Goal: Transaction & Acquisition: Purchase product/service

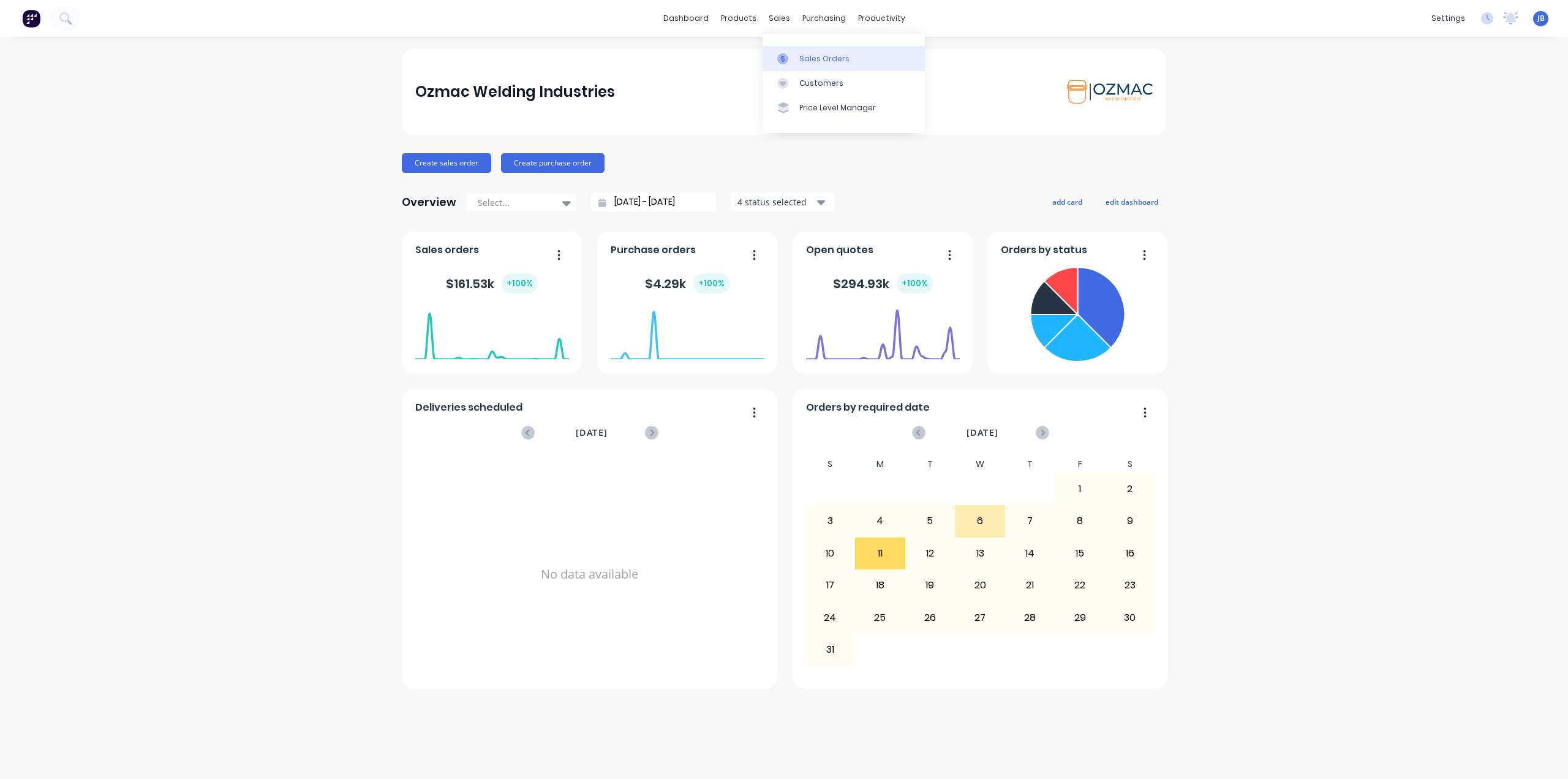
click at [798, 56] on link "Sales Orders" at bounding box center [844, 58] width 163 height 24
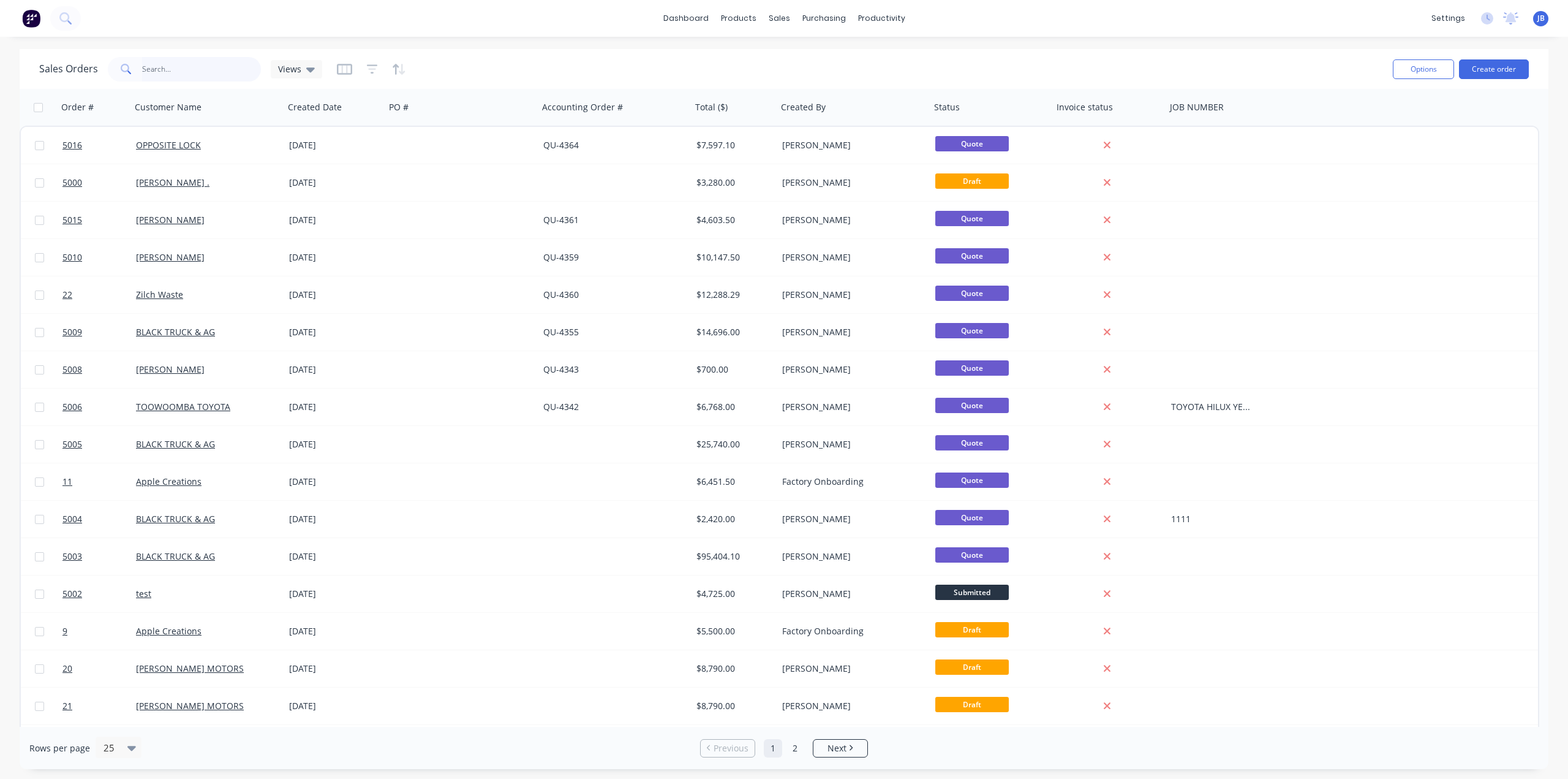
click at [211, 78] on input "text" at bounding box center [202, 69] width 120 height 24
type input "23"
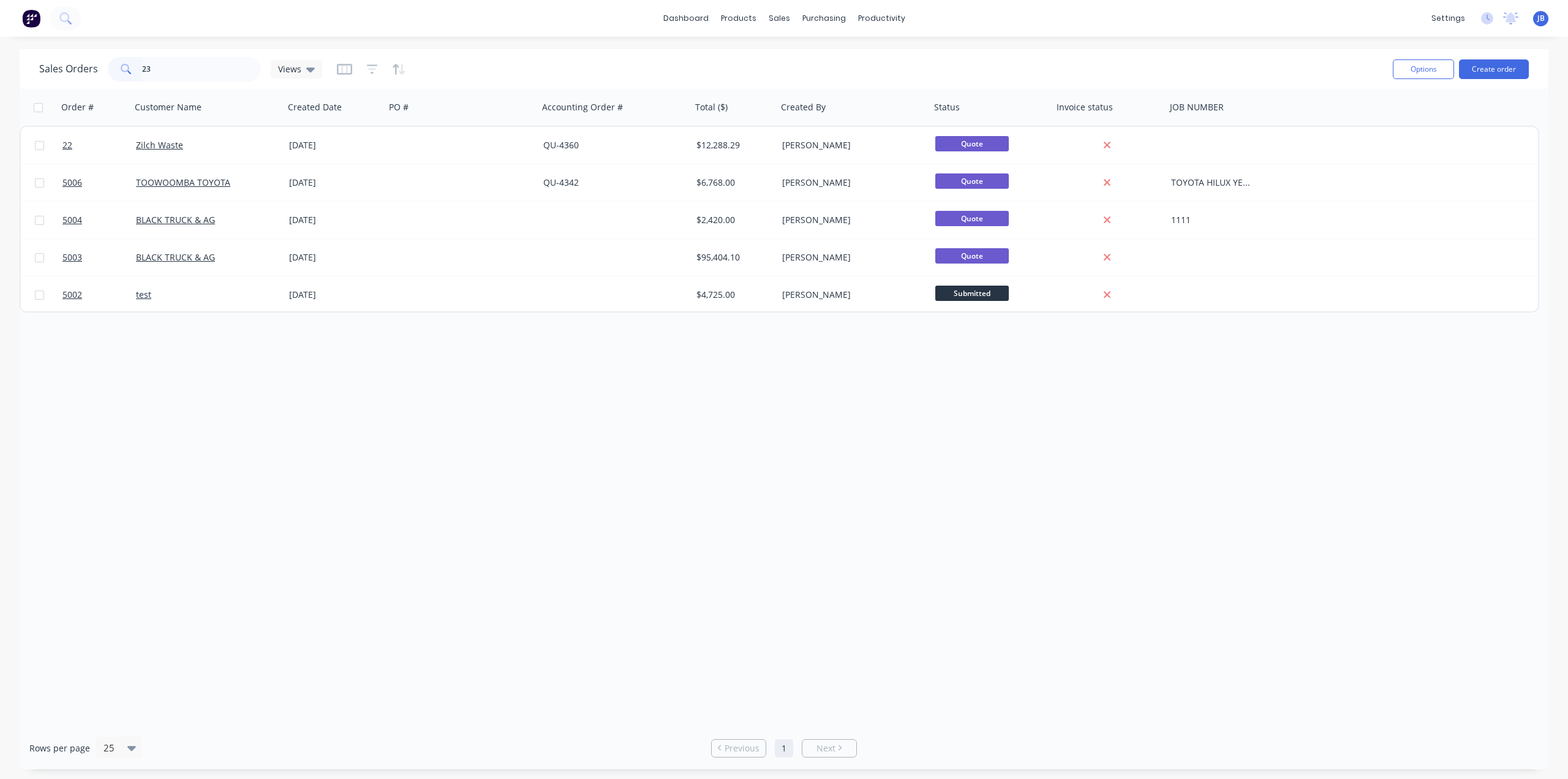
click at [574, 74] on div "Sales Orders 23 Views" at bounding box center [711, 69] width 1344 height 30
click at [1435, 73] on button "Options" at bounding box center [1423, 69] width 61 height 20
click at [1312, 67] on div "Sales Orders 23 Views" at bounding box center [711, 69] width 1344 height 30
click at [798, 61] on link "Sales Orders" at bounding box center [844, 58] width 163 height 24
click at [206, 70] on input "23" at bounding box center [202, 69] width 120 height 24
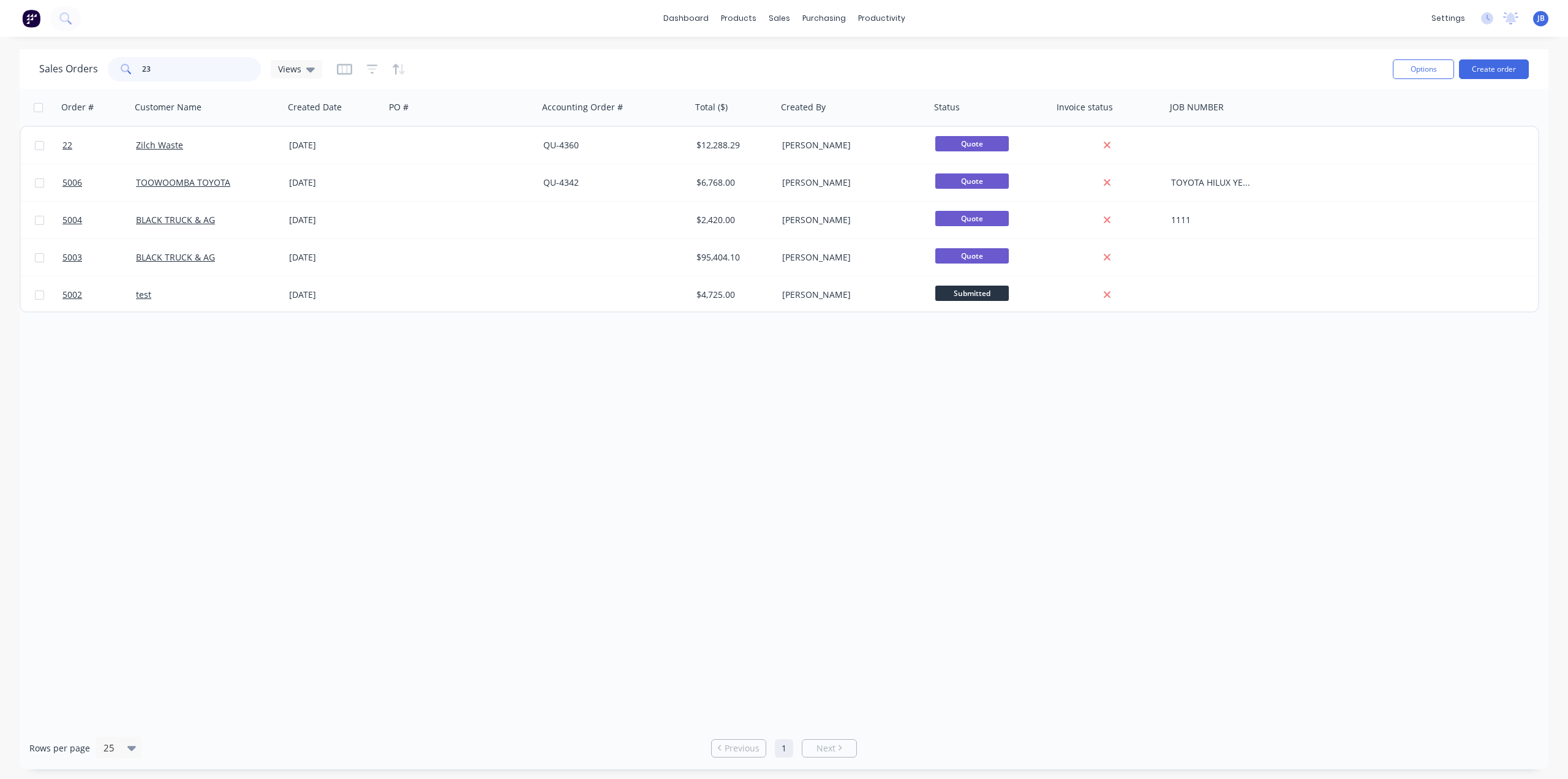
click at [206, 70] on input "23" at bounding box center [202, 69] width 120 height 24
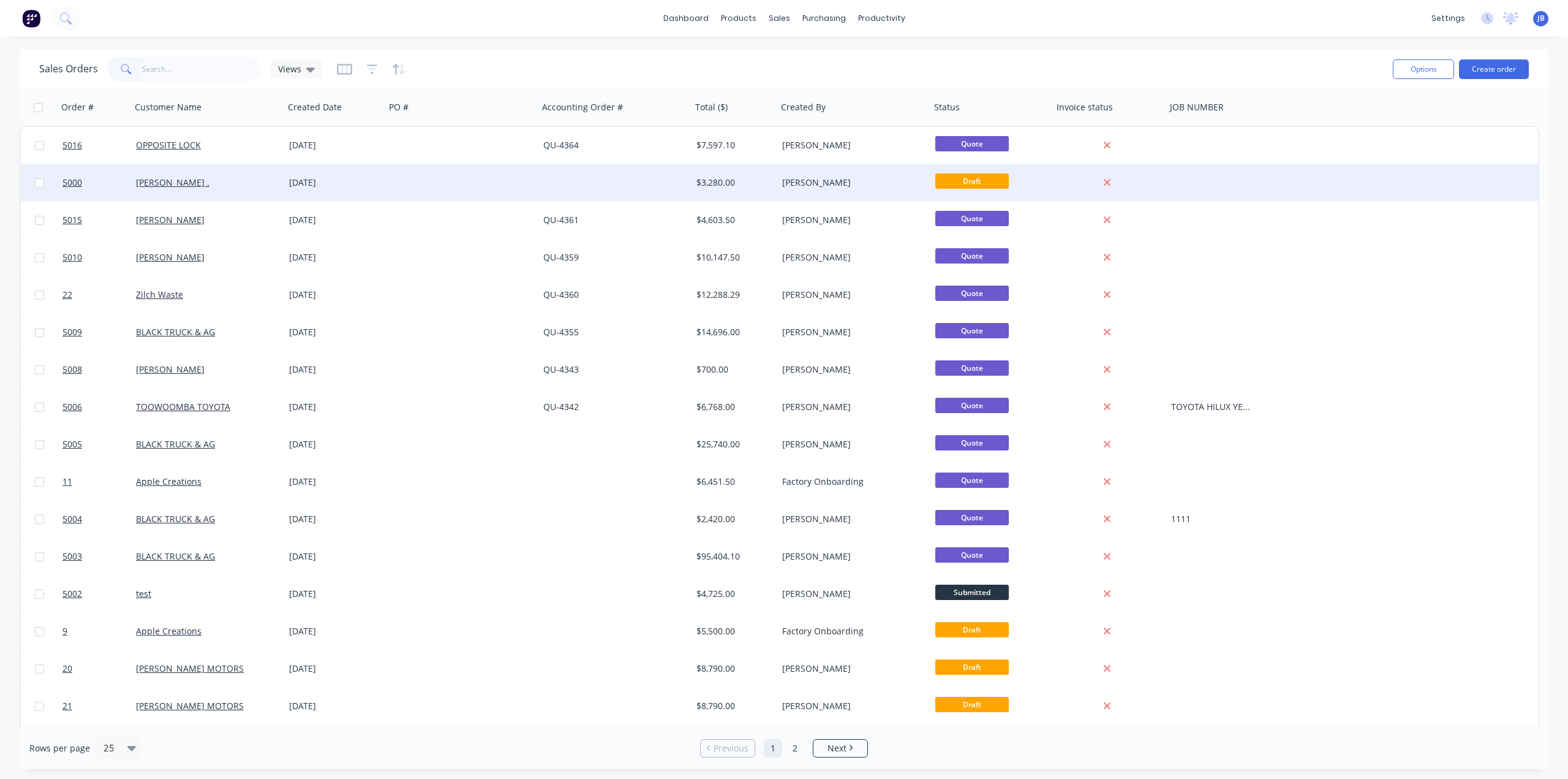
click at [205, 185] on div "[PERSON_NAME] ." at bounding box center [204, 183] width 136 height 12
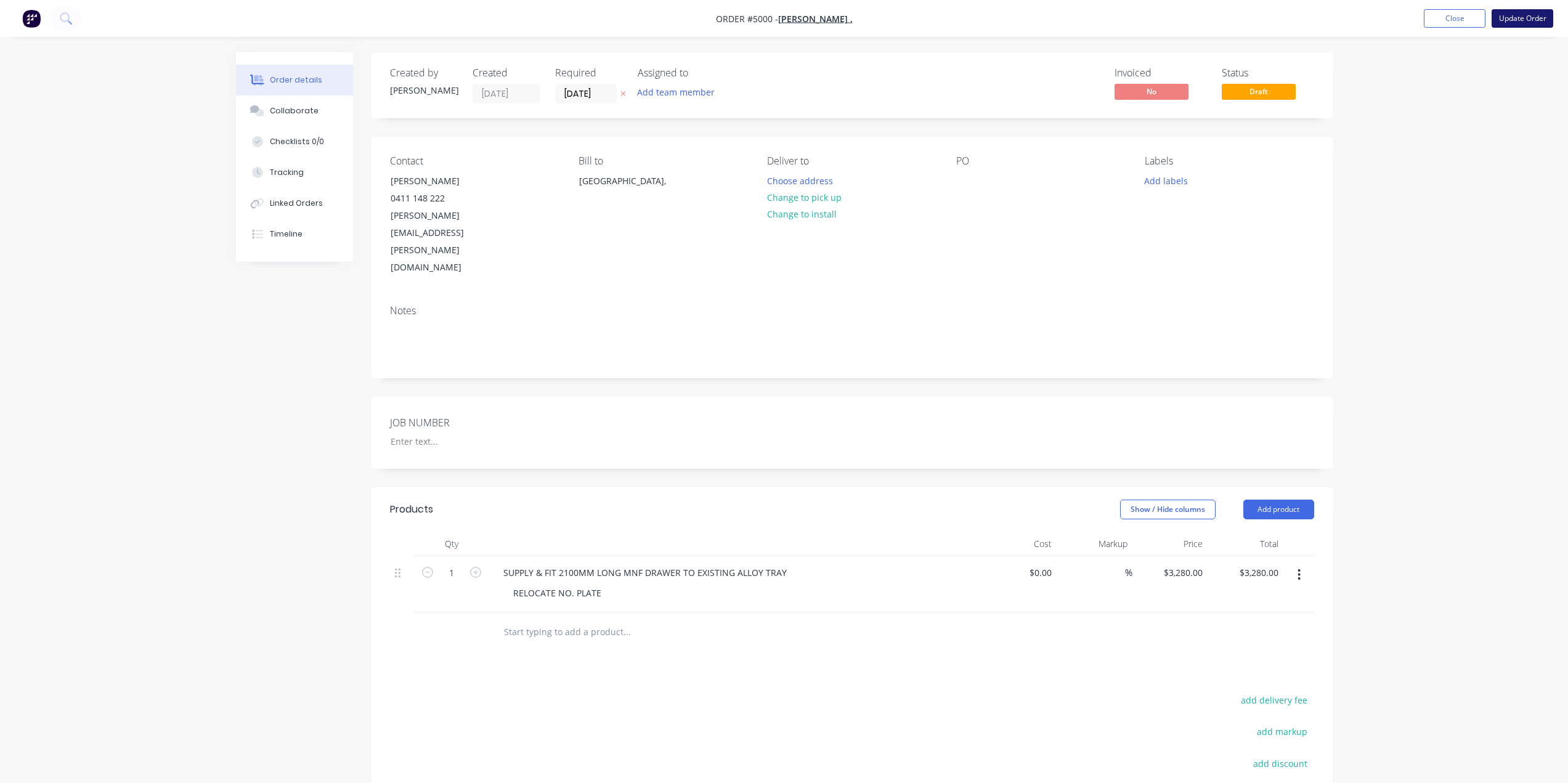
click at [1510, 19] on button "Update Order" at bounding box center [1522, 18] width 62 height 19
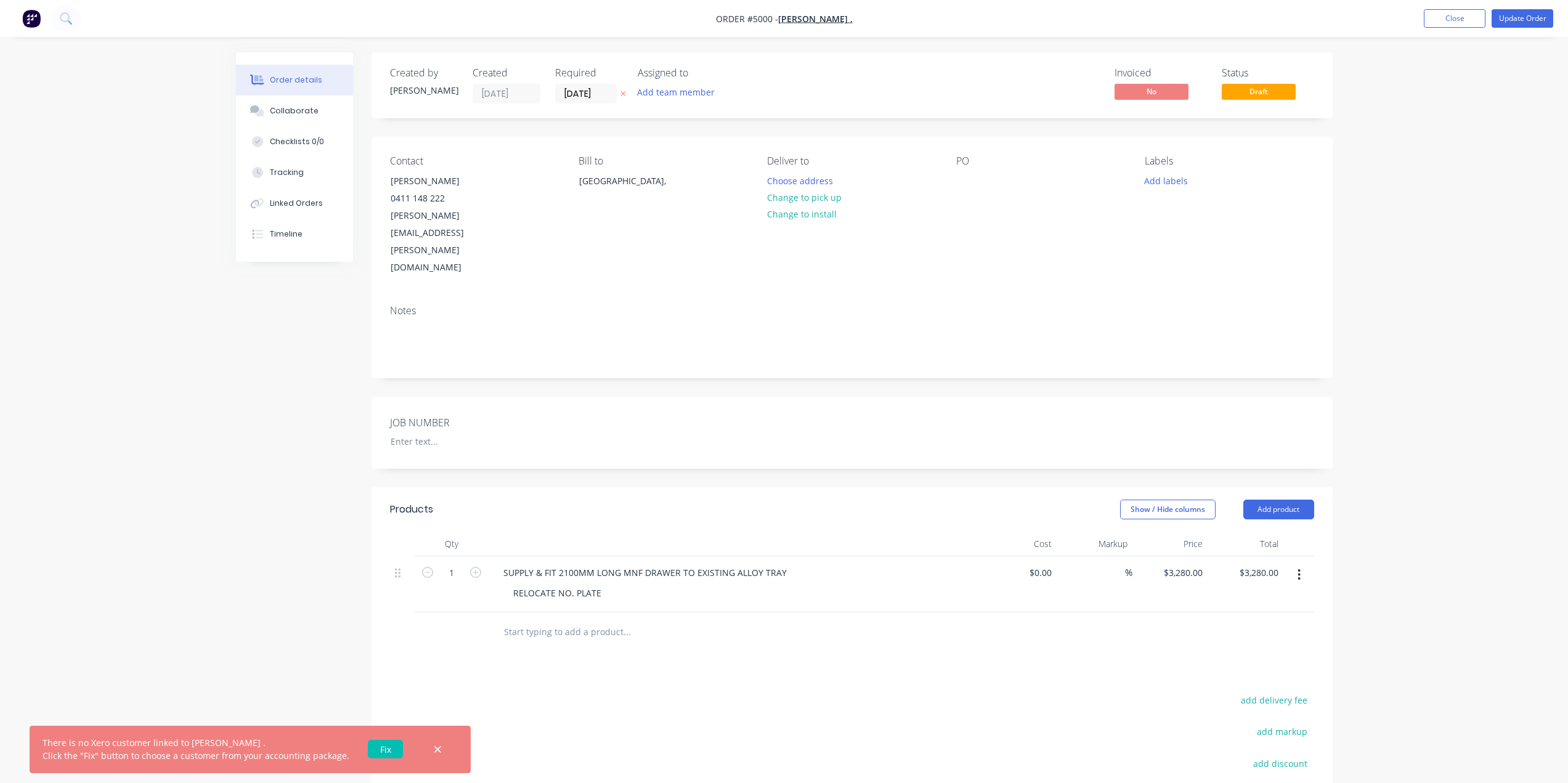
click at [370, 746] on link "Fix" at bounding box center [385, 749] width 35 height 19
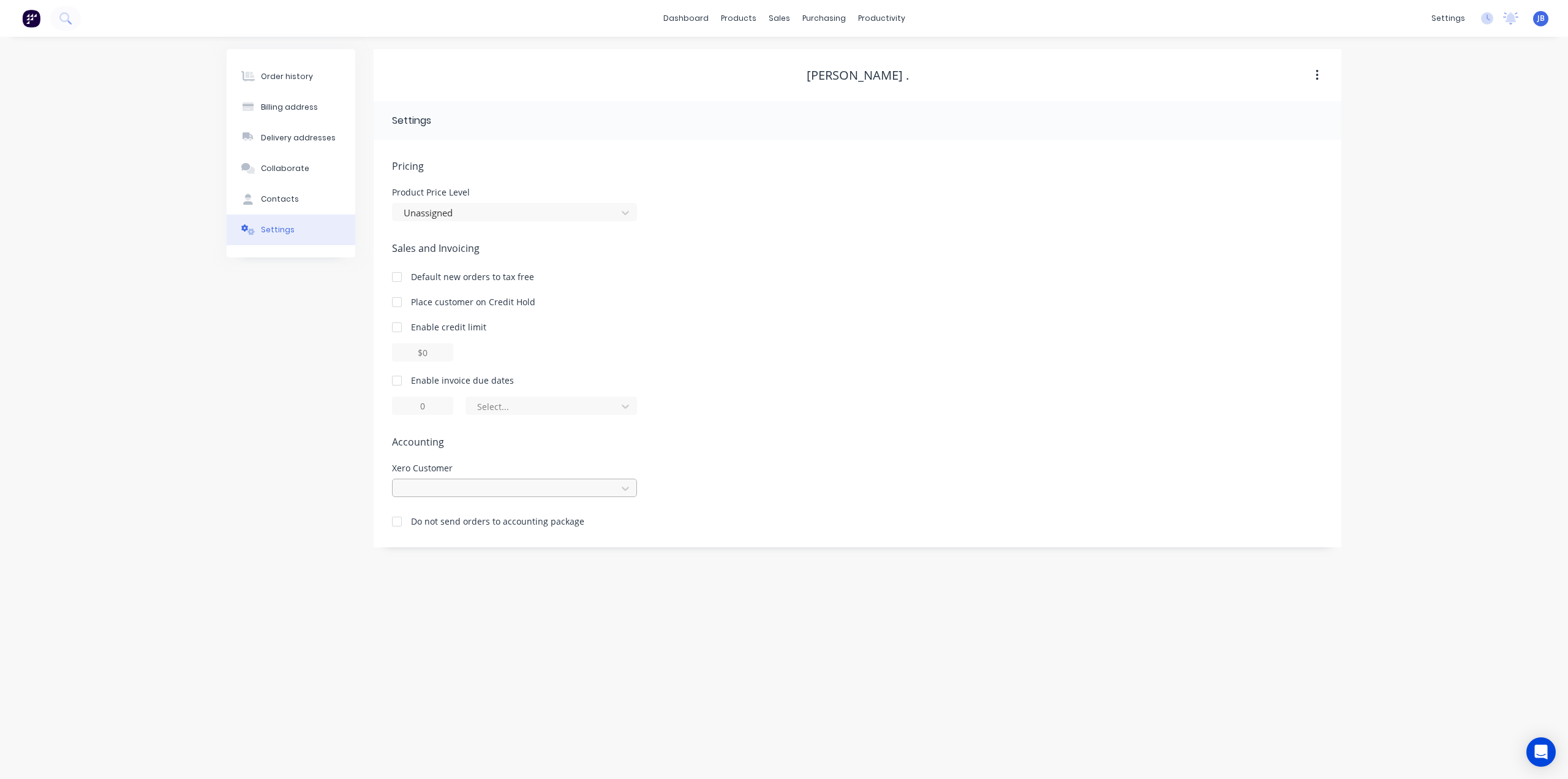
click at [481, 487] on div at bounding box center [506, 489] width 208 height 15
click at [477, 486] on div at bounding box center [506, 489] width 208 height 15
click at [487, 457] on div "Pricing Product Price Level Unassigned Sales and Invoicing Default new orders t…" at bounding box center [857, 353] width 931 height 388
click at [502, 211] on div at bounding box center [506, 213] width 208 height 15
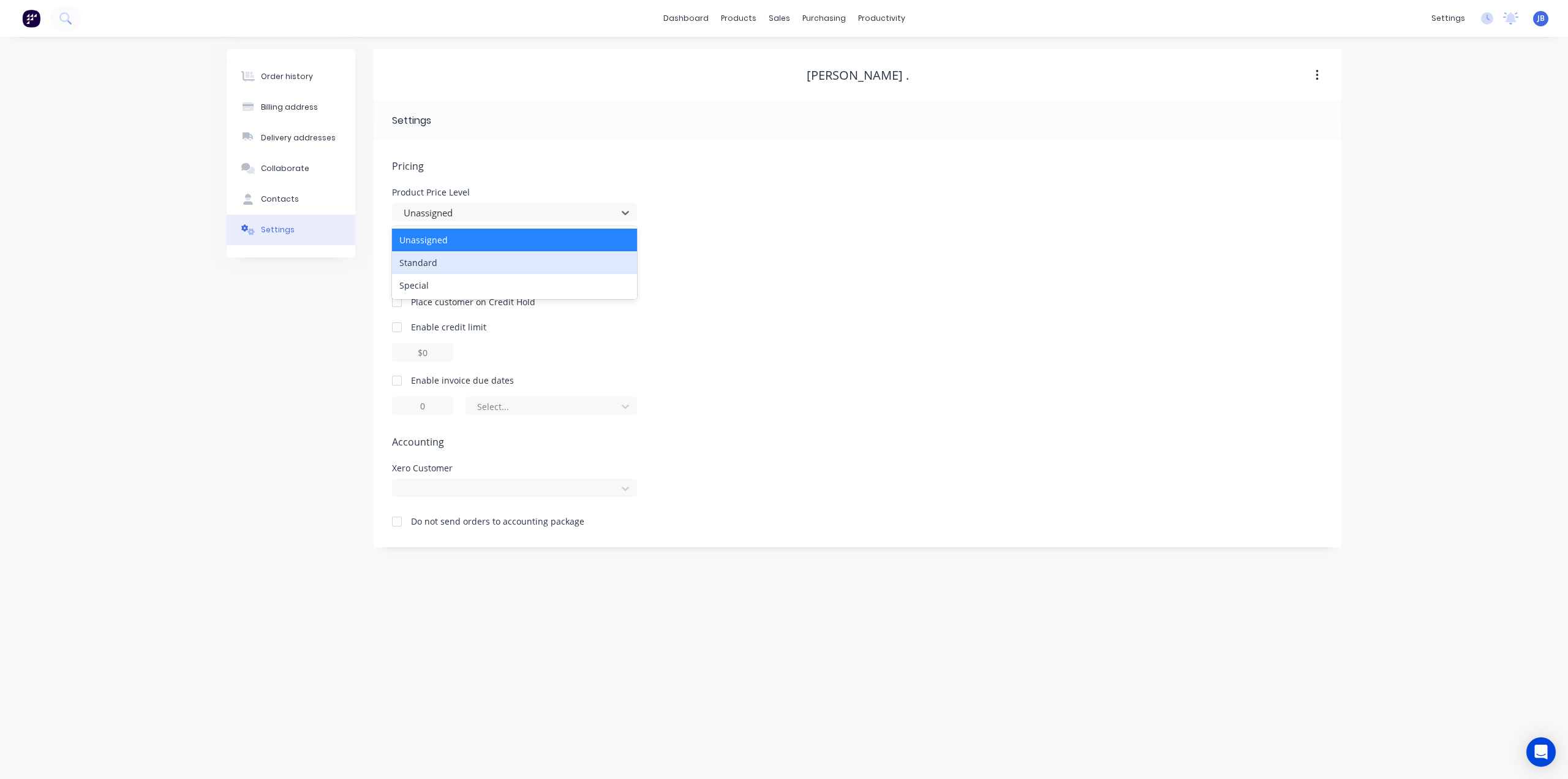
click at [486, 263] on div "Standard" at bounding box center [514, 262] width 245 height 22
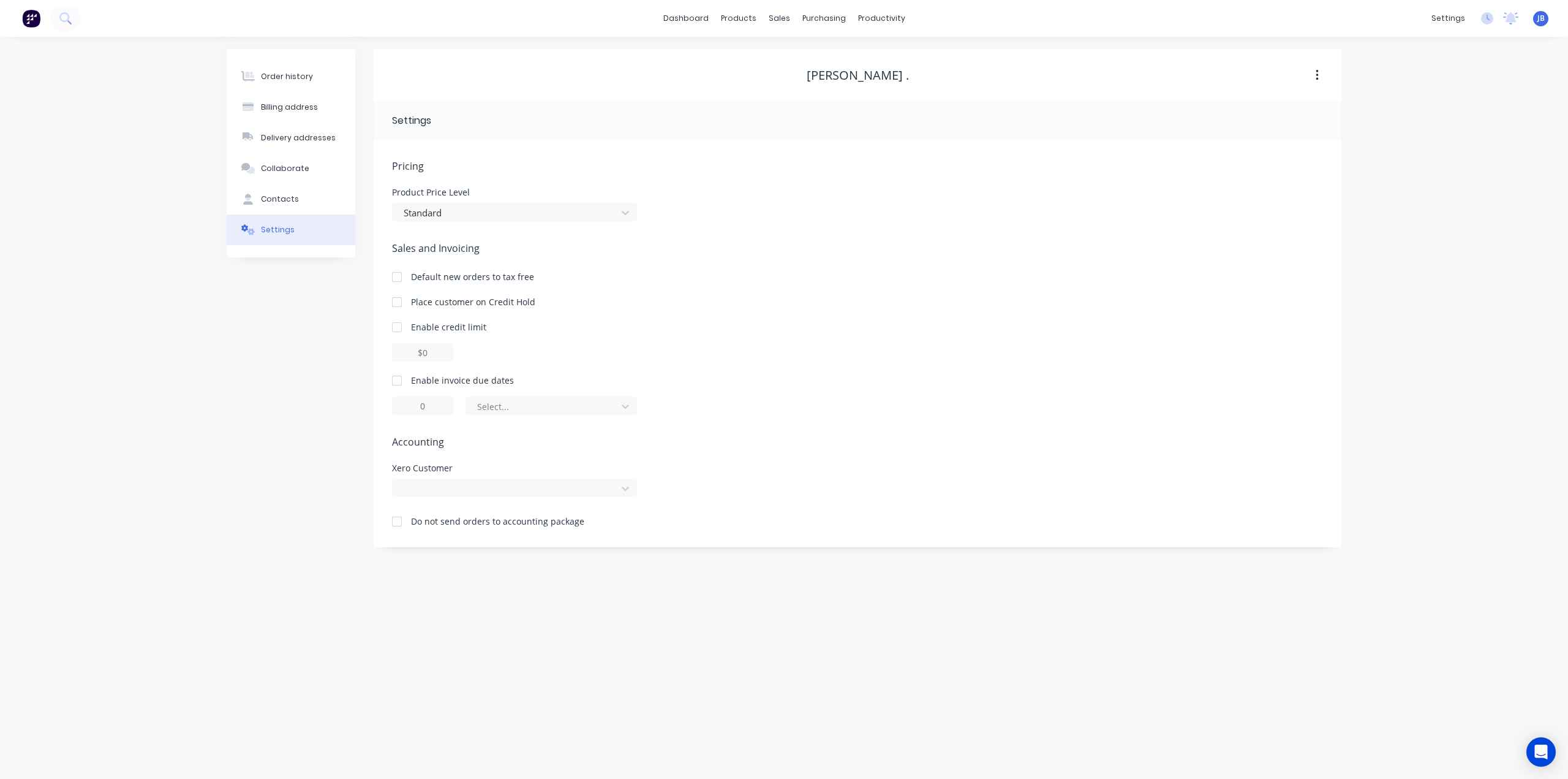
click at [1312, 77] on button "button" at bounding box center [1317, 75] width 29 height 22
click at [882, 106] on header "Settings" at bounding box center [857, 120] width 967 height 39
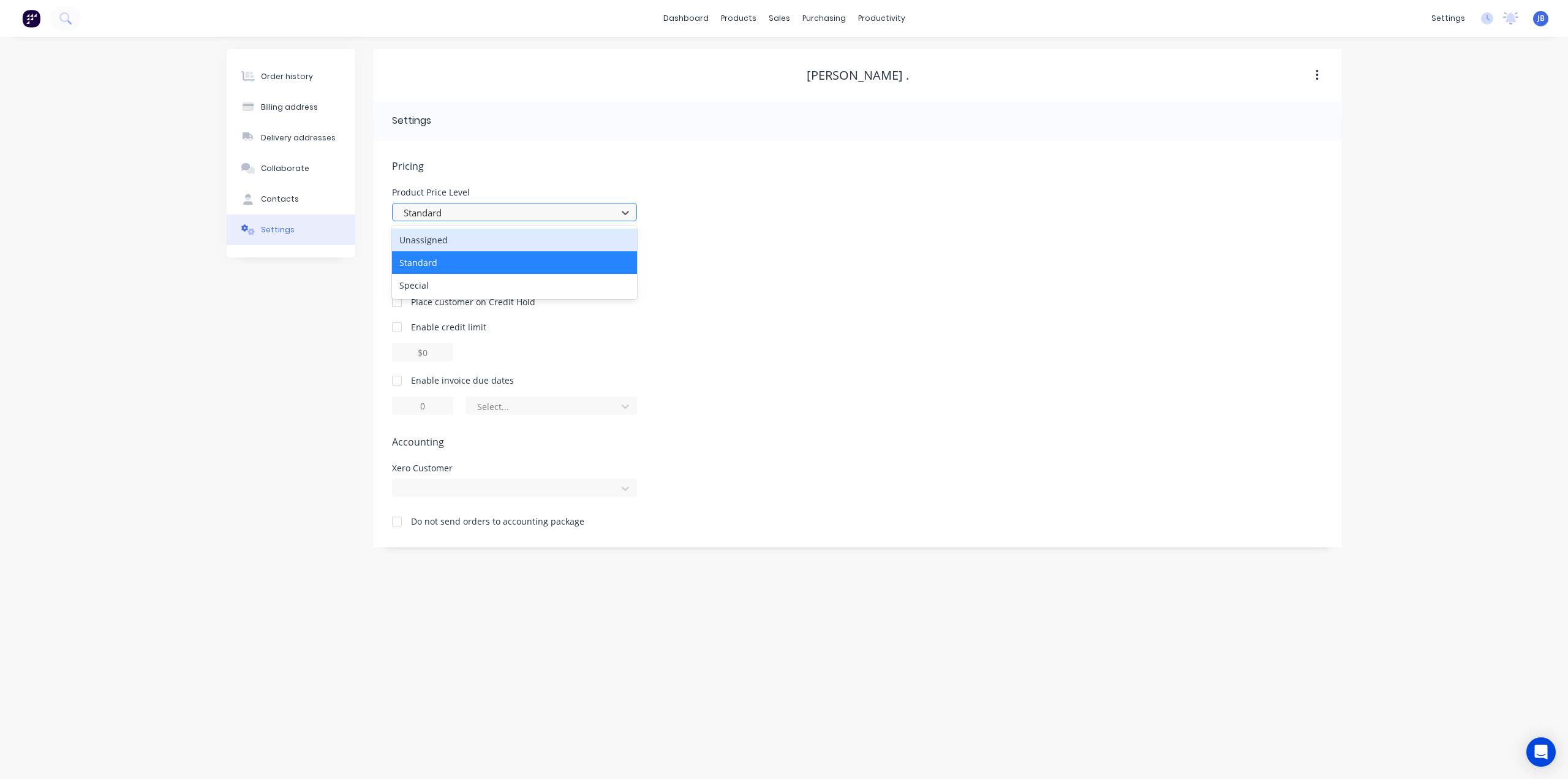
click at [583, 214] on div at bounding box center [506, 213] width 208 height 15
click at [538, 265] on div "Standard" at bounding box center [514, 262] width 245 height 22
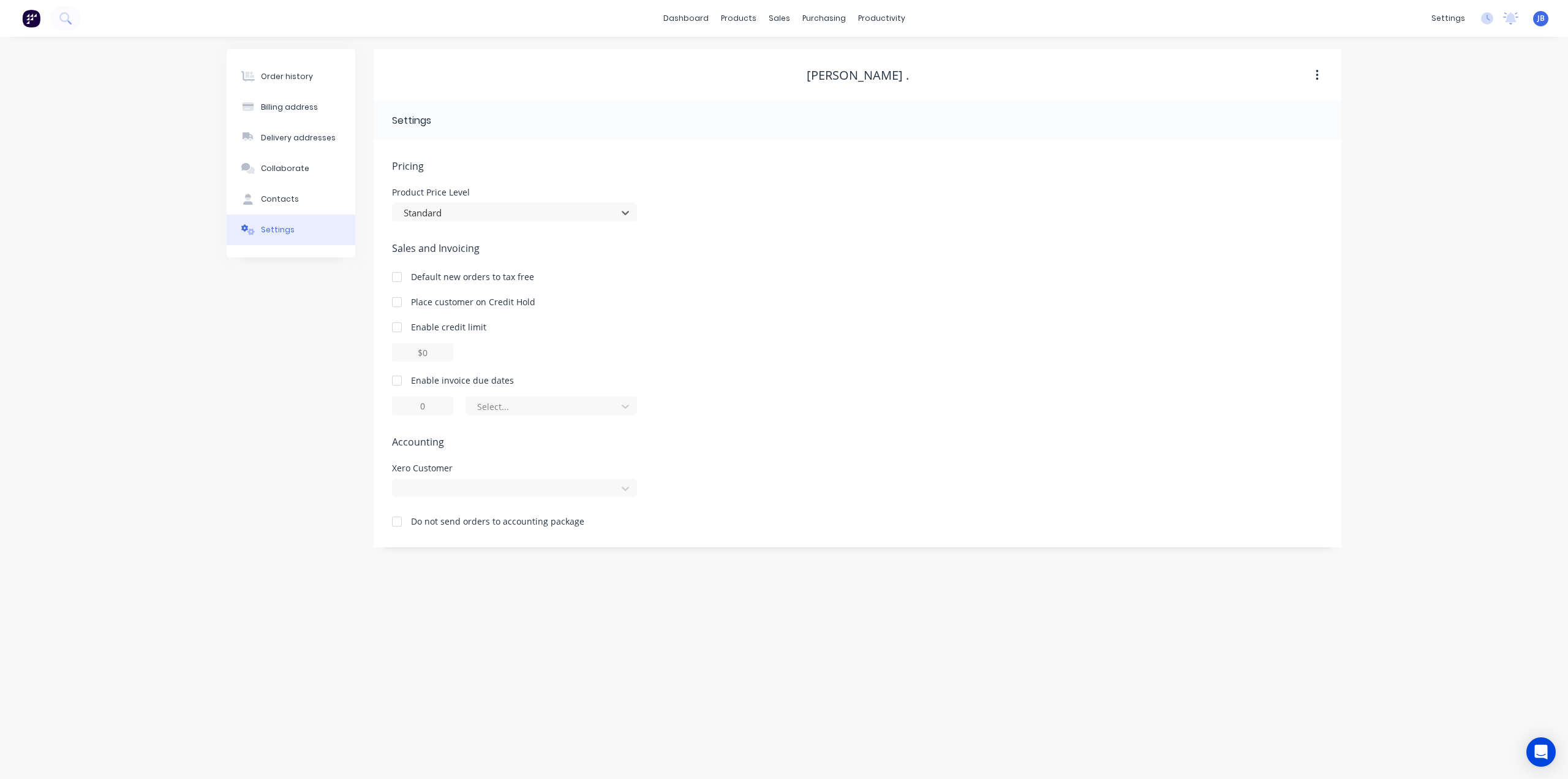
click at [606, 292] on div "Sales and Invoicing Default new orders to tax free Place customer on Credit Hol…" at bounding box center [857, 328] width 931 height 174
click at [588, 259] on div "Sales and Invoicing Default new orders to tax free Place customer on Credit Hol…" at bounding box center [857, 328] width 931 height 174
click at [295, 202] on button "Contacts" at bounding box center [291, 199] width 129 height 31
select select "AU"
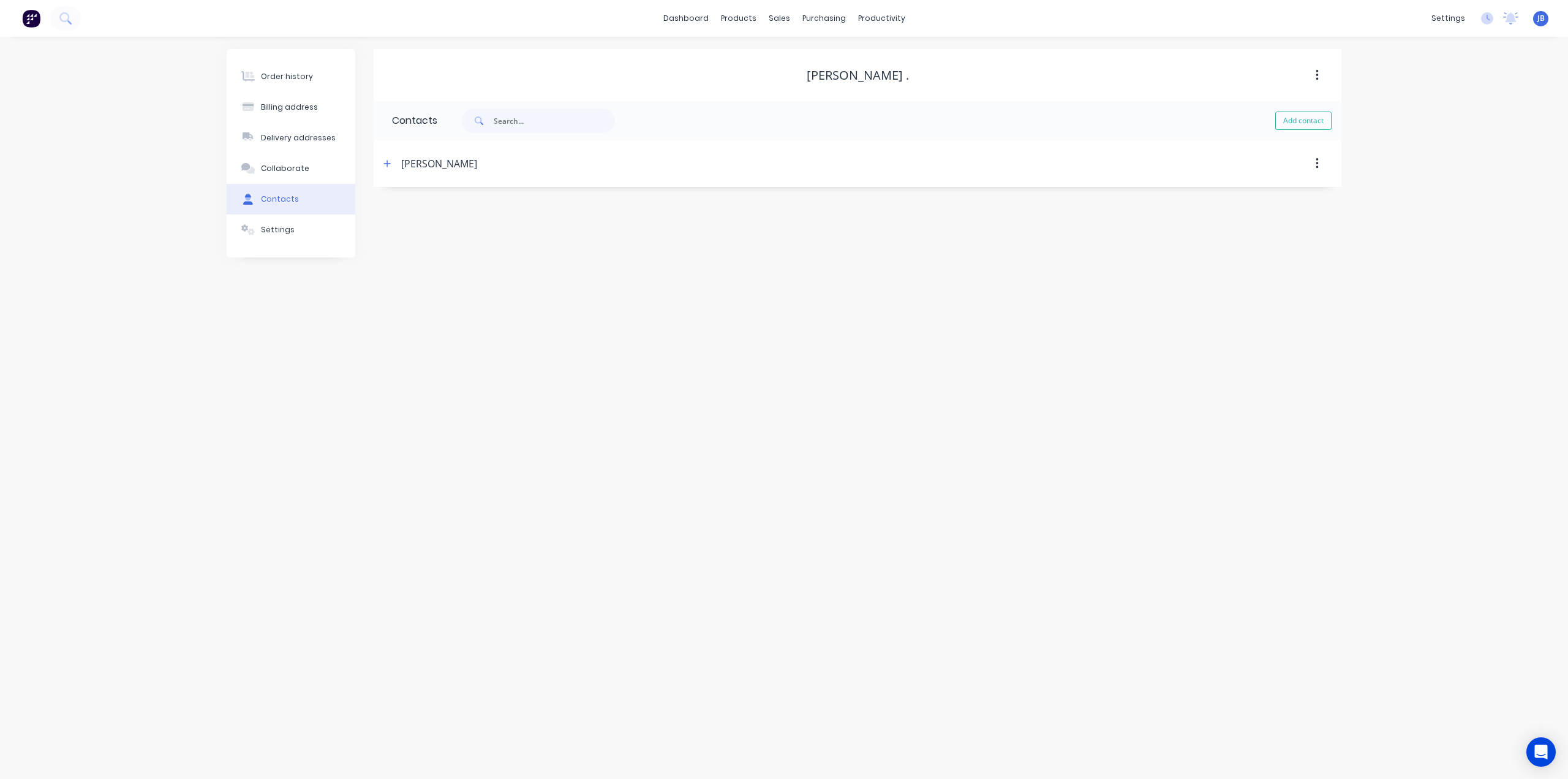
click at [417, 163] on div "[PERSON_NAME]" at bounding box center [439, 163] width 76 height 15
click at [383, 163] on button "button" at bounding box center [387, 163] width 15 height 15
click at [786, 249] on div "Email address ron.genelle@gmail.com" at bounding box center [857, 258] width 931 height 48
click at [307, 81] on div "Order history" at bounding box center [287, 76] width 52 height 11
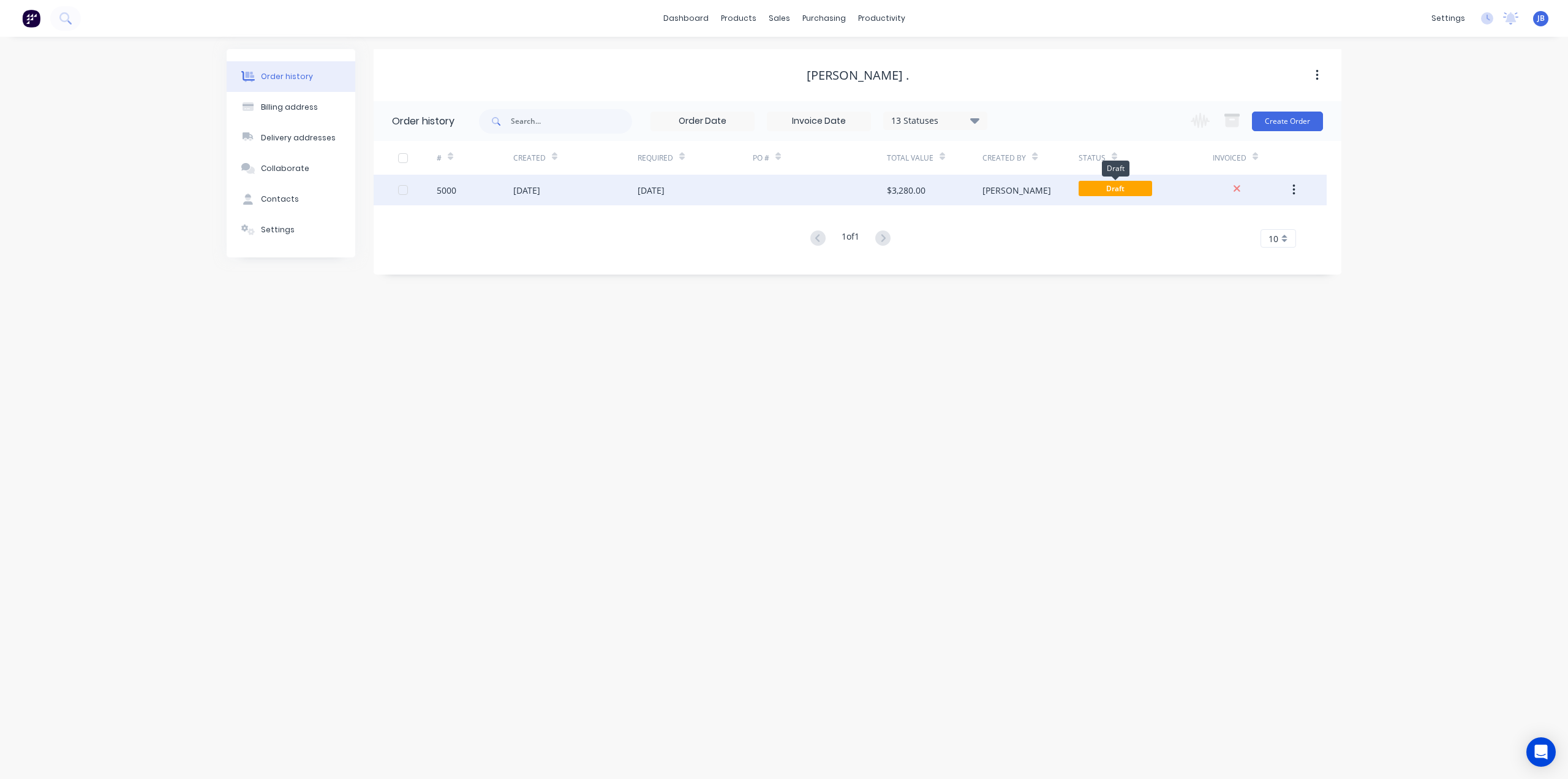
click at [1120, 191] on span "Draft" at bounding box center [1115, 188] width 74 height 15
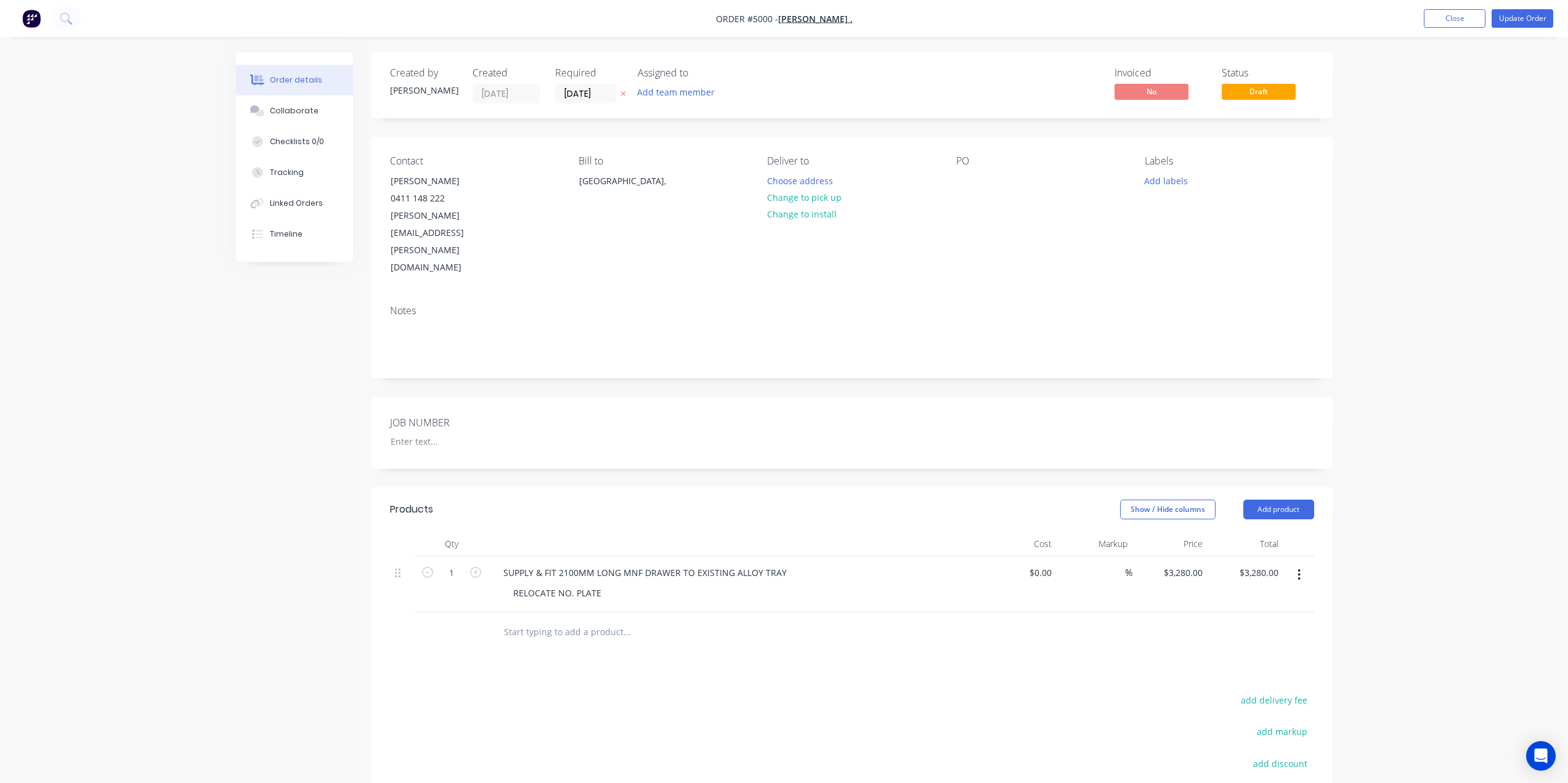
click at [1270, 99] on span "Draft" at bounding box center [1258, 91] width 74 height 15
click at [1528, 17] on button "Update Order" at bounding box center [1522, 18] width 62 height 19
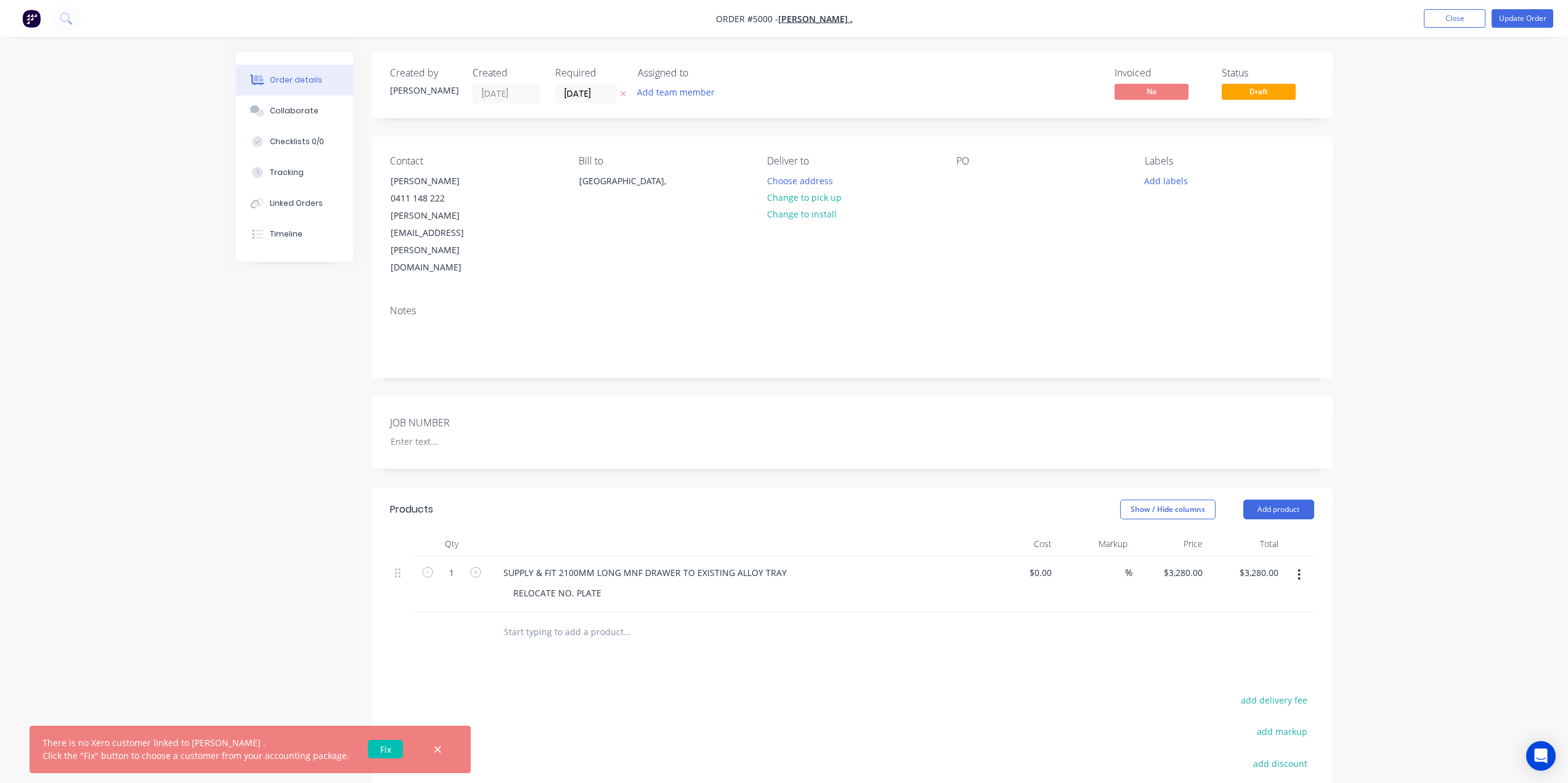
click at [373, 750] on link "Fix" at bounding box center [385, 749] width 35 height 19
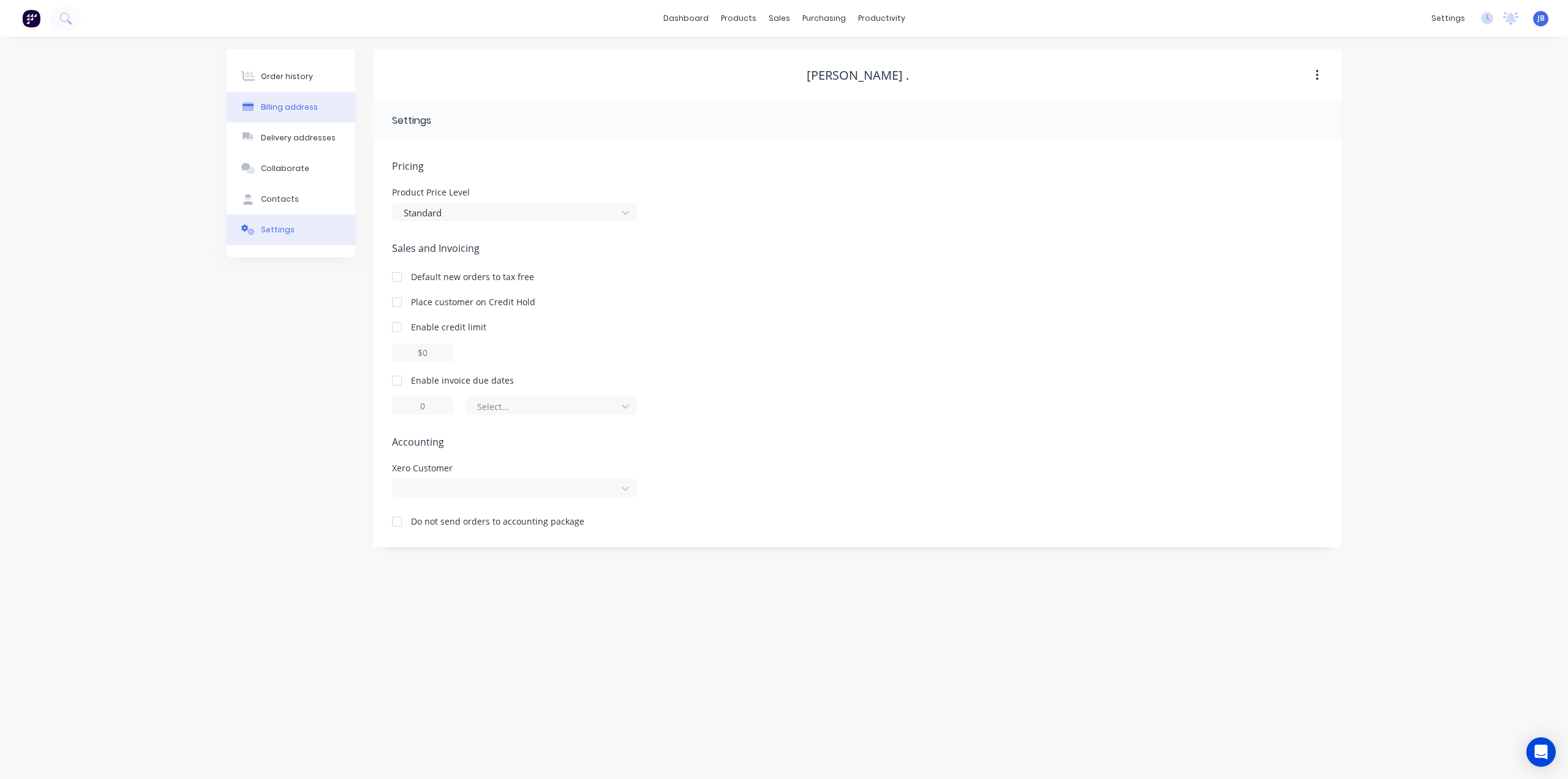
click at [295, 107] on div "Billing address" at bounding box center [289, 107] width 57 height 11
select select "AU"
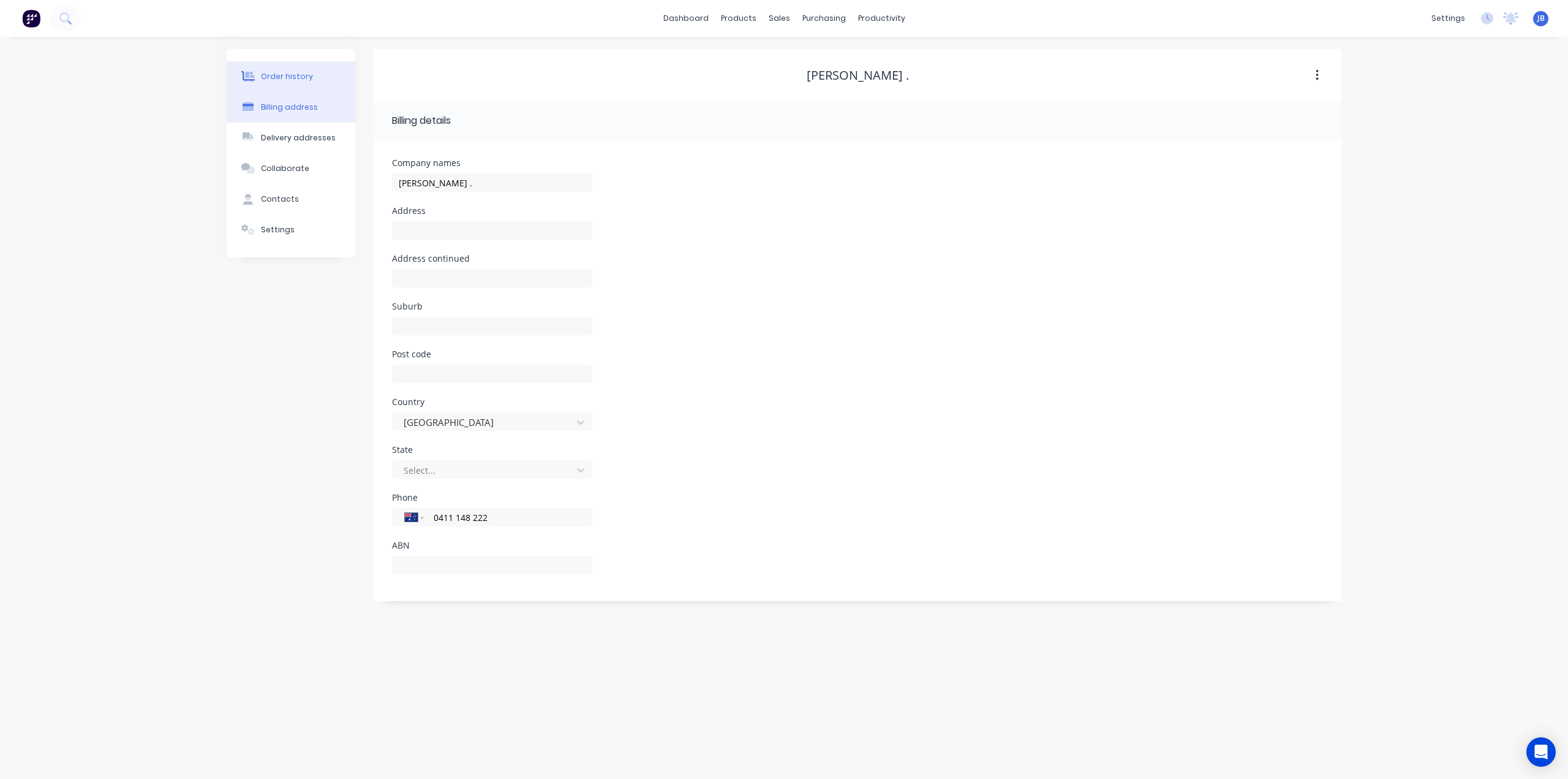
click at [293, 71] on div "Order history" at bounding box center [287, 76] width 52 height 11
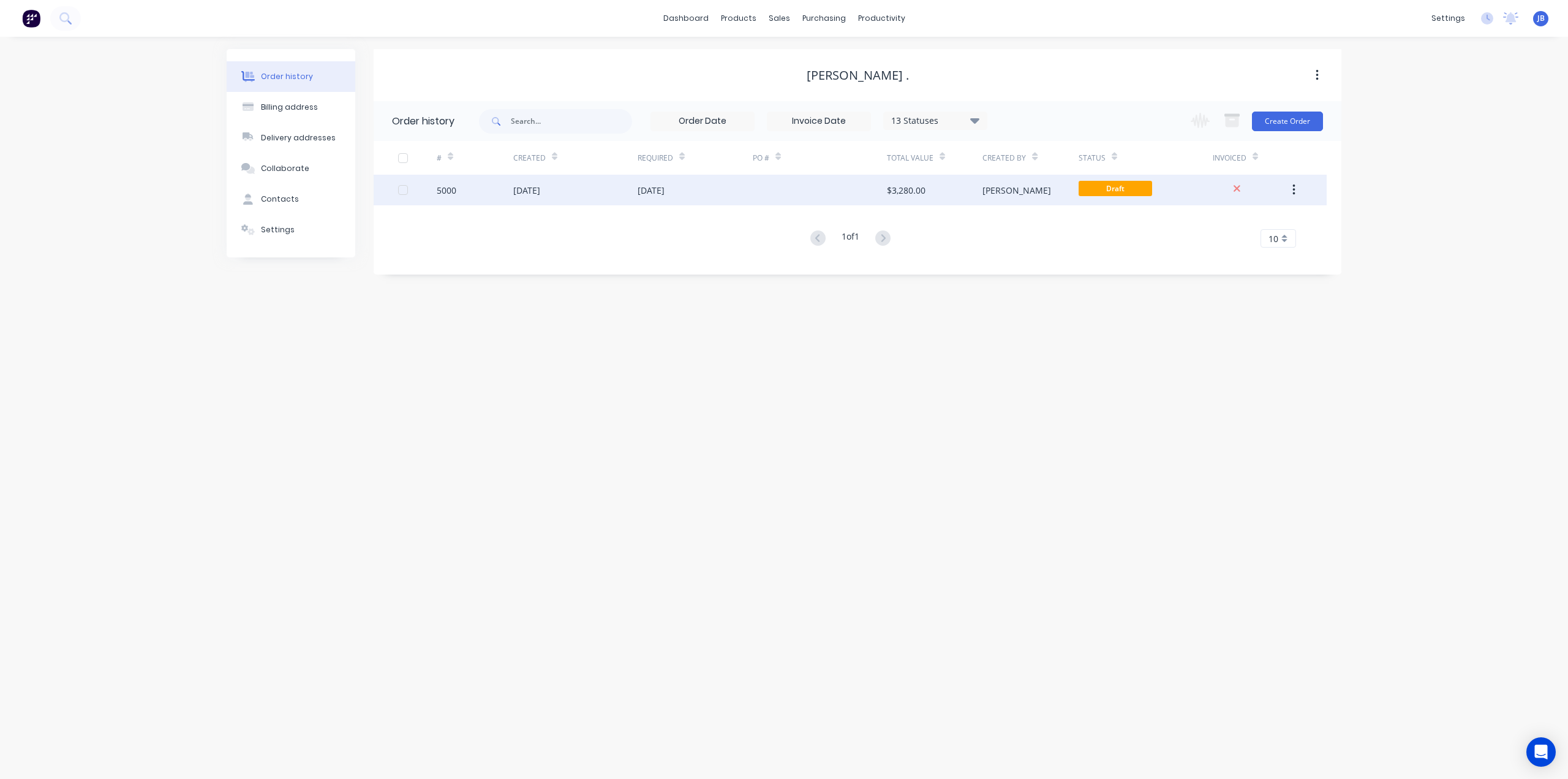
click at [1298, 191] on button "button" at bounding box center [1293, 190] width 29 height 22
click at [1291, 197] on button "button" at bounding box center [1293, 190] width 29 height 22
click at [814, 186] on div at bounding box center [820, 190] width 134 height 31
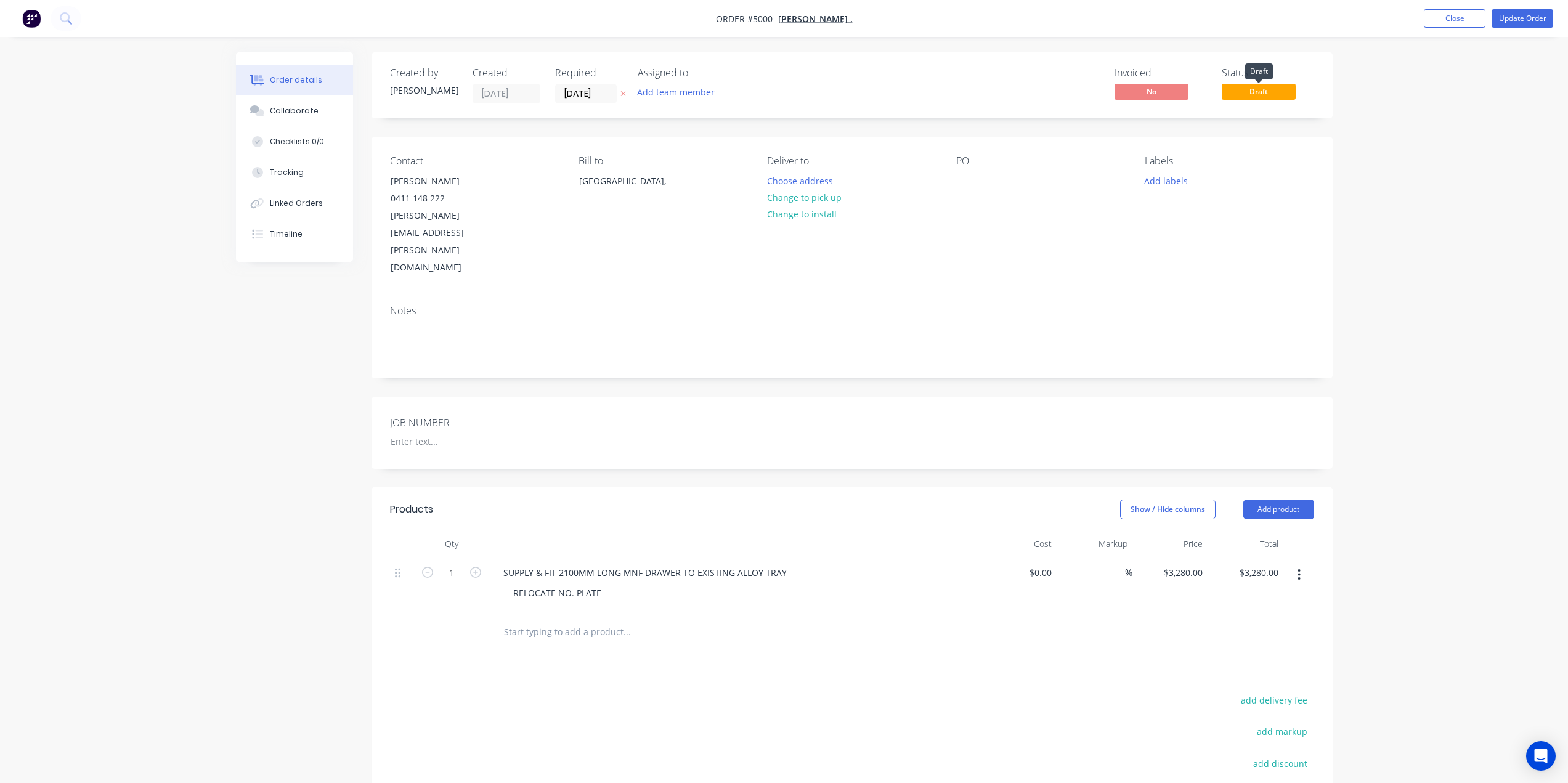
click at [1252, 91] on span "Draft" at bounding box center [1258, 91] width 74 height 15
drag, startPoint x: 1252, startPoint y: 91, endPoint x: 1245, endPoint y: 97, distance: 9.2
click at [1245, 97] on span "Draft" at bounding box center [1258, 91] width 74 height 15
click at [603, 95] on input "[DATE]" at bounding box center [586, 93] width 61 height 19
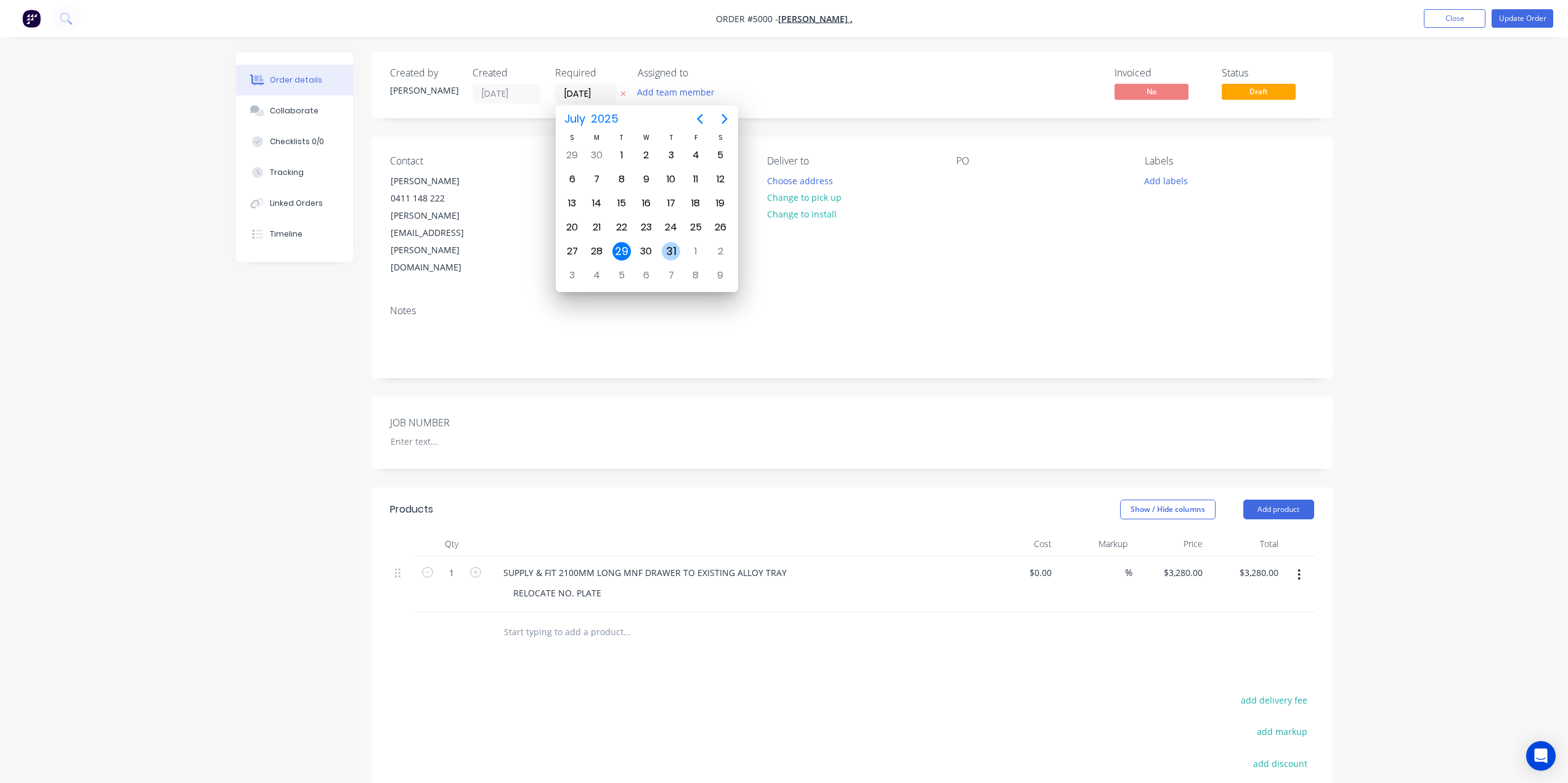
click at [667, 252] on div "31" at bounding box center [670, 251] width 19 height 19
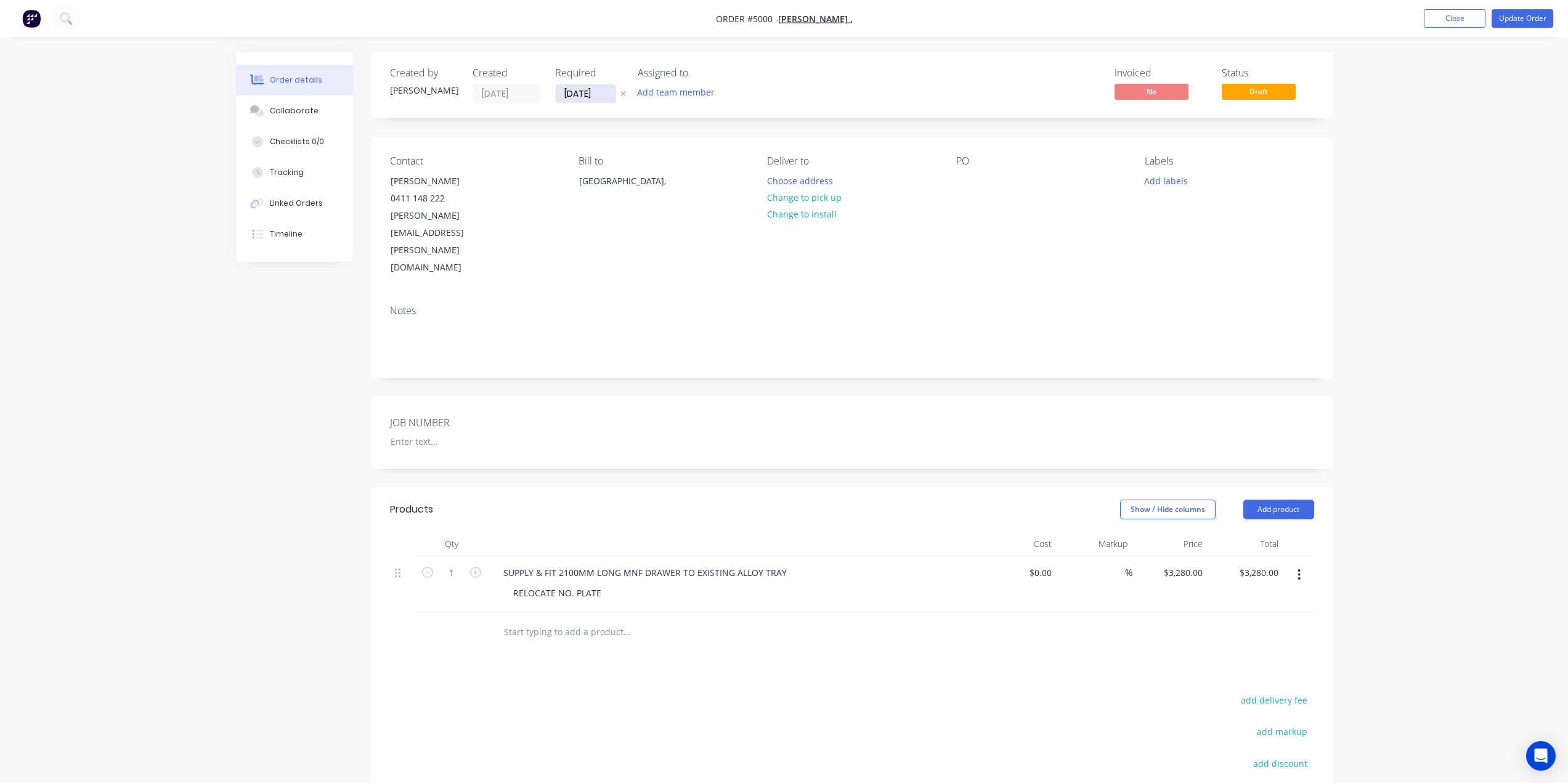
click at [615, 93] on input "31/07/25" at bounding box center [586, 93] width 61 height 19
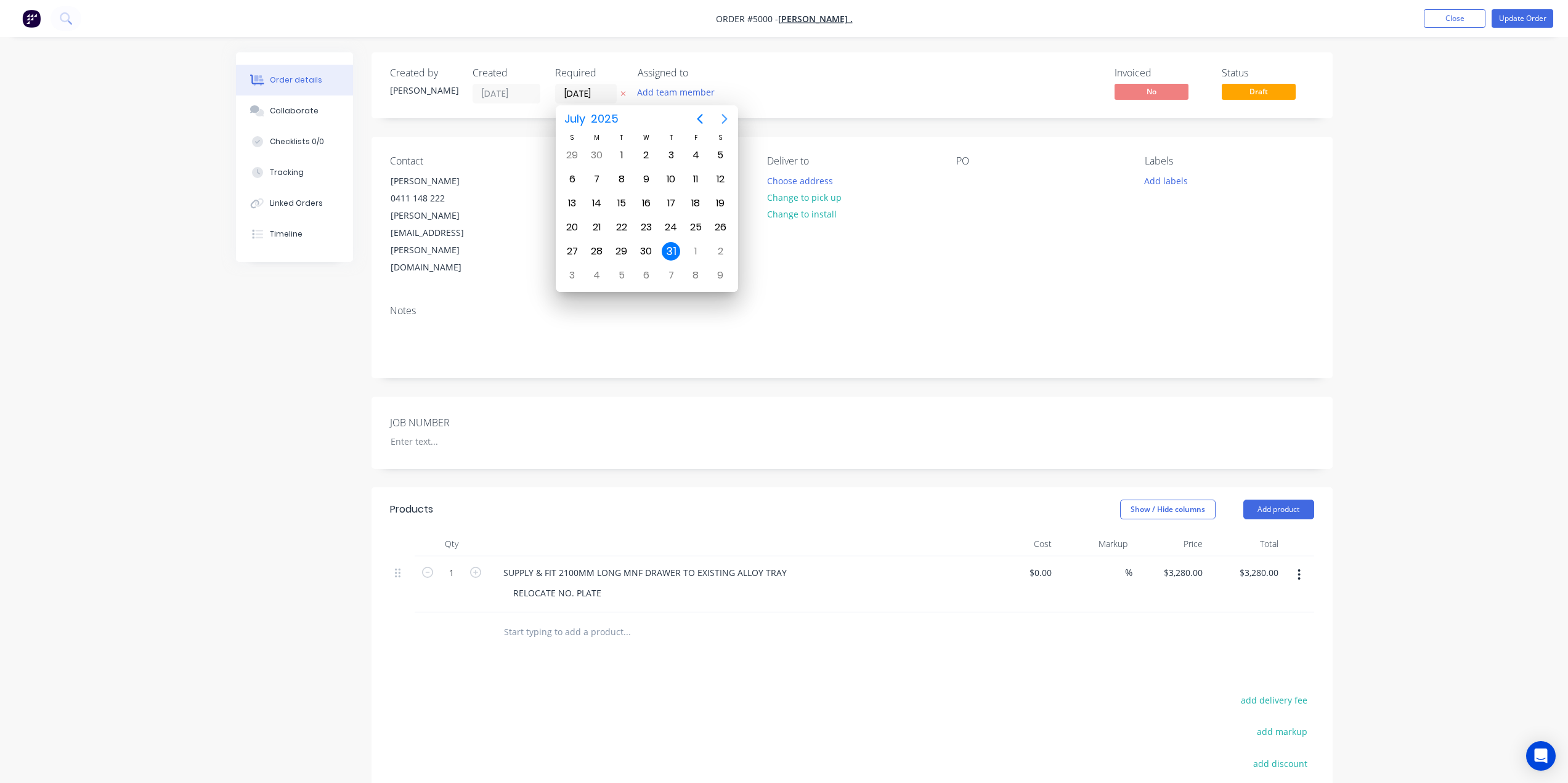
click at [724, 121] on icon "Next page" at bounding box center [724, 118] width 6 height 10
click at [685, 182] on div "8" at bounding box center [695, 179] width 24 height 23
type input "08/08/25"
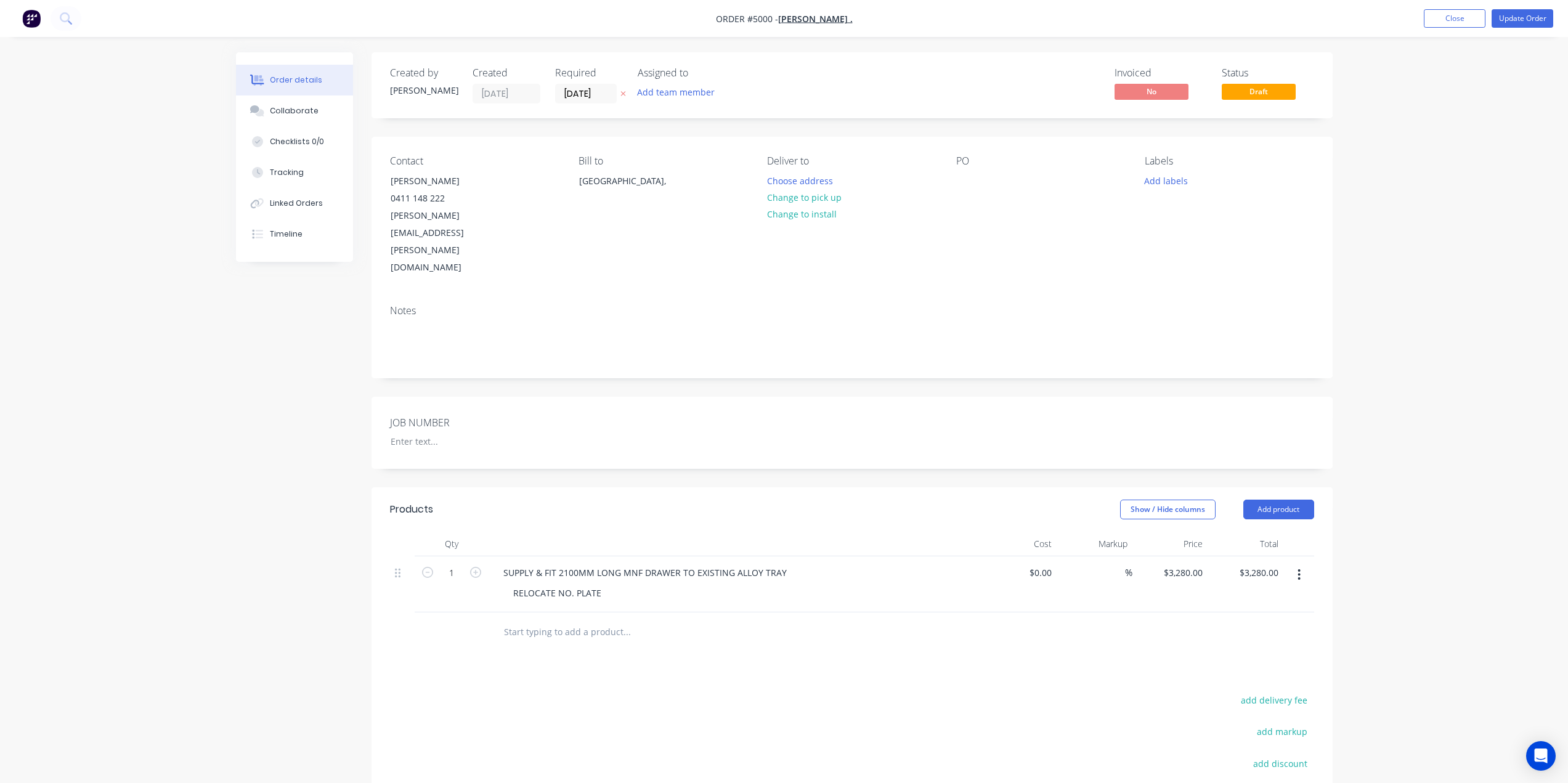
click at [1510, 8] on nav "Order #5000 - Rob . Add product Close Update Order" at bounding box center [784, 18] width 1568 height 37
click at [1504, 15] on button "Update Order" at bounding box center [1522, 18] width 62 height 19
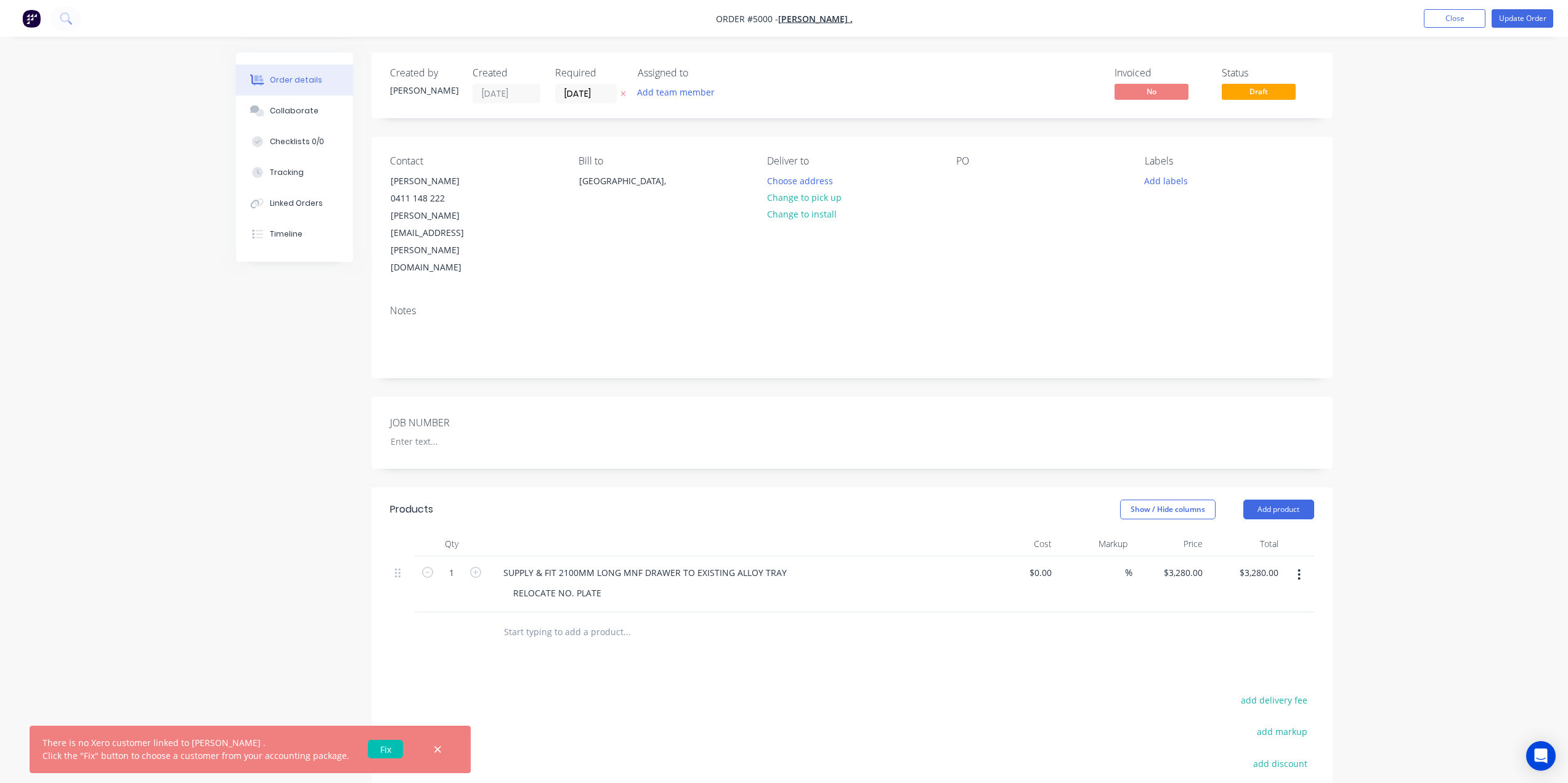
click at [368, 749] on link "Fix" at bounding box center [385, 749] width 35 height 19
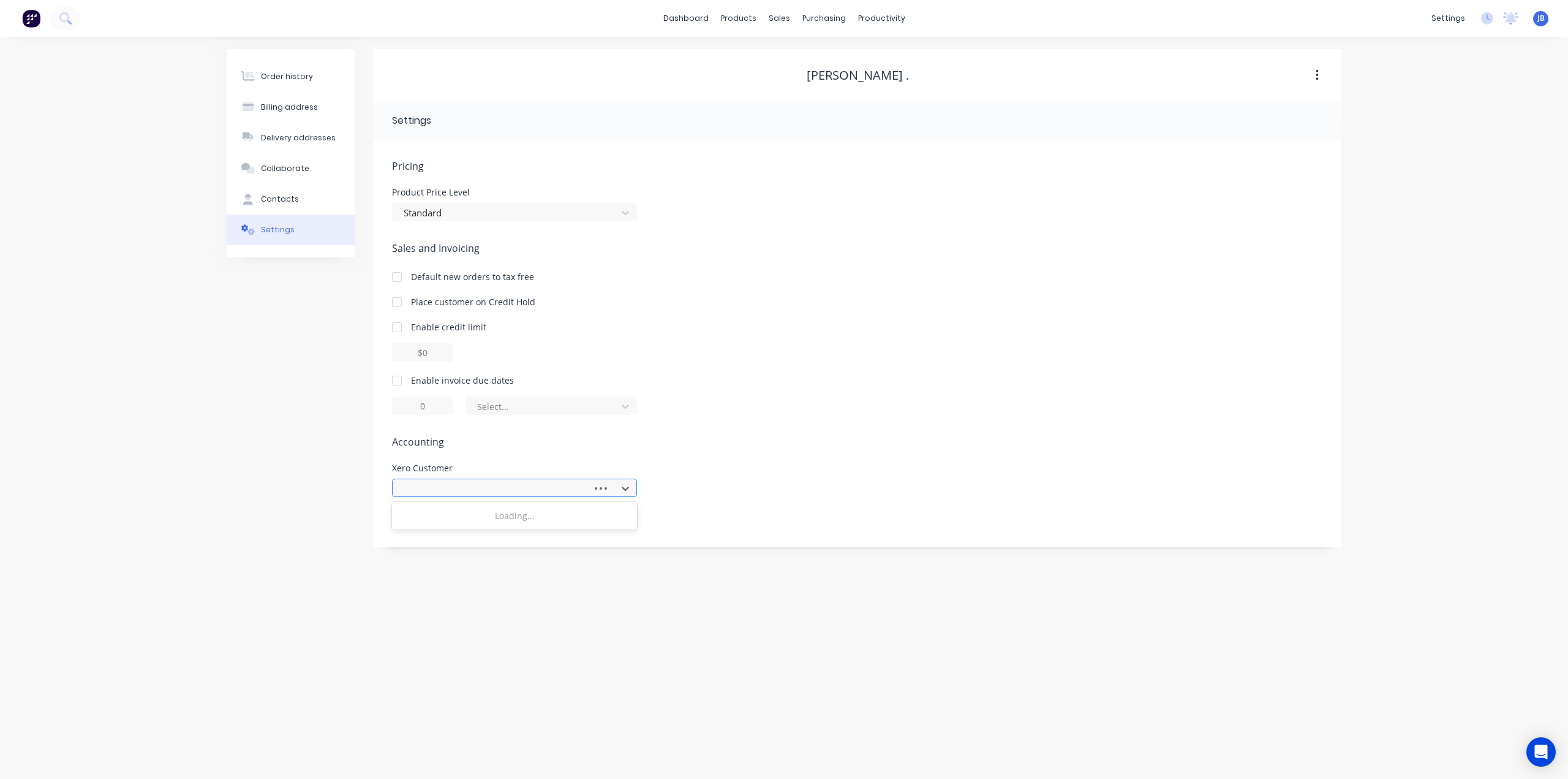
click at [487, 491] on div at bounding box center [494, 489] width 184 height 15
type input "[PERSON_NAME]"
click at [939, 321] on div "Enable credit limit" at bounding box center [857, 327] width 931 height 13
click at [396, 381] on div at bounding box center [397, 381] width 24 height 24
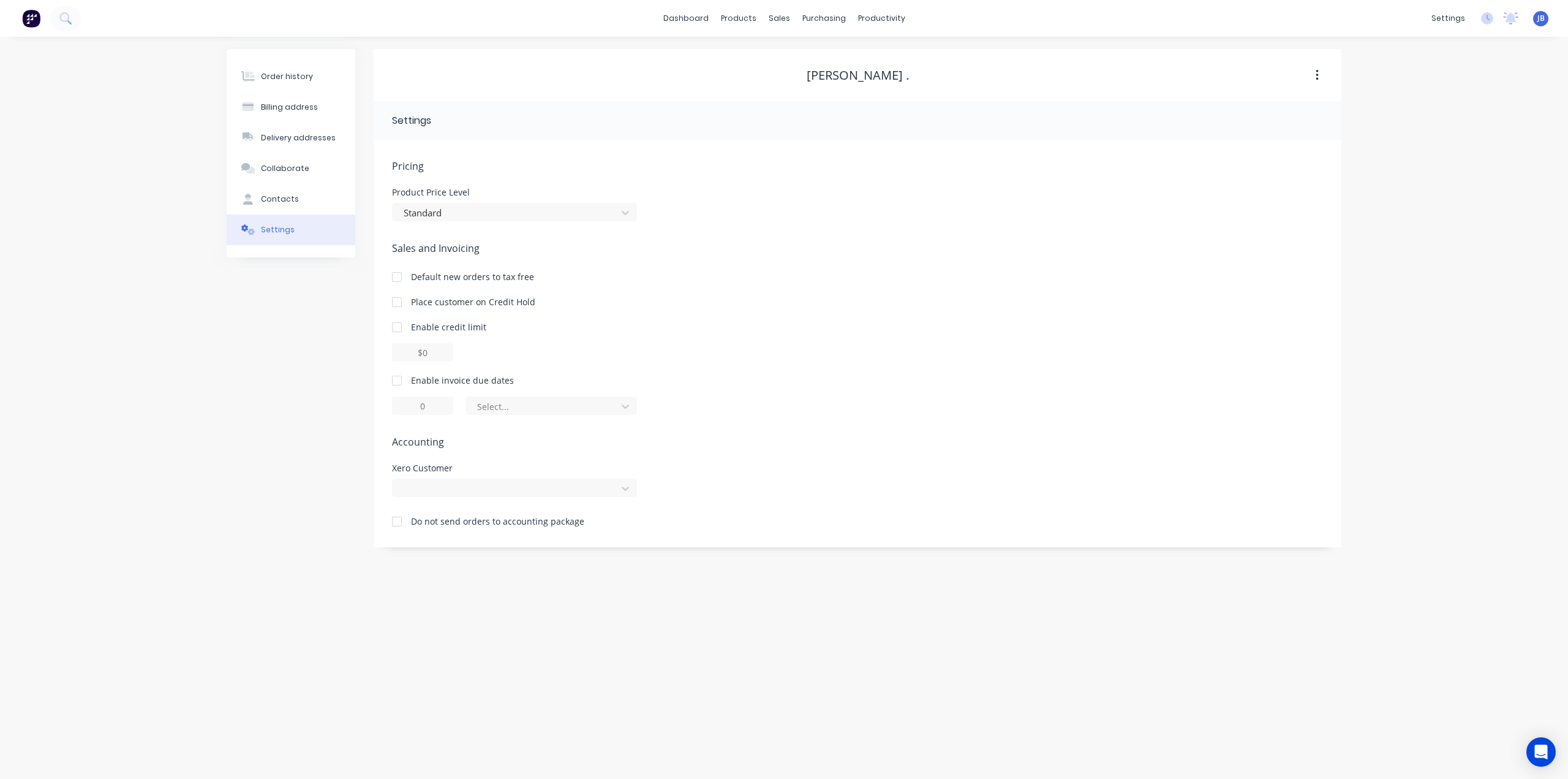
type input "1"
click at [396, 381] on div at bounding box center [397, 381] width 24 height 24
click at [490, 127] on div "Settings" at bounding box center [490, 120] width 198 height 15
click at [913, 78] on div "[PERSON_NAME] ." at bounding box center [857, 75] width 967 height 15
click at [1323, 73] on button "button" at bounding box center [1317, 75] width 29 height 22
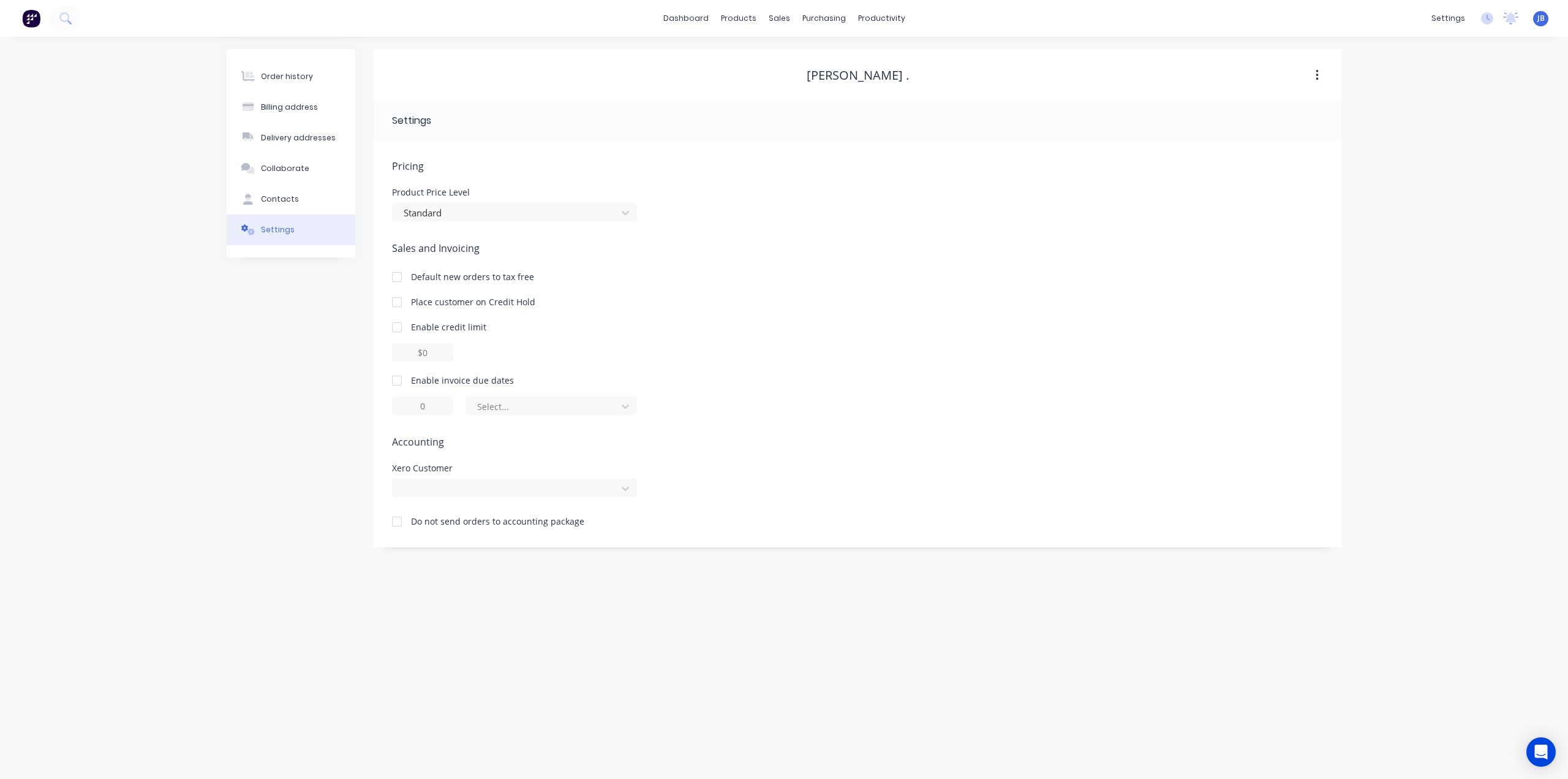
click at [1376, 65] on div "Order history Billing address Delivery addresses Collaborate Contacts Settings …" at bounding box center [784, 407] width 1568 height 742
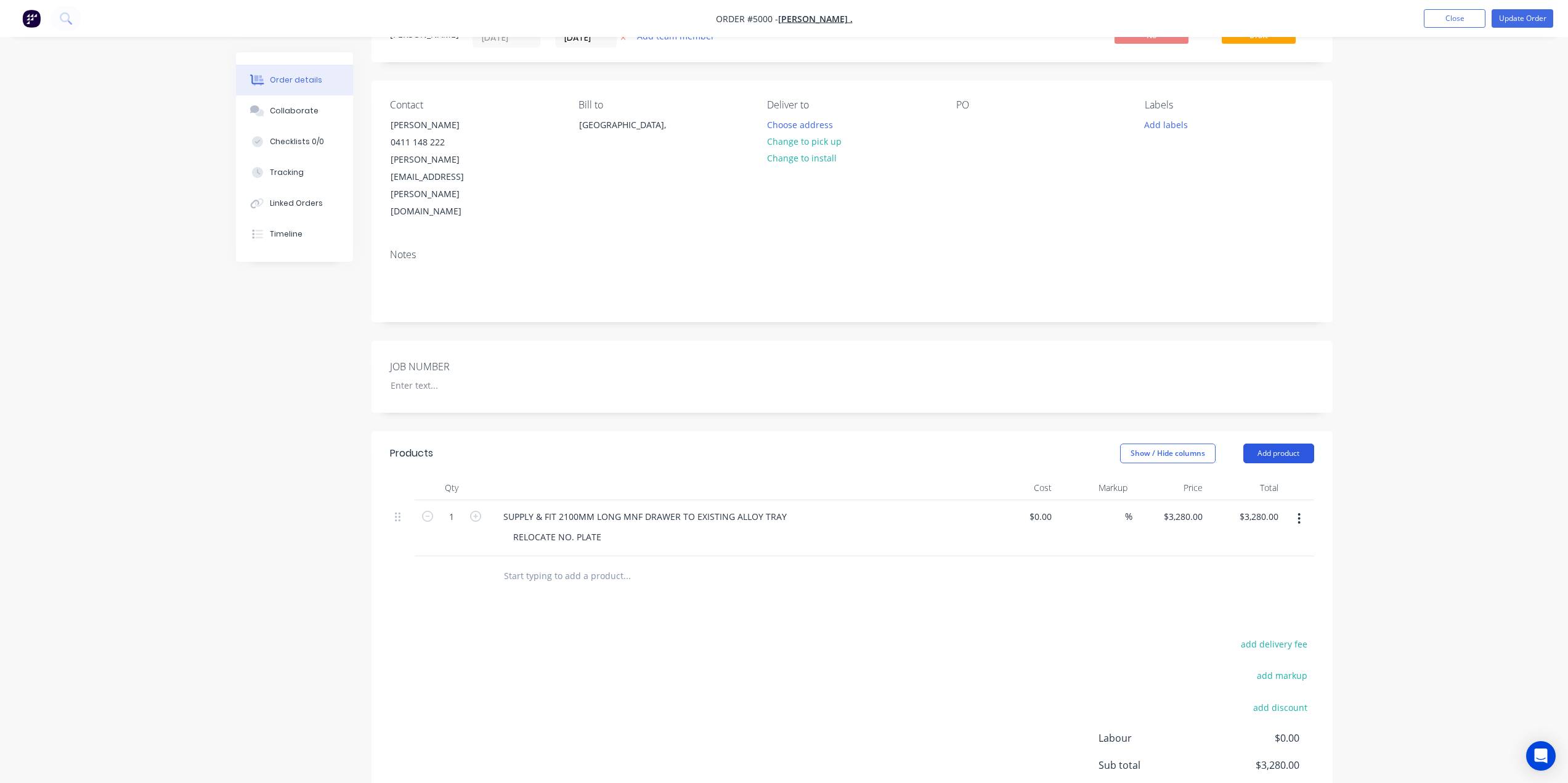
scroll to position [123, 0]
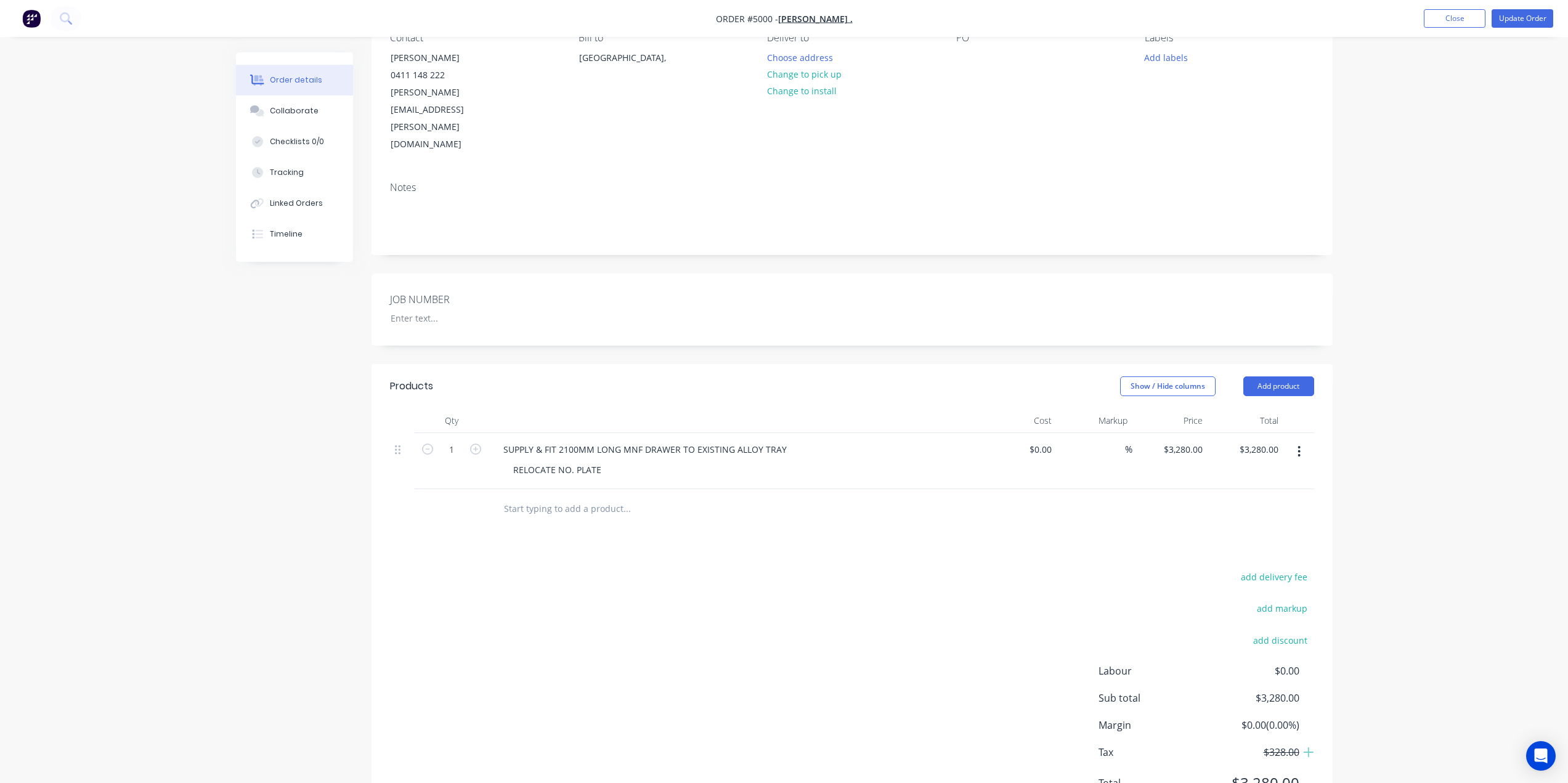
click at [901, 440] on div "SUPPLY & FIT 2100MM LONG MNF DRAWER TO EXISTING ALLOY TRAY" at bounding box center [735, 449] width 483 height 18
click at [1286, 376] on button "Add product" at bounding box center [1278, 386] width 71 height 20
click at [1265, 408] on div "Product catalogue" at bounding box center [1255, 417] width 95 height 18
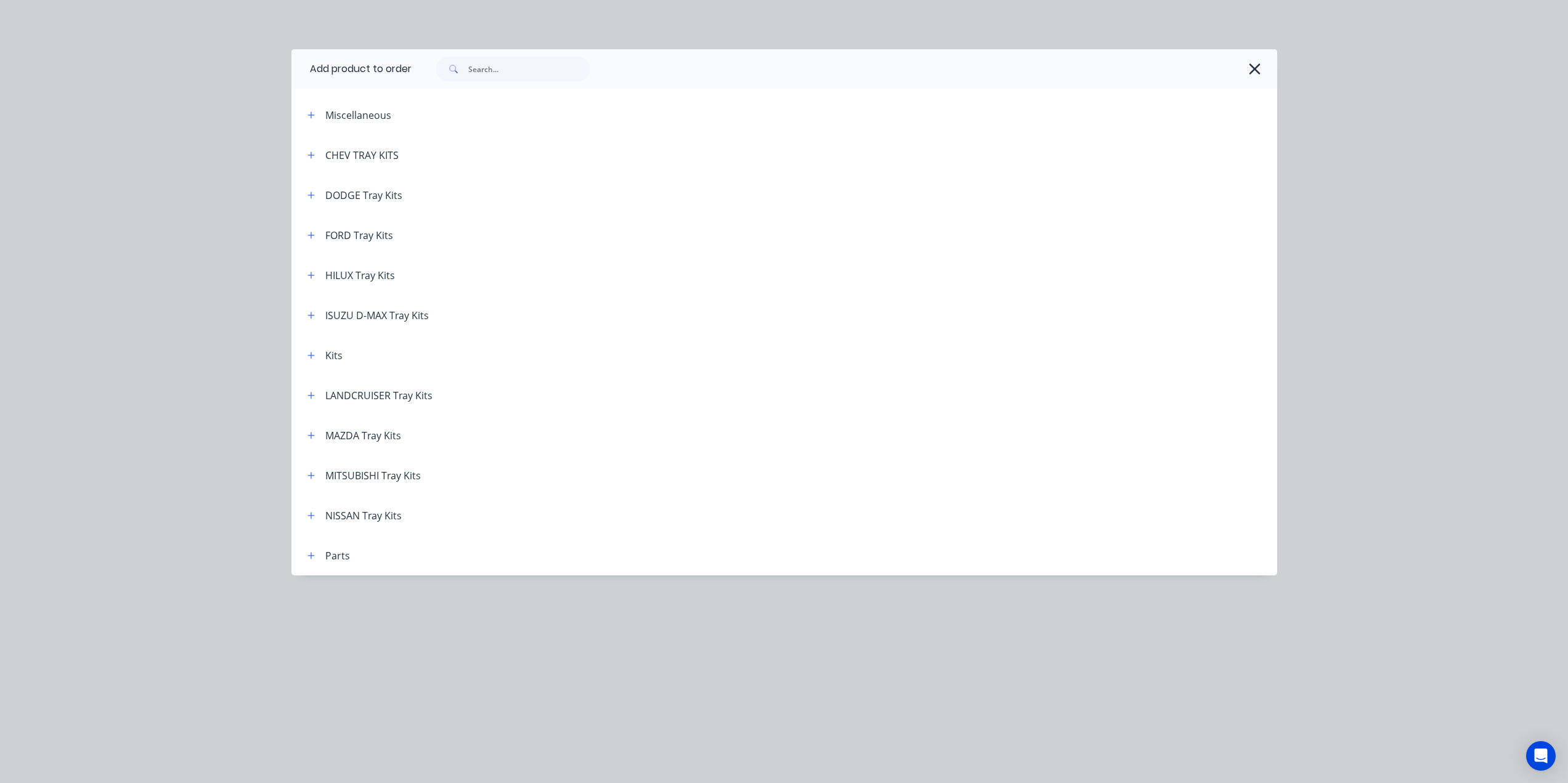
click at [359, 117] on div "Miscellaneous" at bounding box center [358, 115] width 66 height 15
click at [308, 116] on icon "button" at bounding box center [310, 115] width 7 height 8
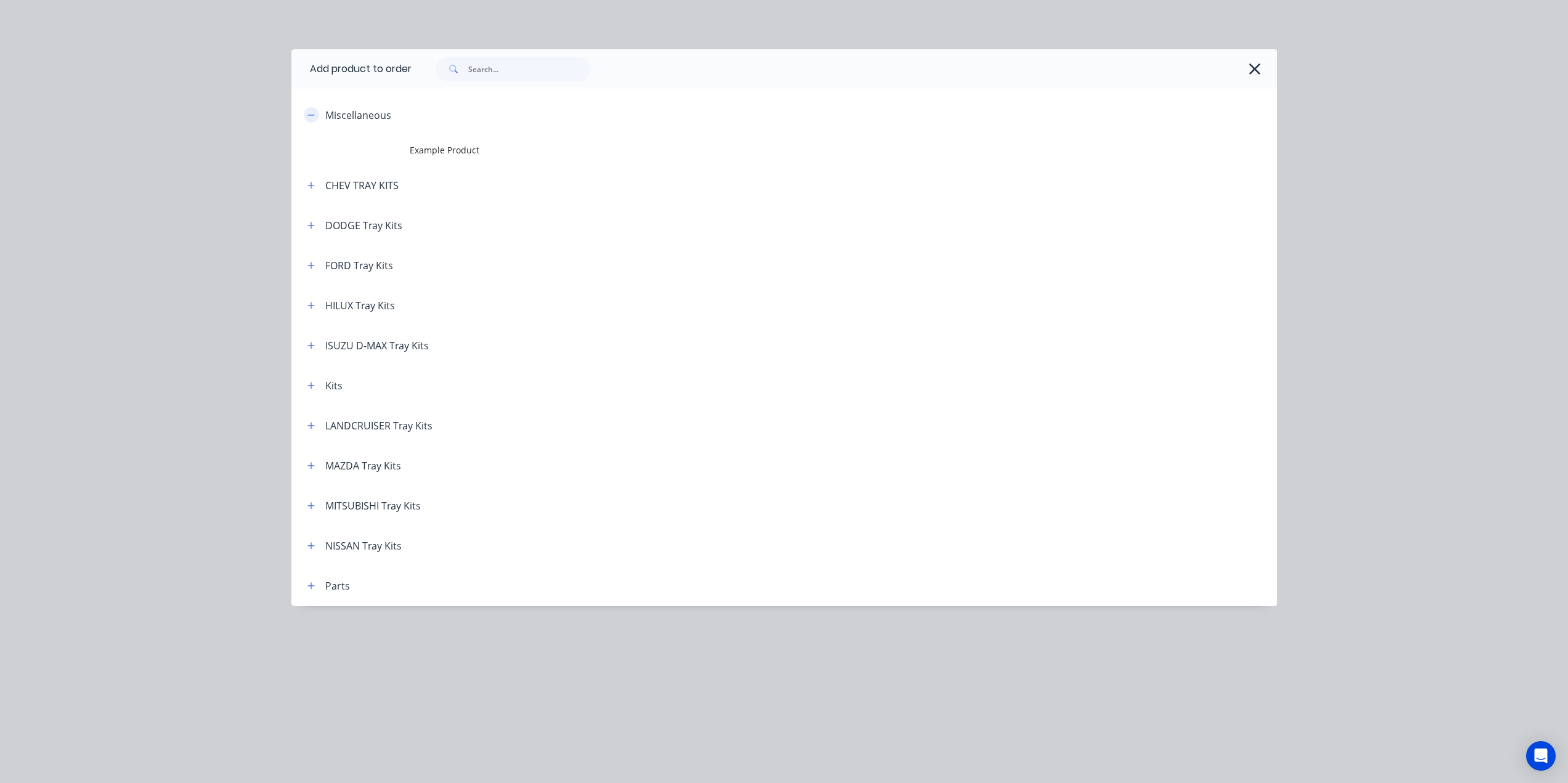
click at [312, 120] on button "button" at bounding box center [312, 115] width 15 height 15
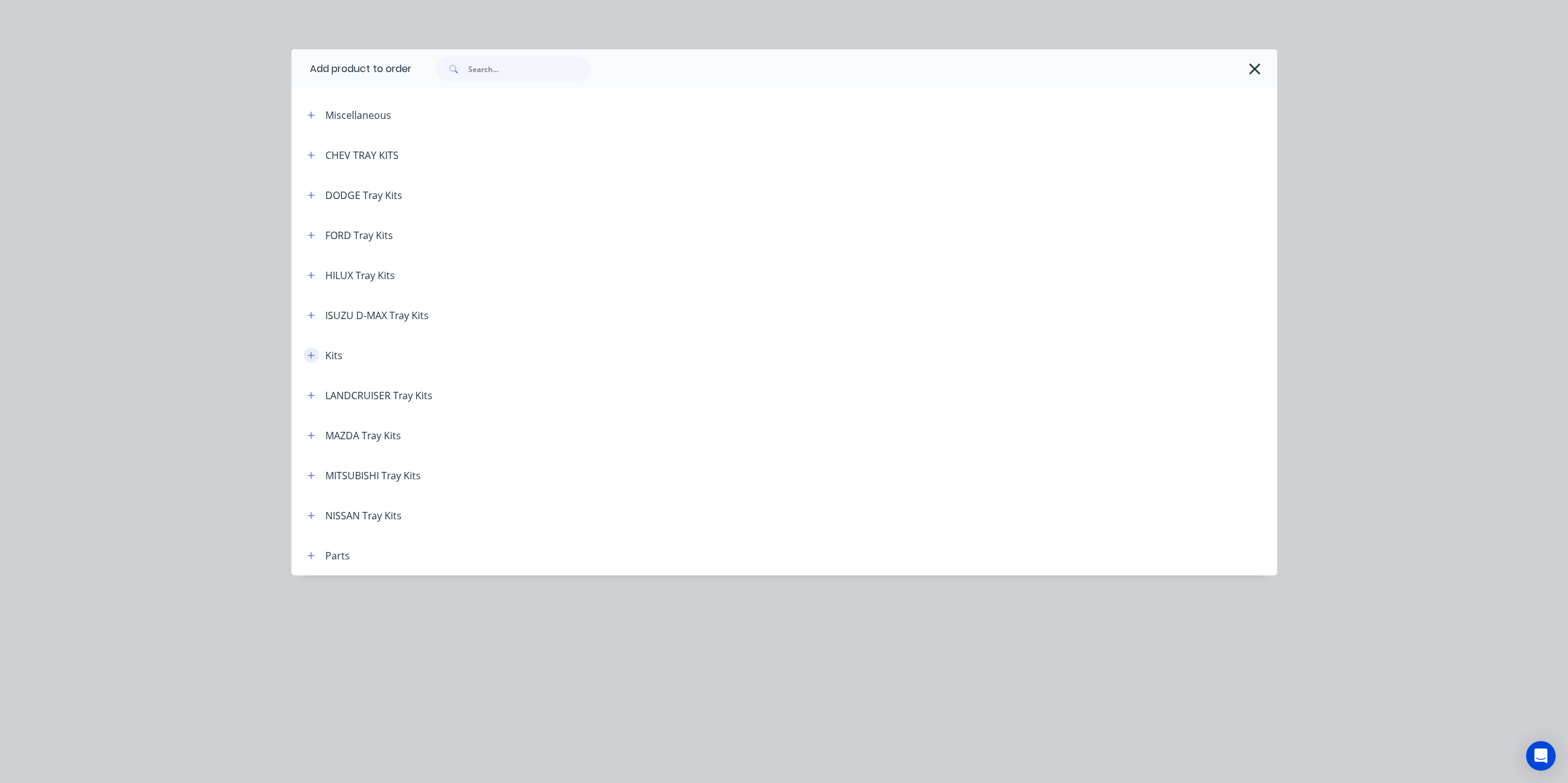
click at [313, 354] on icon "button" at bounding box center [310, 355] width 7 height 8
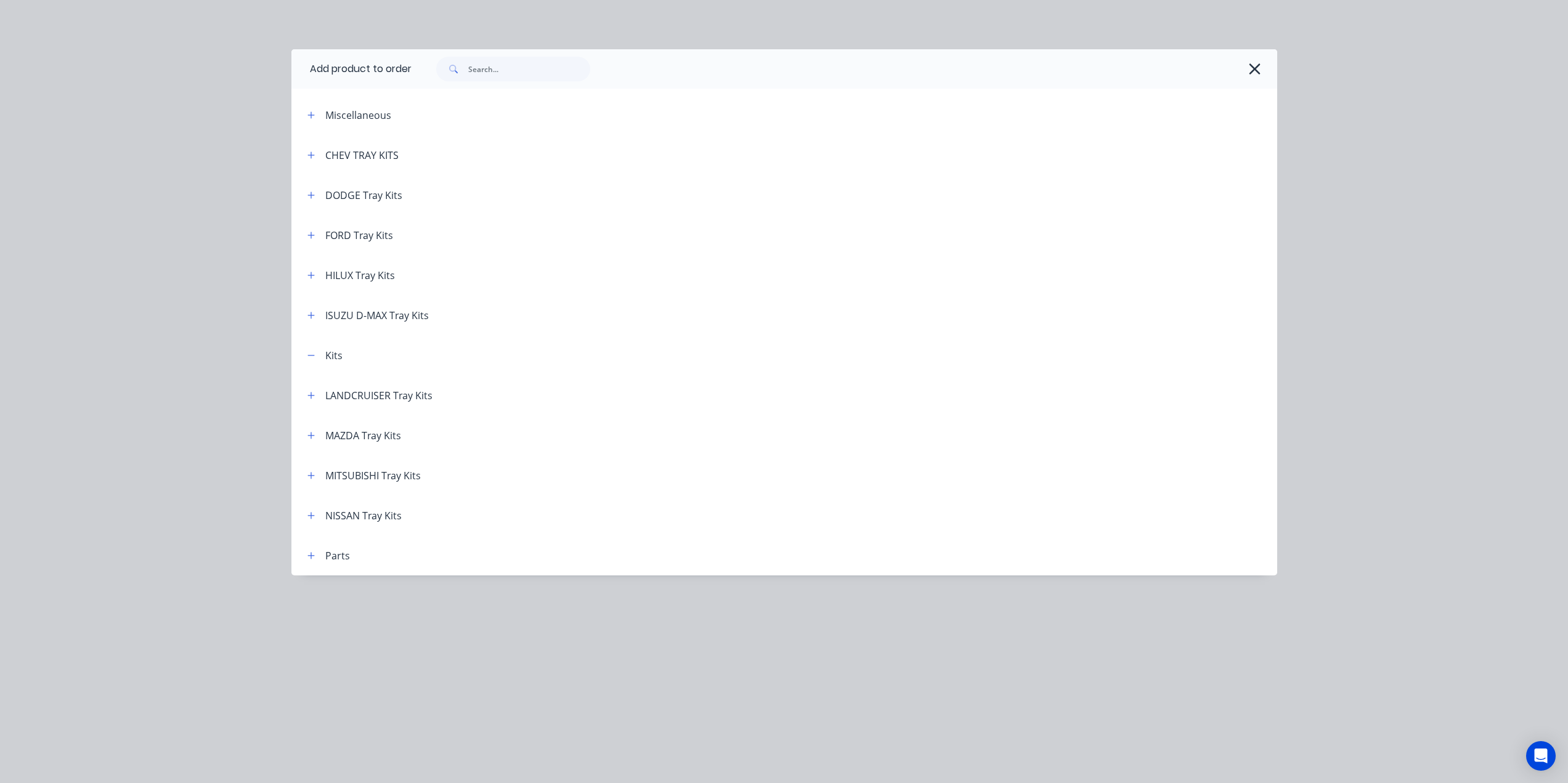
click at [322, 156] on div "CHEV TRAY KITS" at bounding box center [348, 155] width 101 height 15
click at [315, 155] on icon "button" at bounding box center [310, 155] width 7 height 8
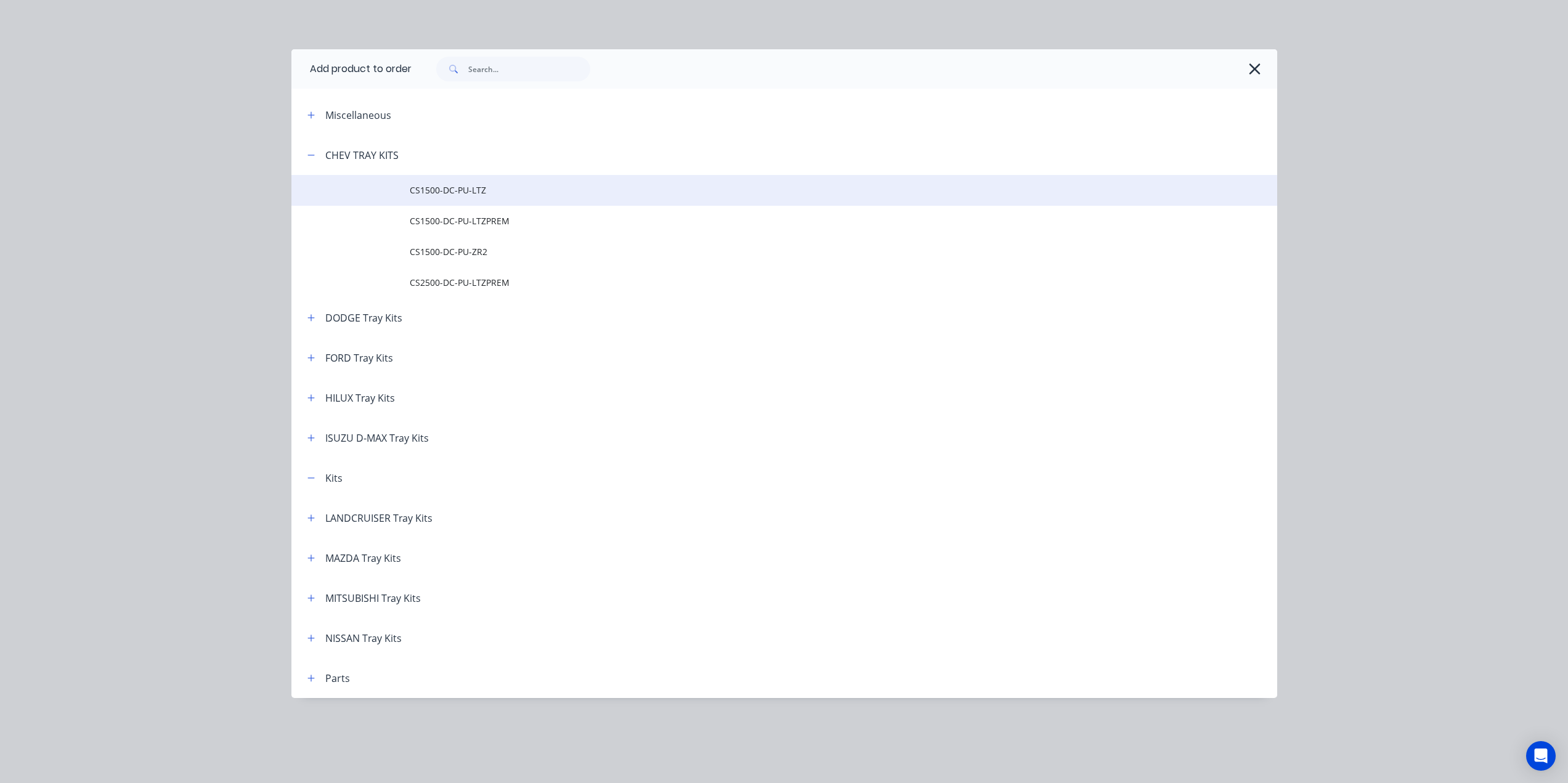
click at [439, 187] on span "CS1500-DC-PU-LTZ" at bounding box center [756, 190] width 694 height 13
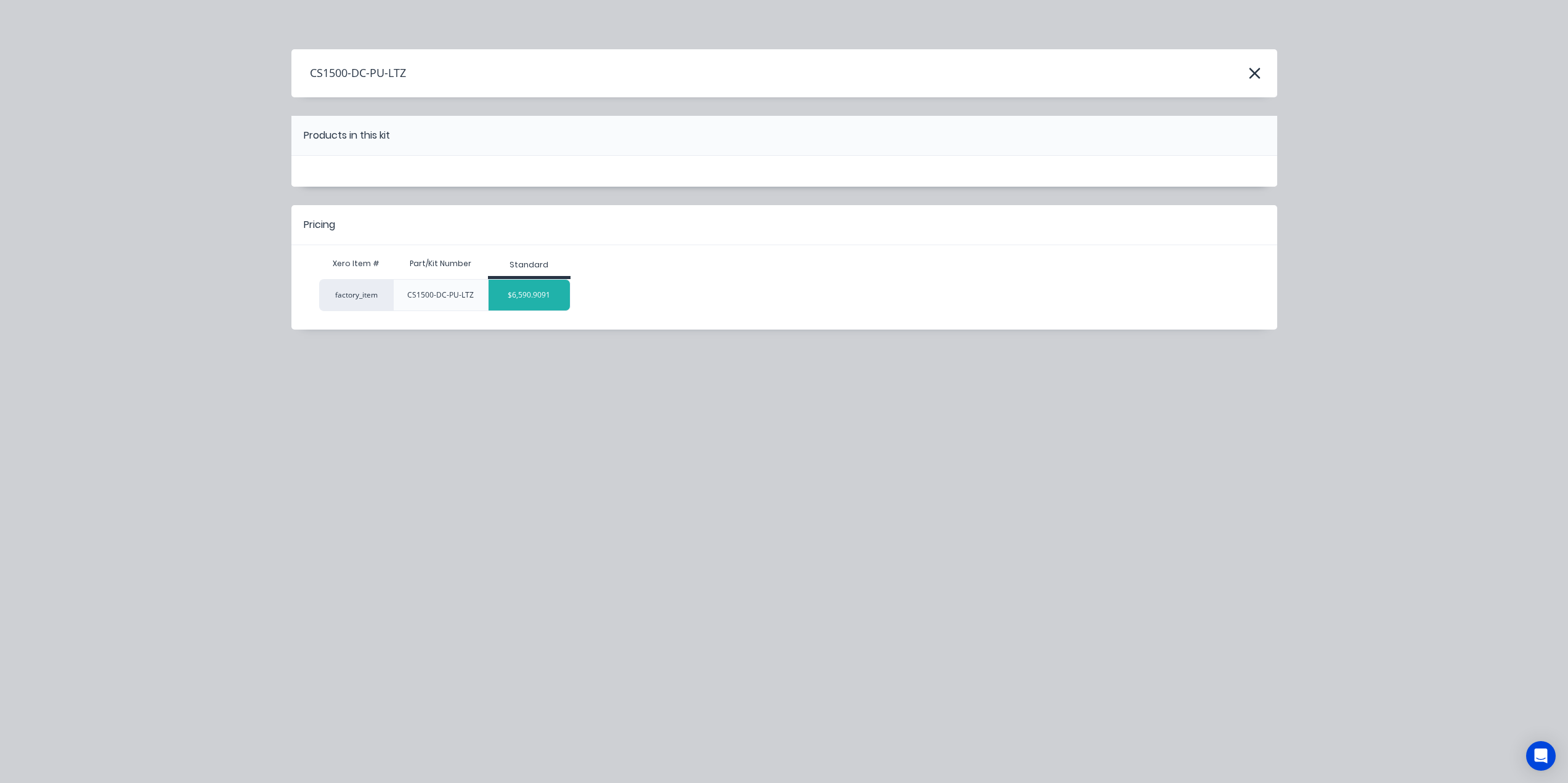
click at [507, 298] on div "$6,590.9091" at bounding box center [529, 295] width 82 height 31
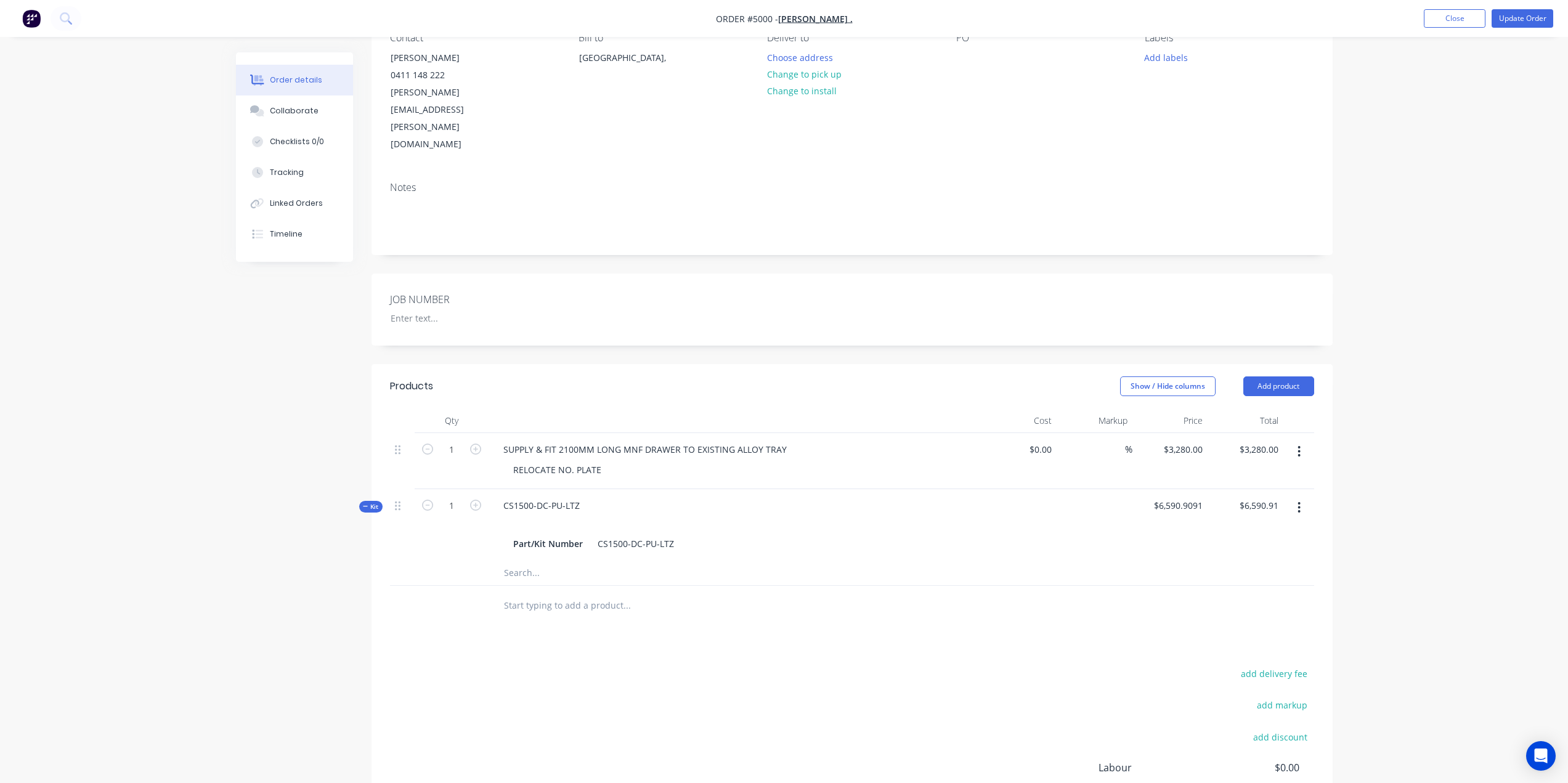
click at [1302, 496] on button "button" at bounding box center [1299, 507] width 29 height 22
click at [1248, 630] on div "Delete" at bounding box center [1255, 639] width 95 height 18
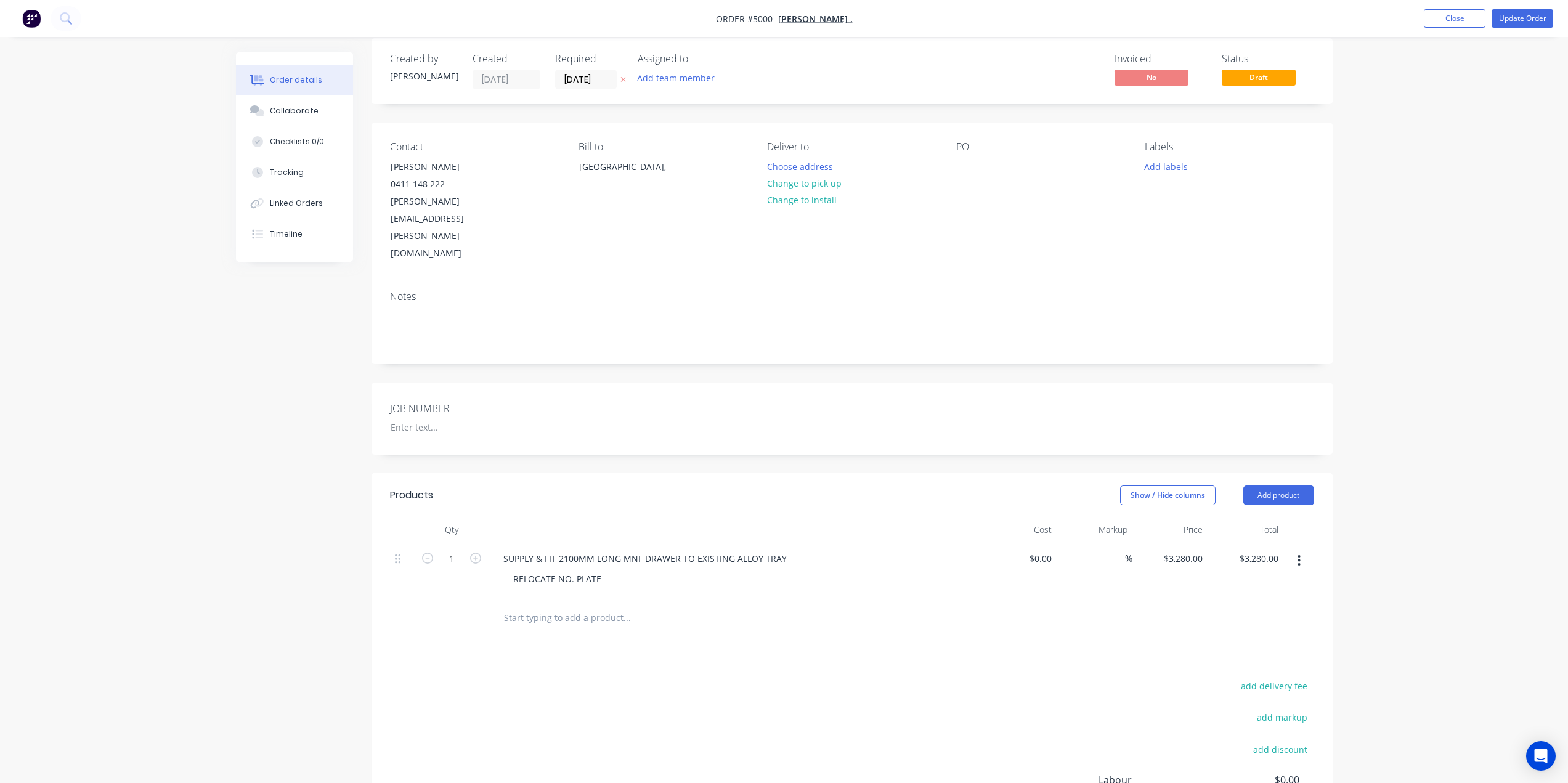
scroll to position [0, 0]
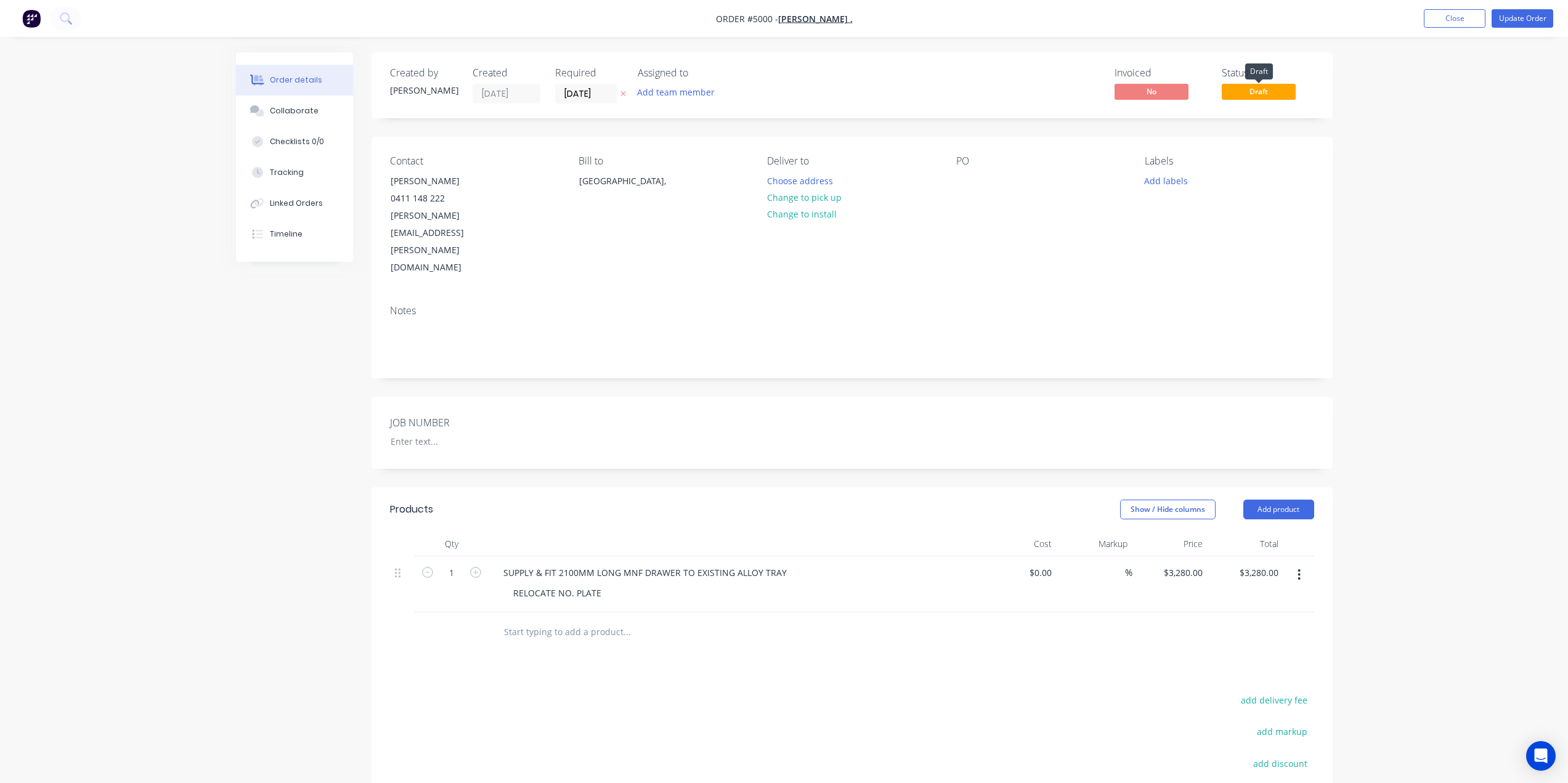
click at [1246, 92] on span "Draft" at bounding box center [1258, 91] width 74 height 15
click at [1133, 100] on div "No Invoiced $ 0.00 Remaining $ 3280.00" at bounding box center [1160, 93] width 92 height 19
click at [1143, 90] on span "No" at bounding box center [1151, 91] width 74 height 15
click at [789, 184] on button "Choose address" at bounding box center [799, 180] width 79 height 17
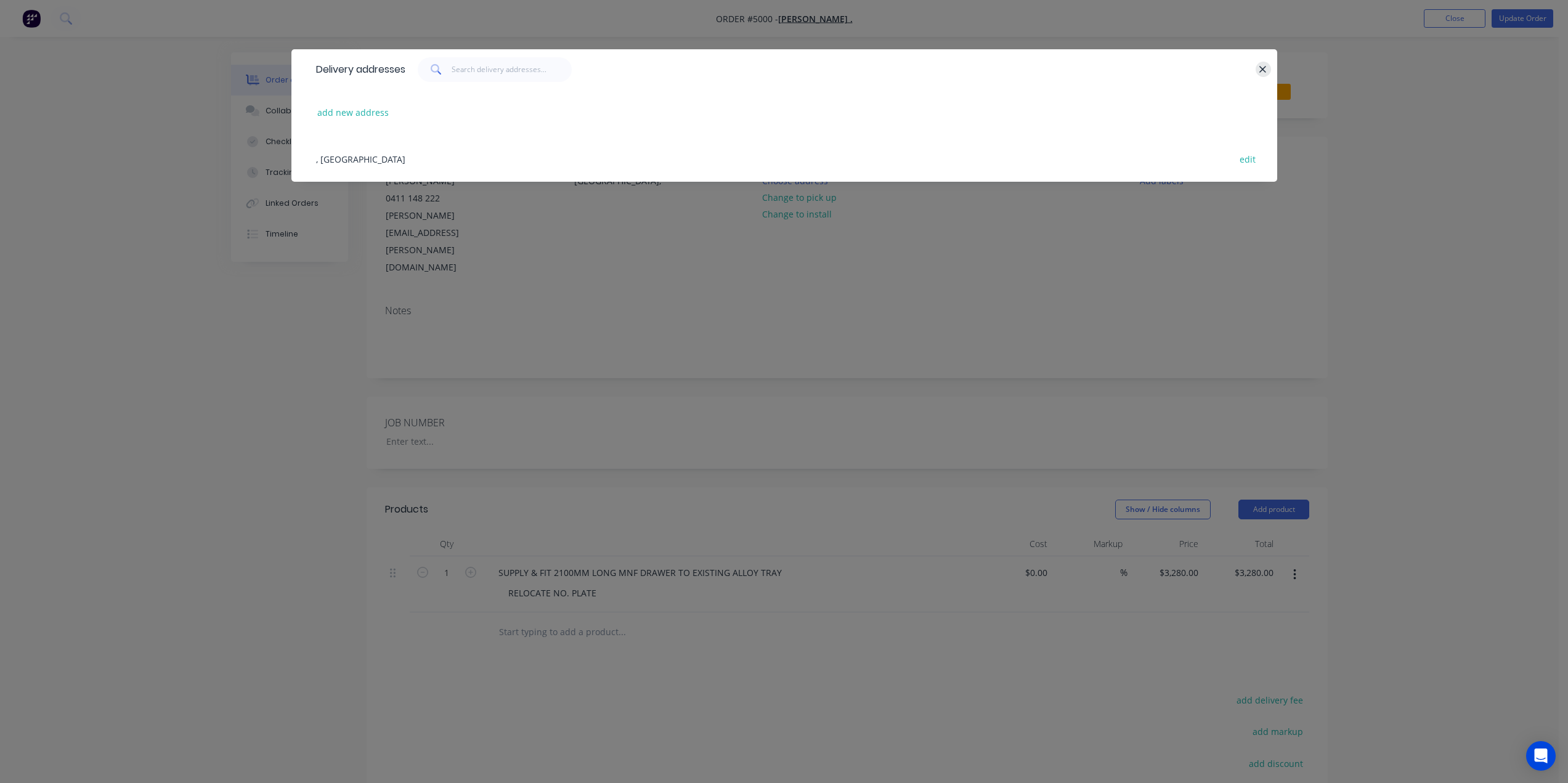
click at [1263, 74] on icon "button" at bounding box center [1262, 69] width 8 height 11
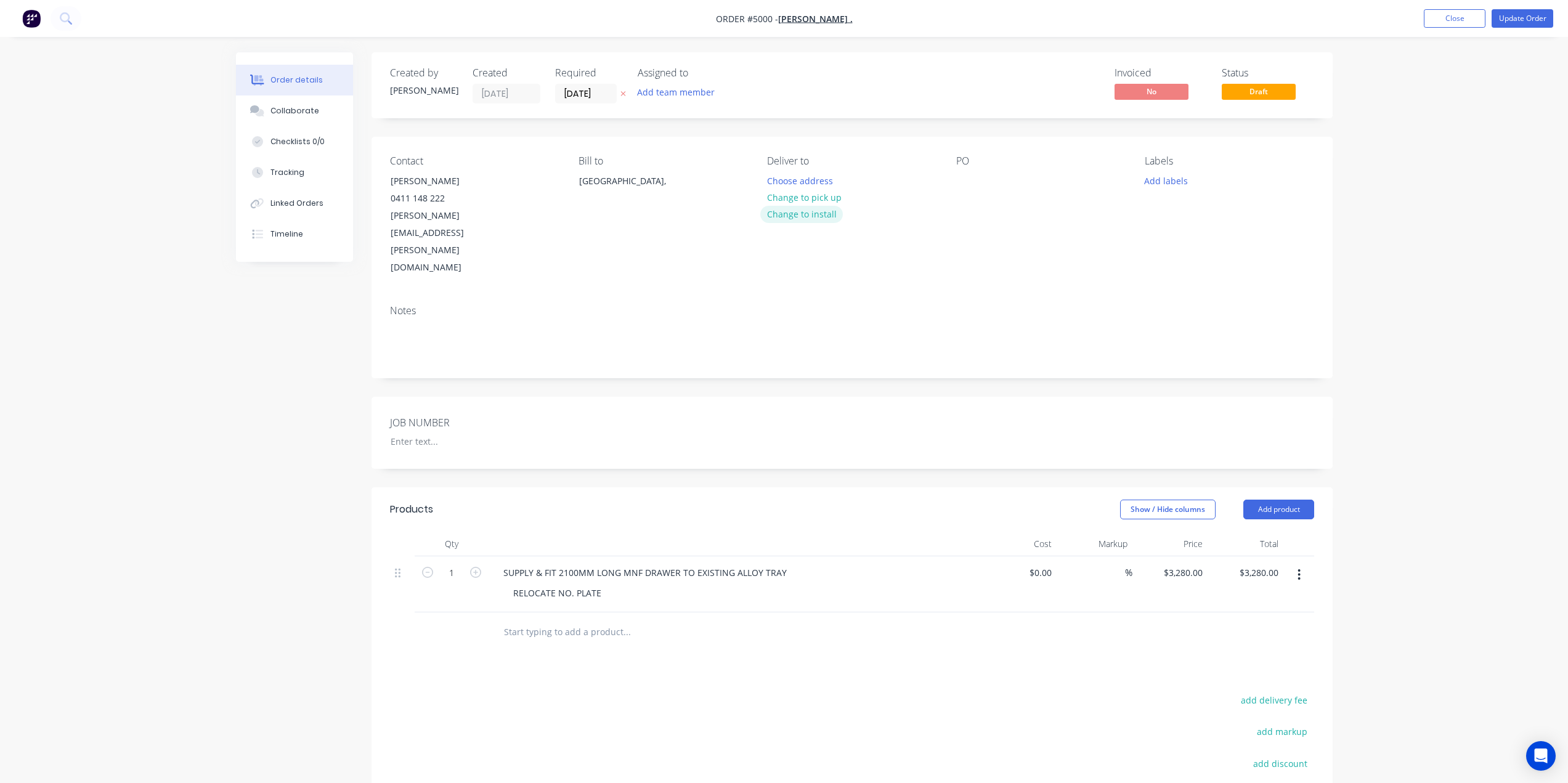
click at [788, 218] on button "Change to install" at bounding box center [801, 214] width 82 height 17
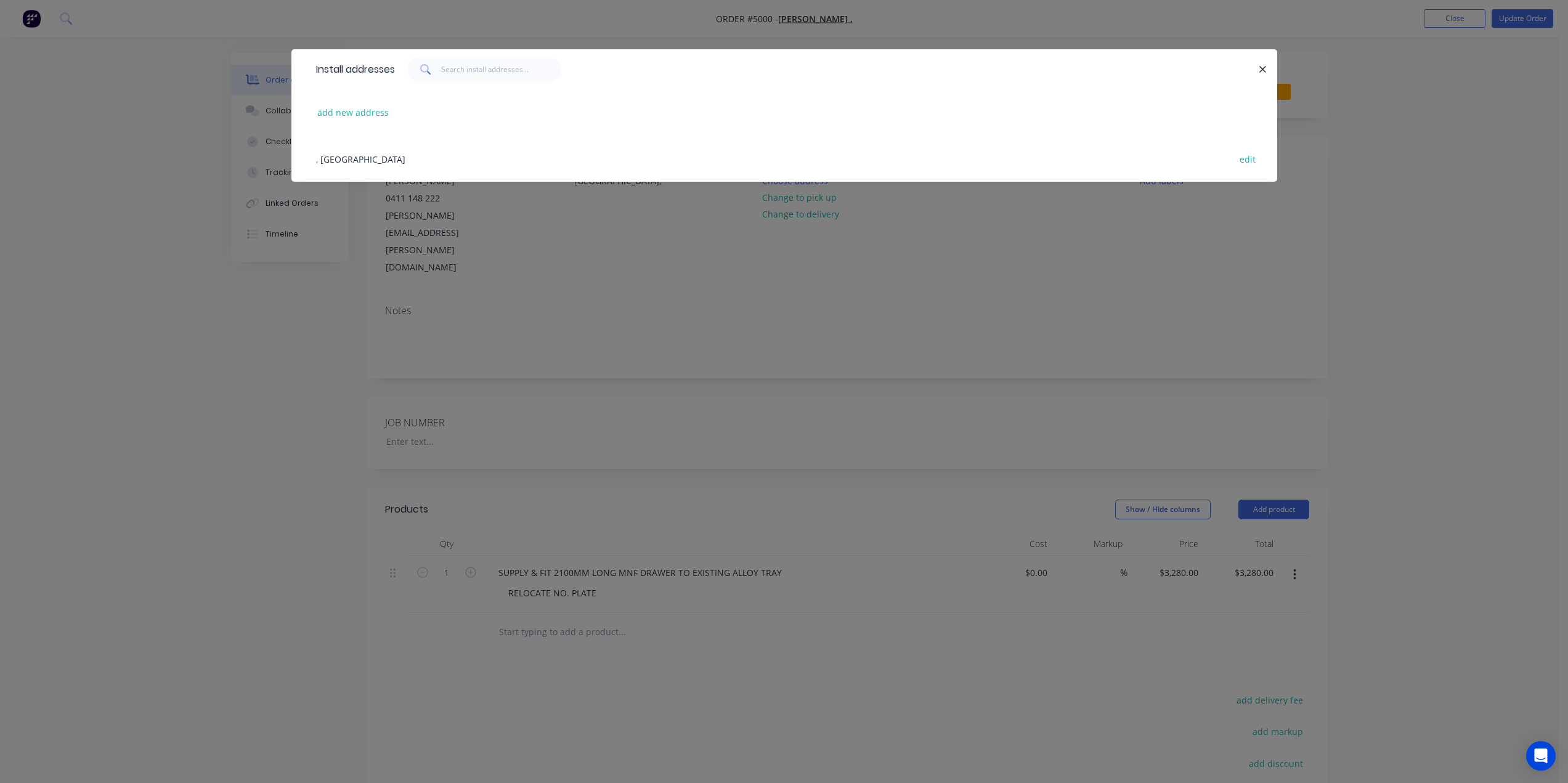
click at [335, 163] on div ", Australia edit" at bounding box center [784, 158] width 949 height 46
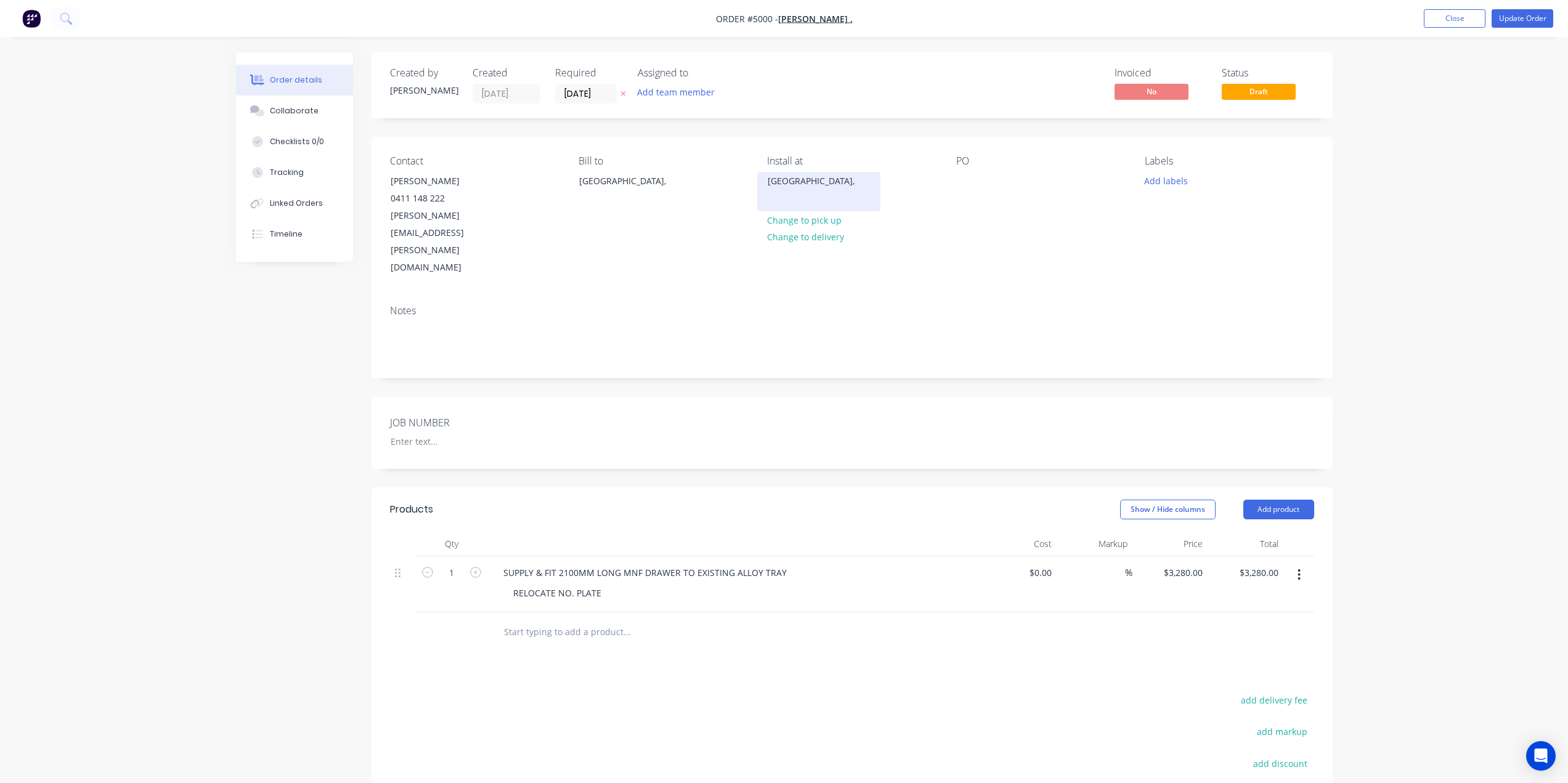
click at [793, 188] on div "[GEOGRAPHIC_DATA]," at bounding box center [818, 181] width 102 height 17
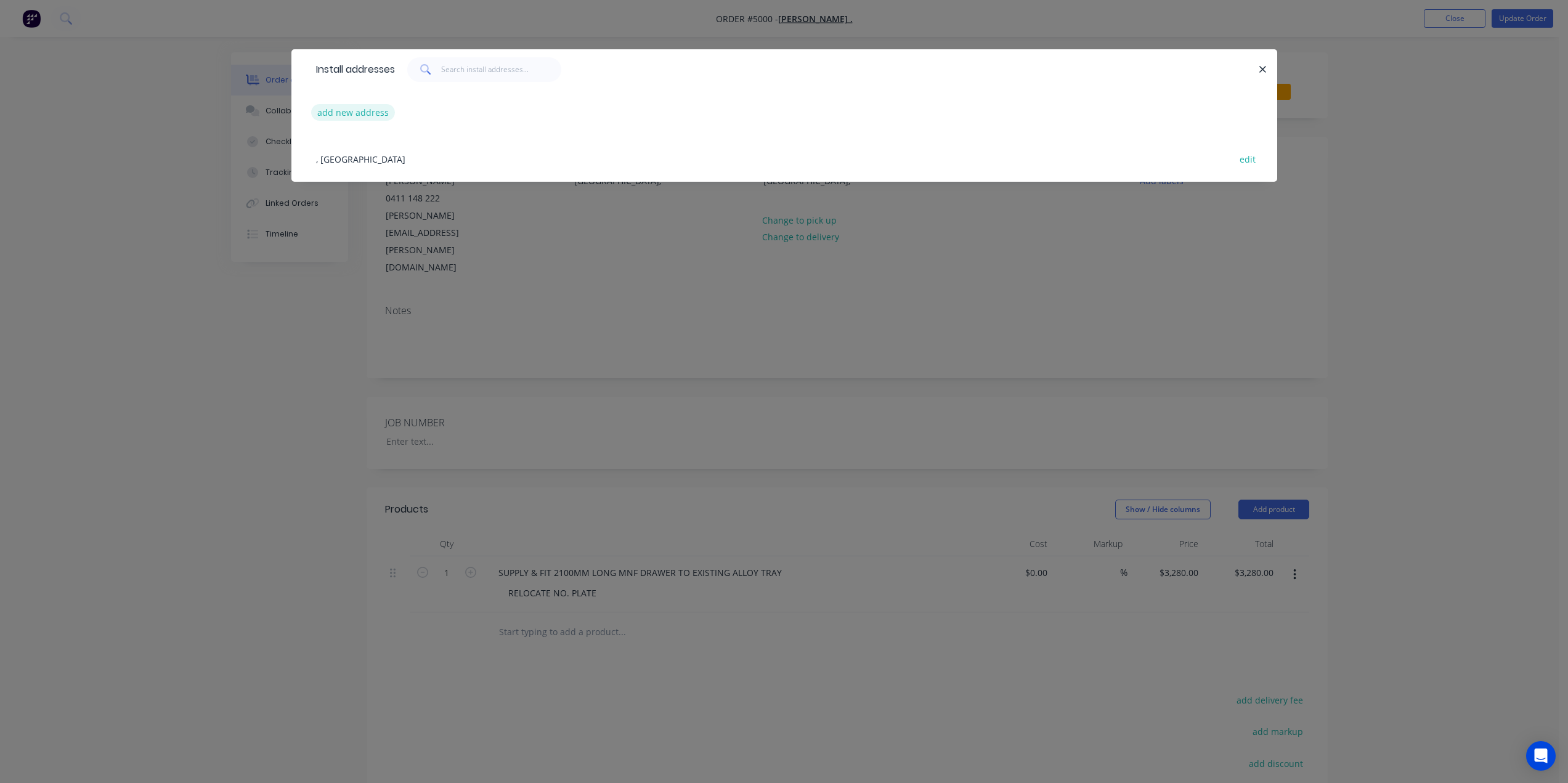
click at [378, 114] on button "add new address" at bounding box center [353, 113] width 84 height 17
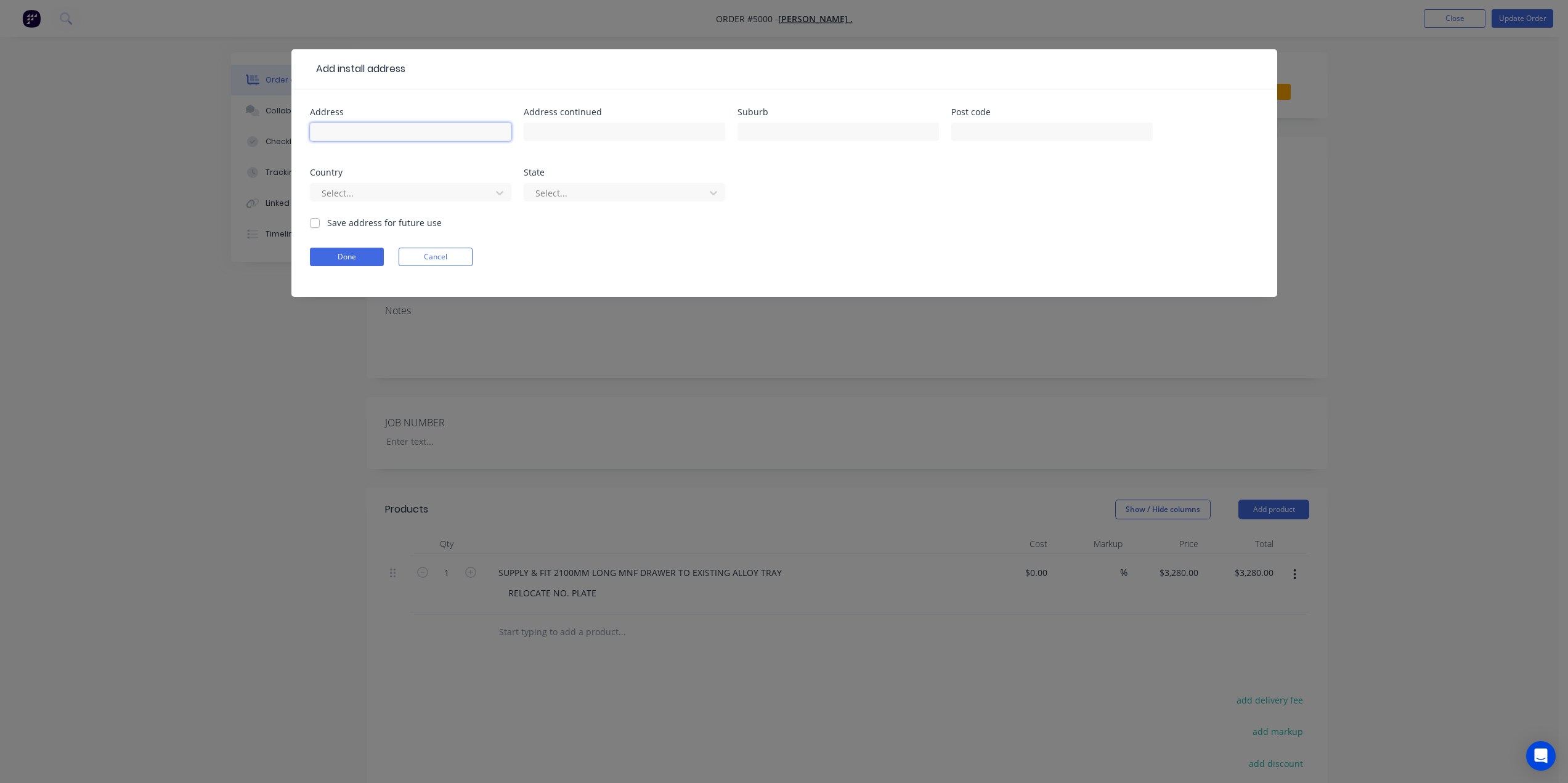
click at [407, 133] on input "text" at bounding box center [410, 131] width 202 height 19
type input "21-23 Carroll Street, Wilsonton QLD, Australia"
type input "[STREET_ADDRESS][PERSON_NAME]"
type input "Wilsonton"
type input "4350"
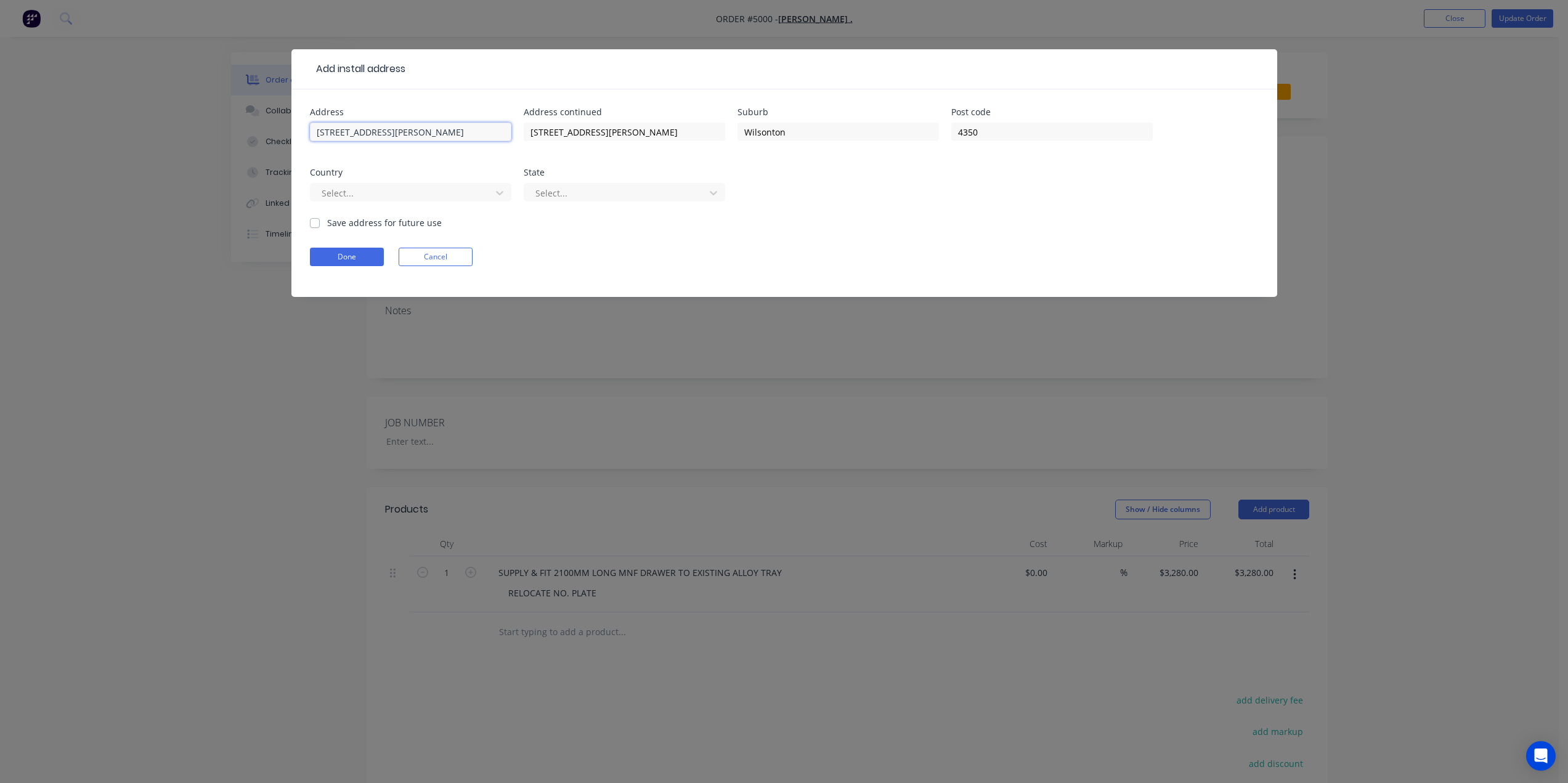
drag, startPoint x: 493, startPoint y: 133, endPoint x: 393, endPoint y: 135, distance: 100.0
click at [393, 135] on input "21-23 Carroll Street, Wilsonton QLD, Australia" at bounding box center [410, 131] width 202 height 19
type input "[STREET_ADDRESS][PERSON_NAME]"
drag, startPoint x: 666, startPoint y: 138, endPoint x: 440, endPoint y: 141, distance: 226.0
click at [440, 141] on div "Address 21-23 Carroll Street Address continued 21-23 Carroll Street Suburb Wils…" at bounding box center [784, 162] width 949 height 108
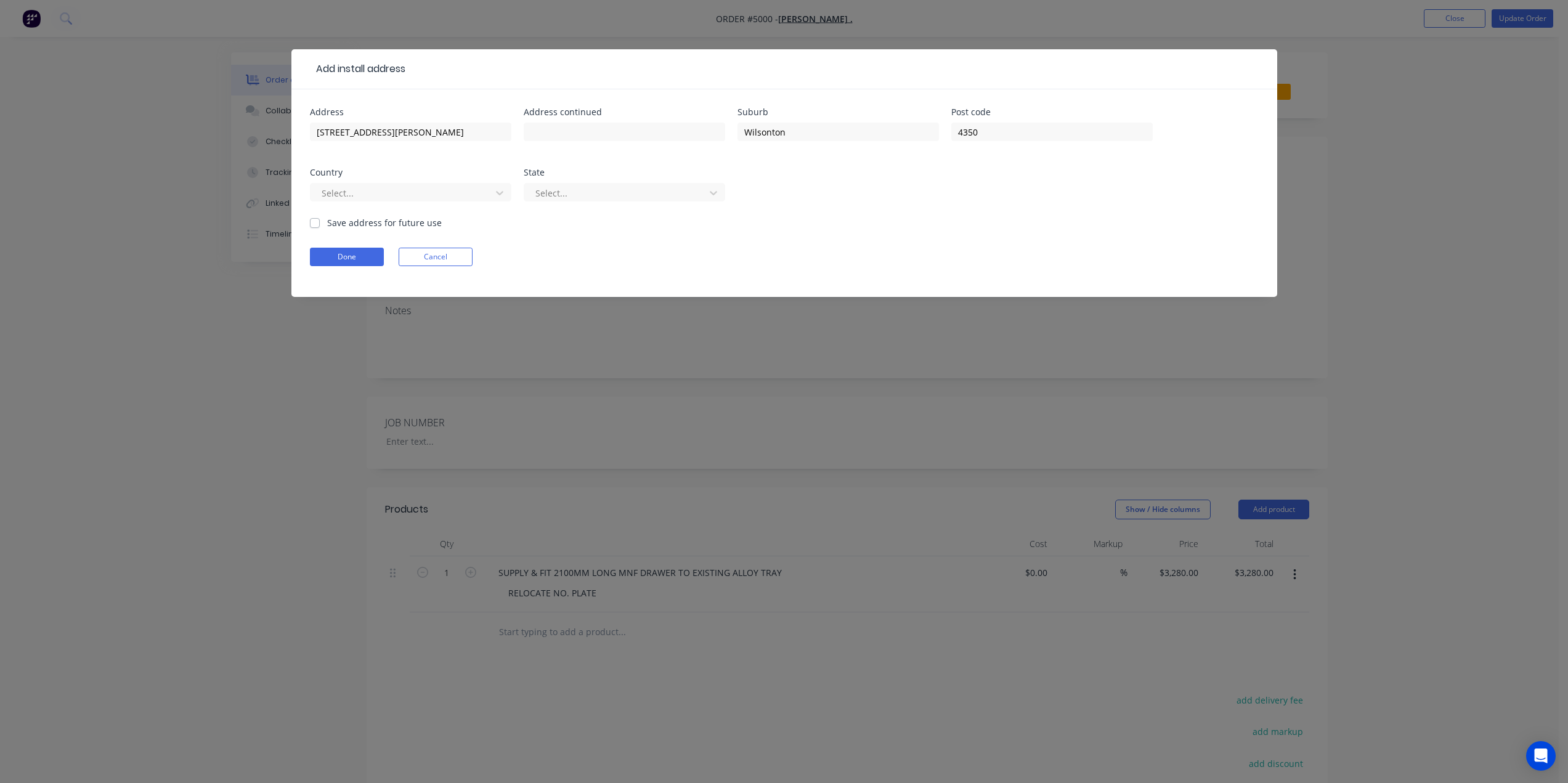
click at [779, 162] on div "Address 21-23 Carroll Street Address continued Suburb Wilsonton Post code 4350 …" at bounding box center [784, 162] width 949 height 108
click at [441, 195] on div at bounding box center [402, 193] width 164 height 15
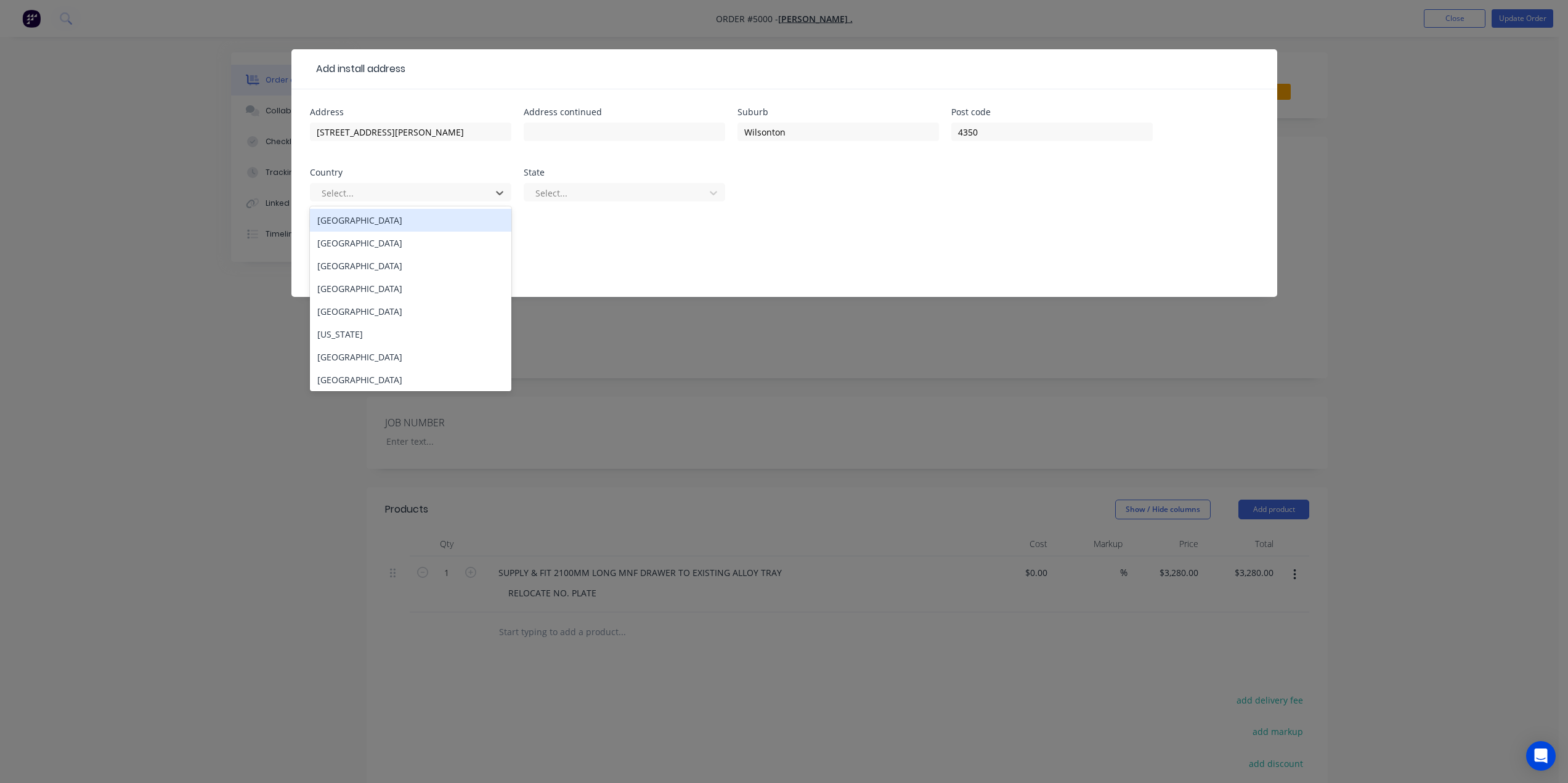
click at [370, 222] on div "Australia" at bounding box center [410, 220] width 202 height 23
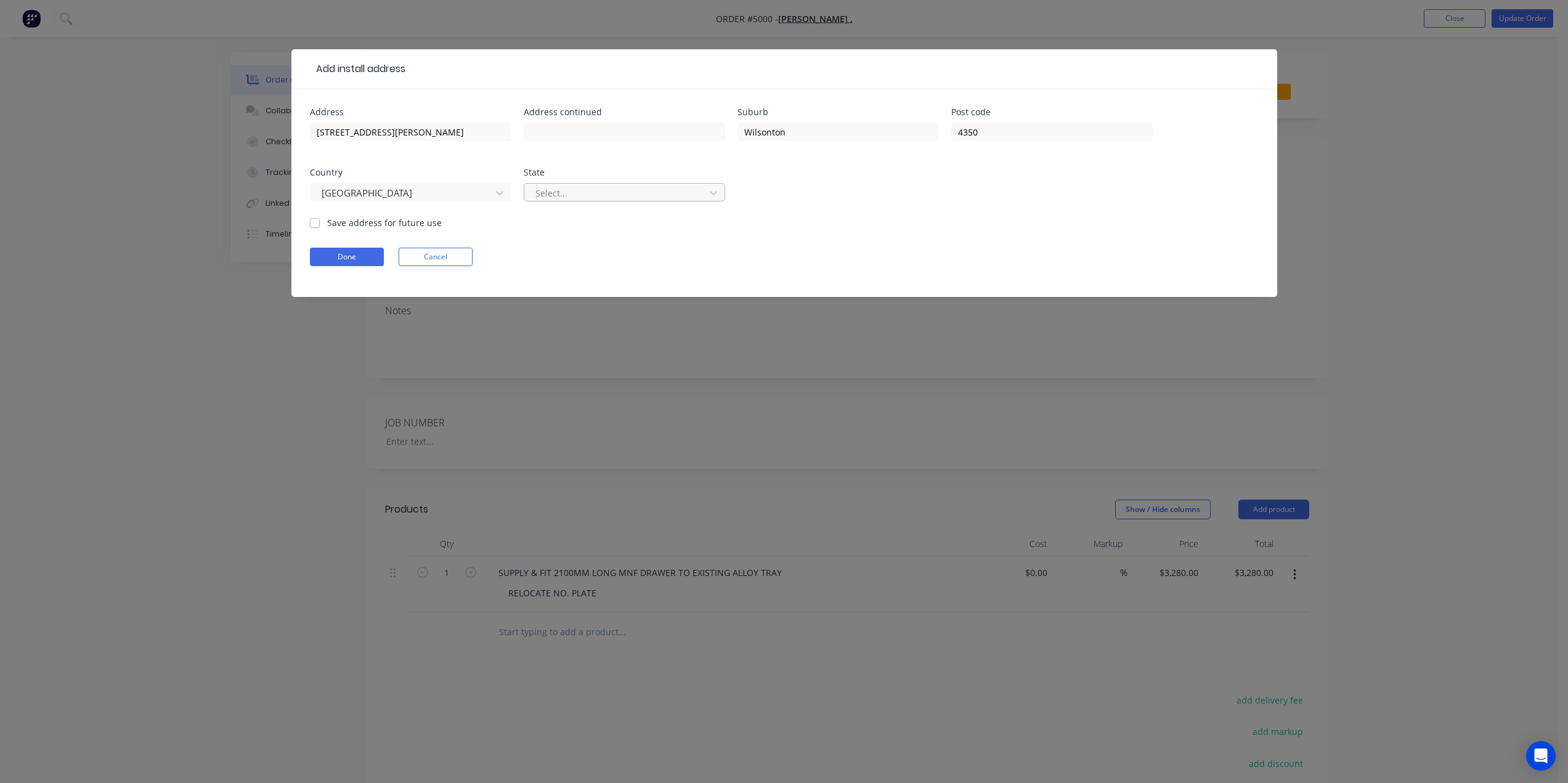
click at [567, 194] on div at bounding box center [616, 193] width 164 height 15
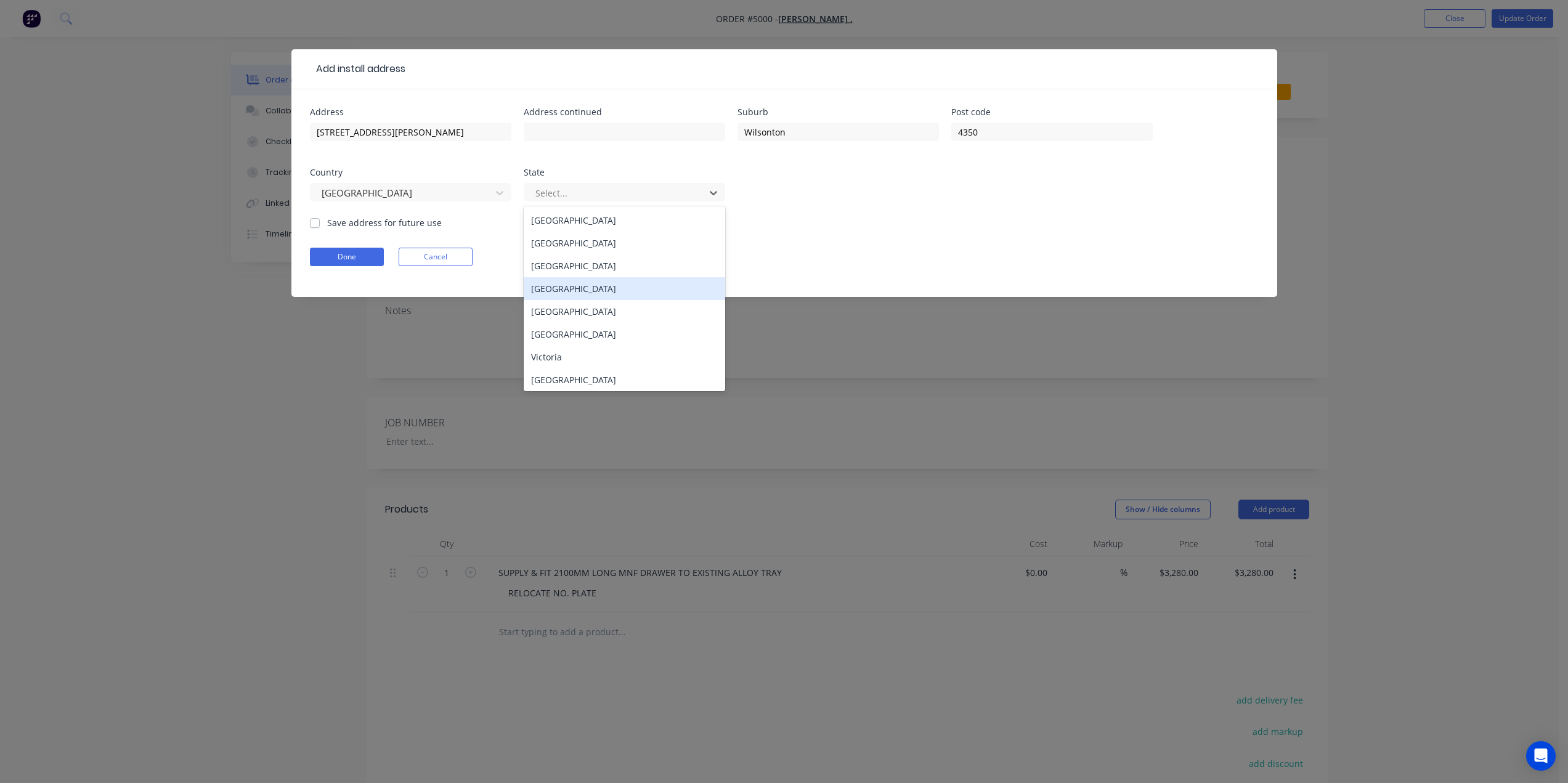
click at [581, 292] on div "Queensland" at bounding box center [624, 288] width 202 height 23
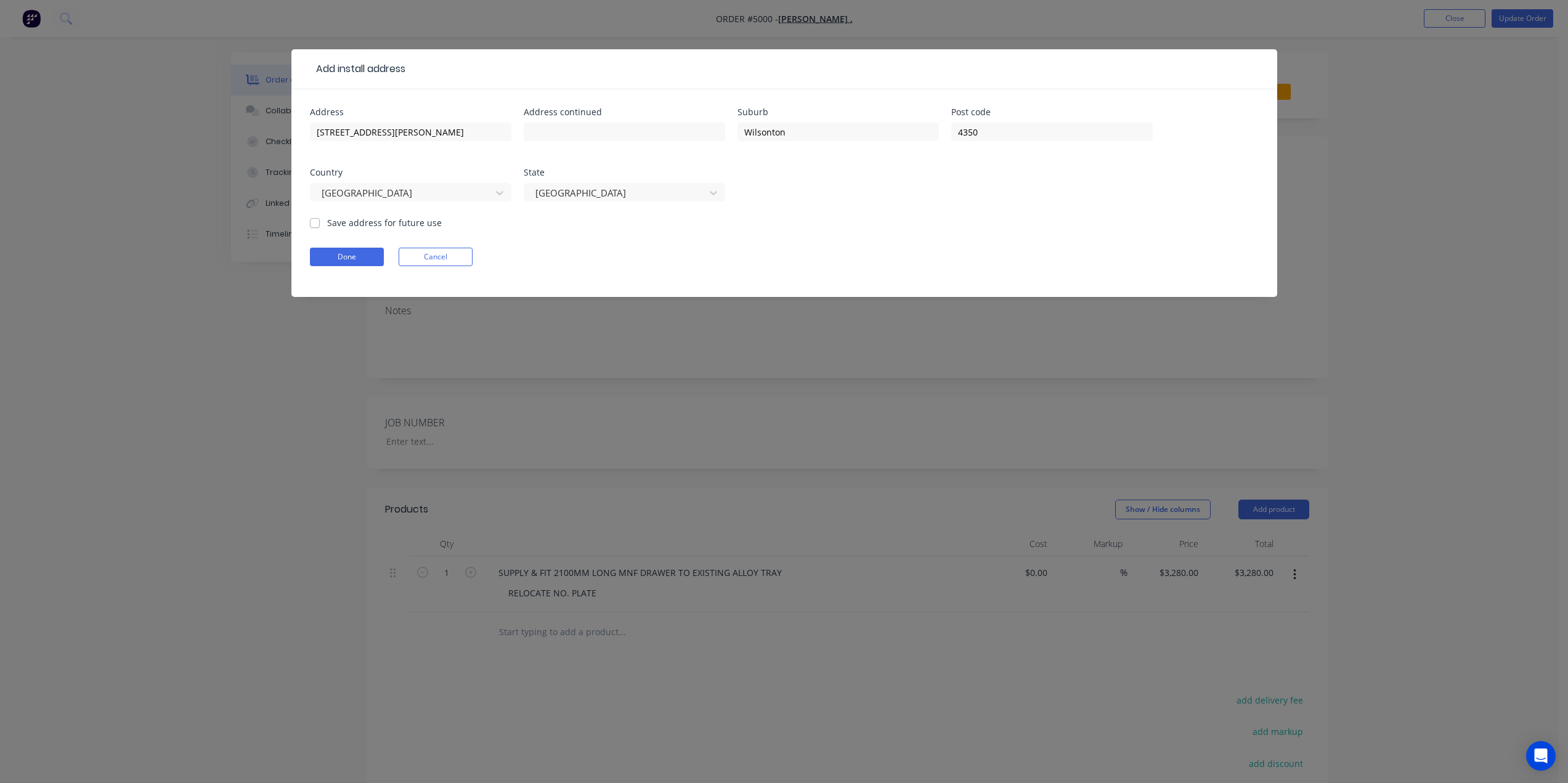
click at [364, 220] on label "Save address for future use" at bounding box center [384, 223] width 115 height 13
click at [319, 220] on input "Save address for future use" at bounding box center [314, 222] width 10 height 12
checkbox input "true"
click at [362, 250] on button "Done" at bounding box center [346, 257] width 74 height 19
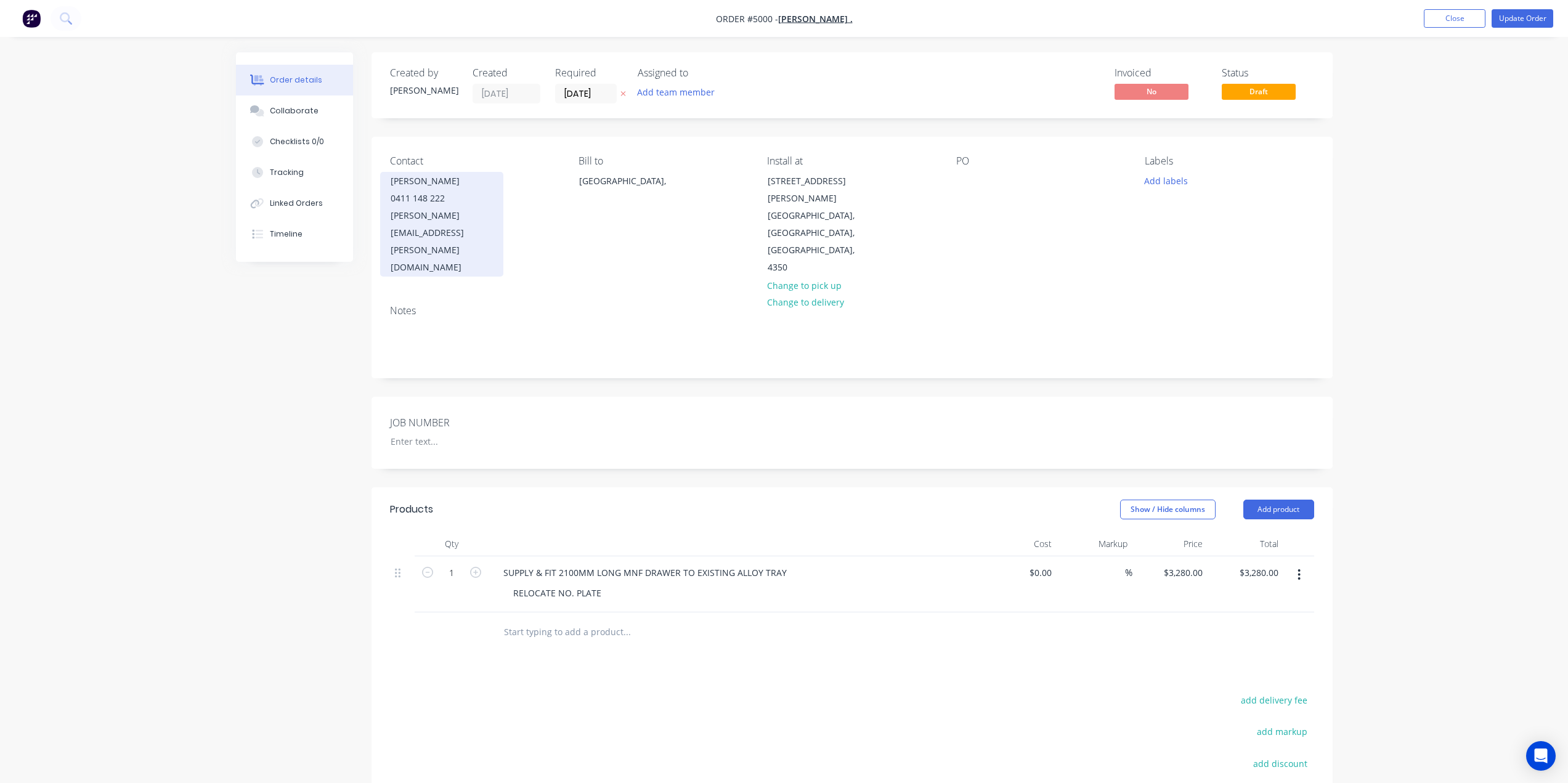
click at [433, 212] on div "[PERSON_NAME][EMAIL_ADDRESS][PERSON_NAME][DOMAIN_NAME]" at bounding box center [441, 241] width 102 height 69
click at [431, 215] on div "[PERSON_NAME][EMAIL_ADDRESS][PERSON_NAME][DOMAIN_NAME]" at bounding box center [441, 241] width 102 height 69
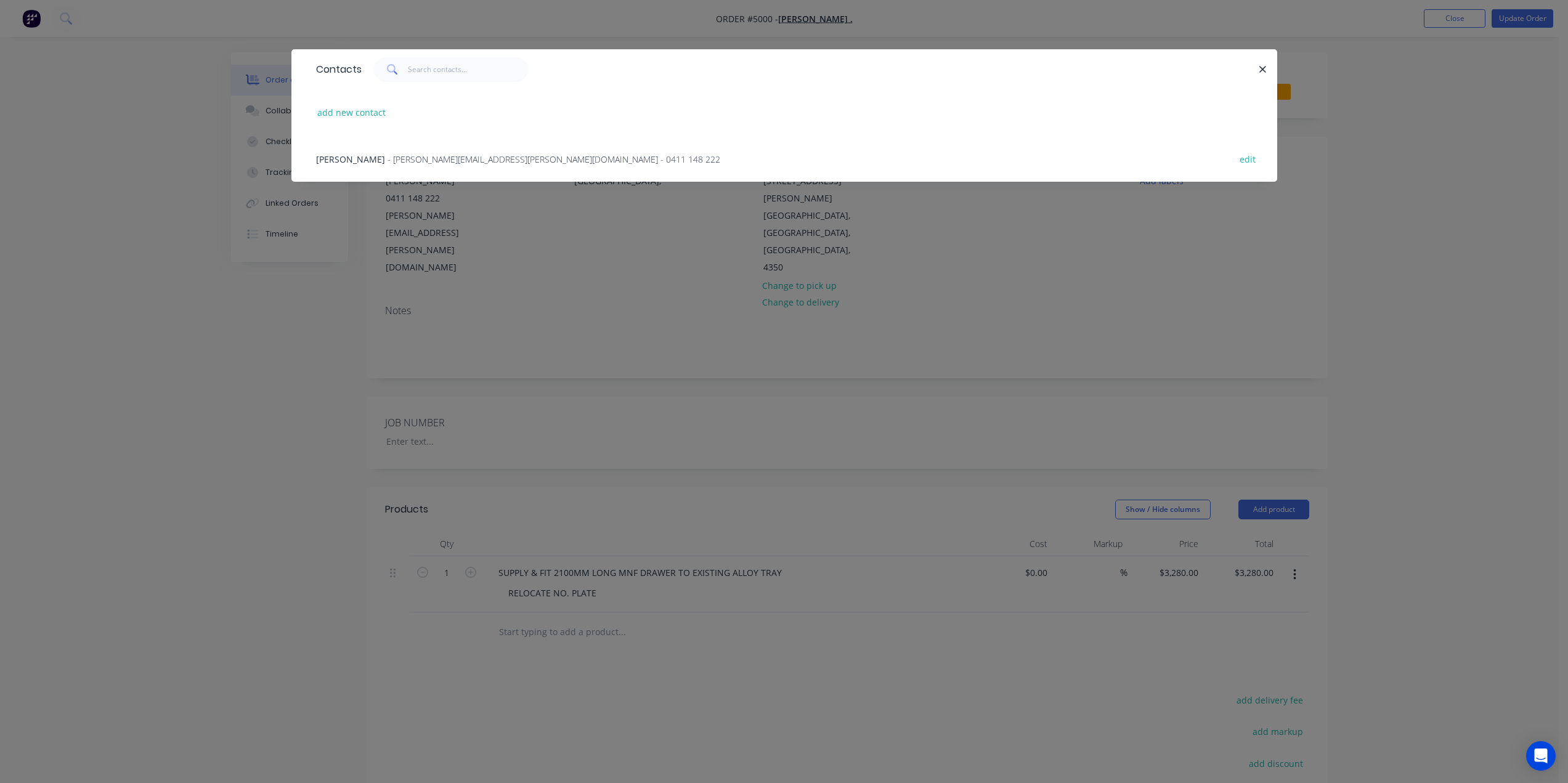
click at [442, 157] on span "- ron.genelle@gmail.com - 0411 148 222" at bounding box center [554, 159] width 333 height 12
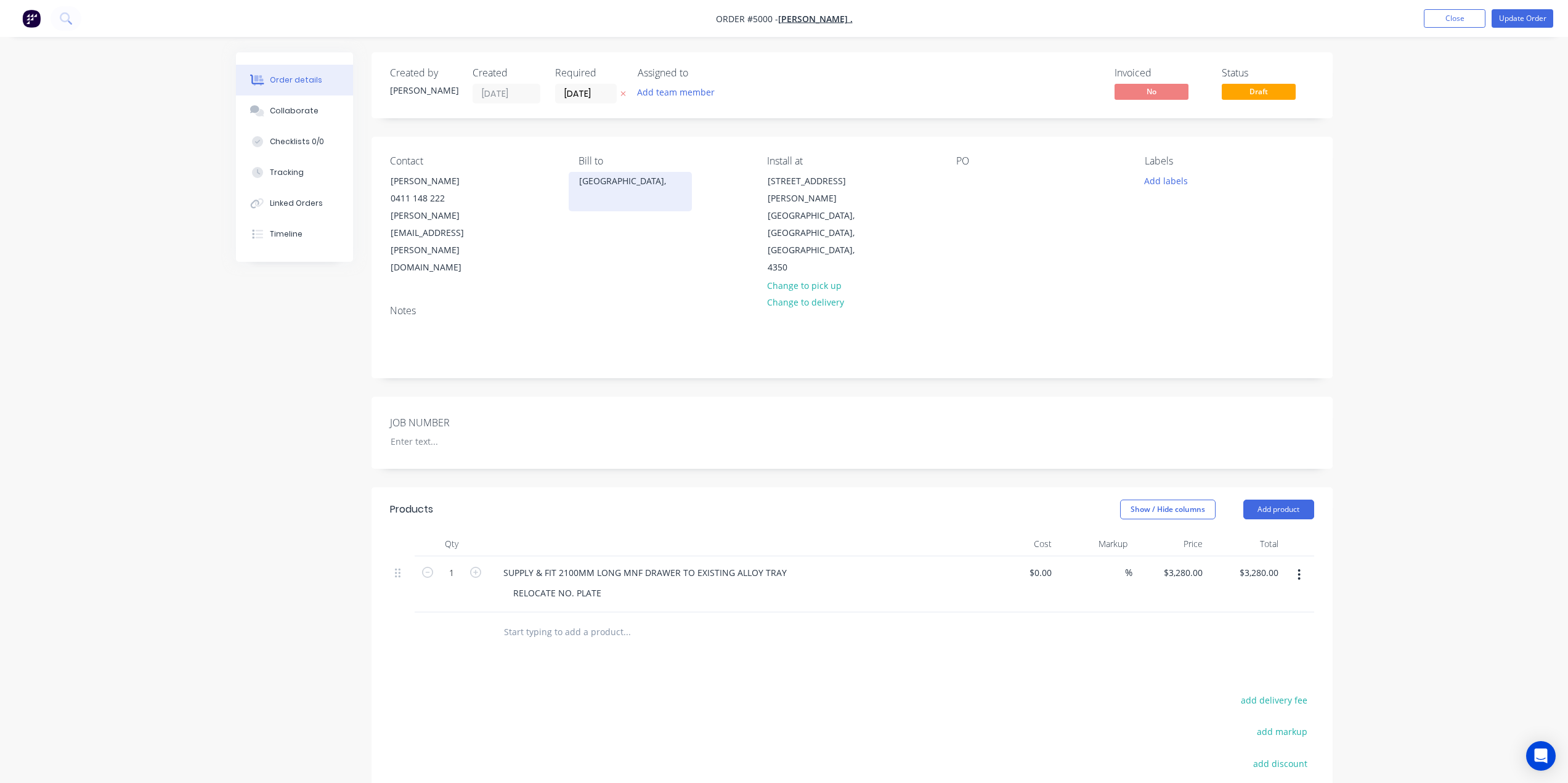
click at [589, 178] on div "[GEOGRAPHIC_DATA]," at bounding box center [630, 181] width 102 height 17
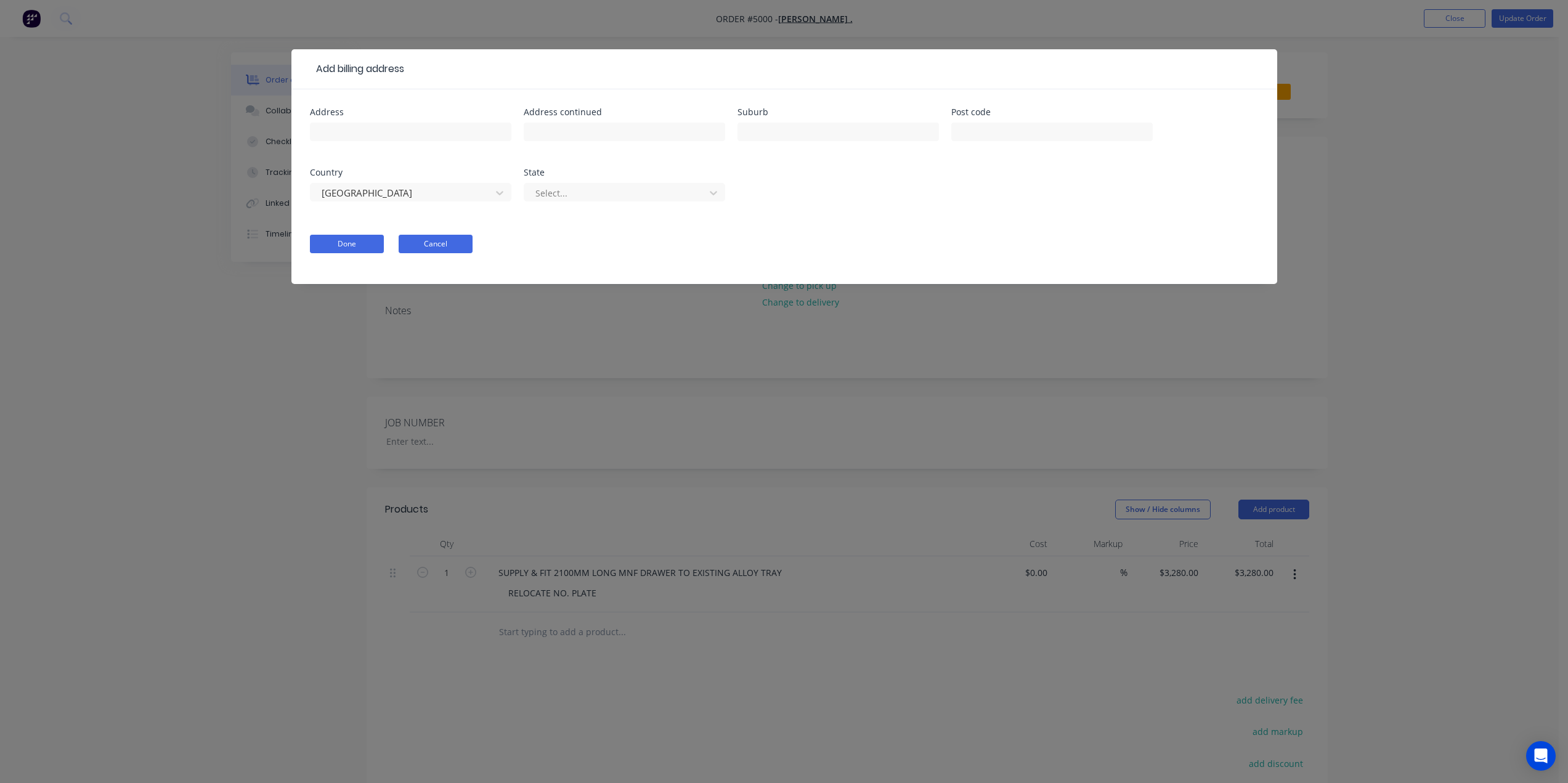
click at [437, 248] on button "Cancel" at bounding box center [435, 243] width 74 height 19
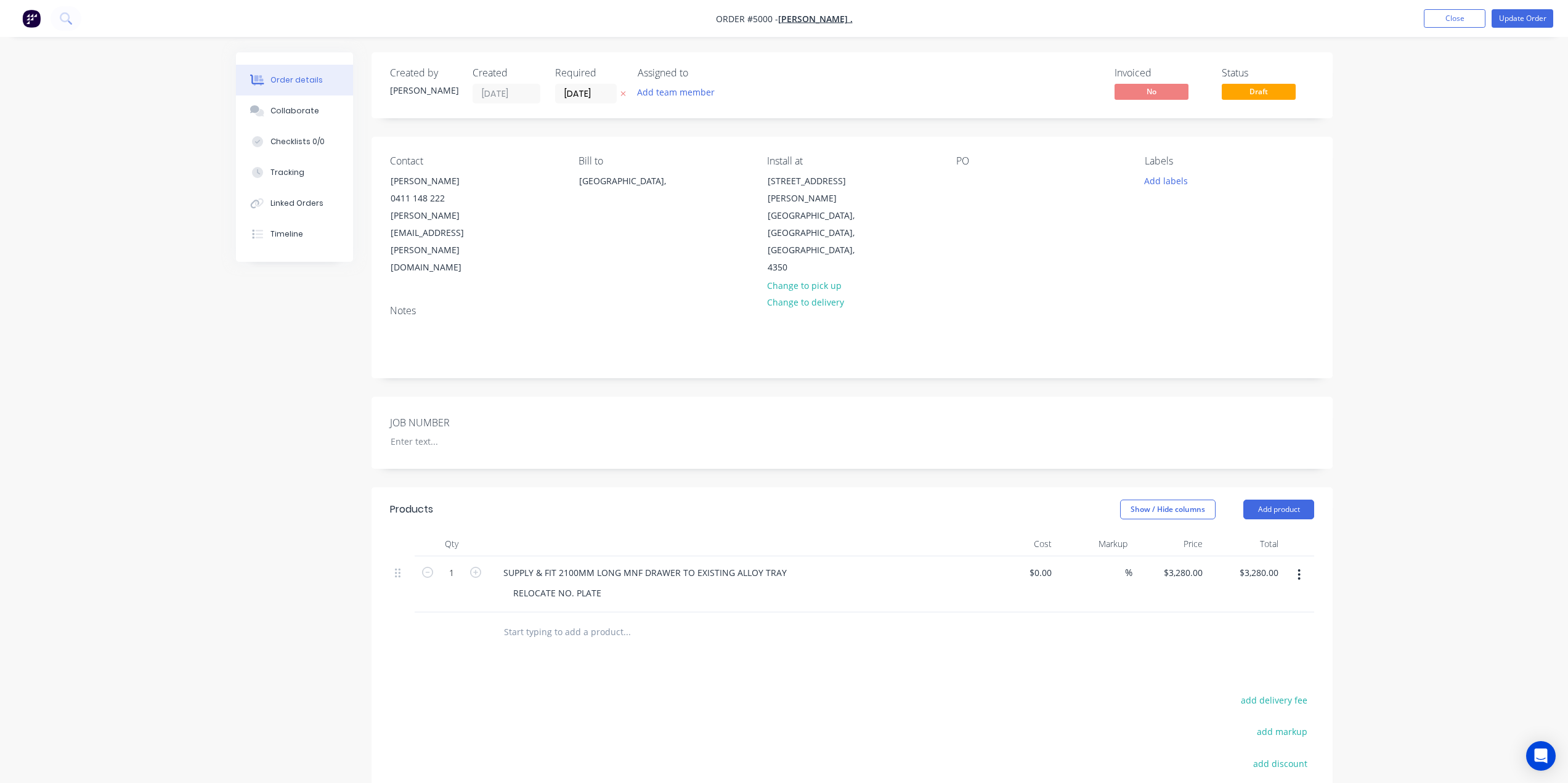
click at [534, 295] on div "Notes" at bounding box center [852, 336] width 961 height 82
click at [1522, 18] on button "Update Order" at bounding box center [1522, 18] width 62 height 19
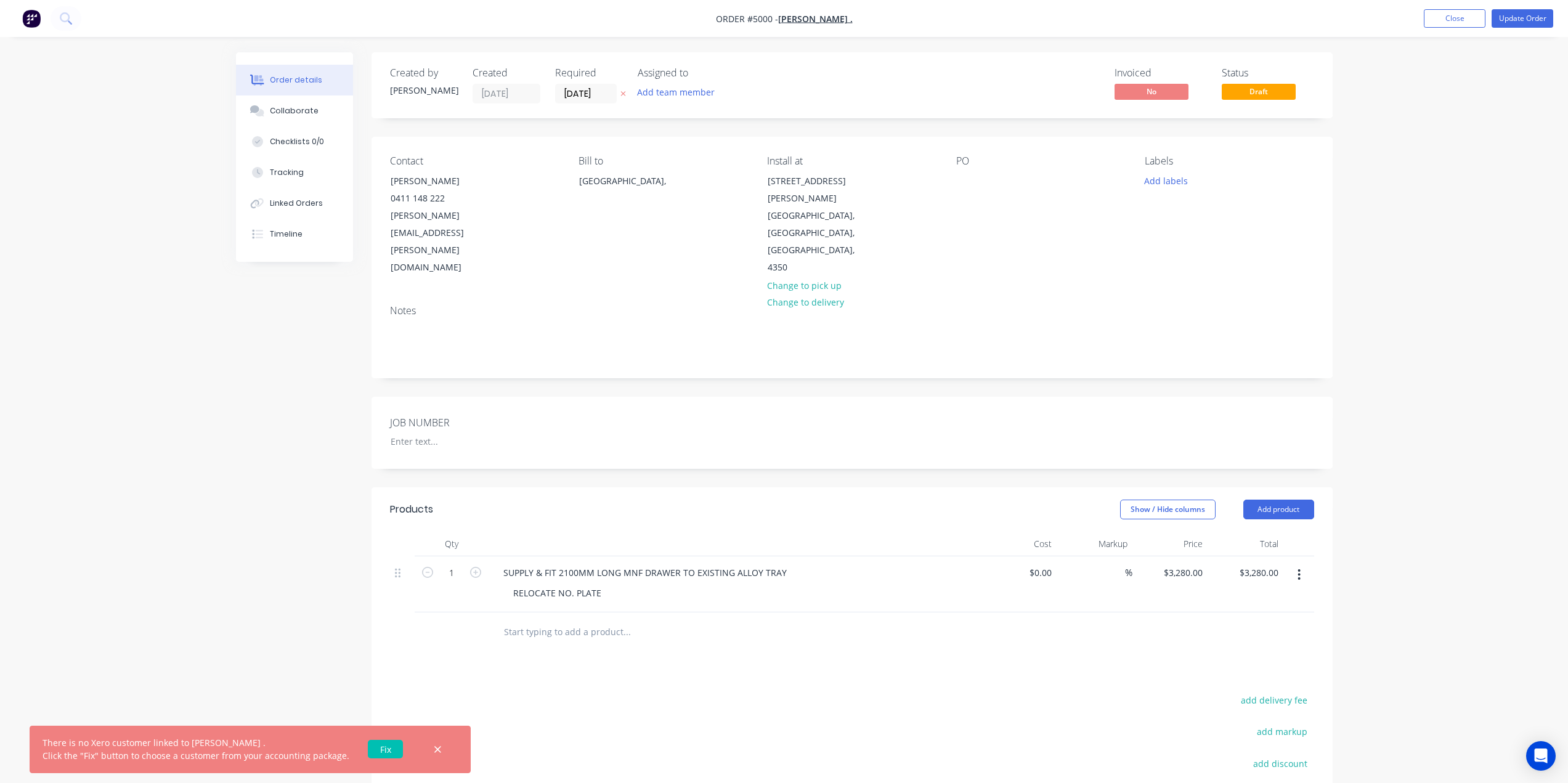
click at [379, 745] on link "Fix" at bounding box center [385, 749] width 35 height 19
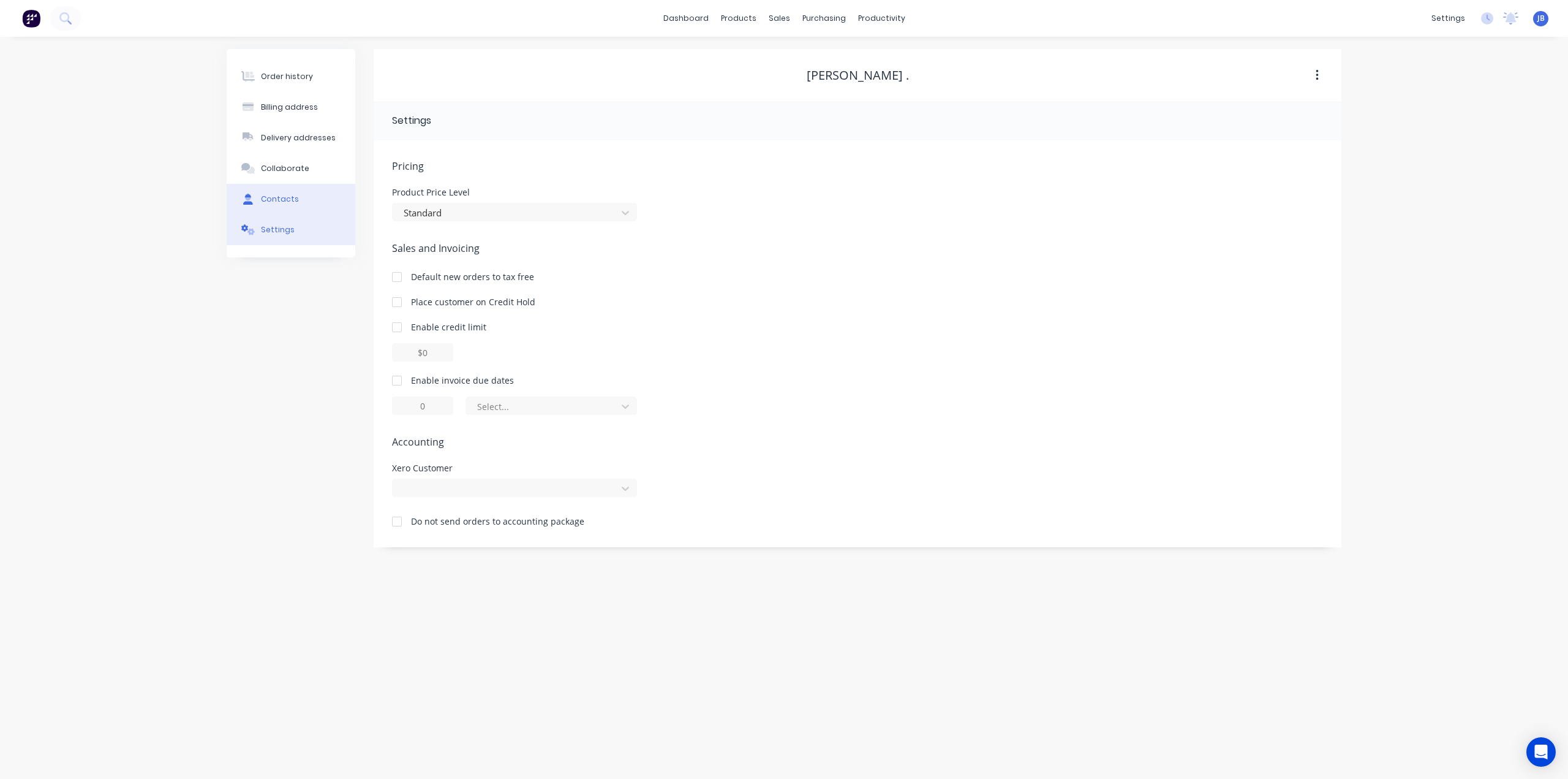
click at [283, 205] on button "Contacts" at bounding box center [291, 199] width 129 height 31
select select "AU"
click at [407, 165] on div "[PERSON_NAME]" at bounding box center [439, 163] width 76 height 15
click at [388, 165] on icon "button" at bounding box center [387, 163] width 7 height 8
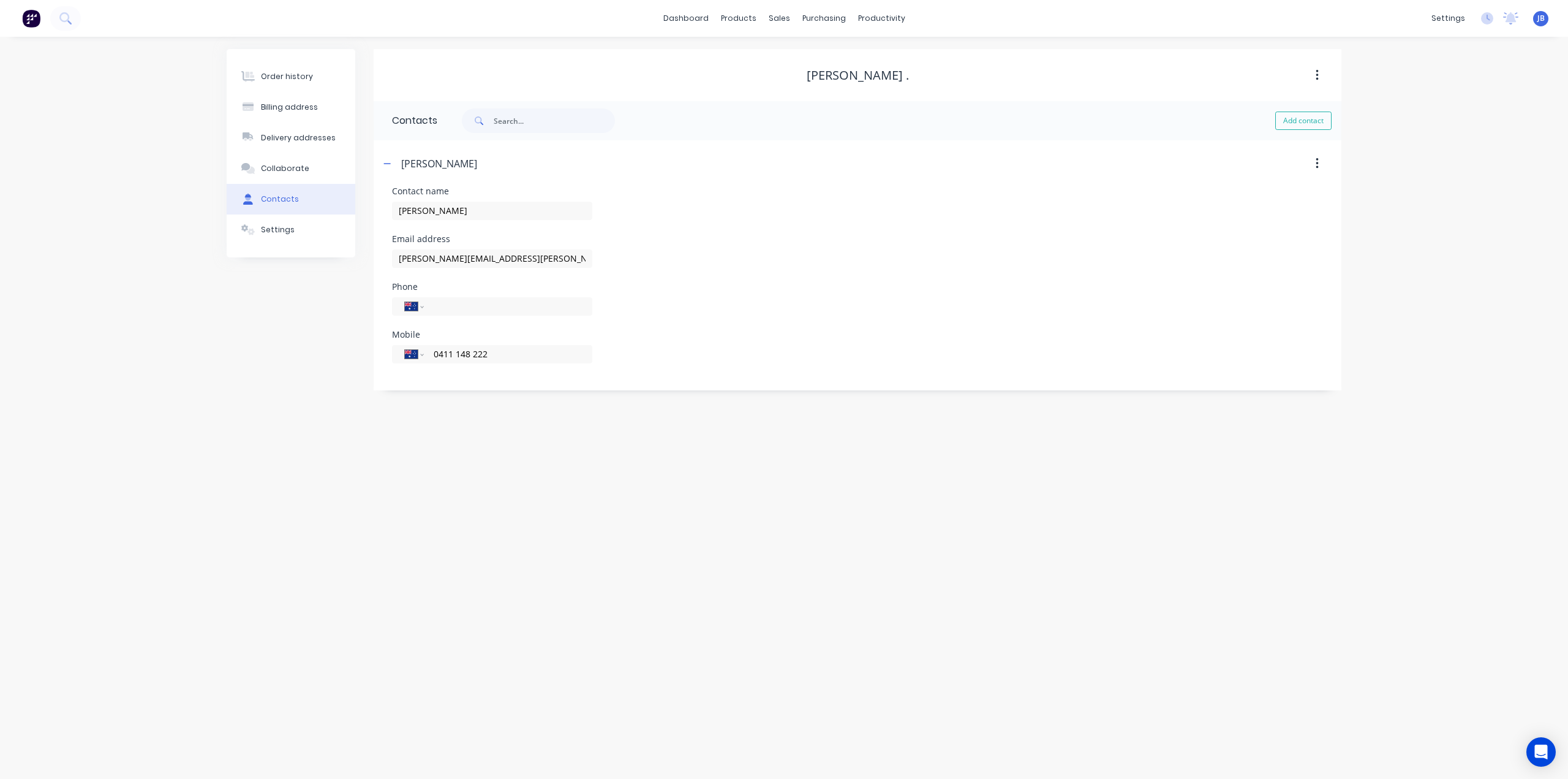
click at [1316, 164] on icon "button" at bounding box center [1317, 163] width 3 height 11
click at [1316, 164] on icon "button" at bounding box center [1317, 163] width 3 height 13
click at [1320, 163] on button "button" at bounding box center [1317, 163] width 29 height 22
click at [793, 199] on div "Contact name Ron Love" at bounding box center [857, 211] width 931 height 48
click at [309, 108] on div "Billing address" at bounding box center [289, 107] width 57 height 11
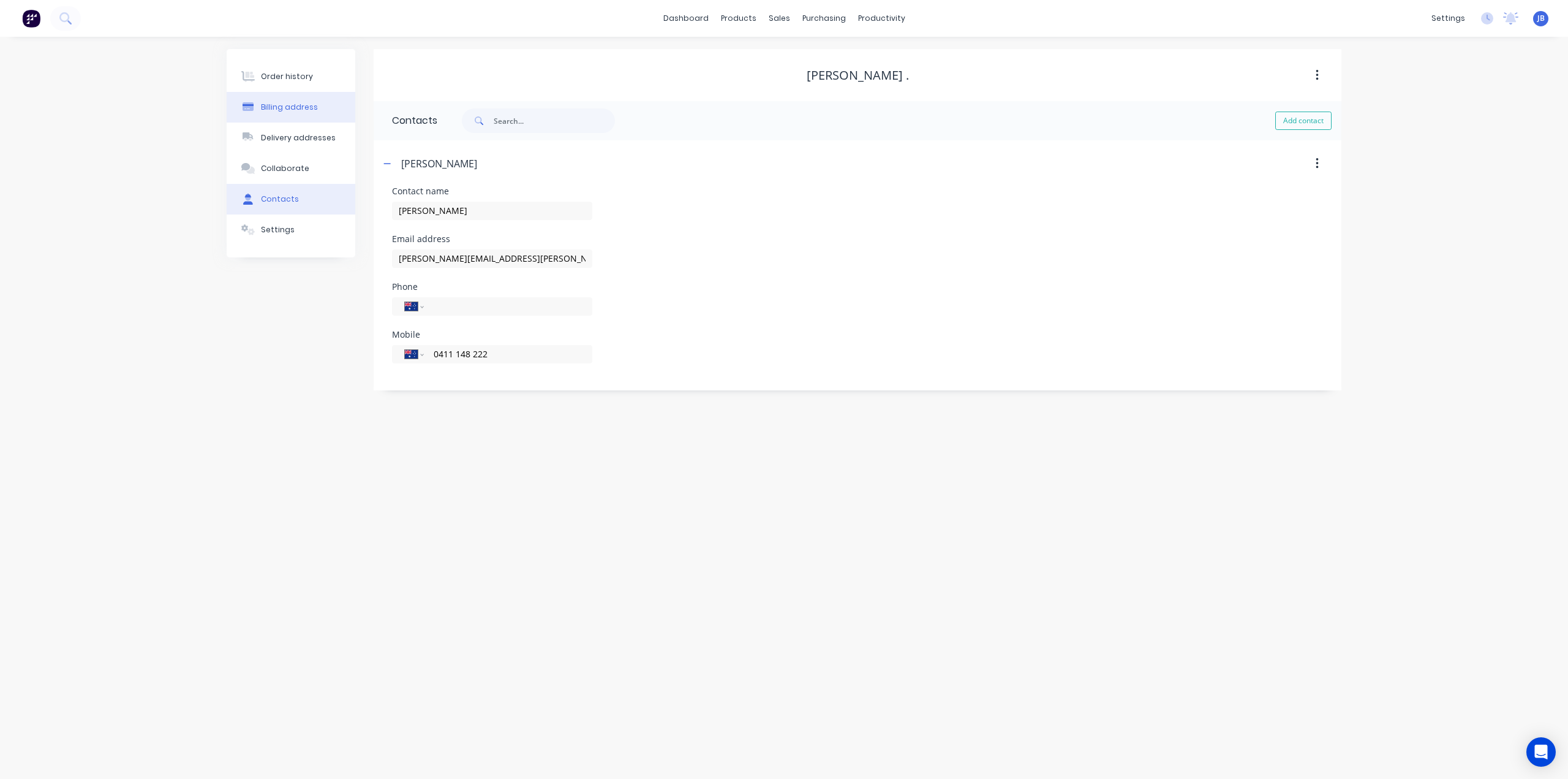
select select "AU"
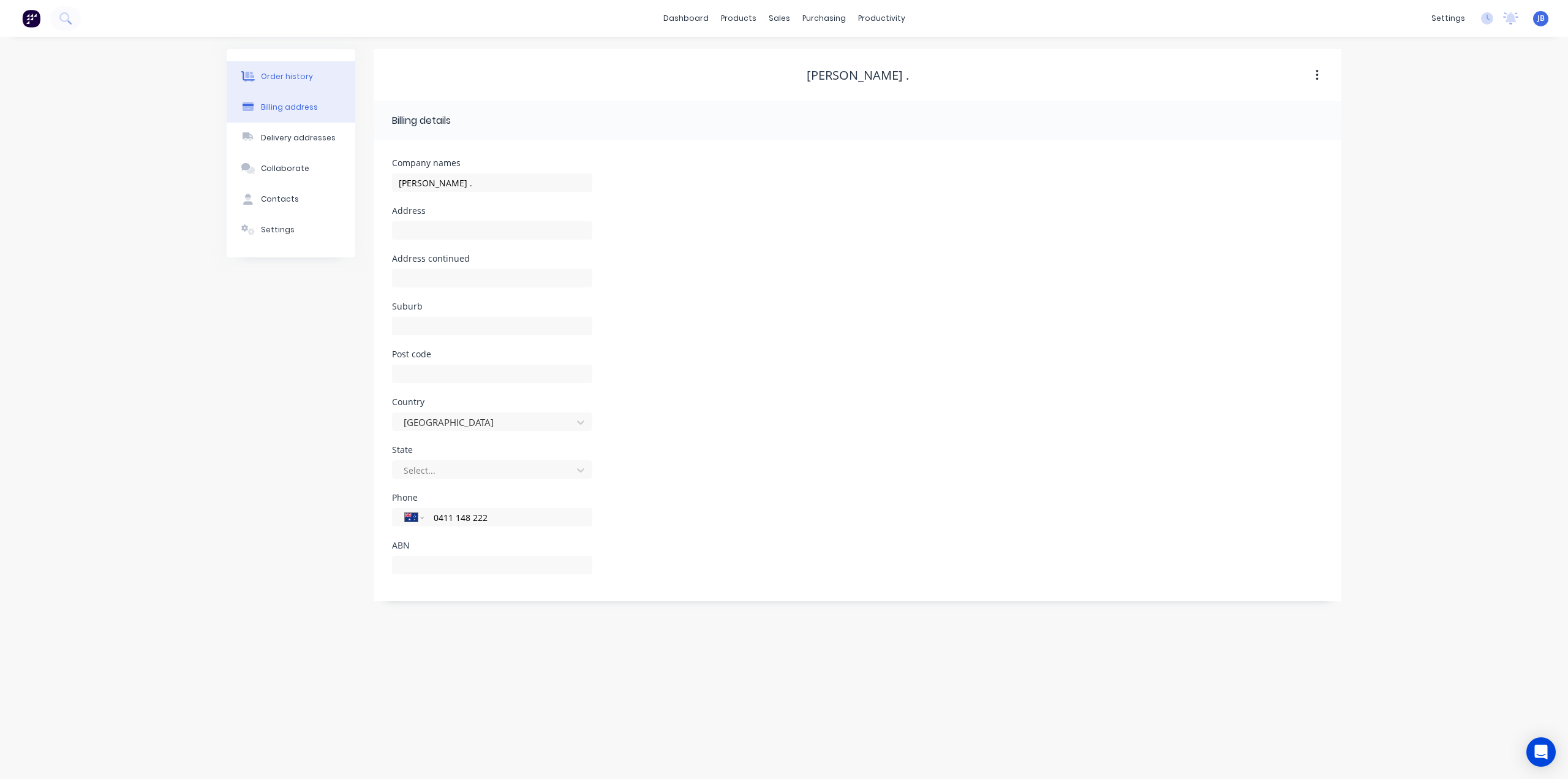
click at [313, 72] on button "Order history" at bounding box center [291, 77] width 129 height 31
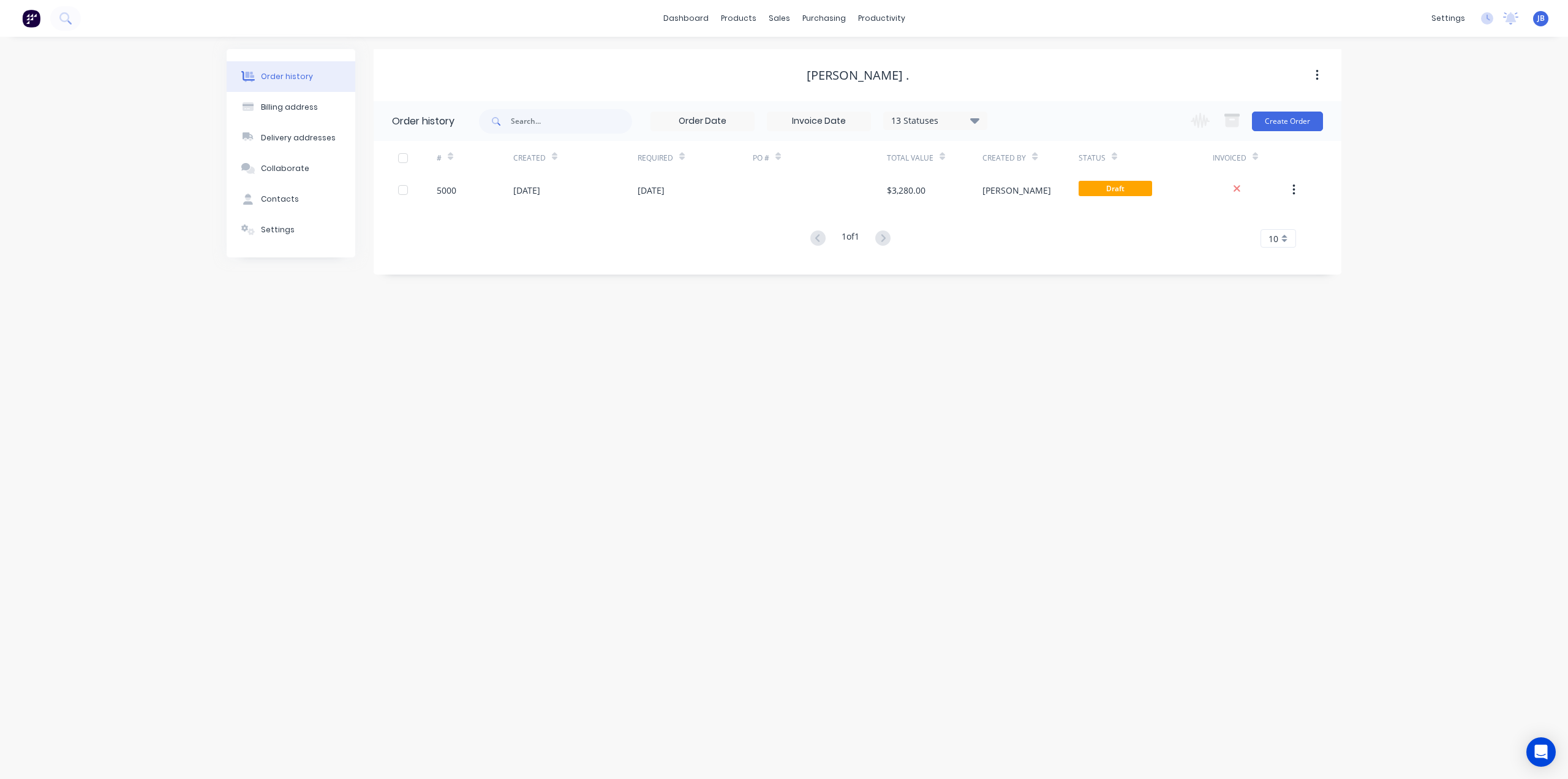
click at [852, 73] on div "[PERSON_NAME] ." at bounding box center [858, 75] width 102 height 15
click at [859, 74] on div "[PERSON_NAME] ." at bounding box center [858, 75] width 102 height 15
click at [1314, 76] on button "button" at bounding box center [1317, 75] width 29 height 22
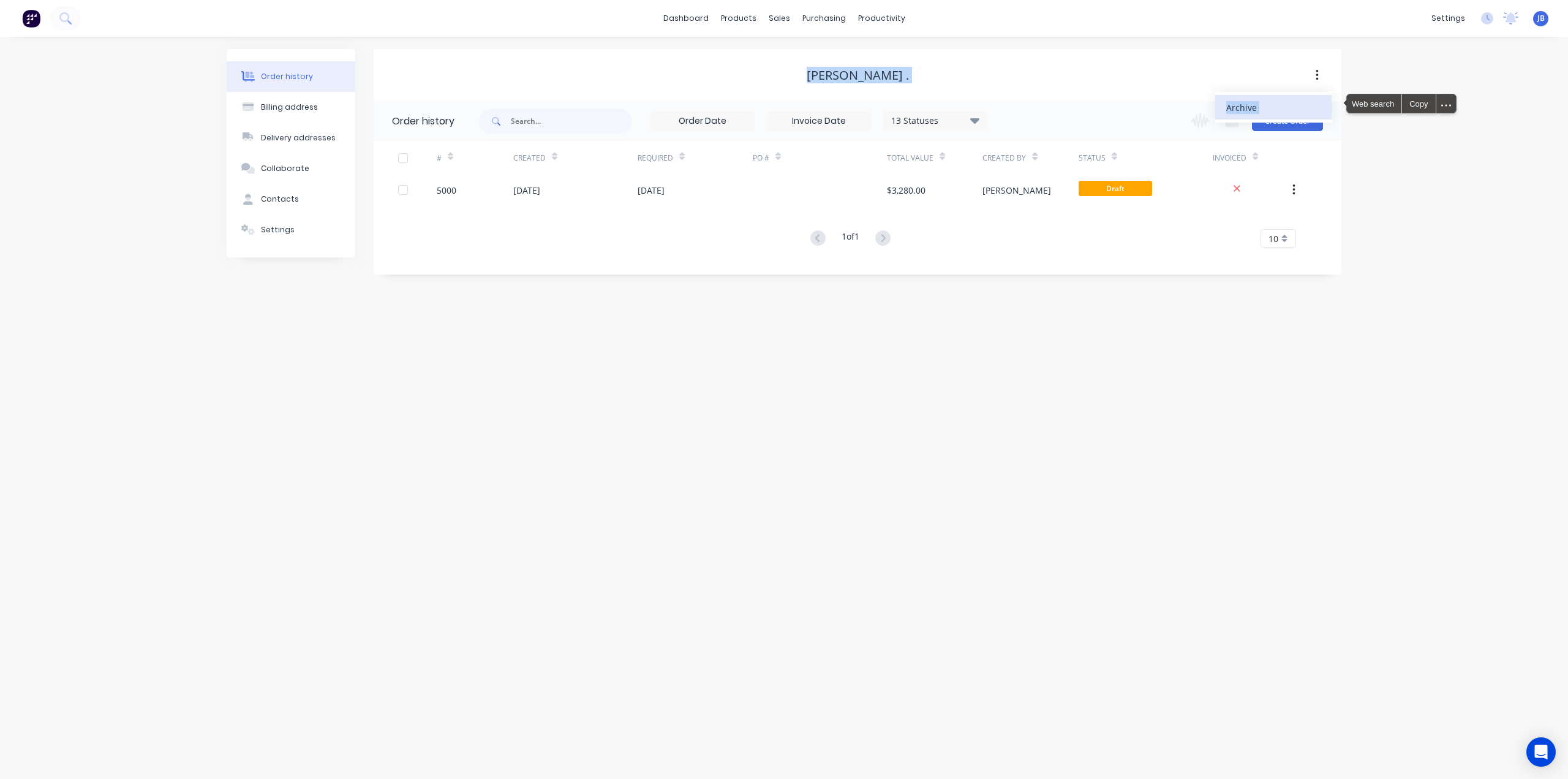
click at [1234, 105] on div "Archive" at bounding box center [1273, 108] width 94 height 18
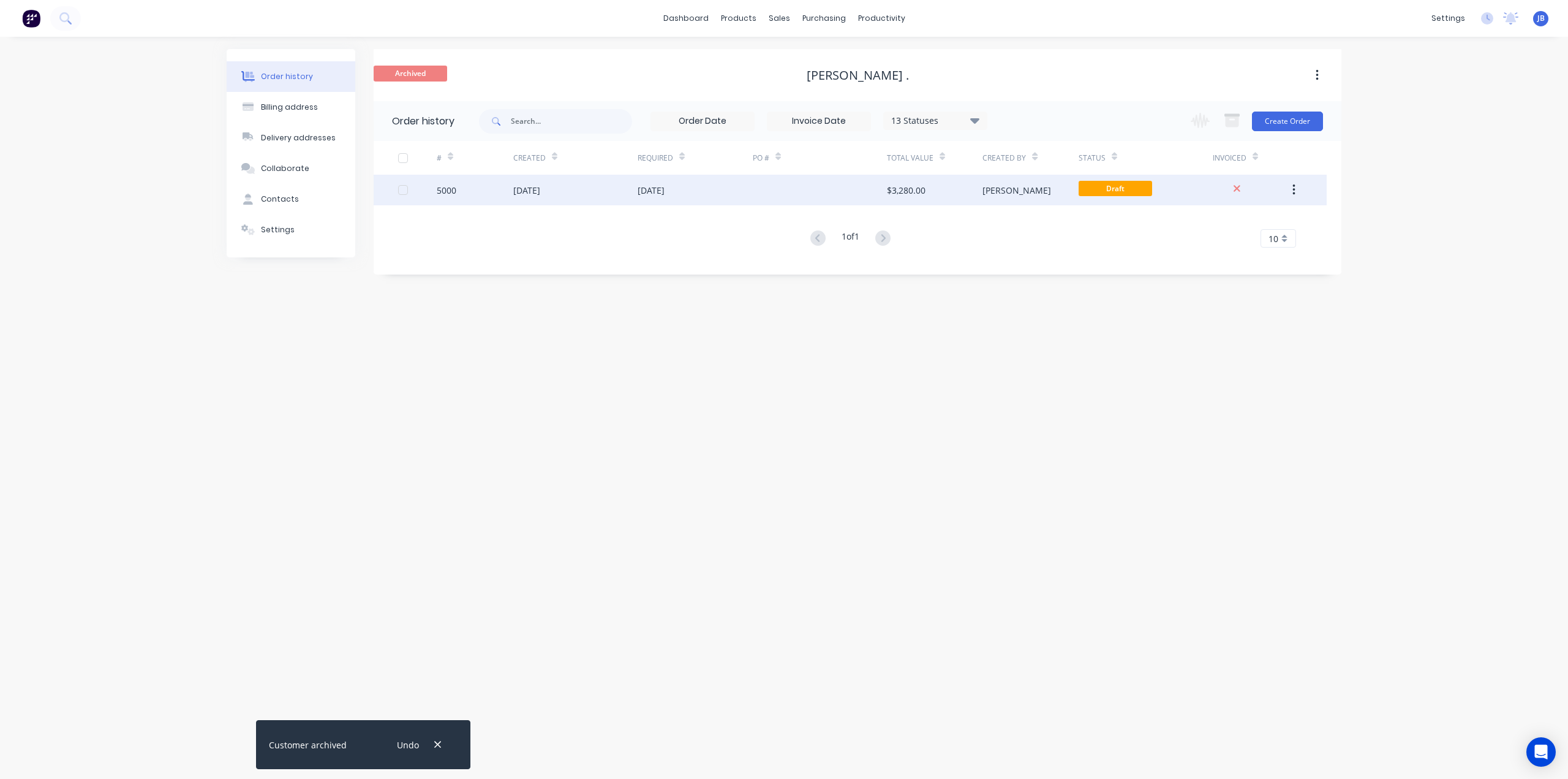
click at [1300, 193] on button "button" at bounding box center [1293, 190] width 29 height 22
click at [1233, 248] on div "Duplicate" at bounding box center [1250, 247] width 94 height 18
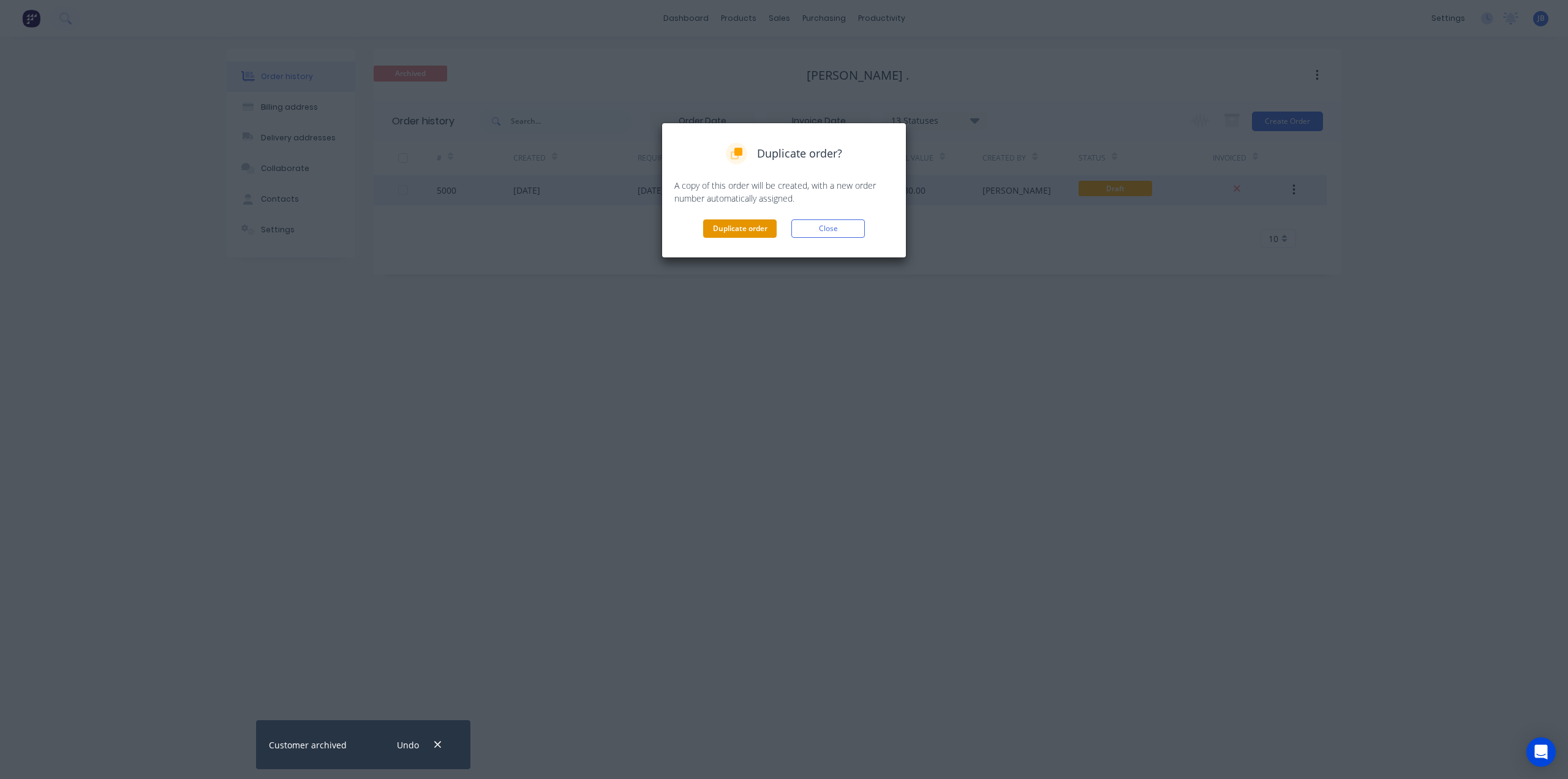
click at [730, 228] on button "Duplicate order" at bounding box center [740, 228] width 74 height 19
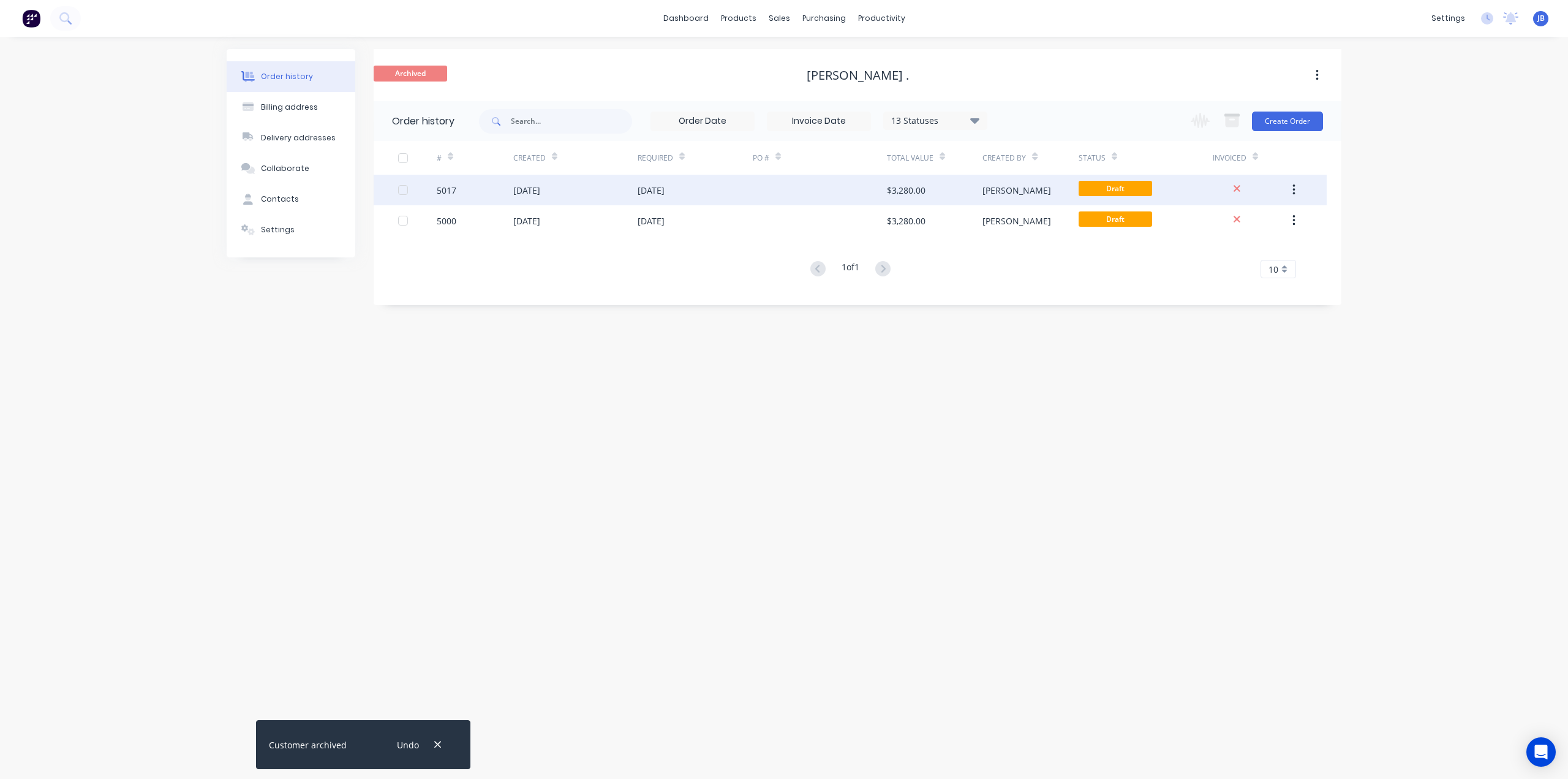
click at [764, 192] on div at bounding box center [820, 190] width 134 height 31
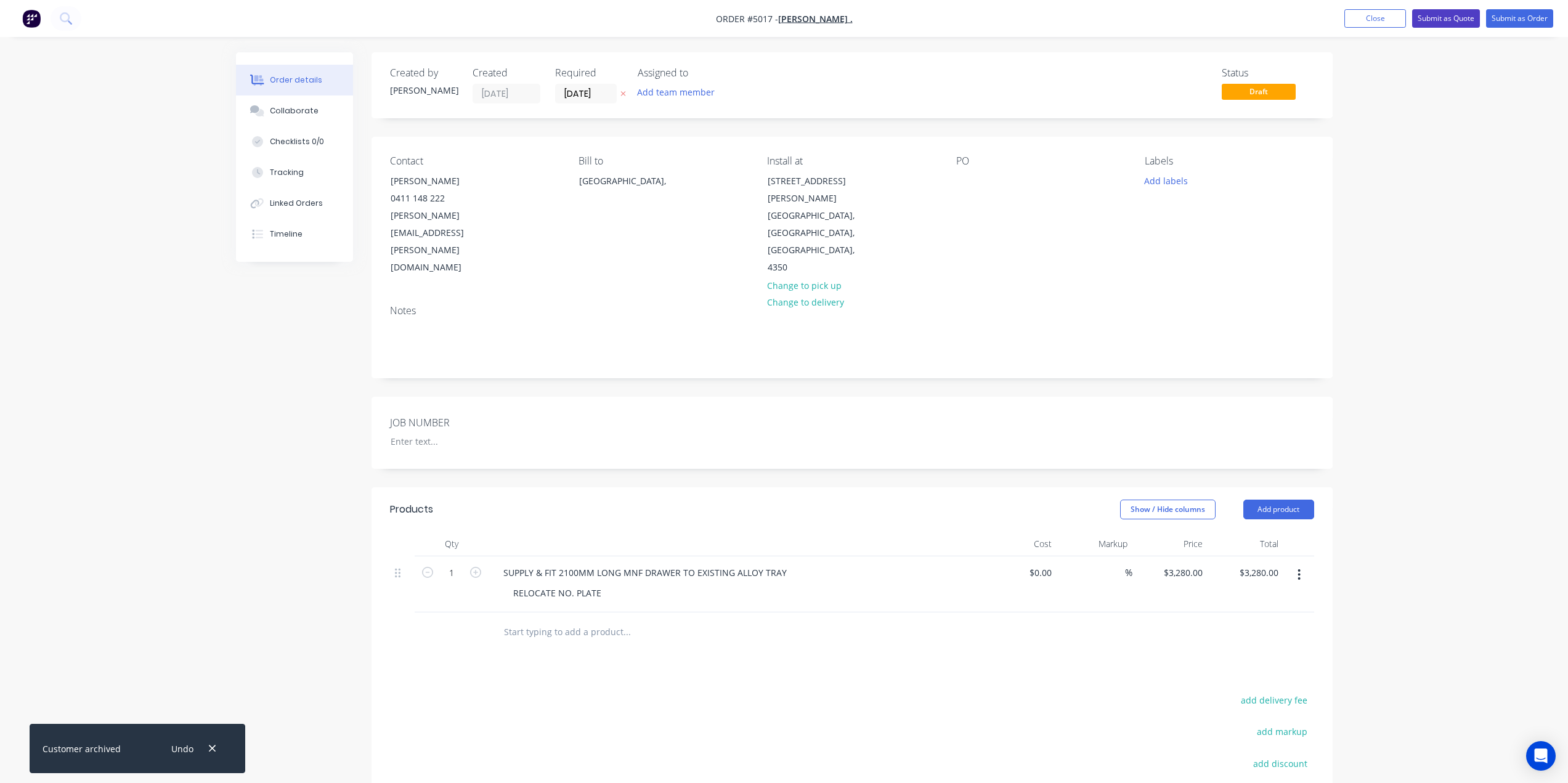
click at [1469, 17] on button "Submit as Quote" at bounding box center [1446, 18] width 68 height 19
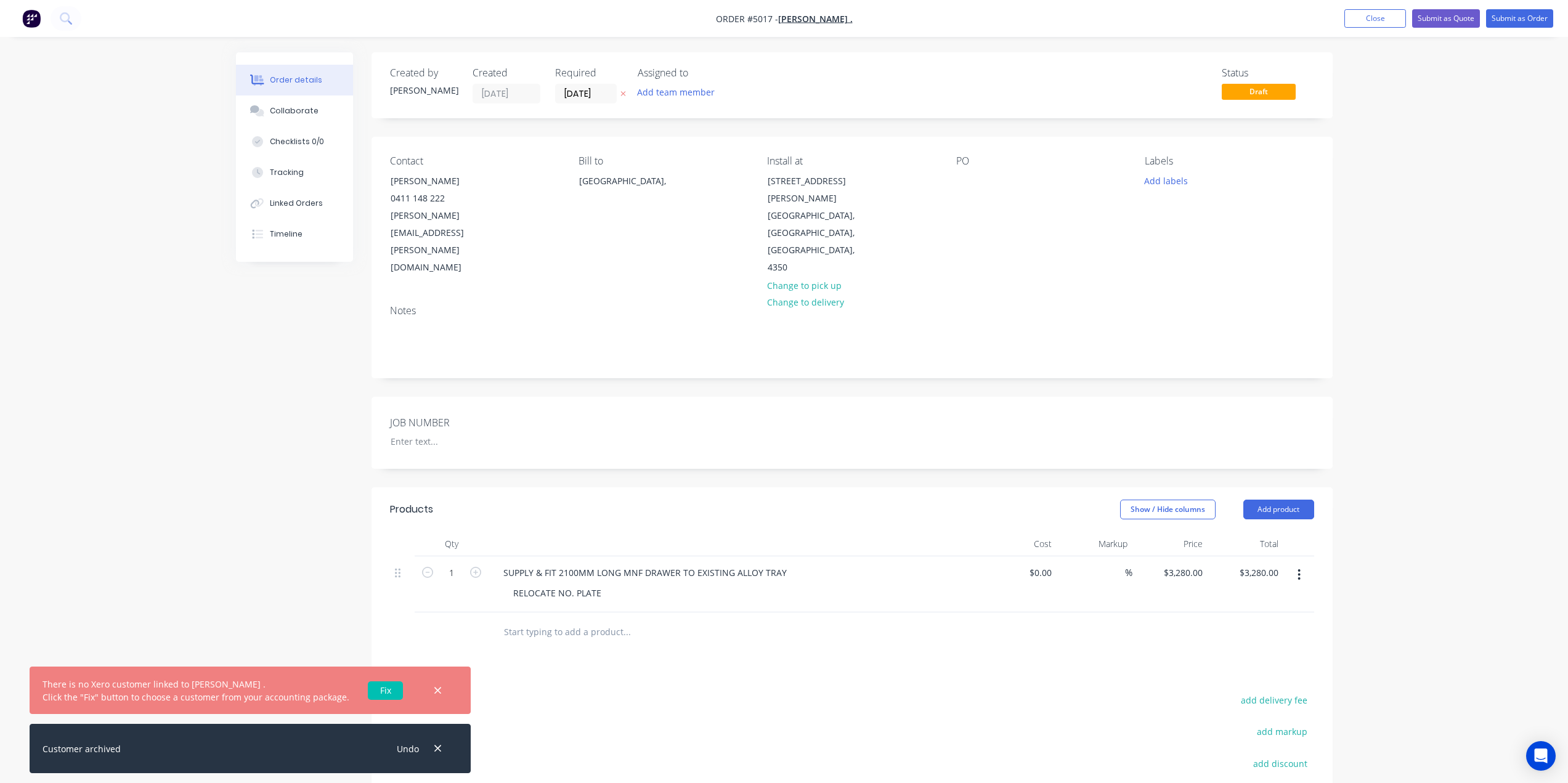
click at [433, 690] on icon "button" at bounding box center [437, 690] width 8 height 11
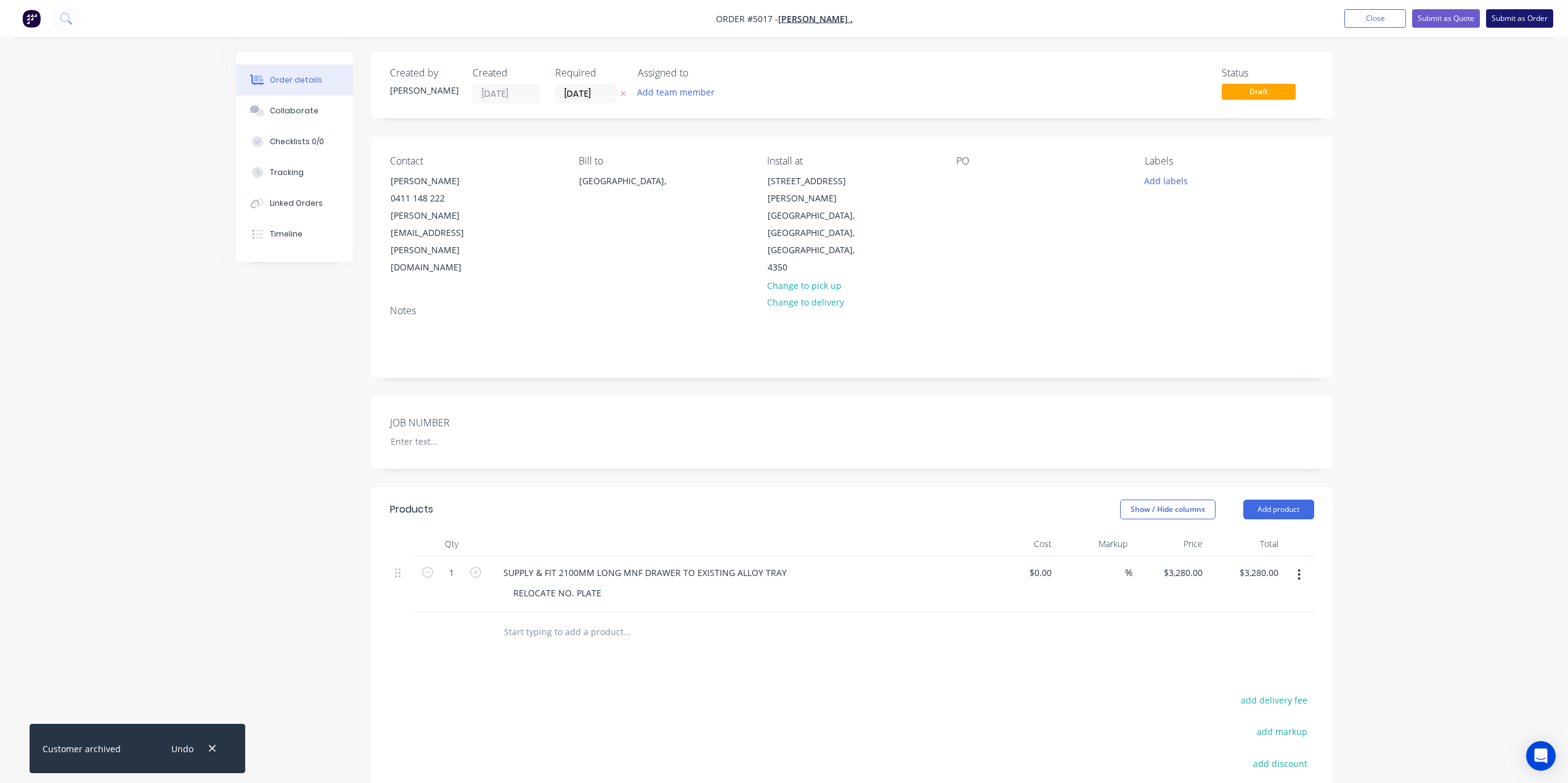
click at [1503, 17] on button "Submit as Order" at bounding box center [1519, 18] width 67 height 19
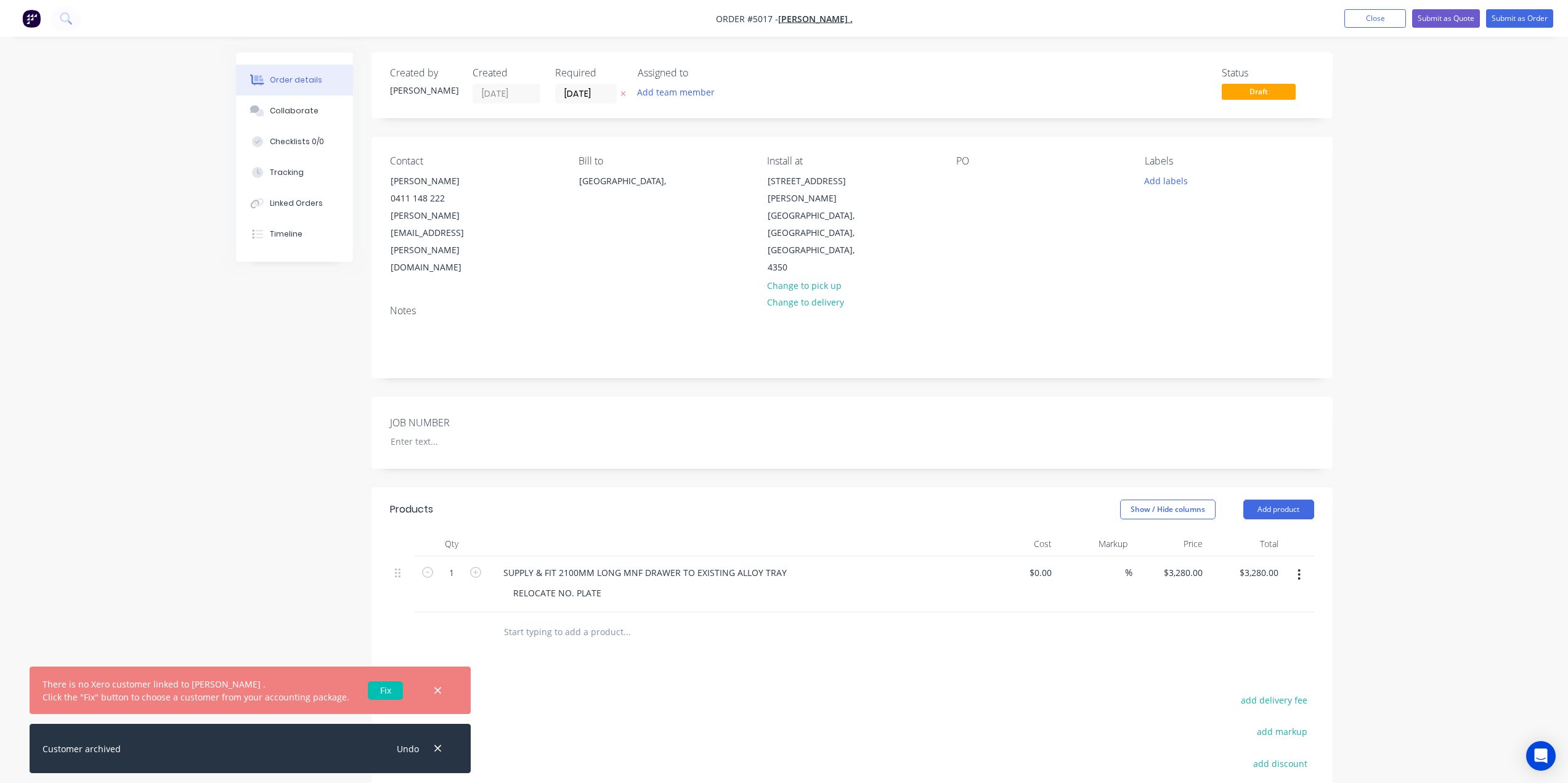
click at [368, 698] on link "Fix" at bounding box center [385, 690] width 35 height 19
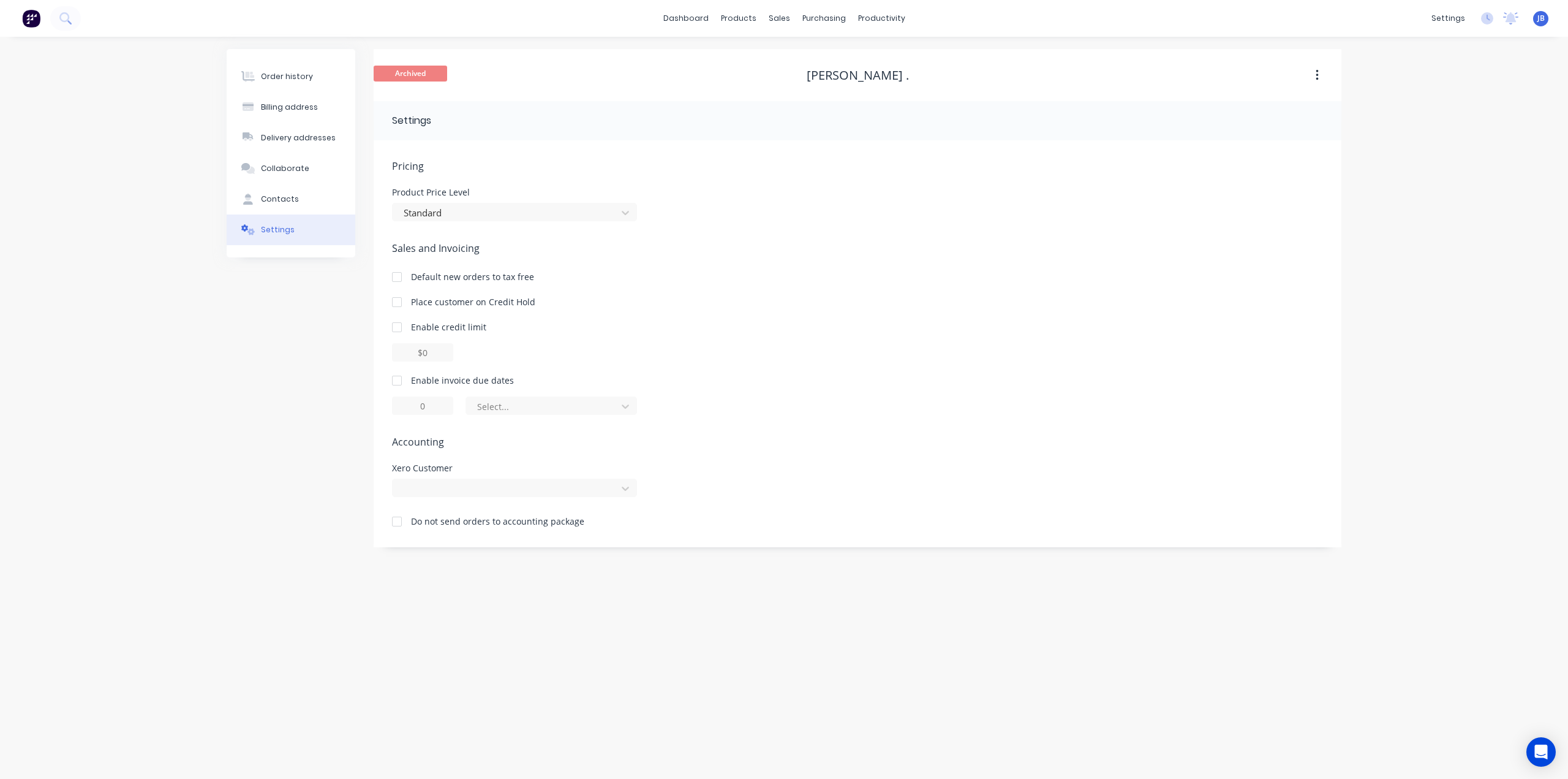
click at [1464, 92] on div "Order history Billing address Delivery addresses Collaborate Contacts Settings …" at bounding box center [784, 407] width 1568 height 742
click at [296, 74] on div "Order history" at bounding box center [287, 76] width 52 height 11
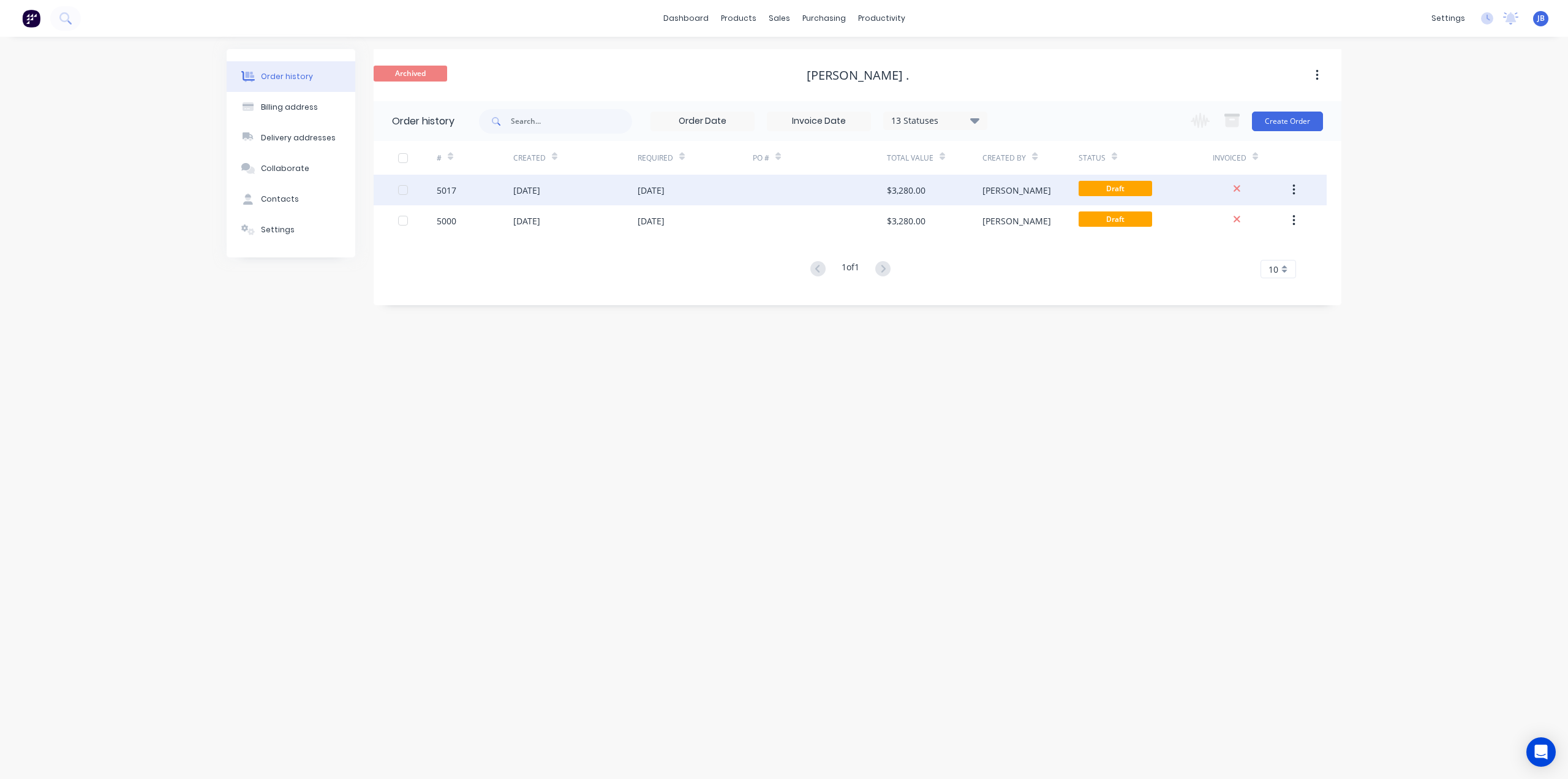
click at [405, 191] on div at bounding box center [403, 190] width 24 height 24
click at [1301, 189] on button "button" at bounding box center [1293, 190] width 29 height 22
click at [1275, 228] on div "Archive" at bounding box center [1250, 222] width 94 height 18
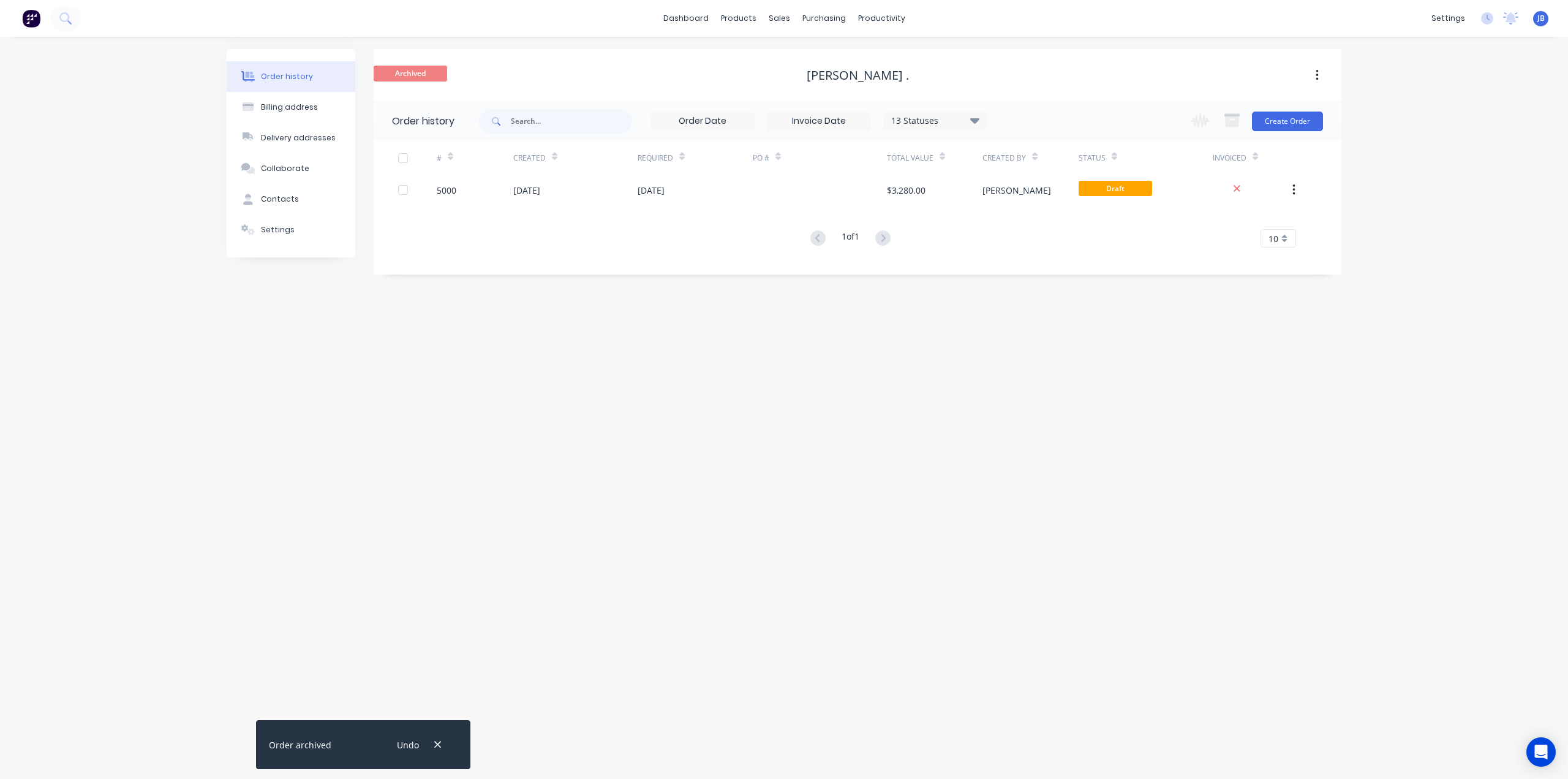
click at [1183, 242] on div "1 of 1 10 5 10 15 20 25 30 35" at bounding box center [850, 239] width 953 height 18
click at [861, 73] on div "[PERSON_NAME] ." at bounding box center [858, 75] width 102 height 15
drag, startPoint x: 1303, startPoint y: 74, endPoint x: 1314, endPoint y: 73, distance: 11.0
click at [1304, 74] on button "button" at bounding box center [1317, 75] width 29 height 22
click at [1312, 76] on button "button" at bounding box center [1317, 75] width 29 height 22
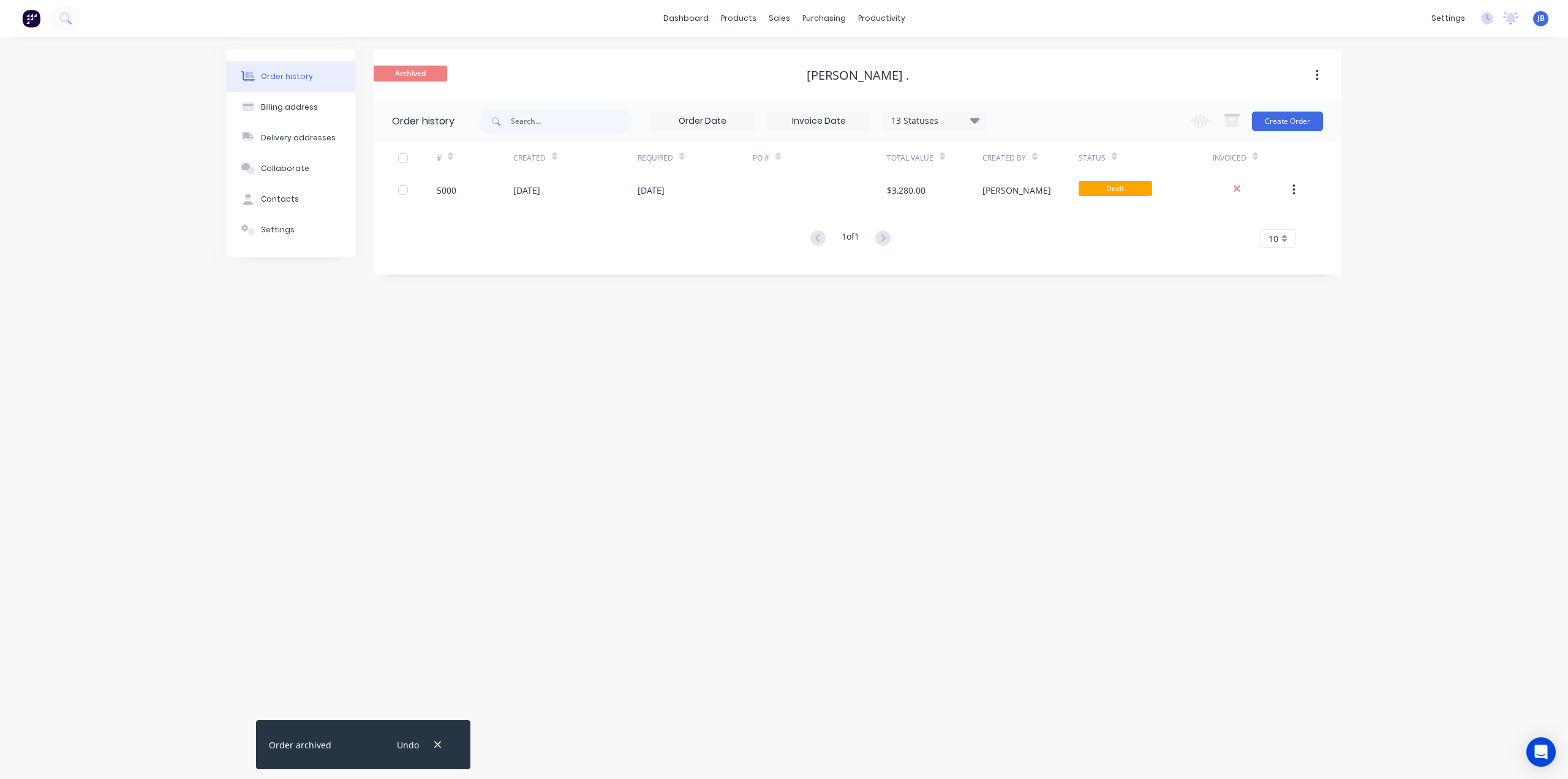
click at [1312, 76] on button "button" at bounding box center [1317, 75] width 29 height 22
click at [1276, 108] on div "Unarchive" at bounding box center [1273, 108] width 94 height 18
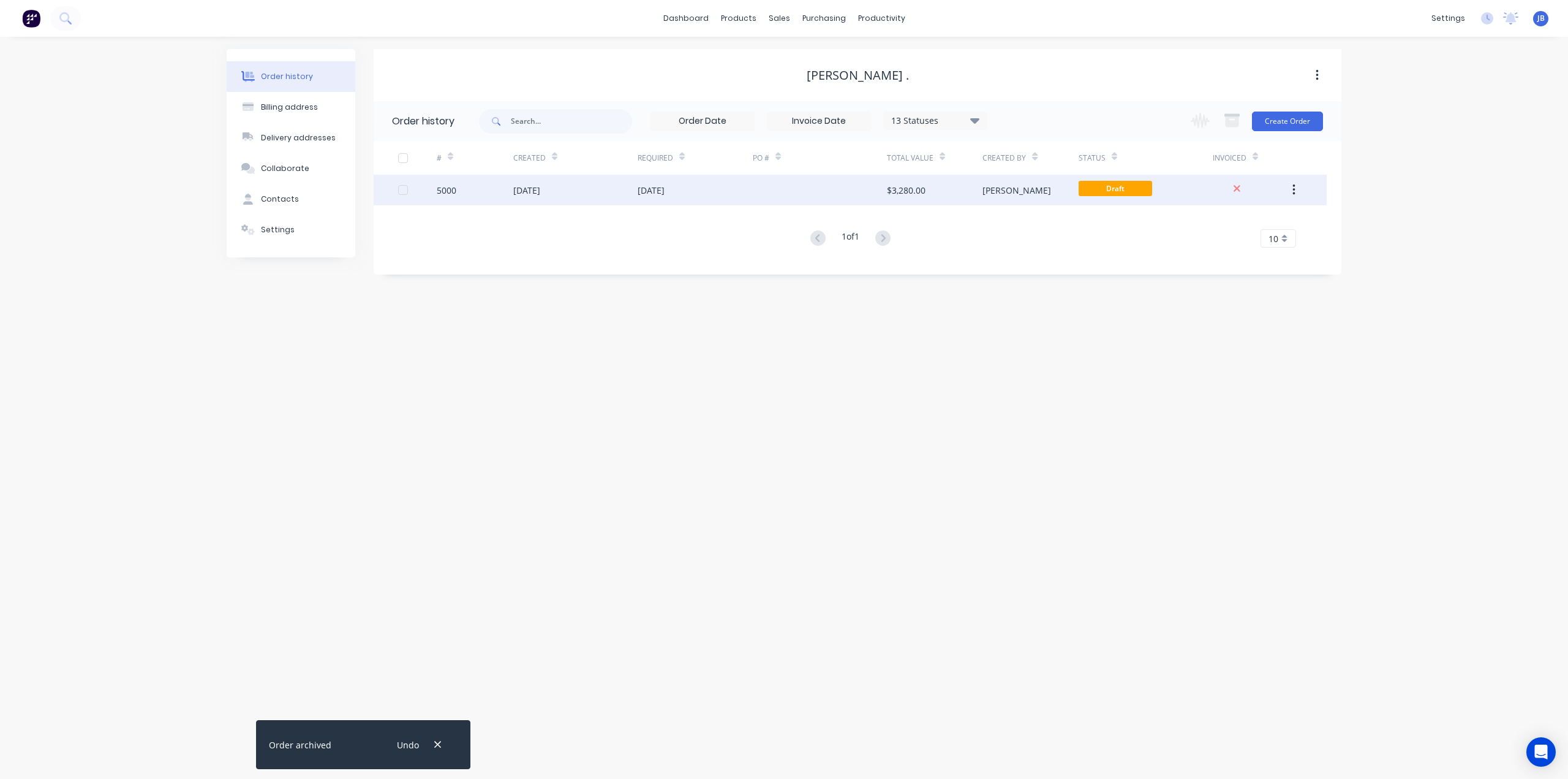
click at [960, 188] on div "$3,280.00" at bounding box center [934, 190] width 95 height 31
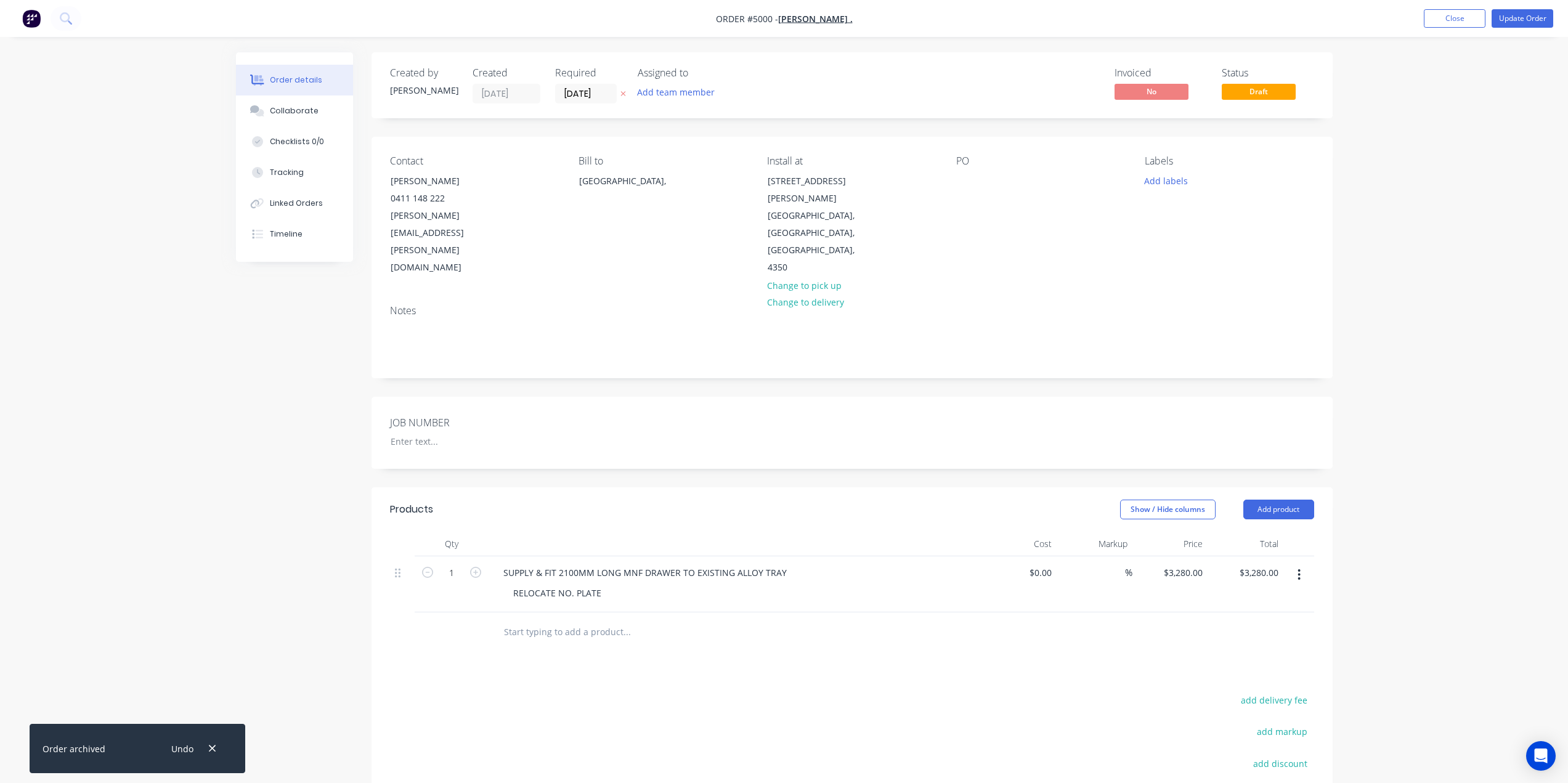
click at [1249, 86] on span "Draft" at bounding box center [1258, 91] width 74 height 15
click at [562, 305] on div "Notes" at bounding box center [852, 311] width 924 height 12
click at [1458, 514] on div "Order details Collaborate Checklists 0/0 Tracking Linked Orders Timeline Order …" at bounding box center [784, 483] width 1568 height 967
click at [308, 117] on button "Collaborate" at bounding box center [294, 111] width 117 height 31
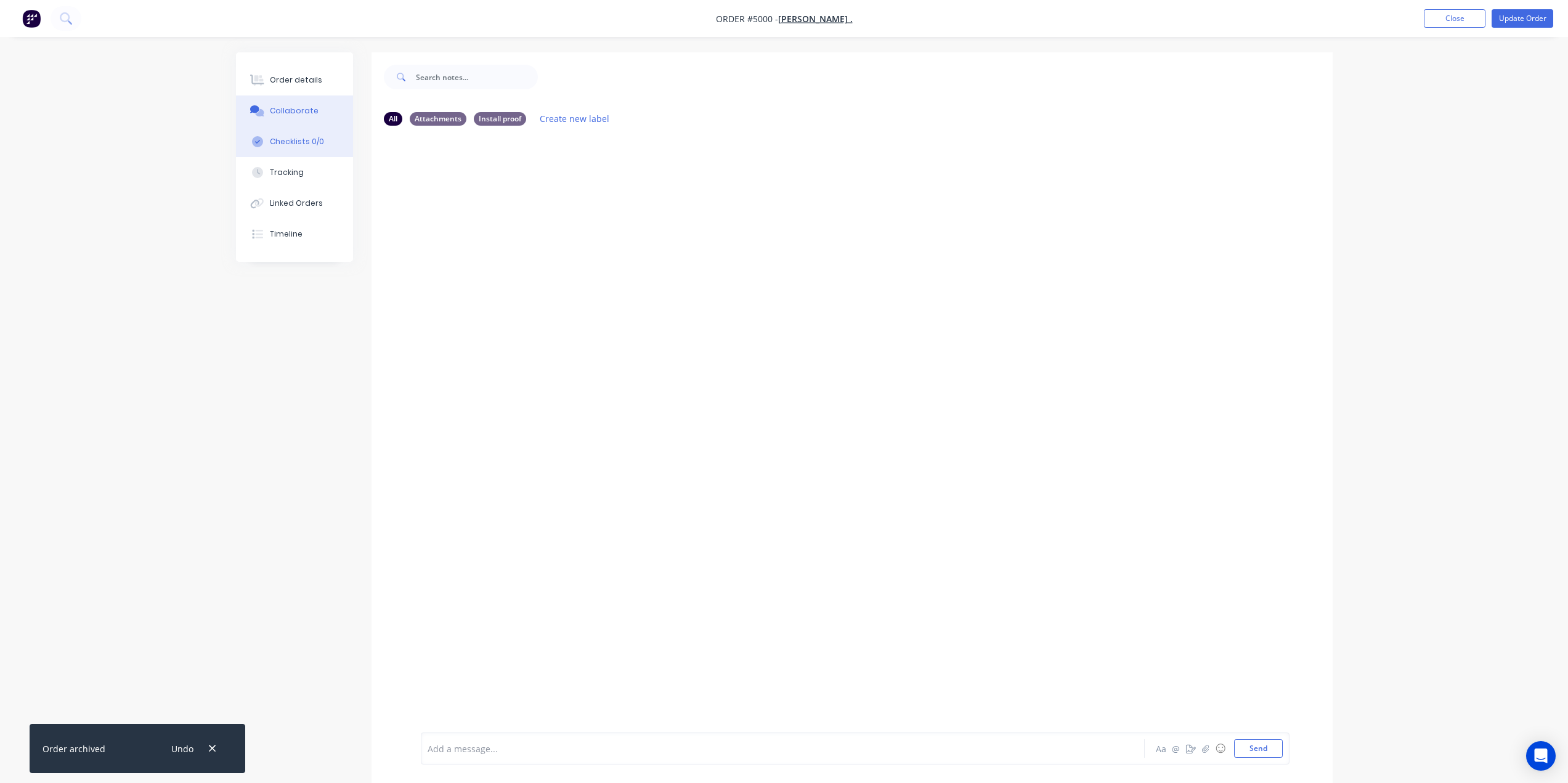
click at [299, 133] on button "Checklists 0/0" at bounding box center [294, 142] width 117 height 31
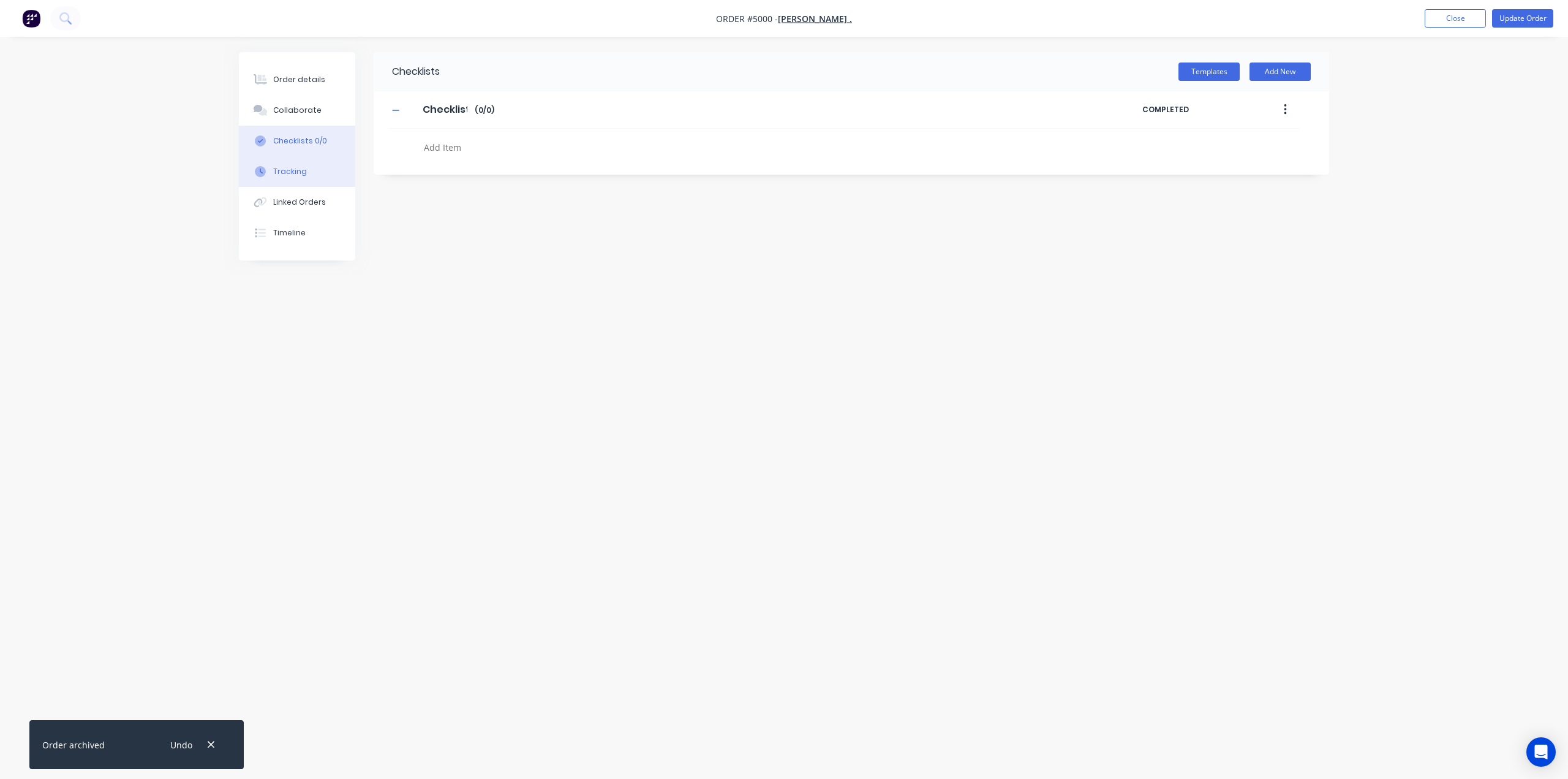
click at [299, 177] on button "Tracking" at bounding box center [297, 172] width 117 height 31
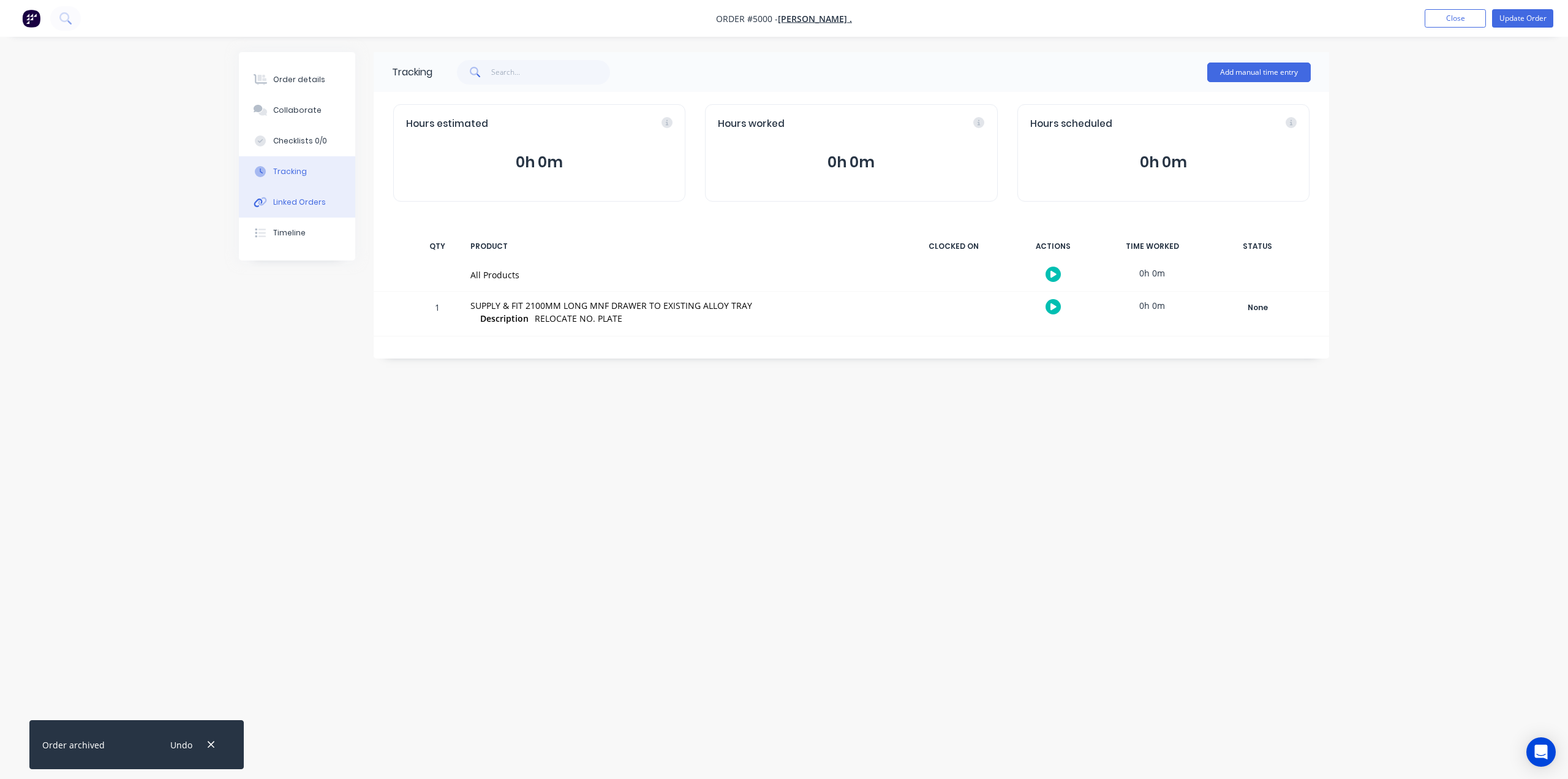
click at [296, 209] on button "Linked Orders" at bounding box center [297, 202] width 117 height 31
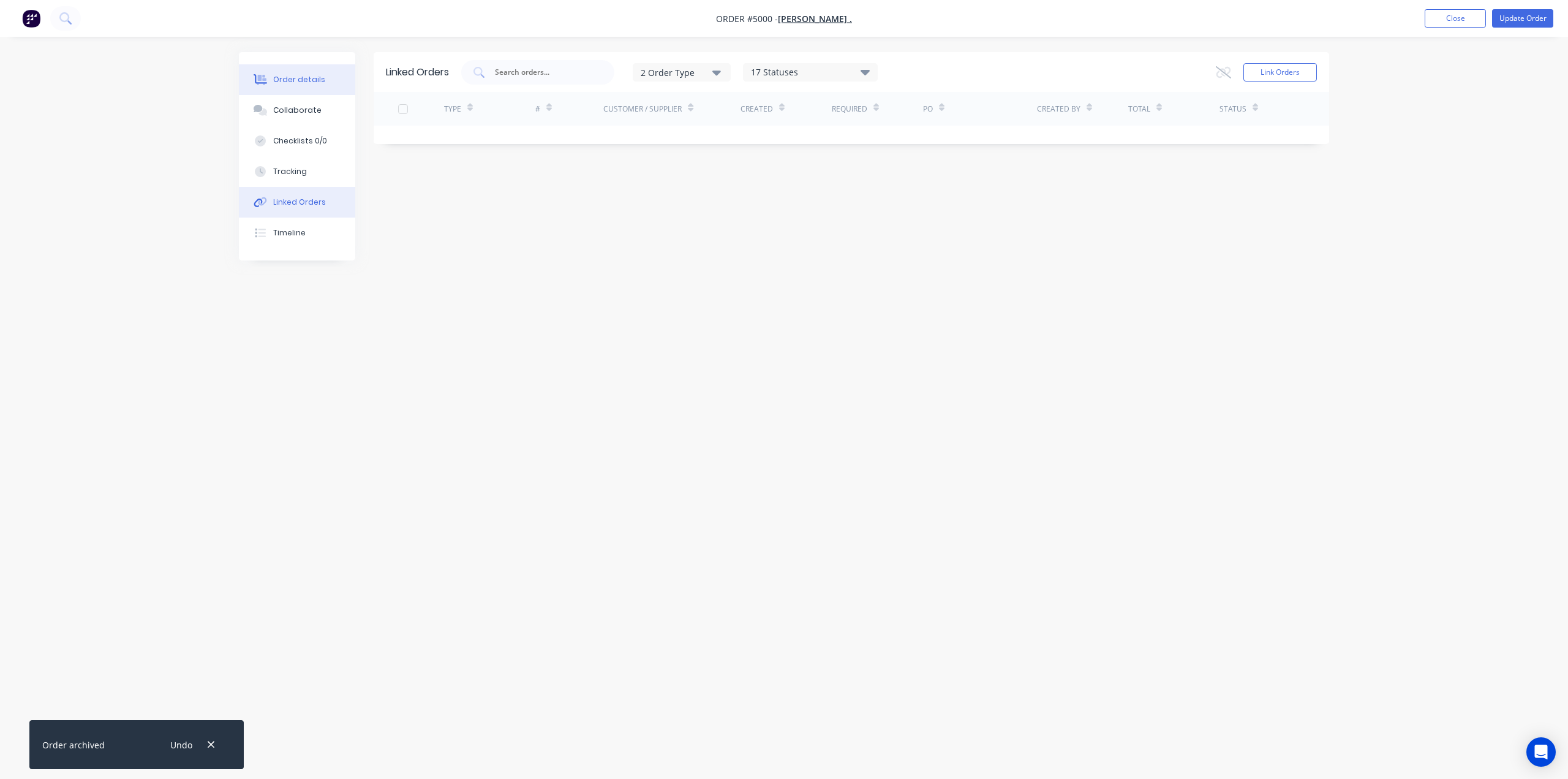
click at [300, 73] on button "Order details" at bounding box center [297, 79] width 117 height 31
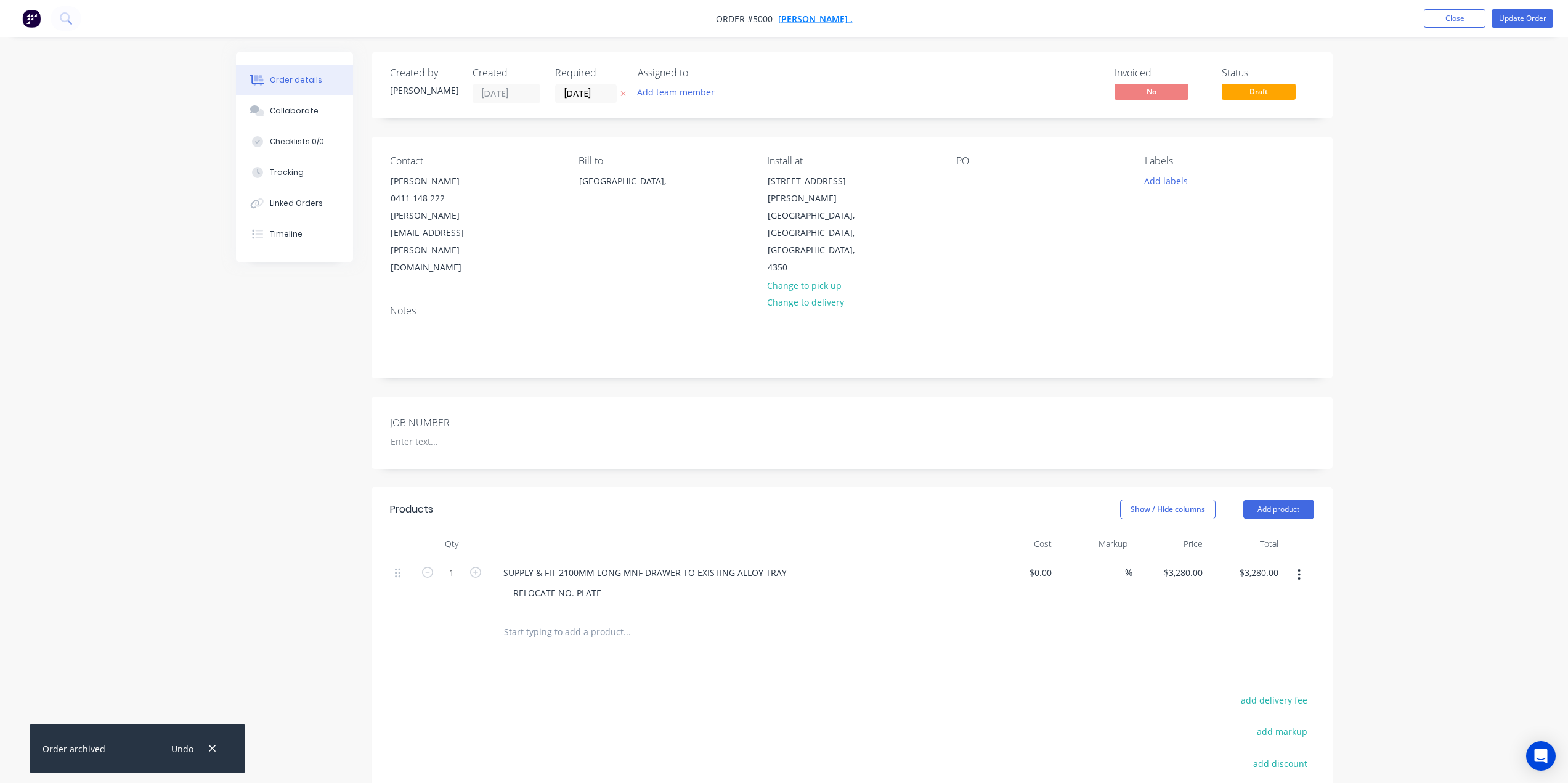
click at [809, 19] on span "[PERSON_NAME] ." at bounding box center [815, 19] width 75 height 12
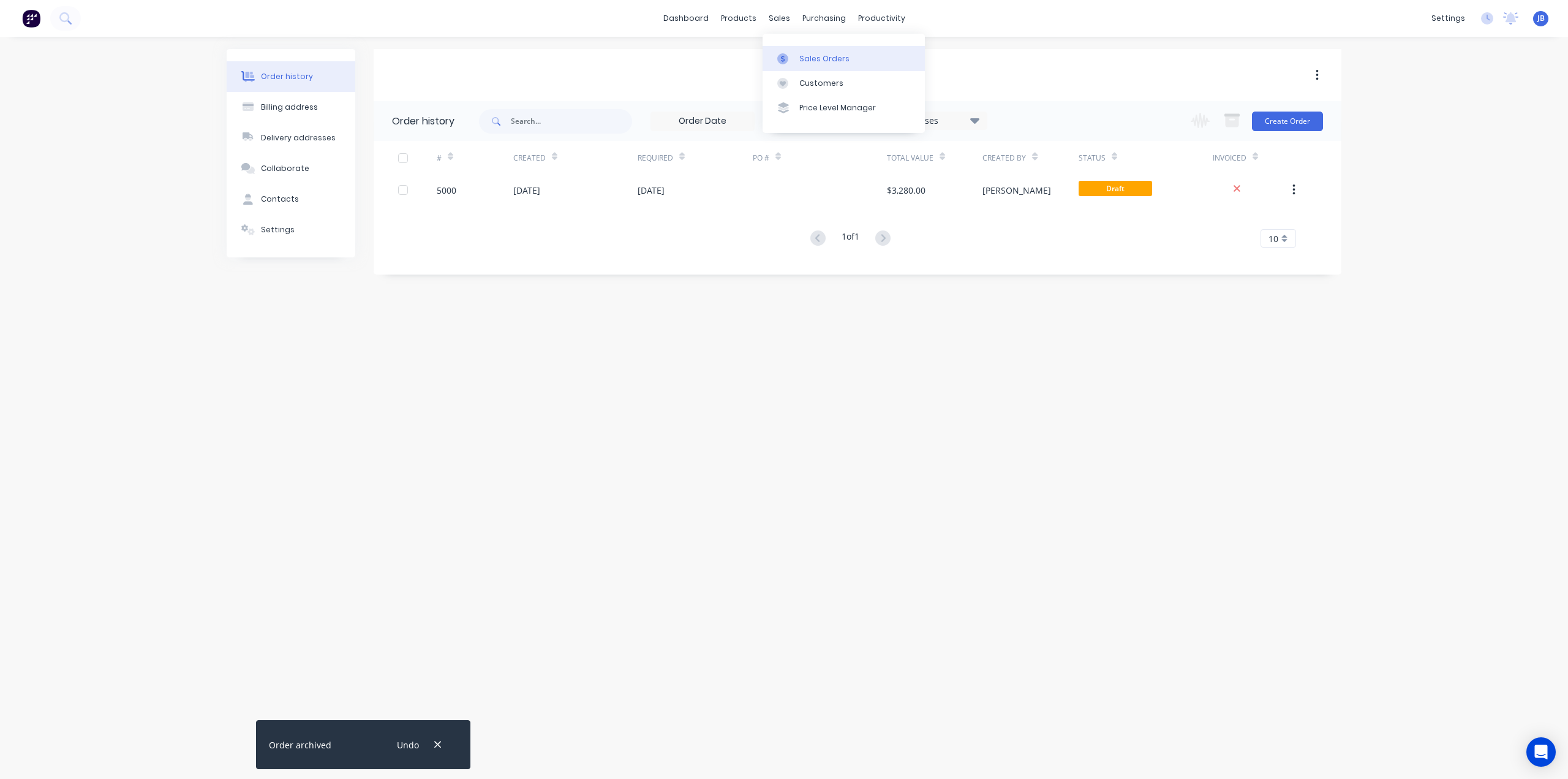
click at [791, 59] on div at bounding box center [786, 58] width 19 height 11
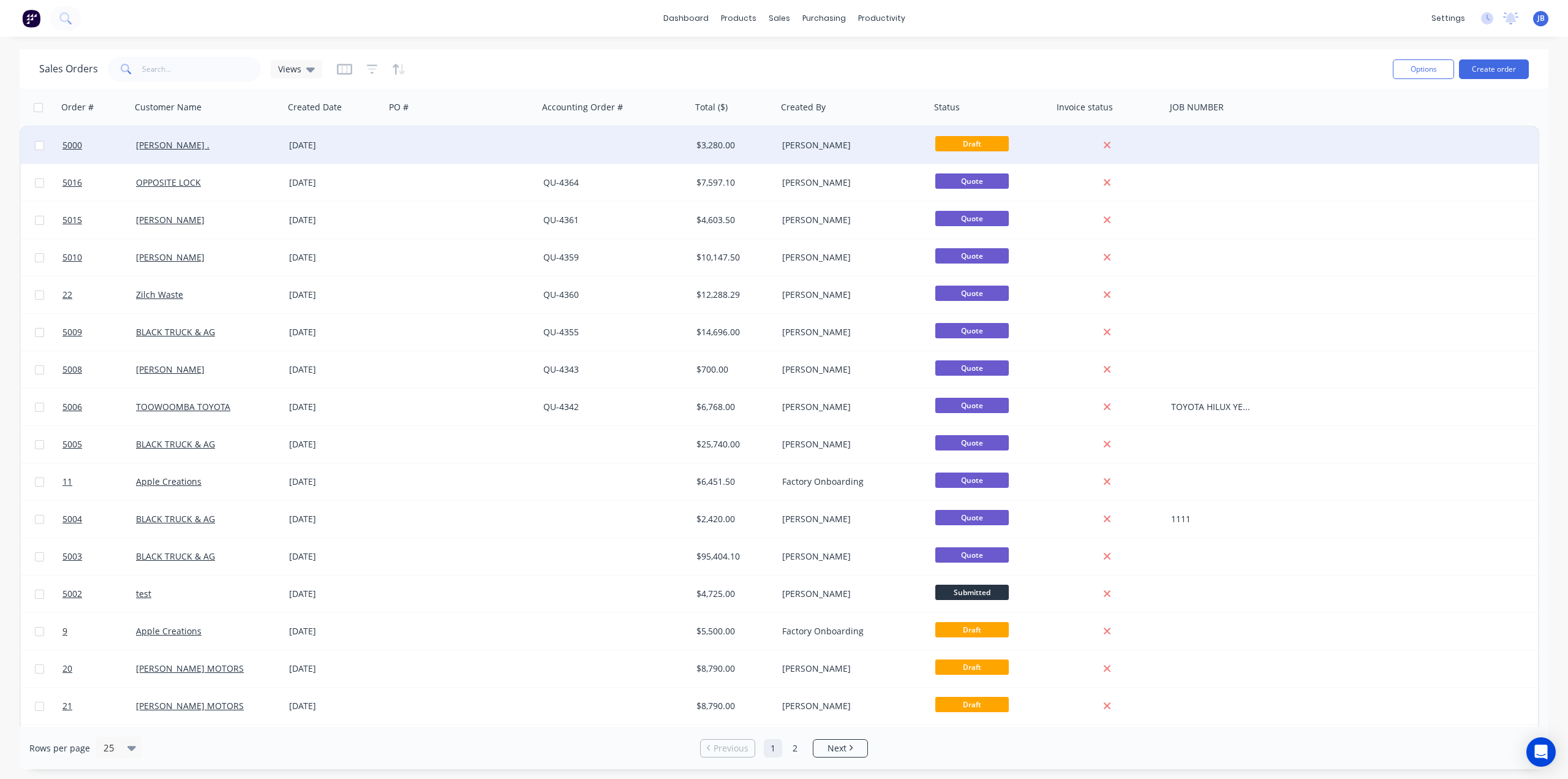
click at [985, 139] on span "Draft" at bounding box center [972, 144] width 74 height 15
click at [802, 145] on div "[PERSON_NAME]" at bounding box center [850, 145] width 136 height 12
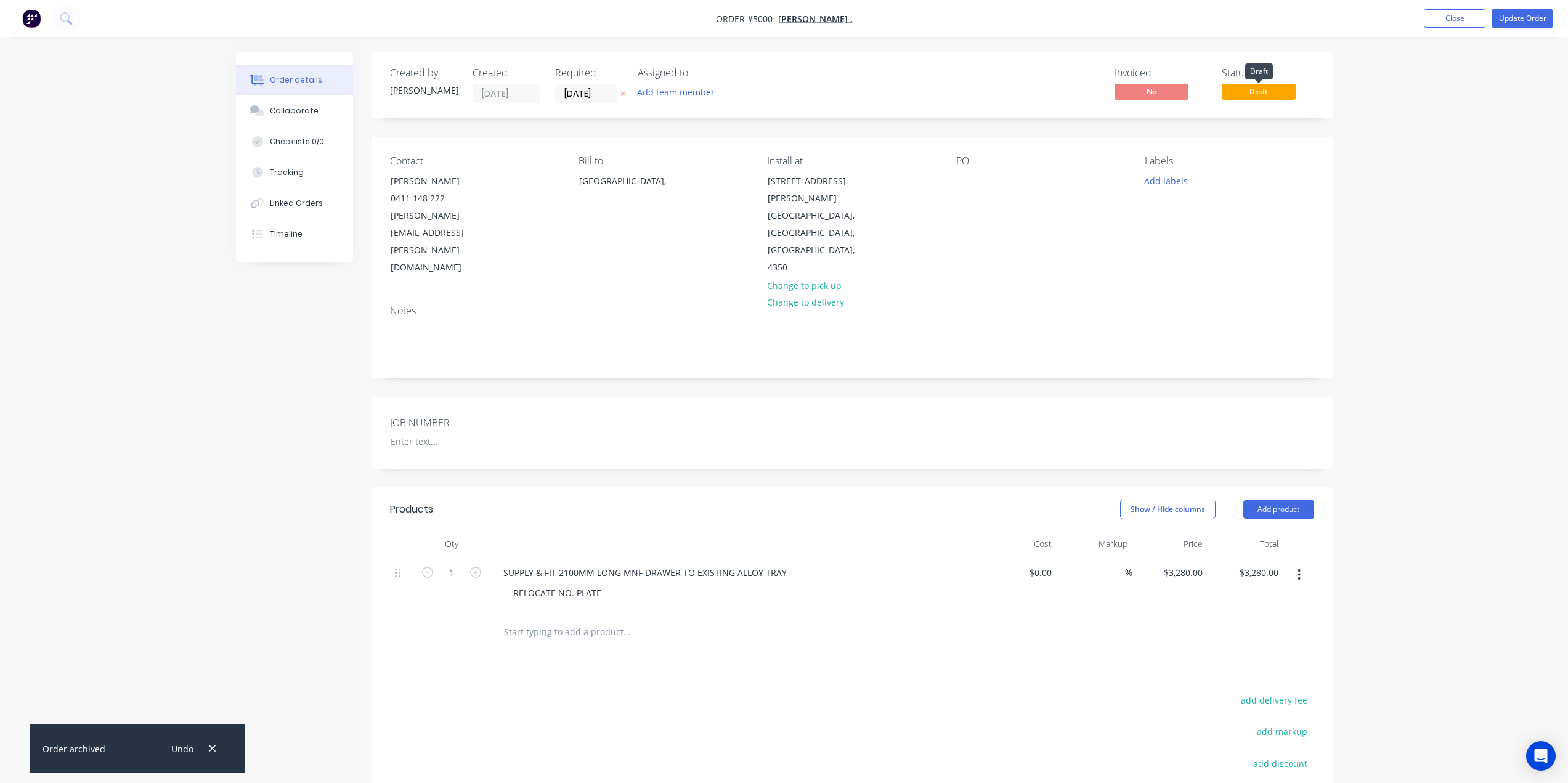
click at [1262, 90] on span "Draft" at bounding box center [1258, 91] width 74 height 15
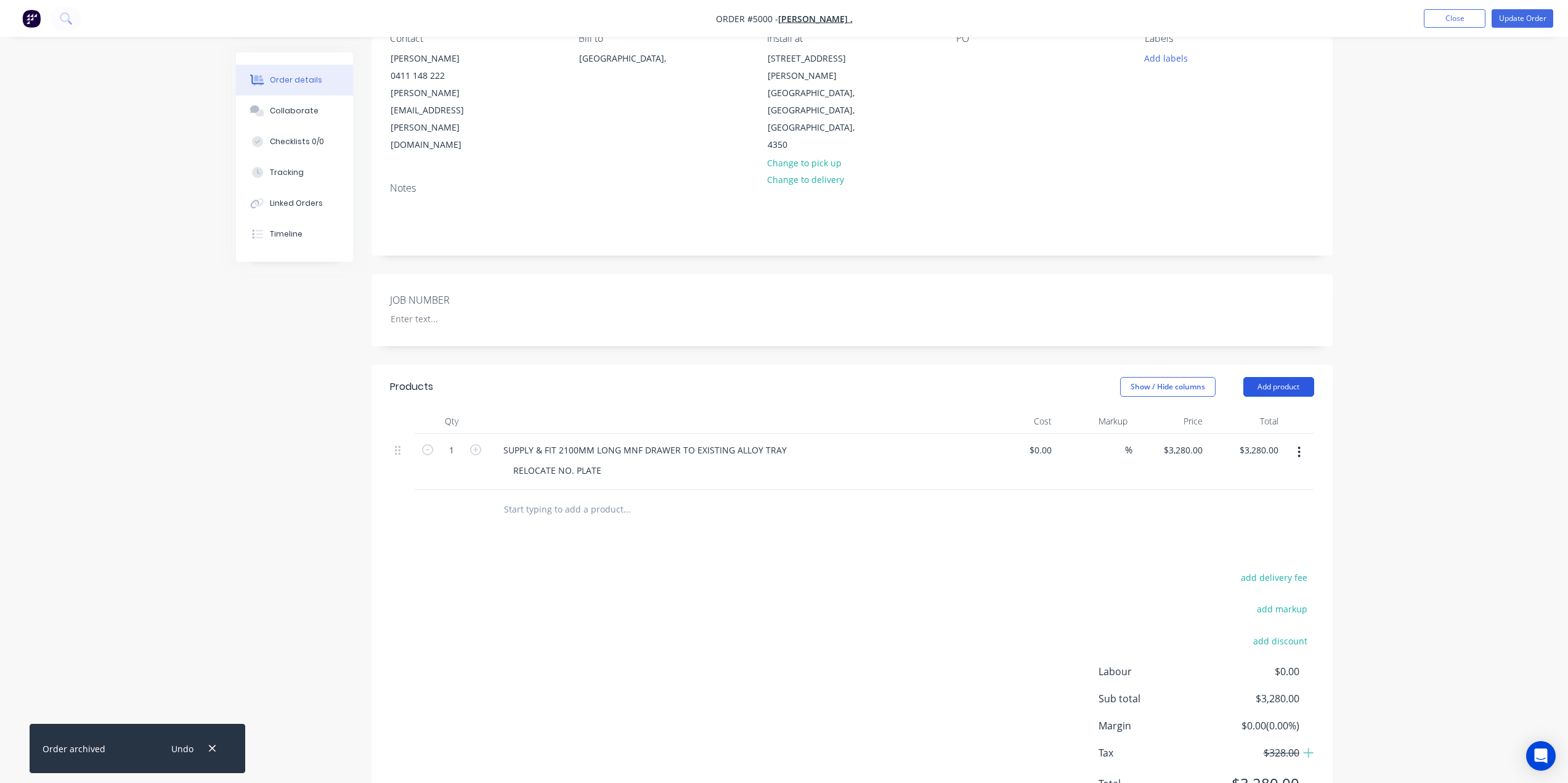
scroll to position [132, 0]
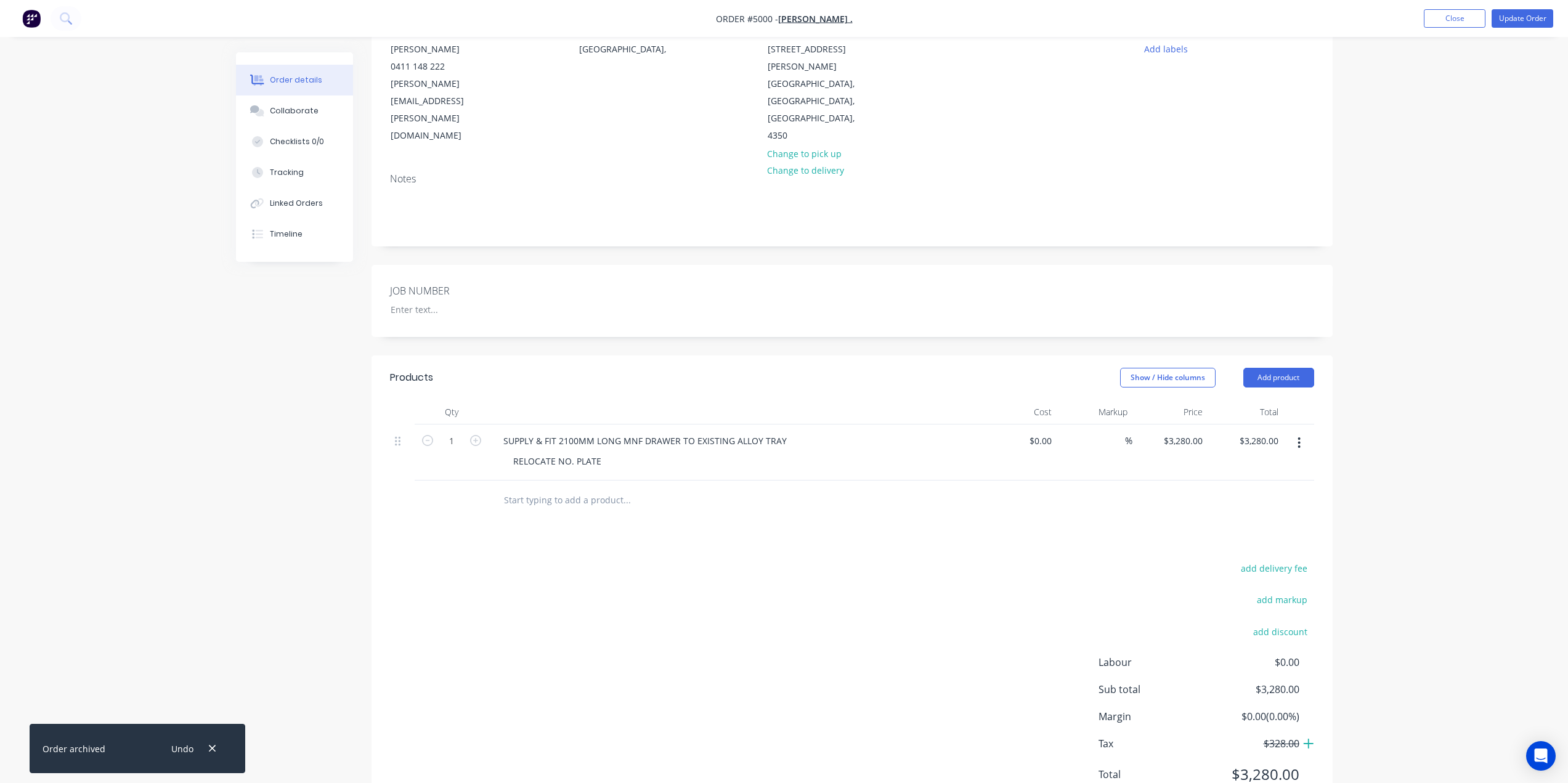
click at [1307, 737] on icon at bounding box center [1308, 743] width 11 height 12
click at [1307, 742] on icon at bounding box center [1307, 744] width 5 height 5
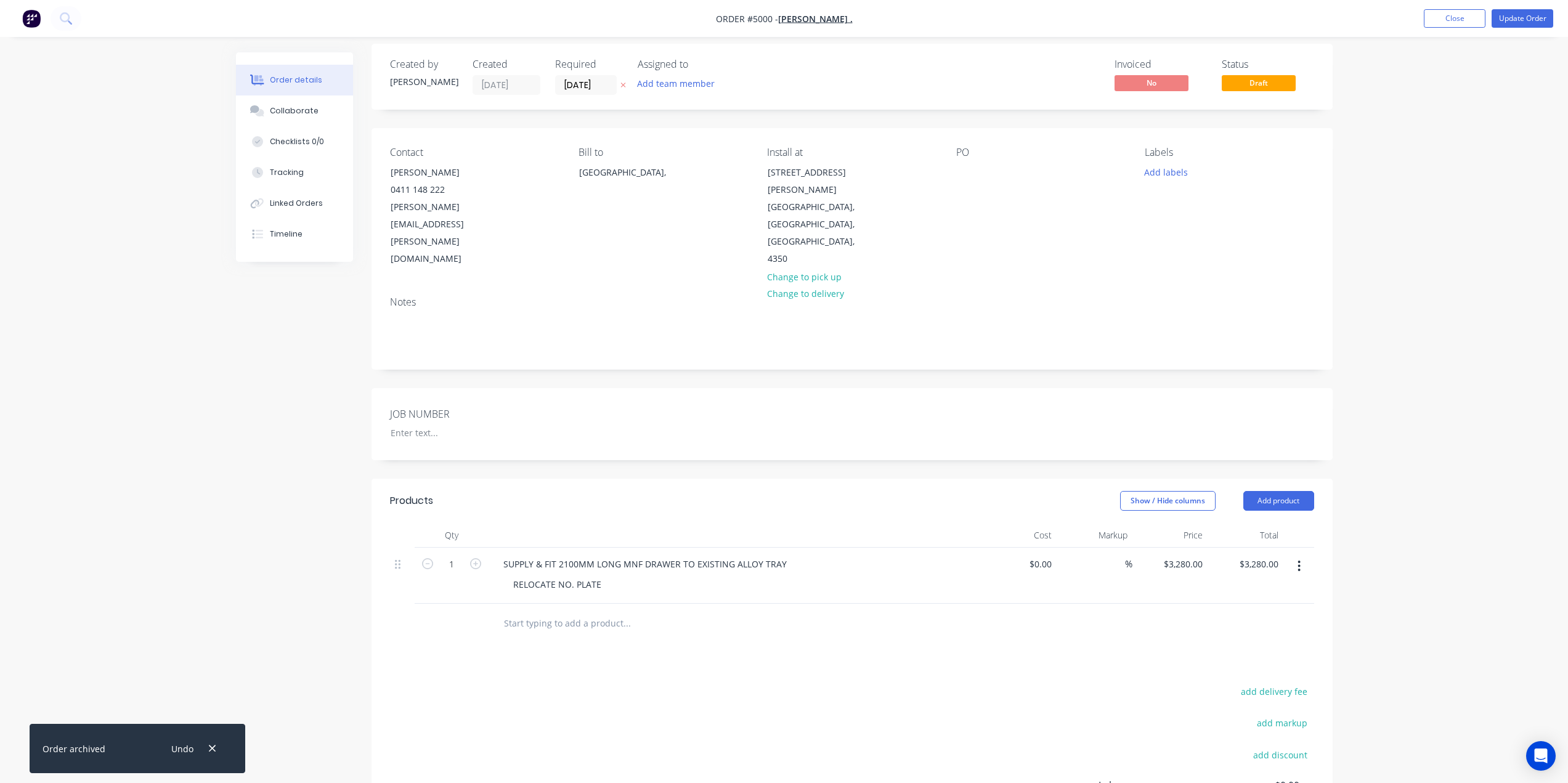
scroll to position [0, 0]
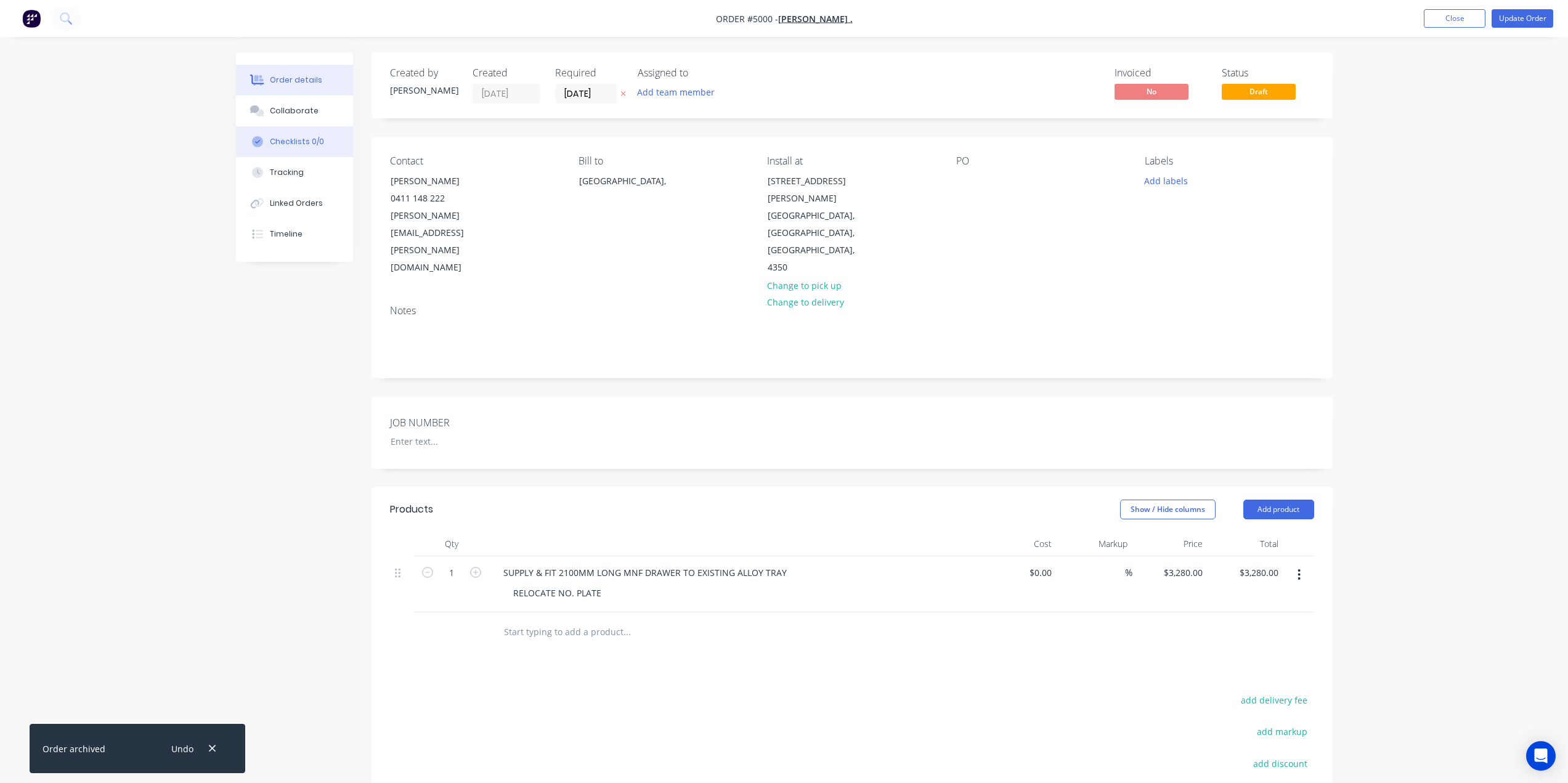
click at [278, 140] on div "Checklists 0/0" at bounding box center [297, 141] width 54 height 11
type textarea "x"
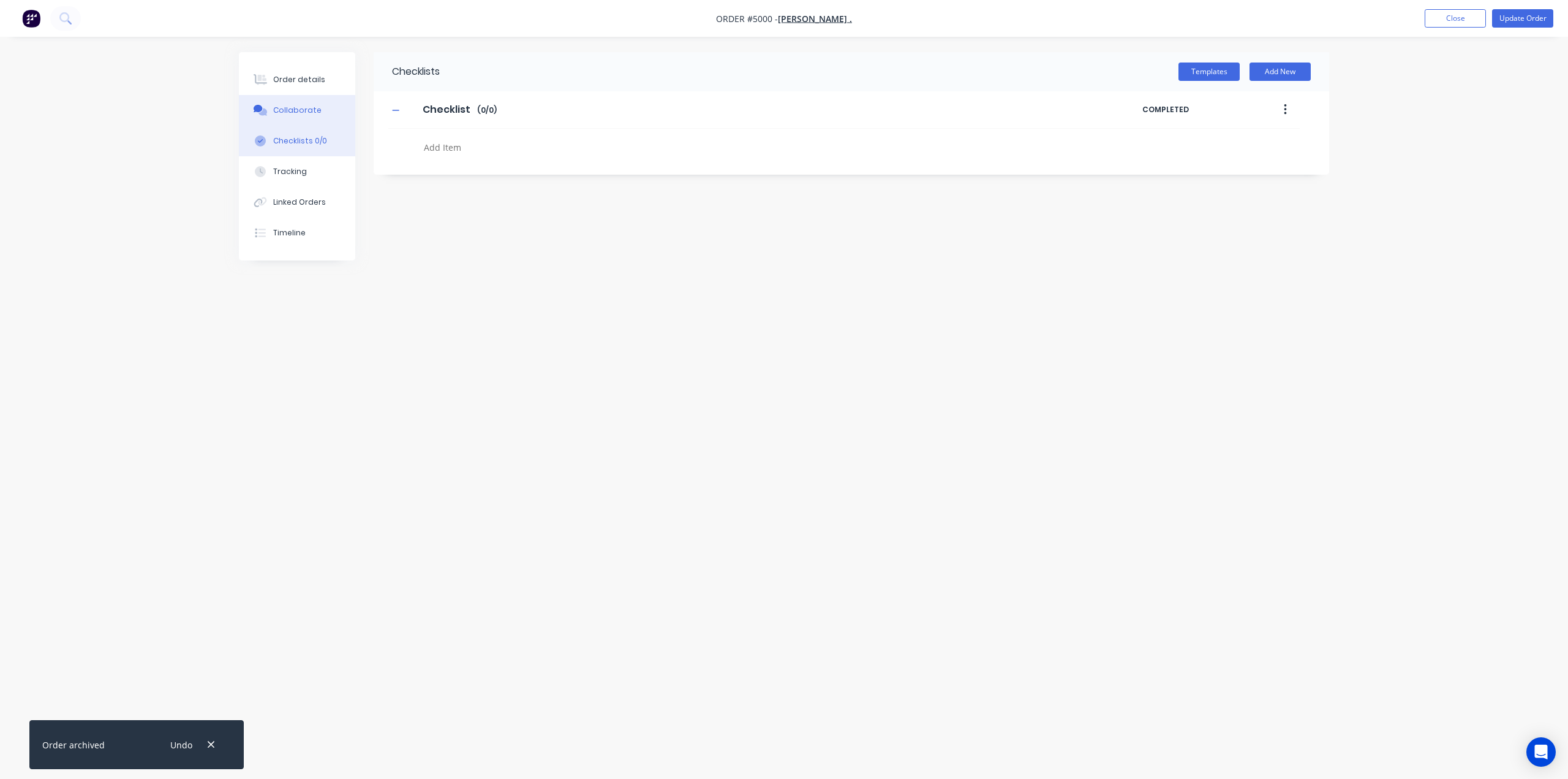
click at [283, 113] on div "Collaborate" at bounding box center [298, 110] width 49 height 11
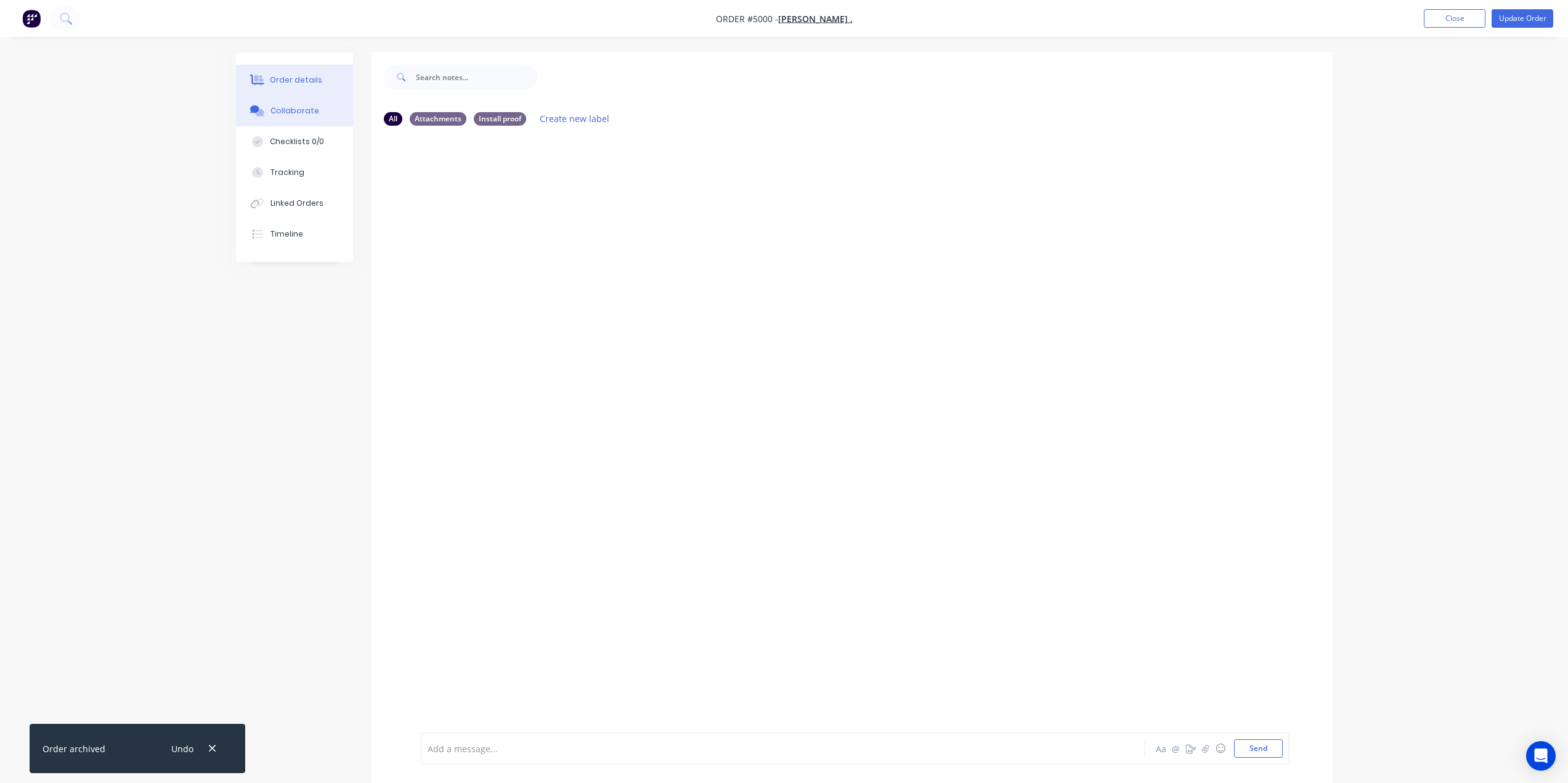
click at [297, 79] on div "Order details" at bounding box center [296, 80] width 52 height 11
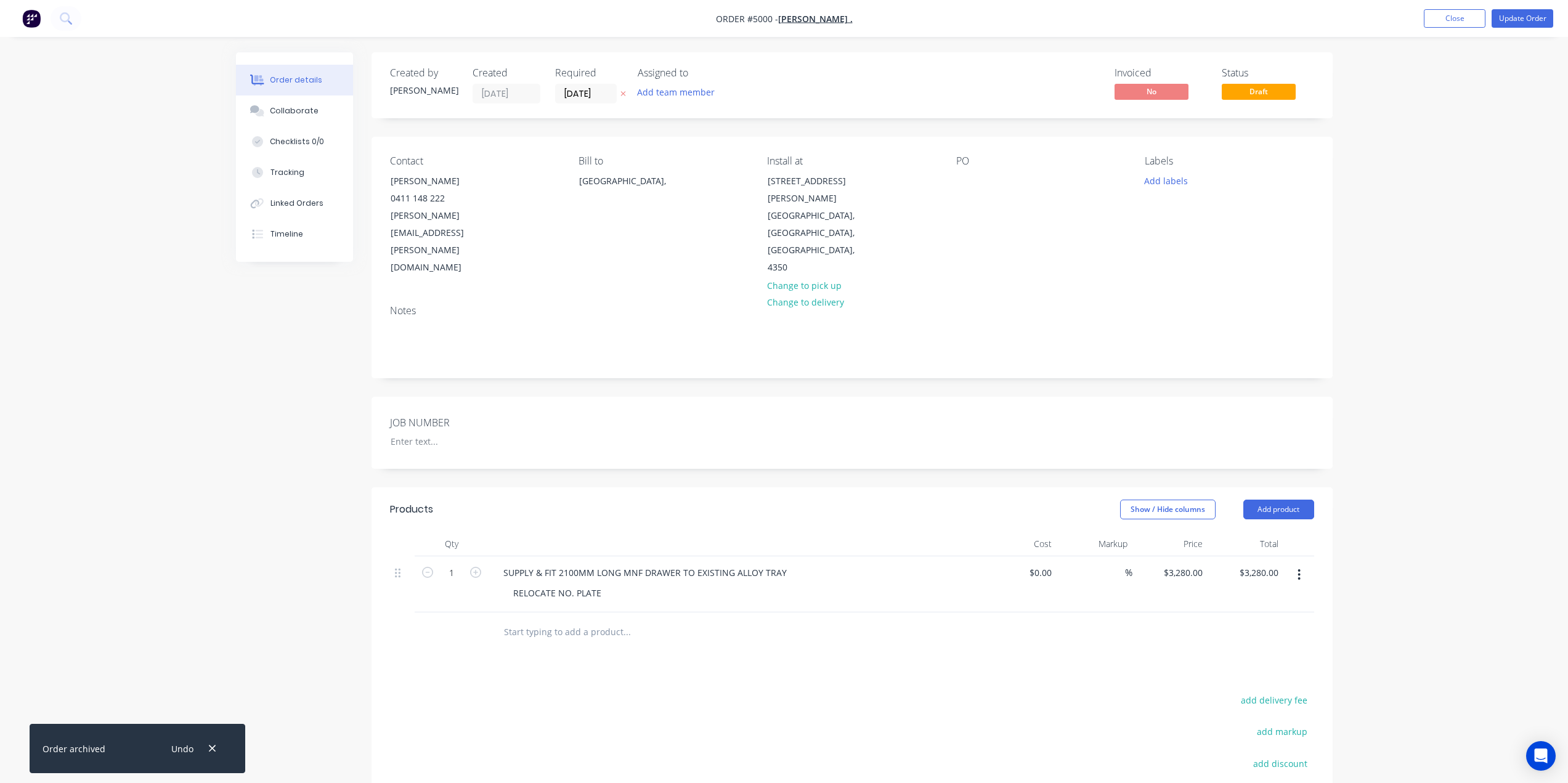
click at [300, 396] on div "Created by Jason Created 29/07/25 Required 29/07/25 Assigned to Add team member…" at bounding box center [784, 509] width 1097 height 914
click at [408, 80] on div "Created by Jason" at bounding box center [424, 85] width 68 height 36
click at [414, 88] on div "[PERSON_NAME]" at bounding box center [424, 90] width 68 height 13
click at [1134, 84] on div "Invoiced No" at bounding box center [1160, 85] width 92 height 36
click at [1522, 15] on button "Update Order" at bounding box center [1522, 18] width 62 height 19
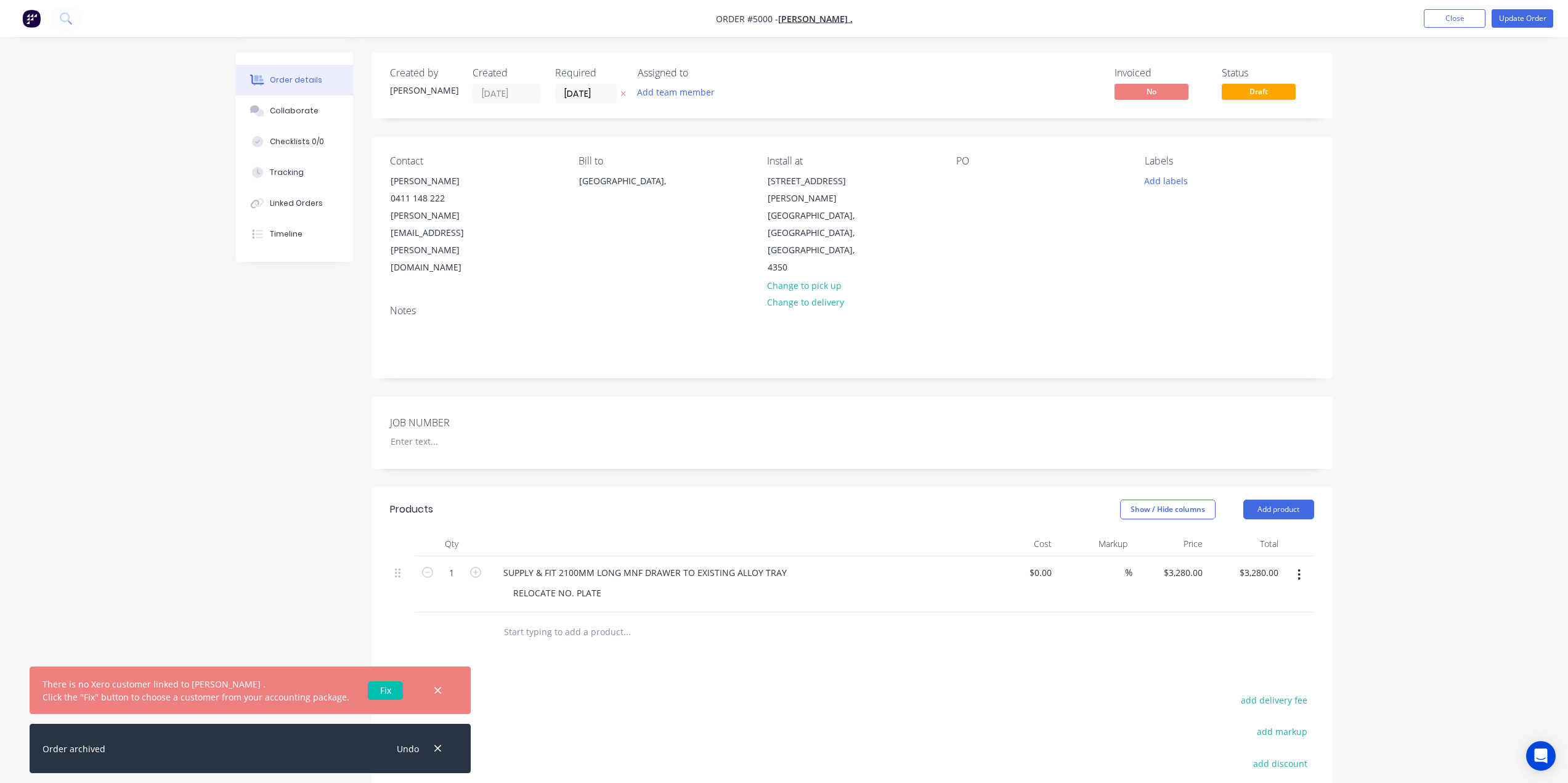
click at [376, 690] on link "Fix" at bounding box center [385, 690] width 35 height 19
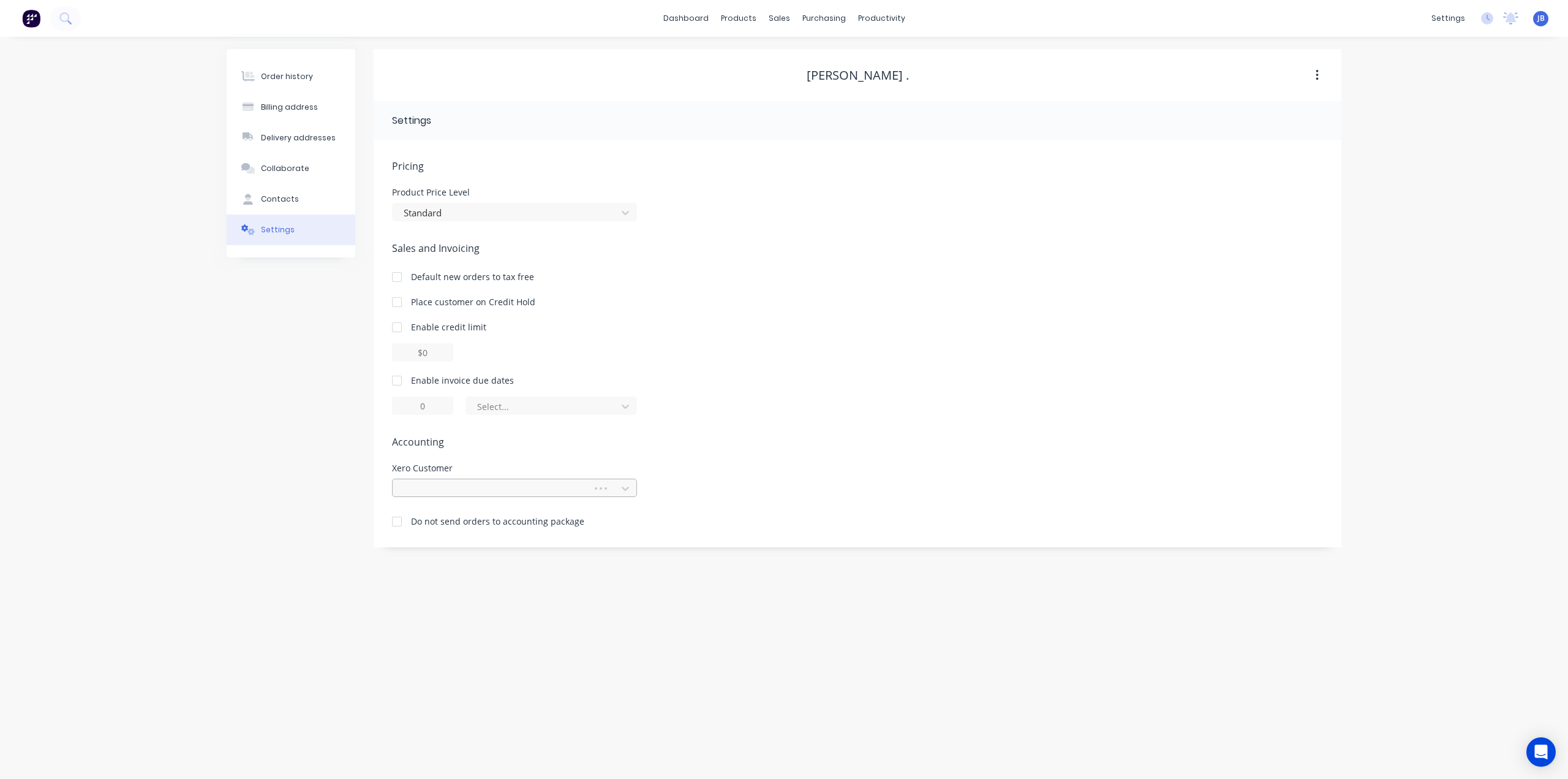
click at [515, 491] on div at bounding box center [494, 489] width 184 height 15
click at [505, 522] on div "No customer" at bounding box center [514, 515] width 245 height 22
click at [1356, 122] on div "Order history Billing address Delivery addresses Collaborate Contacts Settings …" at bounding box center [784, 407] width 1568 height 742
click at [275, 75] on div "Order history" at bounding box center [287, 76] width 52 height 11
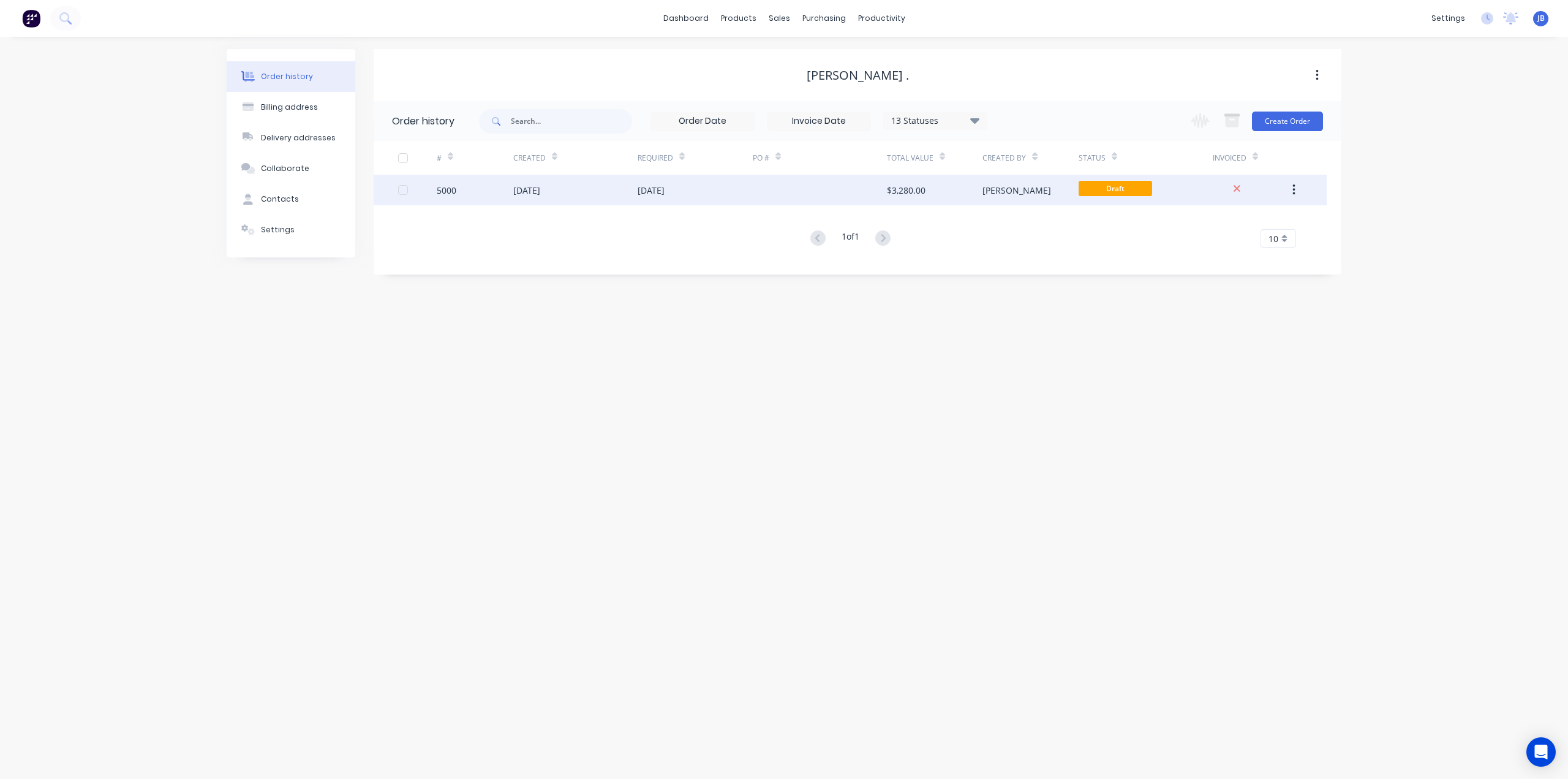
click at [1271, 190] on div at bounding box center [1251, 190] width 77 height 31
click at [1083, 184] on span "Draft" at bounding box center [1115, 188] width 74 height 15
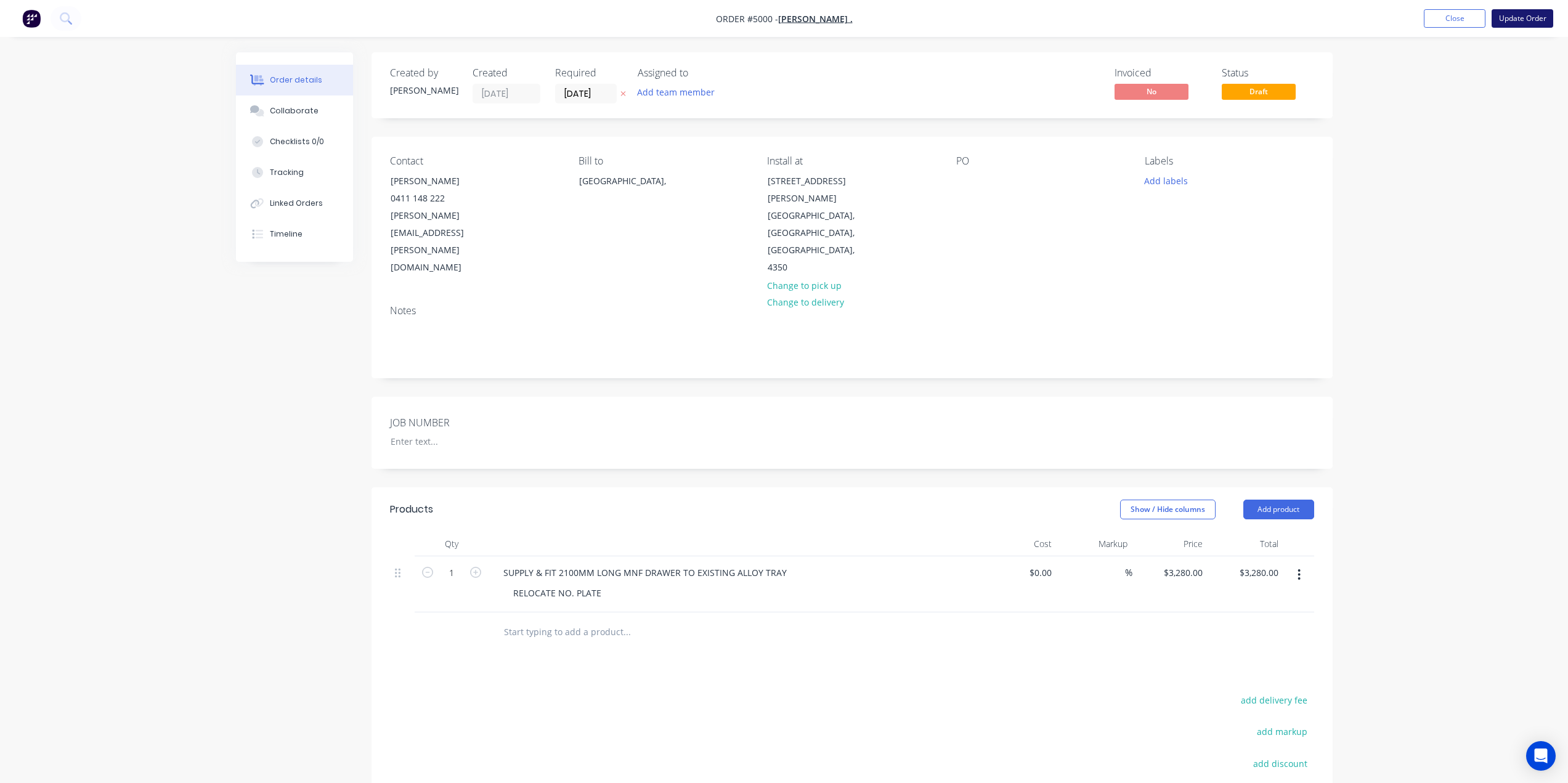
click at [1518, 19] on button "Update Order" at bounding box center [1522, 18] width 62 height 19
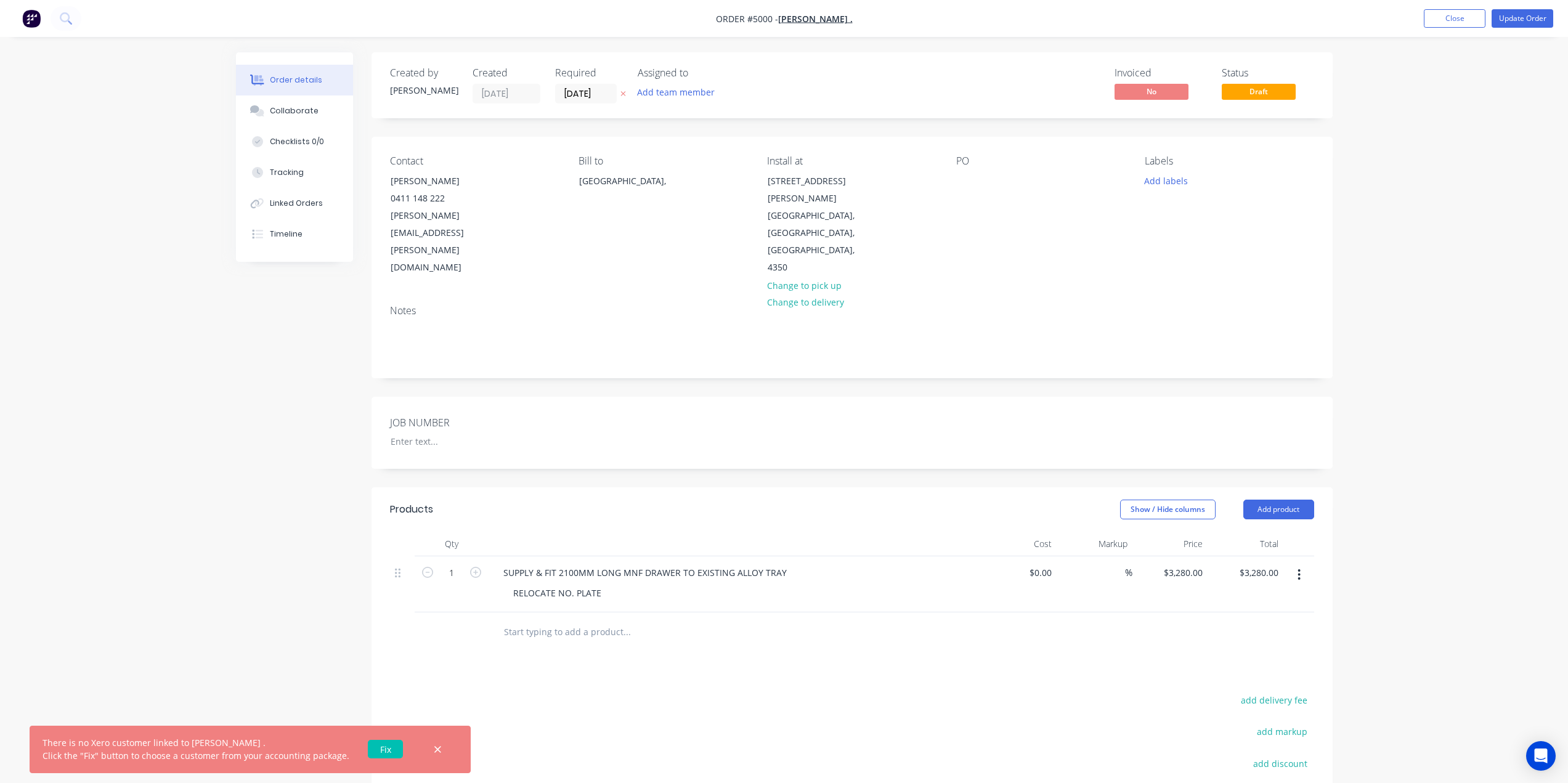
click at [368, 749] on link "Fix" at bounding box center [385, 749] width 35 height 19
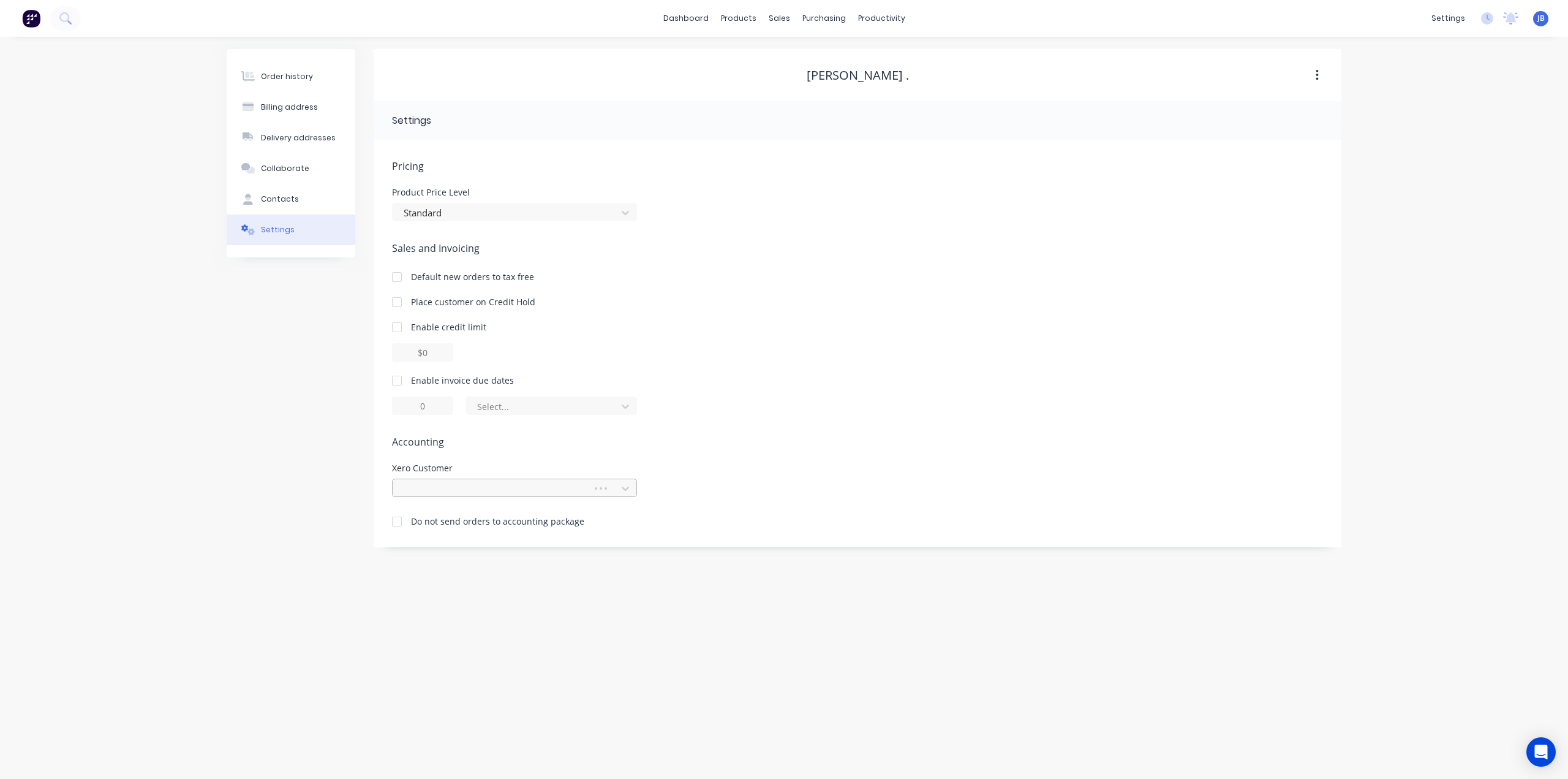
click at [544, 484] on div at bounding box center [494, 489] width 184 height 15
type input "rob"
click at [506, 463] on div "Pricing Product Price Level Standard Sales and Invoicing Default new orders to …" at bounding box center [857, 353] width 931 height 388
click at [757, 392] on div "Enable invoice due dates Select..." at bounding box center [857, 395] width 931 height 41
click at [30, 17] on img at bounding box center [31, 18] width 19 height 19
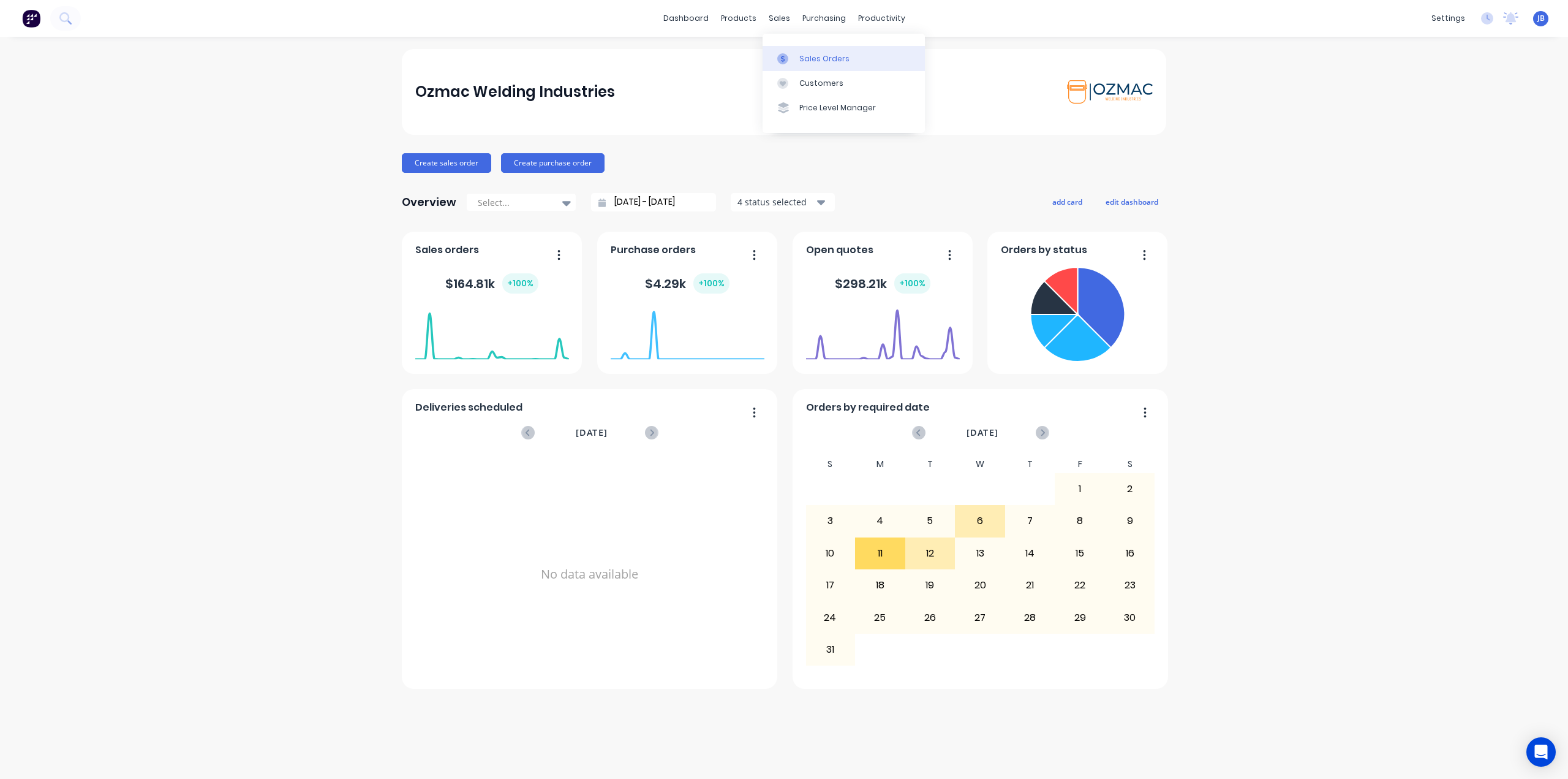
click at [807, 56] on div "Sales Orders" at bounding box center [824, 58] width 50 height 11
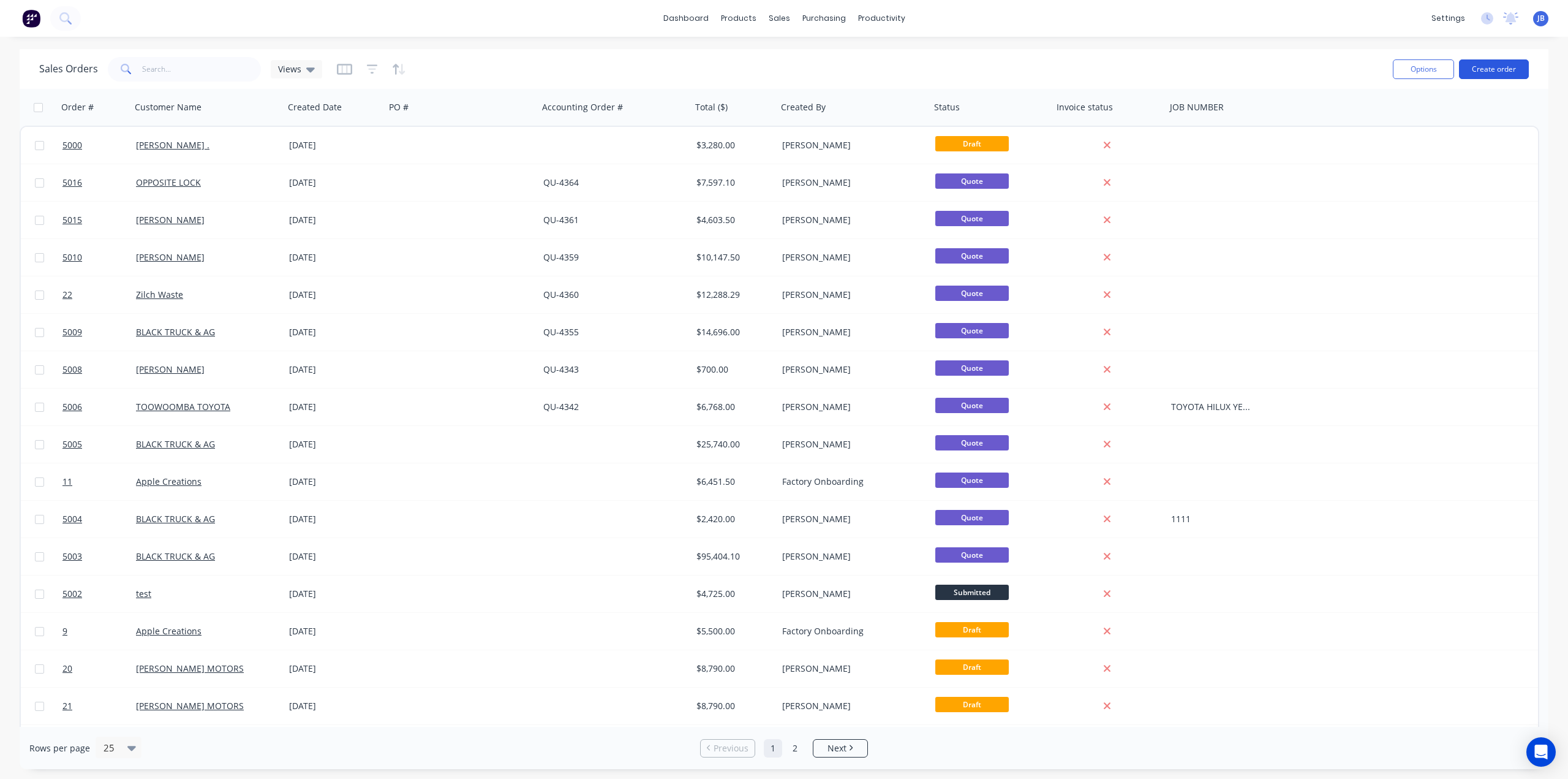
click at [1485, 61] on button "Create order" at bounding box center [1494, 69] width 70 height 20
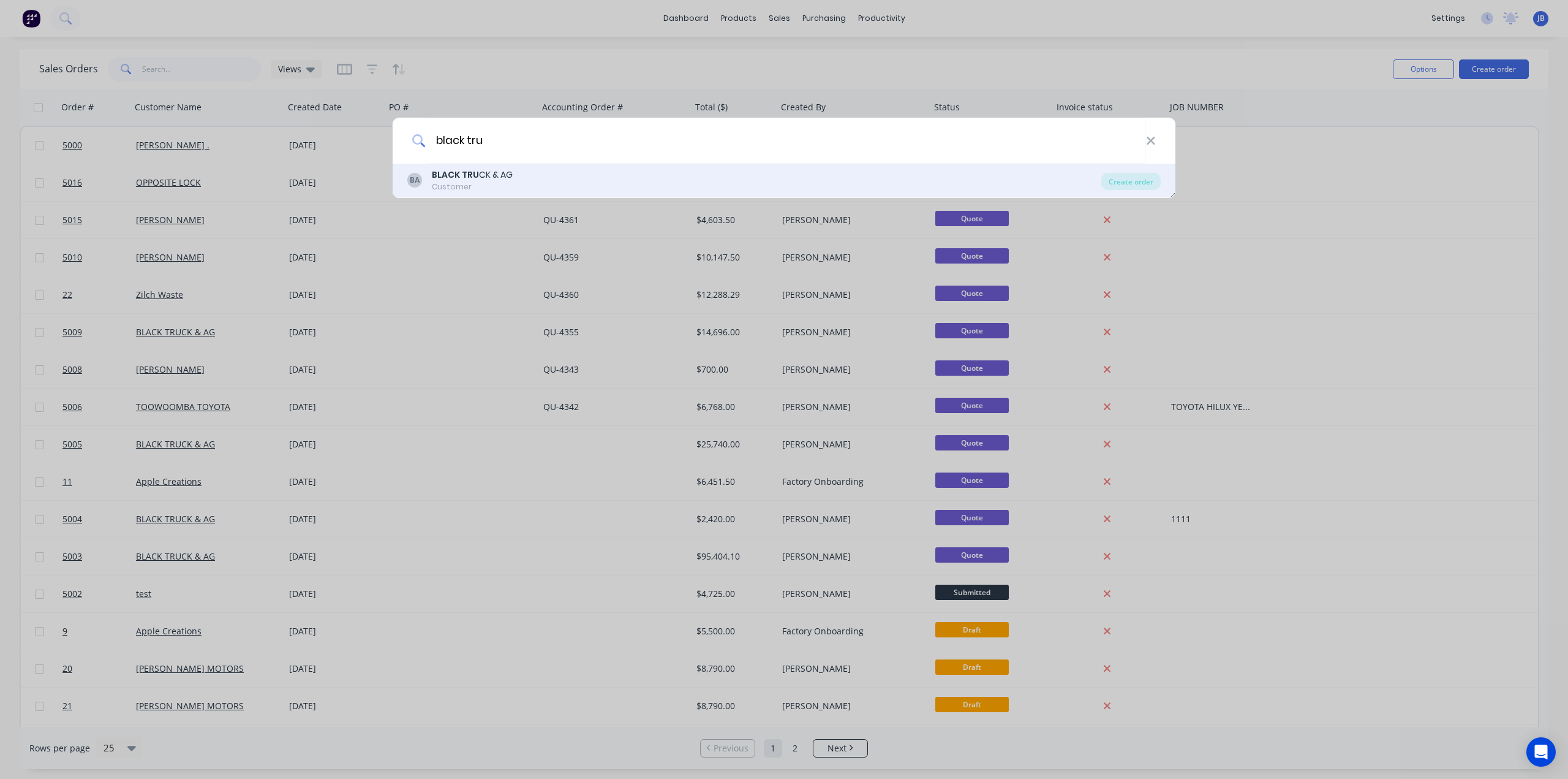
type input "black tru"
click at [498, 182] on div "Customer" at bounding box center [472, 186] width 81 height 11
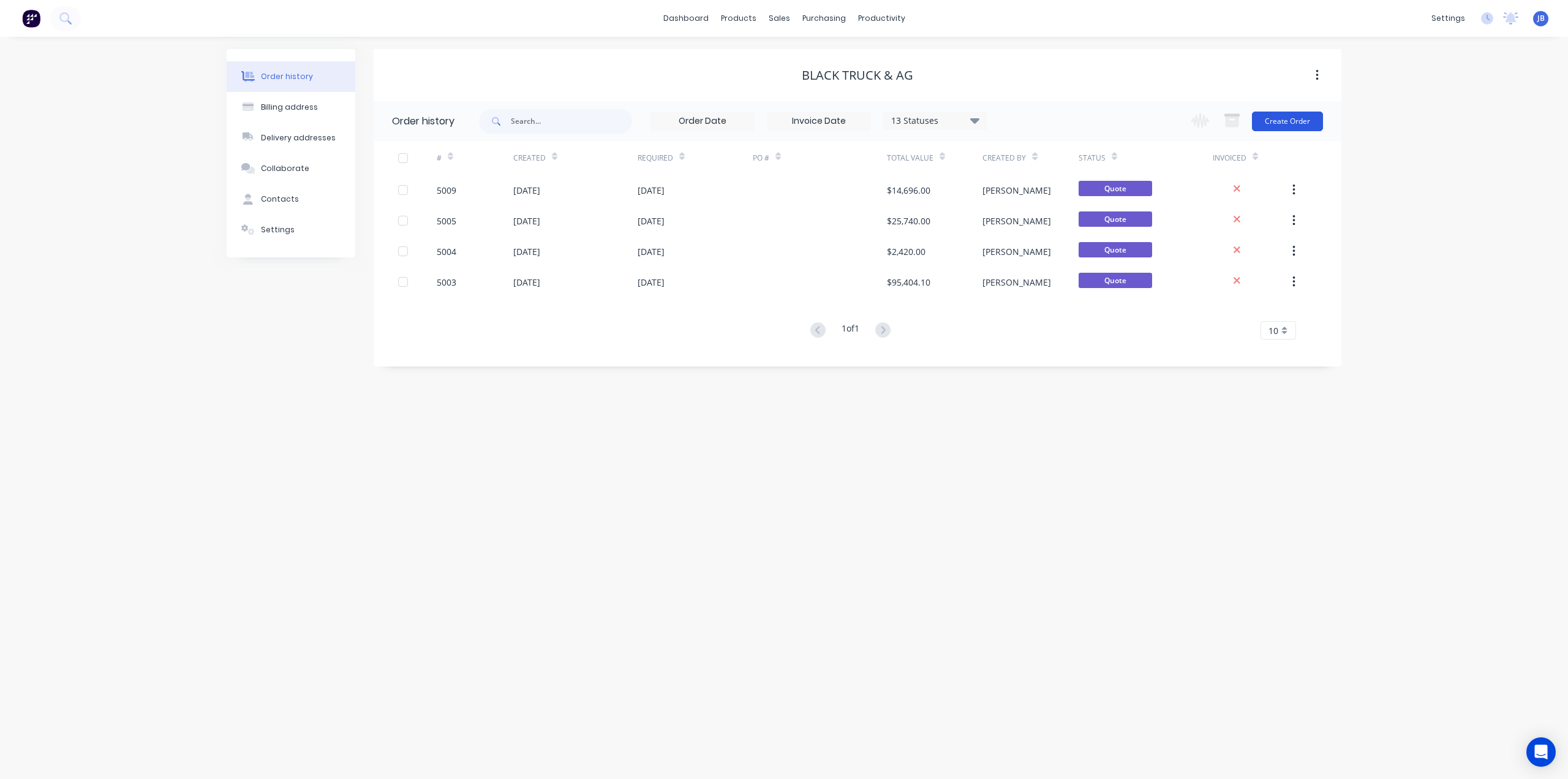
click at [1302, 122] on button "Create Order" at bounding box center [1287, 121] width 71 height 20
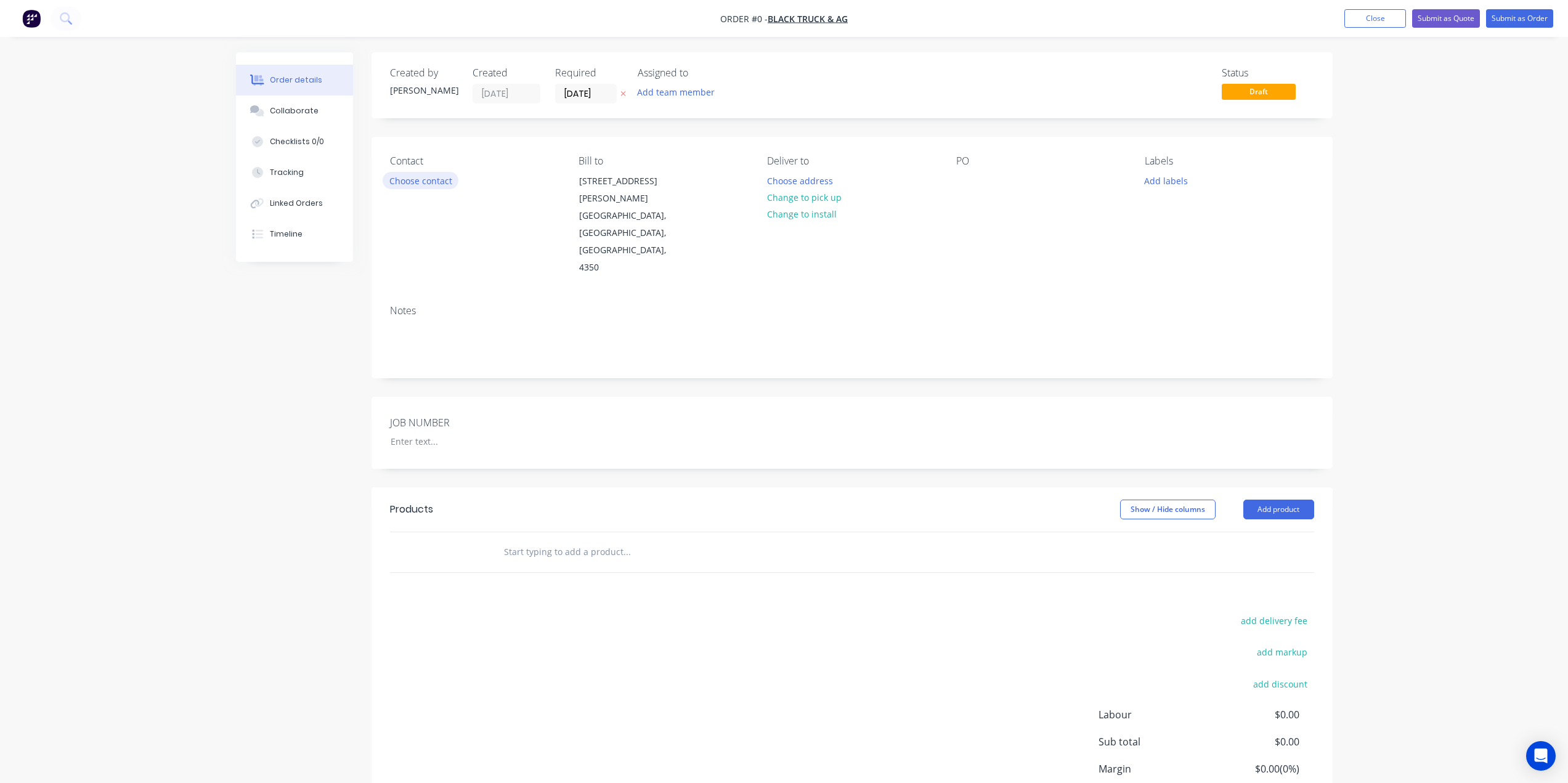
click at [419, 181] on button "Choose contact" at bounding box center [420, 180] width 76 height 17
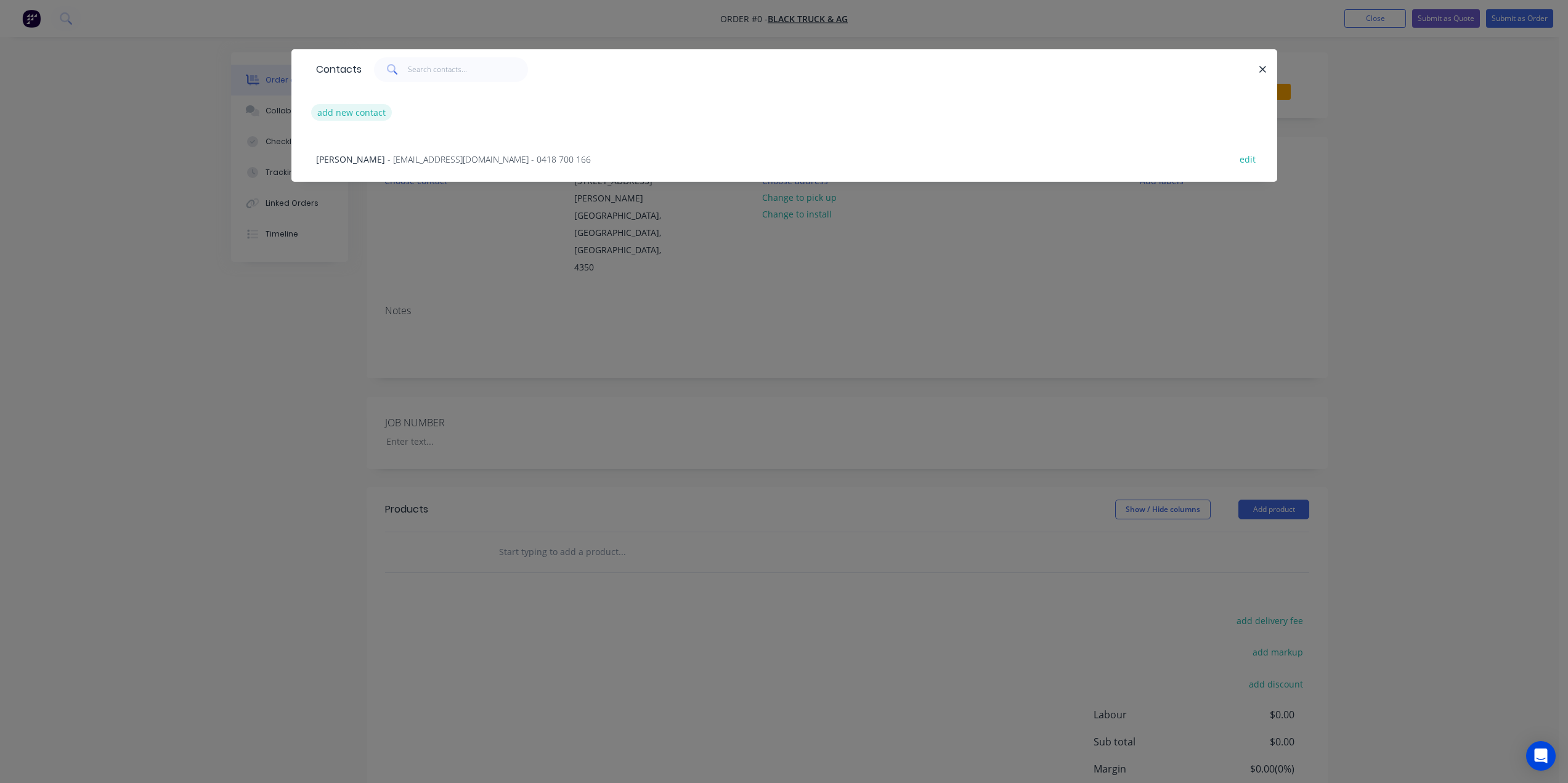
click at [350, 114] on button "add new contact" at bounding box center [352, 113] width 81 height 17
select select "AU"
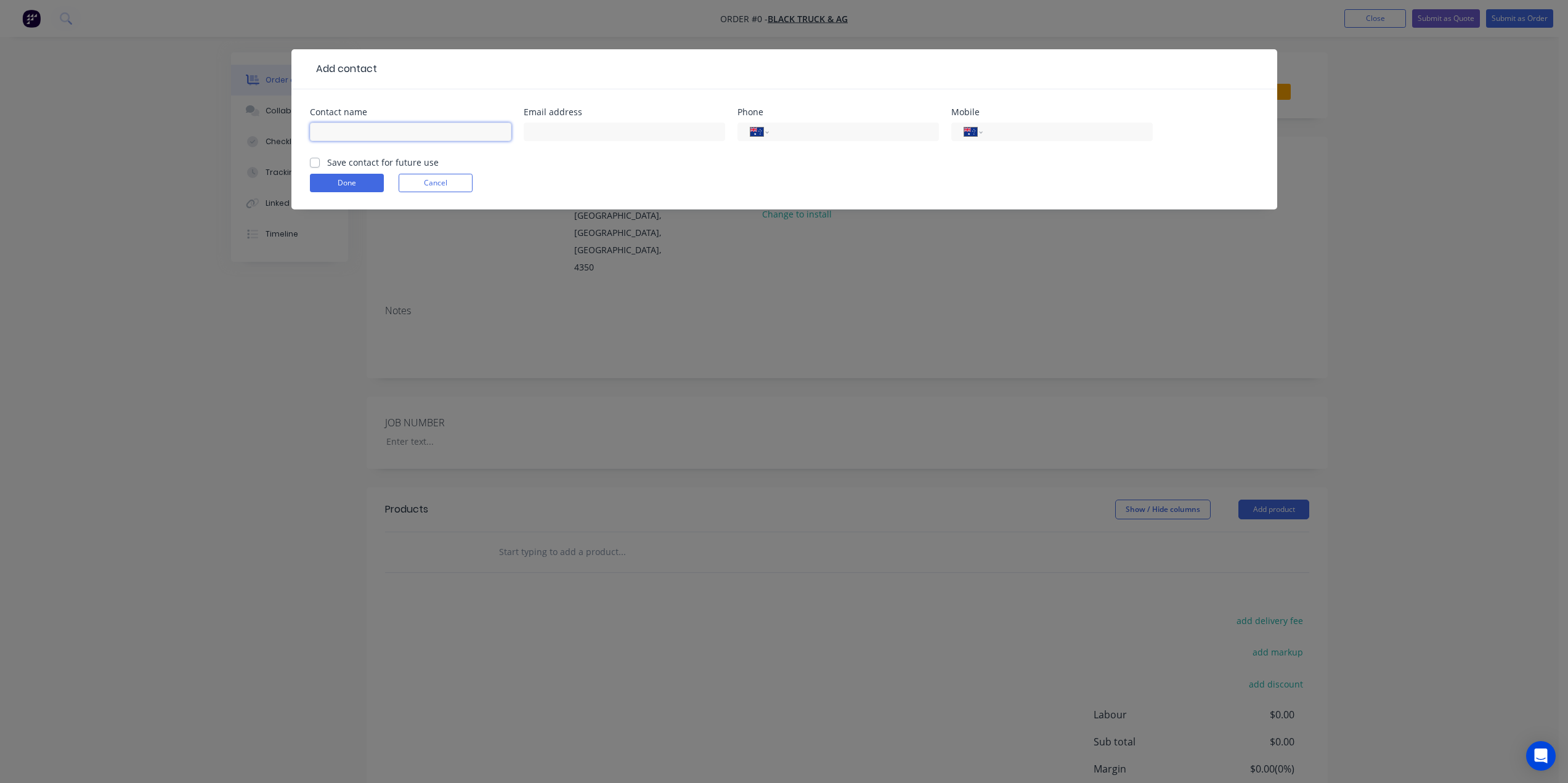
click at [427, 126] on input "text" at bounding box center [410, 131] width 202 height 19
type input "b"
type input "[PERSON_NAME]"
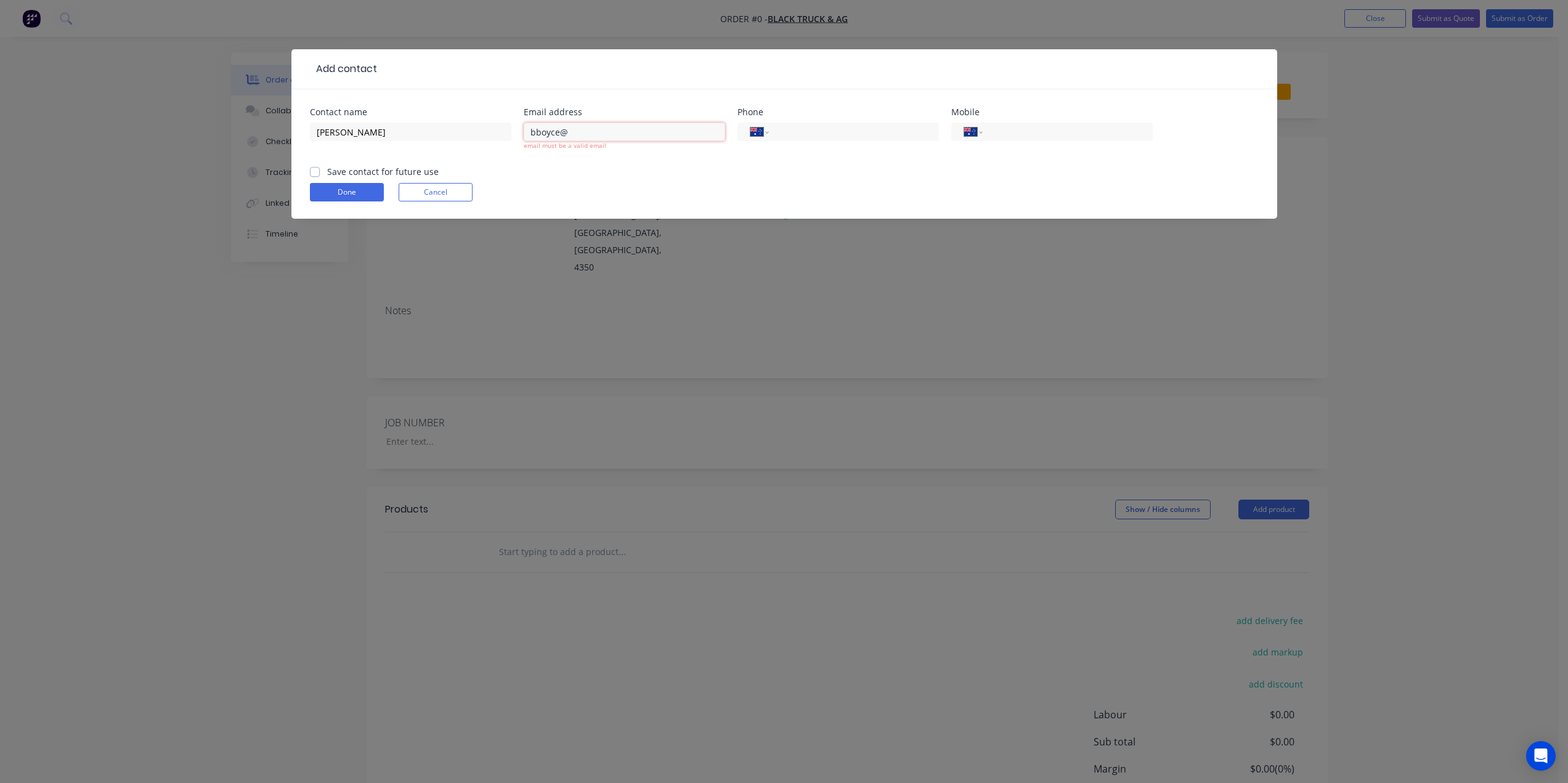
click at [589, 131] on input "bboyce@" at bounding box center [624, 131] width 202 height 19
type input "[EMAIL_ADDRESS][DOMAIN_NAME]"
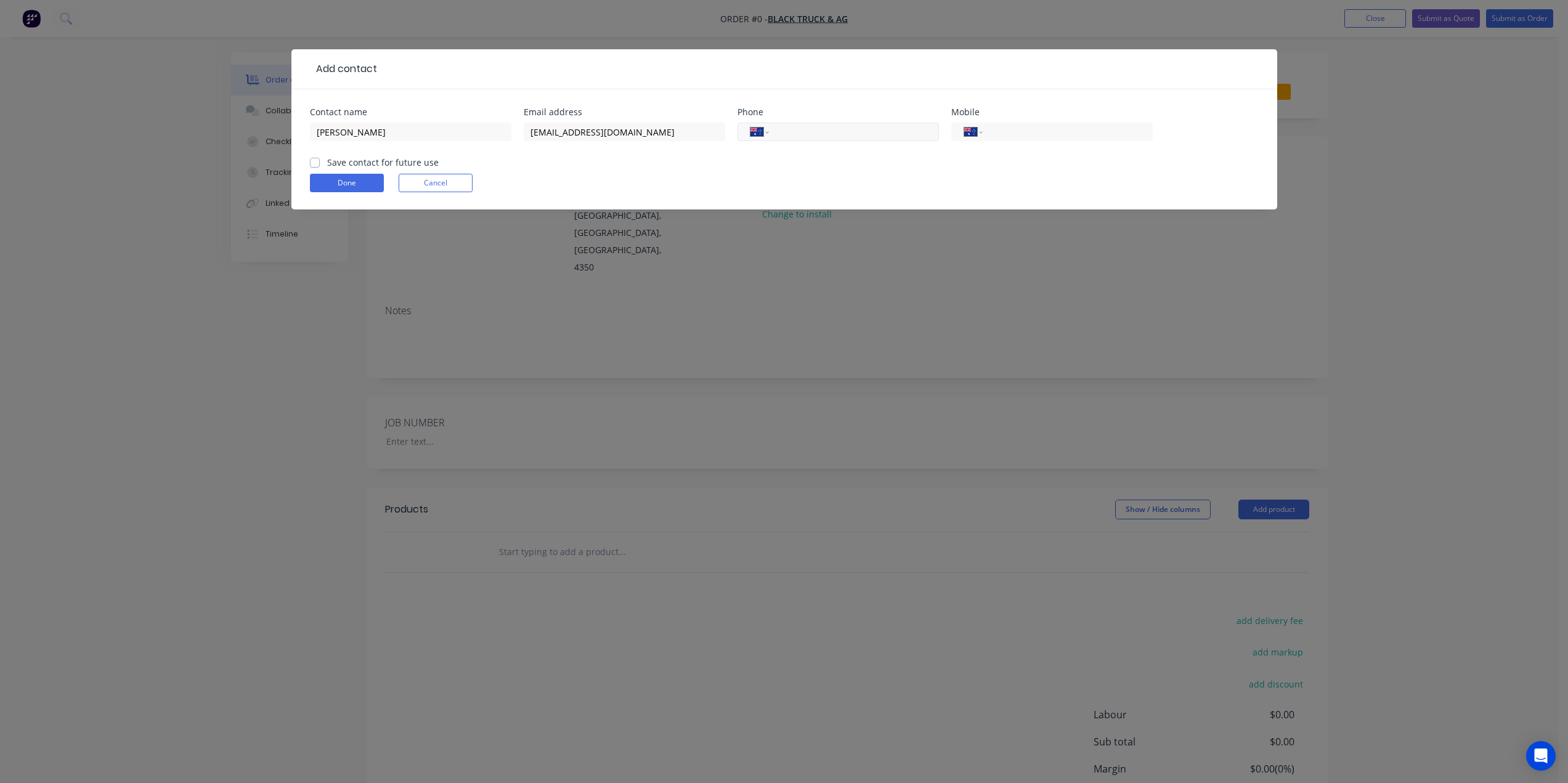
click at [797, 131] on input "tel" at bounding box center [851, 132] width 148 height 14
click at [1070, 133] on input "tel" at bounding box center [1065, 132] width 148 height 14
type input "0400 958 125"
click at [367, 161] on label "Save contact for future use" at bounding box center [383, 162] width 111 height 13
click at [319, 161] on input "Save contact for future use" at bounding box center [314, 162] width 10 height 12
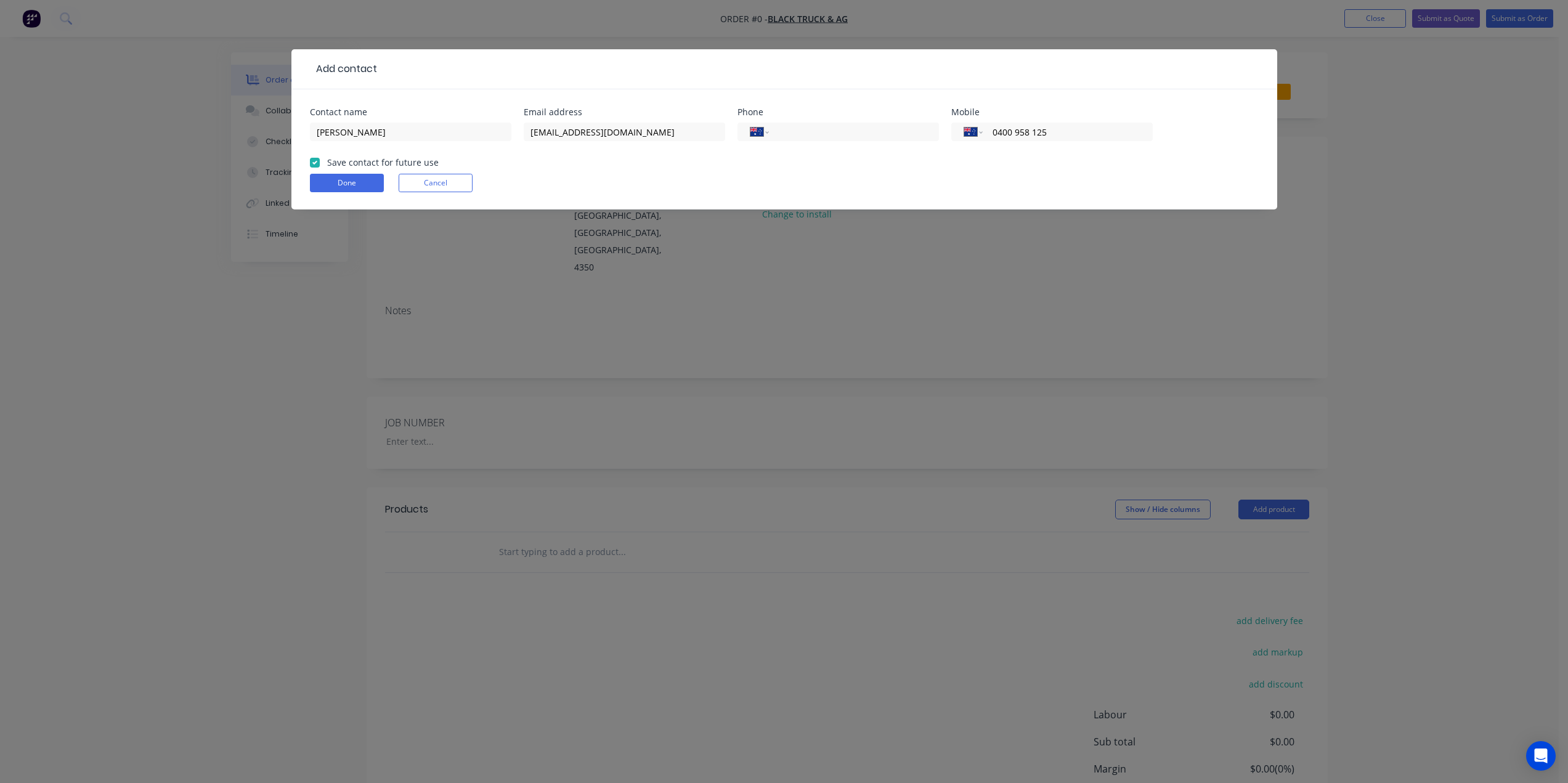
checkbox input "true"
click at [359, 183] on button "Done" at bounding box center [346, 183] width 74 height 19
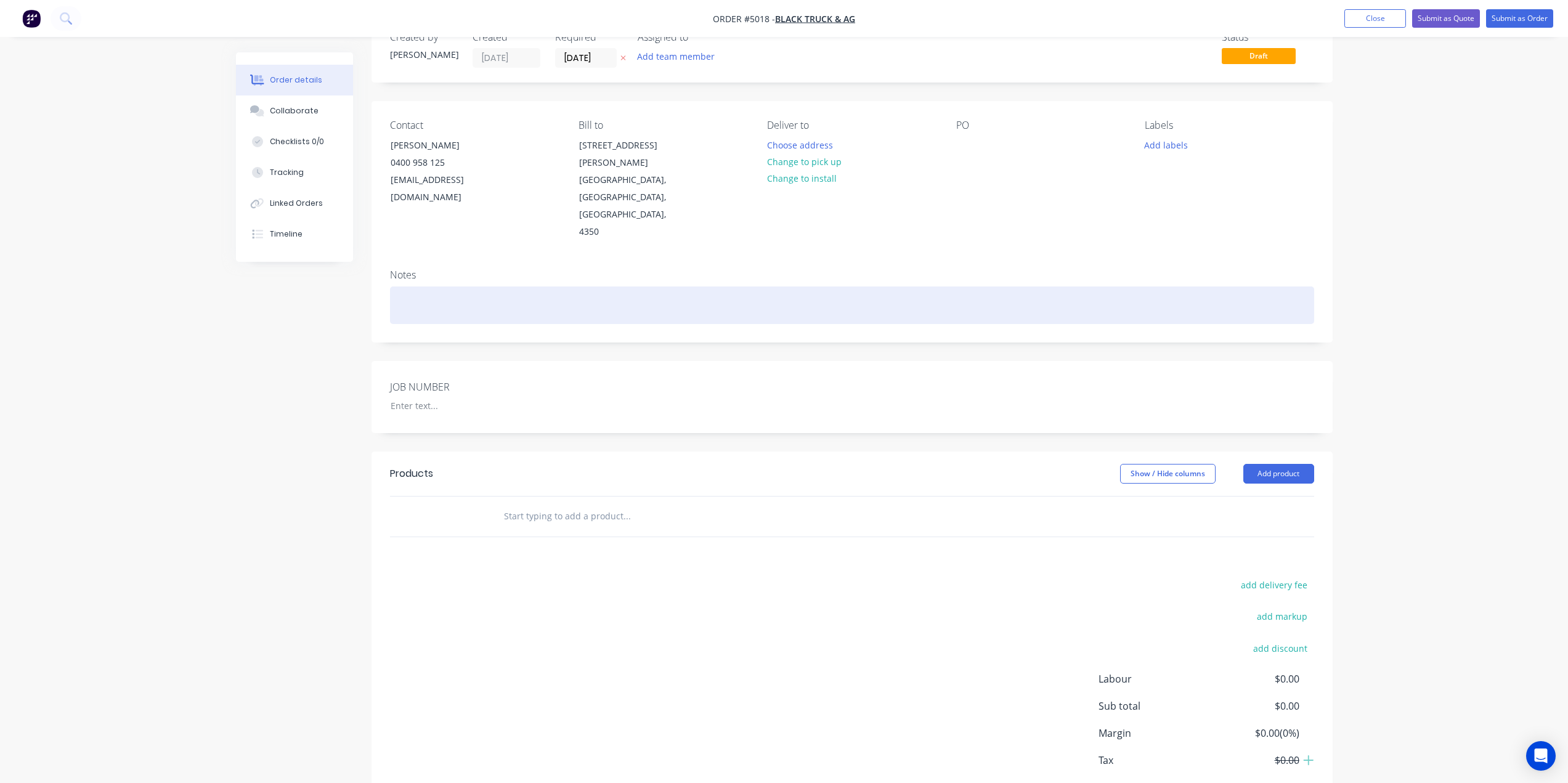
scroll to position [70, 0]
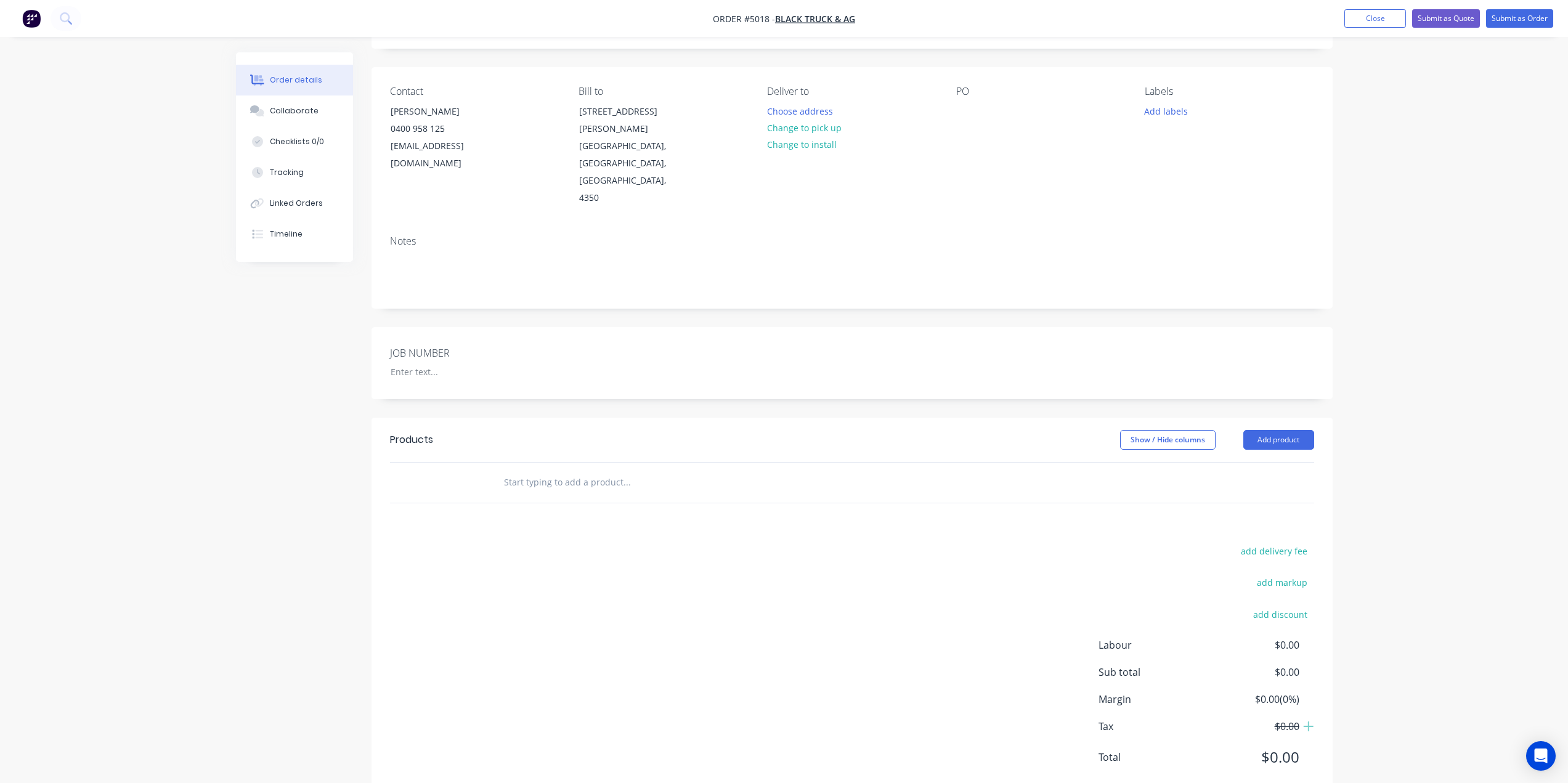
click at [533, 470] on input "text" at bounding box center [627, 482] width 247 height 24
type input "s"
type input "S"
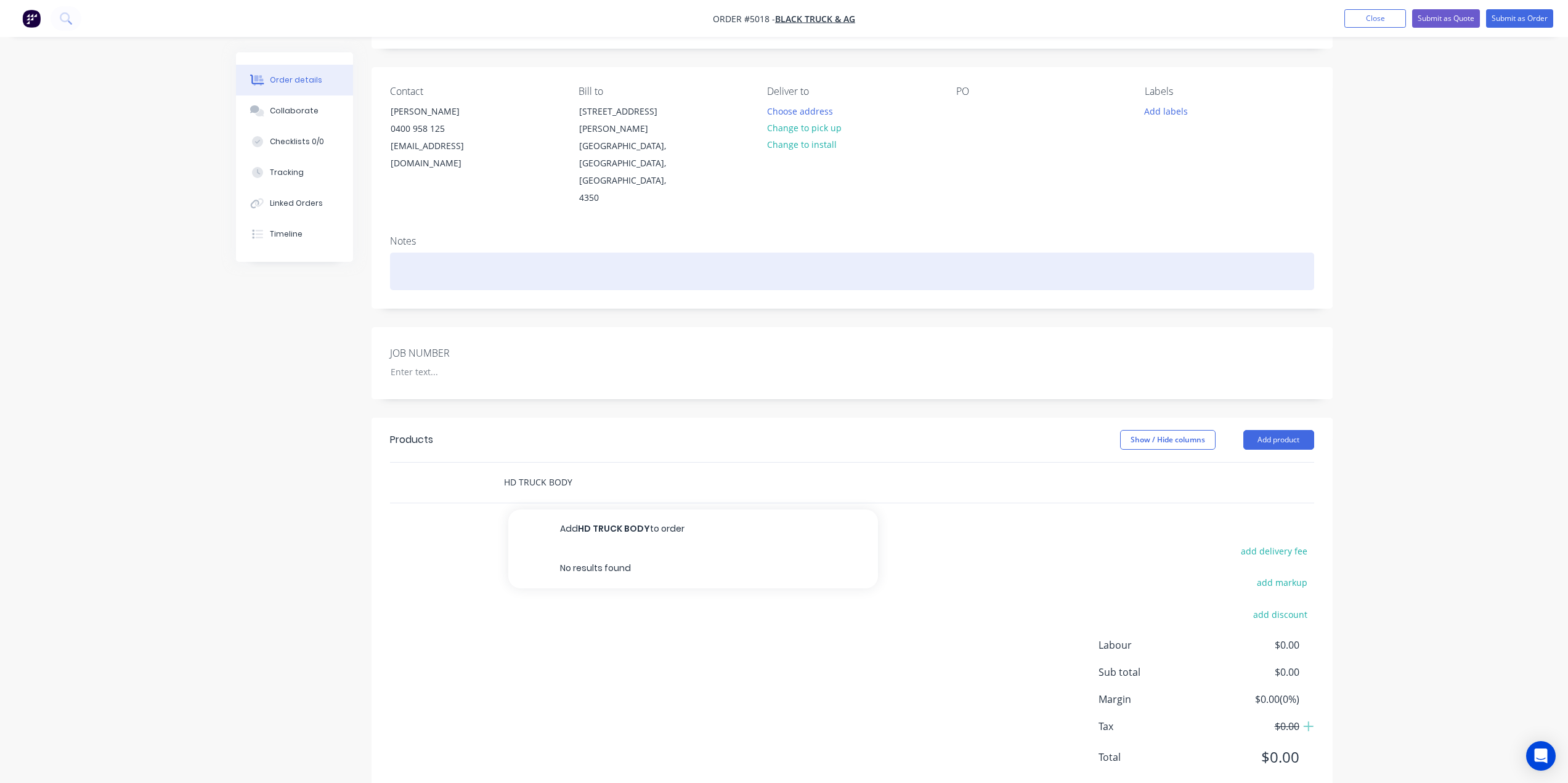
type input "HD TRUCK BODY"
click at [457, 252] on div at bounding box center [852, 271] width 924 height 37
drag, startPoint x: 692, startPoint y: 235, endPoint x: 703, endPoint y: 234, distance: 11.0
click at [703, 252] on div "24FT TRUCK BODY AND STOCKCRATE TO FSR - 260 OR FVR 170 - 260" at bounding box center [852, 271] width 924 height 37
click at [703, 252] on div "24FT TRUCK BODY AND STOCKCRATE TO FSR - 260 OR FVR 170 - 260" at bounding box center [852, 271] width 924 height 37
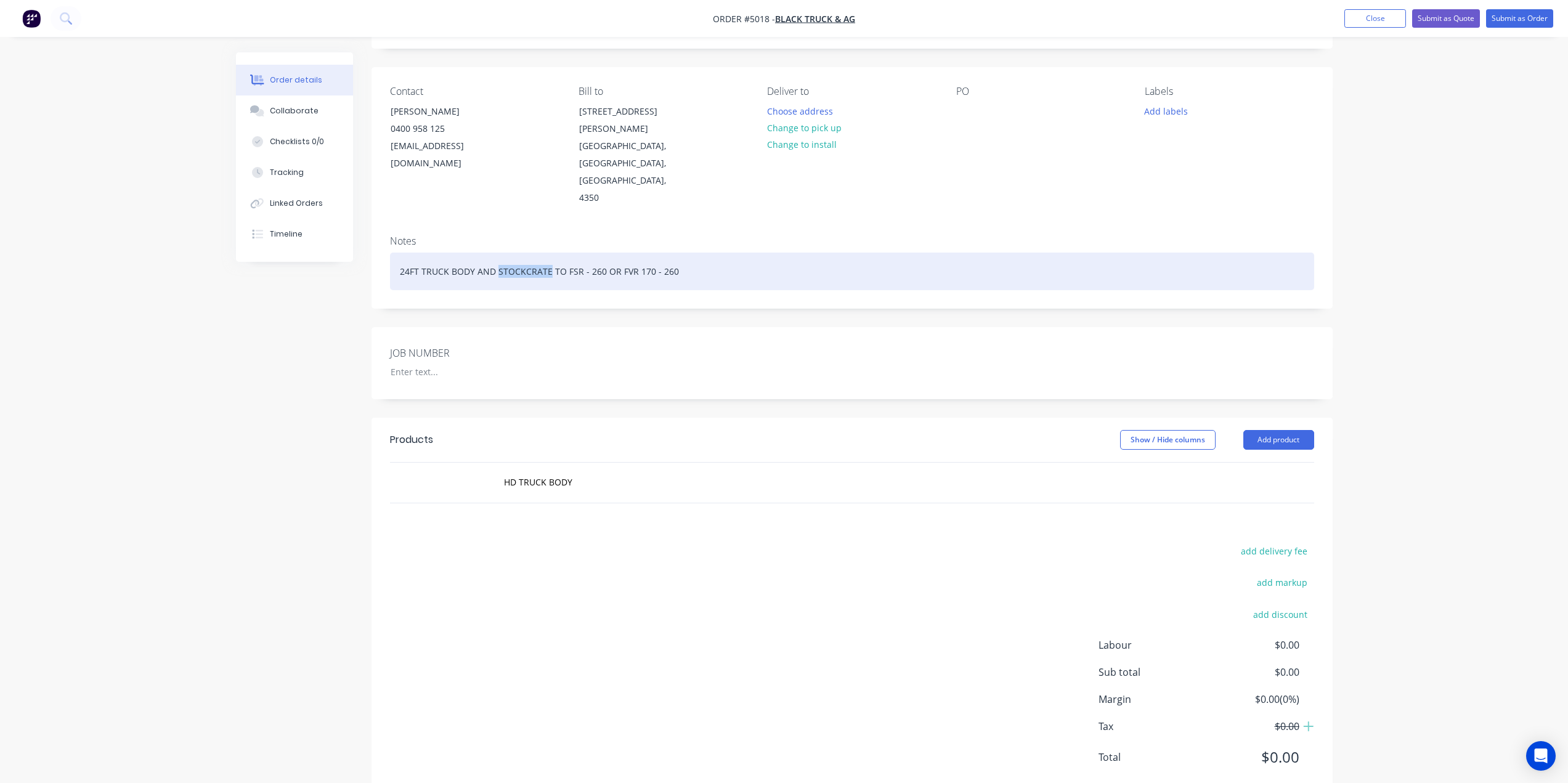
drag, startPoint x: 547, startPoint y: 238, endPoint x: 496, endPoint y: 237, distance: 51.0
click at [496, 252] on div "24FT TRUCK BODY AND STOCKCRATE TO FSR - 260 OR FVR 170 - 260" at bounding box center [852, 271] width 924 height 37
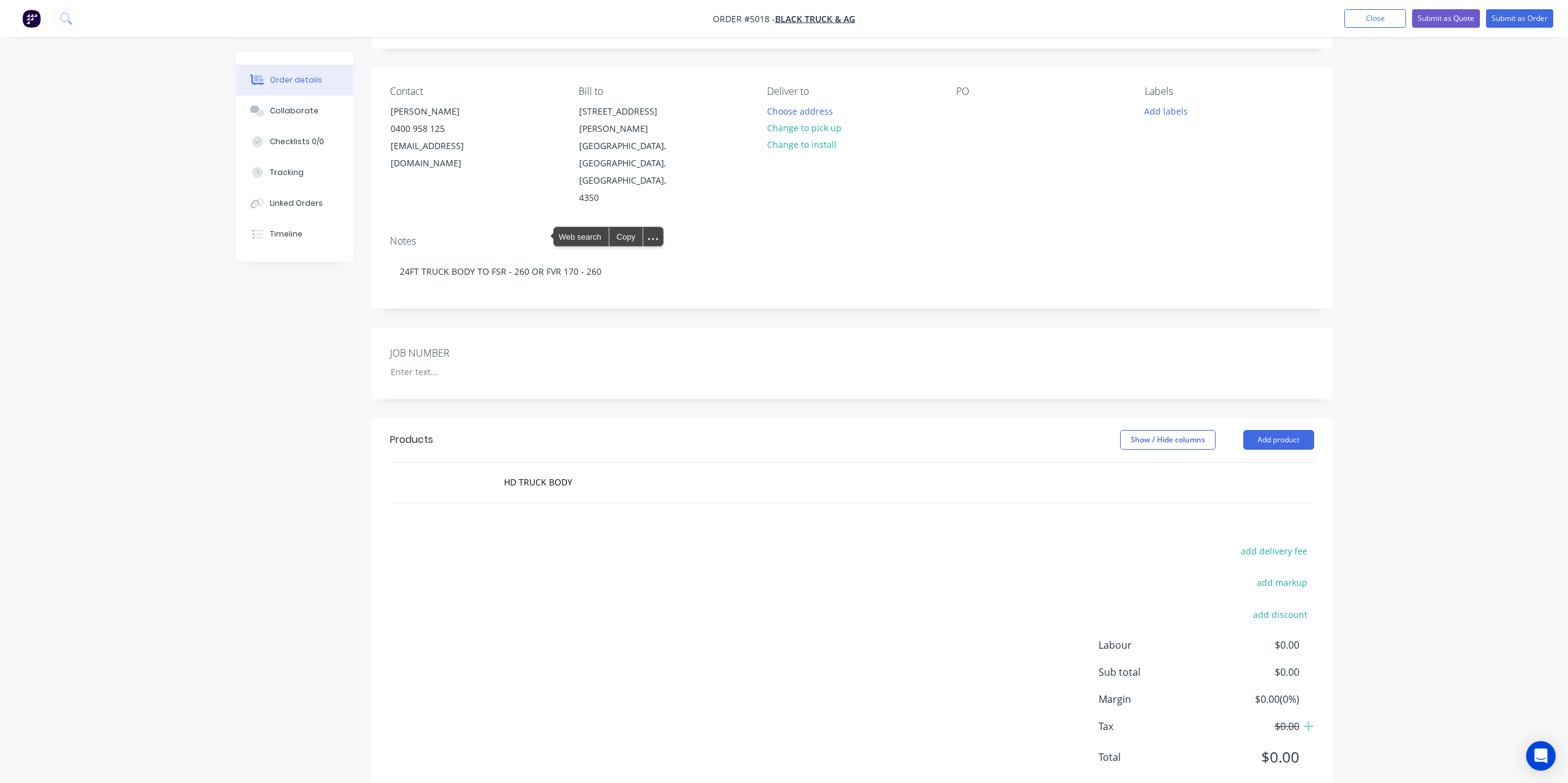
click at [785, 257] on div "Notes 24FT TRUCK BODY TO FSR - 260 OR FVR 170 - 260" at bounding box center [852, 267] width 961 height 82
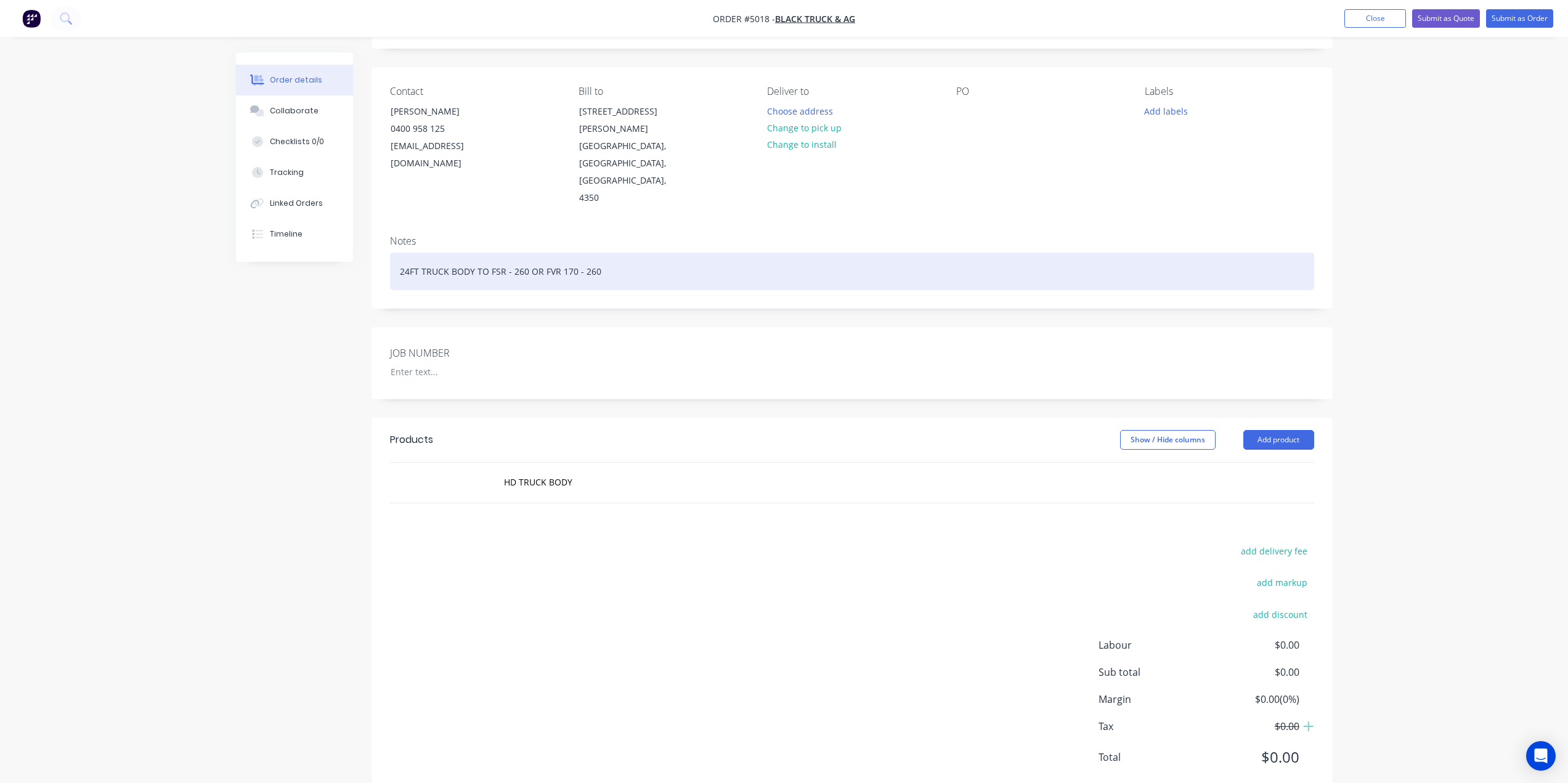
click at [786, 252] on div "24FT TRUCK BODY TO FSR - 260 OR FVR 170 - 260" at bounding box center [852, 271] width 924 height 37
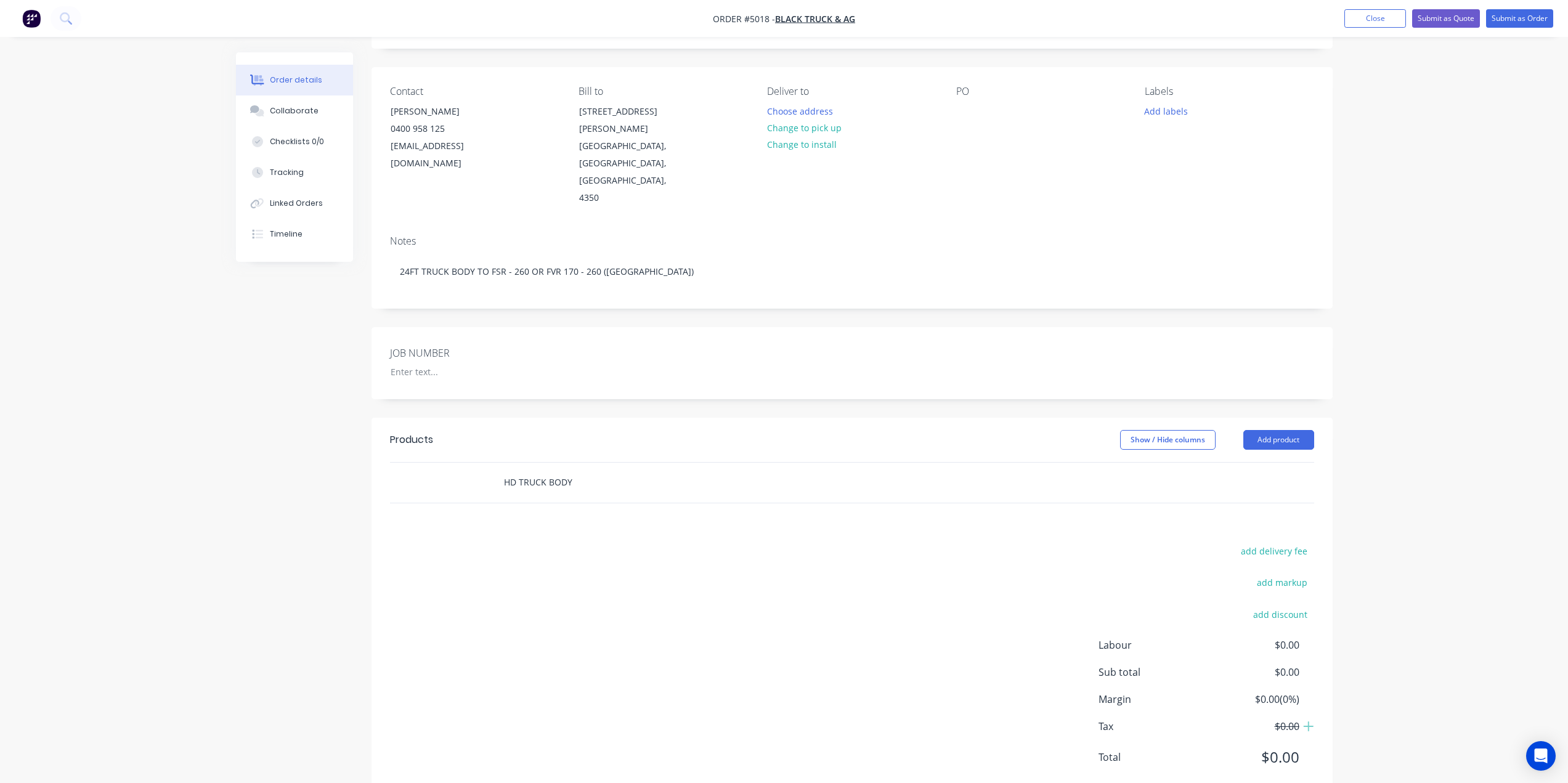
click at [529, 470] on input "HD TRUCK BODY" at bounding box center [627, 482] width 247 height 24
click at [575, 470] on input "HD TRUCK BODY" at bounding box center [627, 482] width 247 height 24
click at [571, 470] on input "HD TRUCK BODY" at bounding box center [627, 482] width 247 height 24
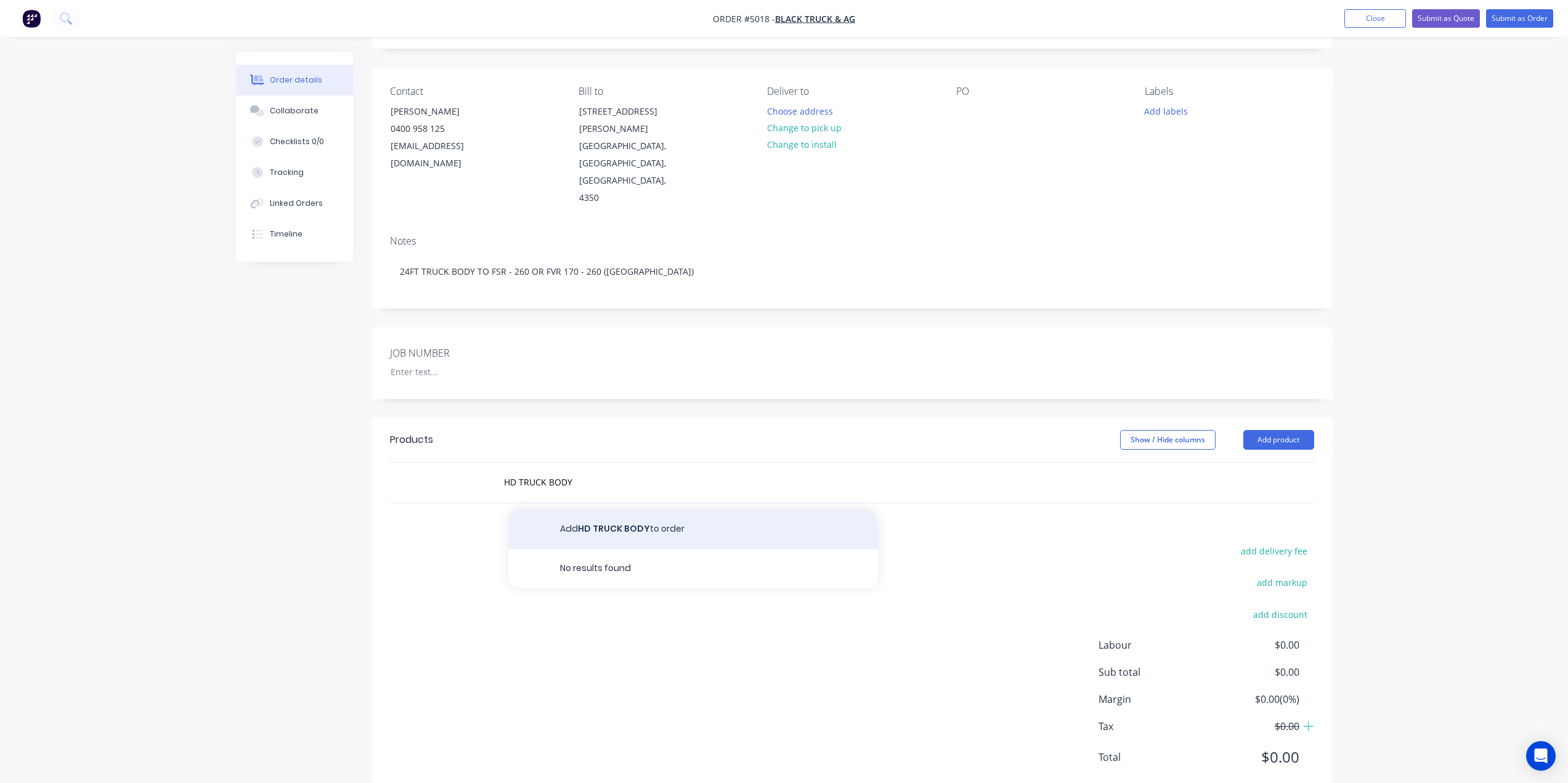
click at [646, 509] on button "Add HD TRUCK BODY to order" at bounding box center [693, 529] width 370 height 39
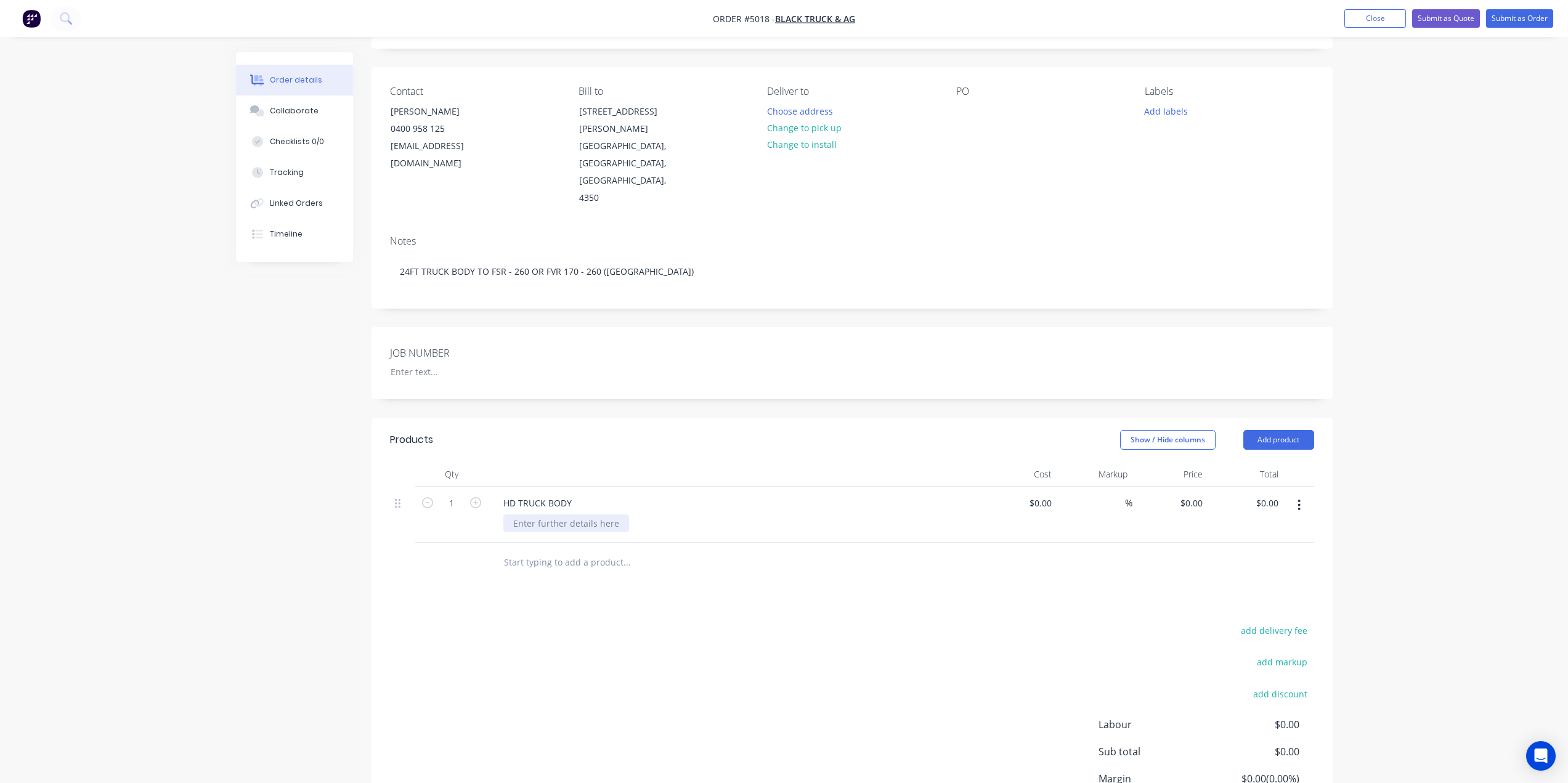
click at [558, 514] on div at bounding box center [566, 524] width 126 height 18
click at [621, 514] on div "5MM SMOOTH ONE PIECE FLOOR 100MM PFC COMBING" at bounding box center [583, 530] width 160 height 31
click at [587, 615] on input "text" at bounding box center [627, 627] width 247 height 24
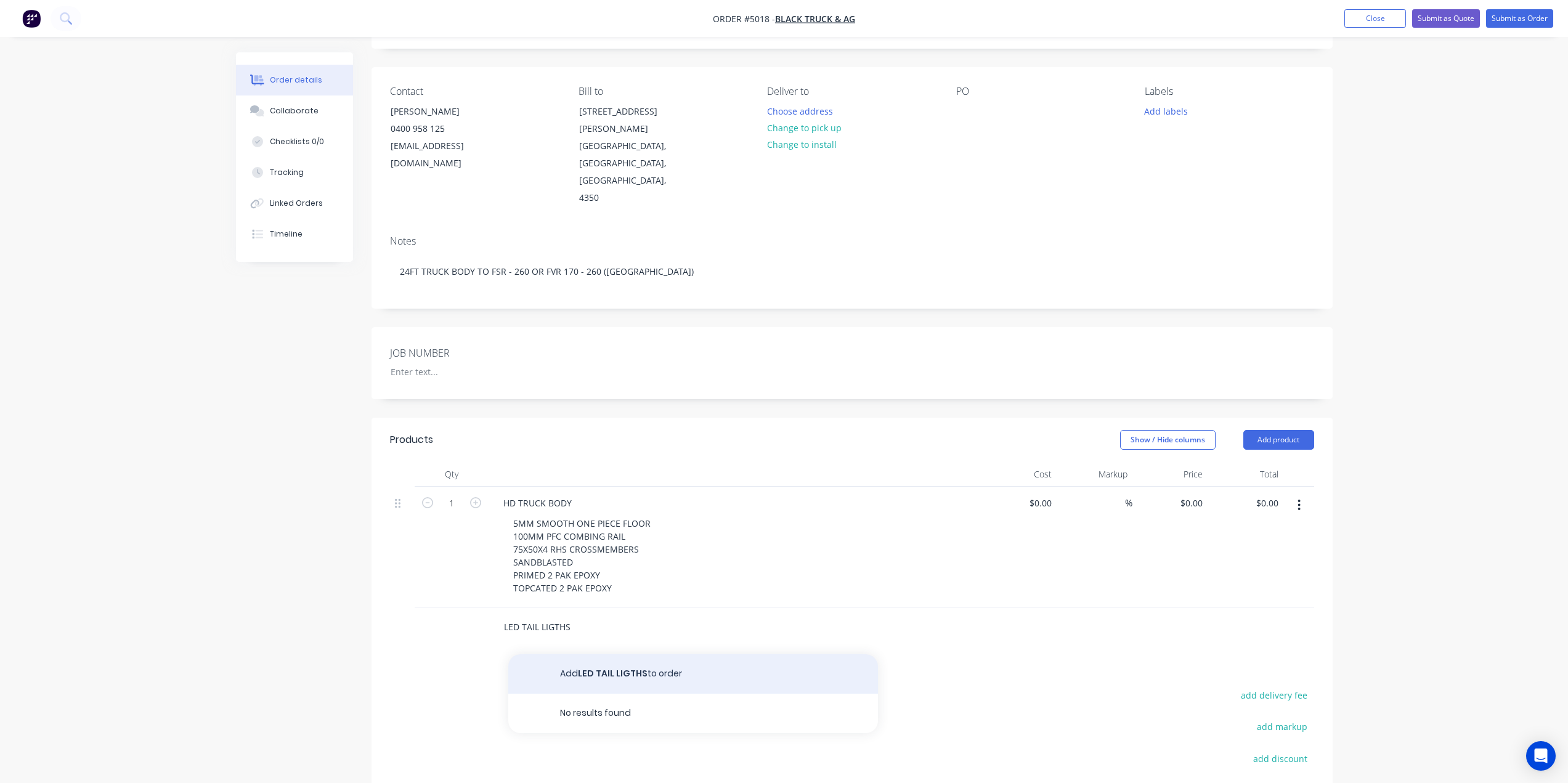
type input "LED TAIL LIGTHS"
click at [697, 654] on button "Add LED TAIL LIGTHS to order" at bounding box center [693, 674] width 370 height 39
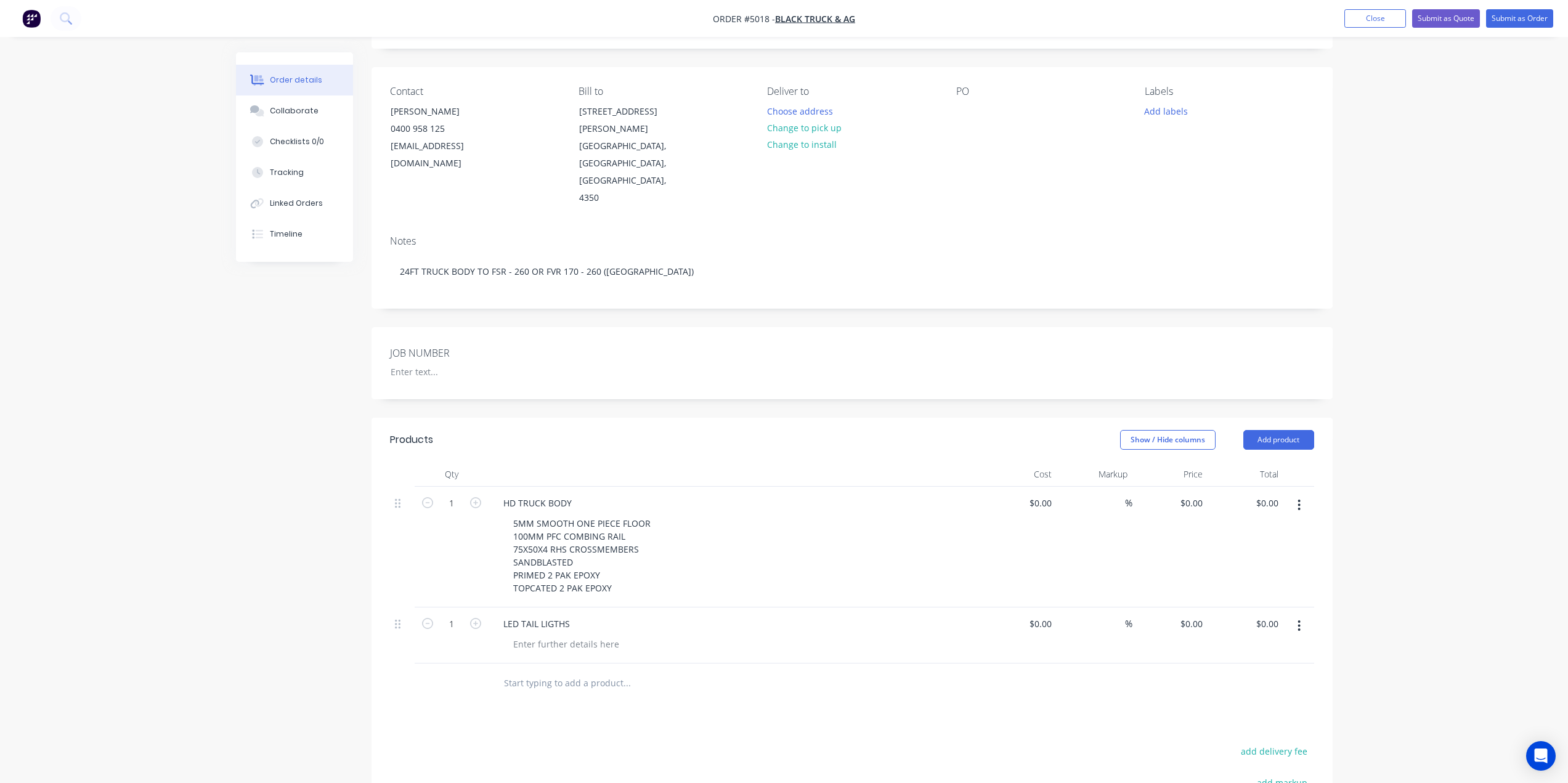
click at [563, 671] on input "text" at bounding box center [627, 683] width 247 height 24
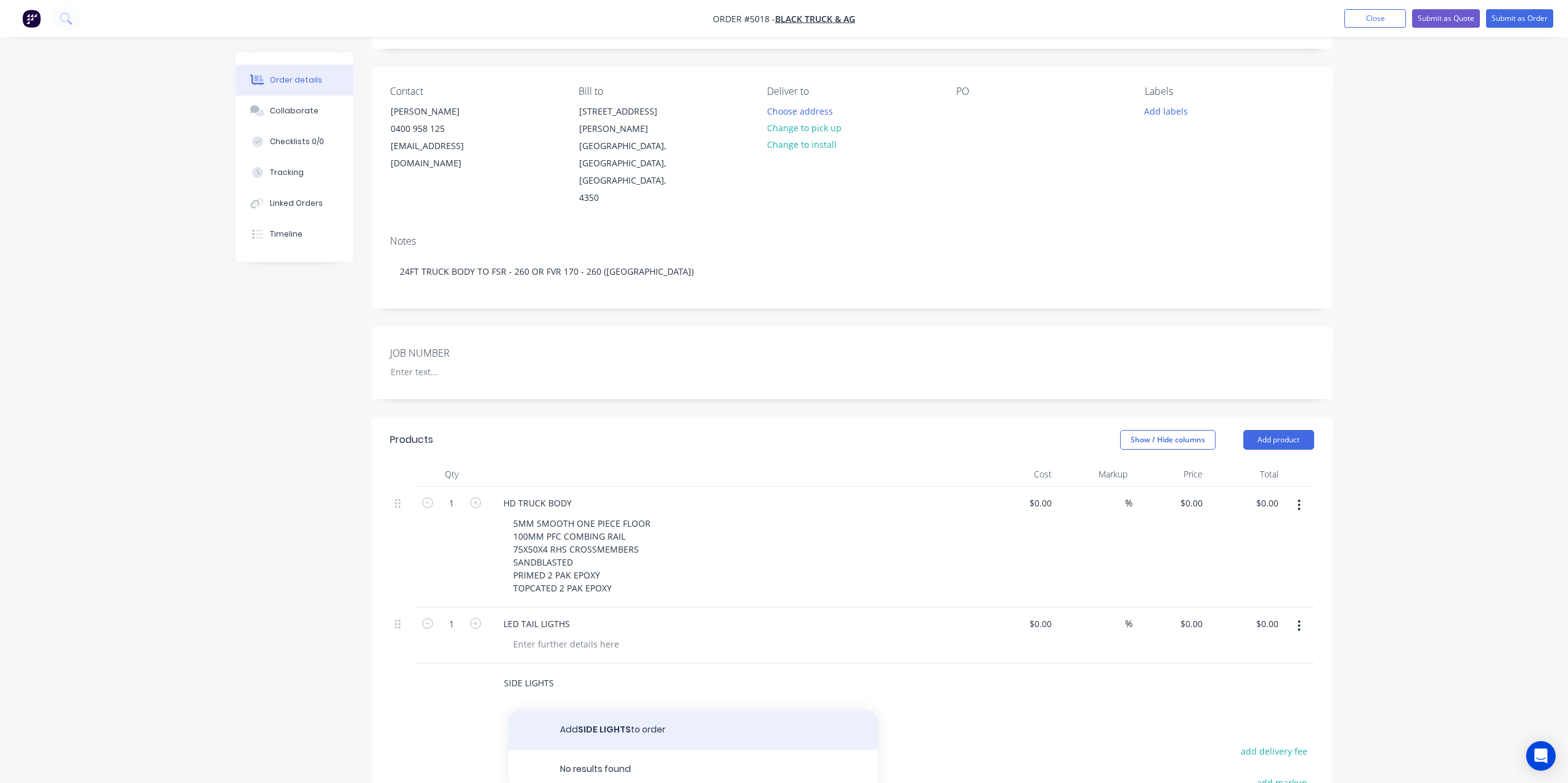
type input "SIDE LIGHTS"
click at [629, 710] on button "Add SIDE LIGHTS to order" at bounding box center [693, 730] width 370 height 39
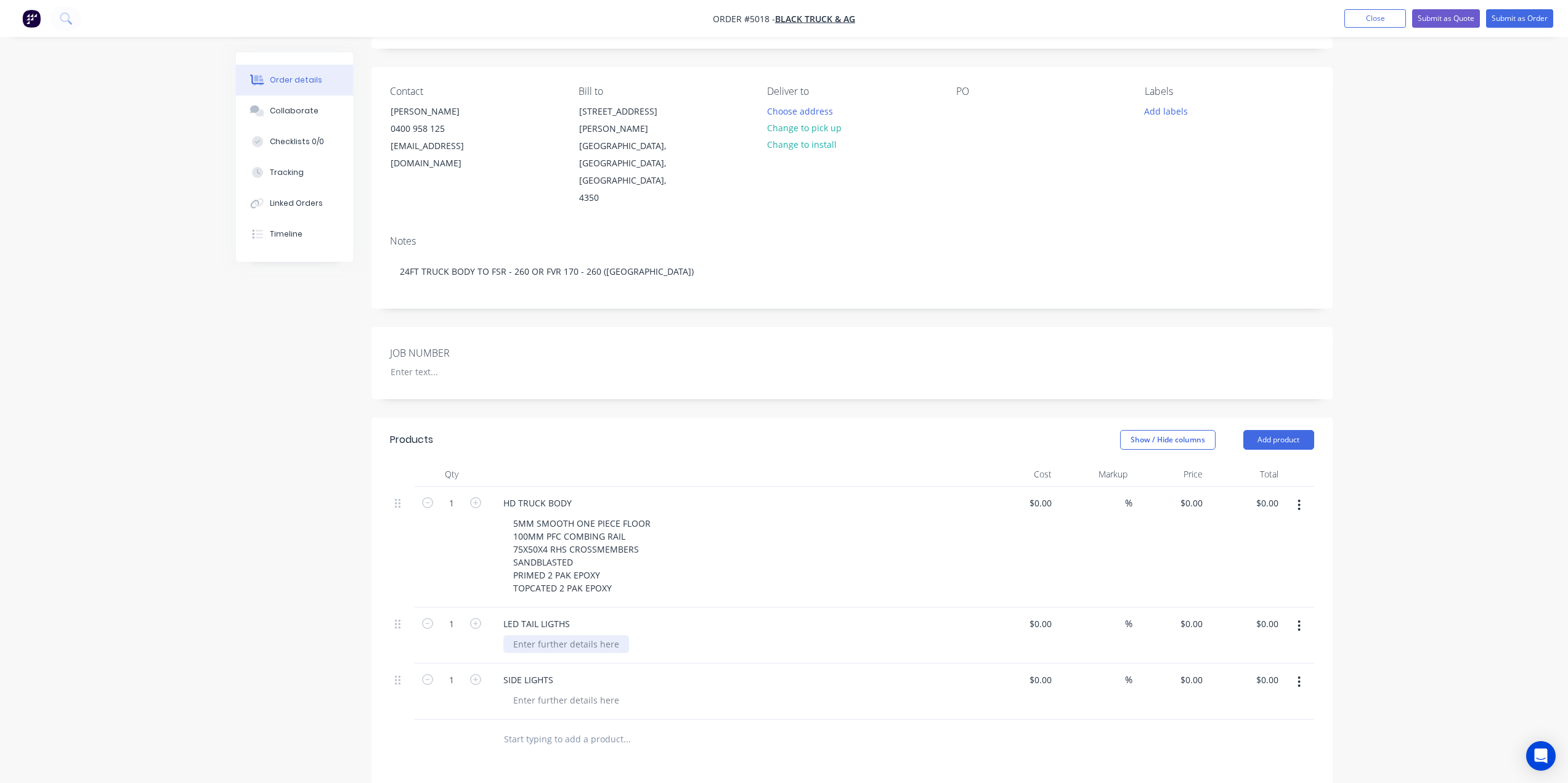
click at [569, 635] on div at bounding box center [566, 644] width 126 height 18
click at [605, 691] on div at bounding box center [566, 700] width 126 height 18
click at [1163, 666] on div "$0.00 $0.00" at bounding box center [1170, 691] width 76 height 56
click at [453, 513] on input "1" at bounding box center [451, 503] width 32 height 19
type input "10"
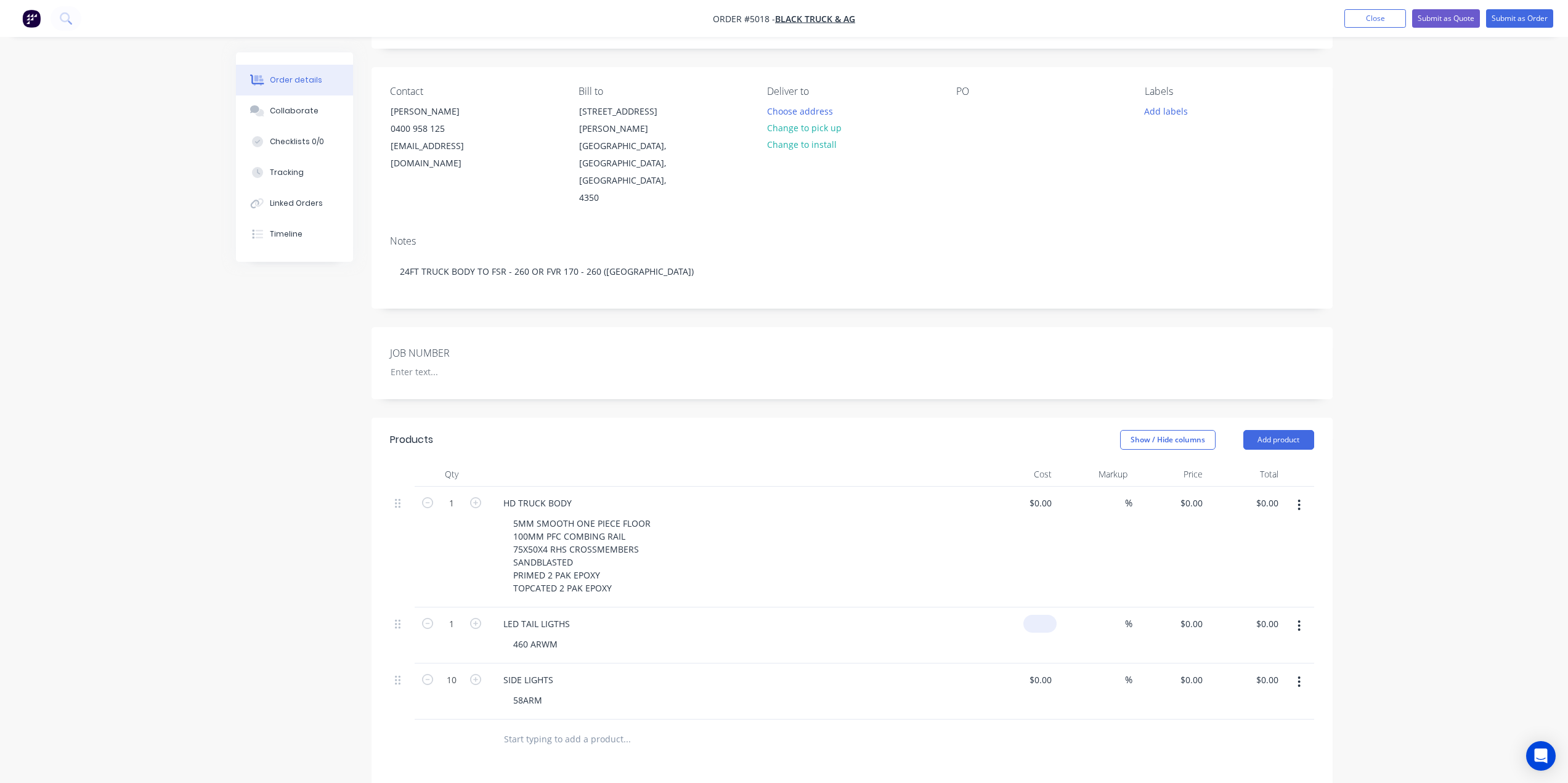
click at [1038, 607] on div "$0.00" at bounding box center [1019, 635] width 76 height 56
type input "$1,000.00"
click at [1150, 607] on div "$1,000.00 $0.00" at bounding box center [1170, 635] width 76 height 56
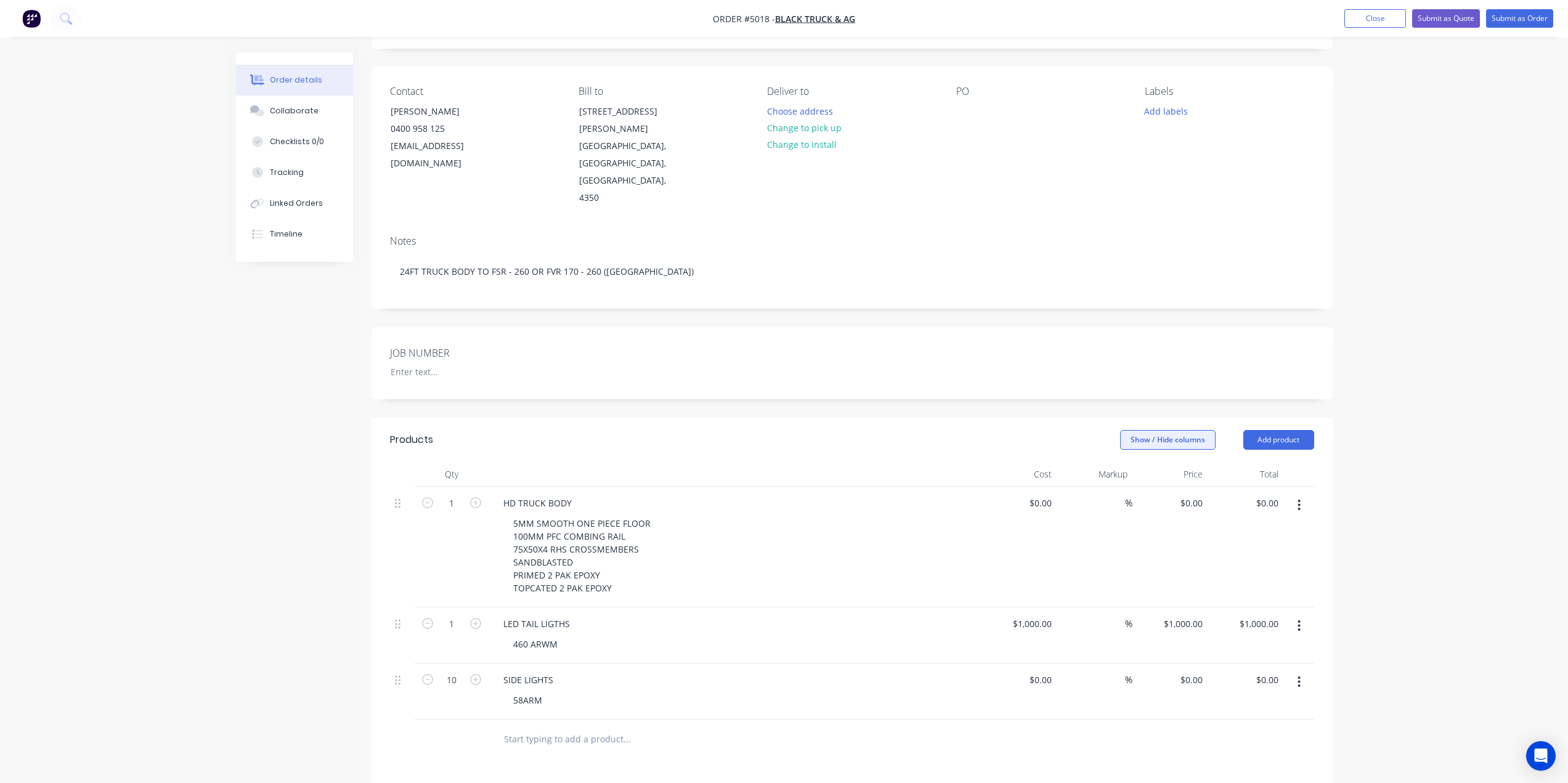
click at [1170, 430] on button "Show / Hide columns" at bounding box center [1167, 440] width 95 height 20
click at [1151, 463] on div "Markup" at bounding box center [1161, 462] width 73 height 10
click at [1133, 461] on label "Markup" at bounding box center [1135, 462] width 21 height 10
click at [1125, 457] on input "Markup" at bounding box center [1125, 457] width 0 height 0
click at [1140, 444] on span at bounding box center [1140, 446] width 10 height 10
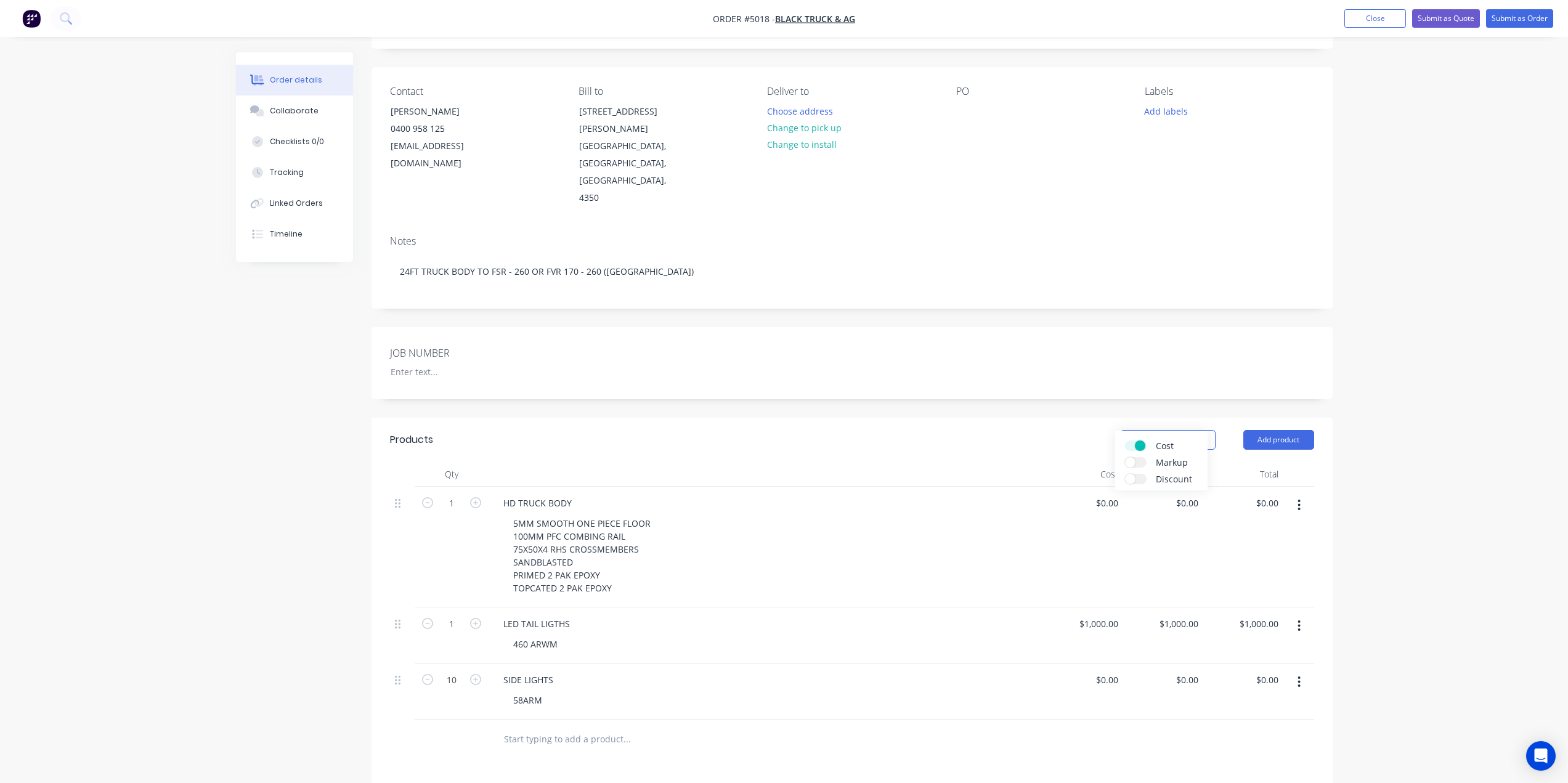
click at [1125, 440] on input "Cost" at bounding box center [1125, 440] width 0 height 0
click at [1081, 567] on div "HD TRUCK BODY 5MM SMOOTH ONE PIECE FLOOR 100MM PFC COMBING RAIL 75X50X4 RHS CRO…" at bounding box center [797, 547] width 616 height 120
click at [1184, 494] on input "0" at bounding box center [1187, 503] width 14 height 18
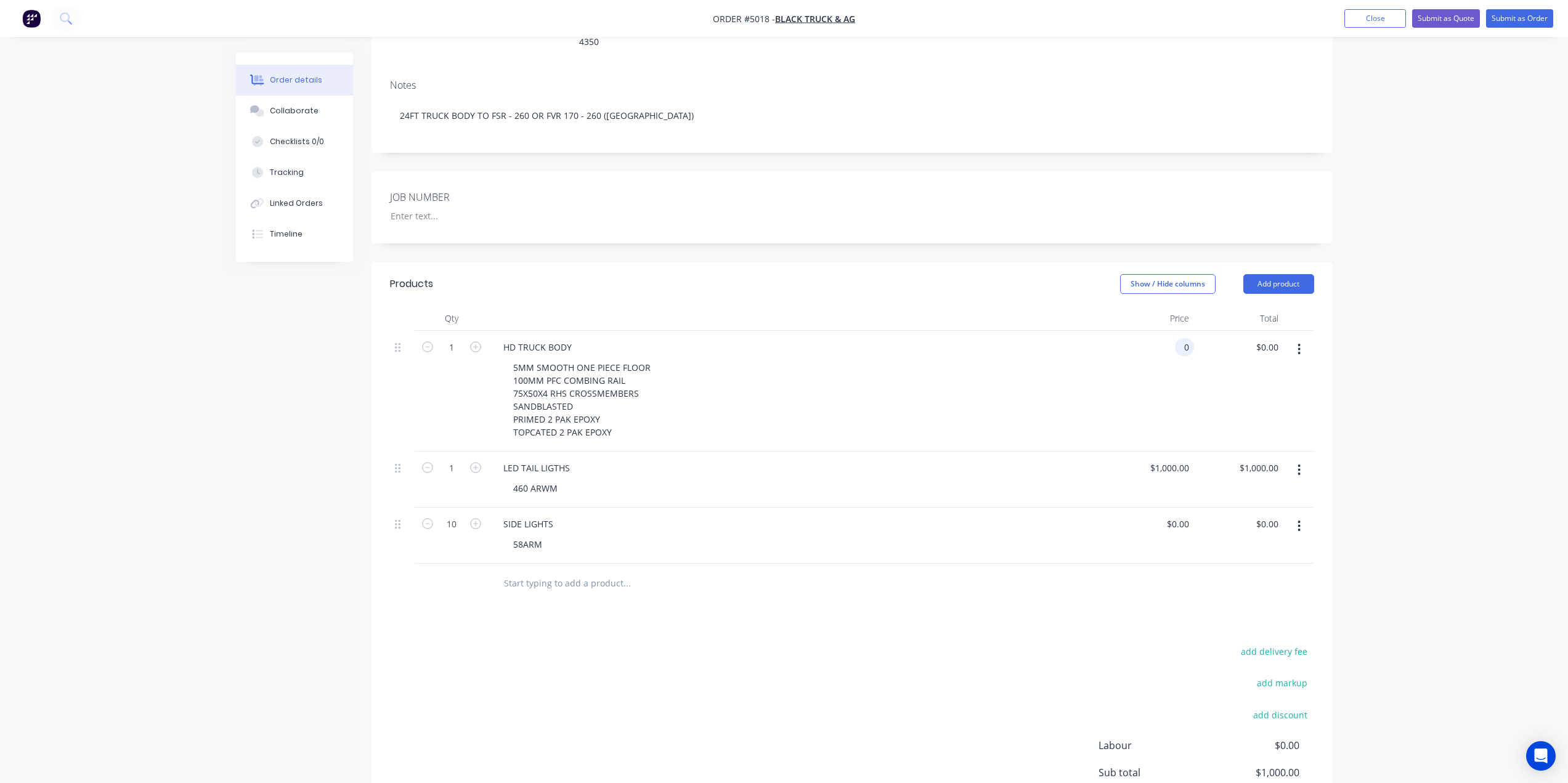
scroll to position [254, 0]
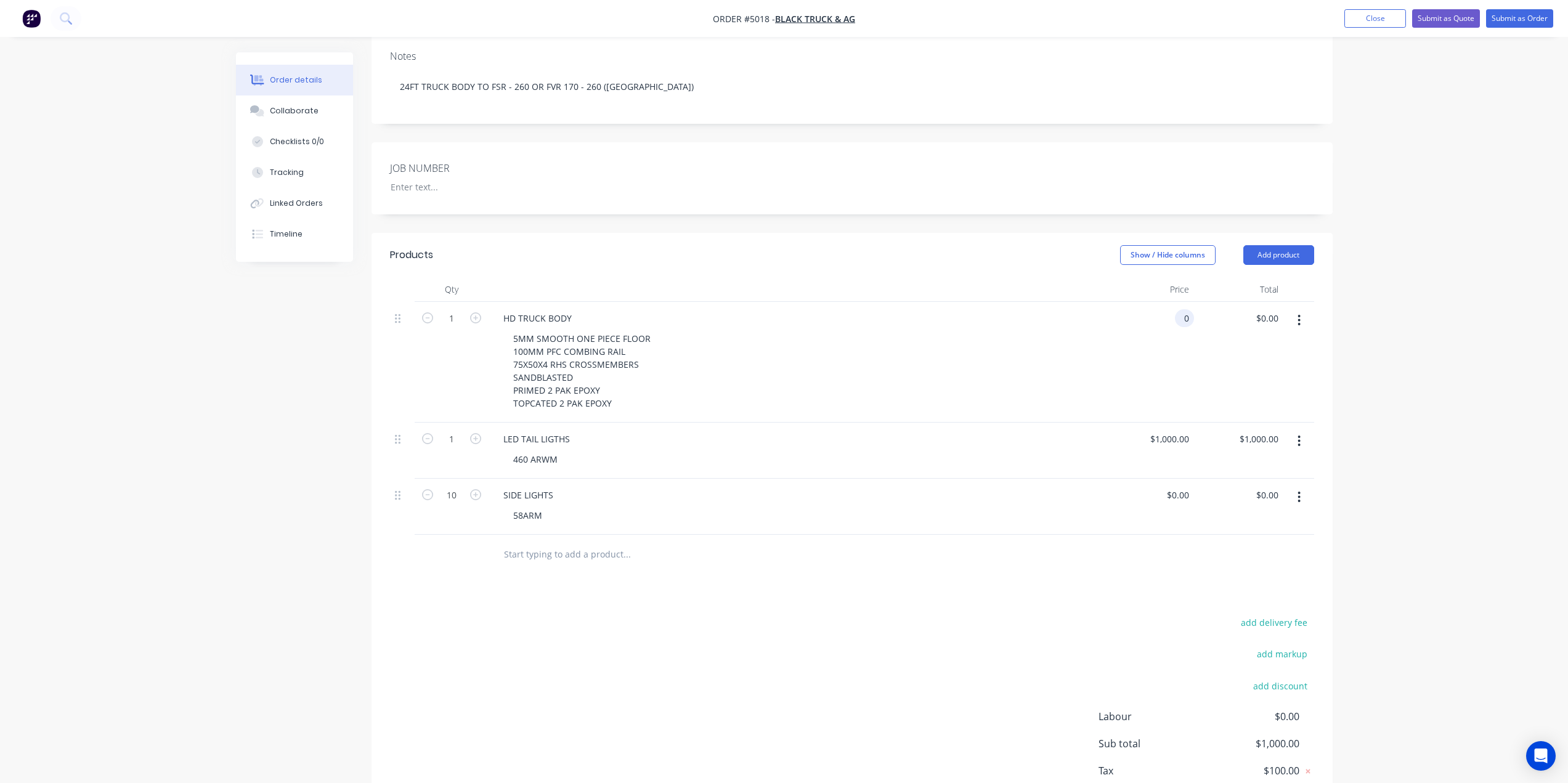
type input "$0.00"
click at [614, 309] on div "HD TRUCK BODY" at bounding box center [796, 318] width 606 height 18
click at [610, 309] on div "HD TRUCK BODY" at bounding box center [796, 318] width 606 height 18
click at [605, 309] on div "HD TRUCK BODY" at bounding box center [796, 318] width 606 height 18
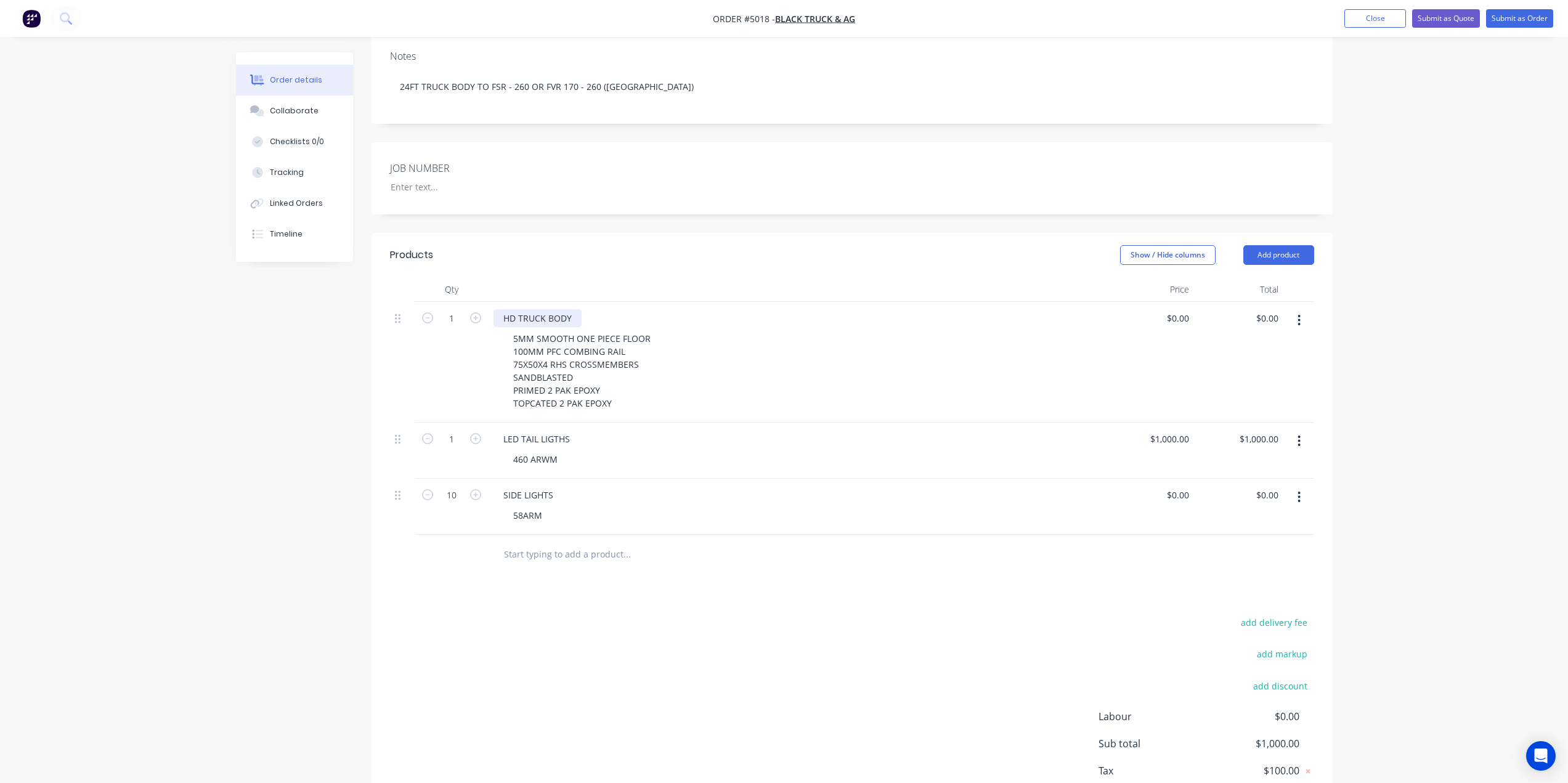
click at [527, 309] on div "HD TRUCK BODY" at bounding box center [537, 318] width 88 height 18
click at [510, 309] on div "HD TRUCK BODY" at bounding box center [537, 318] width 88 height 18
click at [573, 309] on div "HD TRUCK BODY" at bounding box center [537, 318] width 88 height 18
click at [1173, 478] on div "0 0" at bounding box center [1149, 506] width 90 height 56
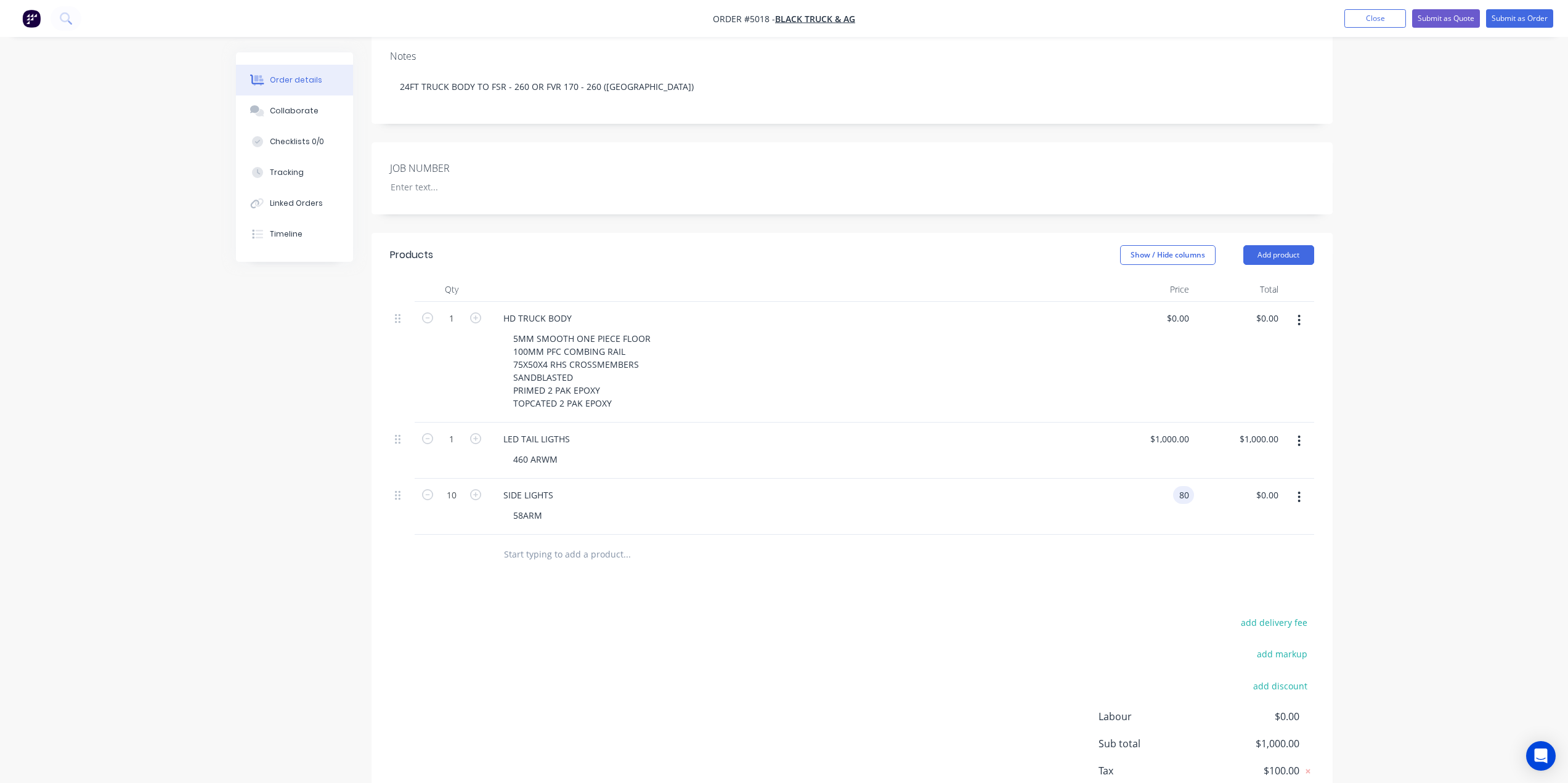
type input "$80.00"
type input "$800.00"
click at [1123, 478] on div "$80.00 $80.00" at bounding box center [1149, 506] width 90 height 56
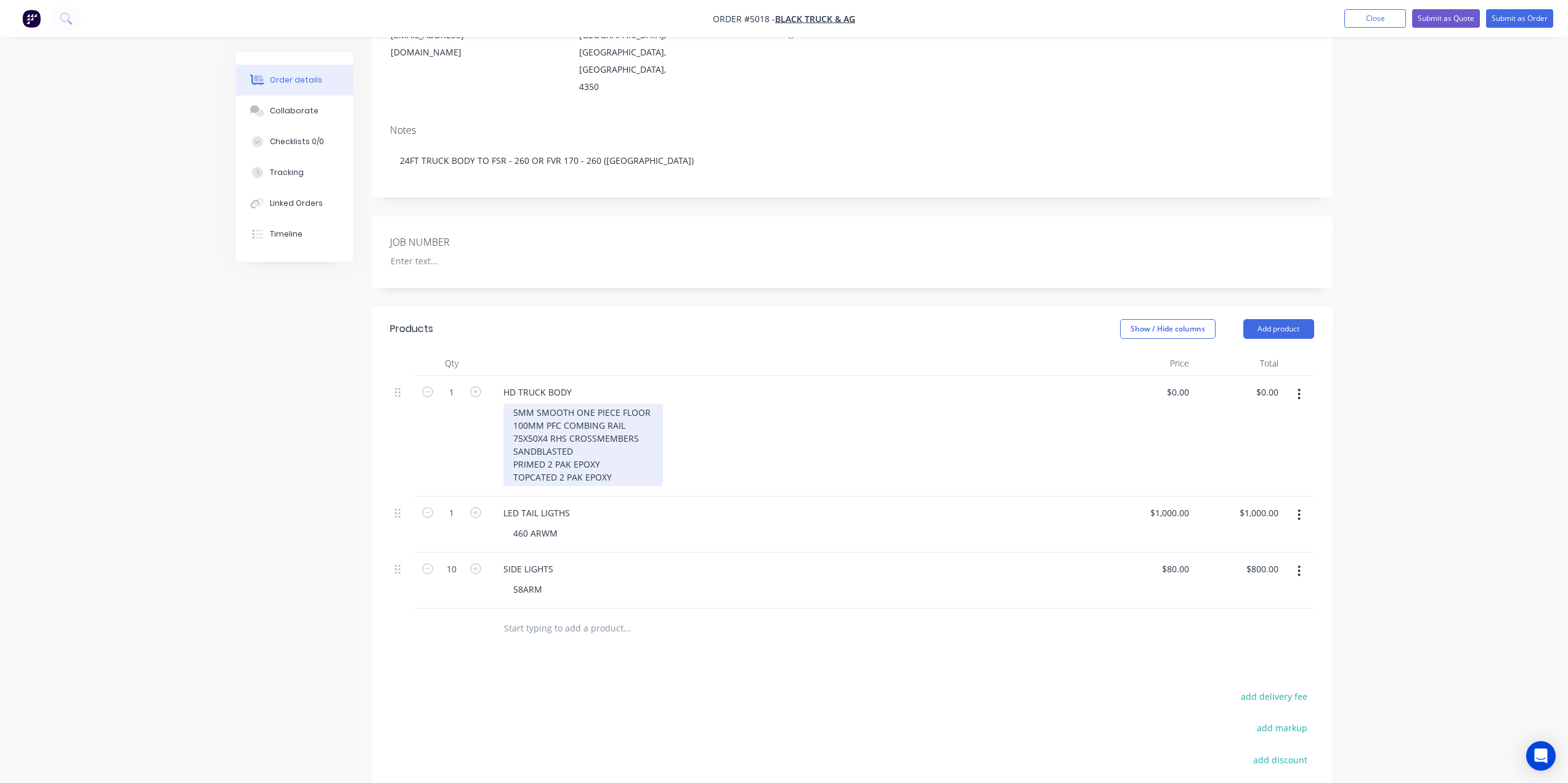
scroll to position [176, 0]
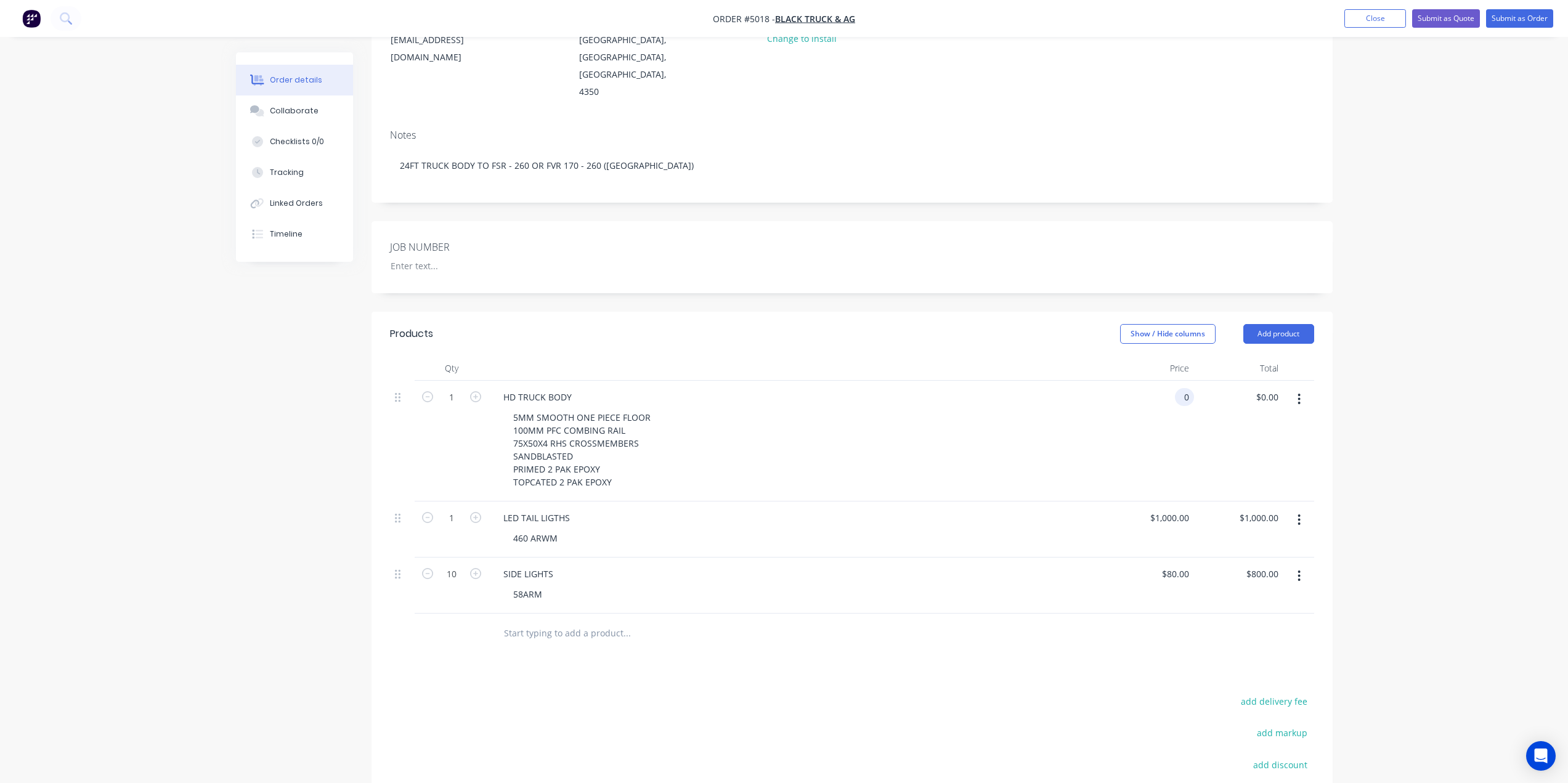
click at [1187, 388] on input "0" at bounding box center [1187, 397] width 14 height 18
click at [1142, 393] on div "$0.00 0" at bounding box center [1149, 440] width 90 height 120
click at [600, 388] on div "HD TRUCK BODY" at bounding box center [796, 397] width 606 height 18
click at [1182, 388] on div "0 $0.00" at bounding box center [1180, 397] width 28 height 18
type input "$20,800.00"
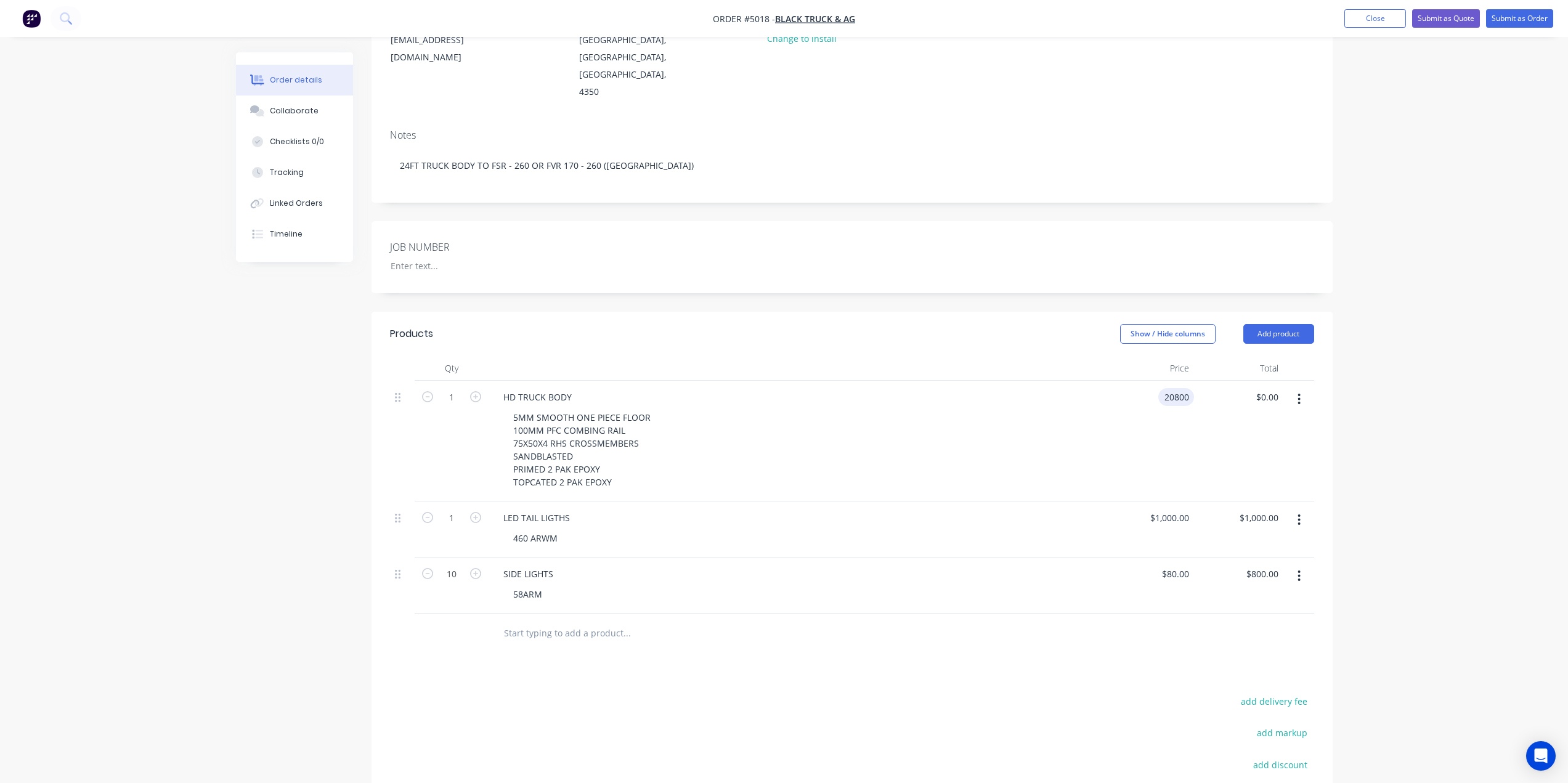
type input "$20,800.00"
click at [1110, 405] on div "$20,800.00 $20,800.00" at bounding box center [1149, 440] width 90 height 120
click at [575, 388] on div "HD TRUCK BODY" at bounding box center [537, 397] width 88 height 18
click at [903, 408] on div "5MM SMOOTH ONE PIECE FLOOR 100MM PFC COMBING RAIL 75X50X4 RHS CROSSMEMBERS SAND…" at bounding box center [802, 449] width 596 height 82
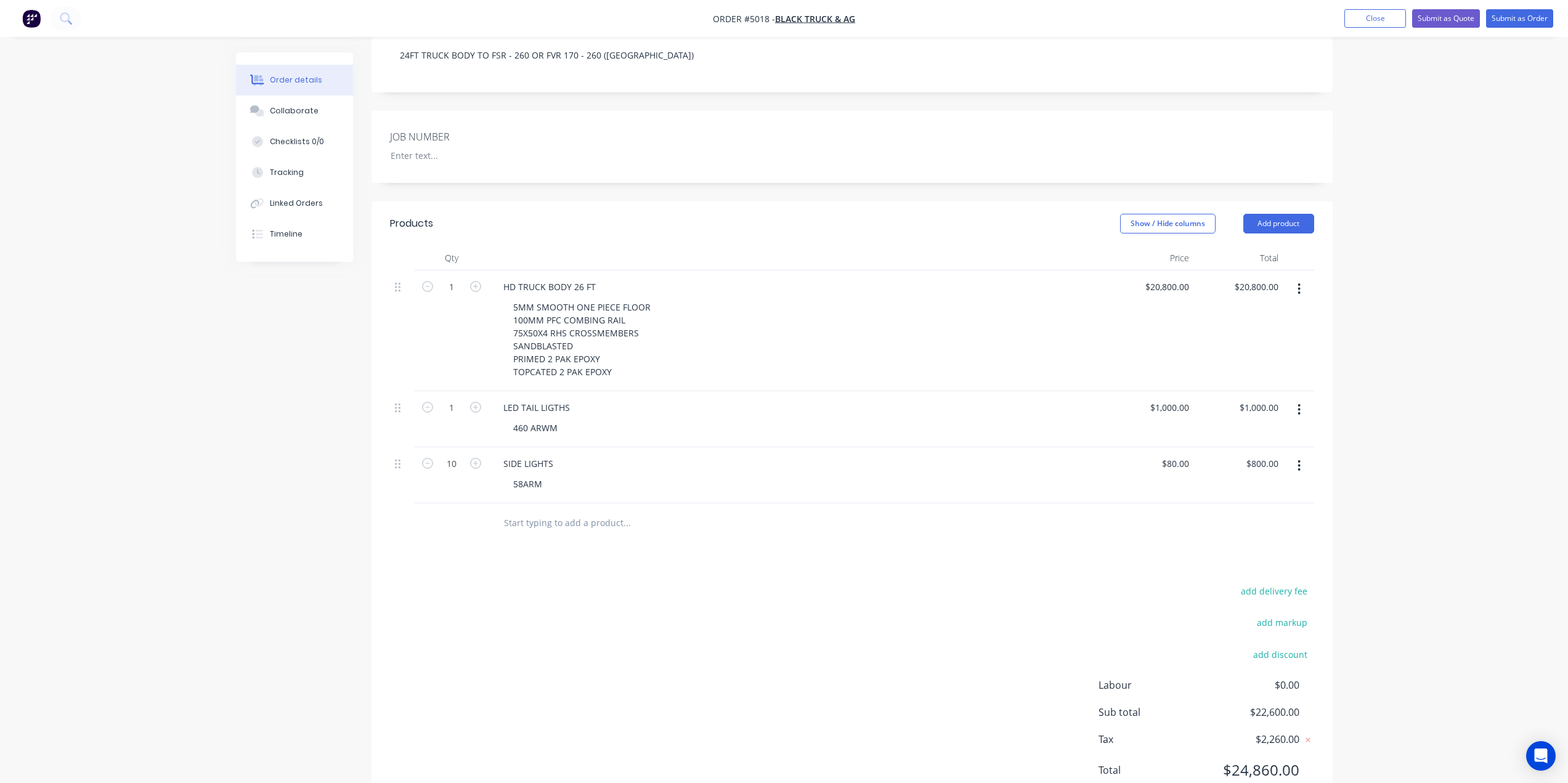
scroll to position [299, 0]
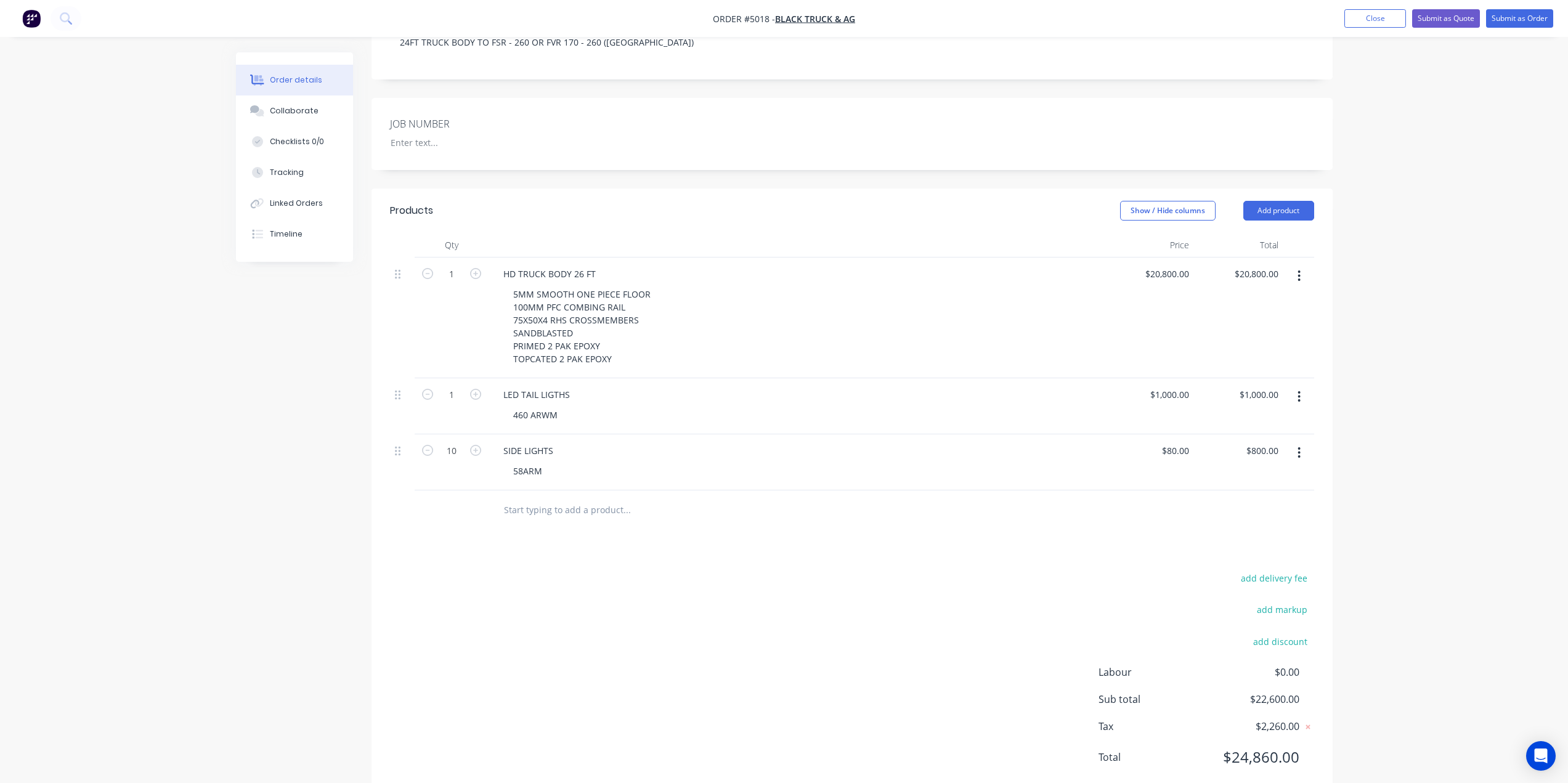
click at [567, 498] on input "text" at bounding box center [627, 510] width 247 height 24
type input "ONE WAY ALLOY RUBBERISED HORSE RAMP"
click at [659, 537] on button "Add ONE WAY ALLOY RUBBERISED HORSE RAMP to order" at bounding box center [693, 556] width 370 height 39
click at [657, 518] on div at bounding box center [802, 527] width 596 height 18
click at [615, 518] on div at bounding box center [566, 527] width 126 height 18
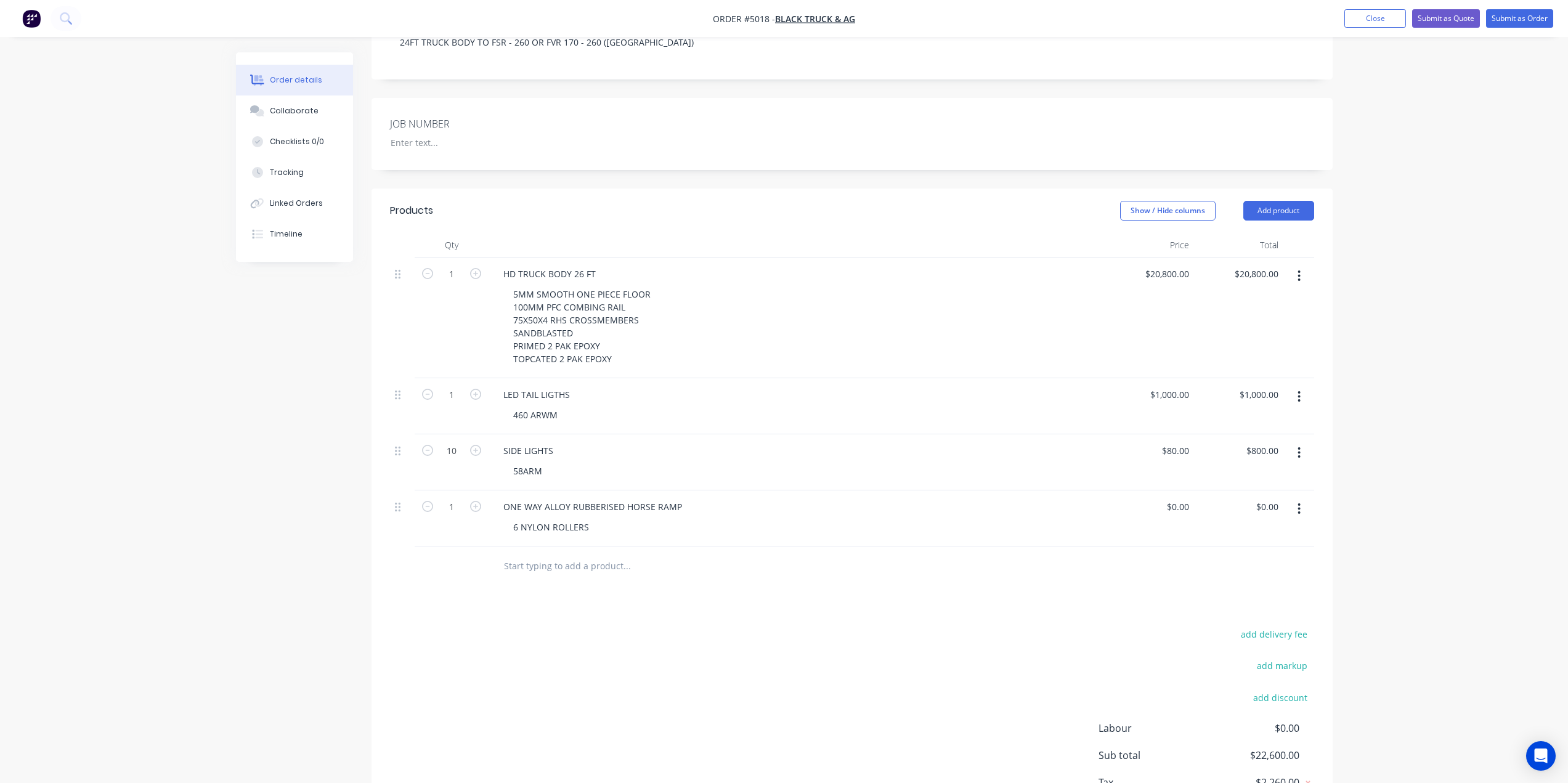
click at [756, 520] on div "Qty Price Total 1 HD TRUCK BODY 26 FT 5MM SMOOTH ONE PIECE FLOOR 100MM PFC COMB…" at bounding box center [852, 410] width 961 height 354
click at [575, 554] on input "text" at bounding box center [627, 566] width 247 height 24
type input "S"
click at [507, 554] on input "TRUCK TOOL BOX" at bounding box center [627, 566] width 247 height 24
click at [504, 554] on input "TRUCK TOOL BOX" at bounding box center [627, 566] width 247 height 24
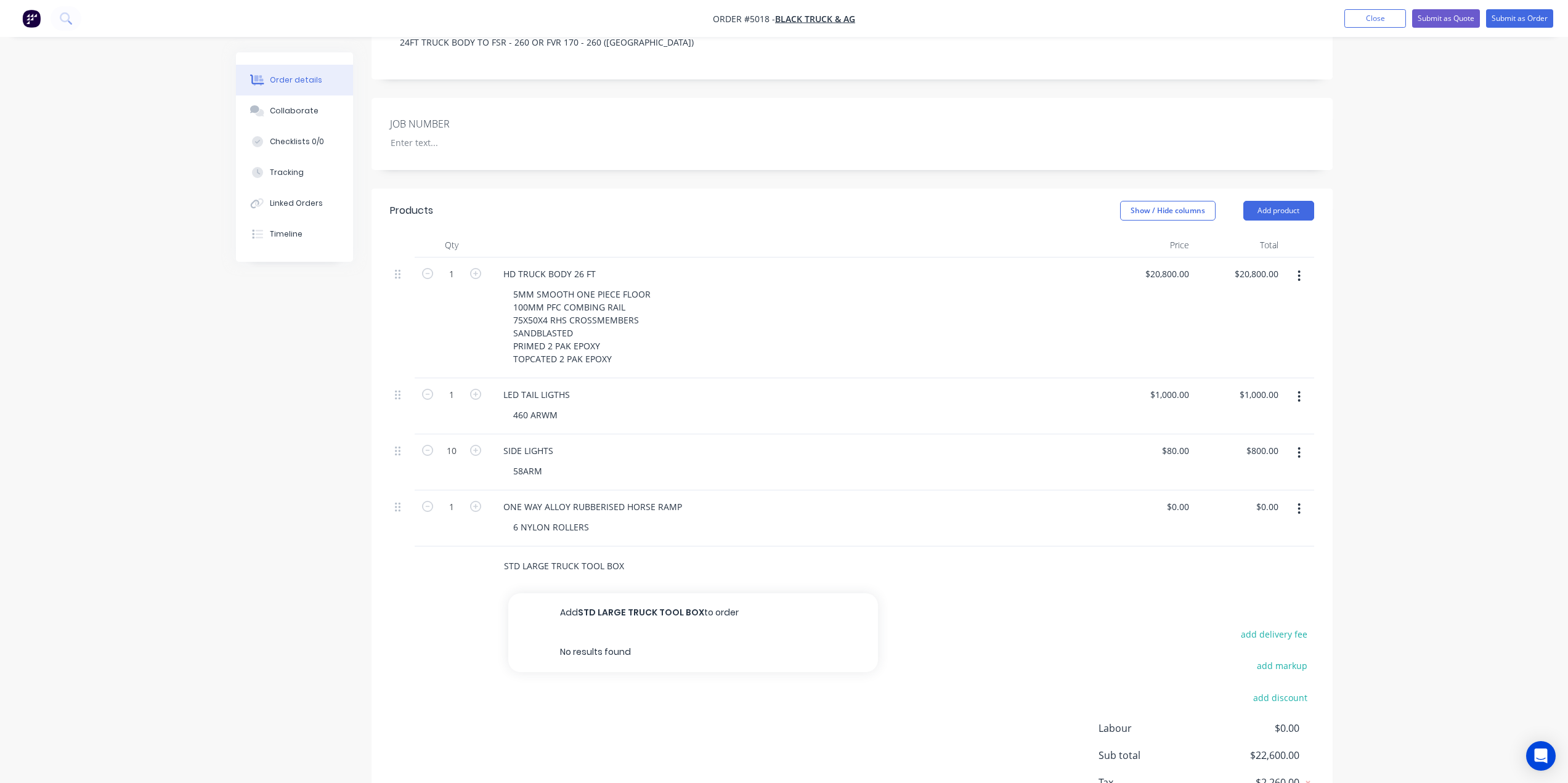
drag, startPoint x: 548, startPoint y: 528, endPoint x: 523, endPoint y: 528, distance: 25.0
click at [523, 554] on input "STD LARGE TRUCK TOOL BOX" at bounding box center [627, 566] width 247 height 24
click at [563, 554] on input "STD LARGE TRUCK TOOL BOX" at bounding box center [627, 566] width 247 height 24
drag, startPoint x: 630, startPoint y: 533, endPoint x: 429, endPoint y: 536, distance: 201.0
click at [429, 547] on div "STD LARGE TRUCK TOOL BOX Add STD LARGE TRUCK TOOL BOX to order No results found" at bounding box center [852, 567] width 924 height 40
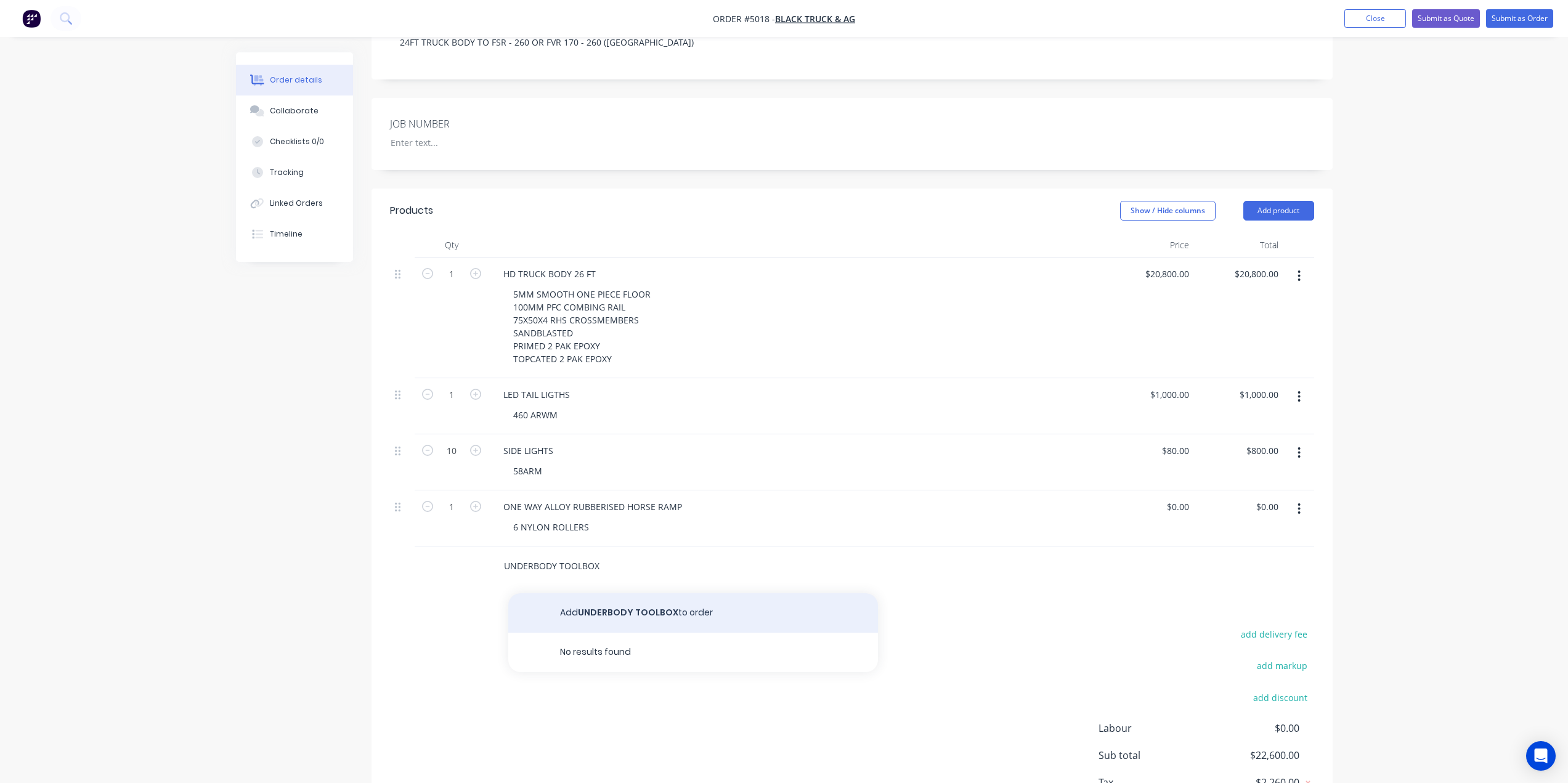
type input "UNDERBODY TOOLBOX"
click at [632, 593] on button "Add UNDERBODY TOOLBOX to order" at bounding box center [693, 612] width 370 height 39
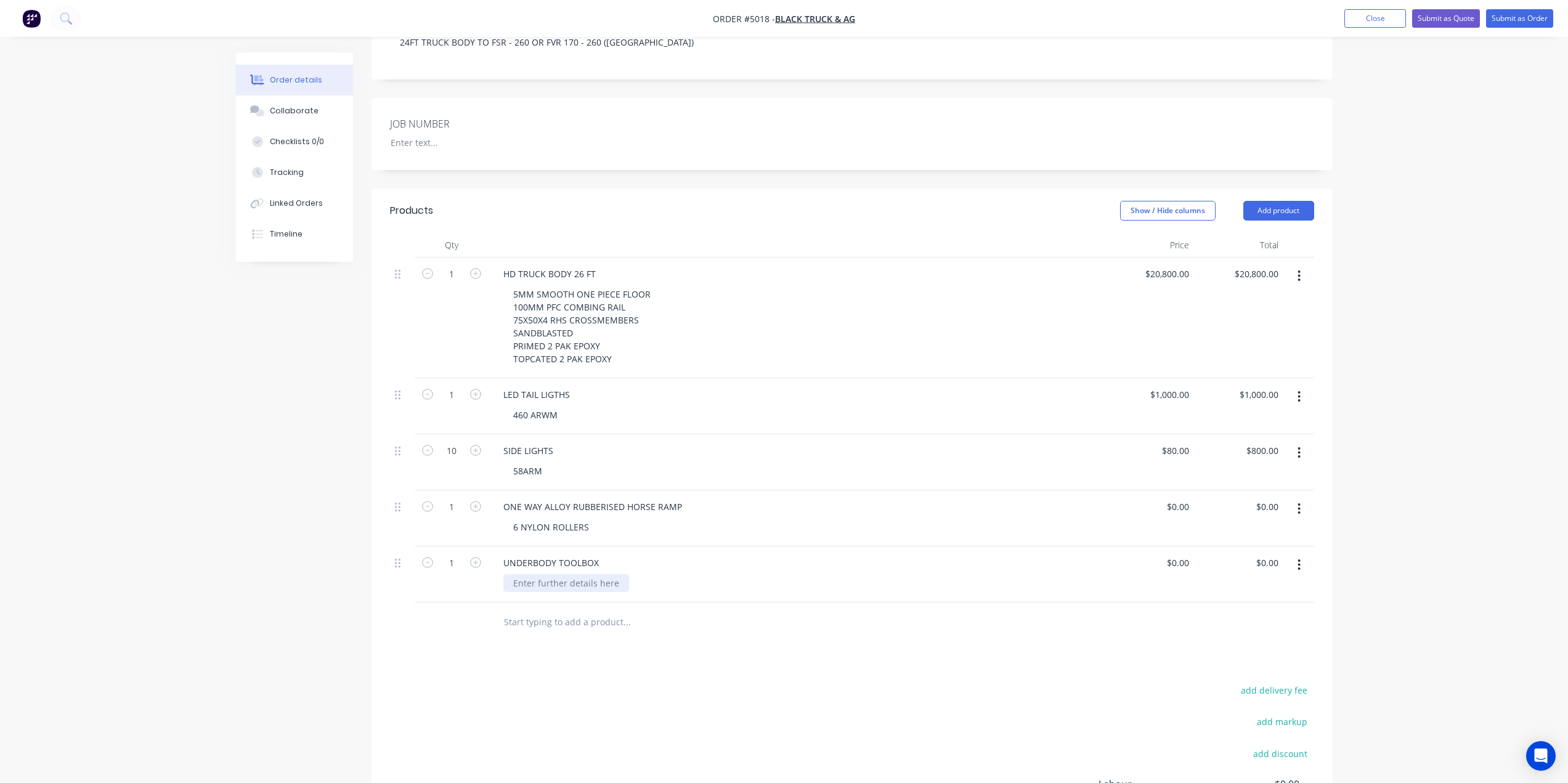
click at [598, 574] on div at bounding box center [566, 583] width 126 height 18
click at [601, 610] on input "text" at bounding box center [627, 622] width 247 height 24
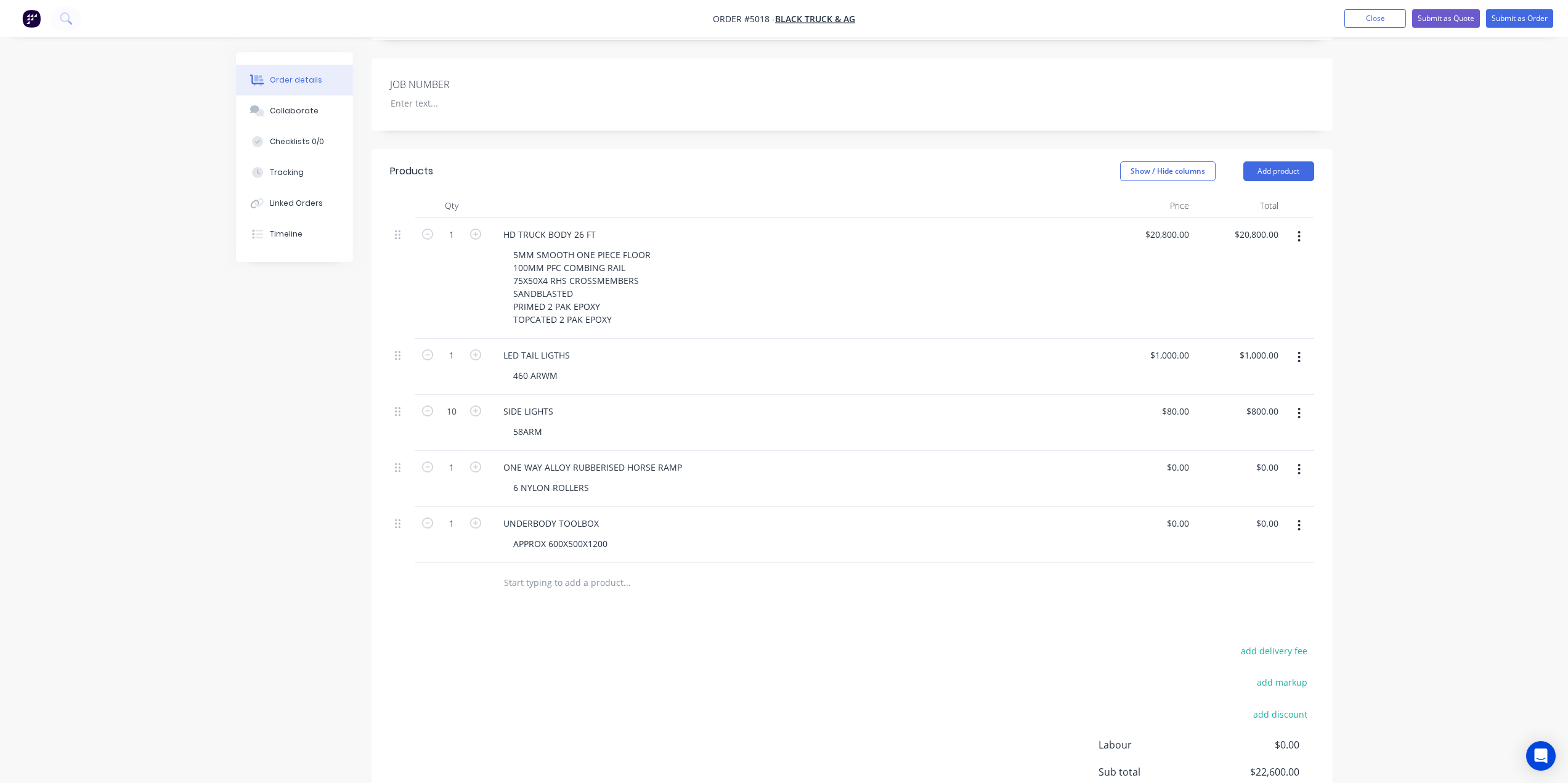
scroll to position [361, 0]
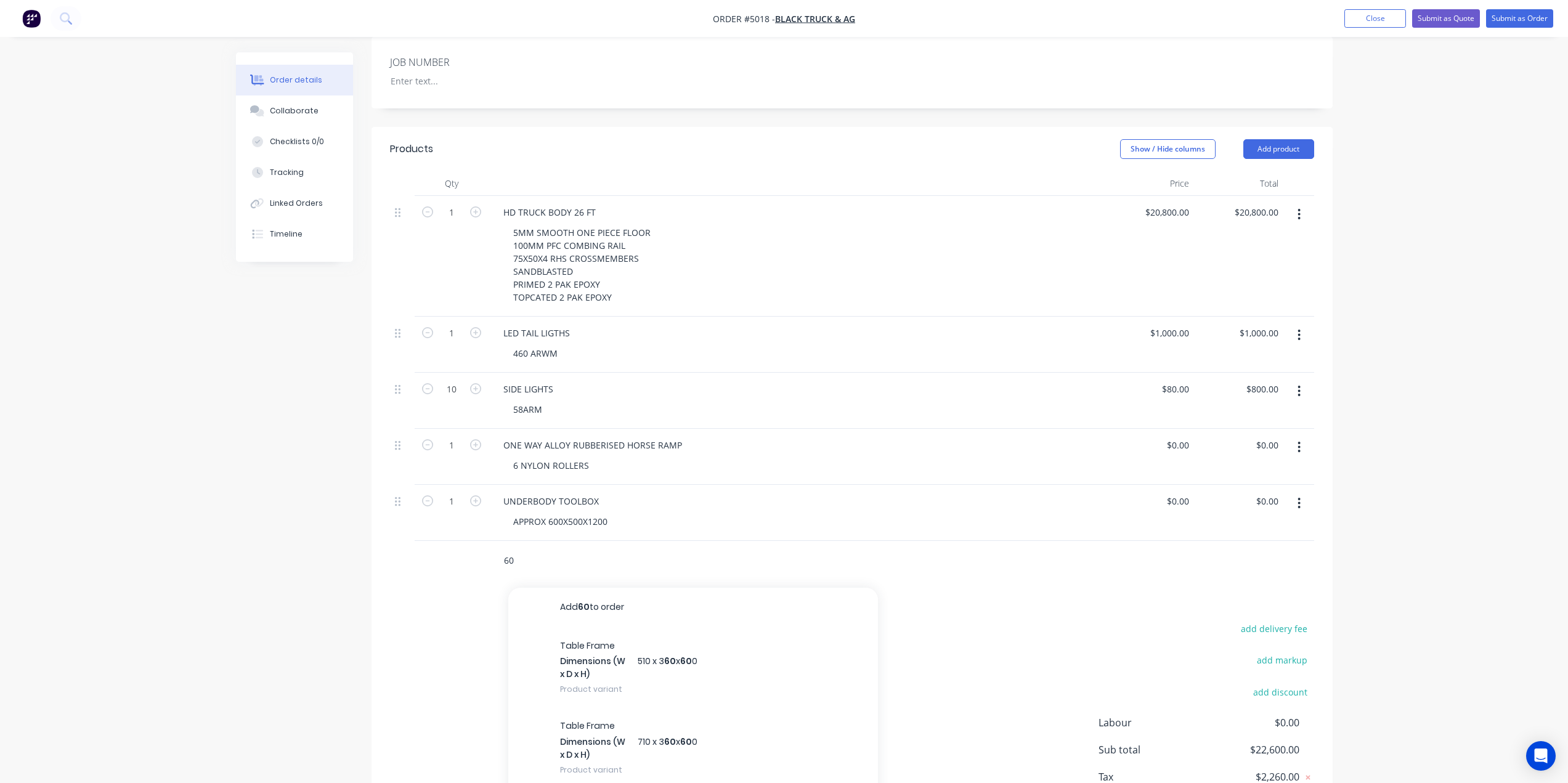
type input "6"
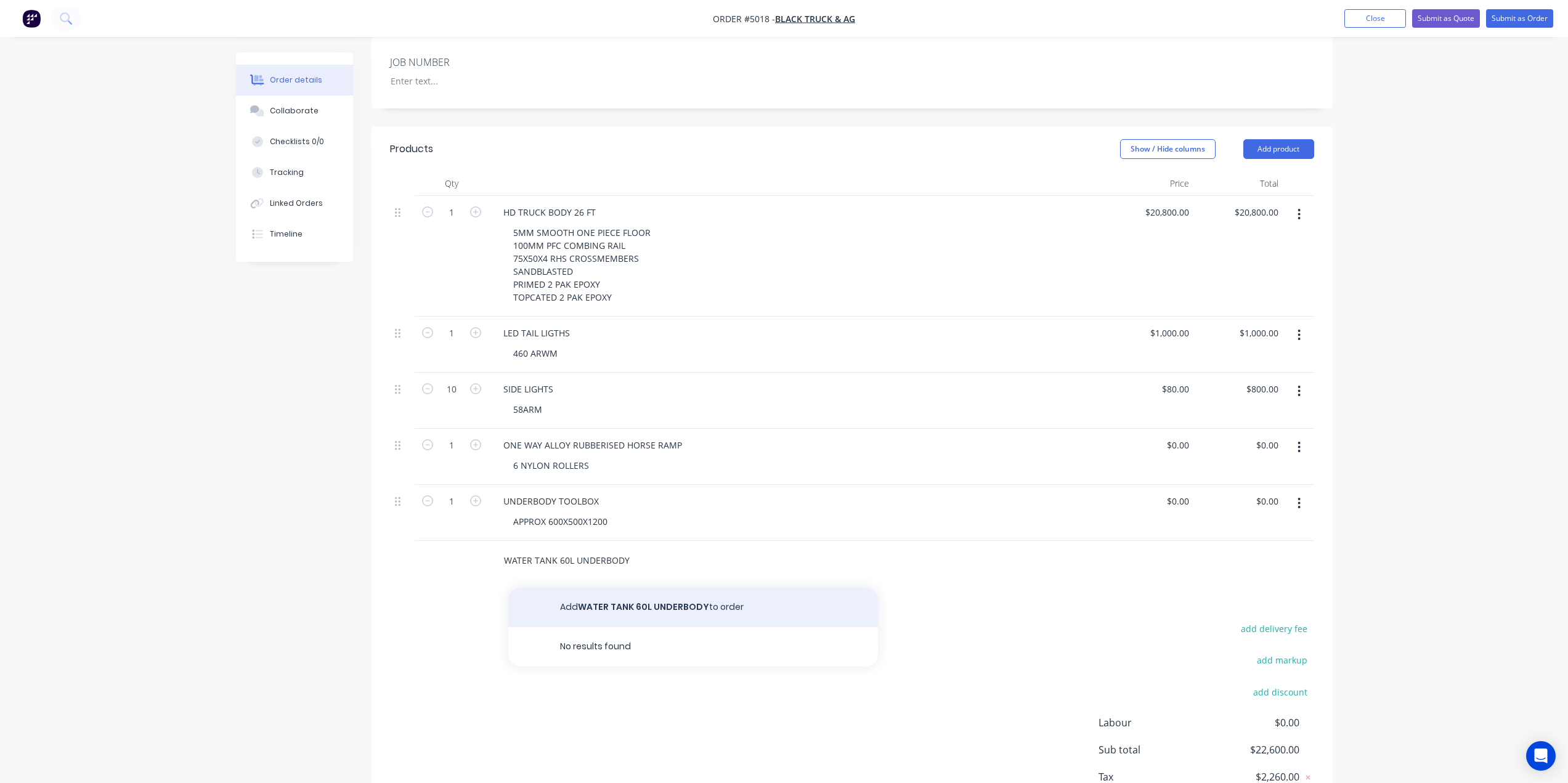
type input "WATER TANK 60L UNDERBODY"
click at [595, 588] on button "Add WATER TANK 60L UNDERBODY to order" at bounding box center [693, 607] width 370 height 39
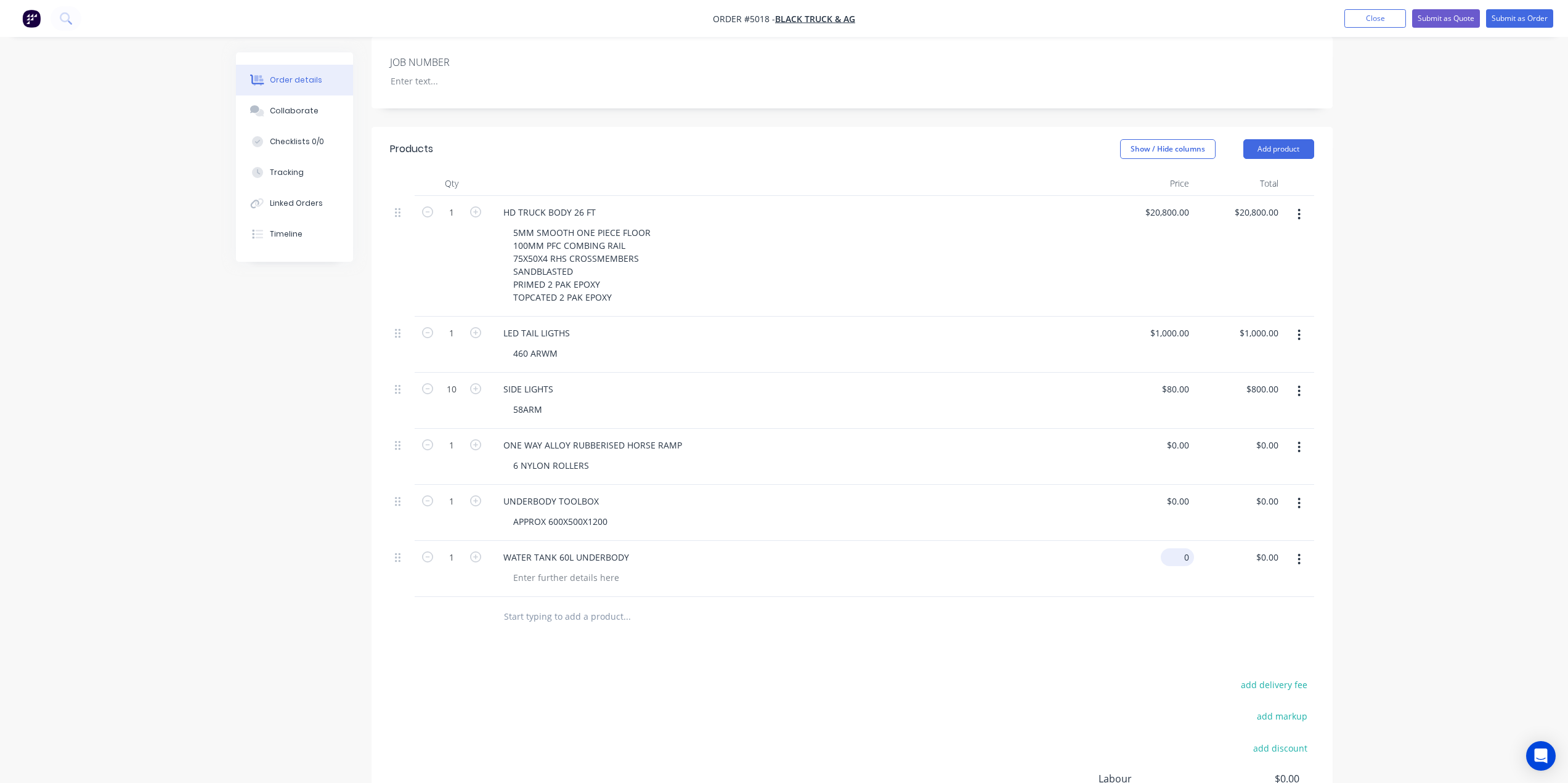
click at [1182, 548] on input "0" at bounding box center [1180, 557] width 28 height 18
type input "$460.00"
click at [1080, 513] on div "APPROX 600X500X1200" at bounding box center [802, 522] width 596 height 18
click at [1185, 492] on input "0" at bounding box center [1187, 501] width 14 height 18
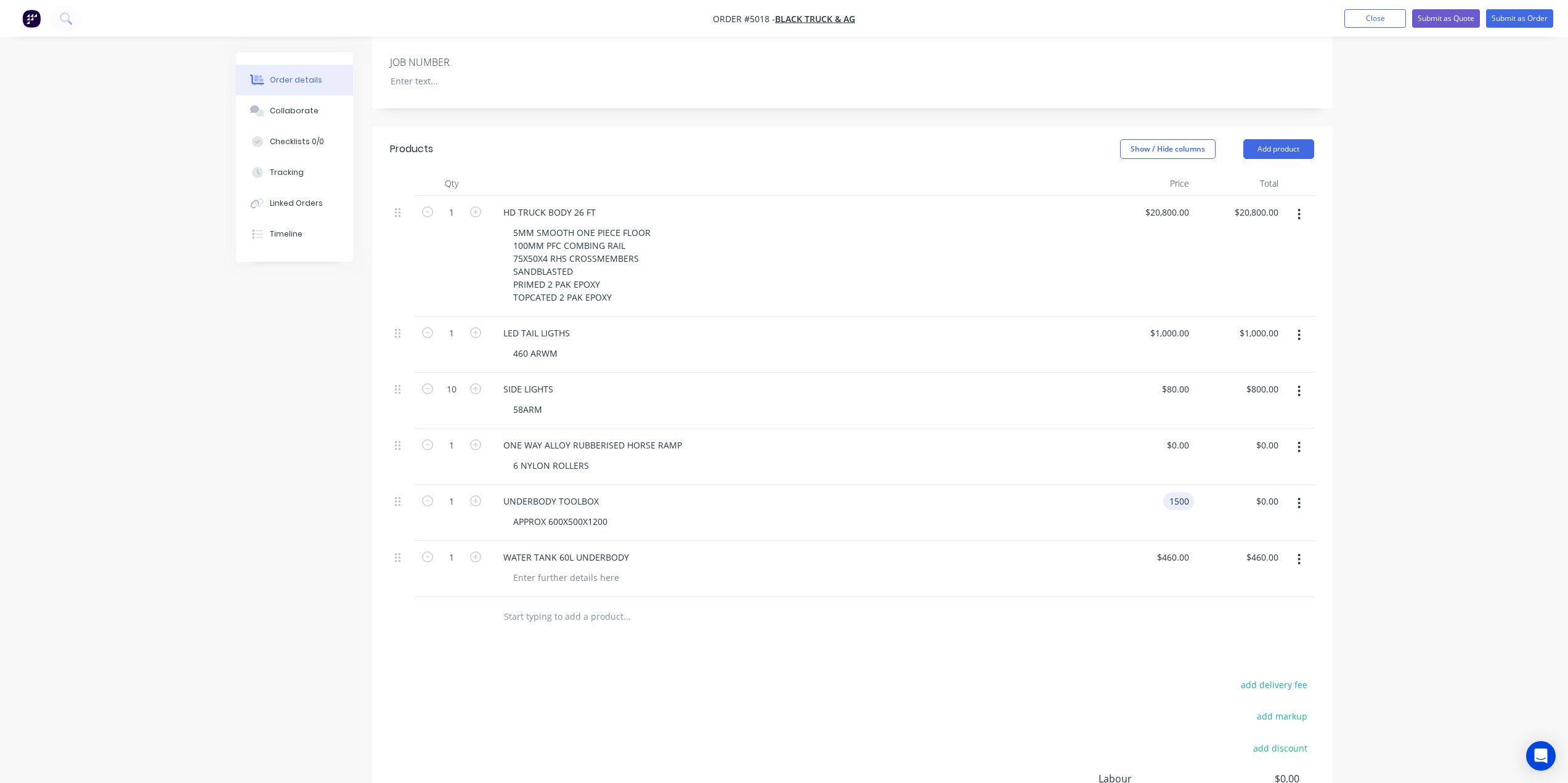
type input "$1,500.00"
click at [1012, 492] on div "UNDERBODY TOOLBOX" at bounding box center [796, 501] width 606 height 18
click at [1379, 140] on div "Order details Collaborate Checklists 0/0 Tracking Linked Orders Timeline Order …" at bounding box center [784, 281] width 1568 height 1285
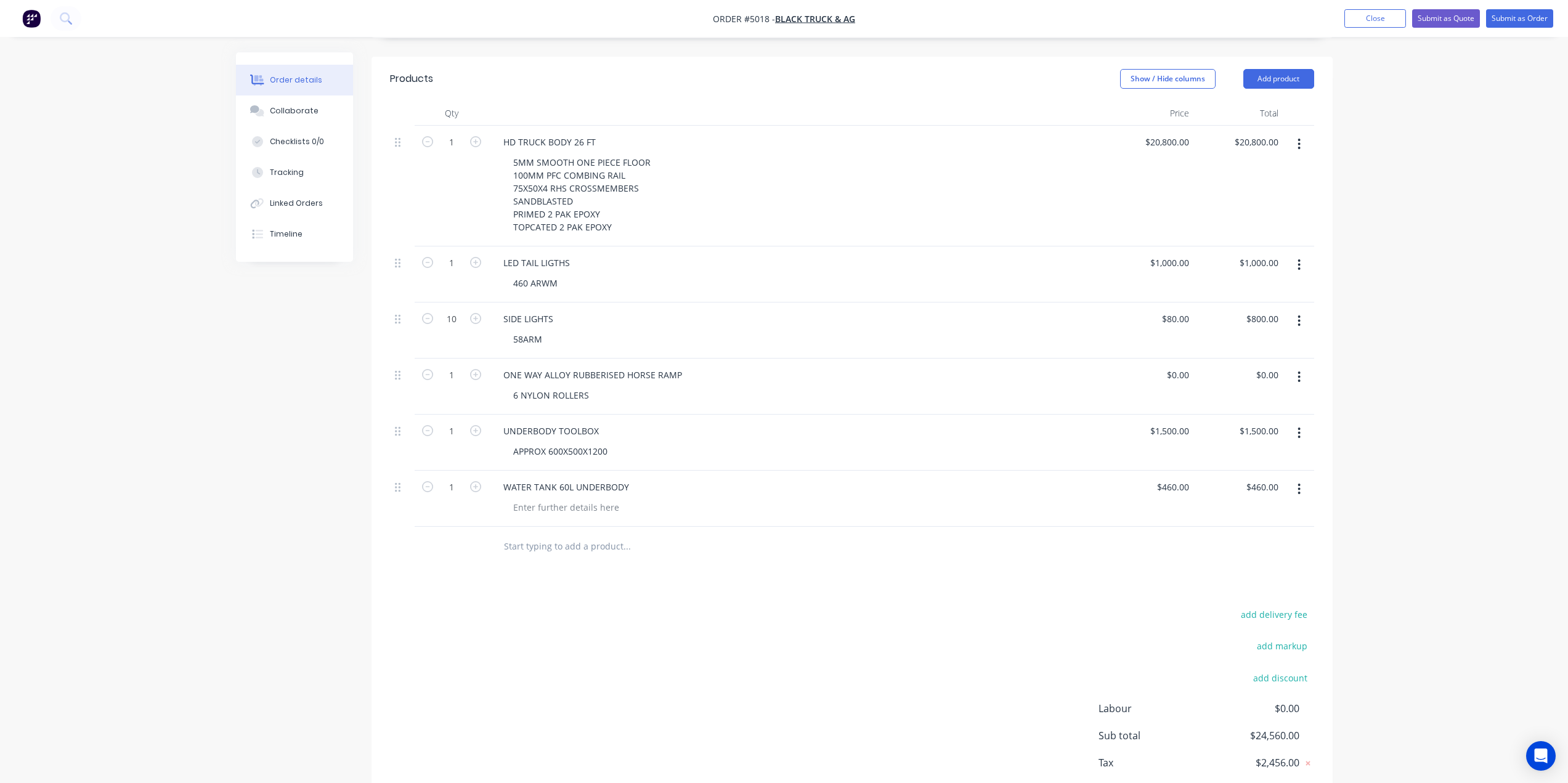
scroll to position [431, 0]
click at [534, 533] on input "text" at bounding box center [627, 545] width 247 height 24
type input "F"
type input "D"
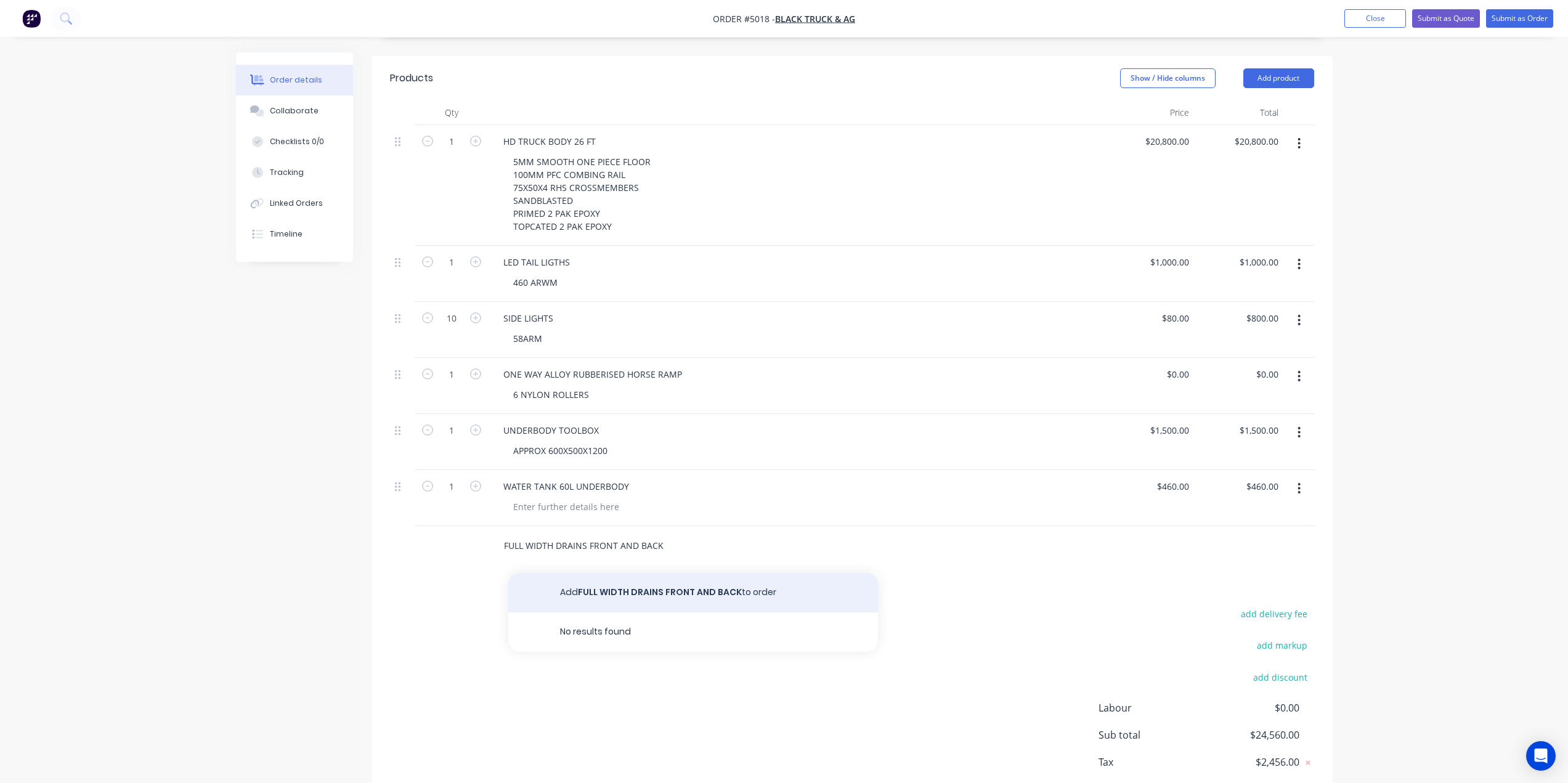
type input "FULL WIDTH DRAINS FRONT AND BACK"
click at [739, 573] on button "Add FULL WIDTH DRAINS FRONT AND BACK to order" at bounding box center [693, 592] width 370 height 39
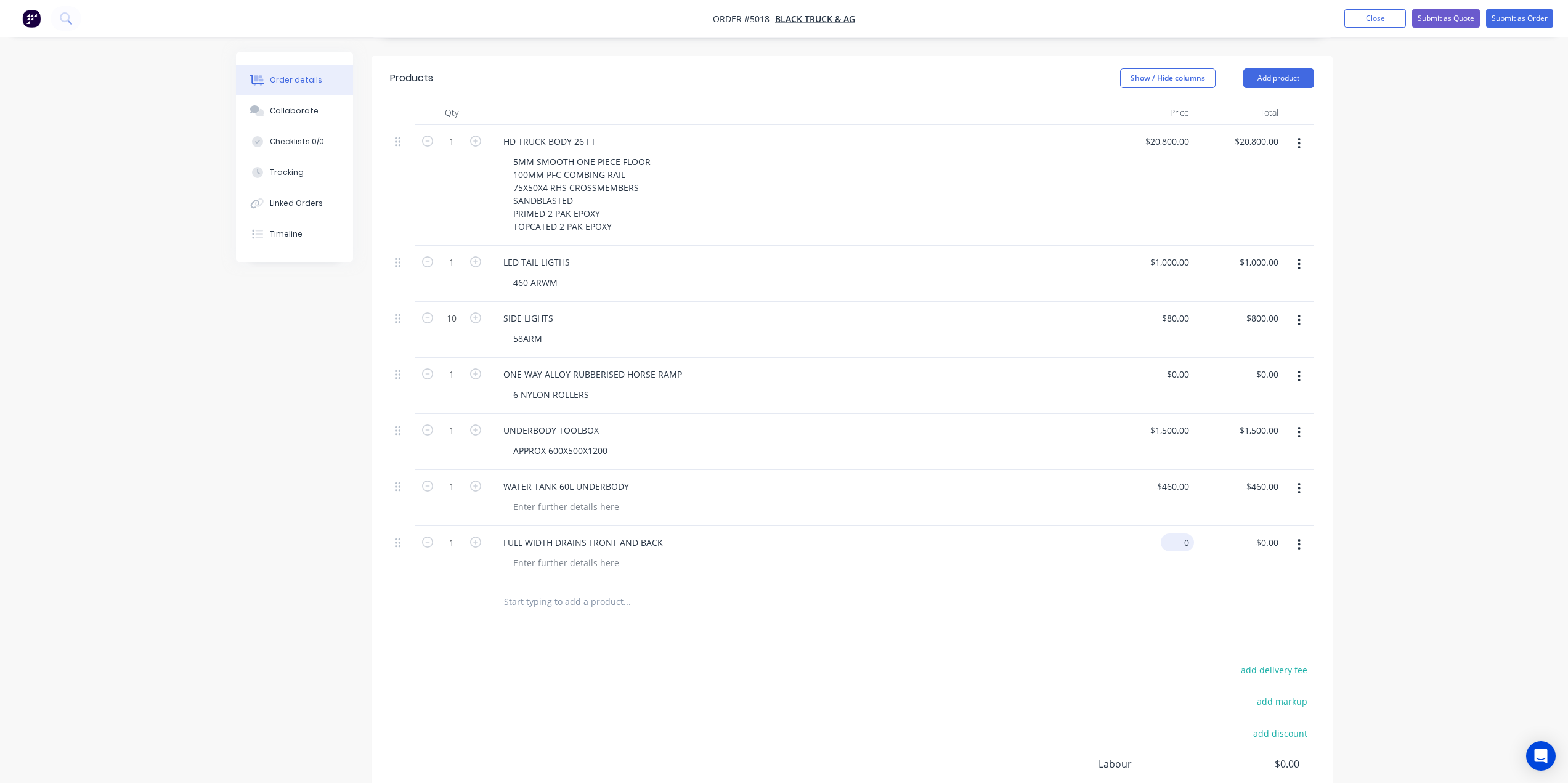
click at [1185, 533] on input "0" at bounding box center [1180, 542] width 28 height 18
type input "$1,650.00"
click at [1169, 358] on div "$0.00 $0.00" at bounding box center [1149, 386] width 90 height 56
type input "$0.00"
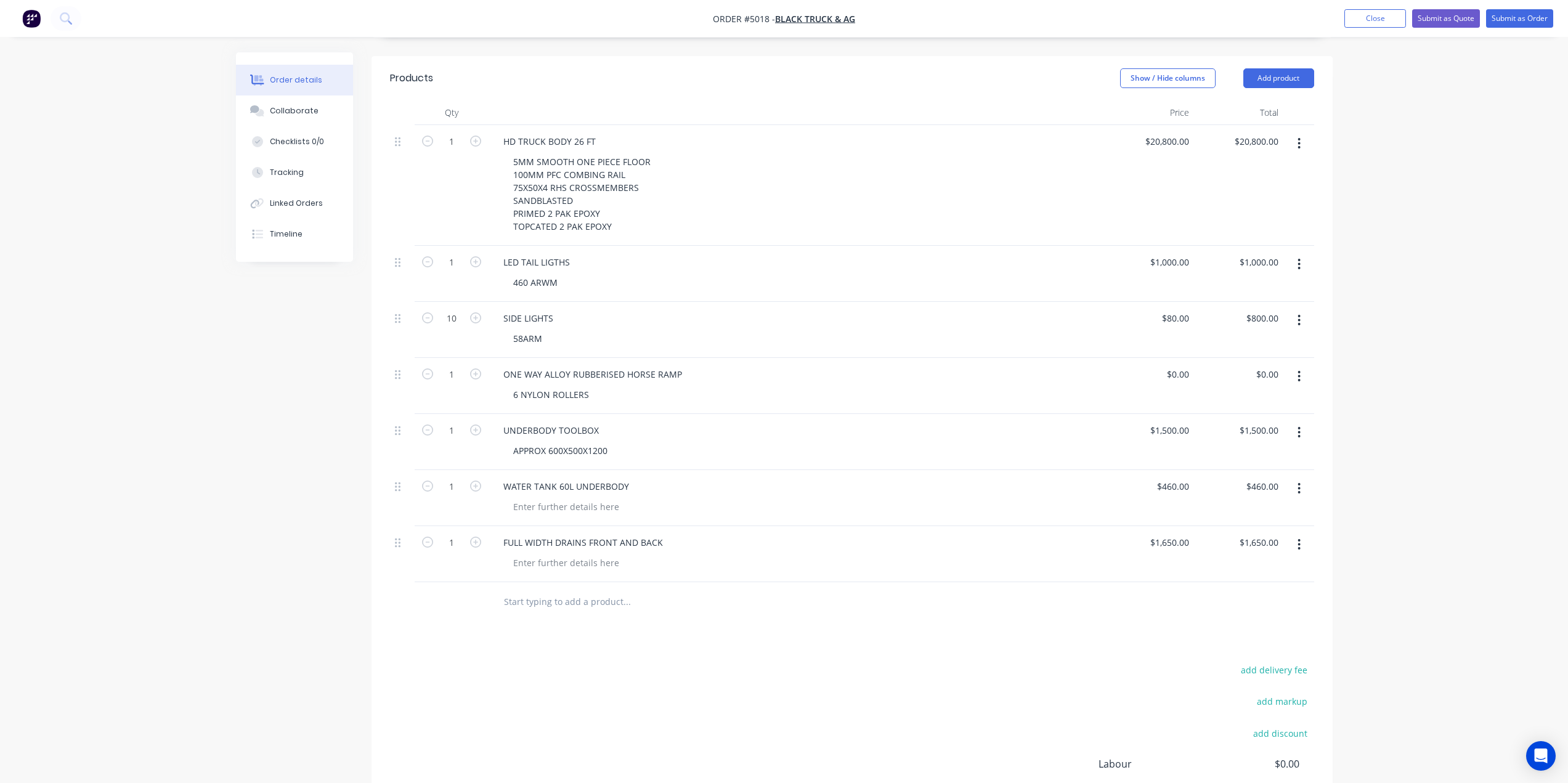
type input "1650"
type input "0"
type input "$1,650.00"
type input "$0.00"
type input "1650"
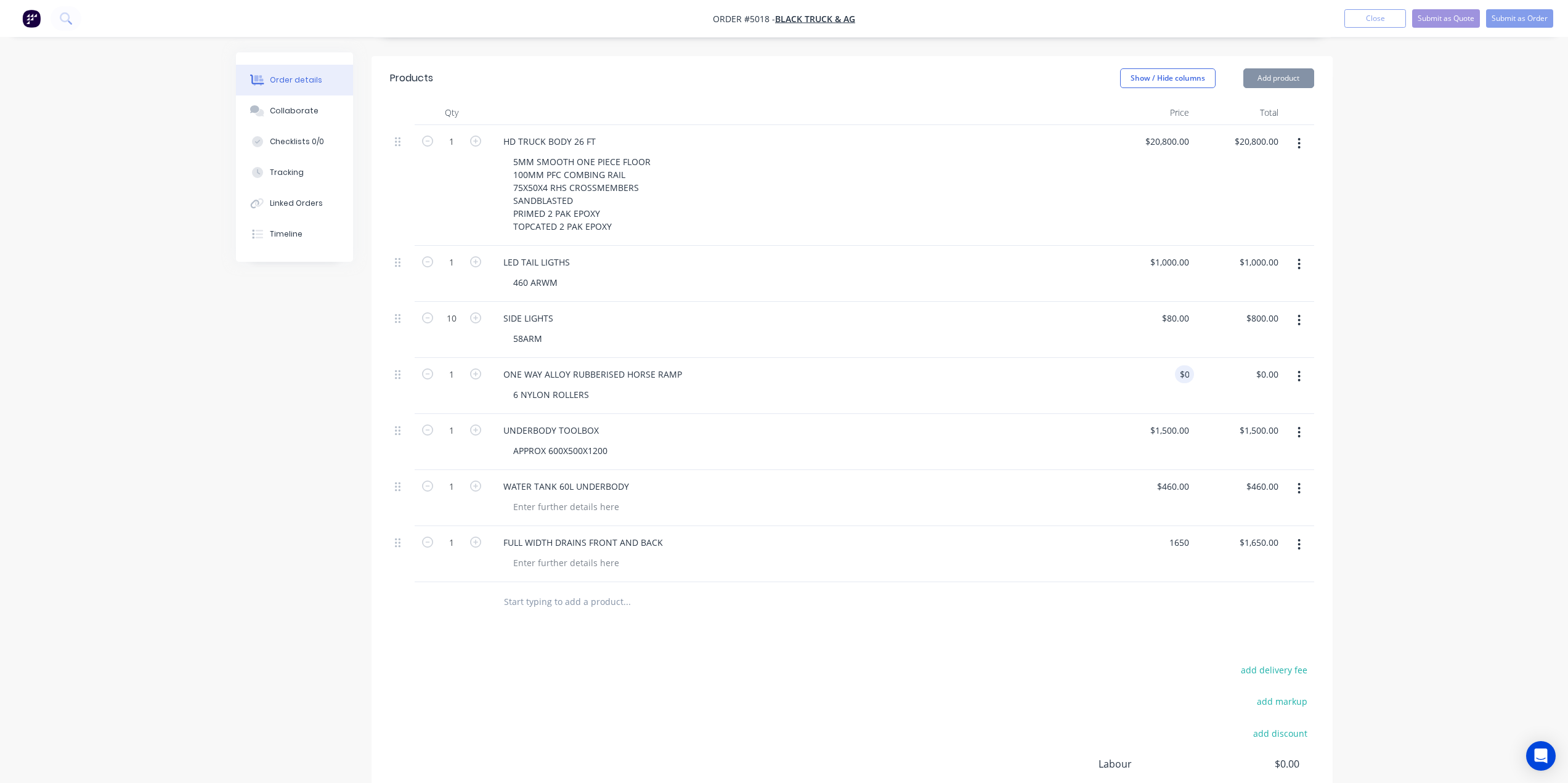
type input "0"
type input "$1,650.00"
type input "$0.00"
type input "1650"
type input "0"
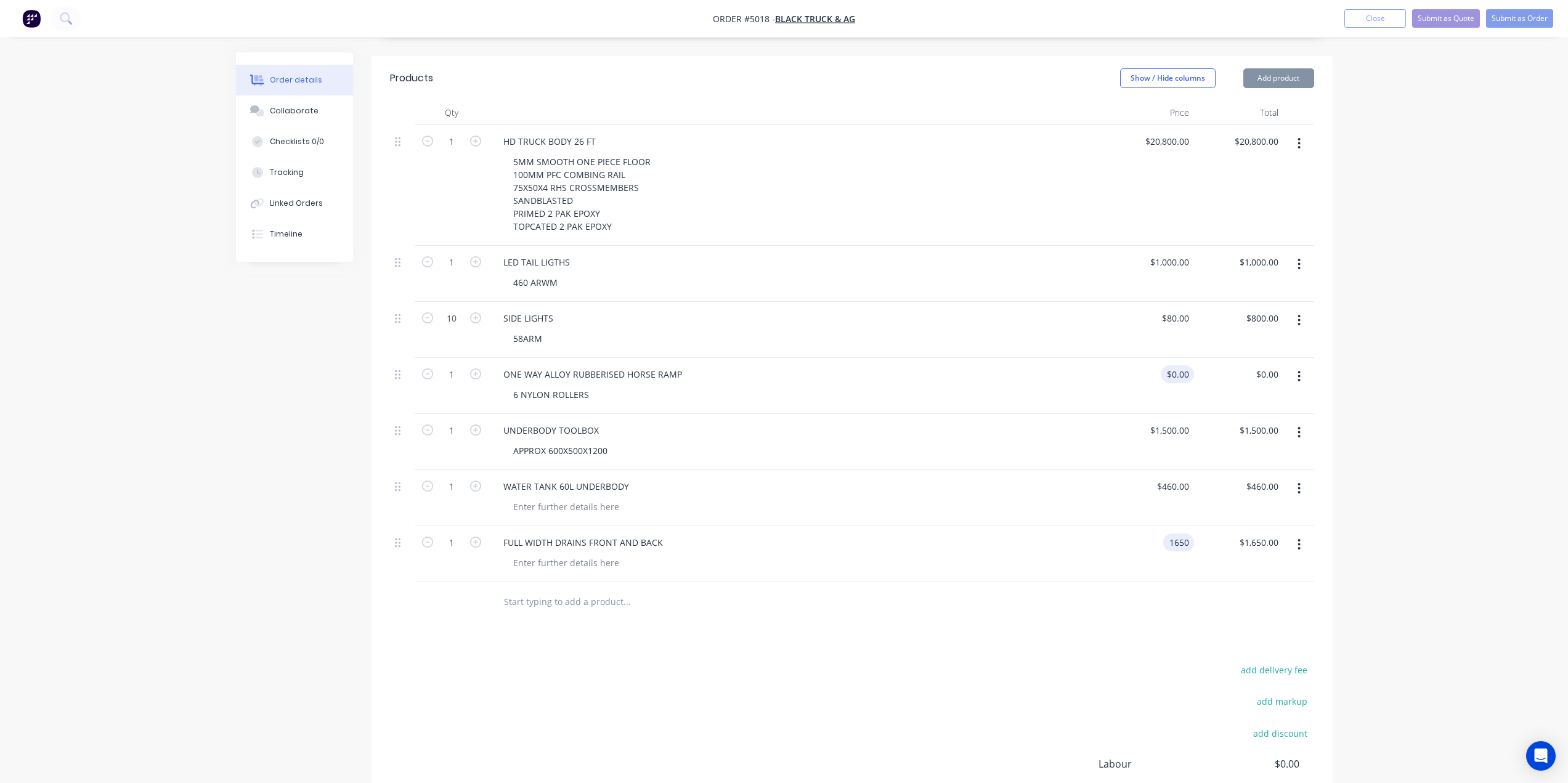
type input "$1,650.00"
type input "$0.00"
type input "1650"
type input "0"
type input "$1,650.00"
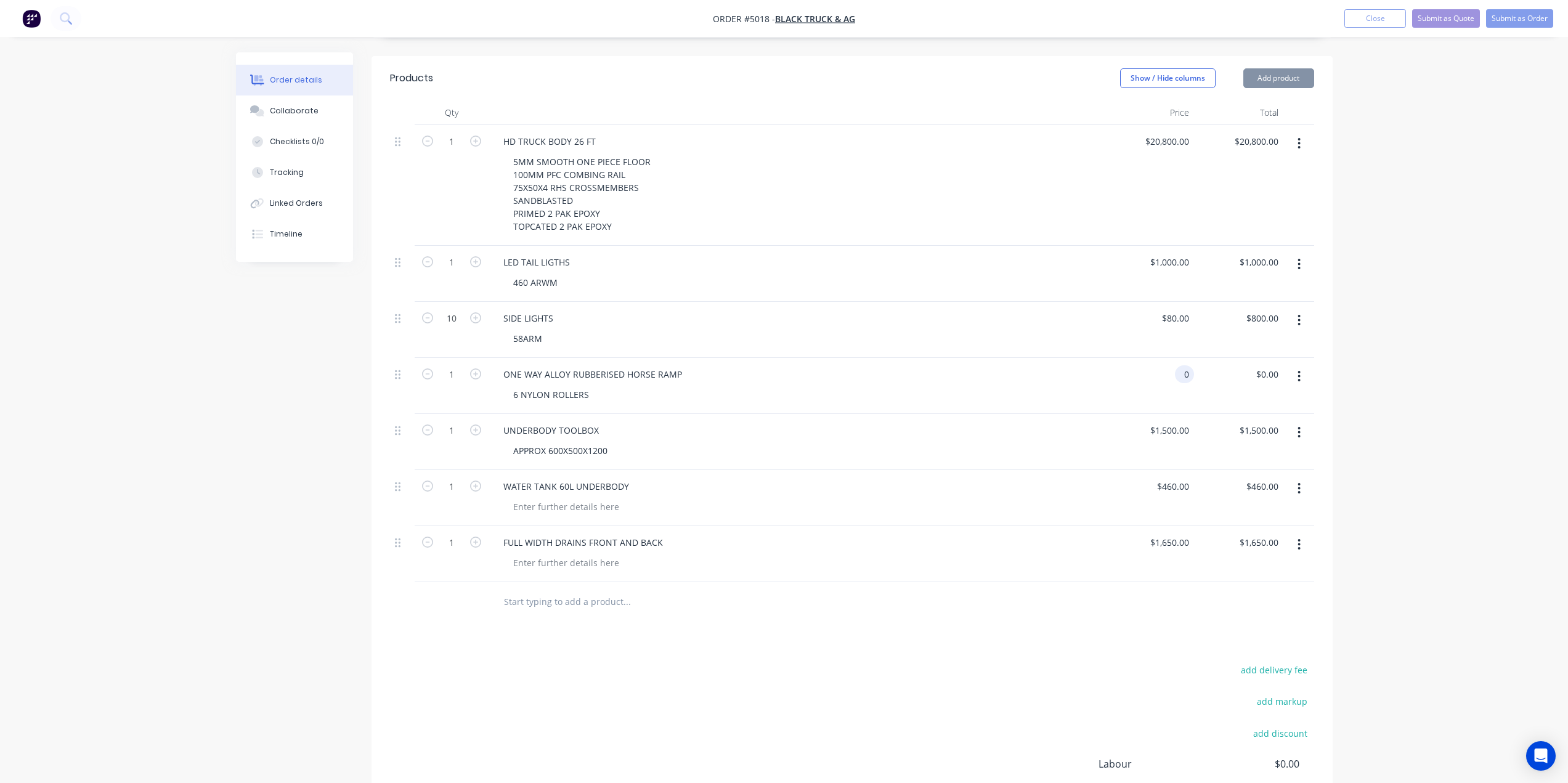
type input "$0.00"
type input "1650"
type input "0"
type input "$1,650.00"
type input "$0.00"
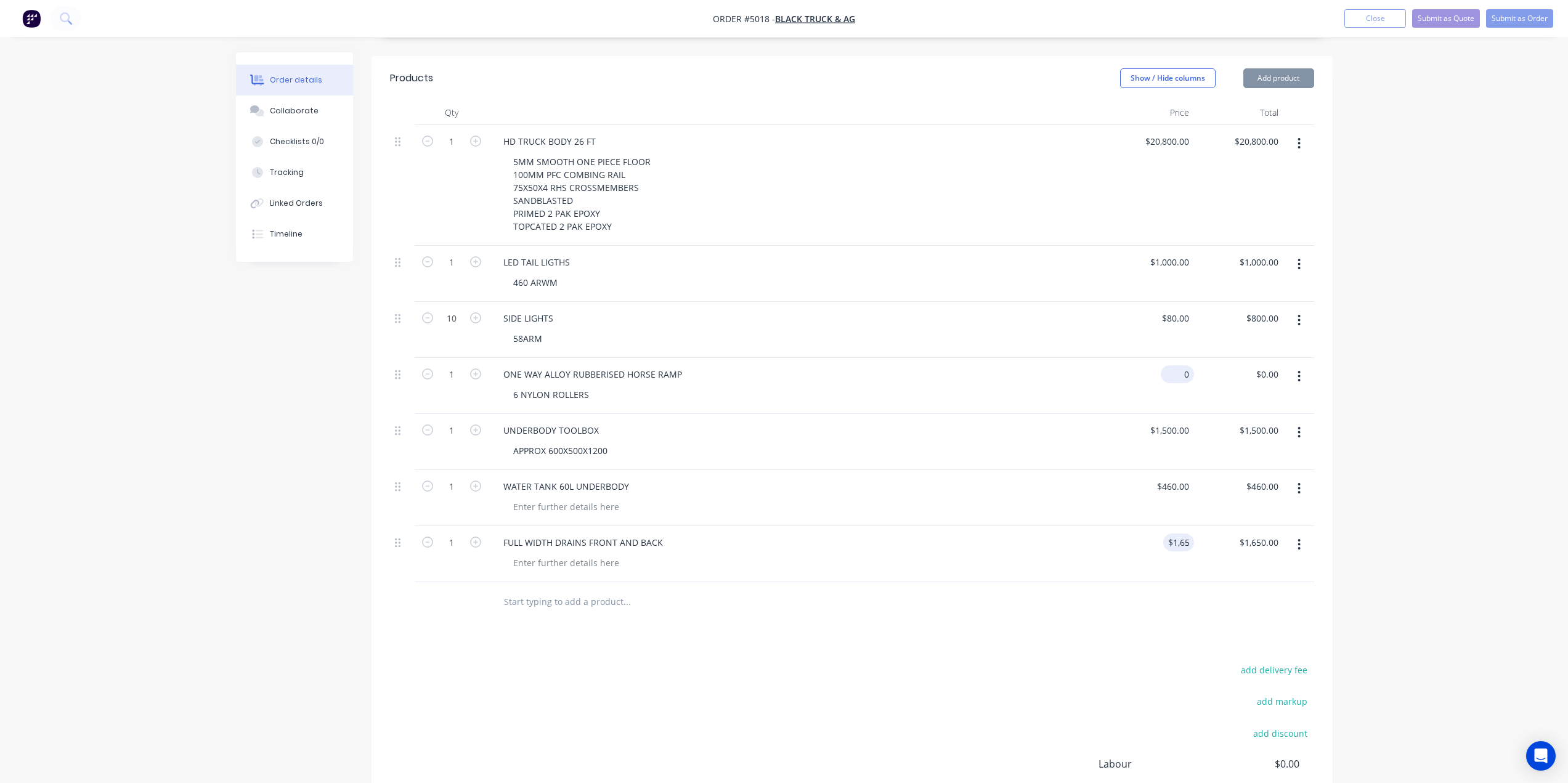
type input "1650"
click at [1180, 365] on input "$0.00" at bounding box center [1180, 374] width 28 height 18
type input "0"
type input "$1,650.00"
type input "$0.00"
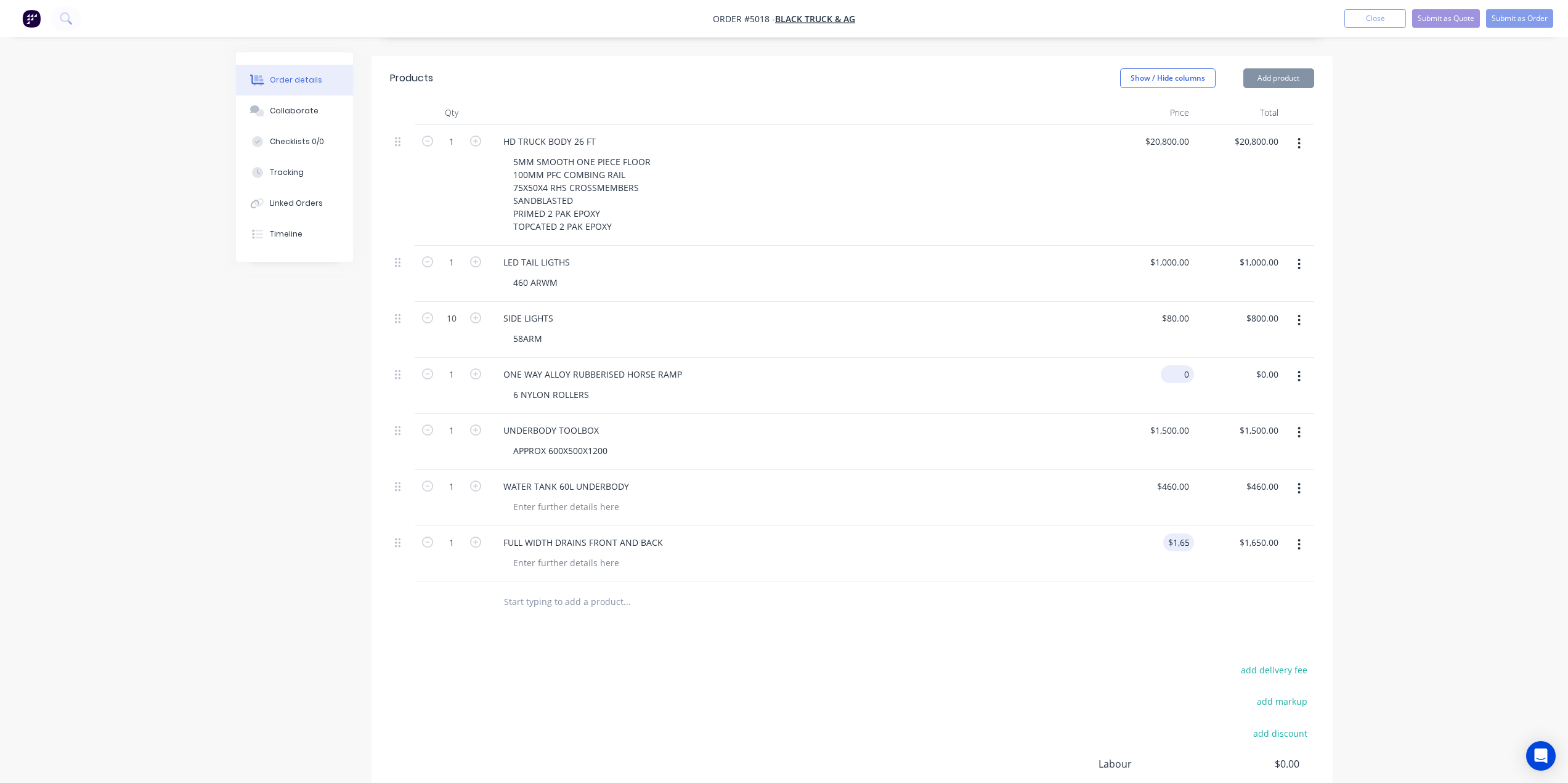
type input "1650"
click at [1180, 365] on input "$0.00" at bounding box center [1187, 374] width 14 height 18
type input "0"
type input "$1,650.00"
type input "$0.00"
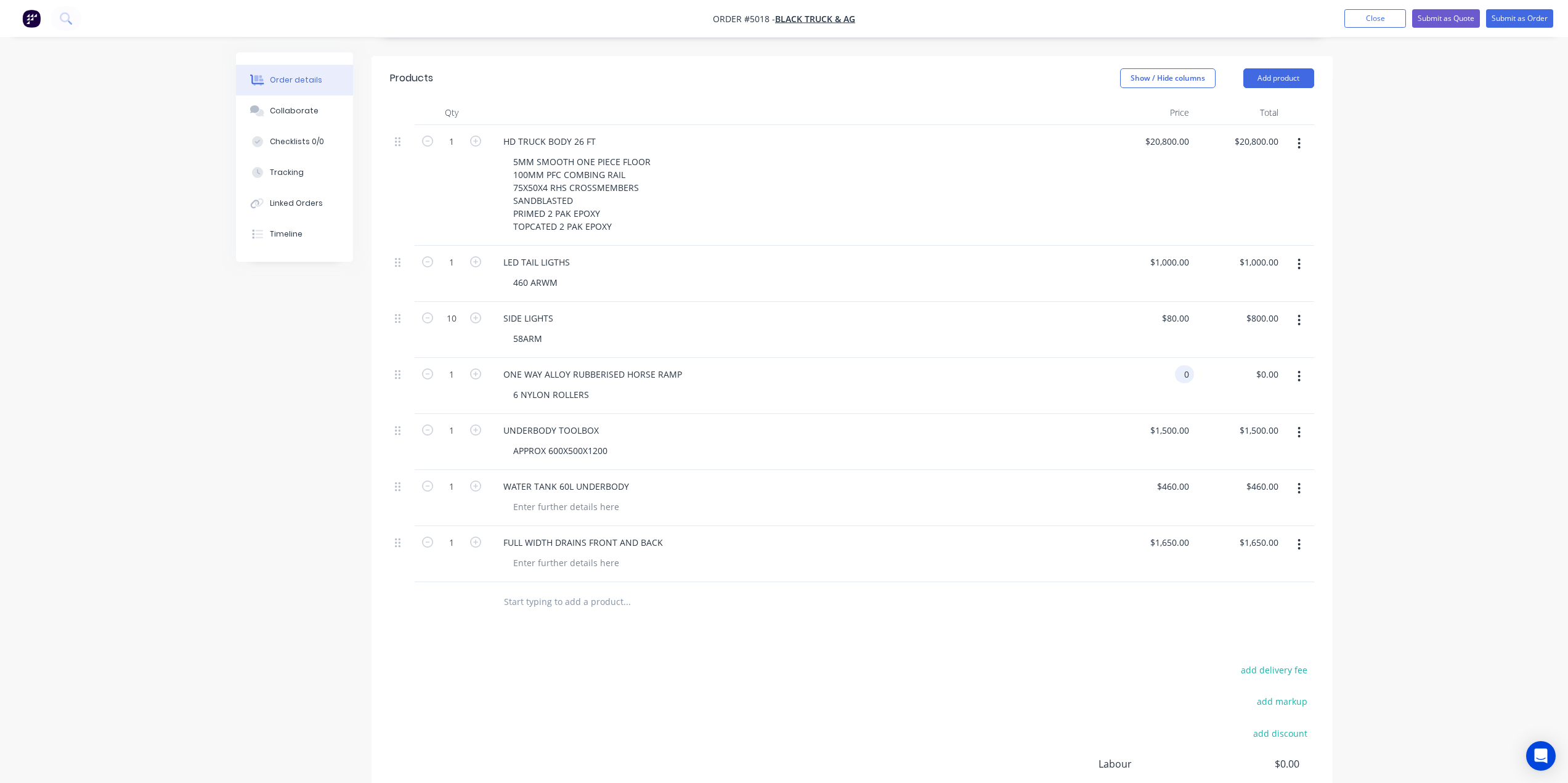
type input "1650"
type input "0"
type input "$1,650.00"
type input "$0.00"
type input "1650"
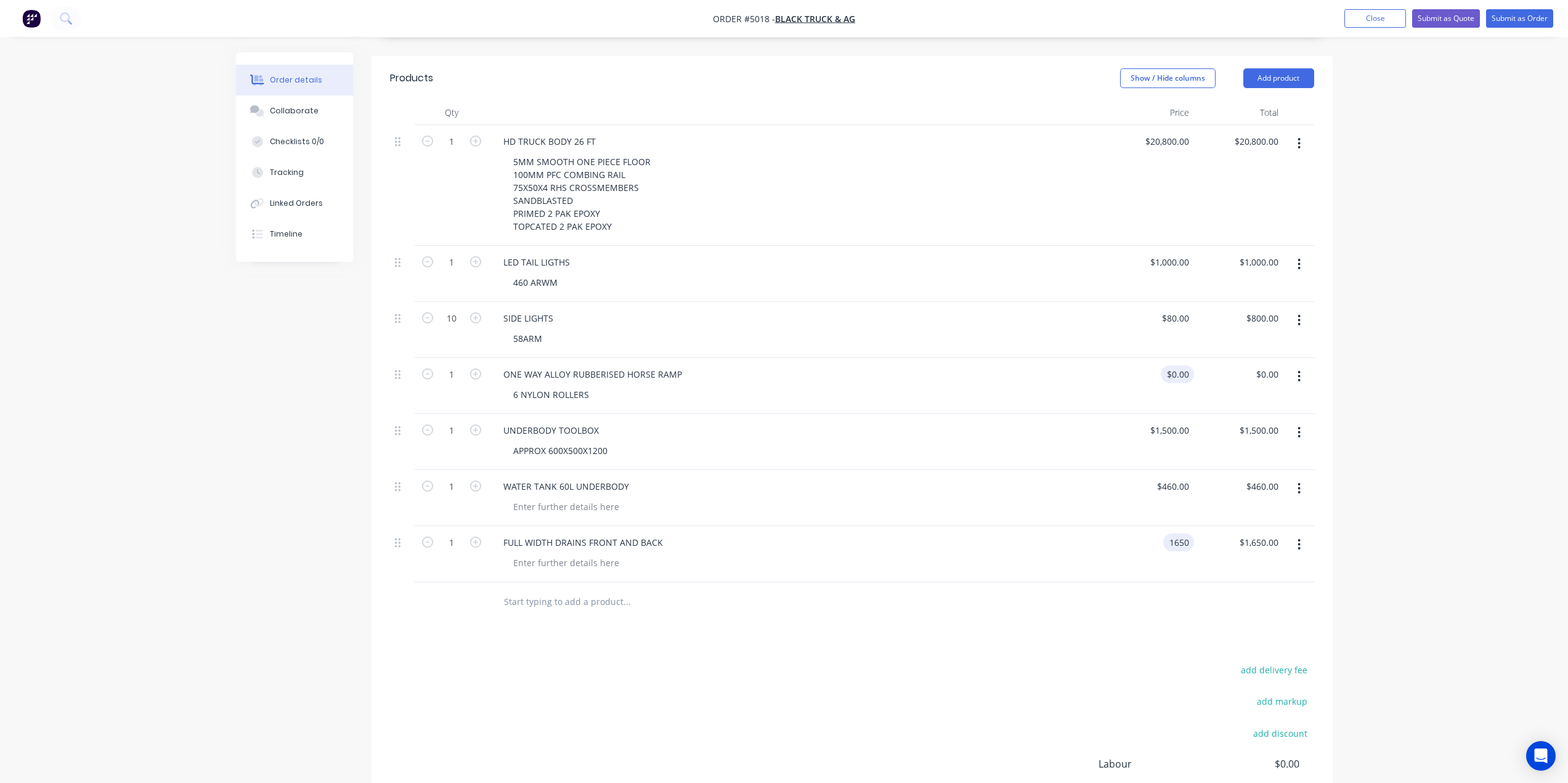
type input "0"
type input "$1,650.00"
click at [1180, 365] on input "0" at bounding box center [1180, 374] width 28 height 18
type input "$0.00"
type input "1650"
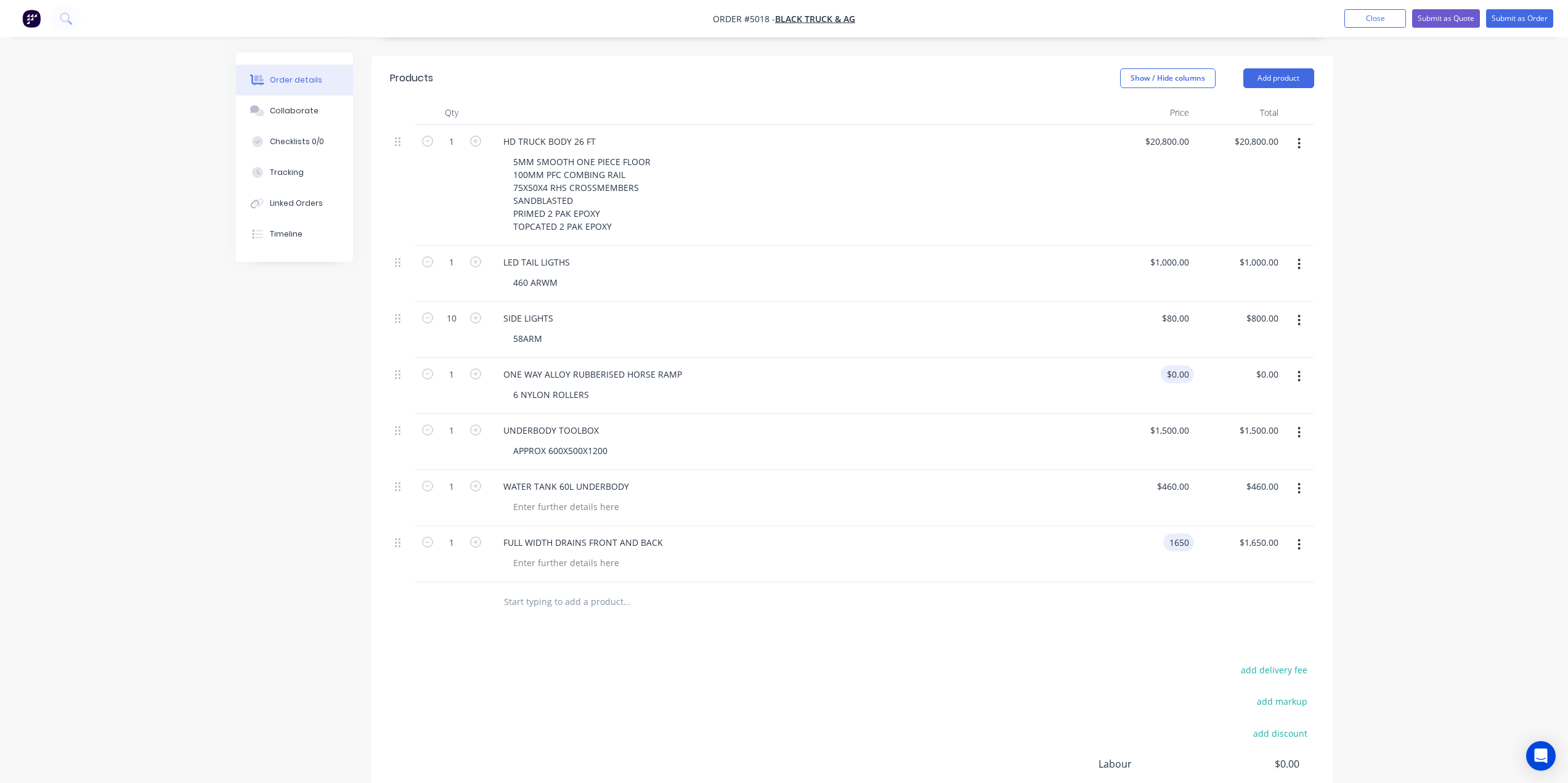
type input "0"
type input "$1,650.00"
type input "$0.00"
type input "1650"
type input "0"
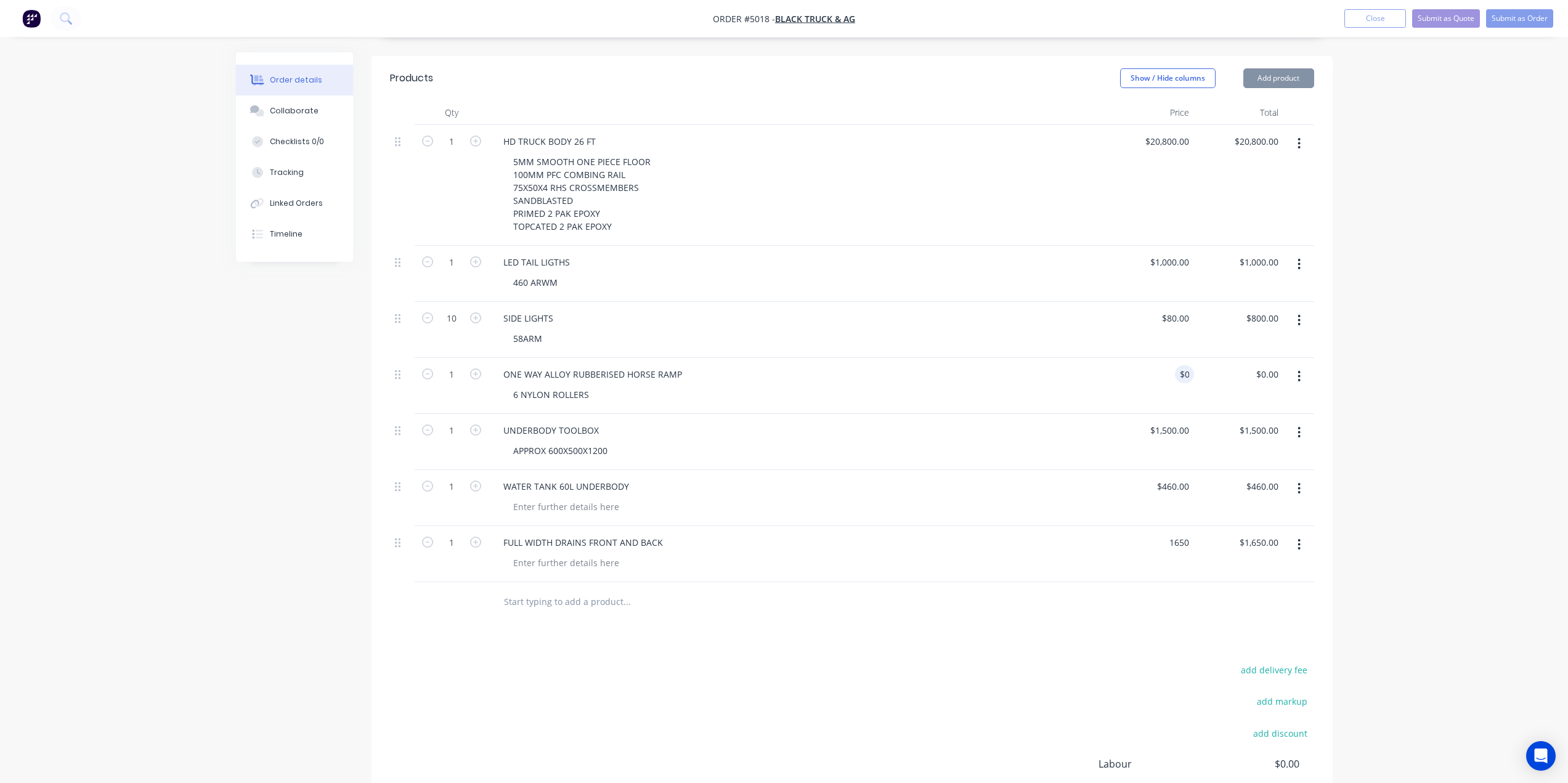
type input "$1,650.00"
type input "$0.00"
type input "1650"
type input "0"
type input "$1,650.00"
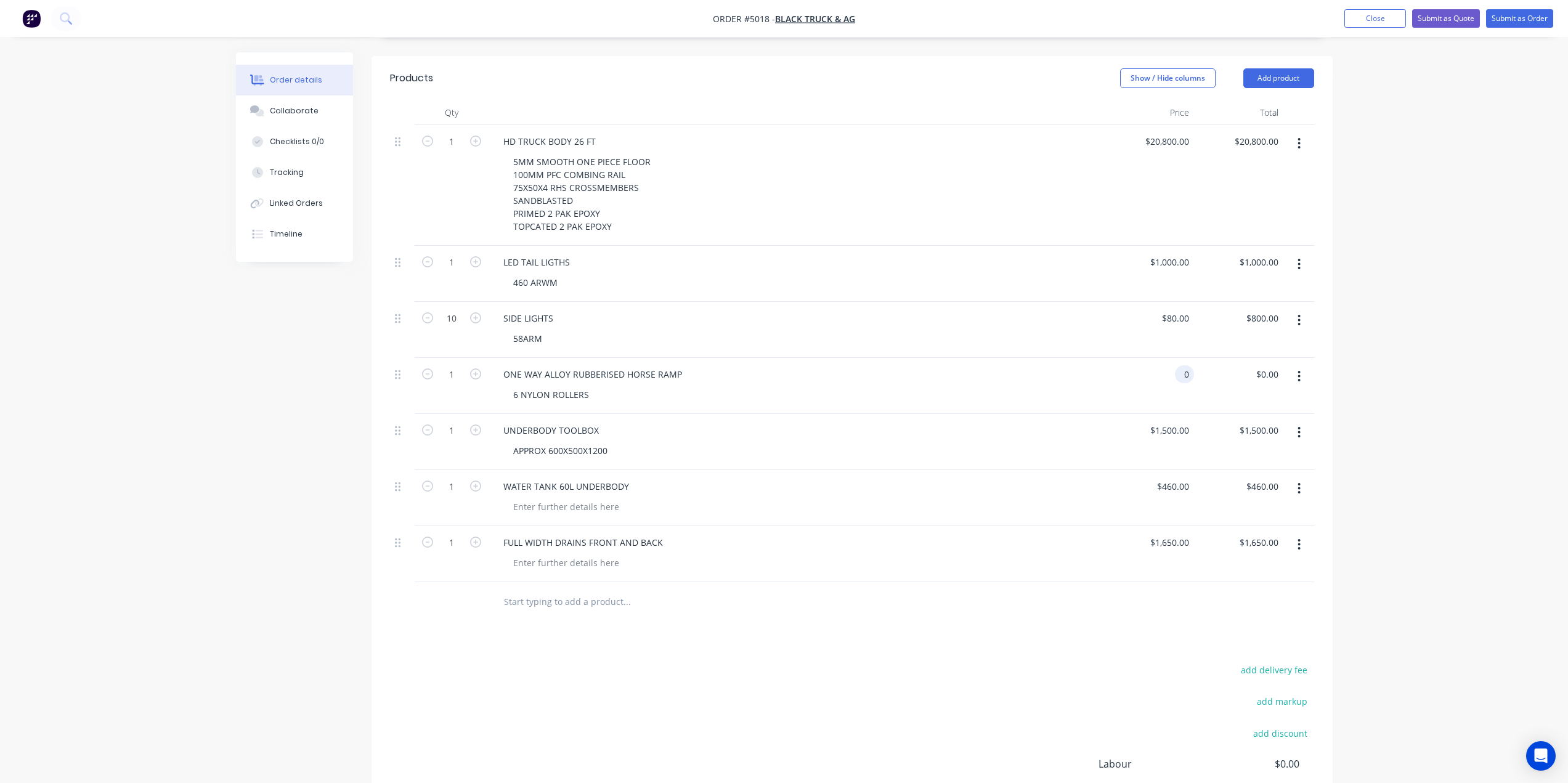
click at [1180, 365] on input "0" at bounding box center [1187, 374] width 14 height 18
type input "0"
type input "$1,650.00"
type input "$0.00"
type input "1650"
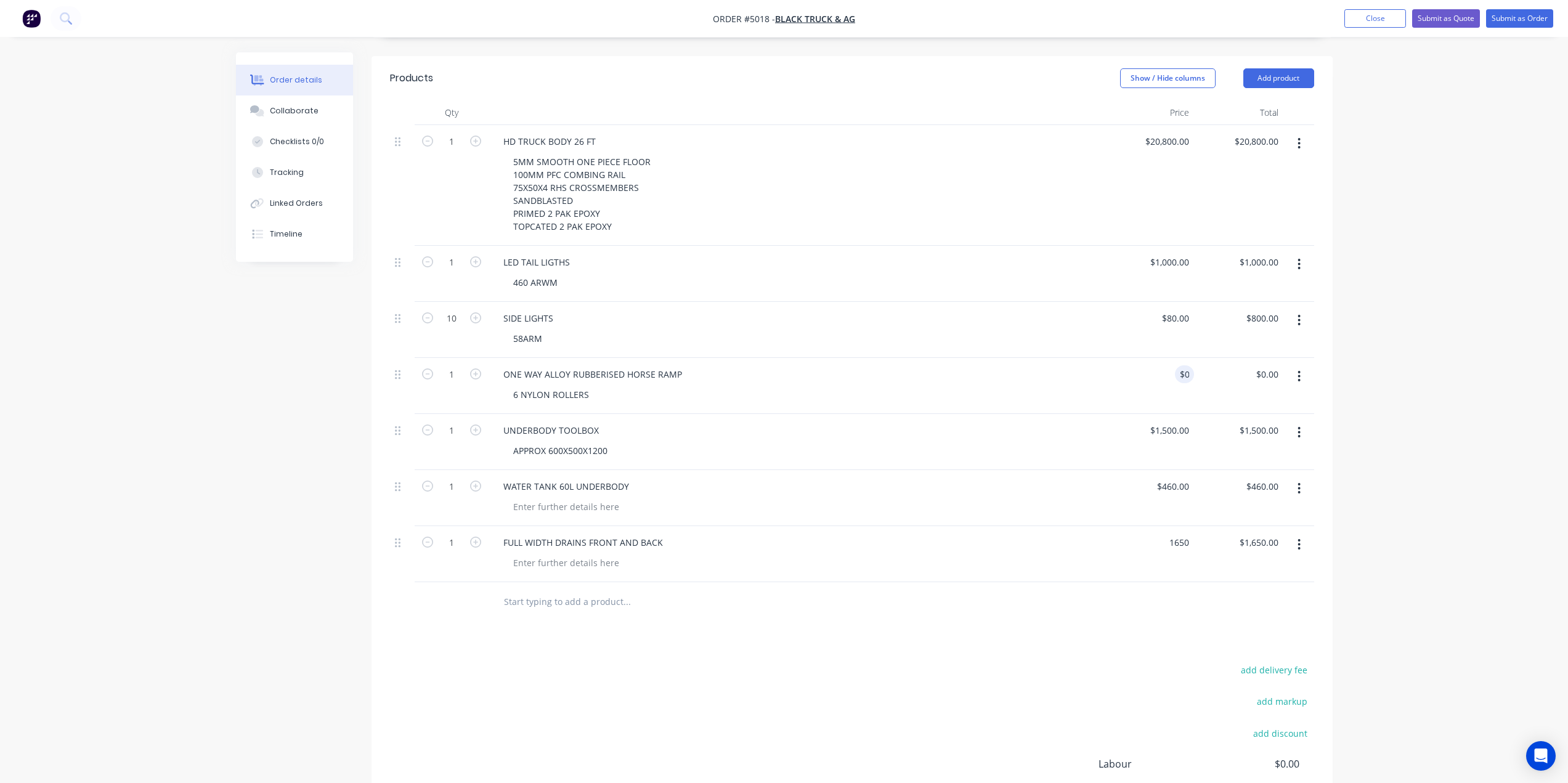
type input "0"
type input "$1,650.00"
type input "0"
type input "$1,650.00"
type input "$0.00"
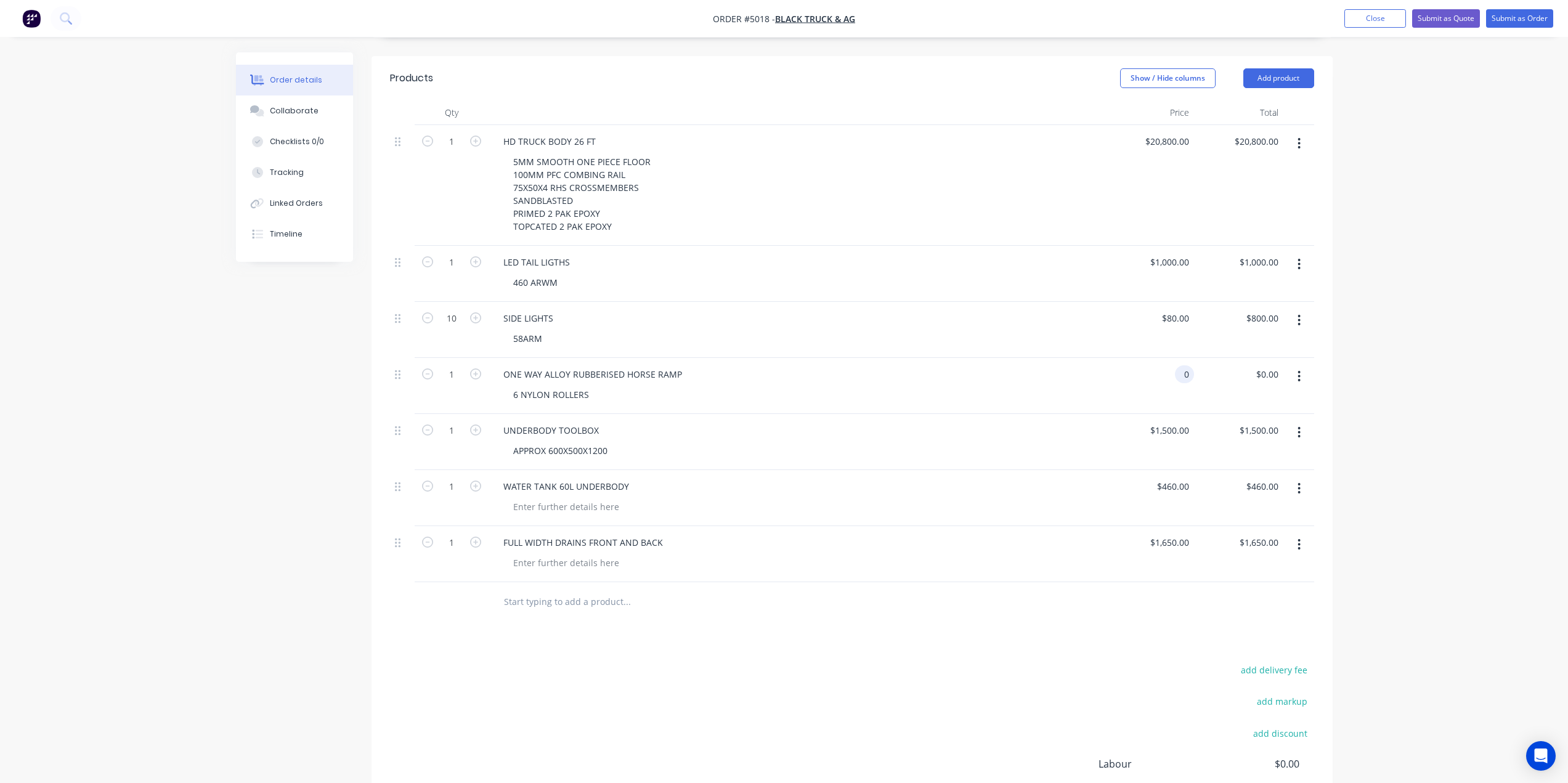
type input "1650"
type input "0"
type input "$1,650.00"
type input "$0.00"
type input "1650"
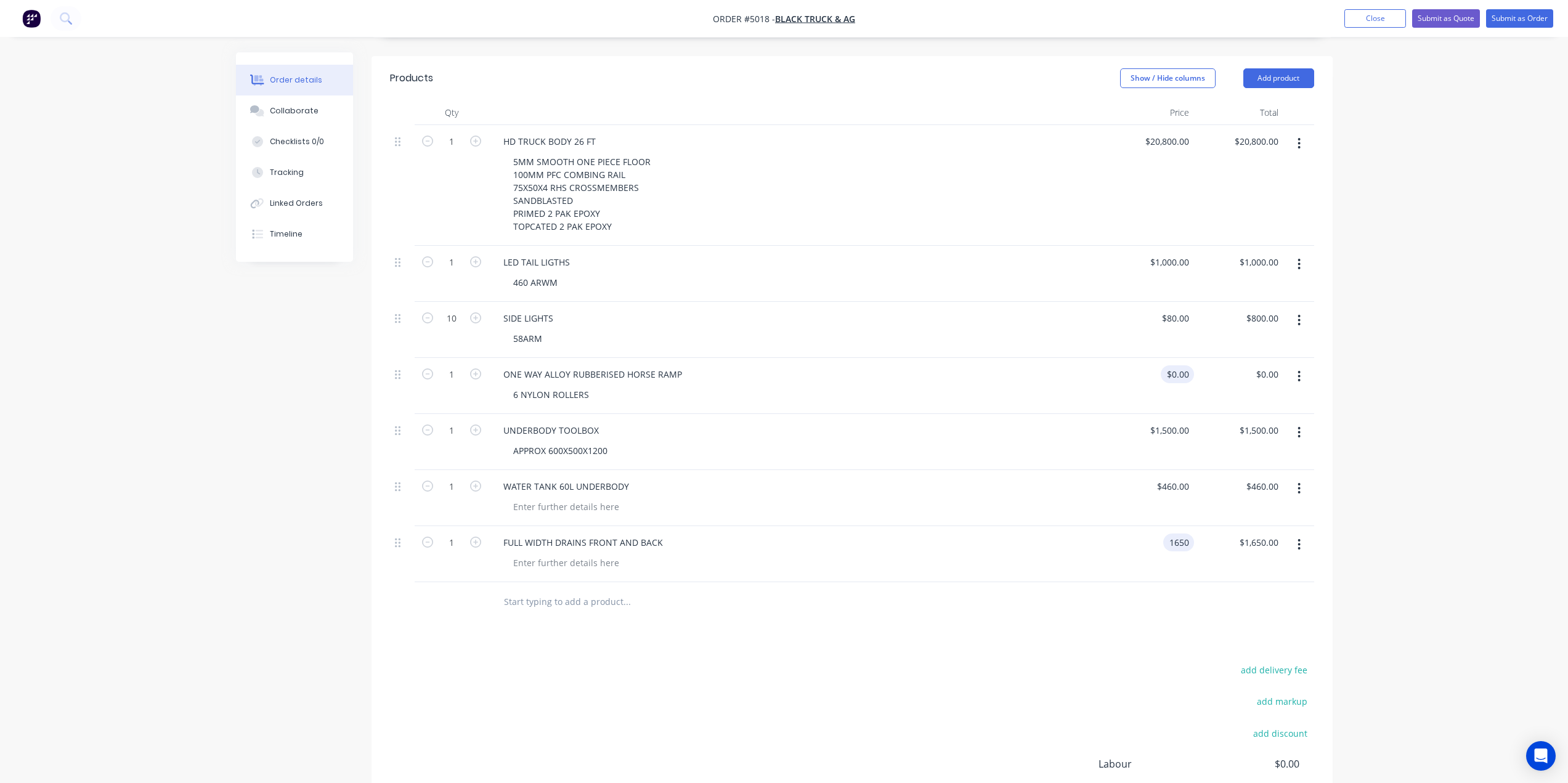
type input "0"
type input "$1,650.00"
type input "$0.00"
type input "1650"
type input "0"
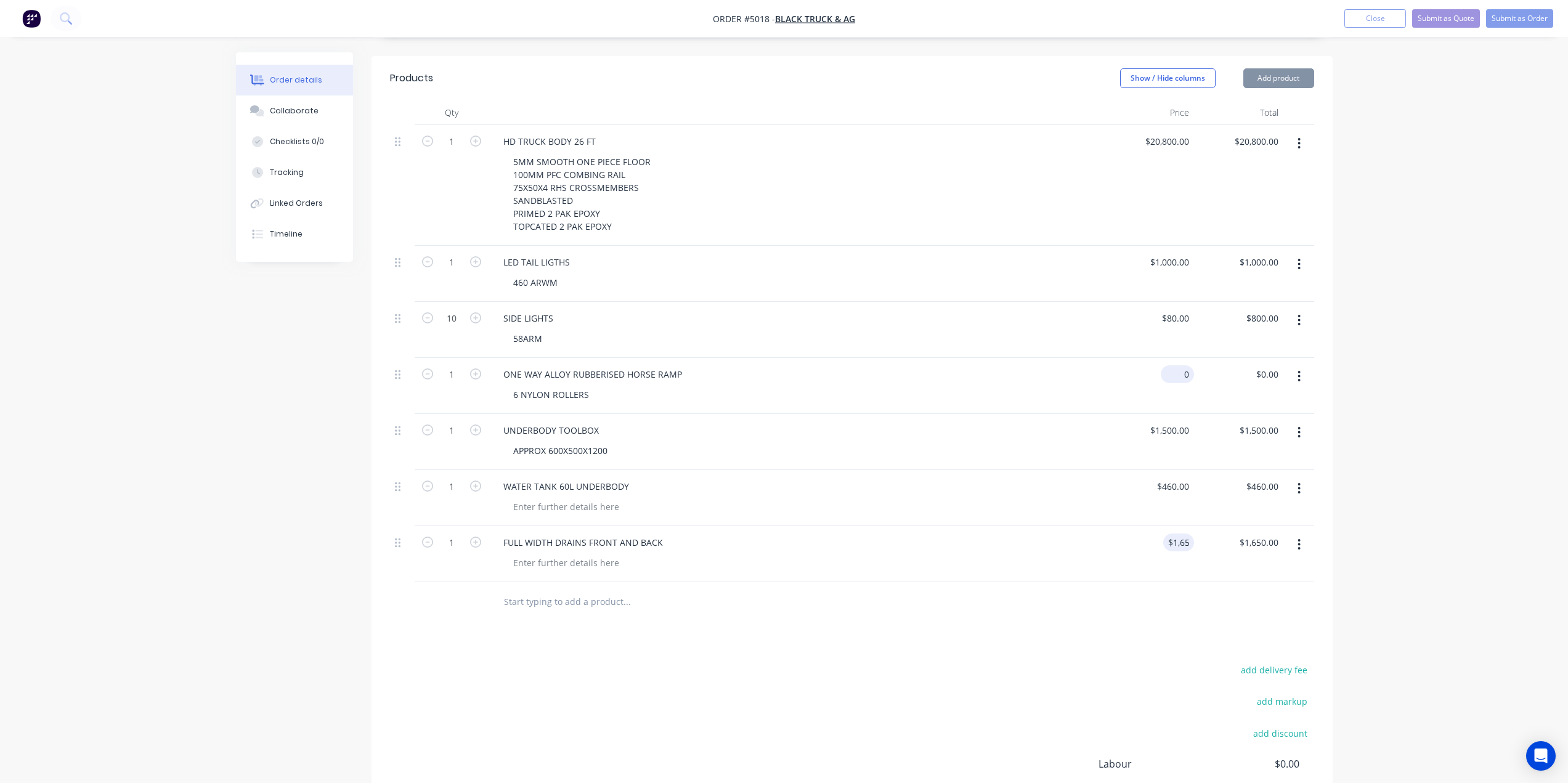
type input "1650"
type input "$0.00"
type input "16506"
type input "0"
type input "$16,506.00"
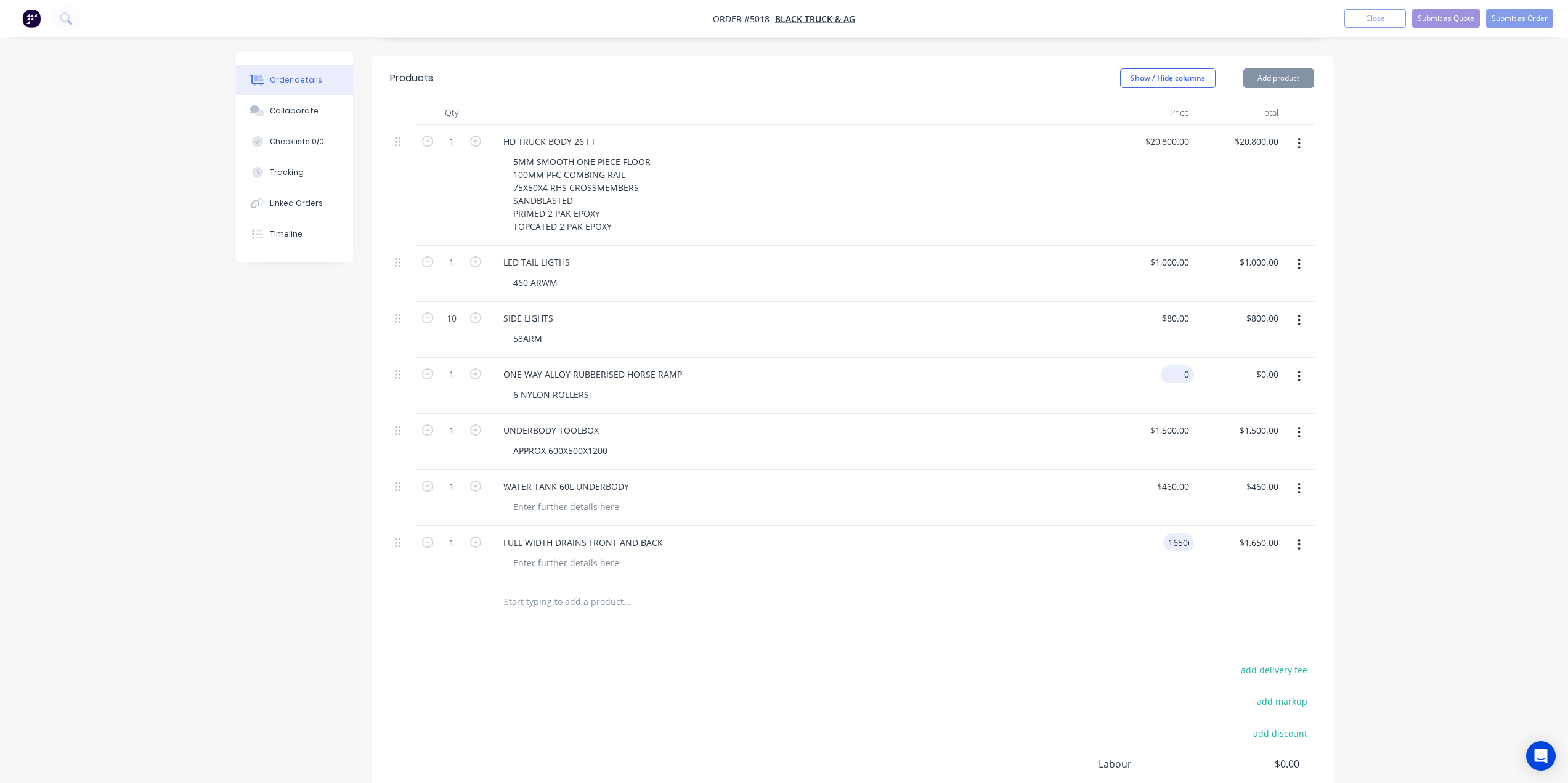
type input "$16,506.00"
type input "$0.00"
type input "16506"
type input "3"
type input "$16,506.00"
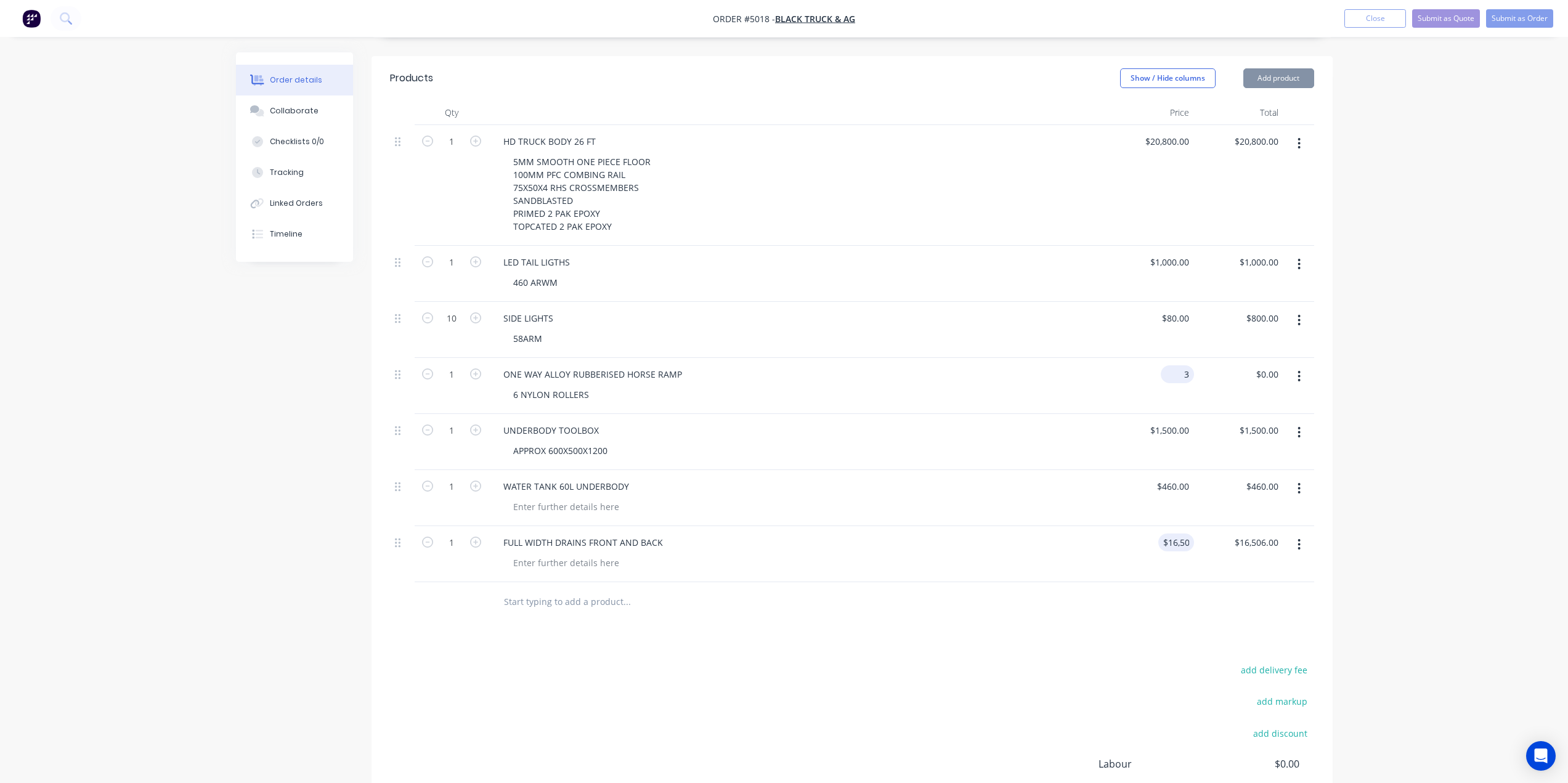
type input "0"
type input "$3.00"
type input "00"
type input "$0.00"
type input "$16,506.00"
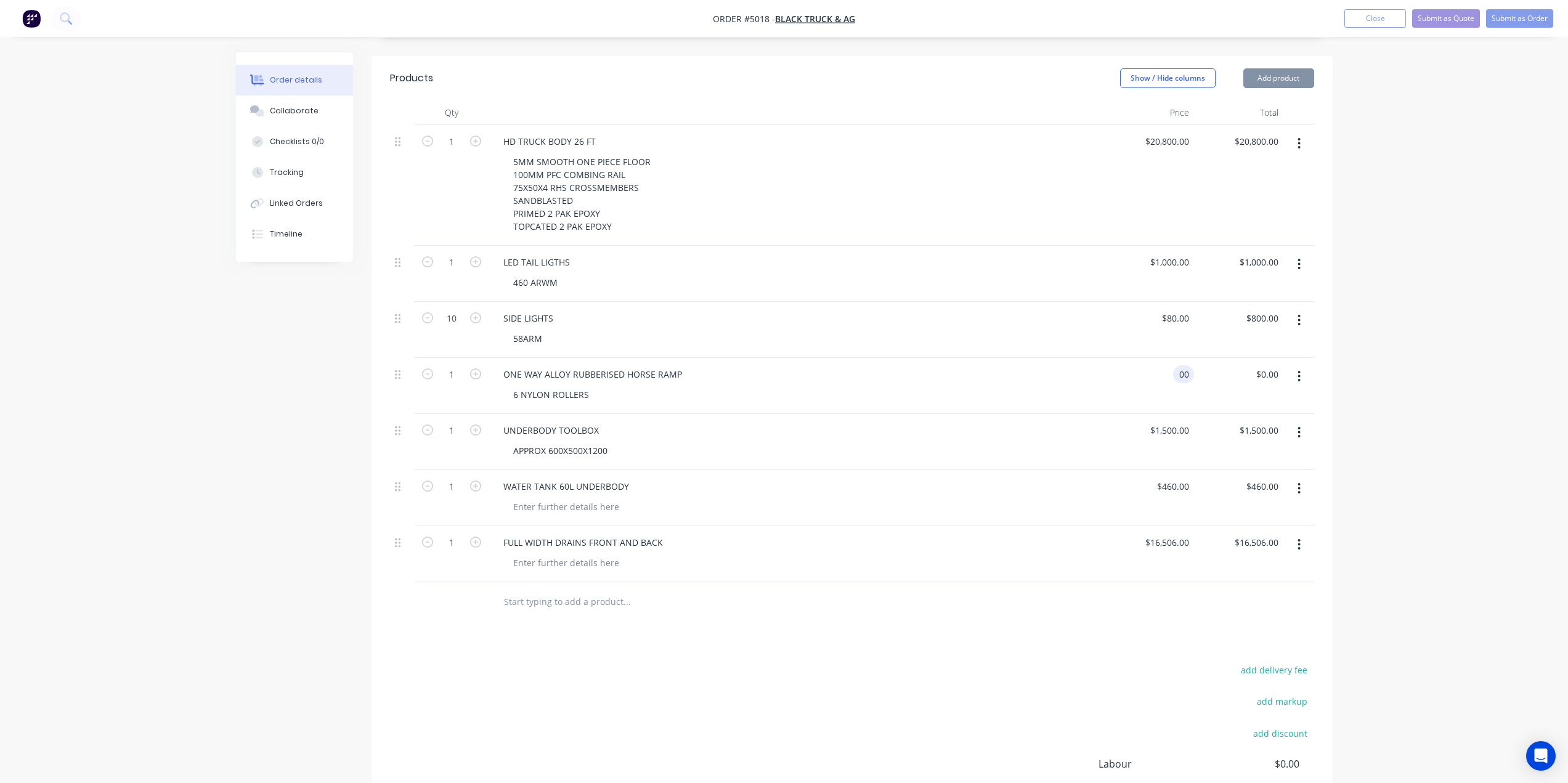
type input "$0.00"
type input "16506"
type input "00"
type input "$16,506.00"
type input "$0.00"
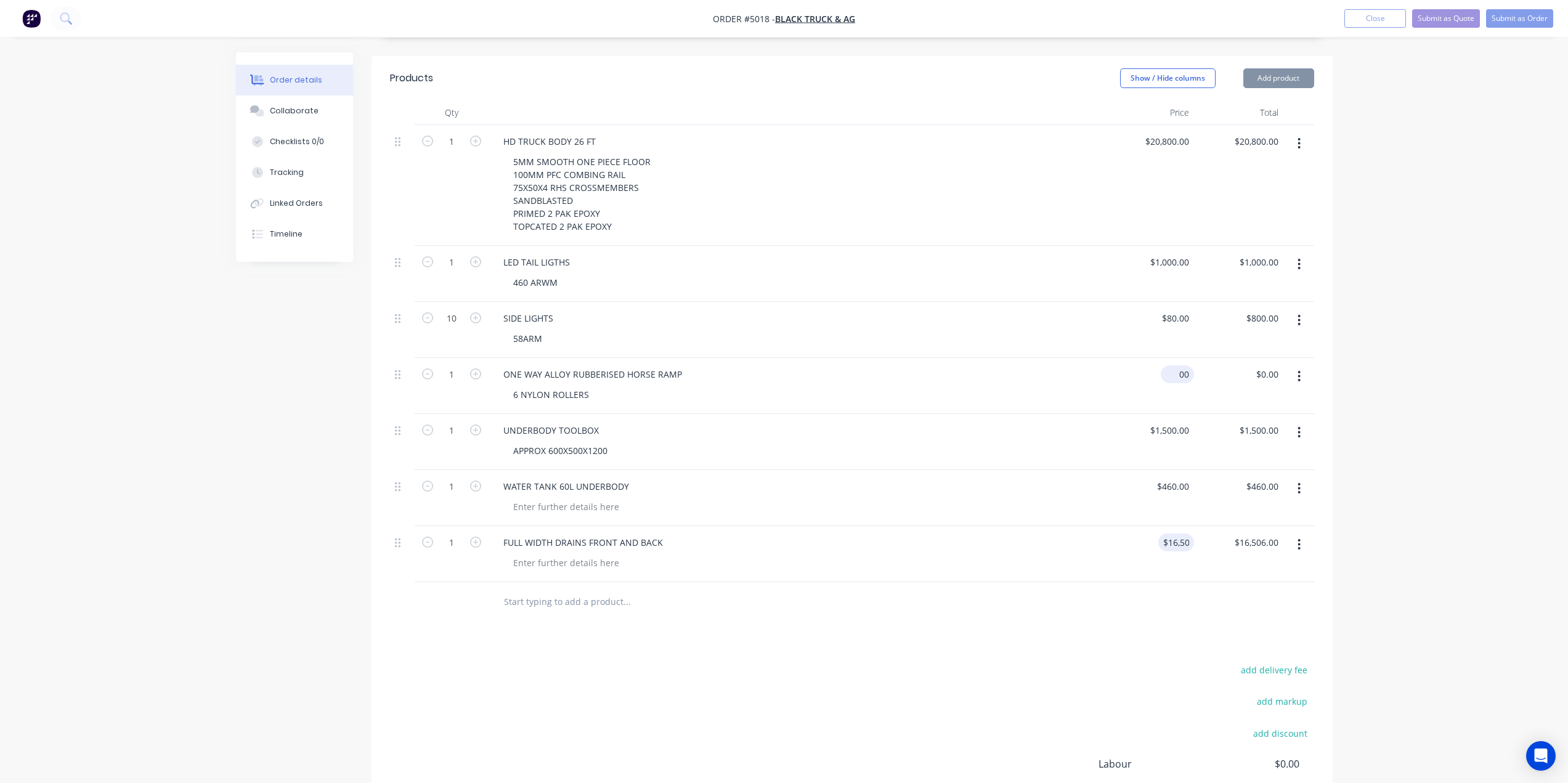
type input "16506"
type input "00"
type input "$16,506.00"
type input "$0.00"
type input "16506"
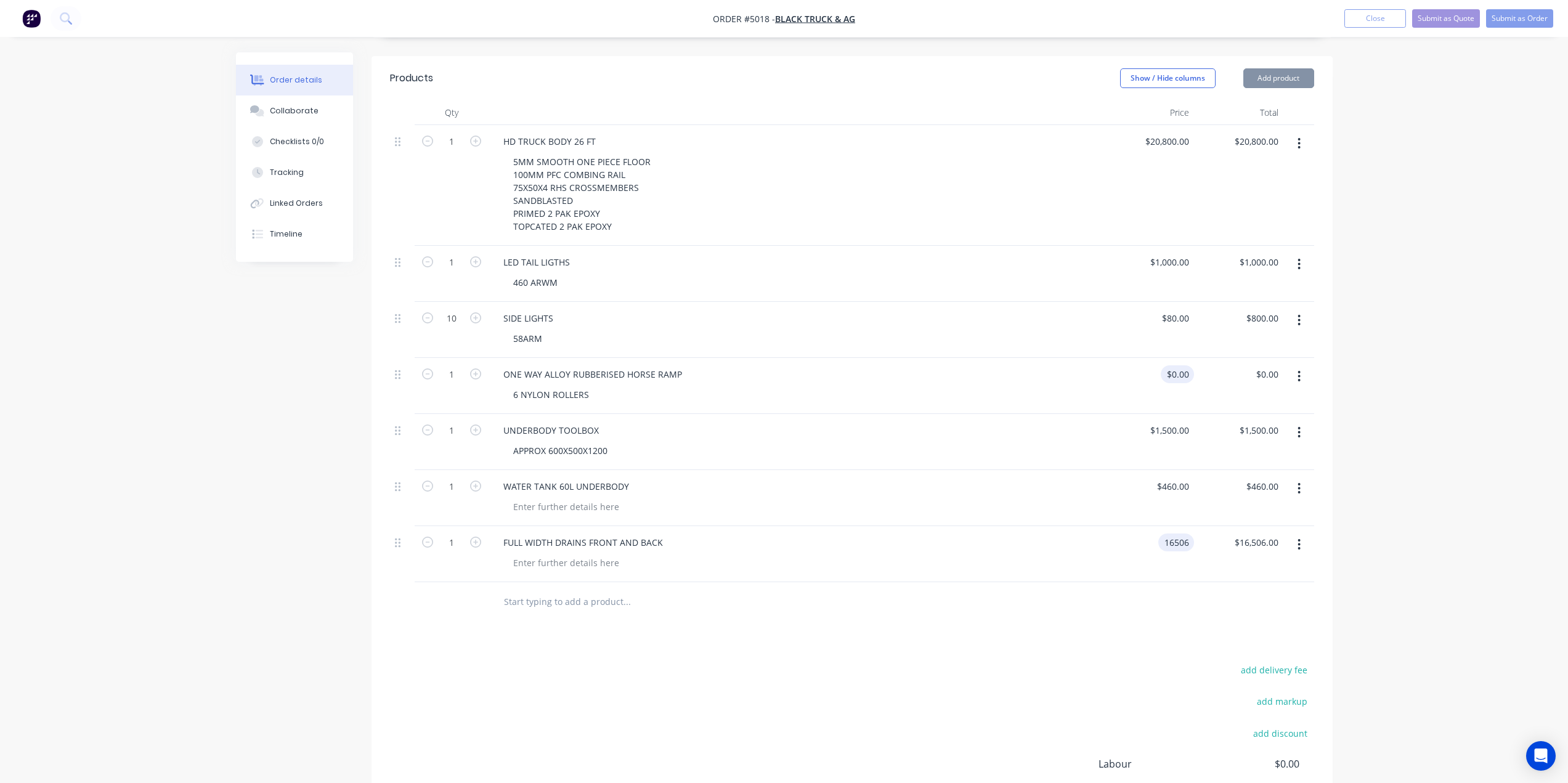
type input "00"
type input "$16,506.00"
type input "$0.00"
type input "16506"
type input "00"
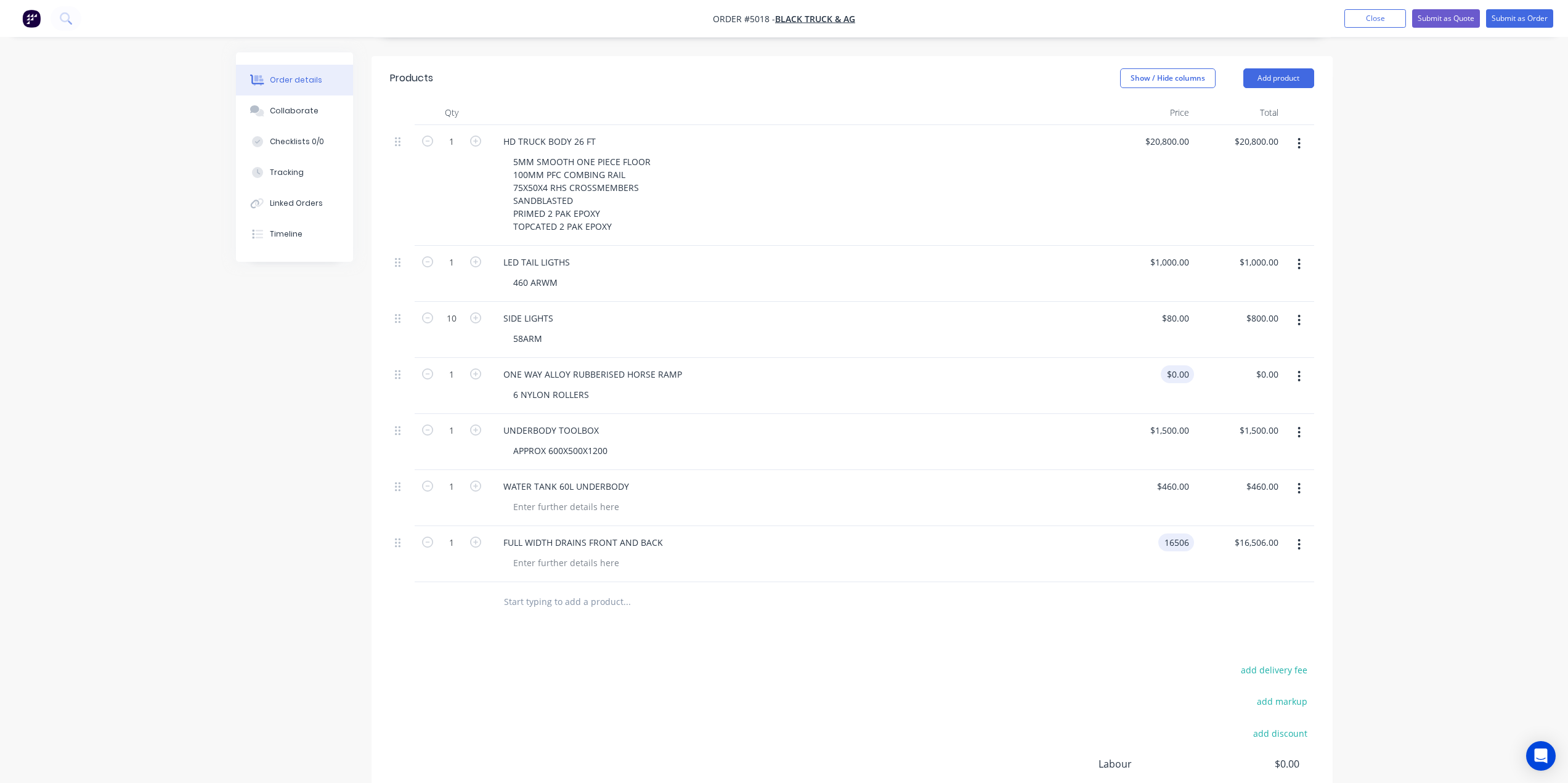
type input "$16,506.00"
type input "$0.00"
type input "16506"
type input "00"
type input "16506"
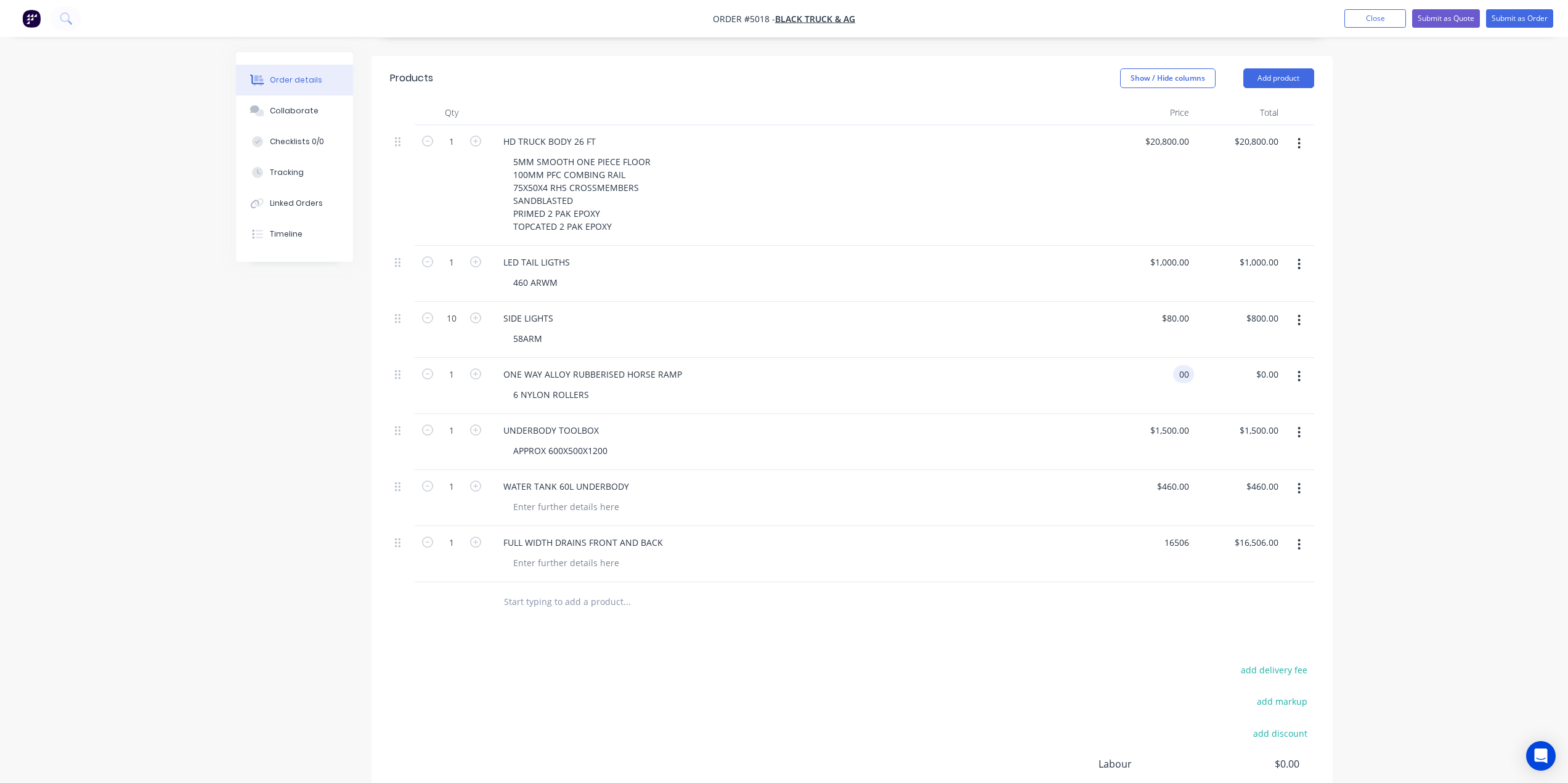
type input "$0.00"
type input "16506"
type input "00"
type input "$16,506.00"
type input "$0.00"
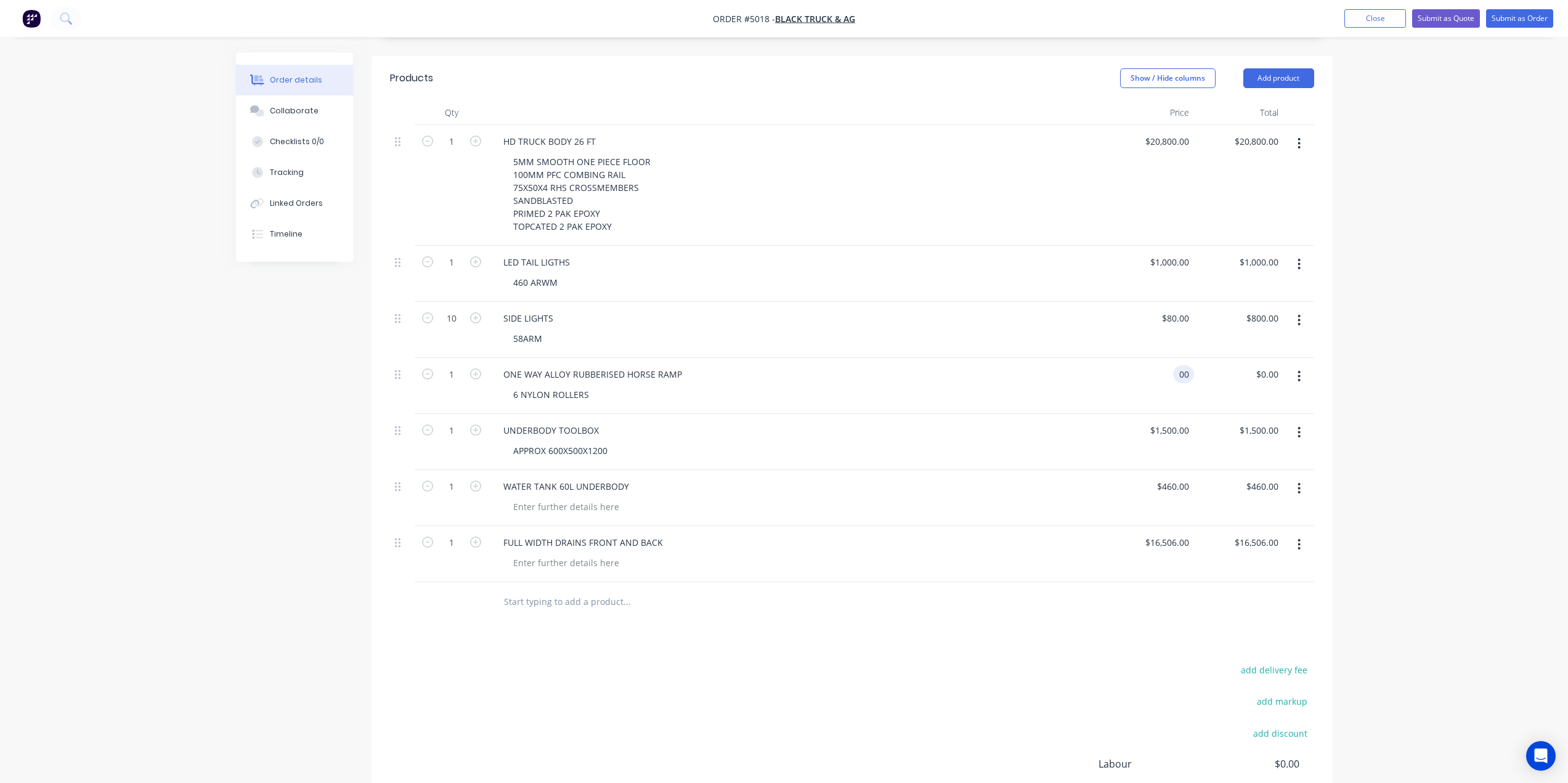
type input "16506"
type input "00"
type input "$16,506.00"
type input "$0.00"
type input "16506"
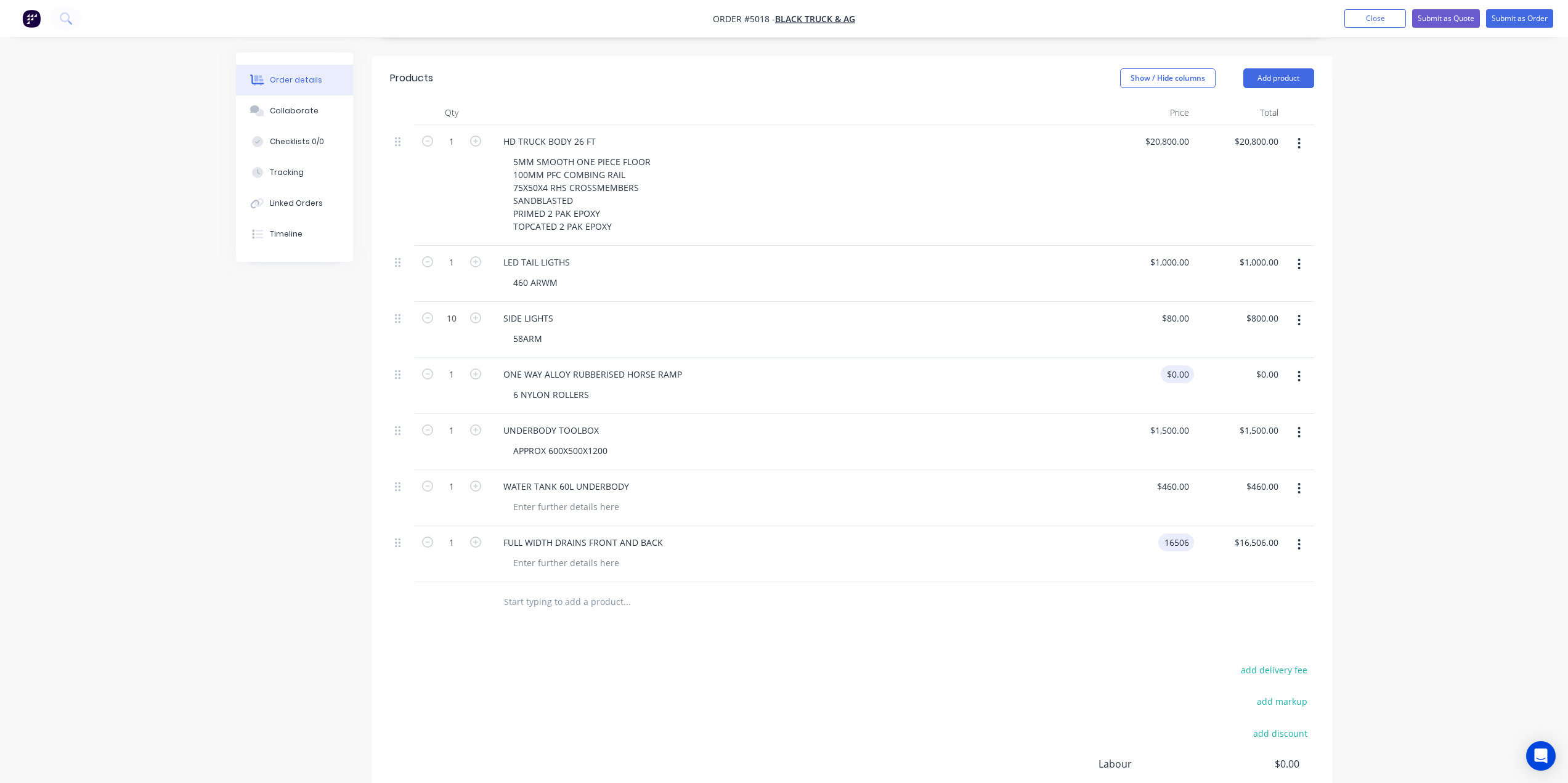
type input "00"
type input "$16,506.00"
type input "$0.00"
type input "16506"
type input "00"
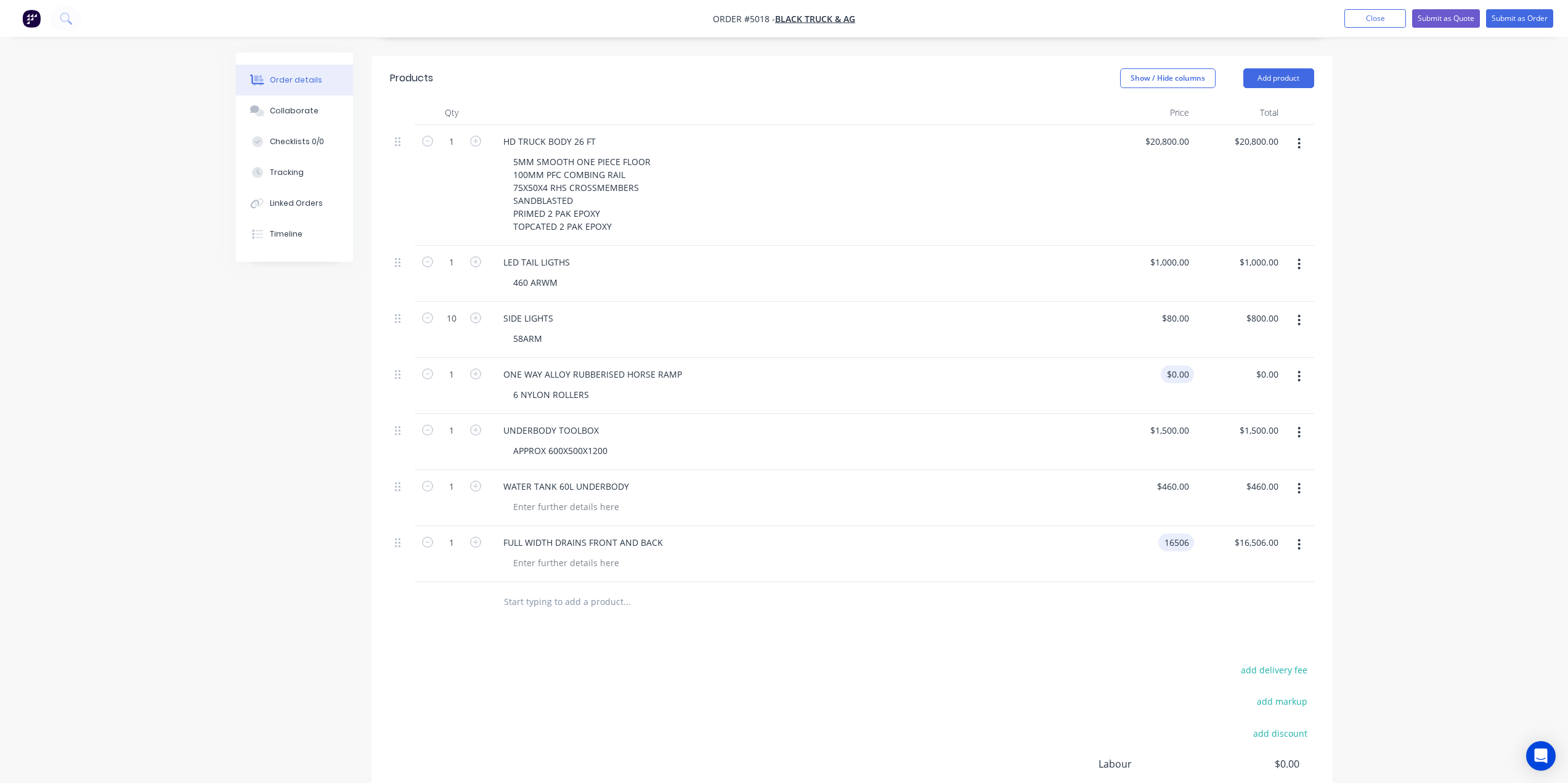
type input "$16,506.00"
type input "$0.00"
type input "16506"
type input "00"
type input "$16,506.00"
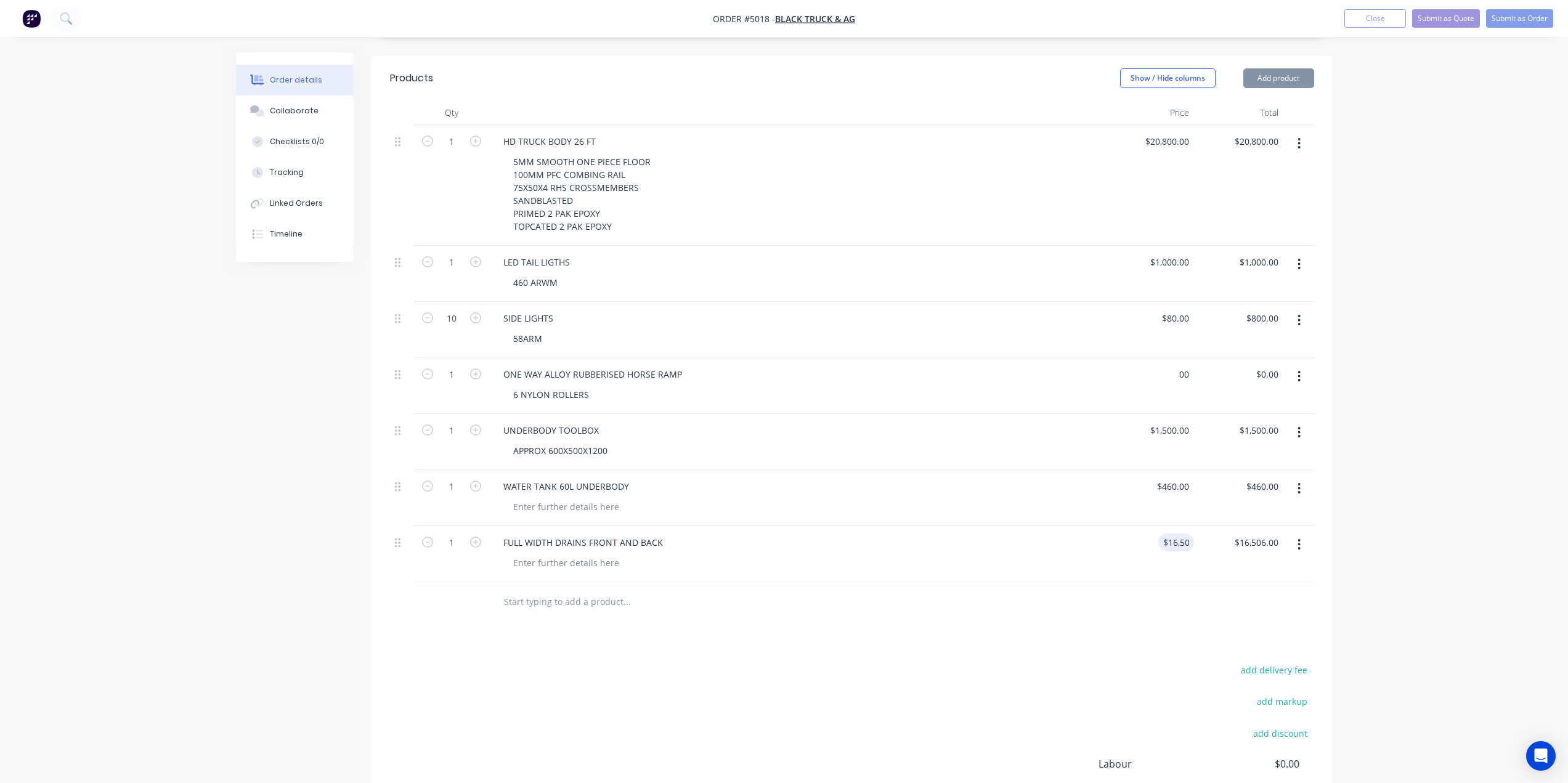
type input "$0.00"
type input "16506"
type input "00"
type input "$16,506.00"
type input "$0.00"
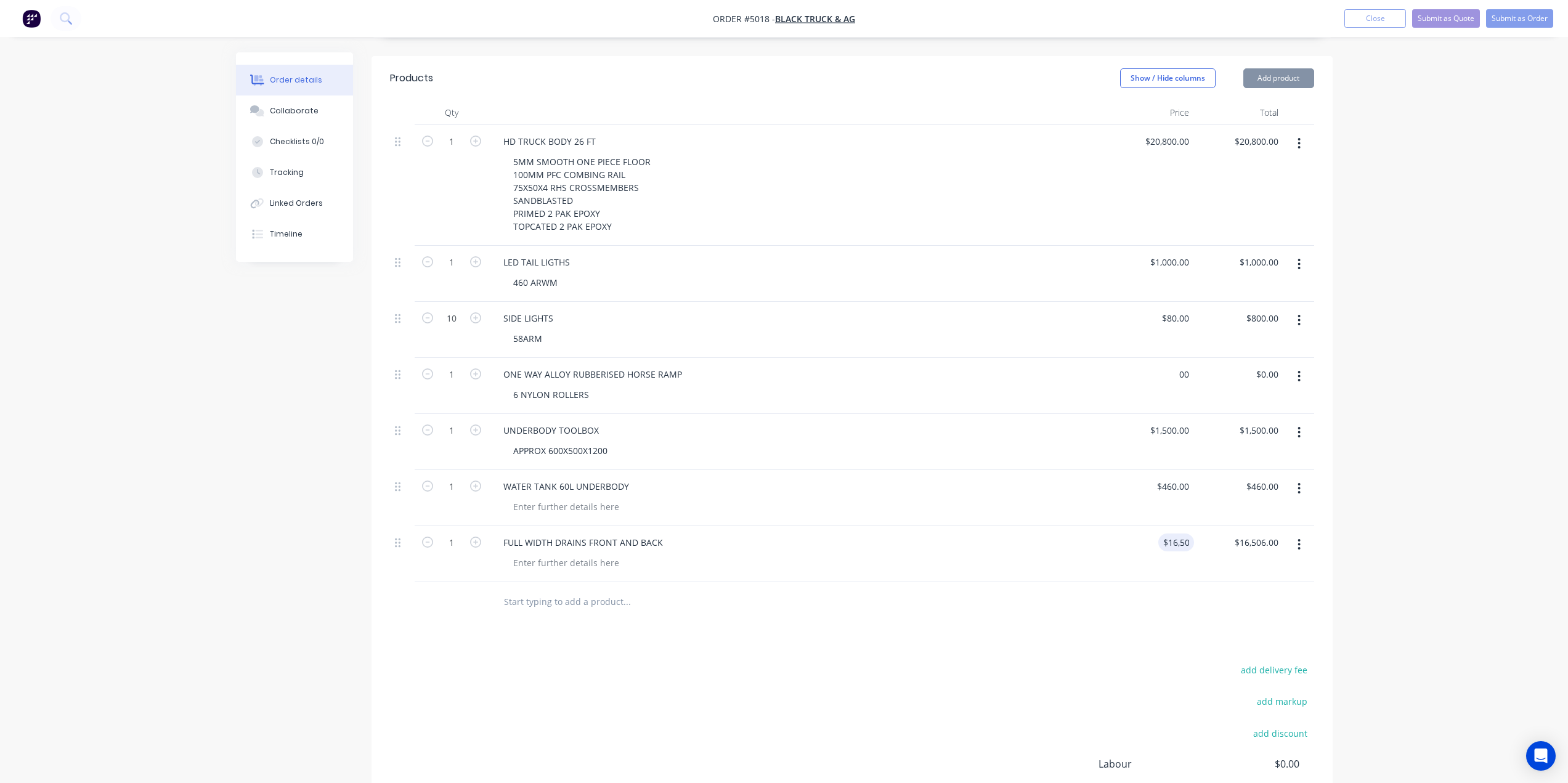
type input "16506"
type input "00"
type input "$16,506.00"
type input "$0.00"
type input "16506"
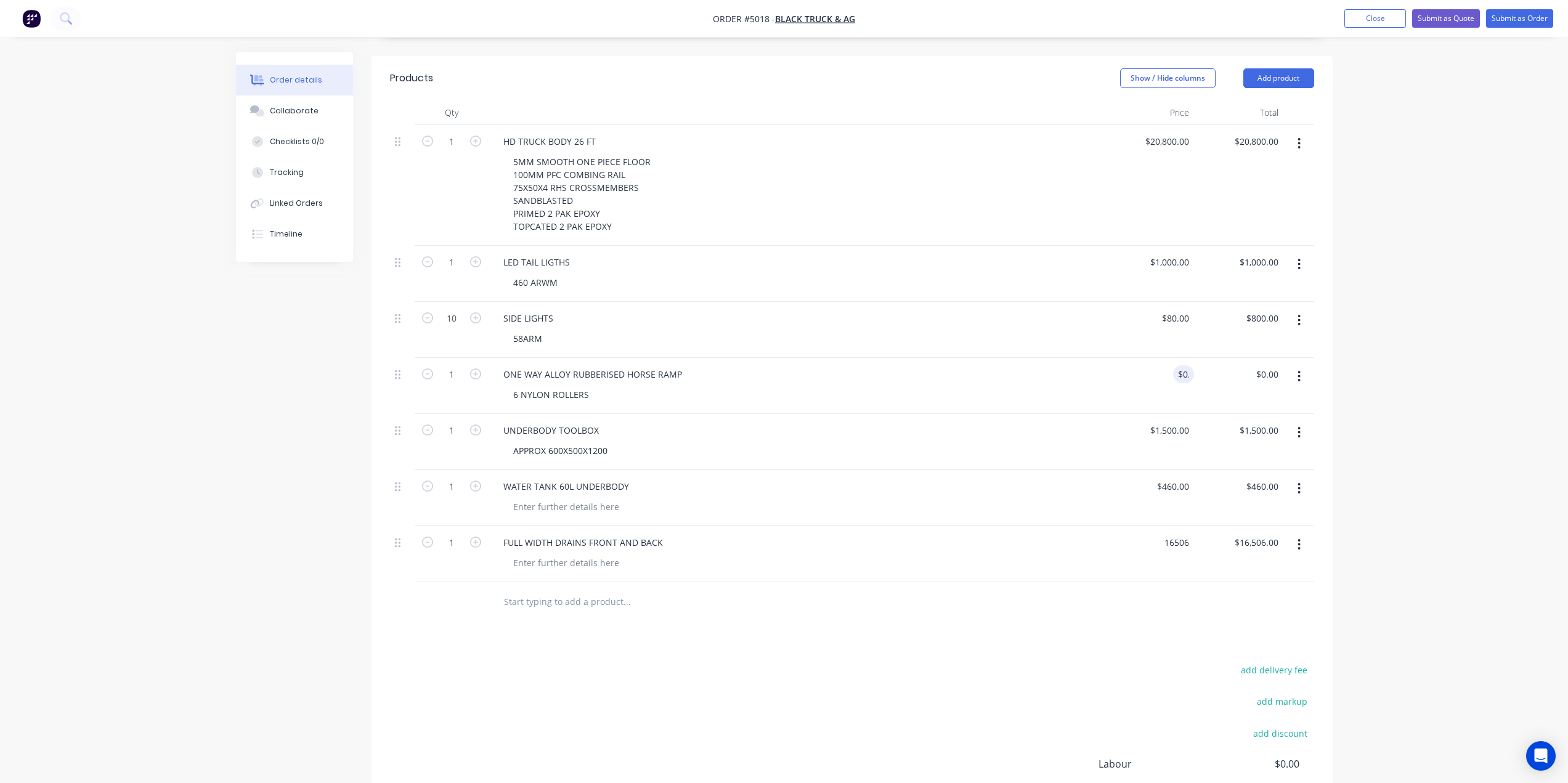
type input "00"
type input "$16,506.00"
type input "$0.00"
type input "16506"
type input "00"
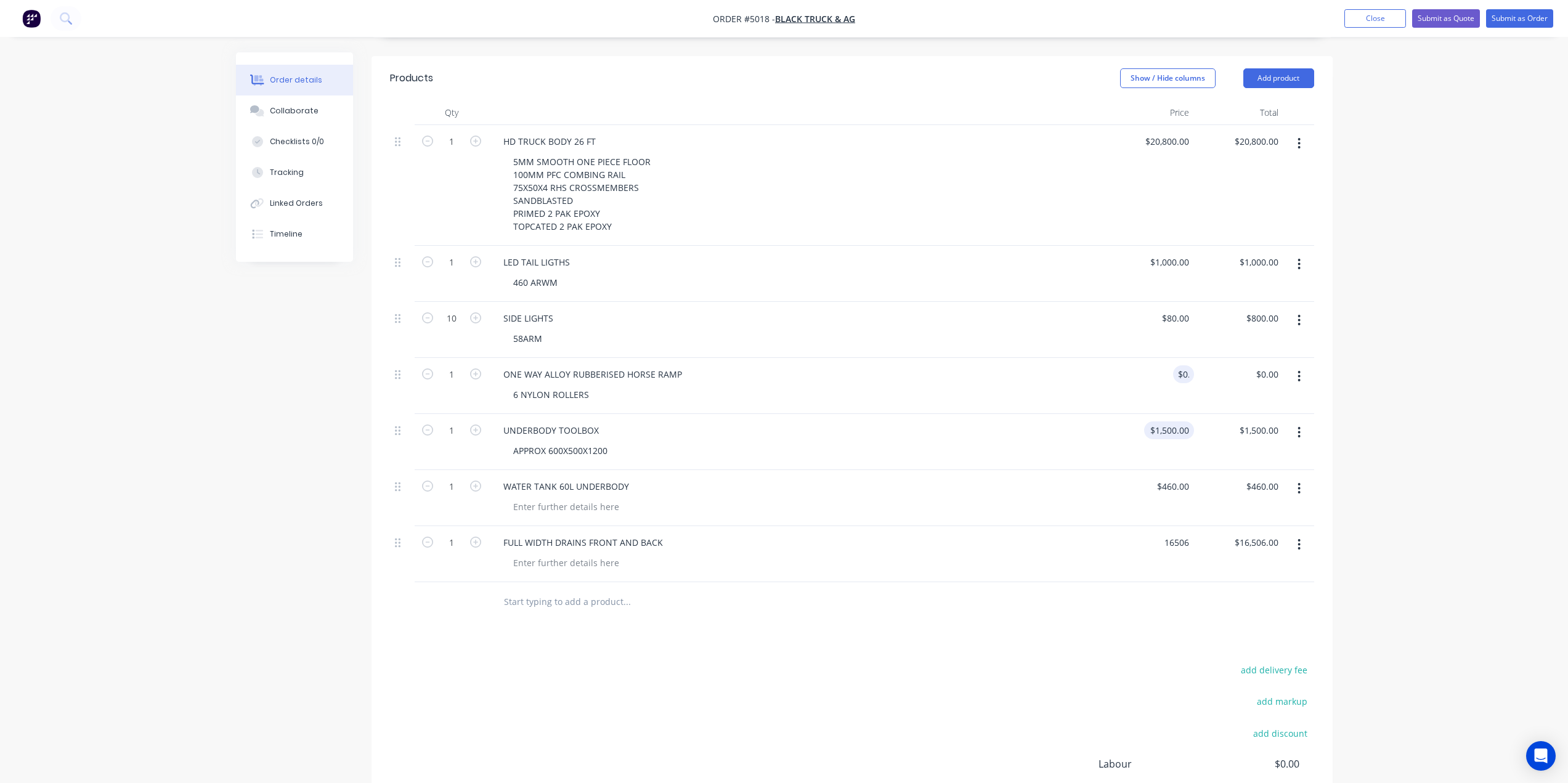
type input "$16,506.00"
type input "$0.00"
type input "16506"
type input "00"
type input "$16,506.00"
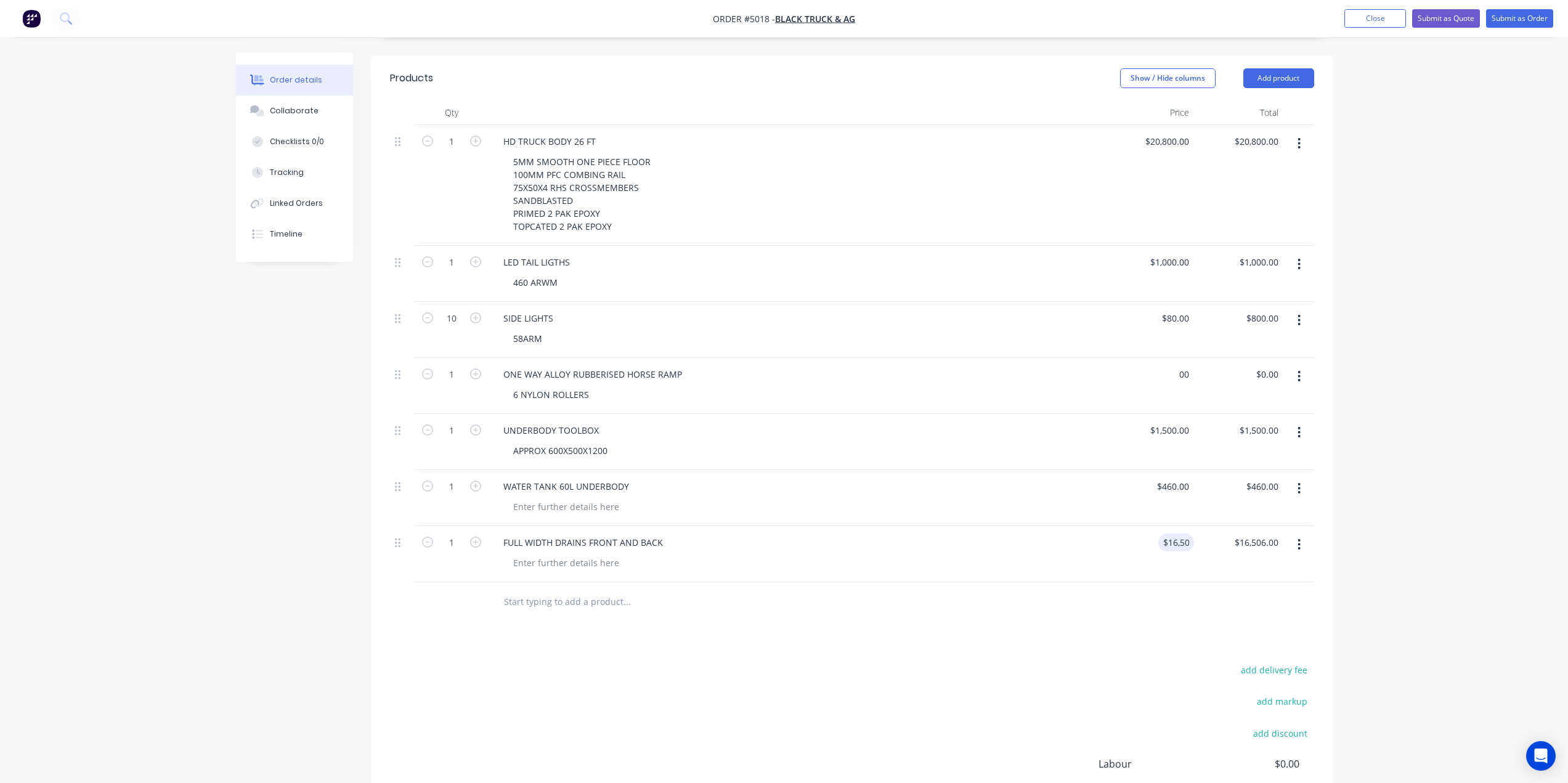
type input "$0.00"
type input "16506"
type input "00"
type input "$16,506.00"
type input "$0.00"
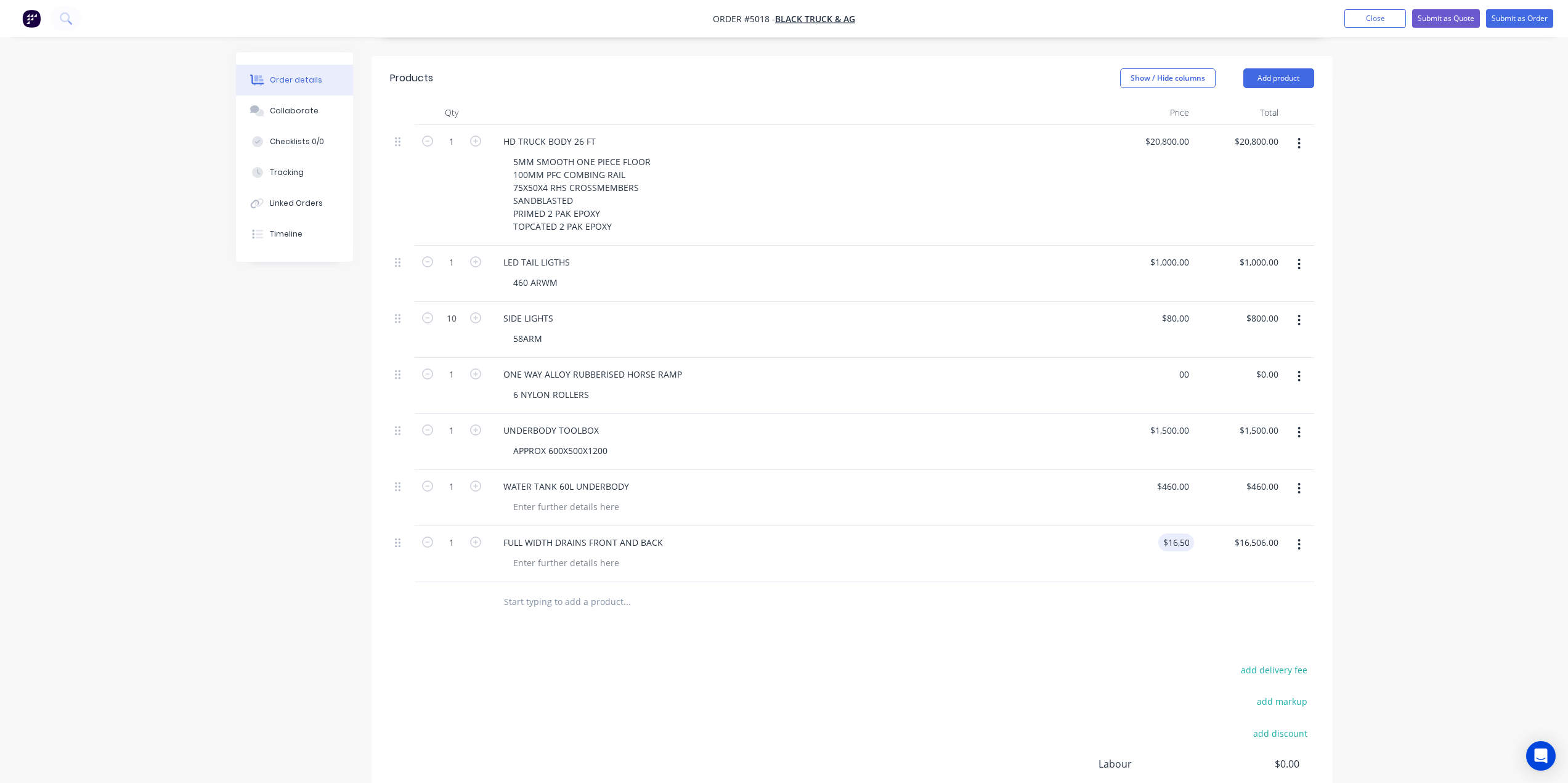
type input "16506"
type input "00"
click at [1185, 365] on input "00" at bounding box center [1185, 374] width 16 height 18
click at [1166, 533] on input "$16,506.00" at bounding box center [1168, 542] width 50 height 18
click at [1171, 533] on input "$16,506.00" at bounding box center [1168, 542] width 50 height 18
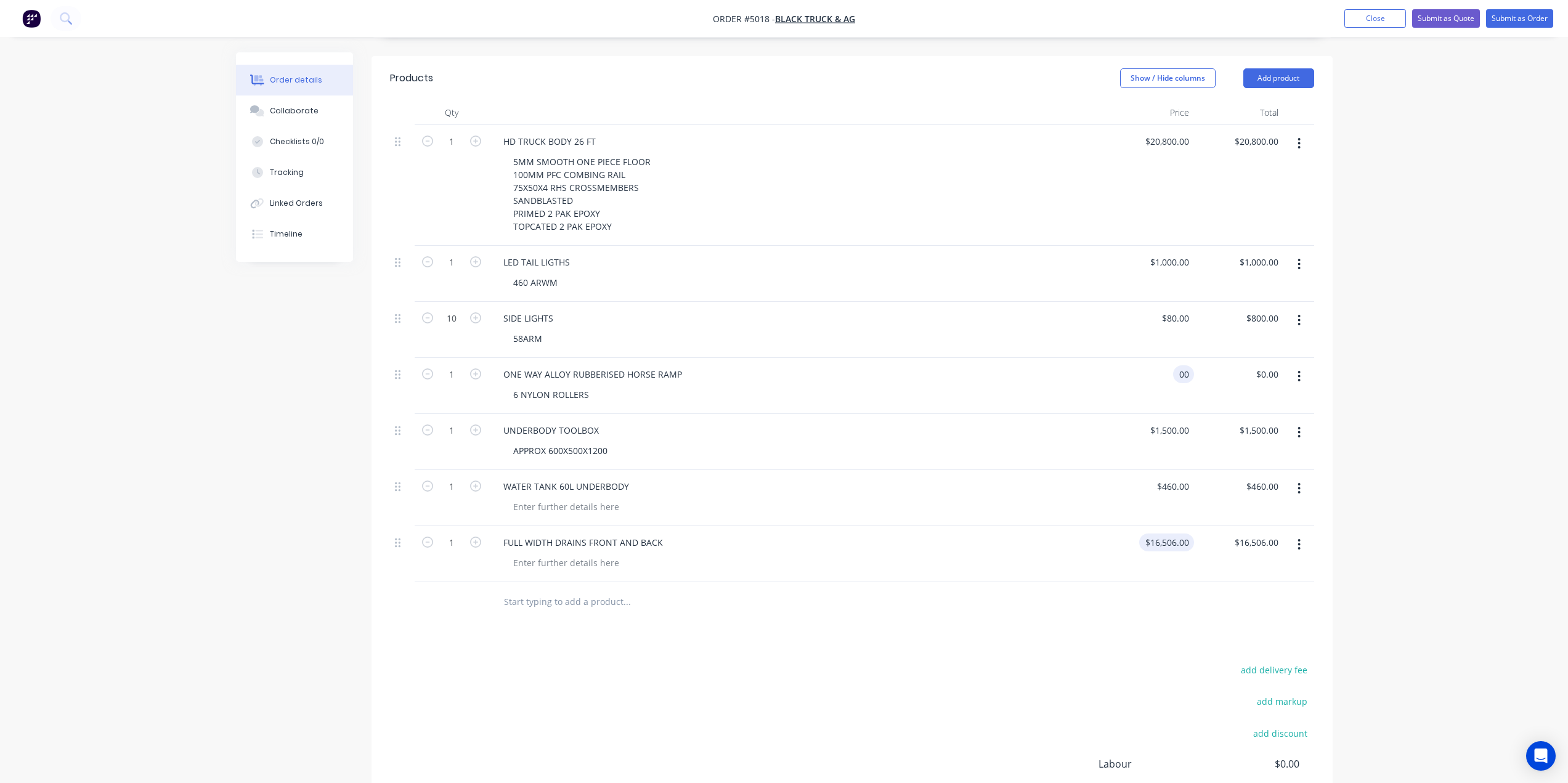
click at [1171, 533] on input "$16,506.00" at bounding box center [1168, 542] width 50 height 18
click at [1422, 370] on div "Order details Collaborate Checklists 0/0 Tracking Linked Orders Timeline Order …" at bounding box center [784, 239] width 1568 height 1341
click at [1182, 533] on input "16506" at bounding box center [1178, 542] width 31 height 18
click at [1194, 414] on div "$1,500.00 $1,500.00" at bounding box center [1238, 442] width 90 height 56
click at [1172, 421] on input "1500" at bounding box center [1181, 430] width 26 height 18
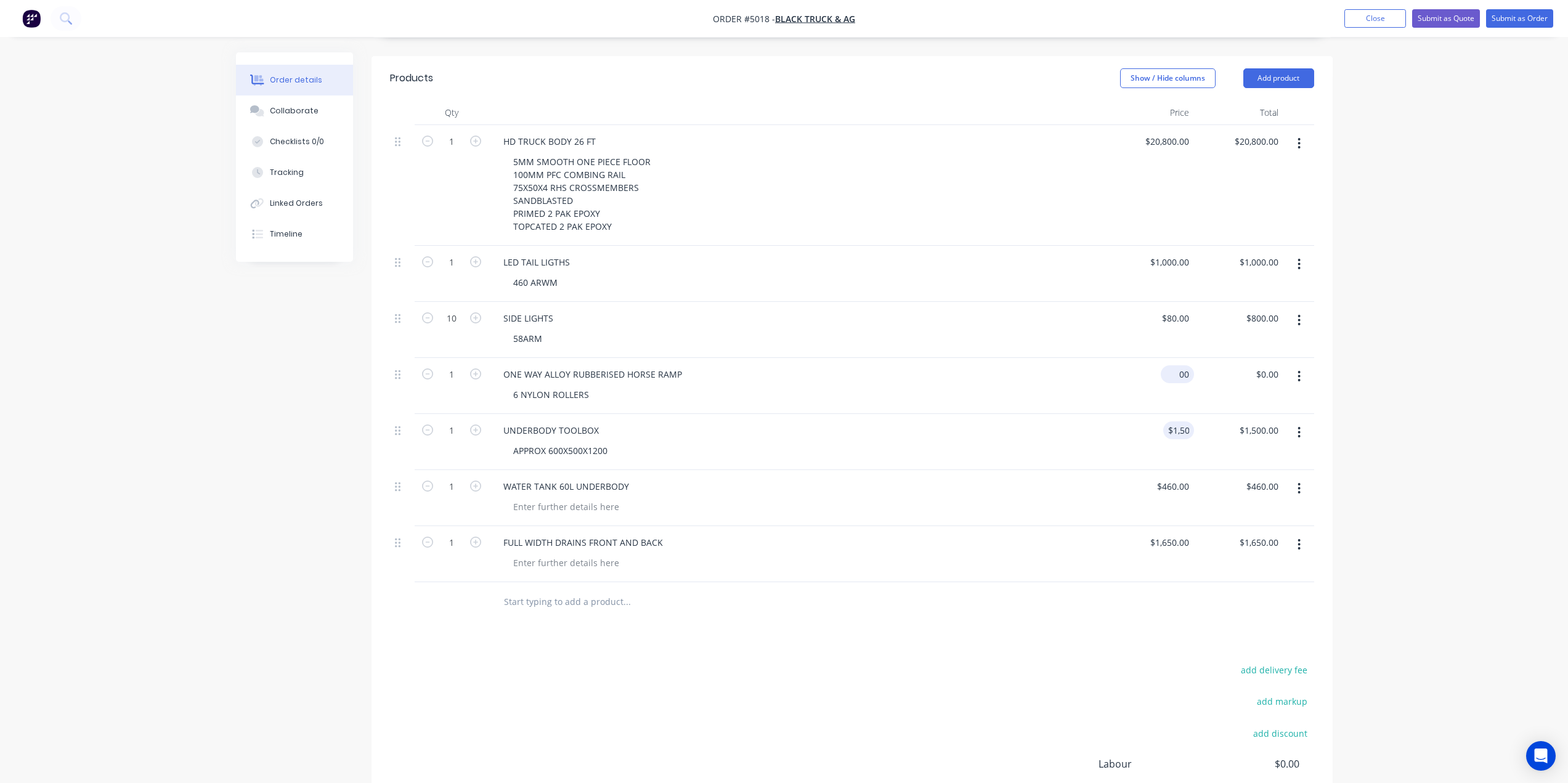
click at [1185, 365] on input "00" at bounding box center [1180, 374] width 28 height 18
click at [1133, 303] on div "$80.00 $80.00" at bounding box center [1149, 330] width 90 height 56
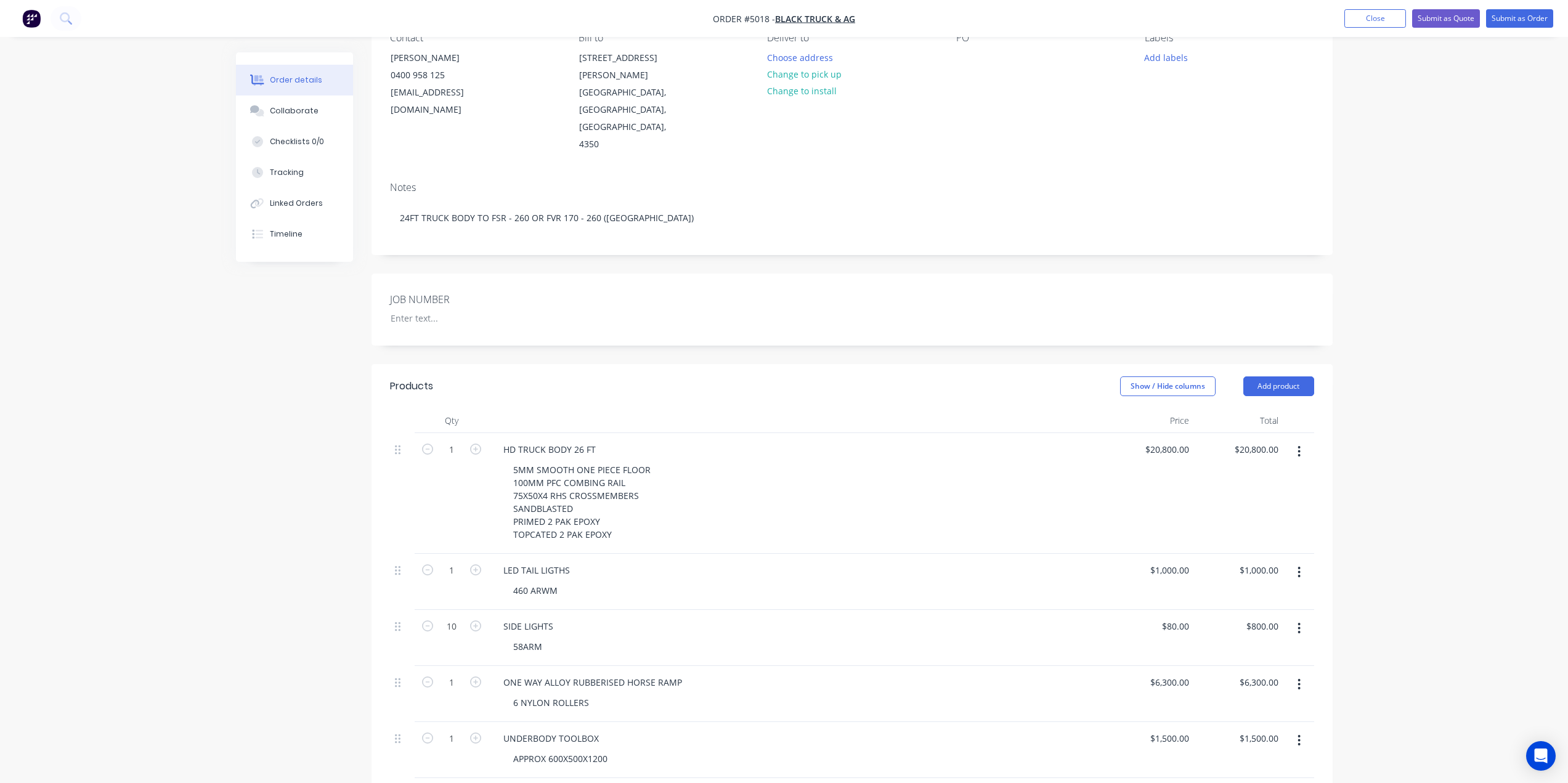
scroll to position [92, 0]
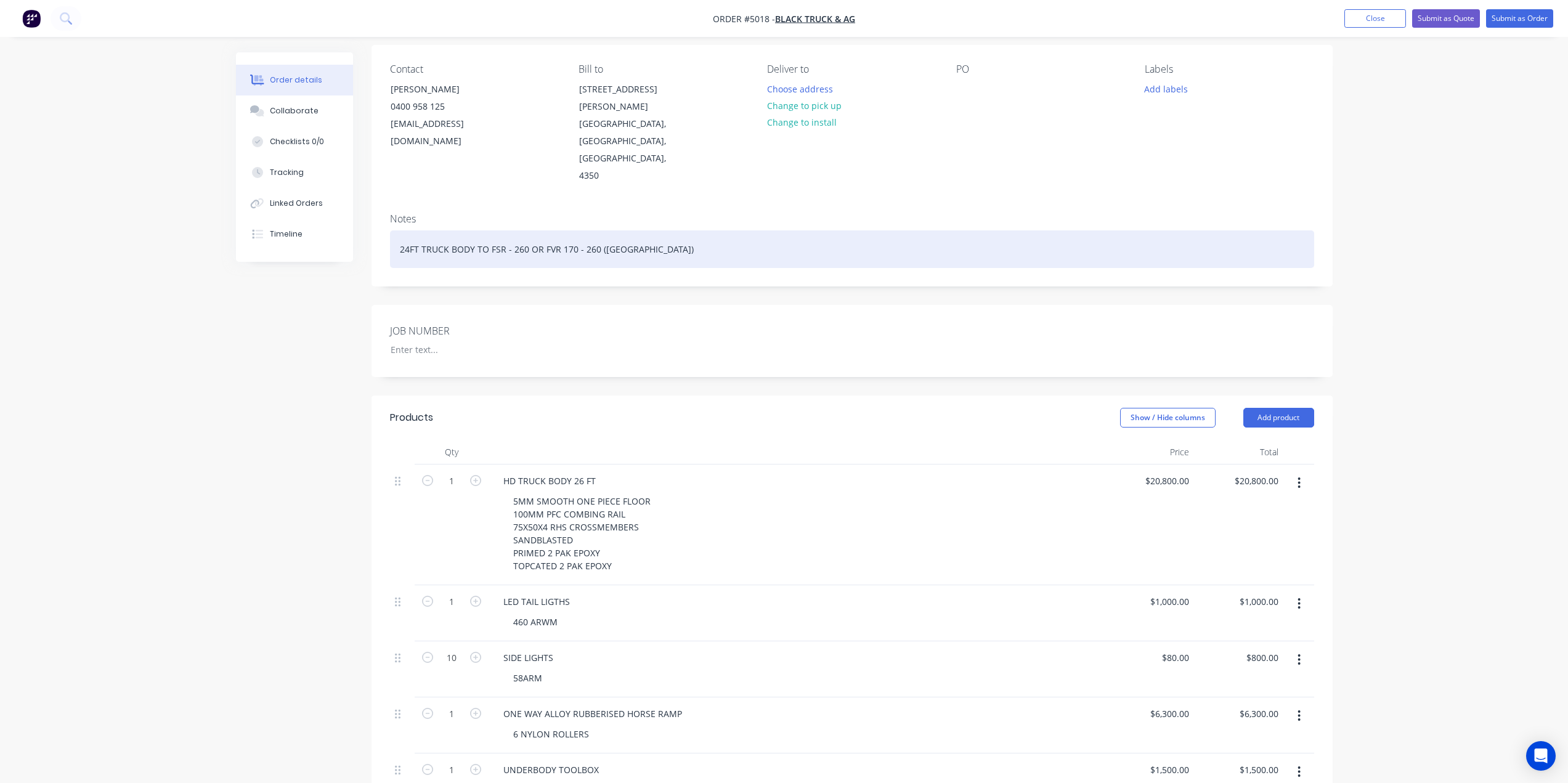
click at [408, 231] on div "24FT TRUCK BODY TO FSR - 260 OR FVR 170 - 260 ([GEOGRAPHIC_DATA])" at bounding box center [852, 249] width 924 height 37
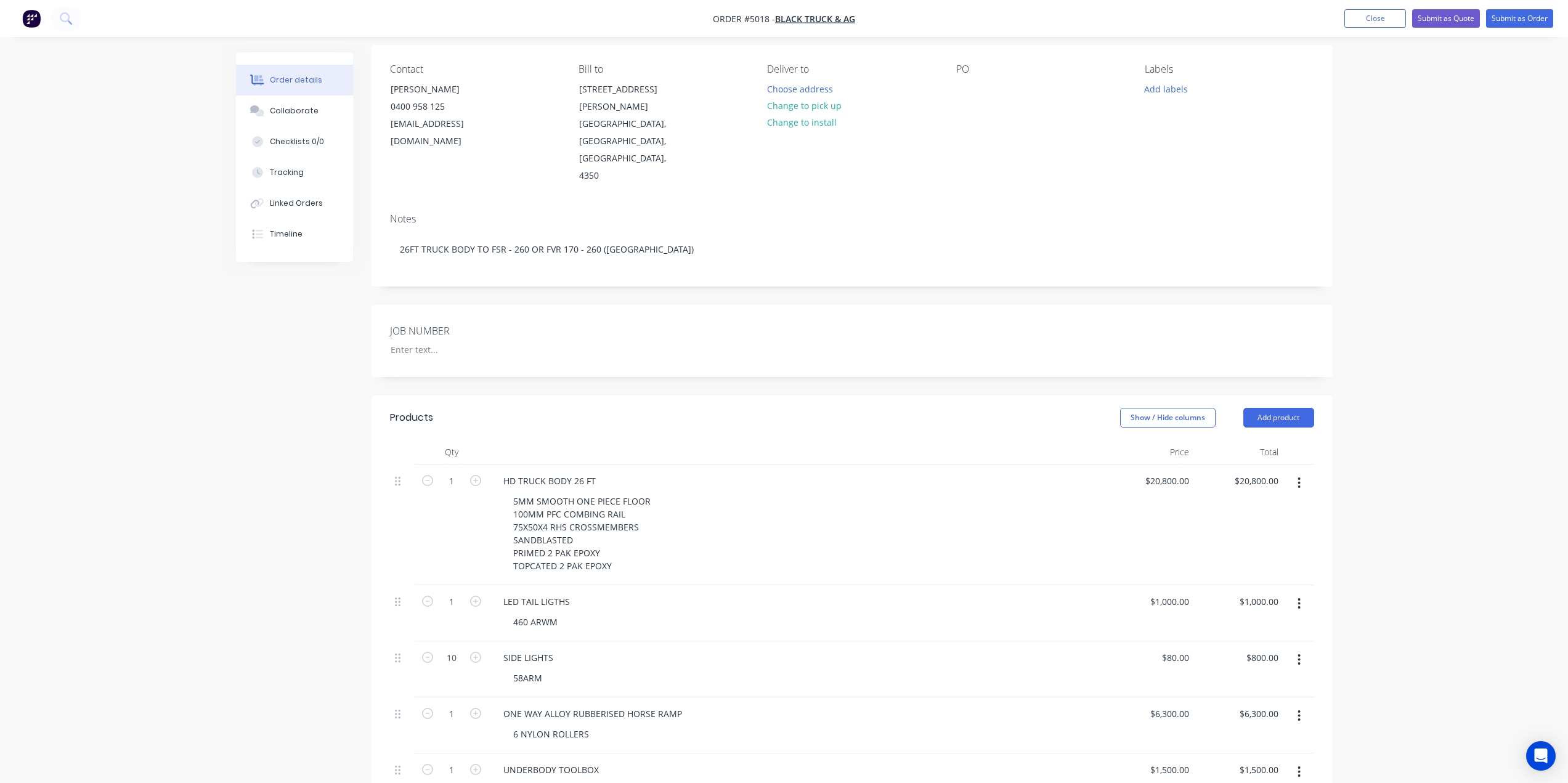
click at [527, 263] on div "Created by [PERSON_NAME] Created [DATE] Required [DATE] Assigned to Add team me…" at bounding box center [852, 596] width 961 height 1270
click at [1161, 88] on button "Add labels" at bounding box center [1166, 88] width 57 height 17
click at [1061, 122] on div "PO" at bounding box center [1041, 124] width 169 height 121
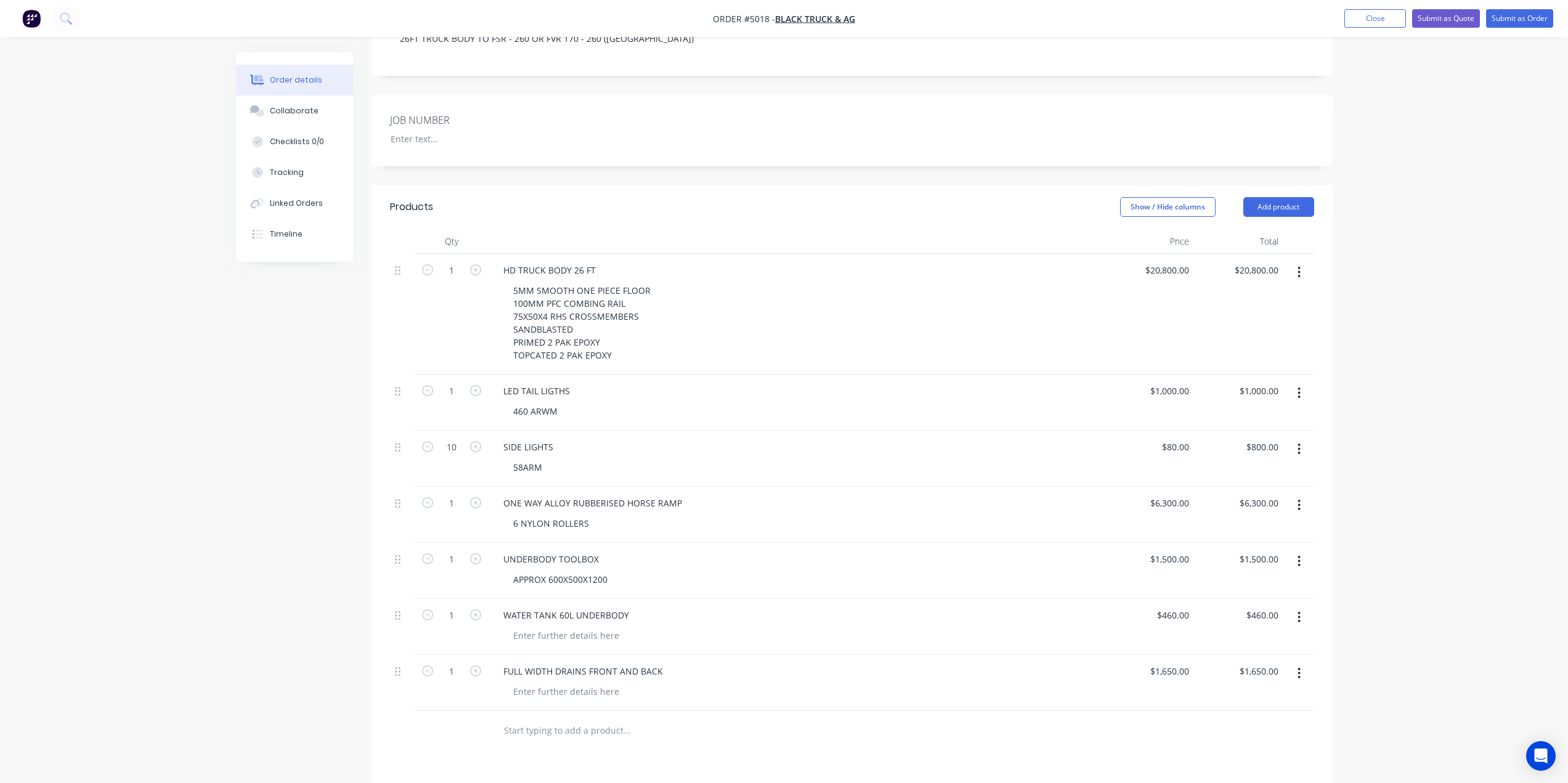
scroll to position [338, 0]
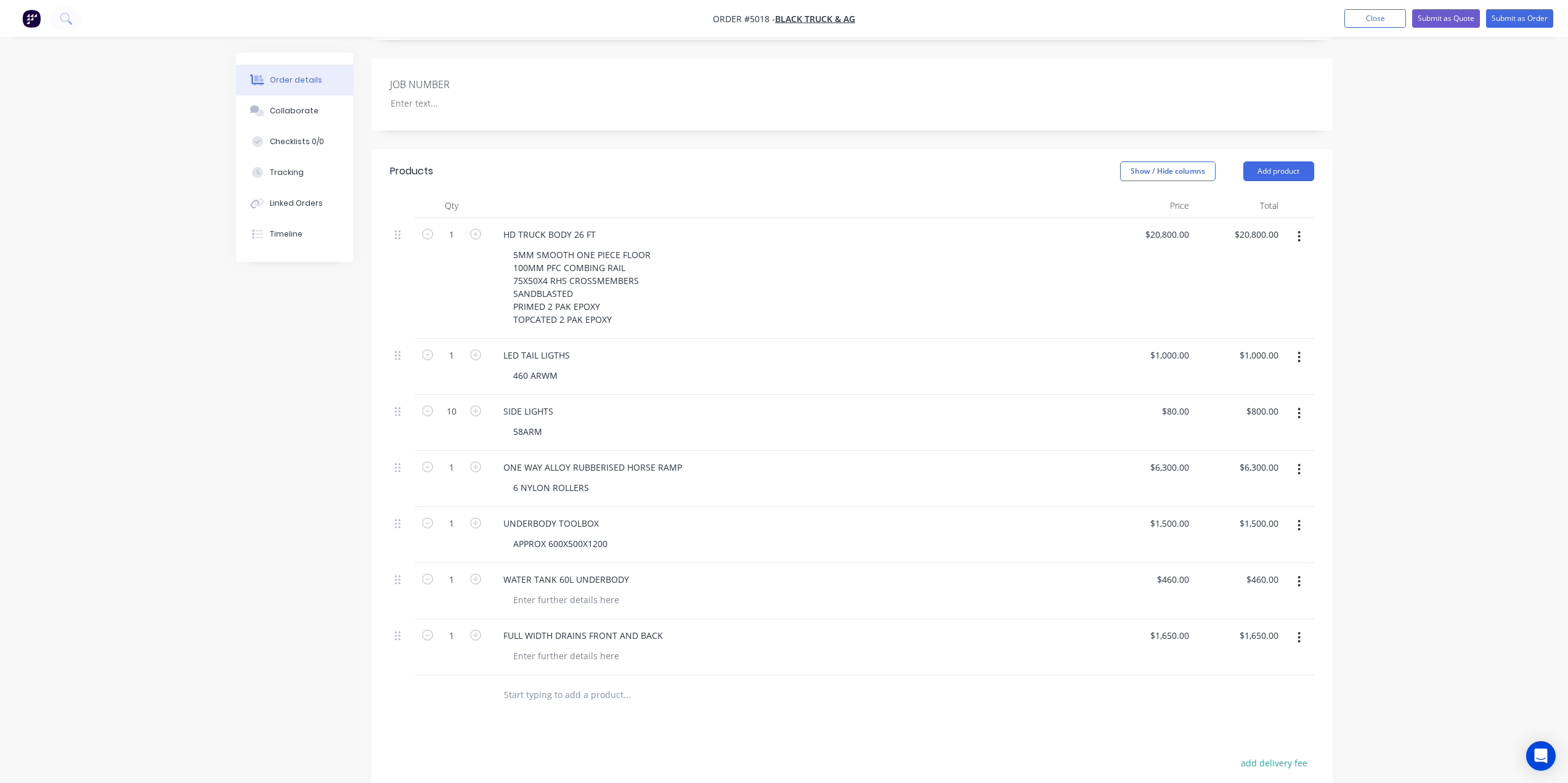
click at [564, 683] on input "text" at bounding box center [627, 695] width 247 height 24
click at [668, 534] on div "APPROX 600X500X1200" at bounding box center [802, 543] width 596 height 18
click at [474, 518] on icon "button" at bounding box center [475, 523] width 11 height 11
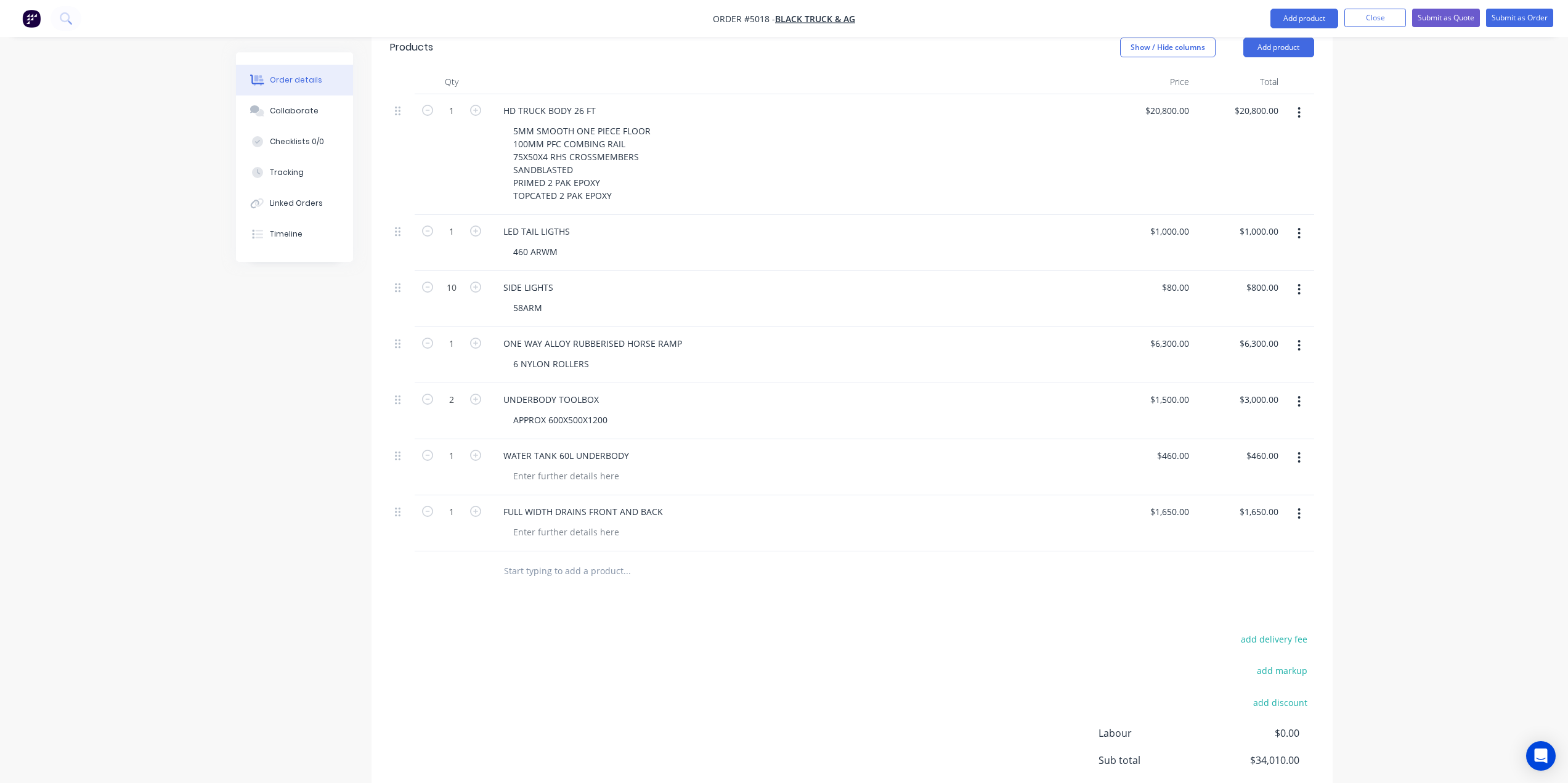
scroll to position [461, 0]
drag, startPoint x: 396, startPoint y: 312, endPoint x: 403, endPoint y: 183, distance: 129.2
click at [403, 183] on div "1 HD TRUCK BODY 26 FT 5MM SMOOTH ONE PIECE FLOOR 100MM PFC COMBING RAIL 75X50X4…" at bounding box center [852, 323] width 924 height 457
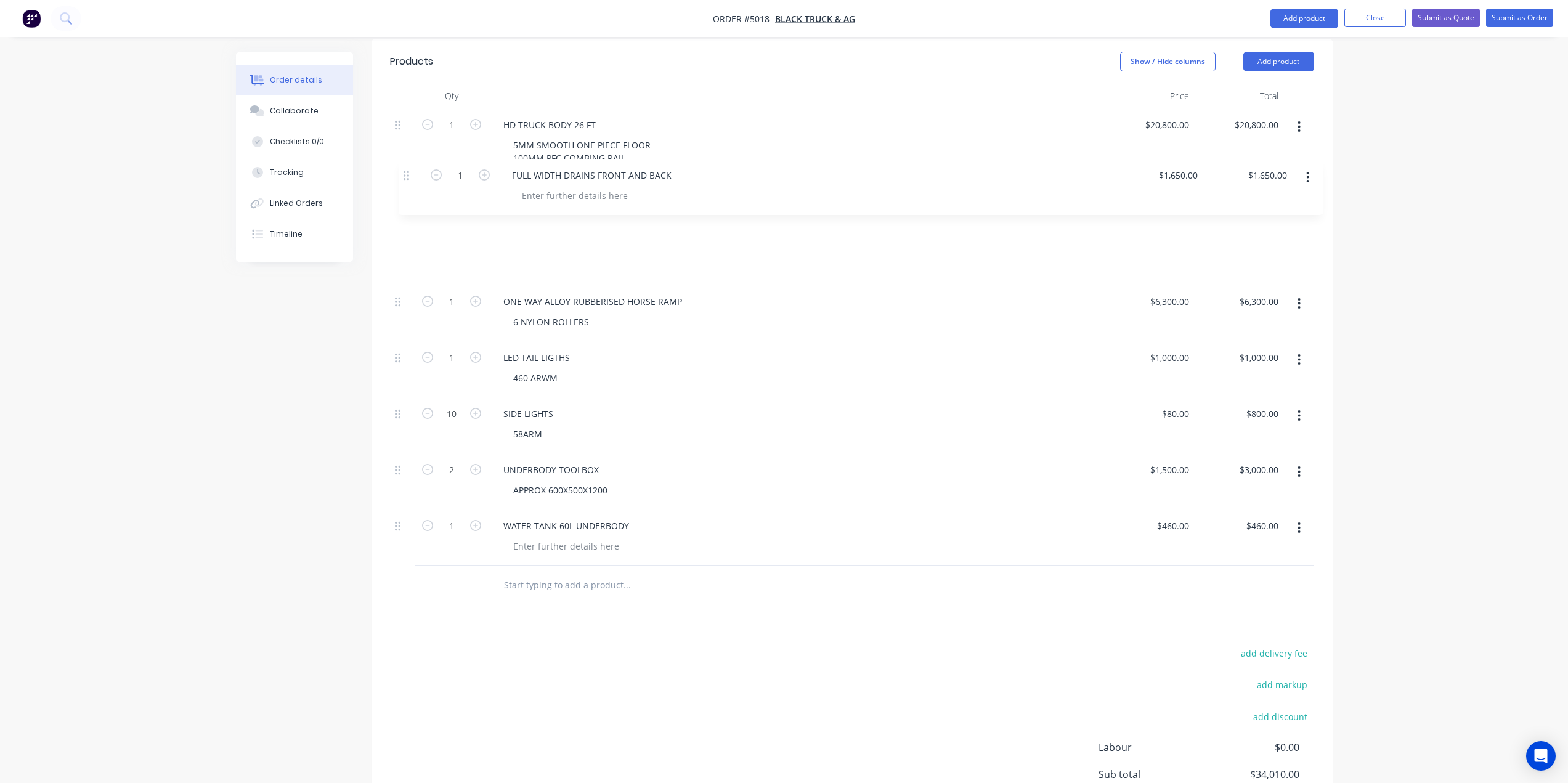
scroll to position [447, 0]
drag, startPoint x: 398, startPoint y: 484, endPoint x: 395, endPoint y: 196, distance: 288.0
click at [395, 196] on div "1 HD TRUCK BODY 26 FT 5MM SMOOTH ONE PIECE FLOOR 100MM PFC COMBING RAIL 75X50X4…" at bounding box center [852, 338] width 924 height 457
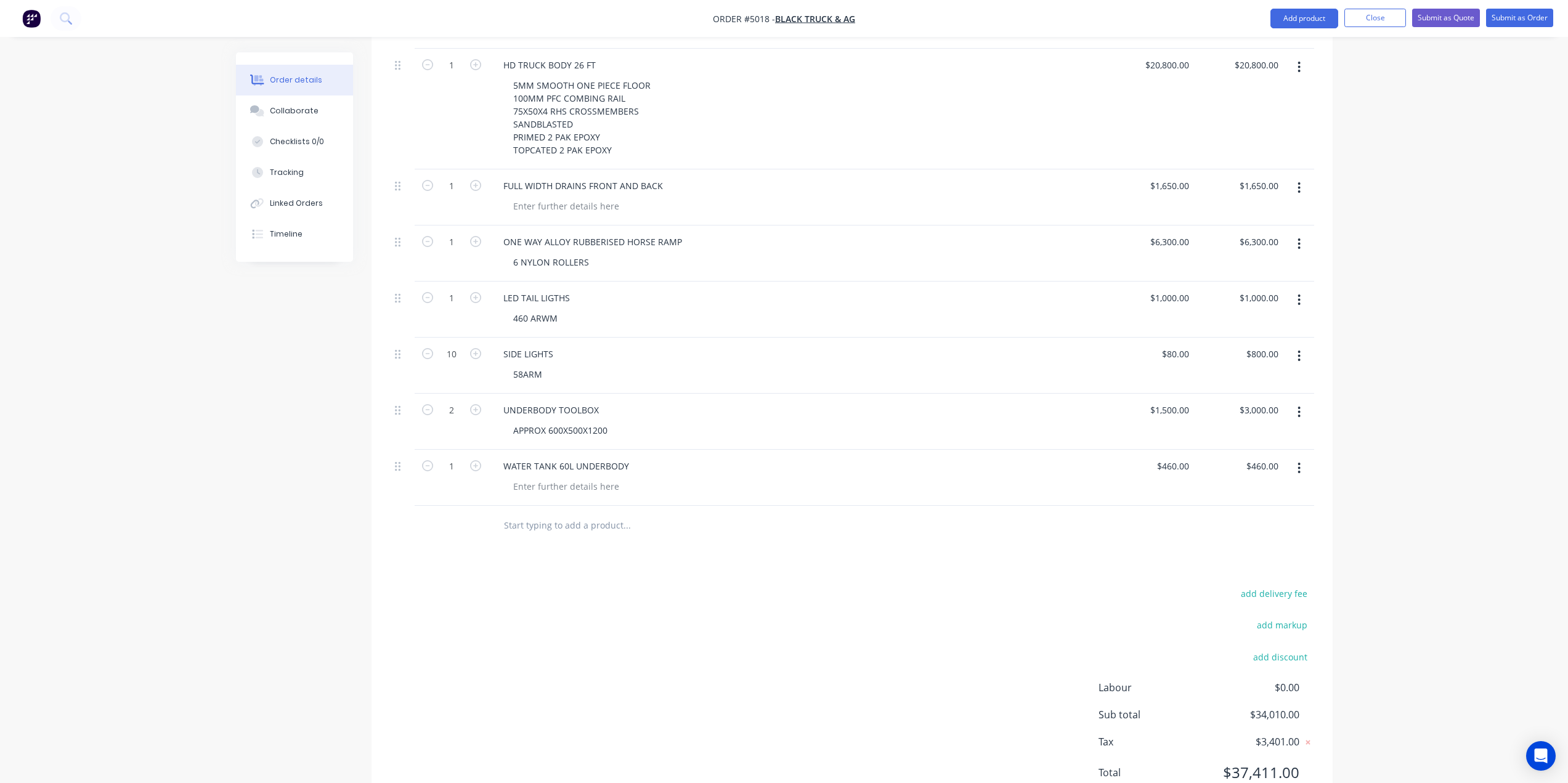
scroll to position [523, 0]
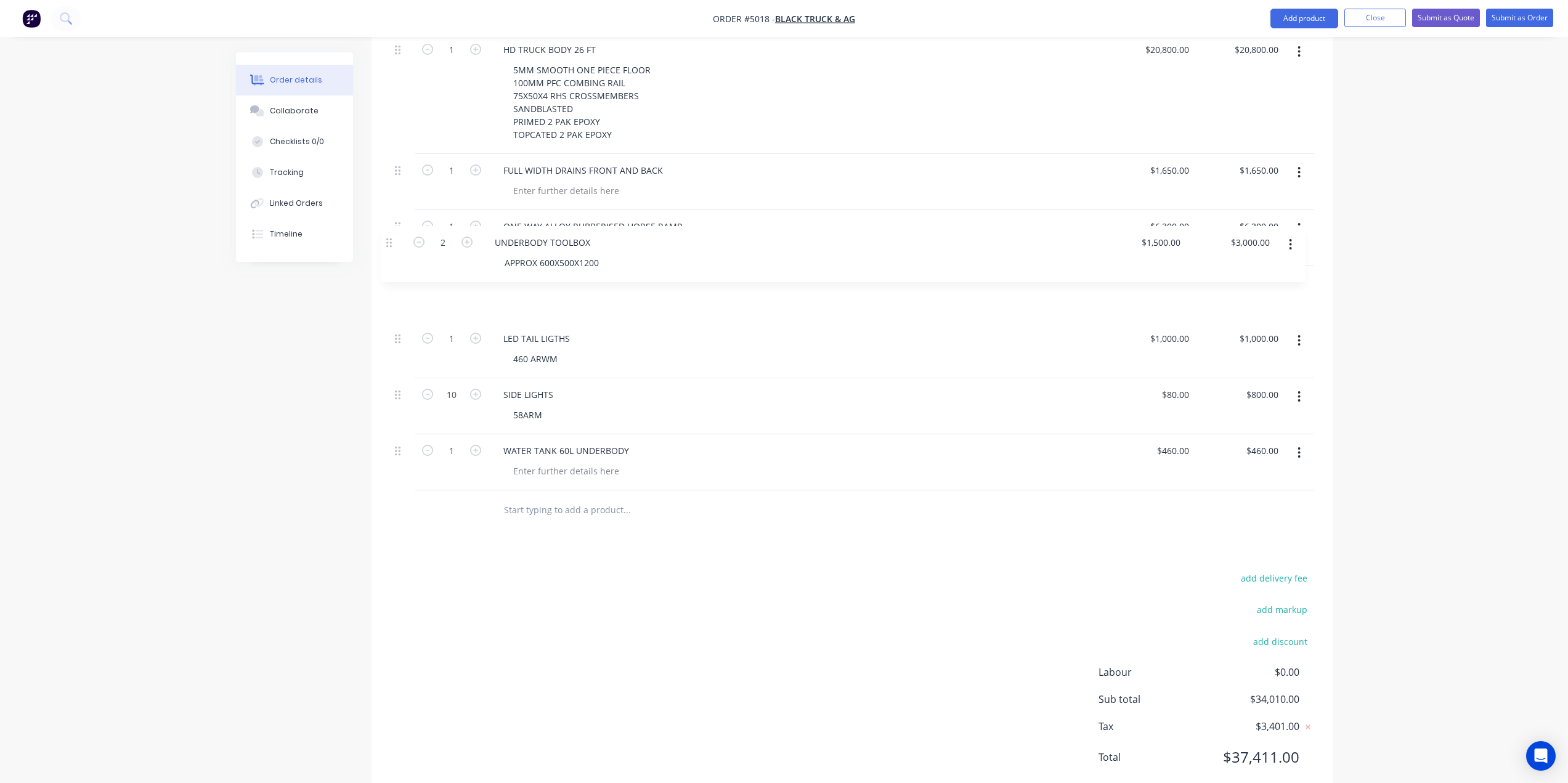
drag, startPoint x: 401, startPoint y: 363, endPoint x: 392, endPoint y: 238, distance: 125.3
click at [392, 238] on div "1 HD TRUCK BODY 26 FT 5MM SMOOTH ONE PIECE FLOOR 100MM PFC COMBING RAIL 75X50X4…" at bounding box center [852, 262] width 924 height 457
drag, startPoint x: 402, startPoint y: 419, endPoint x: 395, endPoint y: 314, distance: 105.2
click at [395, 314] on div "1 HD TRUCK BODY 26 FT 5MM SMOOTH ONE PIECE FLOOR 100MM PFC COMBING RAIL 75X50X4…" at bounding box center [852, 262] width 924 height 457
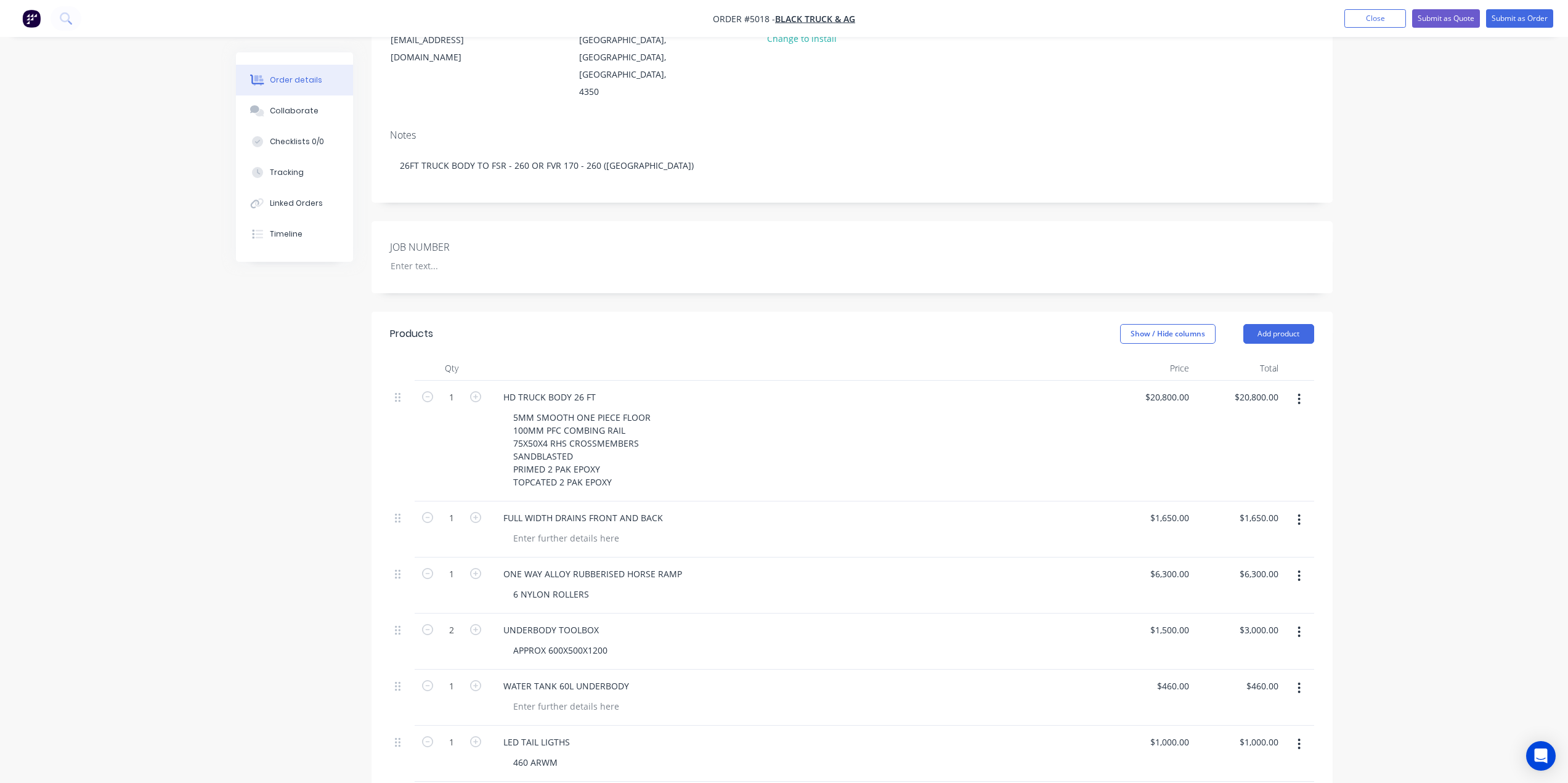
scroll to position [153, 0]
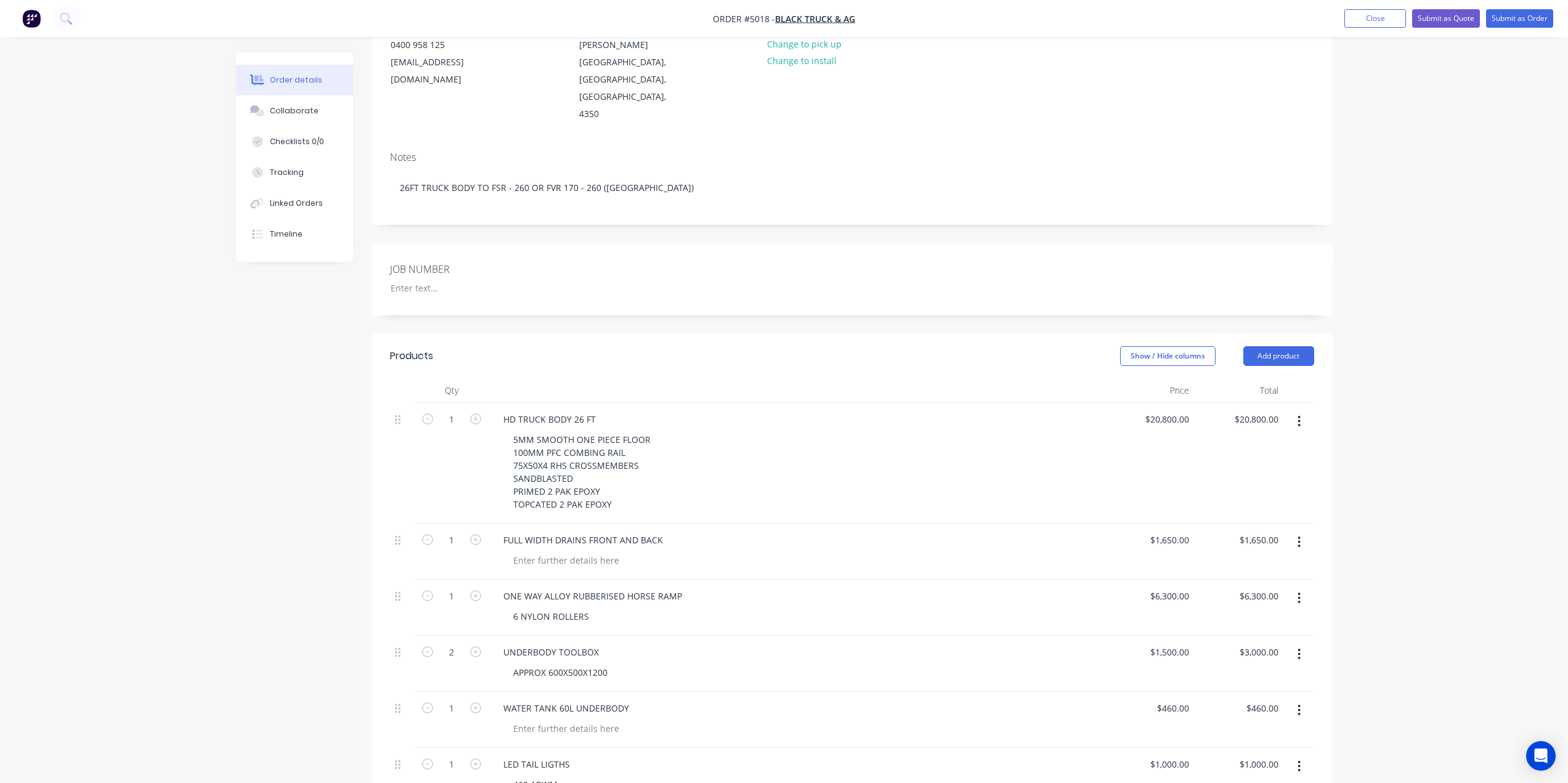
click at [923, 294] on div "Created by [PERSON_NAME] Created [DATE] Required [DATE] Assigned to Add team me…" at bounding box center [852, 534] width 961 height 1270
click at [1456, 15] on button "Submit as Quote" at bounding box center [1446, 18] width 68 height 19
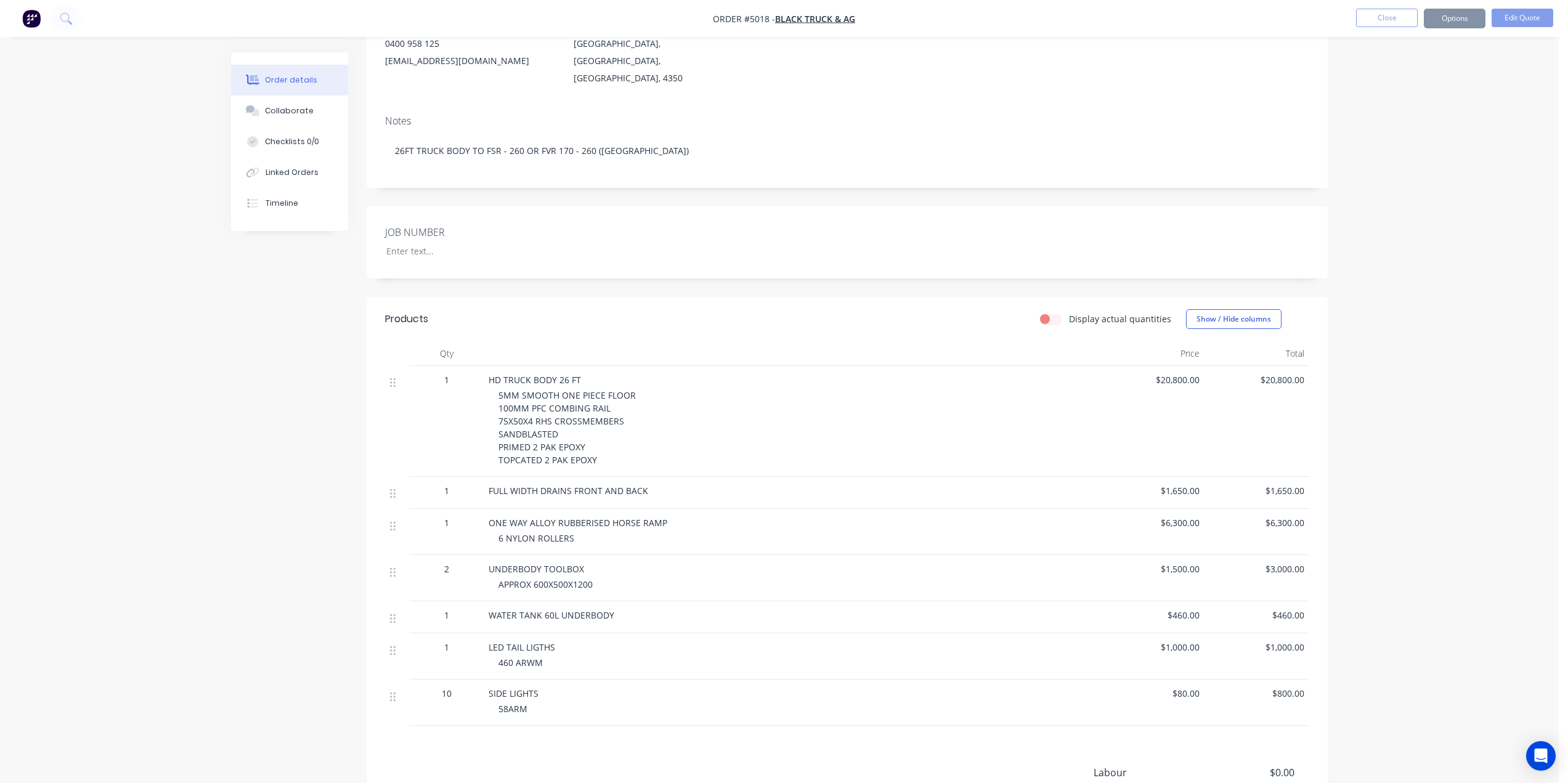
scroll to position [0, 0]
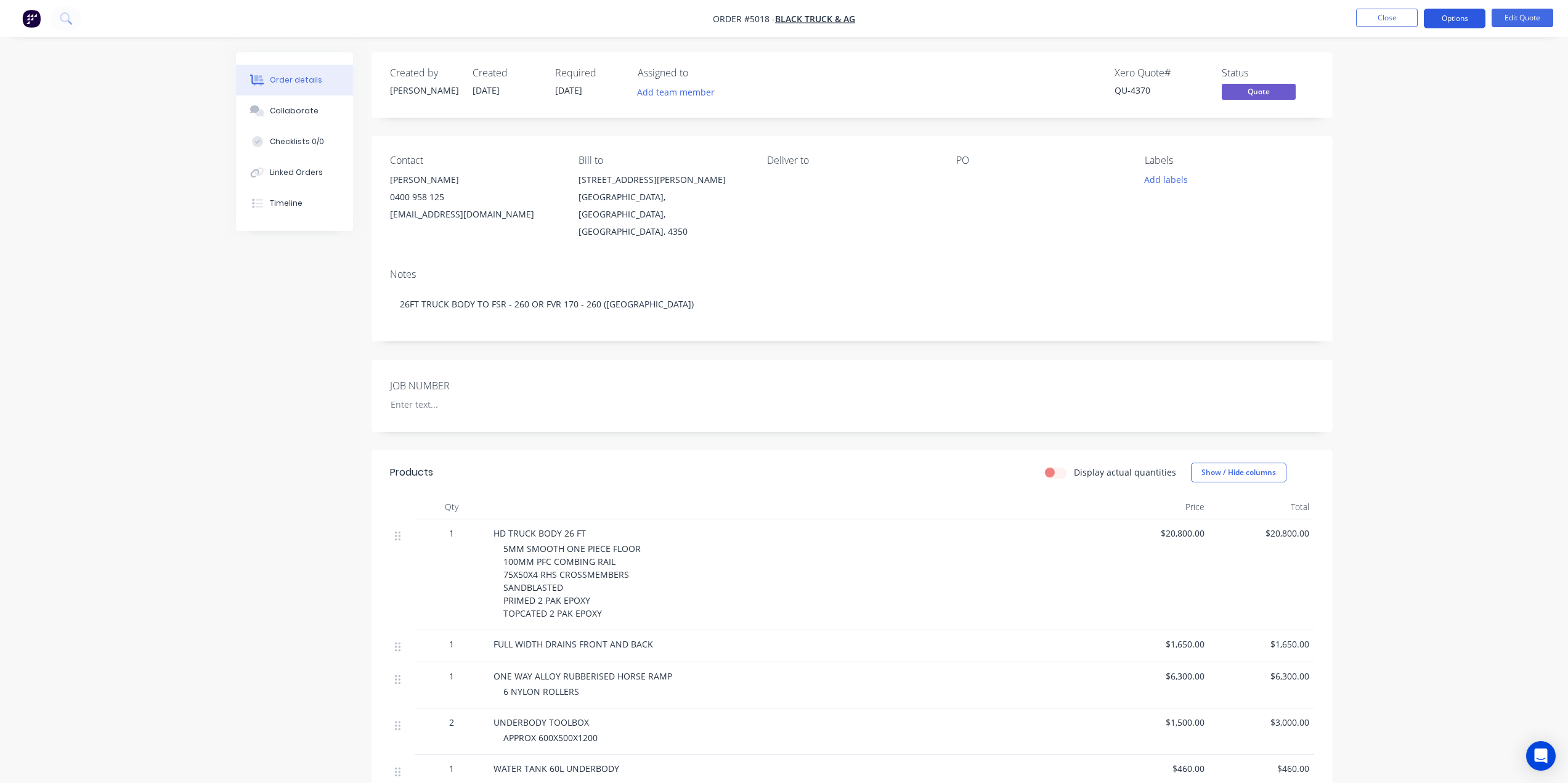
click at [1444, 14] on button "Options" at bounding box center [1455, 18] width 62 height 20
click at [1379, 73] on div "Quote" at bounding box center [1417, 75] width 113 height 18
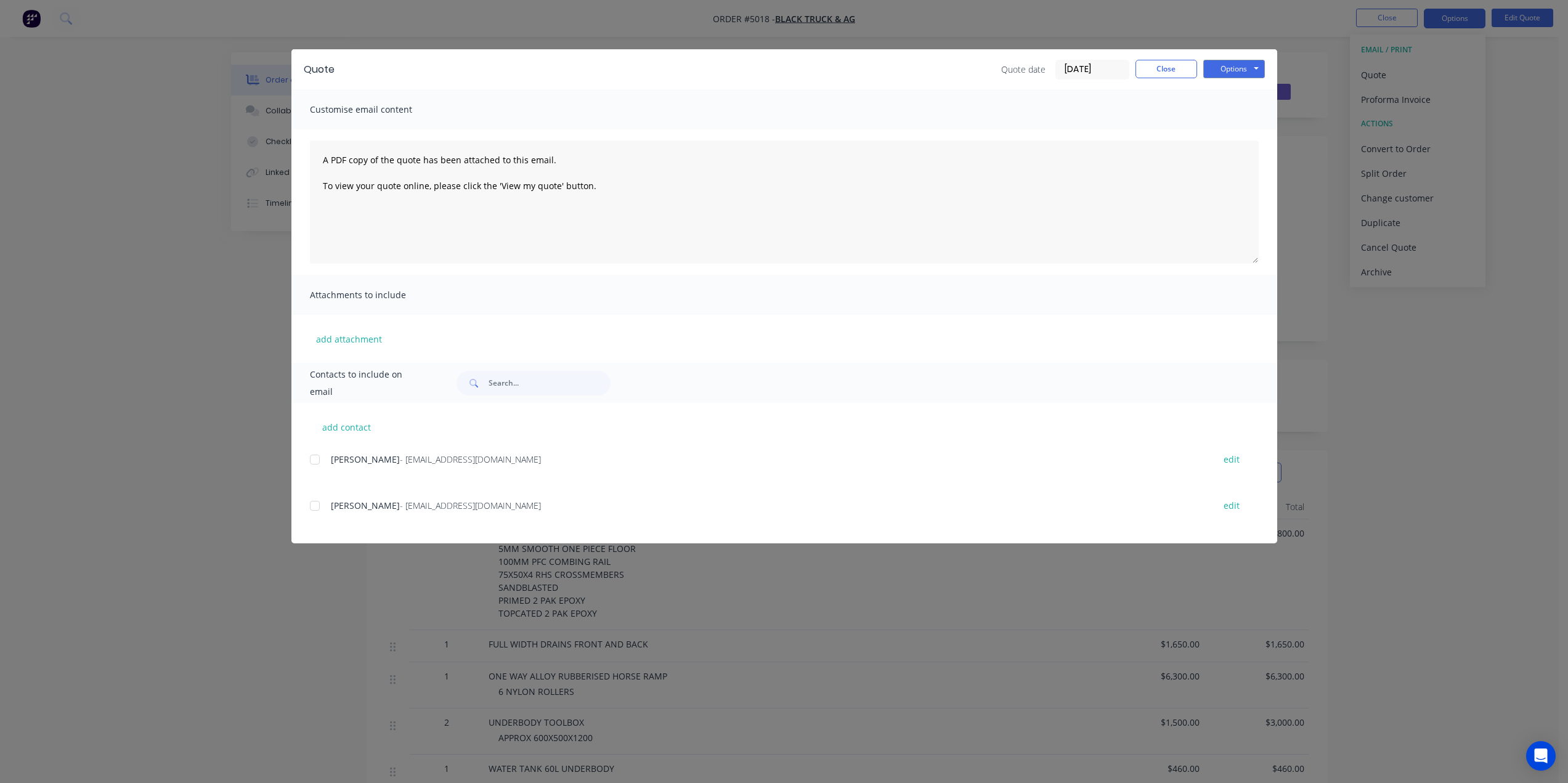
click at [314, 505] on div at bounding box center [315, 505] width 24 height 24
click at [1226, 69] on button "Options" at bounding box center [1234, 69] width 62 height 19
click at [1240, 109] on button "Print" at bounding box center [1242, 111] width 79 height 21
click at [1242, 70] on button "Options" at bounding box center [1234, 69] width 62 height 19
click at [1239, 125] on button "Email" at bounding box center [1242, 131] width 79 height 21
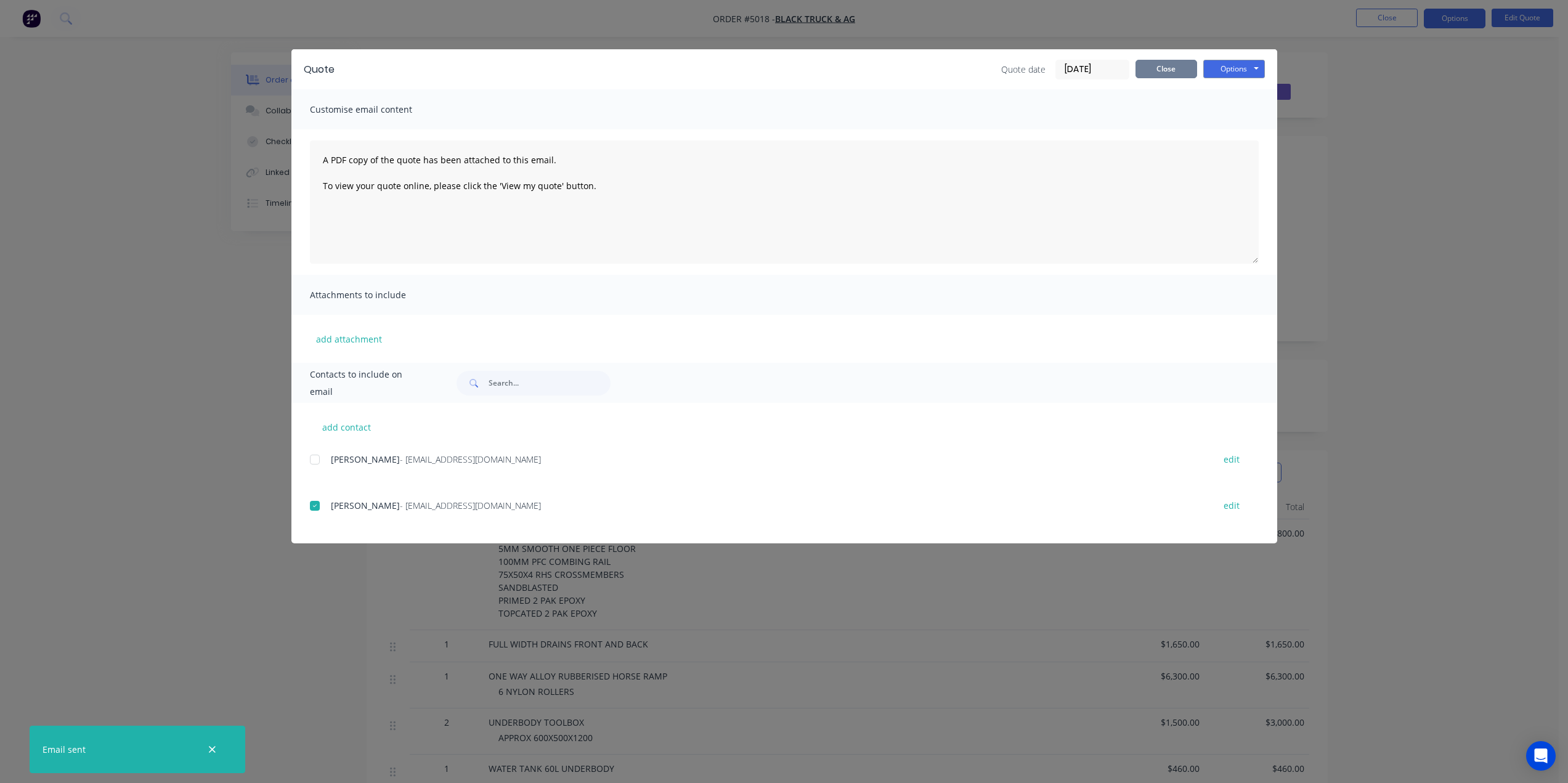
click at [1168, 68] on button "Close" at bounding box center [1166, 69] width 62 height 19
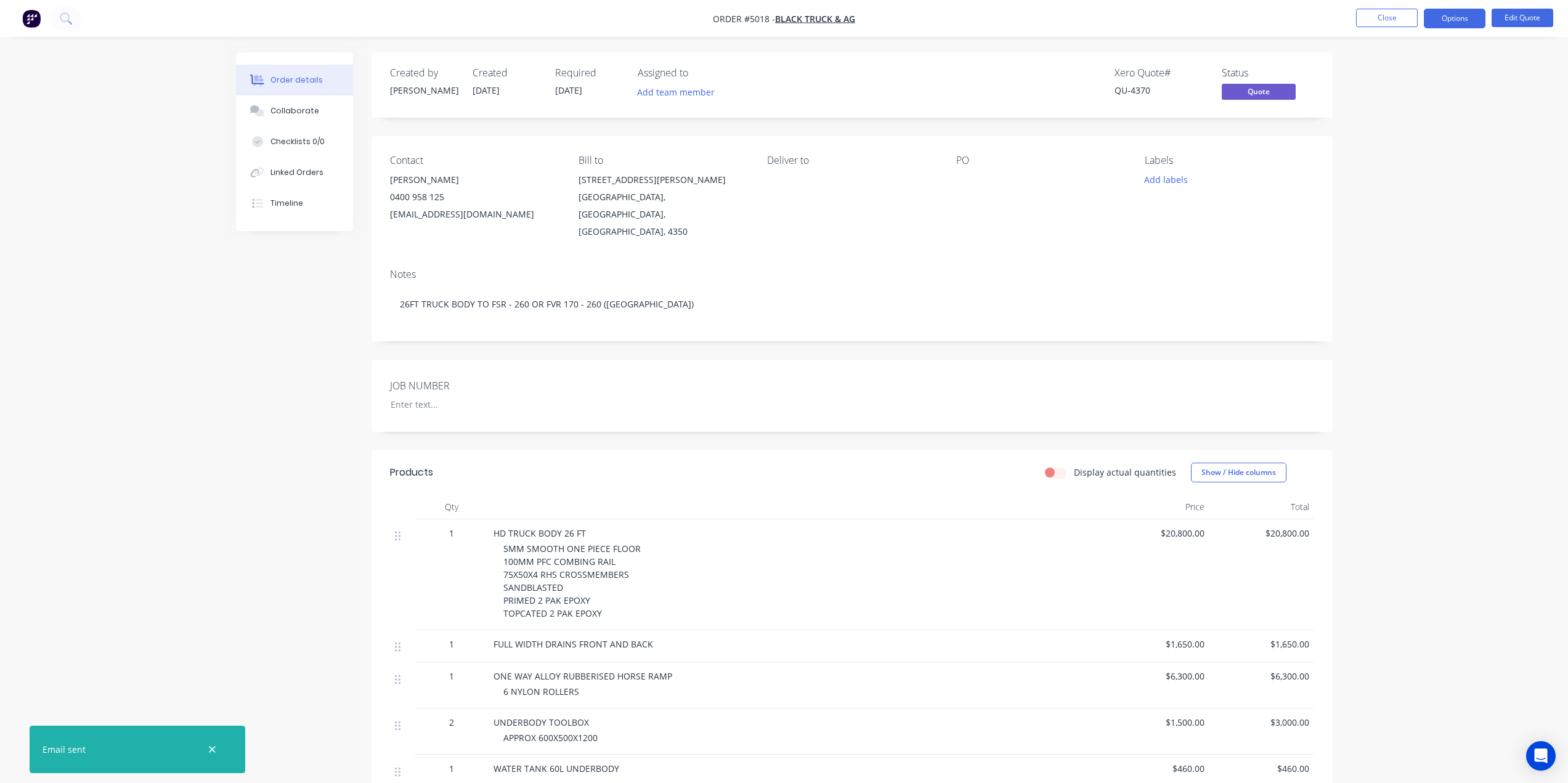
click at [1407, 53] on div "Order details Collaborate Checklists 0/0 Linked Orders Timeline Order details C…" at bounding box center [784, 536] width 1568 height 1071
click at [1498, 102] on div "Order details Collaborate Checklists 0/0 Linked Orders Timeline Order details C…" at bounding box center [784, 536] width 1568 height 1071
click at [1397, 15] on button "Close" at bounding box center [1386, 17] width 62 height 19
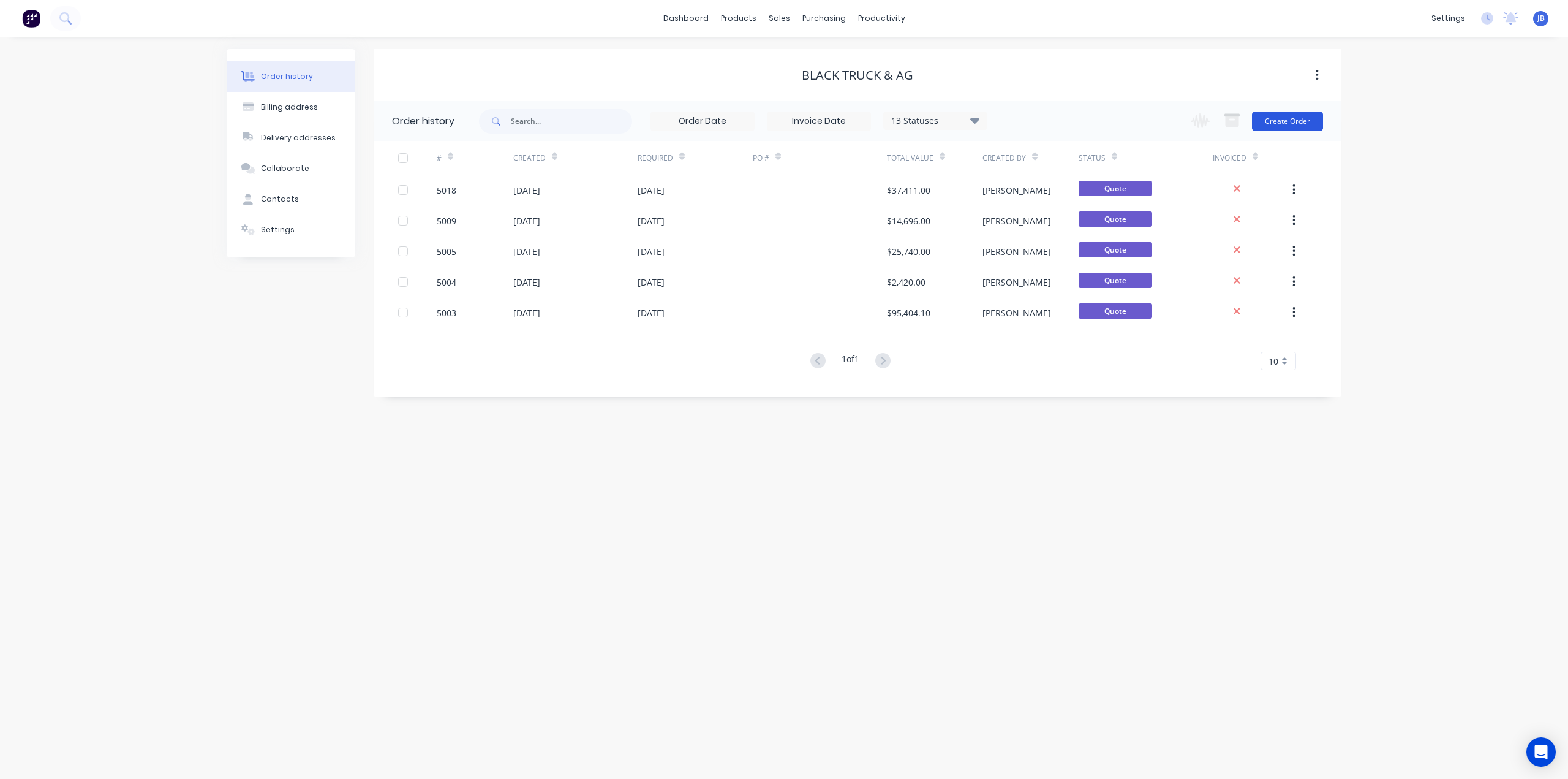
click at [1291, 120] on button "Create Order" at bounding box center [1287, 121] width 71 height 20
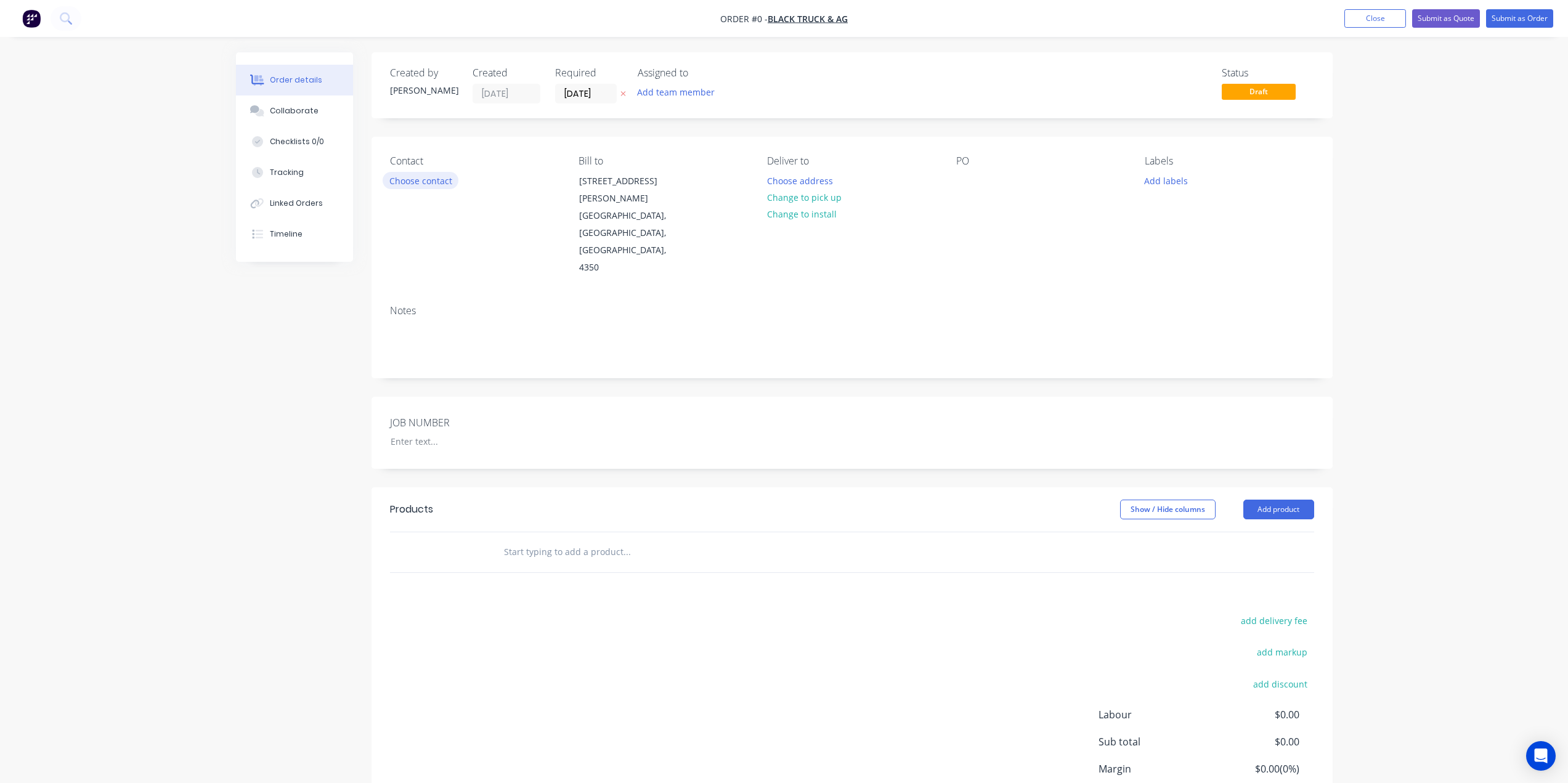
click at [404, 178] on button "Choose contact" at bounding box center [420, 180] width 76 height 17
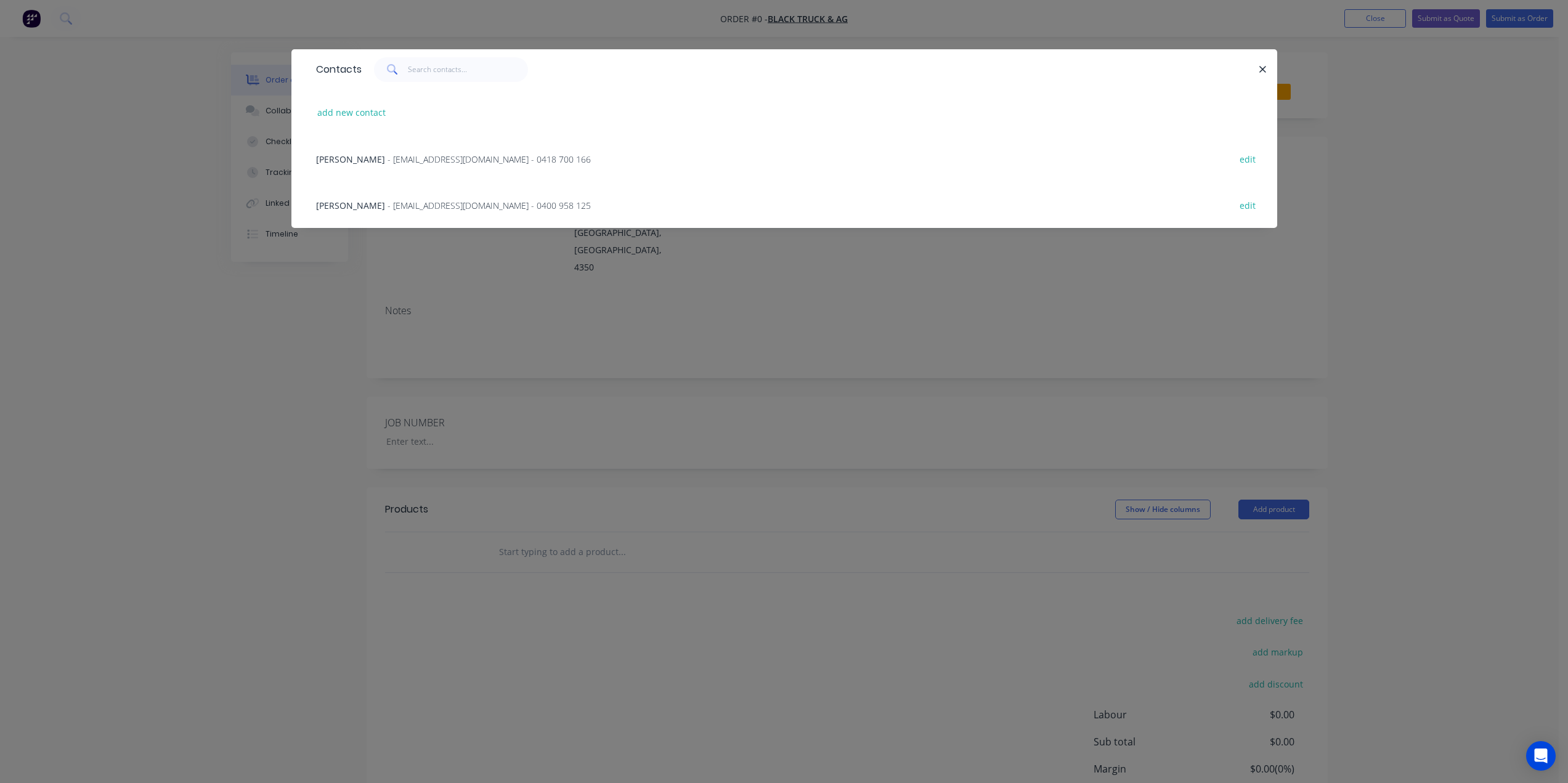
click at [410, 205] on span "- [EMAIL_ADDRESS][DOMAIN_NAME] - 0400 958 125" at bounding box center [489, 205] width 203 height 12
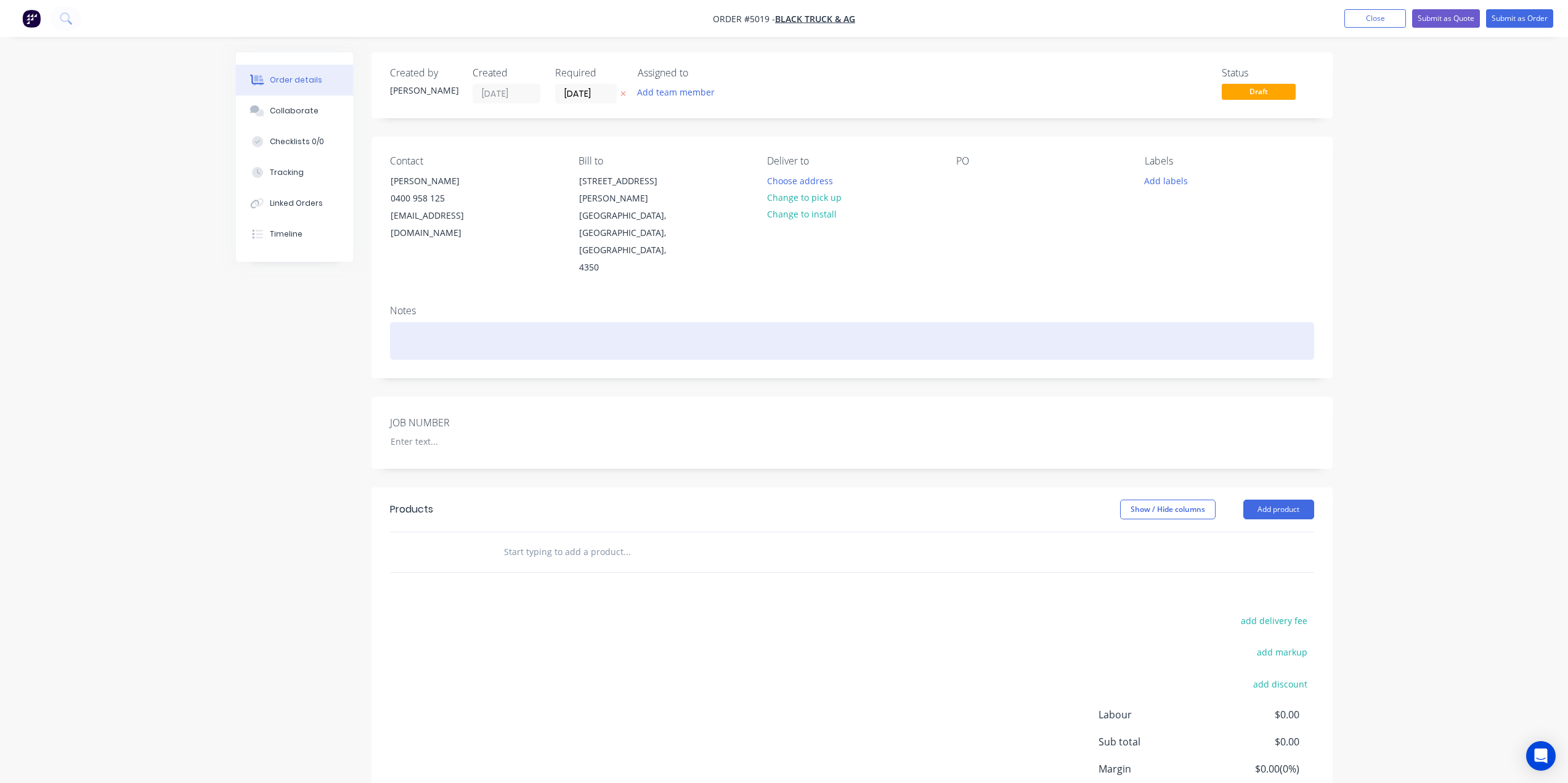
click at [527, 322] on div at bounding box center [852, 341] width 924 height 37
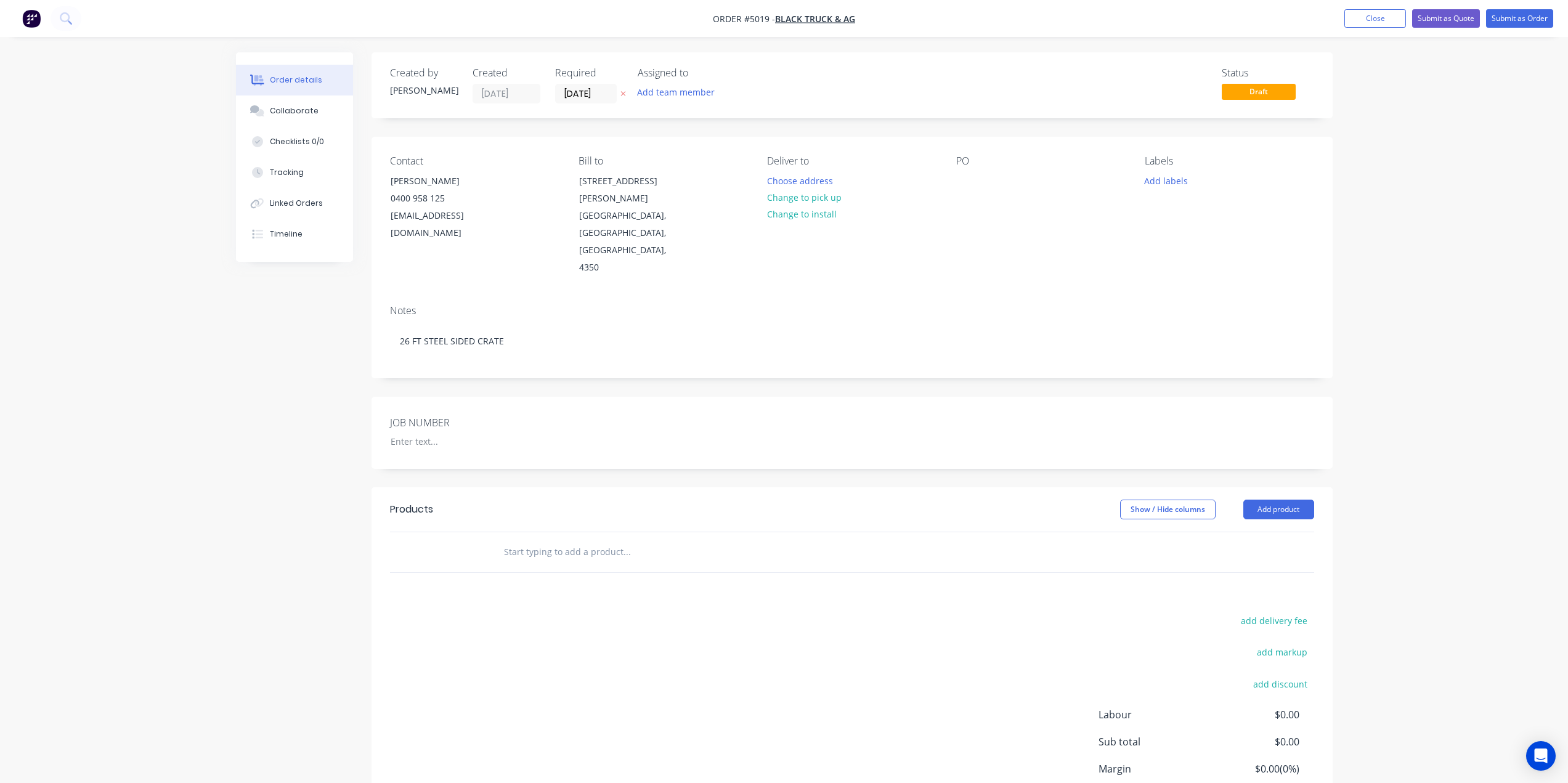
click at [540, 540] on input "text" at bounding box center [627, 552] width 247 height 24
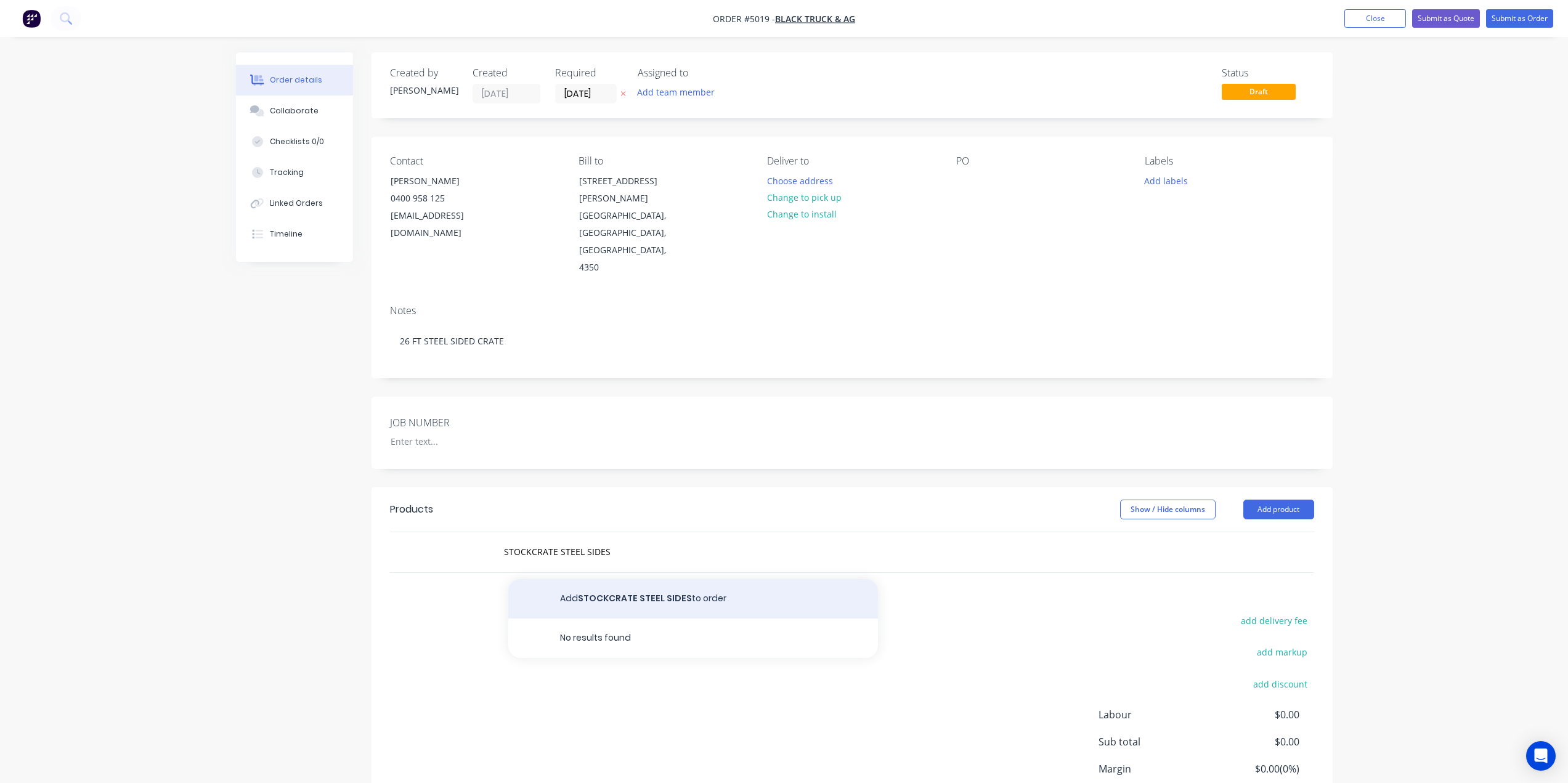
click at [598, 579] on button "Add STOCKCRATE STEEL SIDES to order" at bounding box center [693, 598] width 370 height 39
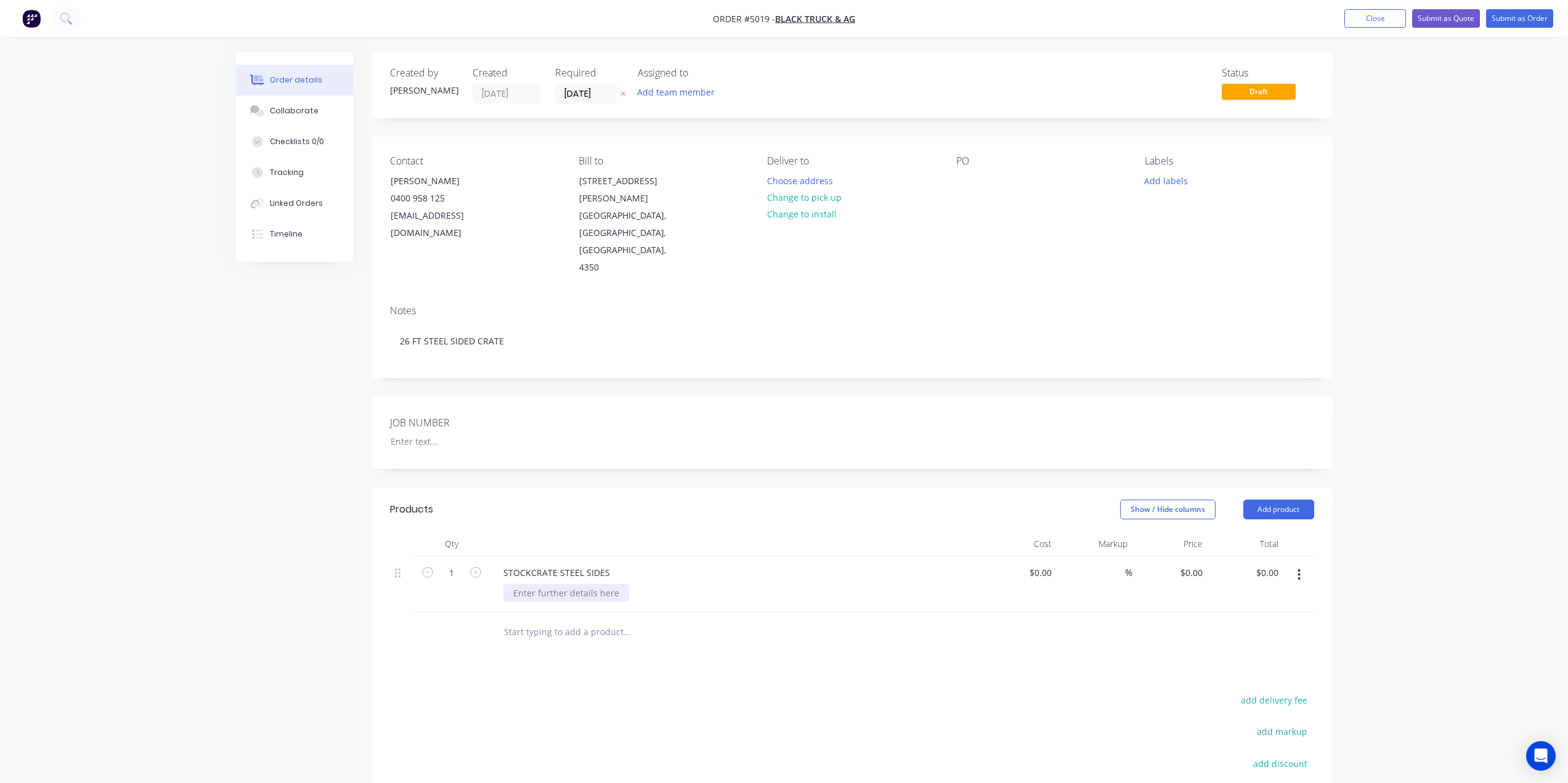
click at [560, 584] on div at bounding box center [566, 593] width 126 height 18
click at [747, 584] on div "2MM LYTEN PRESSED SIDES 1/2 SLIDING BACK DOOR 3MM 40X40X3 RHS BOWS SANDBLASTED …" at bounding box center [740, 632] width 473 height 95
click at [1041, 563] on div at bounding box center [1047, 572] width 19 height 18
drag, startPoint x: 1041, startPoint y: 536, endPoint x: 1054, endPoint y: 533, distance: 13.3
click at [1041, 563] on div "0 $0.00" at bounding box center [1040, 572] width 33 height 18
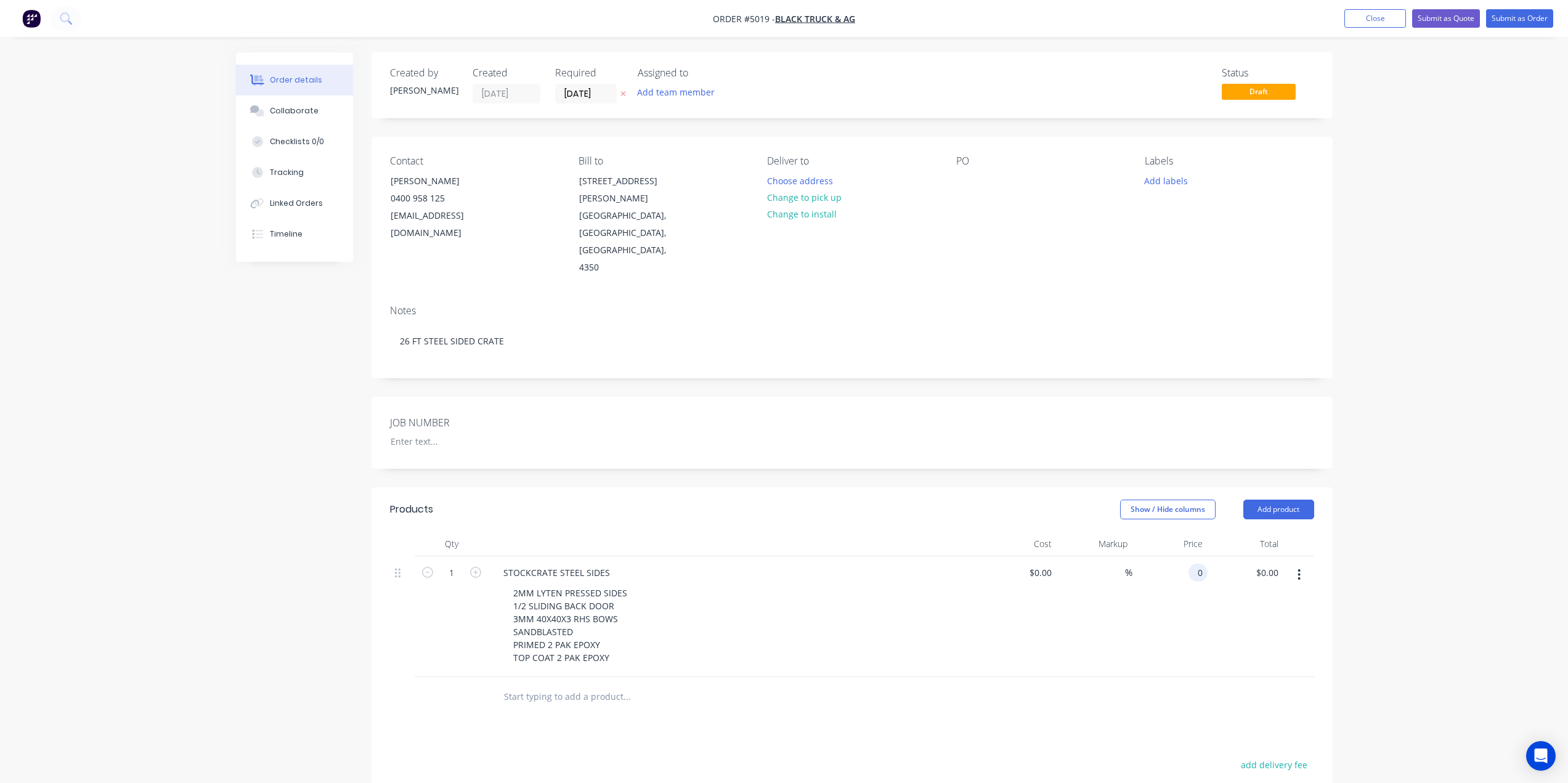
click at [1189, 563] on div "0 0" at bounding box center [1198, 572] width 19 height 18
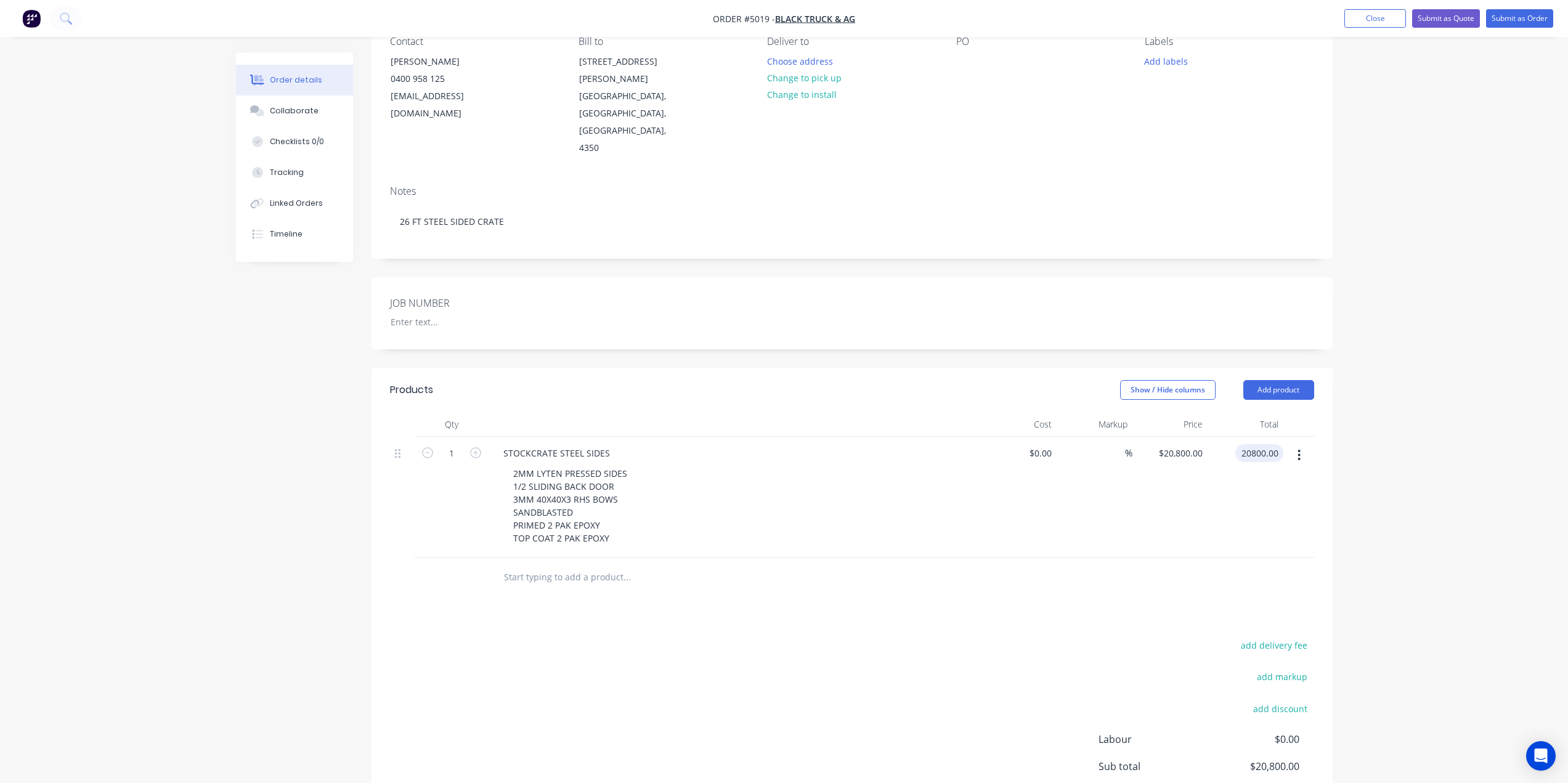
scroll to position [123, 0]
click at [549, 561] on input "text" at bounding box center [627, 573] width 247 height 24
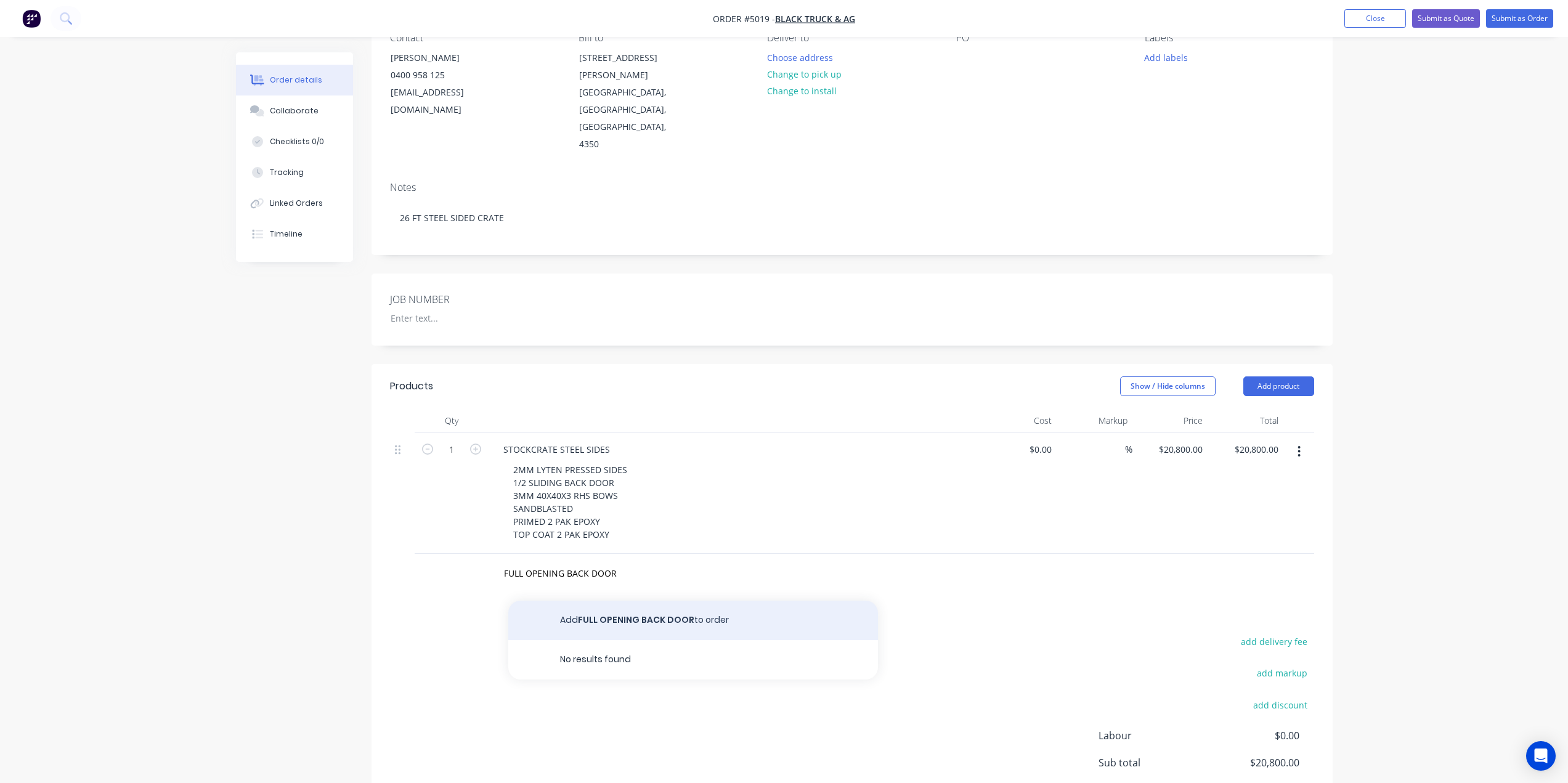
click at [604, 601] on button "Add FULL OPENING BACK DOOR to order" at bounding box center [693, 620] width 370 height 39
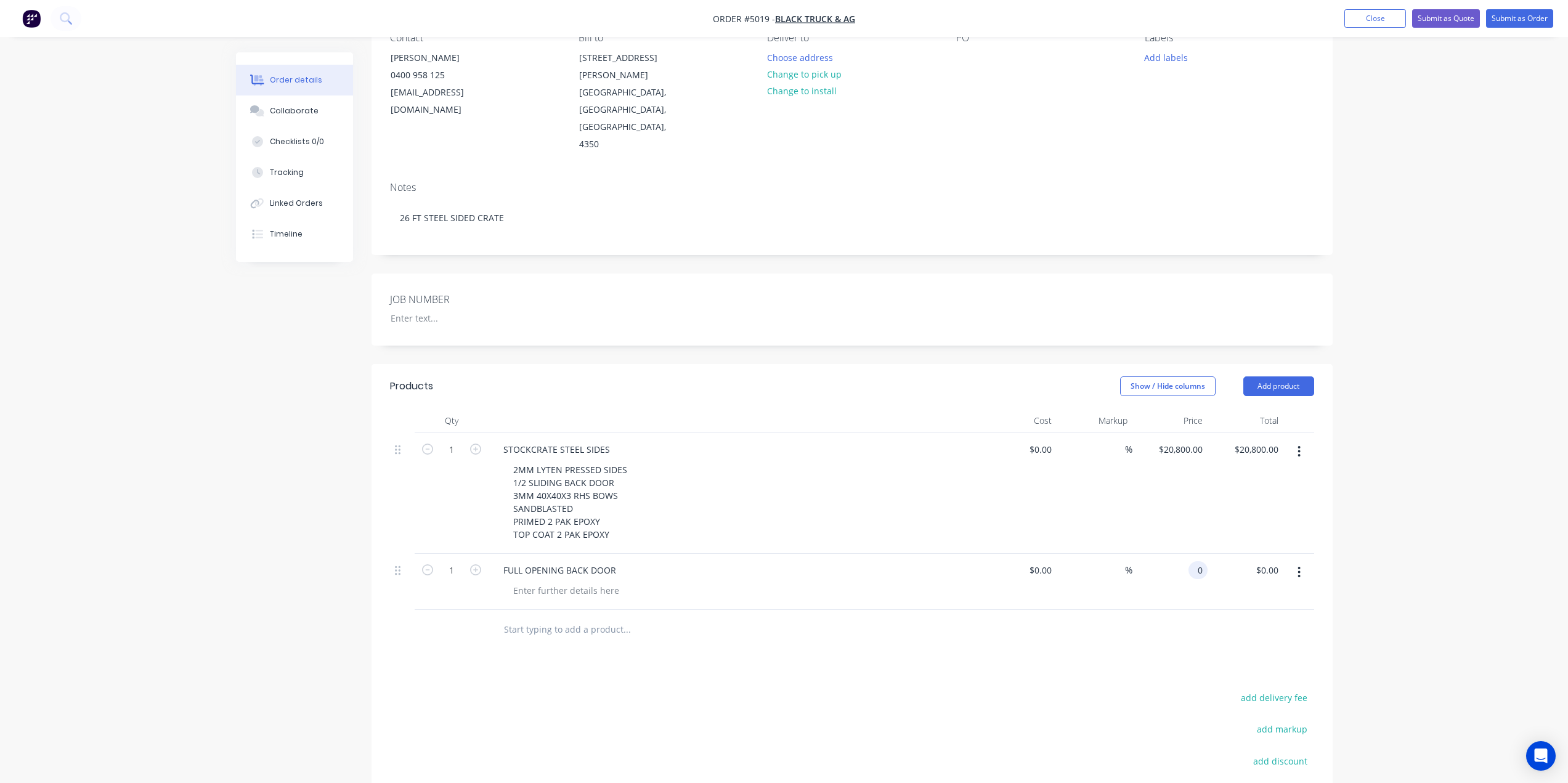
click at [1200, 561] on input "0" at bounding box center [1200, 570] width 14 height 18
click at [543, 618] on input "text" at bounding box center [627, 630] width 247 height 24
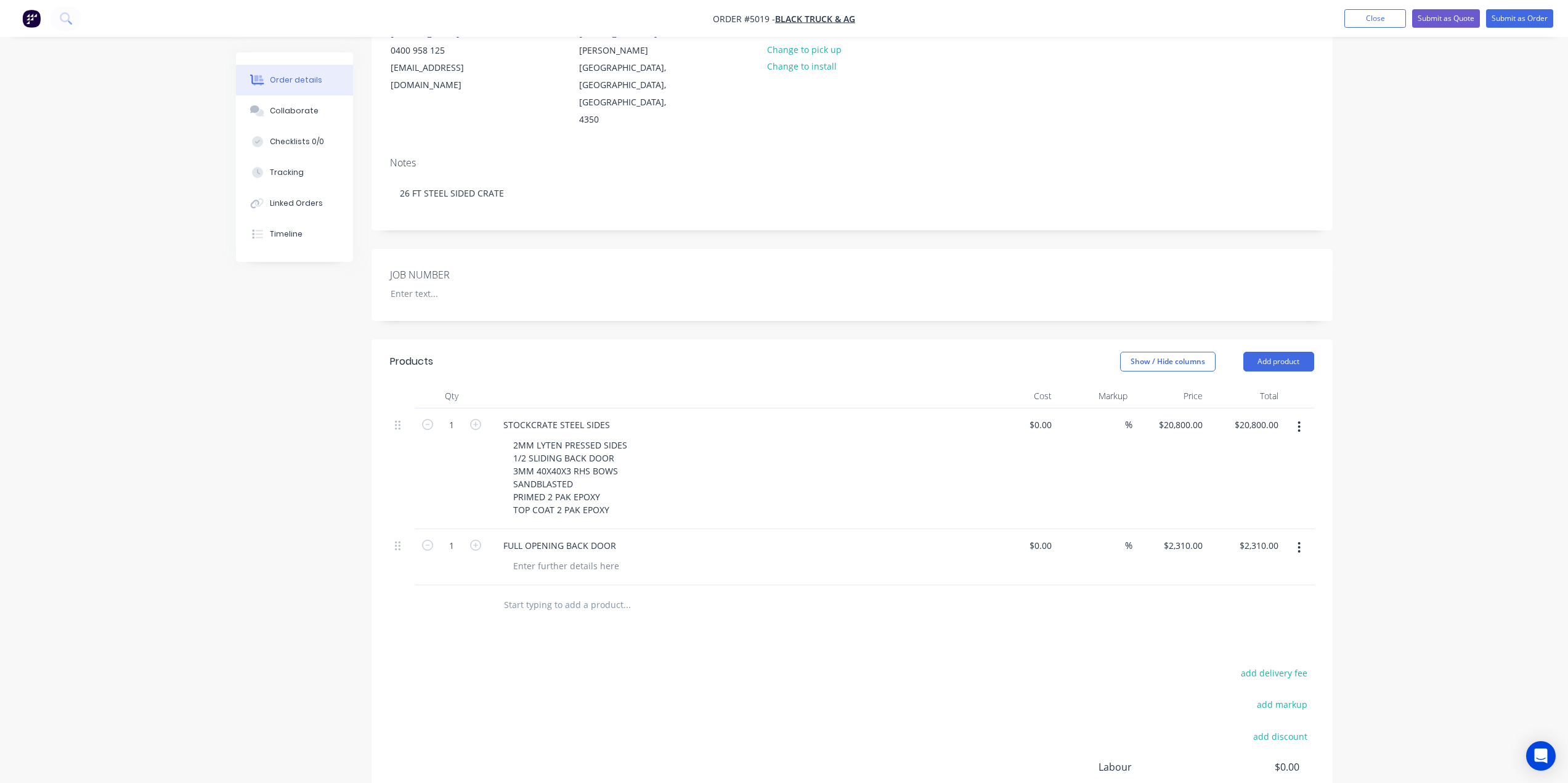
scroll to position [147, 0]
click at [628, 633] on button "Add PAINTED STRIPE to order" at bounding box center [693, 652] width 370 height 39
click at [554, 614] on div at bounding box center [566, 623] width 126 height 18
click at [735, 614] on div "COLOUR OF CHOICE" at bounding box center [740, 623] width 473 height 18
click at [578, 594] on div "PAINTED STRIPE" at bounding box center [536, 603] width 86 height 18
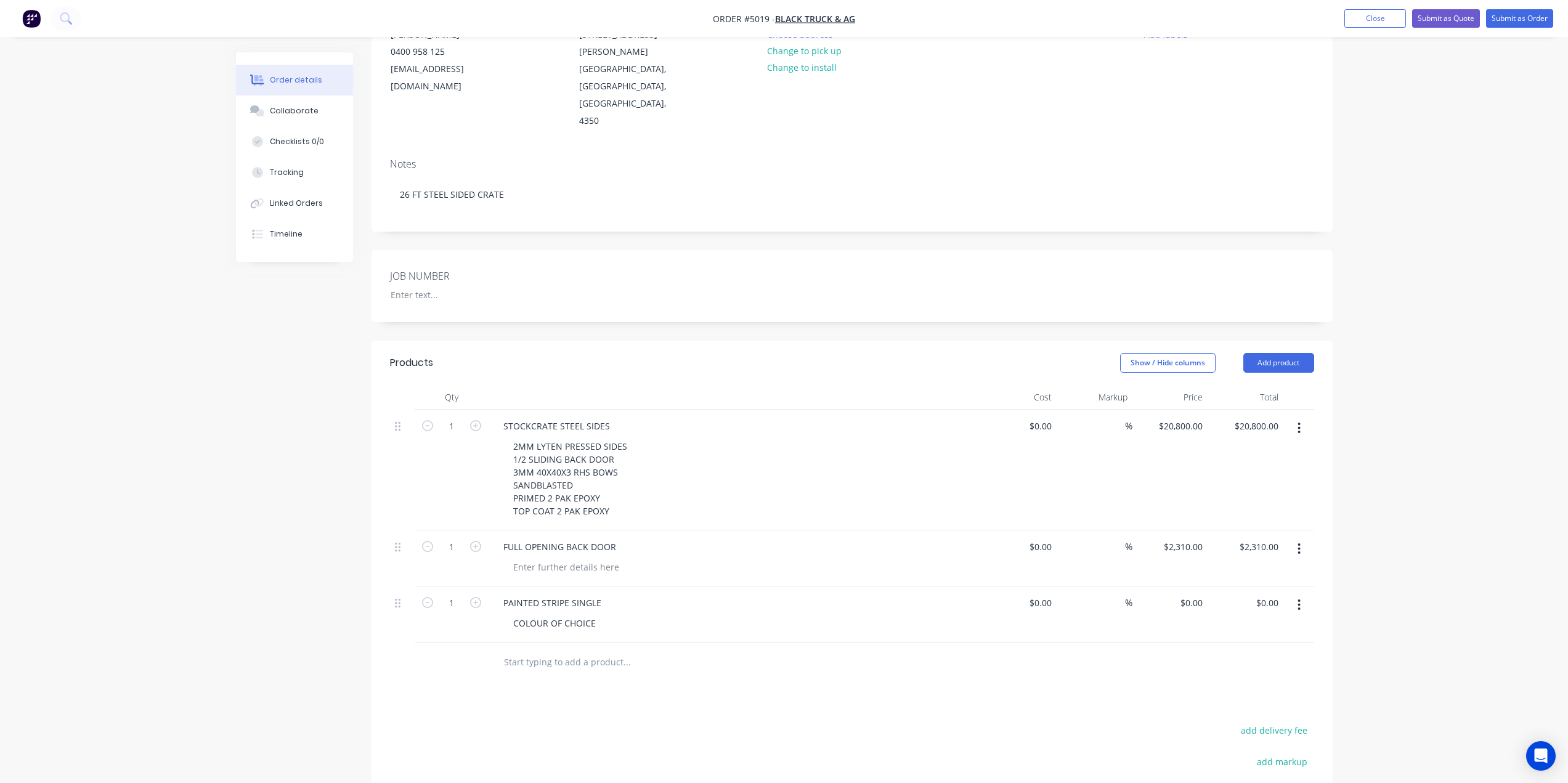
click at [694, 614] on div "COLOUR OF CHOICE" at bounding box center [740, 623] width 473 height 18
click at [474, 597] on icon "button" at bounding box center [475, 602] width 11 height 11
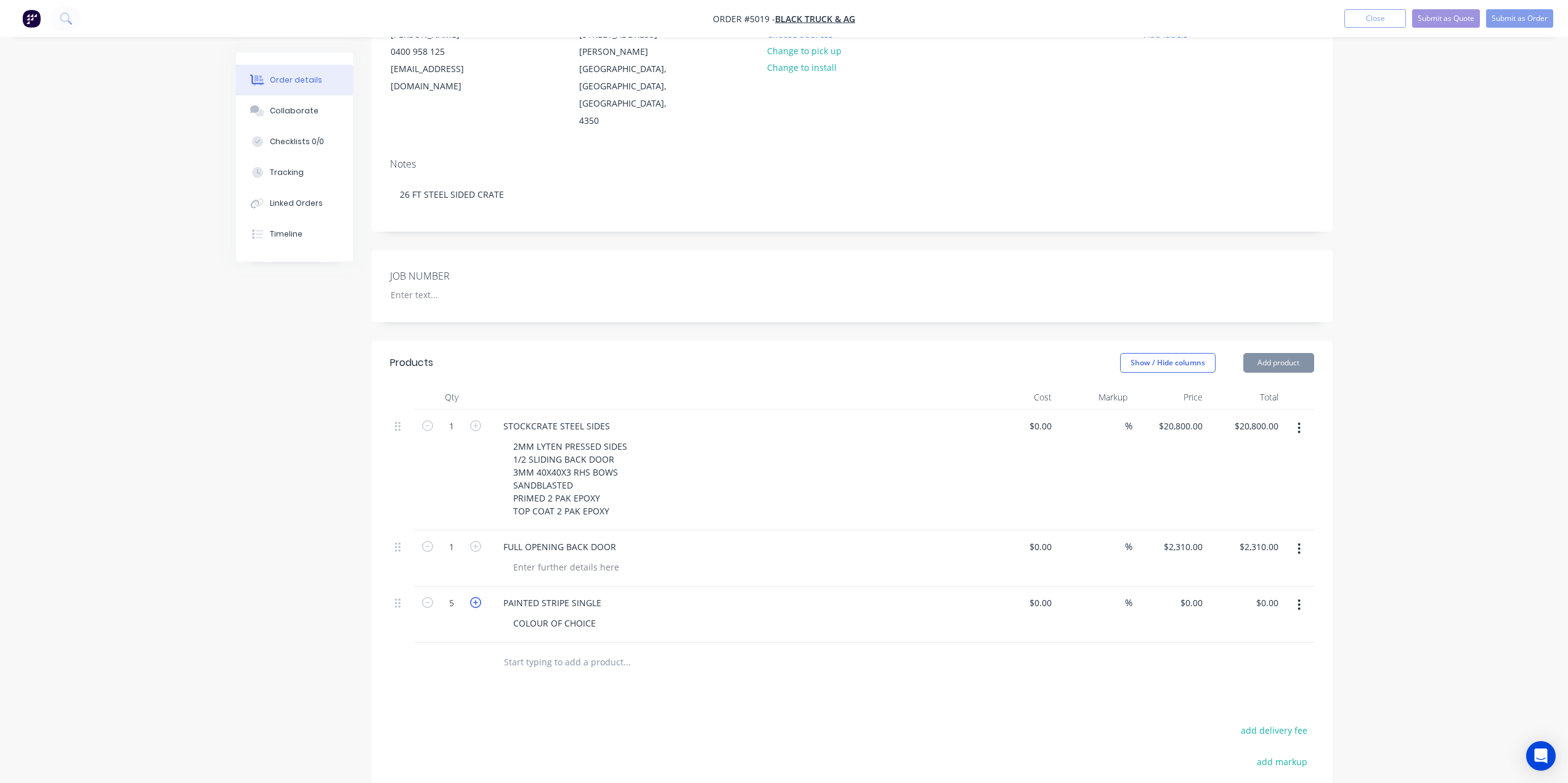
click at [474, 597] on icon "button" at bounding box center [475, 602] width 11 height 11
click at [429, 597] on icon "button" at bounding box center [427, 602] width 11 height 11
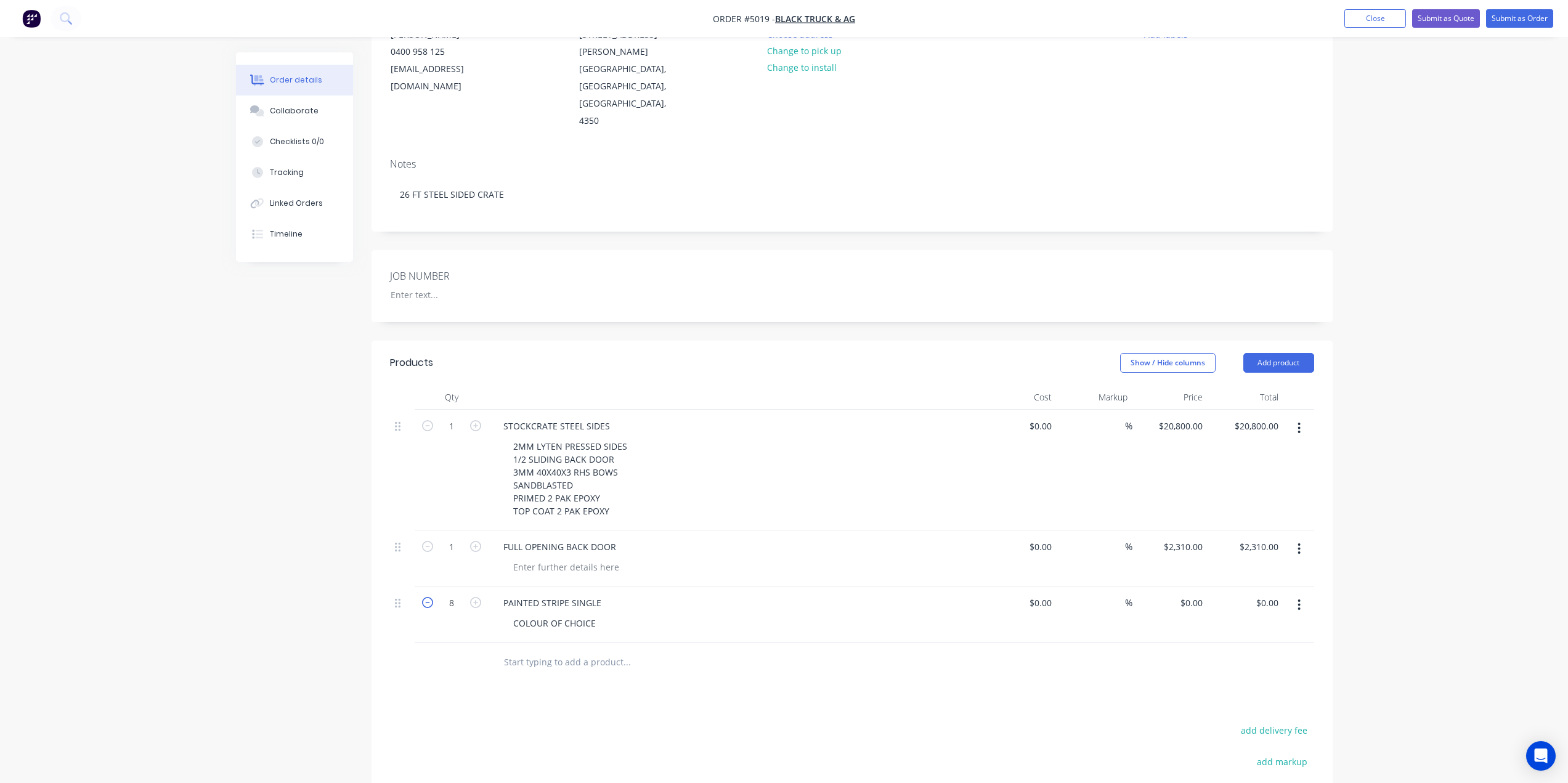
click at [429, 597] on icon "button" at bounding box center [427, 602] width 11 height 11
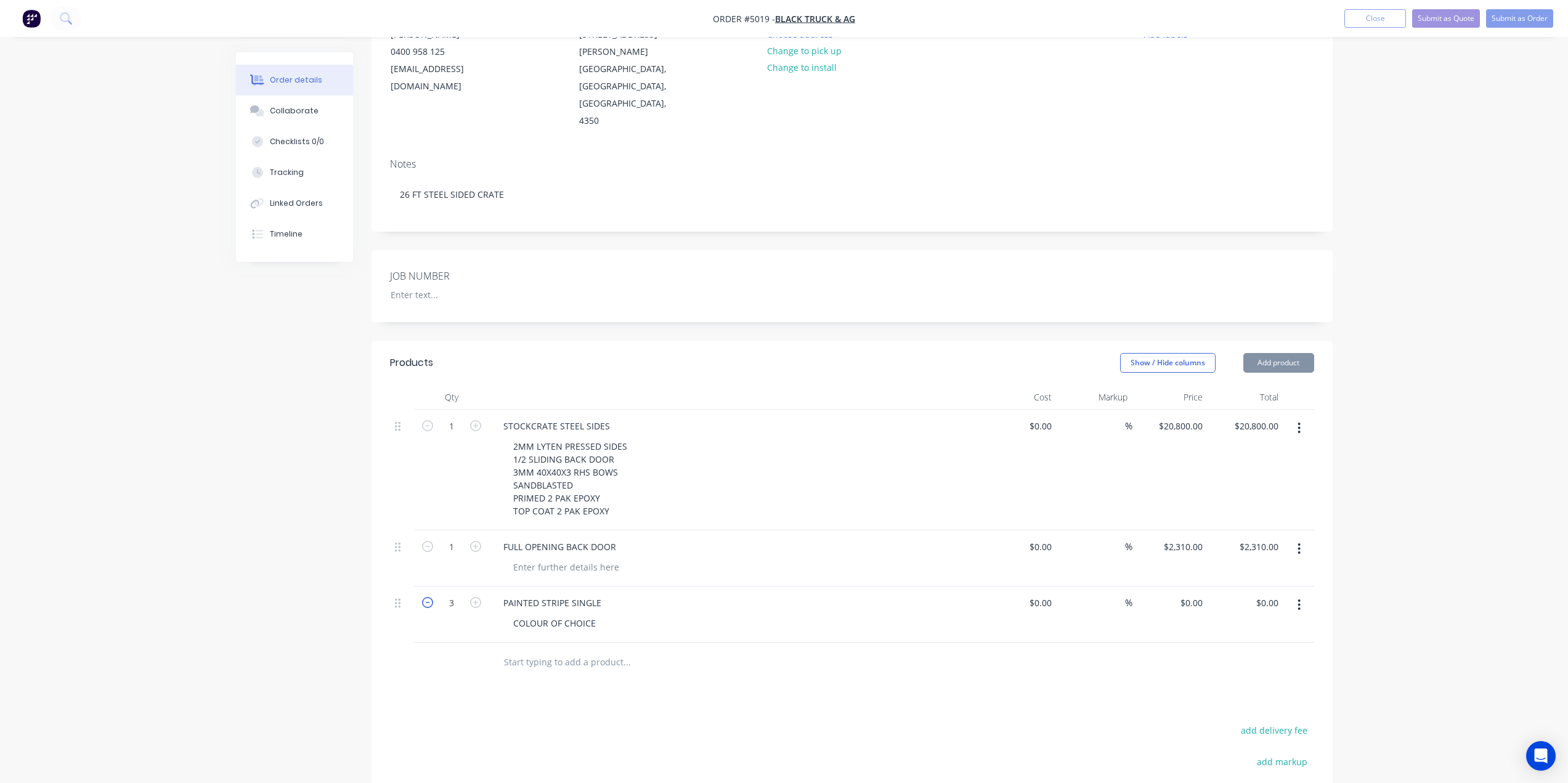
click at [429, 597] on icon "button" at bounding box center [427, 602] width 11 height 11
click at [475, 597] on icon "button" at bounding box center [475, 602] width 11 height 11
click at [1041, 594] on div "$0.00" at bounding box center [1040, 603] width 33 height 18
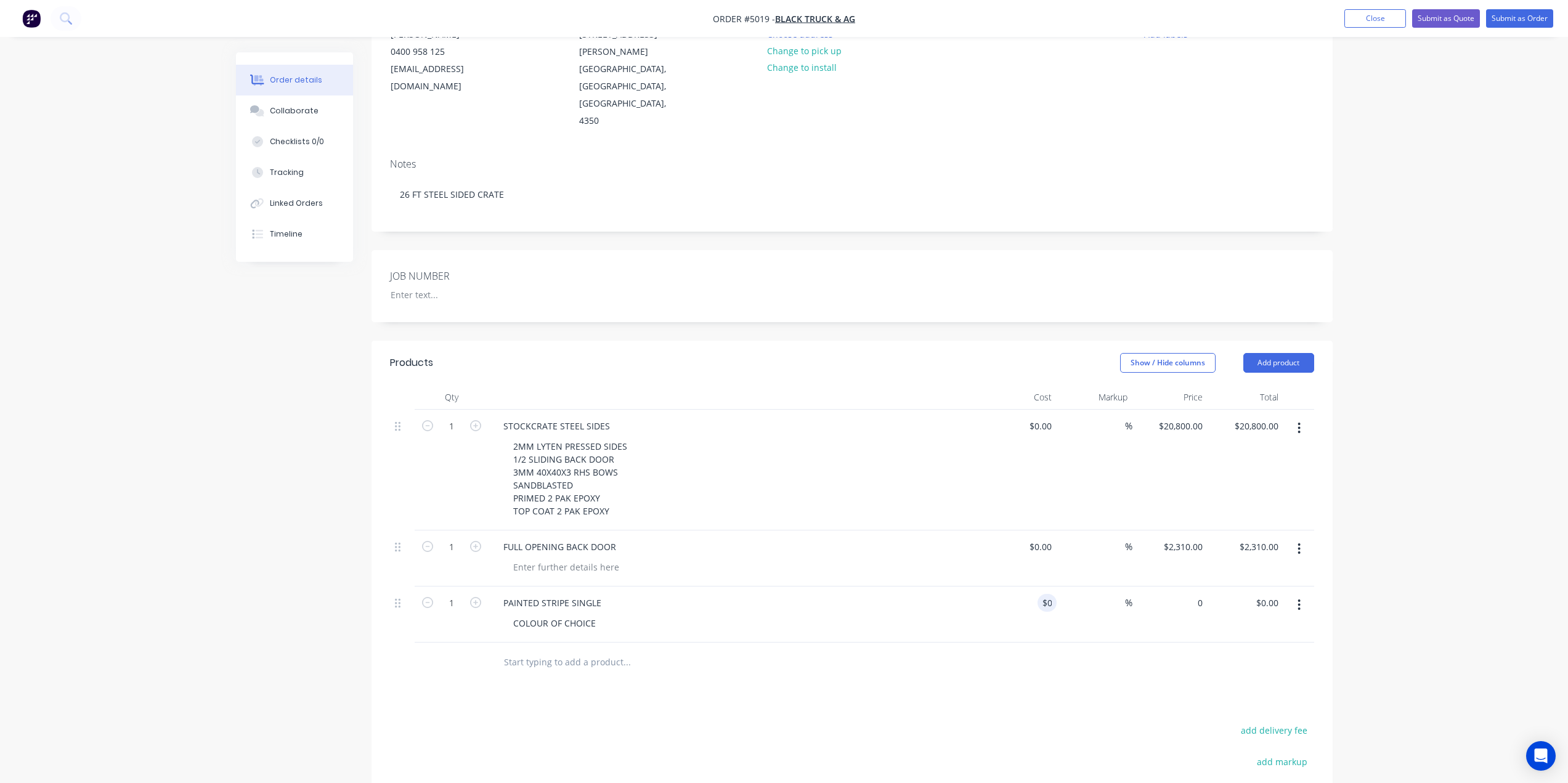
click at [1182, 587] on div "0 $0.00" at bounding box center [1170, 614] width 76 height 56
click at [1032, 643] on div at bounding box center [852, 663] width 924 height 40
click at [1173, 594] on div "13000 $13,000.00" at bounding box center [1180, 603] width 55 height 18
click at [531, 650] on input "text" at bounding box center [627, 662] width 247 height 24
drag, startPoint x: 401, startPoint y: 570, endPoint x: 401, endPoint y: 500, distance: 70.0
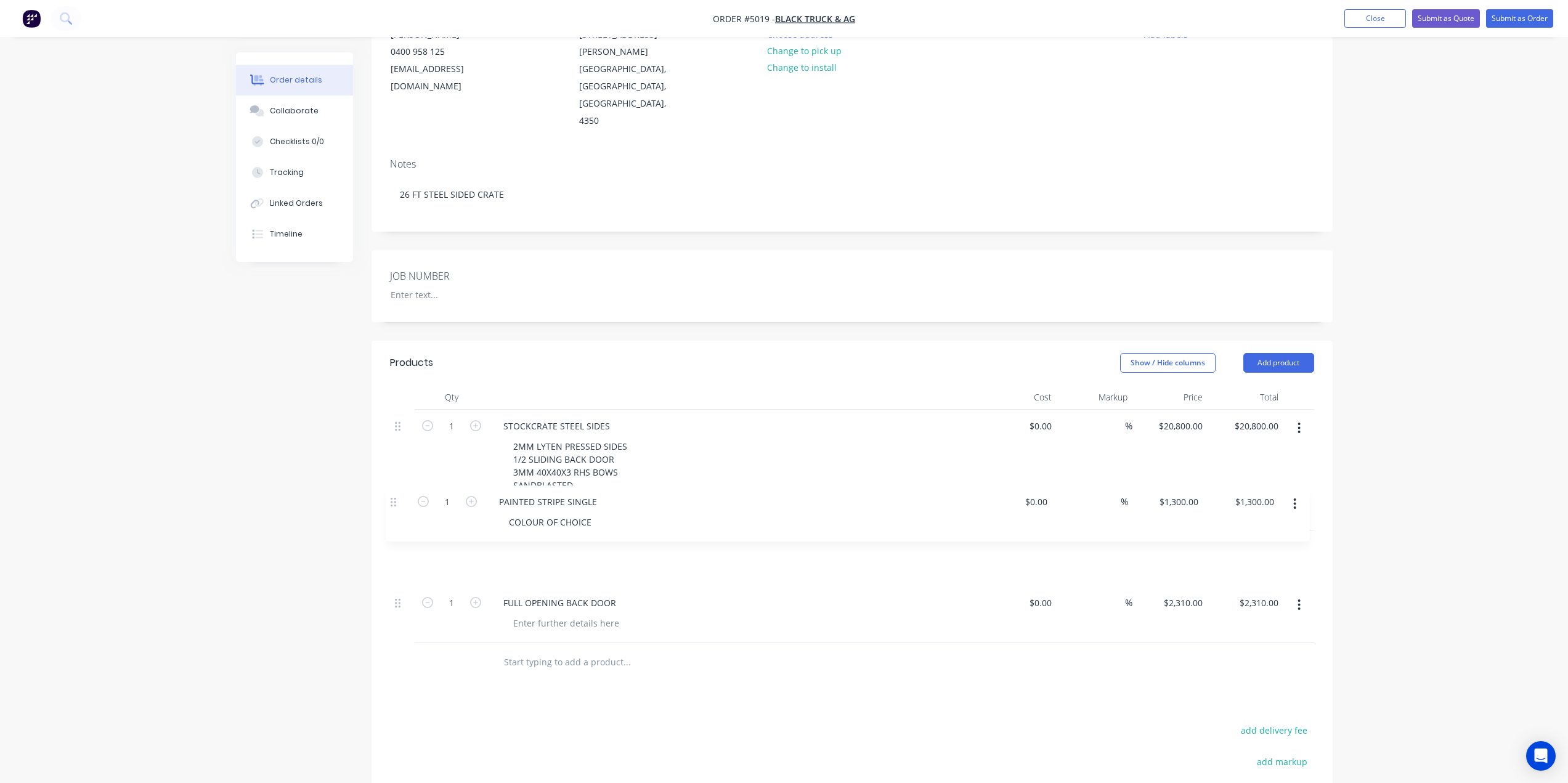
click at [401, 500] on div "1 STOCKCRATE STEEL SIDES 2MM LYTEN PRESSED SIDES 1/2 SLIDING BACK DOOR 3MM 40X4…" at bounding box center [852, 526] width 924 height 233
click at [533, 650] on input "text" at bounding box center [627, 662] width 247 height 24
click at [541, 646] on div "CENTER PARTITION 3/4 DOOR Add CENTER PARTITION 3/4 DOOR to order No results fou…" at bounding box center [710, 663] width 444 height 40
click at [547, 656] on div "Products Show / Hide columns Add product Qty Cost Markup Price Total 1 STOCKCRA…" at bounding box center [852, 659] width 961 height 637
click at [553, 649] on div "Products Show / Hide columns Add product Qty Cost Markup Price Total 1 STOCKCRA…" at bounding box center [852, 659] width 961 height 637
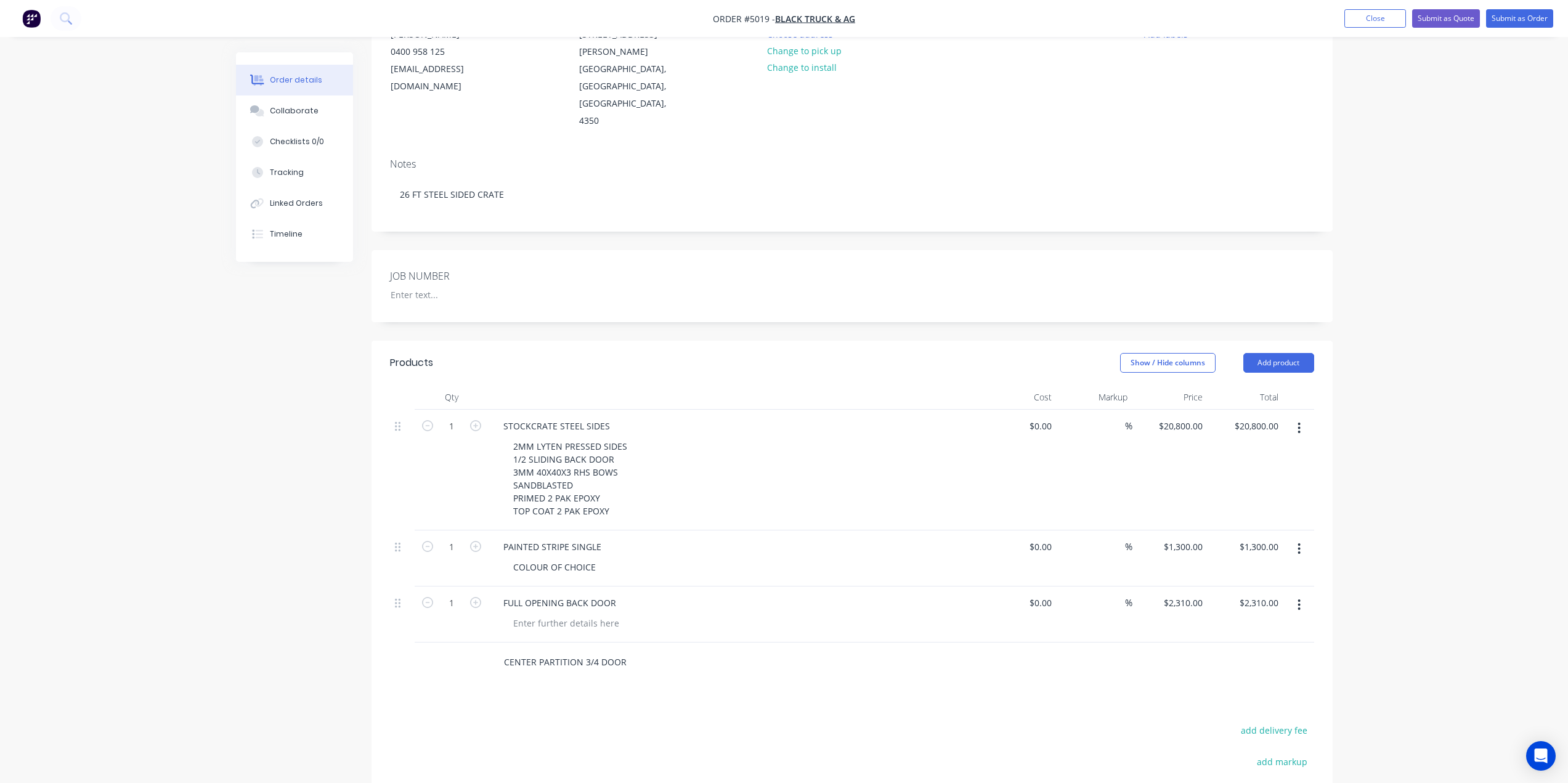
click at [626, 650] on input "CENTER PARTITION 3/4 DOOR" at bounding box center [627, 662] width 247 height 24
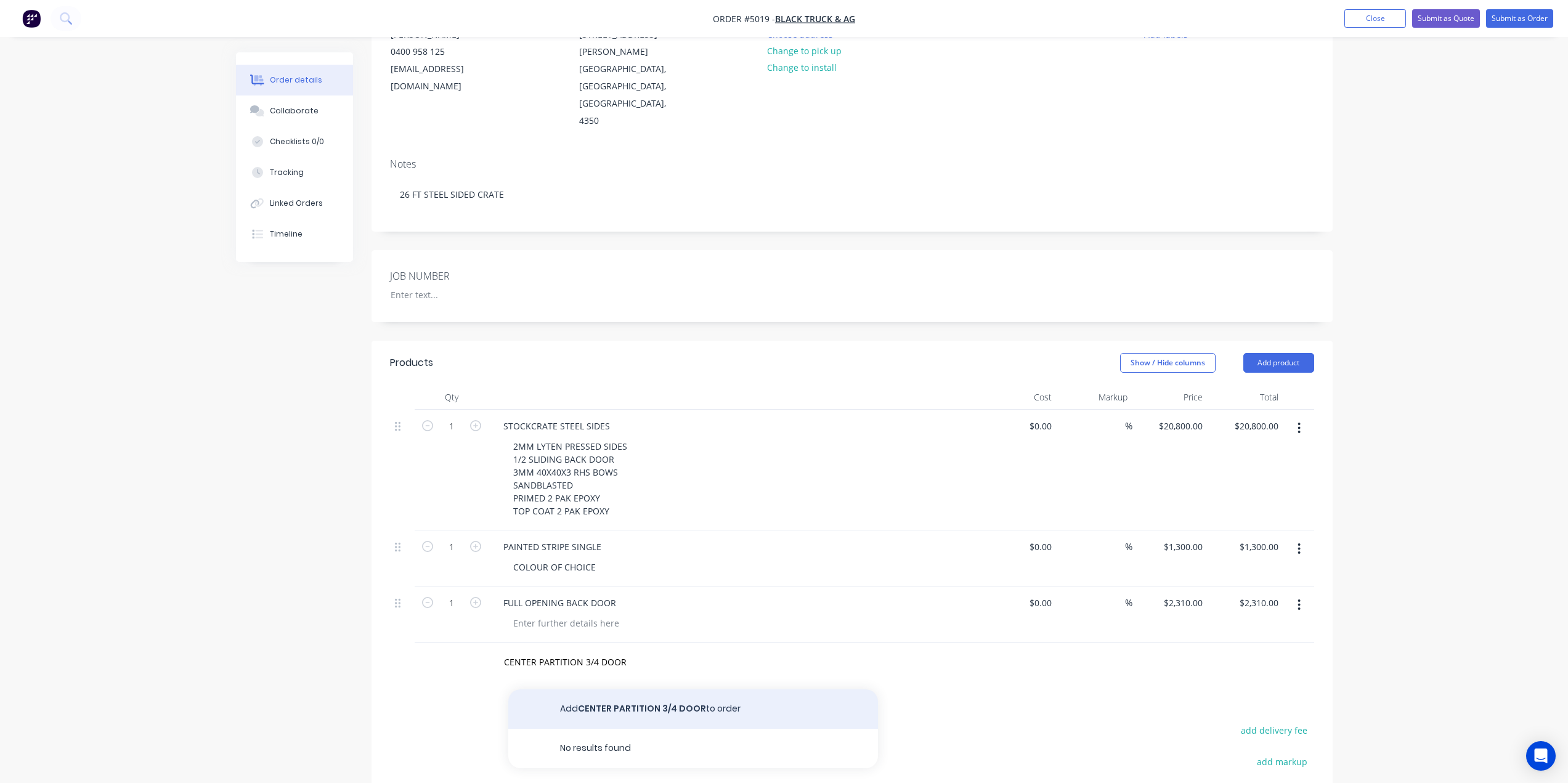
click at [628, 689] on button "Add CENTER PARTITION 3/4 DOOR to order" at bounding box center [693, 708] width 370 height 39
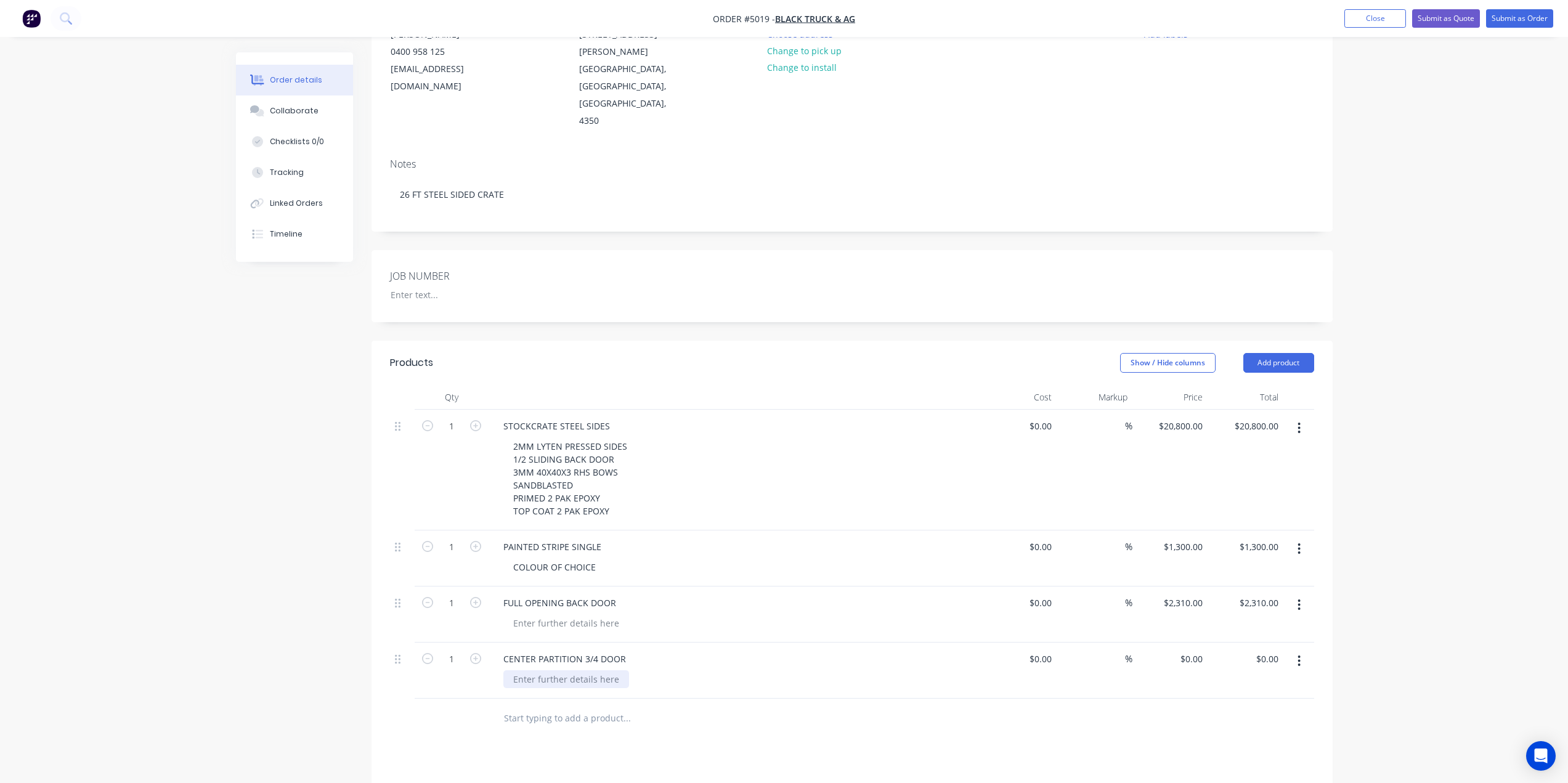
click at [583, 670] on div at bounding box center [566, 679] width 126 height 18
click at [845, 670] on div "RUNNING ON HD NYLON ROLLERS WITH BEARINGS PRESSED IN [GEOGRAPHIC_DATA] LOCATORS…" at bounding box center [740, 686] width 473 height 31
click at [646, 670] on div "RUNNING ON HD NYLON ROLLERS WITH BEARINGS PRESSED IN [GEOGRAPHIC_DATA] LOCATORS…" at bounding box center [644, 686] width 281 height 31
click at [835, 670] on div "RUNNING ON HD NYLON ROLLERS WITH BEARINGS PRESSED IN [GEOGRAPHIC_DATA] LOCATORS…" at bounding box center [740, 686] width 473 height 31
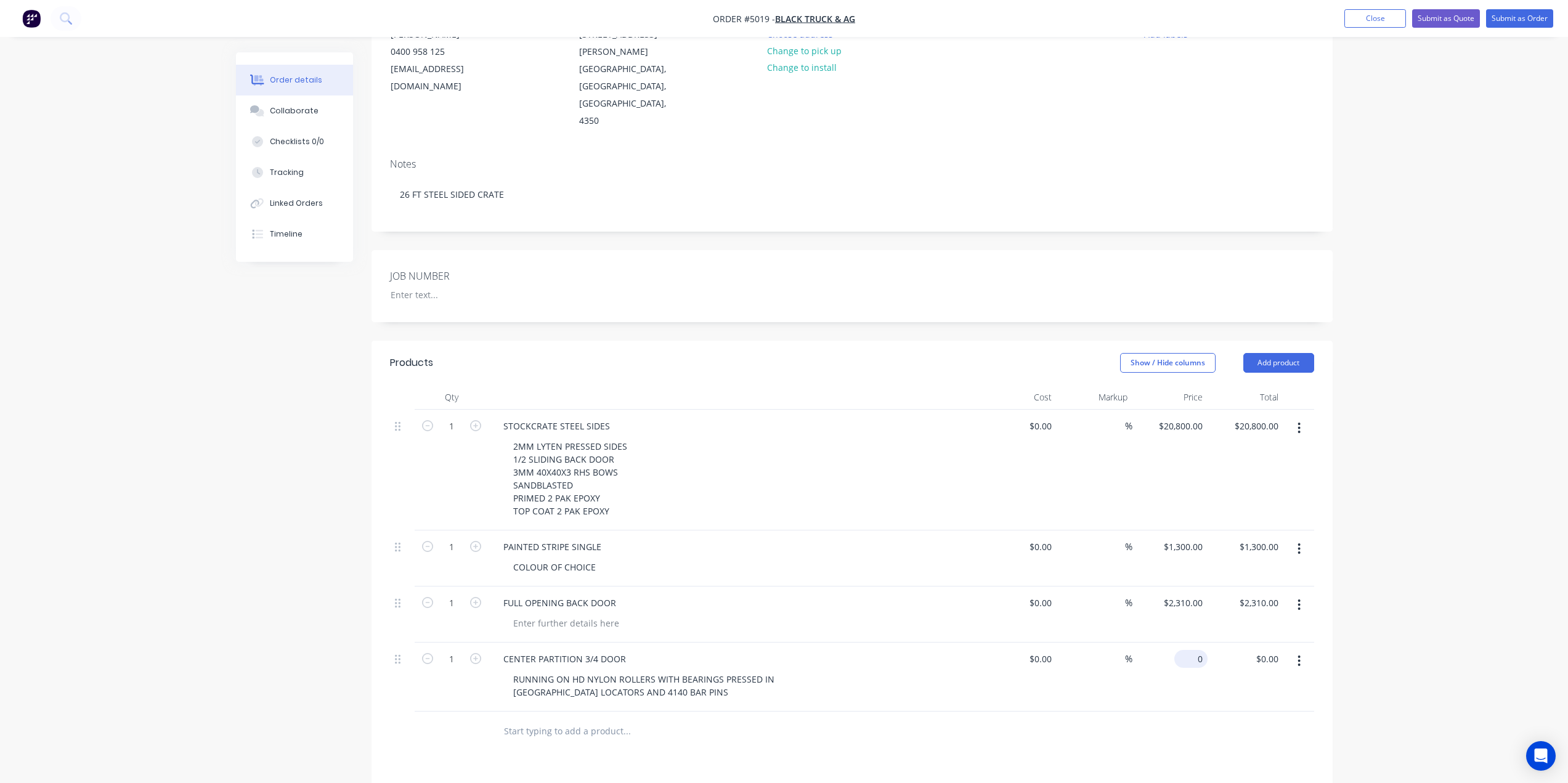
click at [1202, 650] on input "0" at bounding box center [1193, 659] width 28 height 18
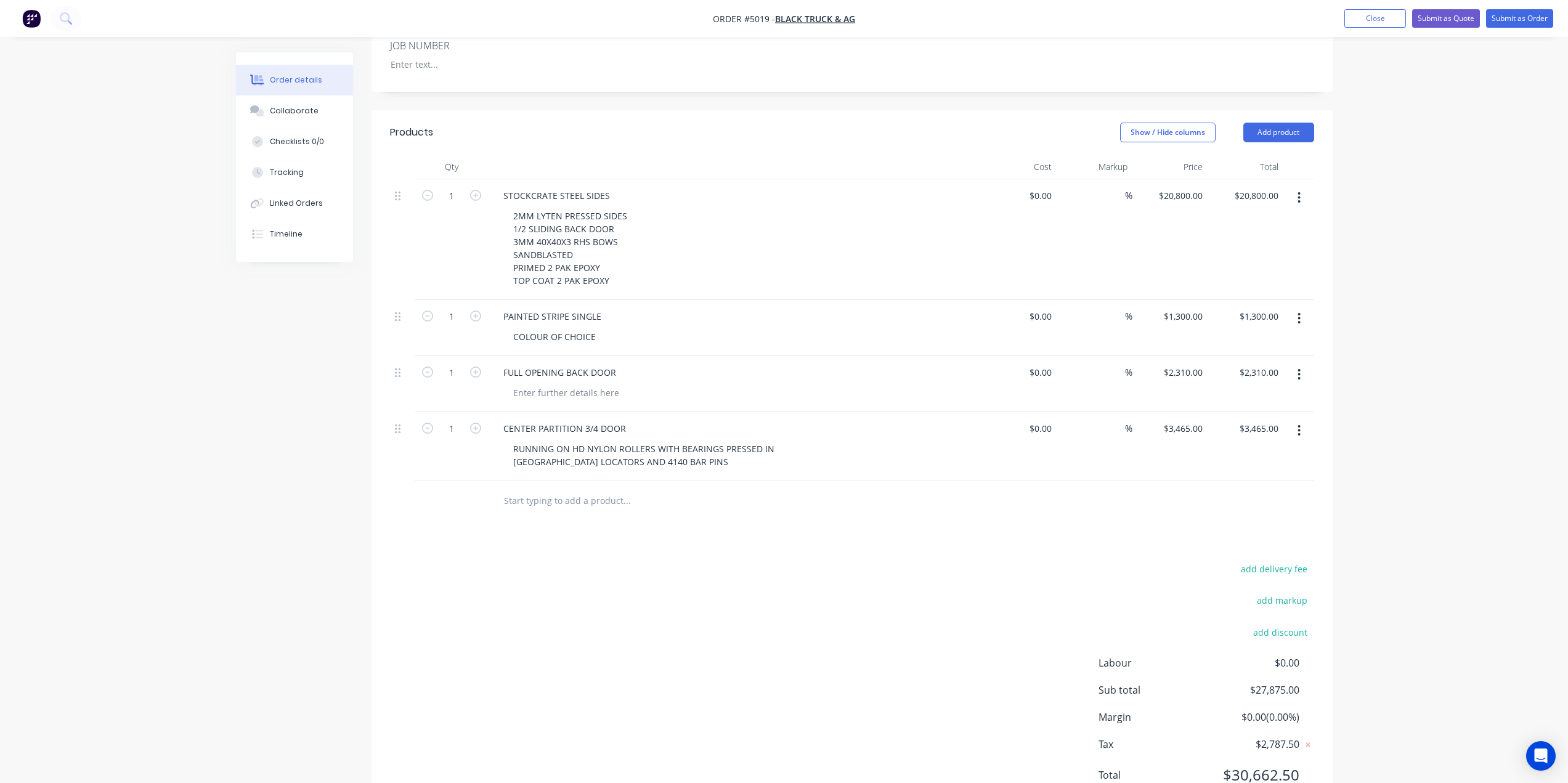
scroll to position [393, 0]
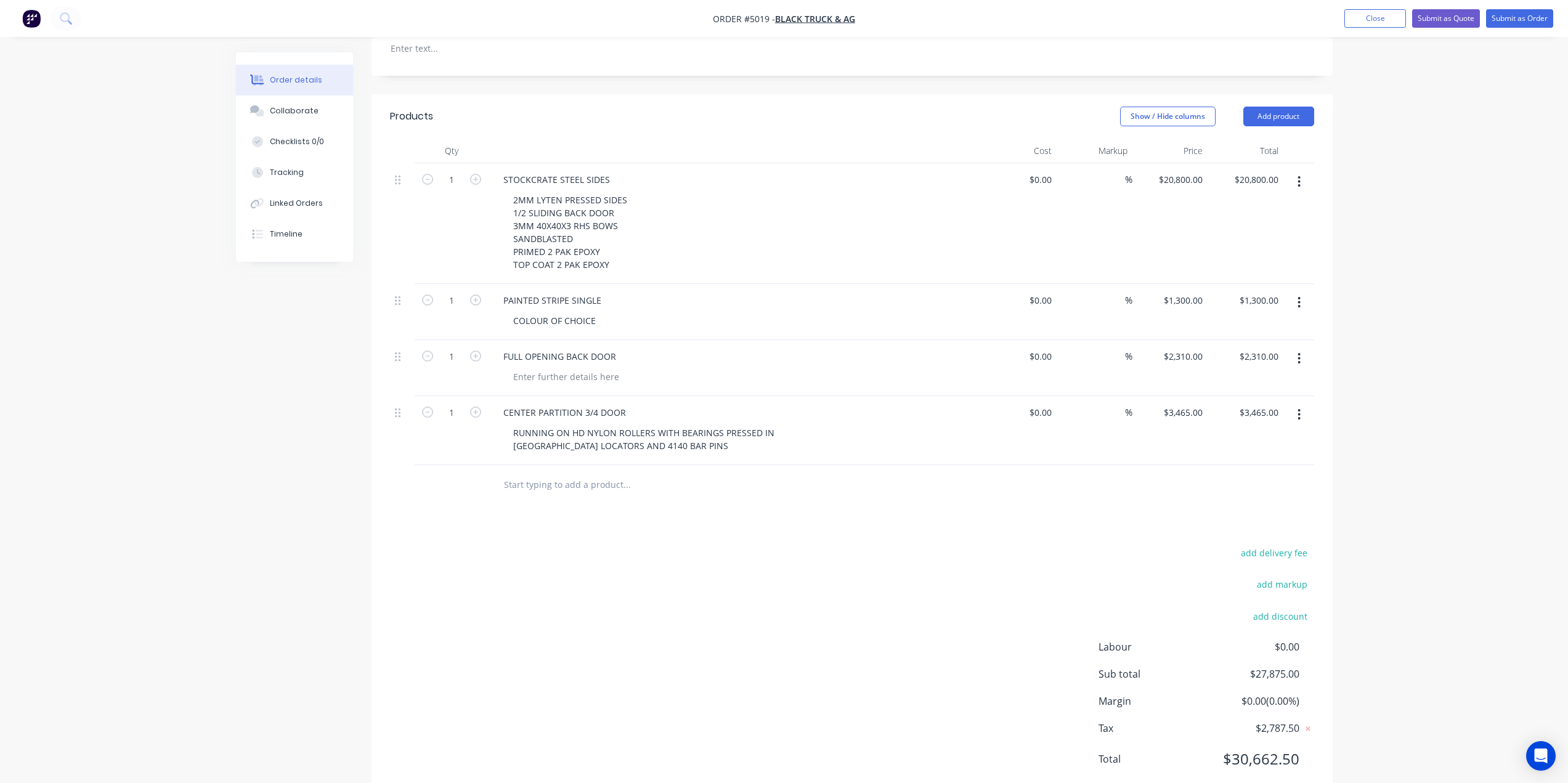
click at [600, 473] on input "text" at bounding box center [627, 485] width 247 height 24
click at [504, 473] on input "SIDE DOOR WITH 950MM SIDE LOAD DOORS" at bounding box center [627, 485] width 247 height 24
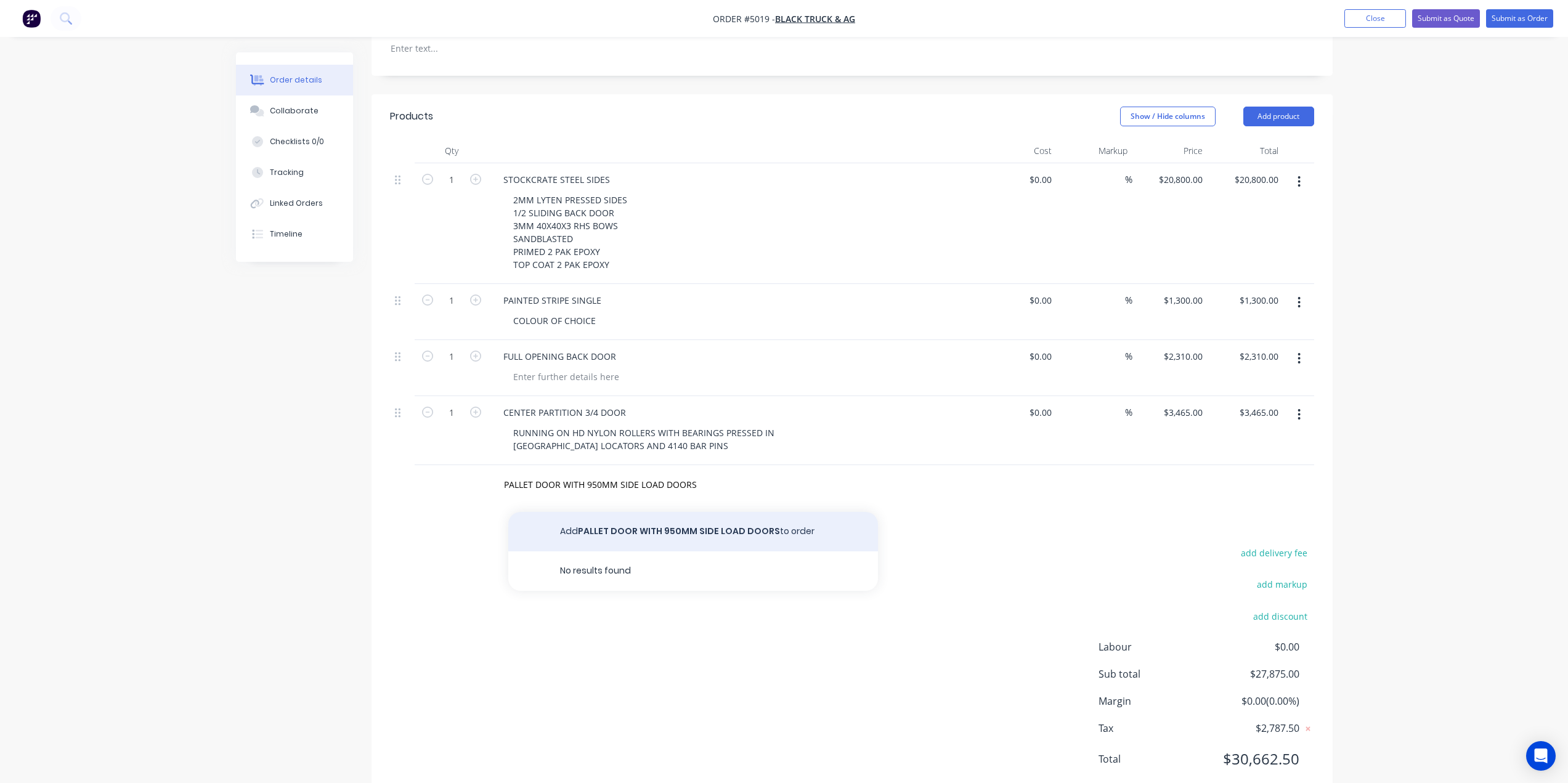
click at [600, 512] on button "Add PALLET DOOR WITH 950MM SIDE LOAD DOORS to order" at bounding box center [693, 531] width 370 height 39
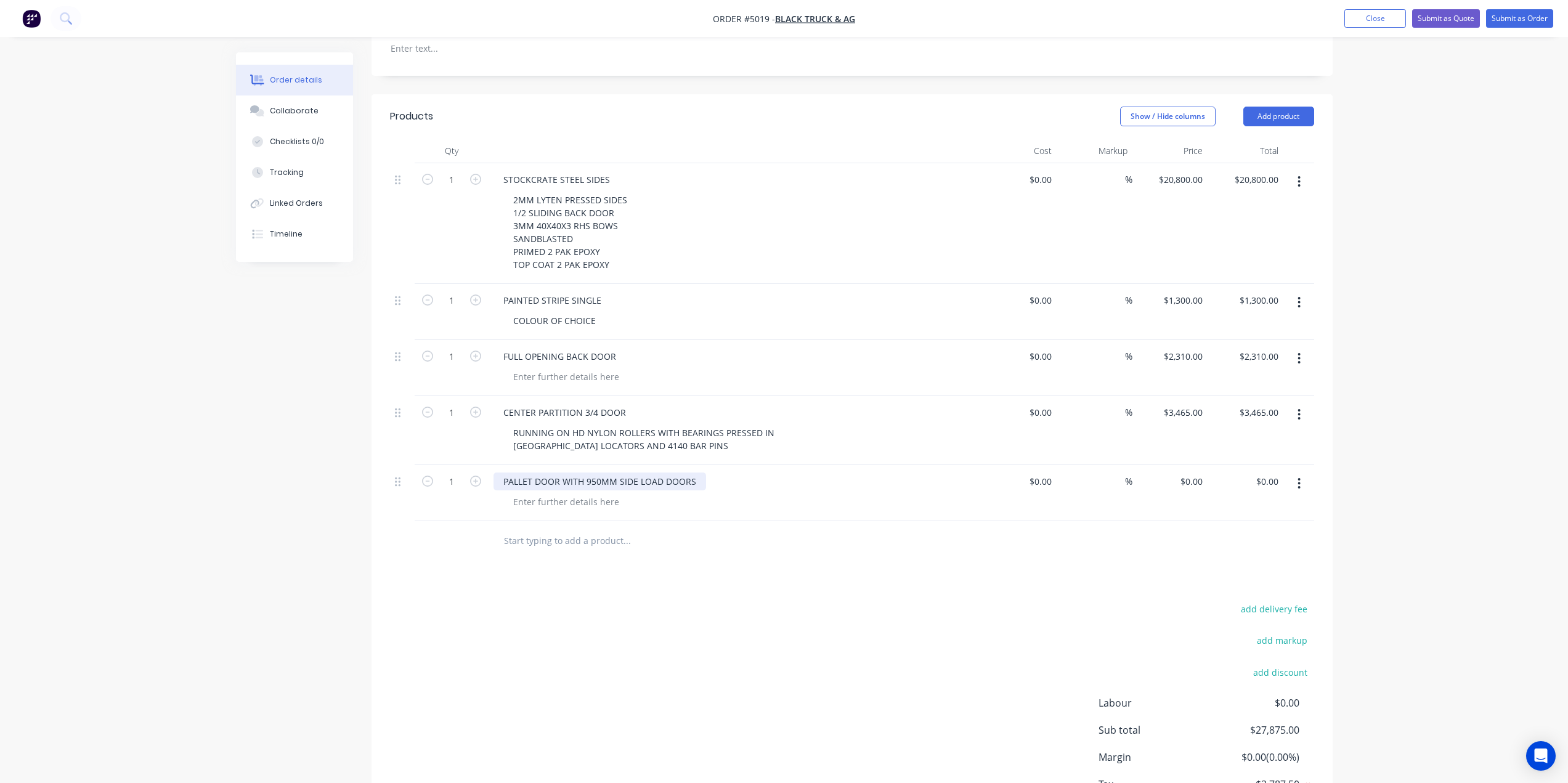
click at [703, 473] on div "PALLET DOOR WITH 950MM SIDE LOAD DOORS" at bounding box center [600, 482] width 213 height 18
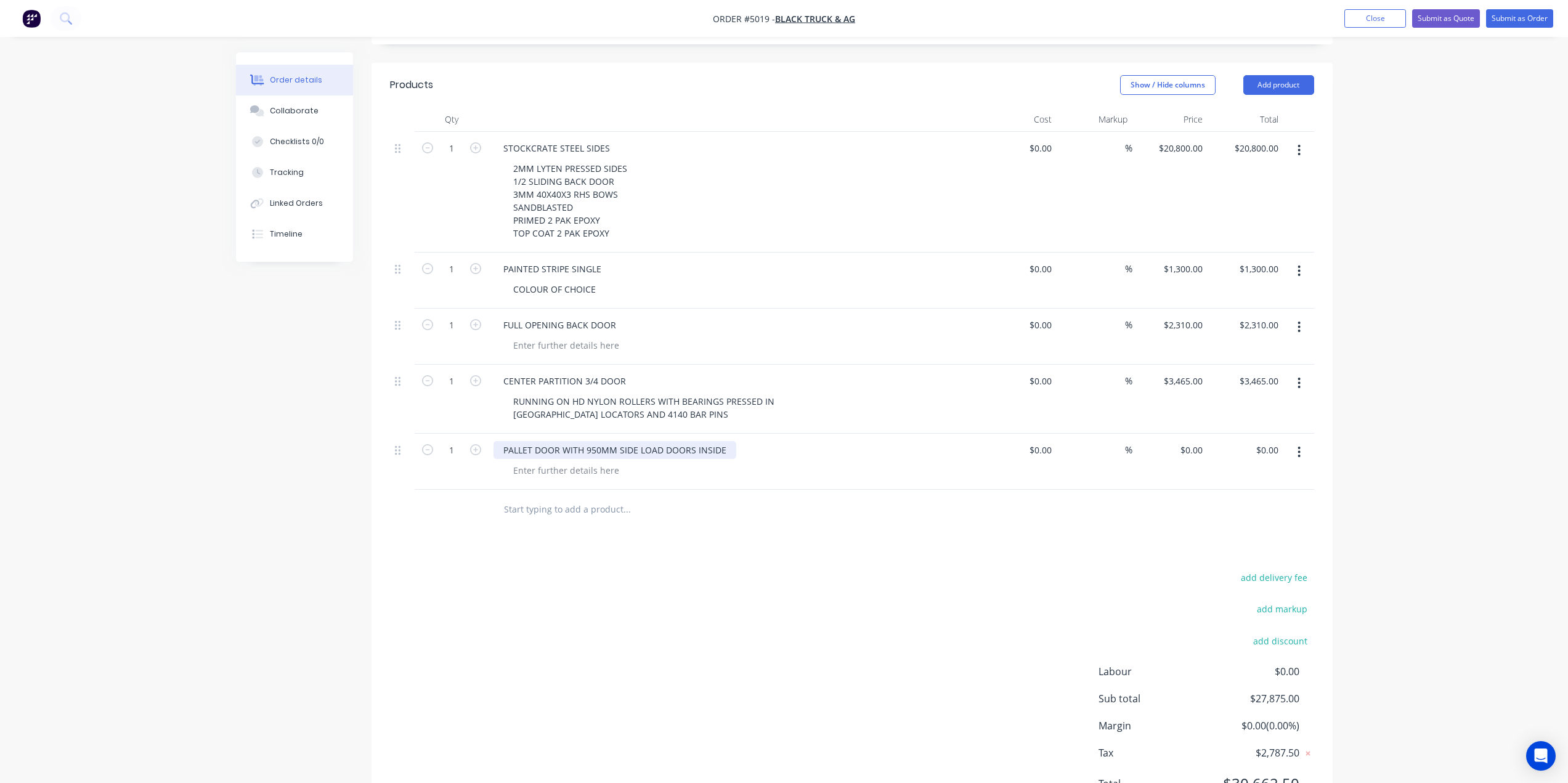
scroll to position [451, 0]
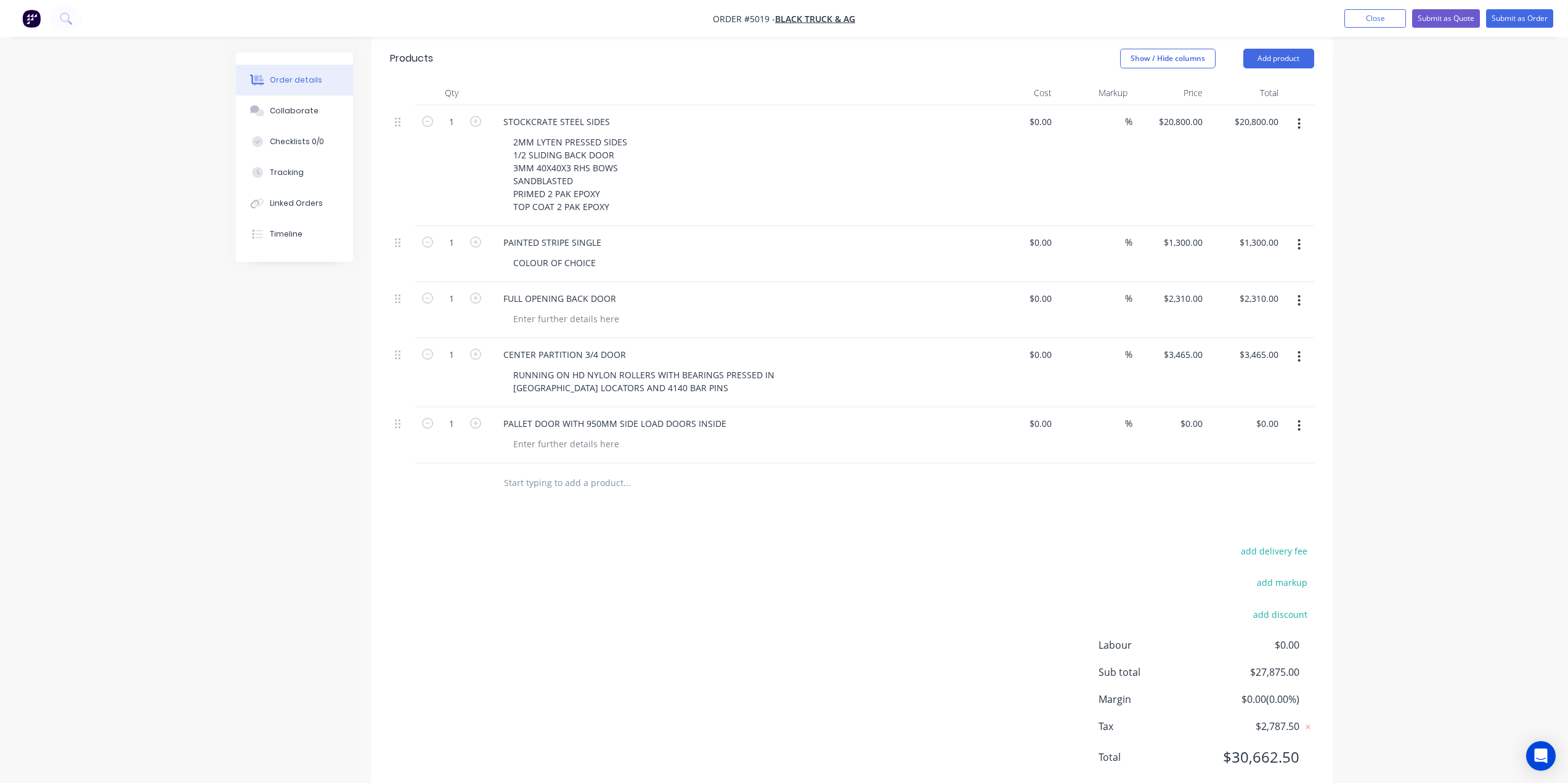
click at [721, 471] on input "text" at bounding box center [627, 483] width 247 height 24
click at [1195, 415] on input "0" at bounding box center [1200, 424] width 14 height 18
click at [670, 543] on div "add delivery fee add markup add discount Labour $0.00 Sub total $27,875.00 Marg…" at bounding box center [852, 661] width 924 height 238
click at [538, 471] on input "text" at bounding box center [627, 483] width 247 height 24
click at [769, 471] on div "GRATING 16MM SOLID SQUARE BAR MADE FLUSH Add GRATING 16MM SOLID SQUARE BAR MADE…" at bounding box center [678, 483] width 370 height 24
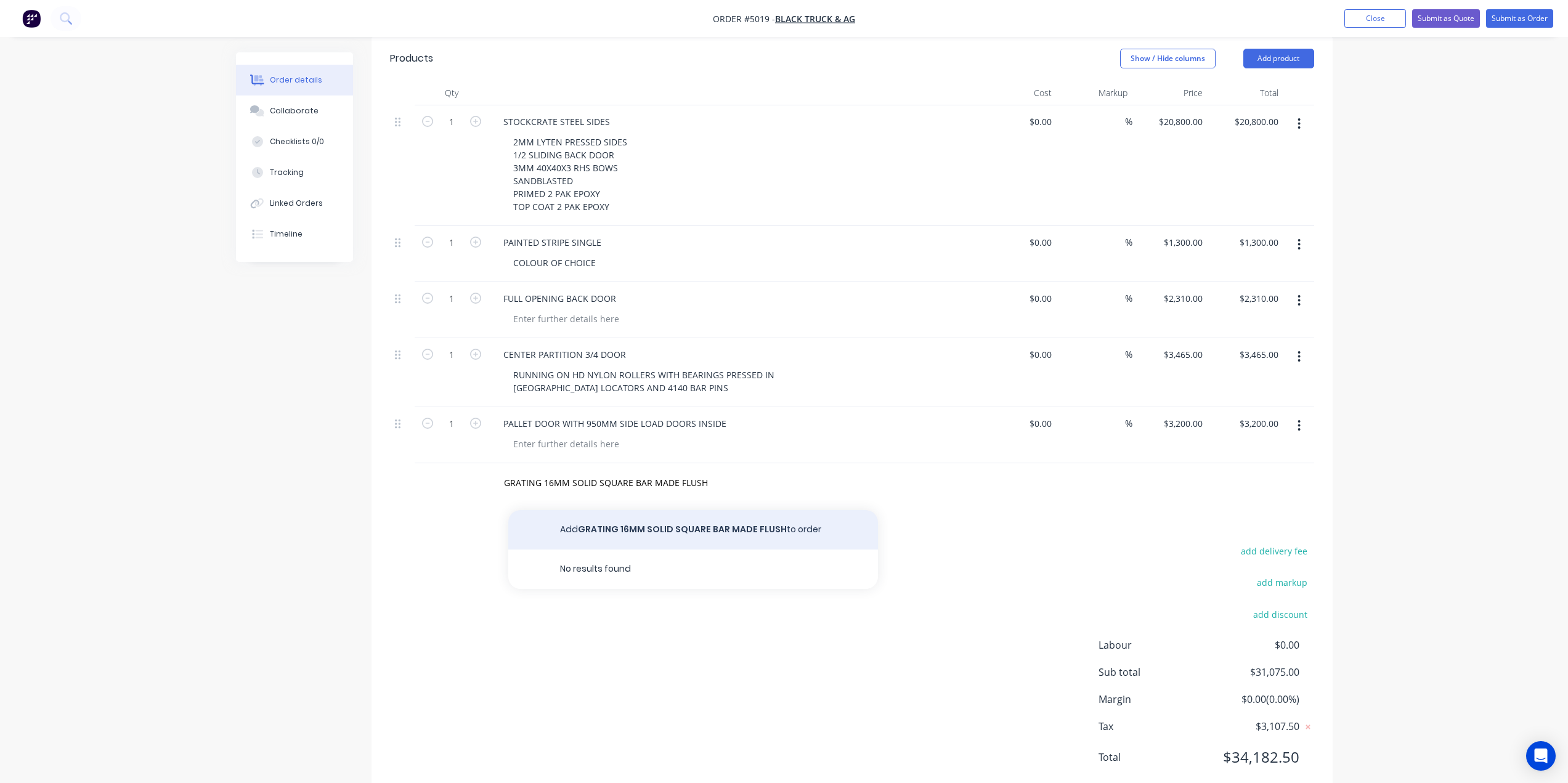
click at [734, 510] on button "Add GRATING 16MM SOLID SQUARE BAR MADE FLUSH to order" at bounding box center [693, 529] width 370 height 39
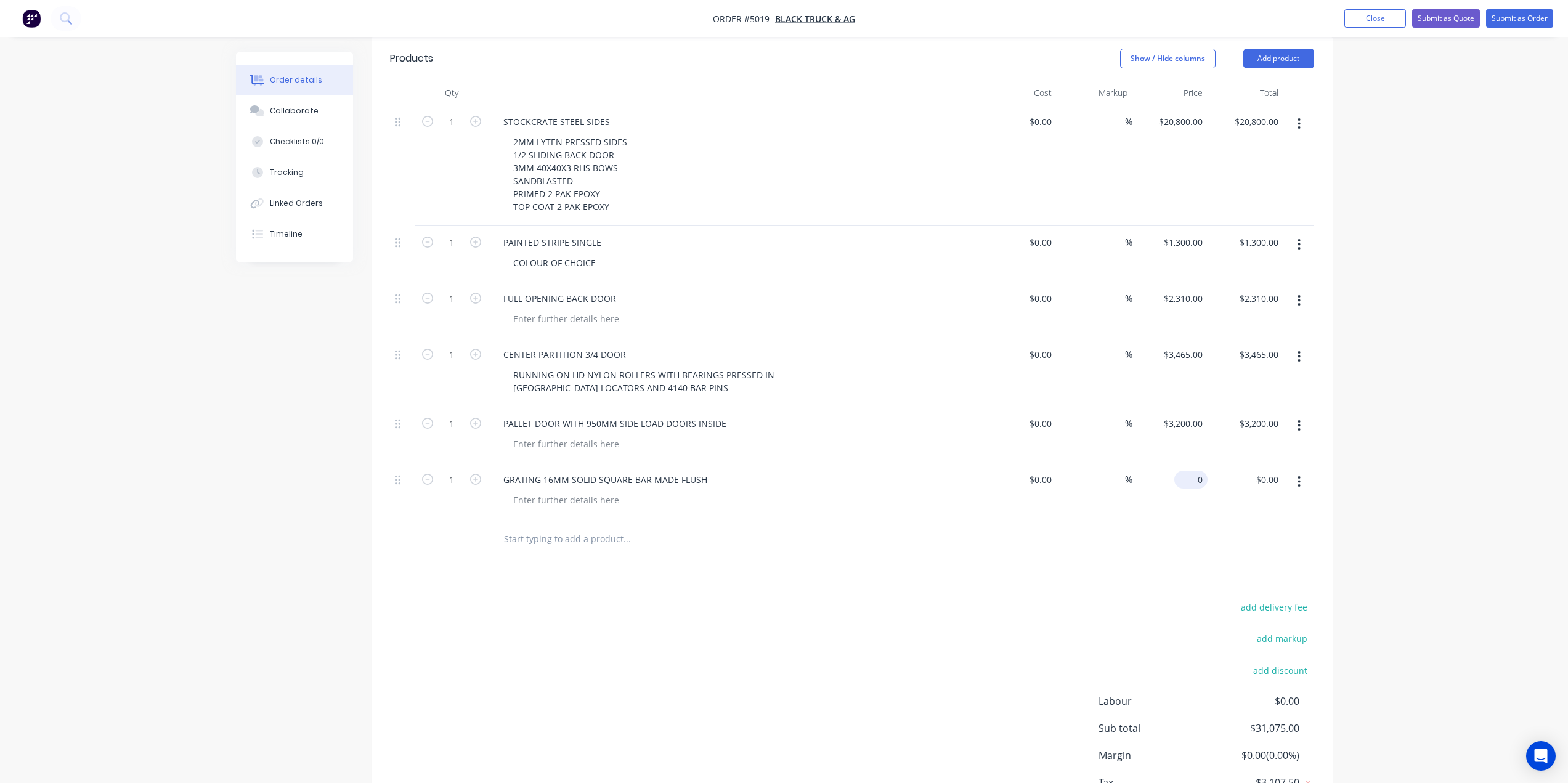
click at [1193, 471] on div "0 $0.00" at bounding box center [1191, 480] width 33 height 18
click at [1137, 519] on div at bounding box center [852, 539] width 924 height 40
click at [460, 131] on input "1" at bounding box center [451, 122] width 32 height 19
click at [676, 623] on div "add delivery fee add markup add discount Labour $0.00 Sub total $31,201.00 Marg…" at bounding box center [852, 717] width 924 height 238
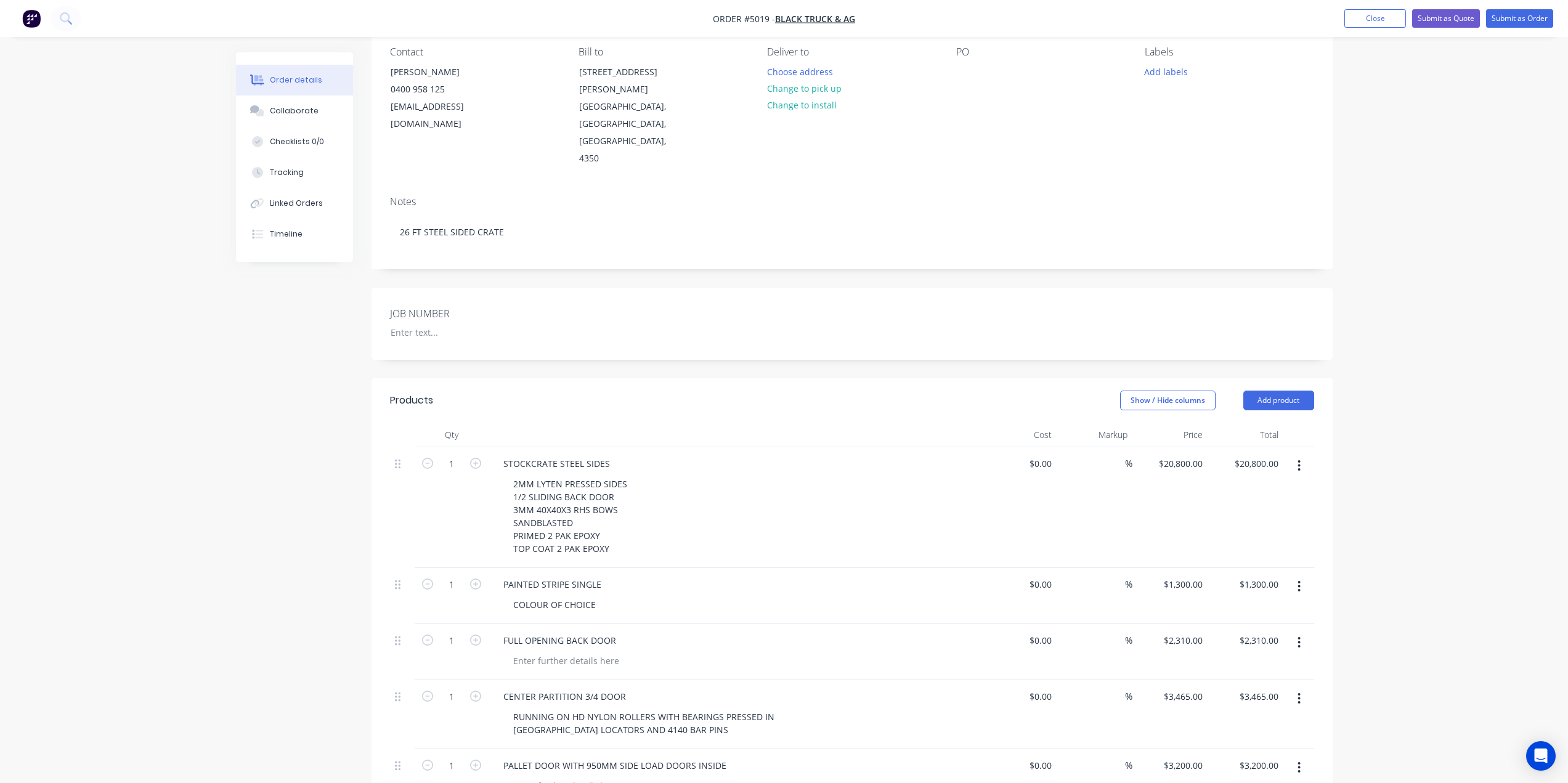
scroll to position [137, 0]
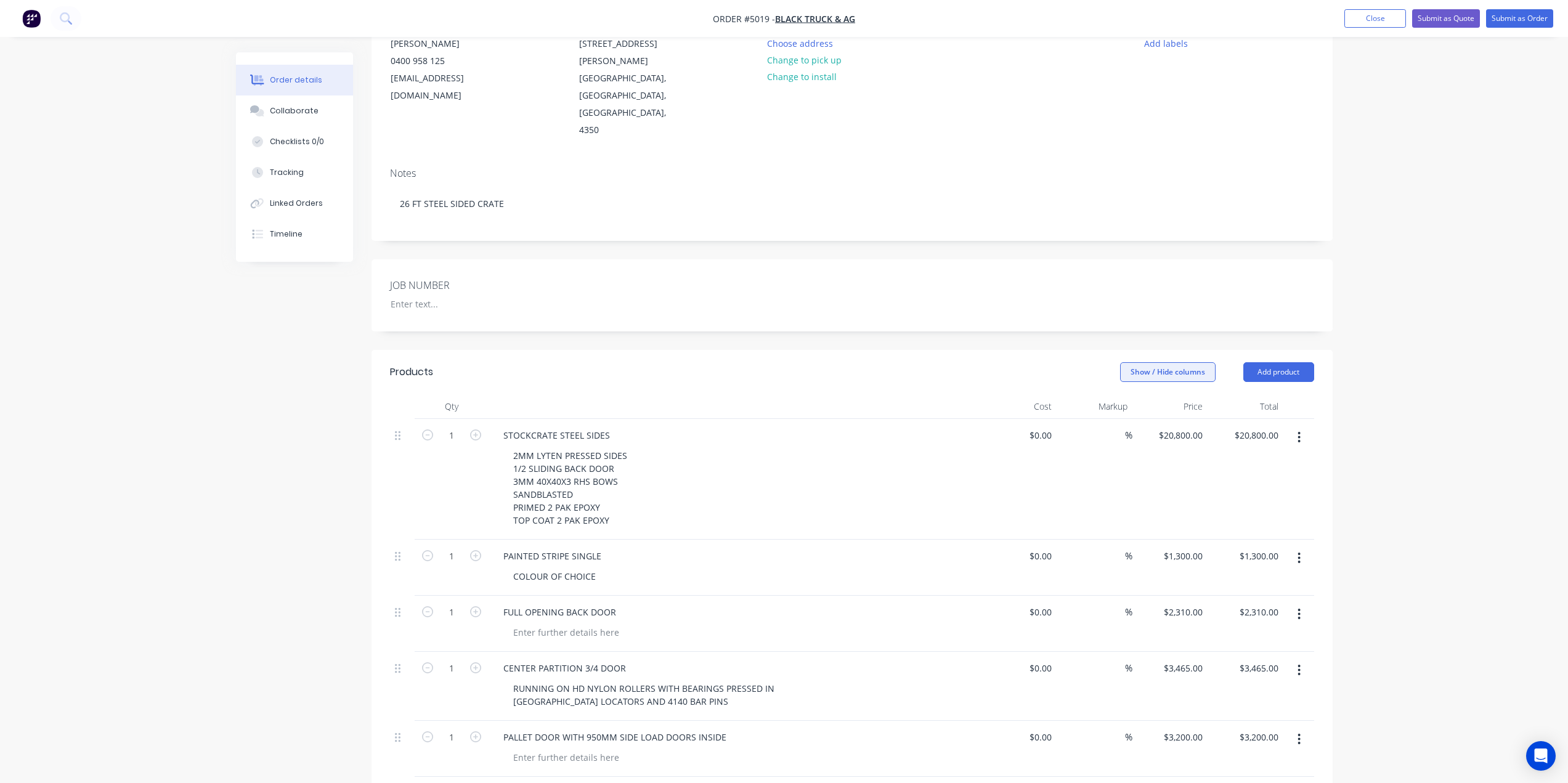
click at [1180, 362] on button "Show / Hide columns" at bounding box center [1167, 372] width 95 height 20
click at [451, 394] on div "Qty" at bounding box center [451, 406] width 74 height 24
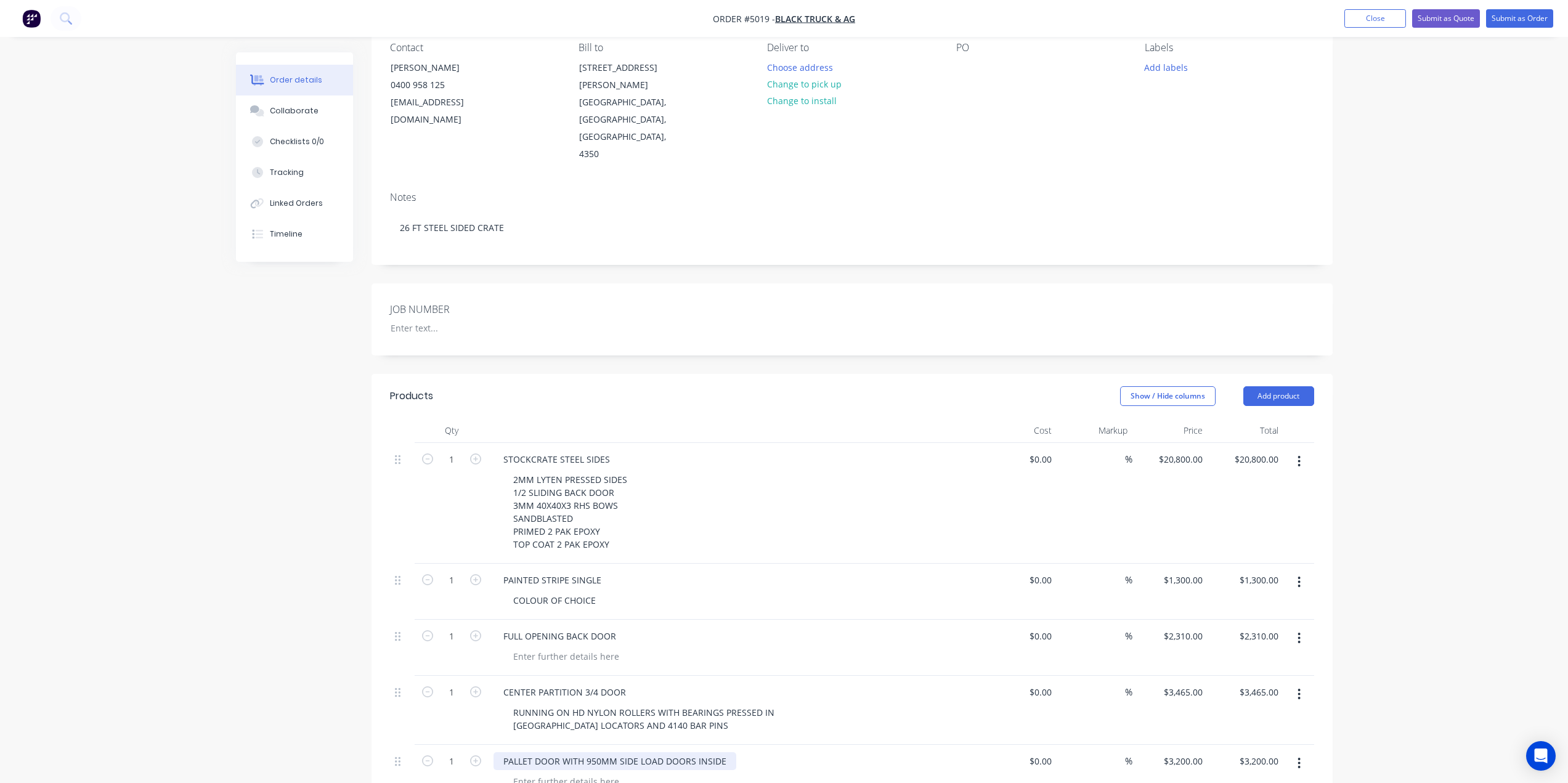
scroll to position [370, 0]
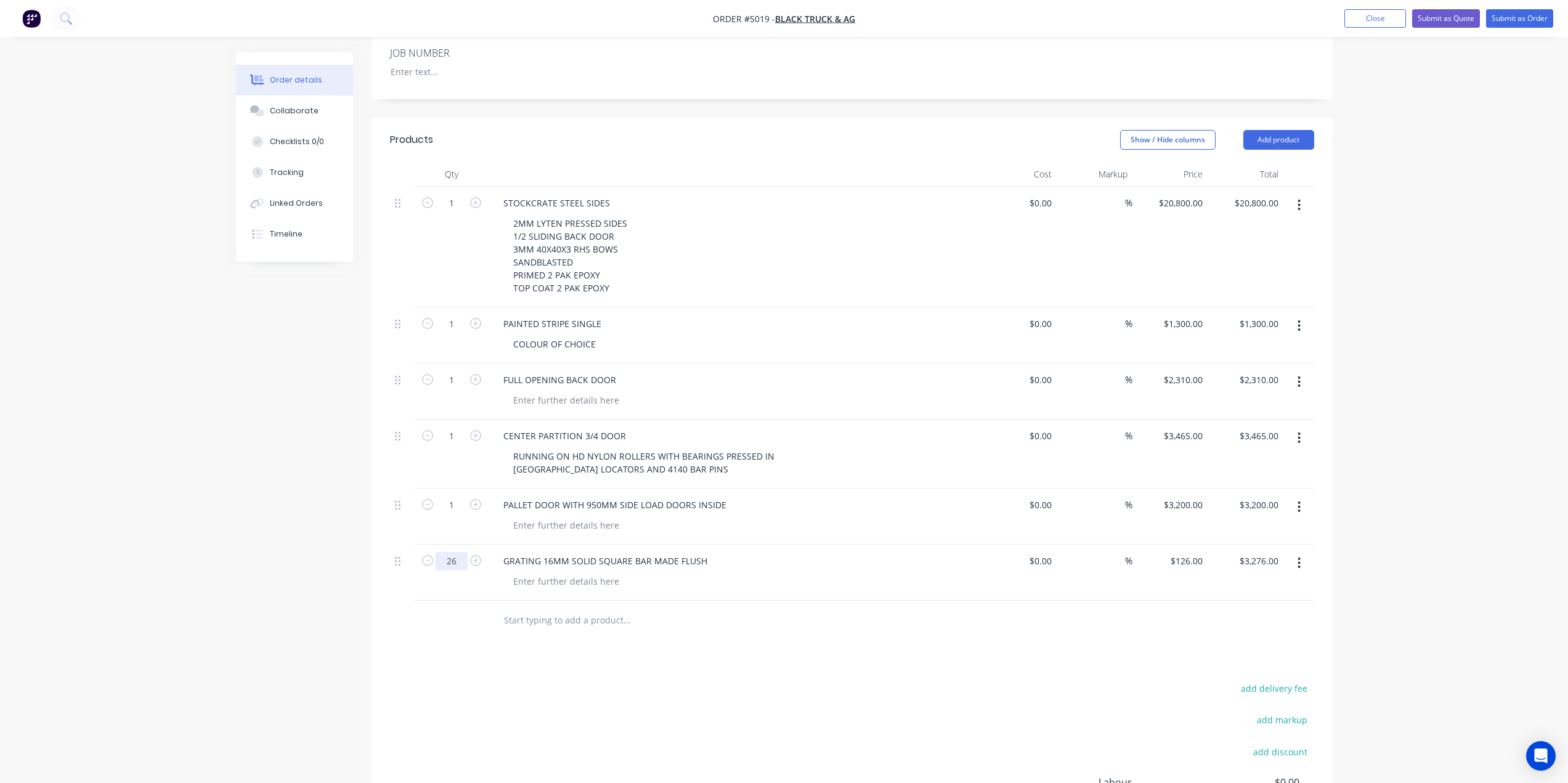
click at [454, 212] on input "26" at bounding box center [451, 203] width 32 height 19
click at [1183, 552] on div "126 $126.00" at bounding box center [1185, 561] width 43 height 18
click at [460, 212] on input "26" at bounding box center [451, 203] width 32 height 19
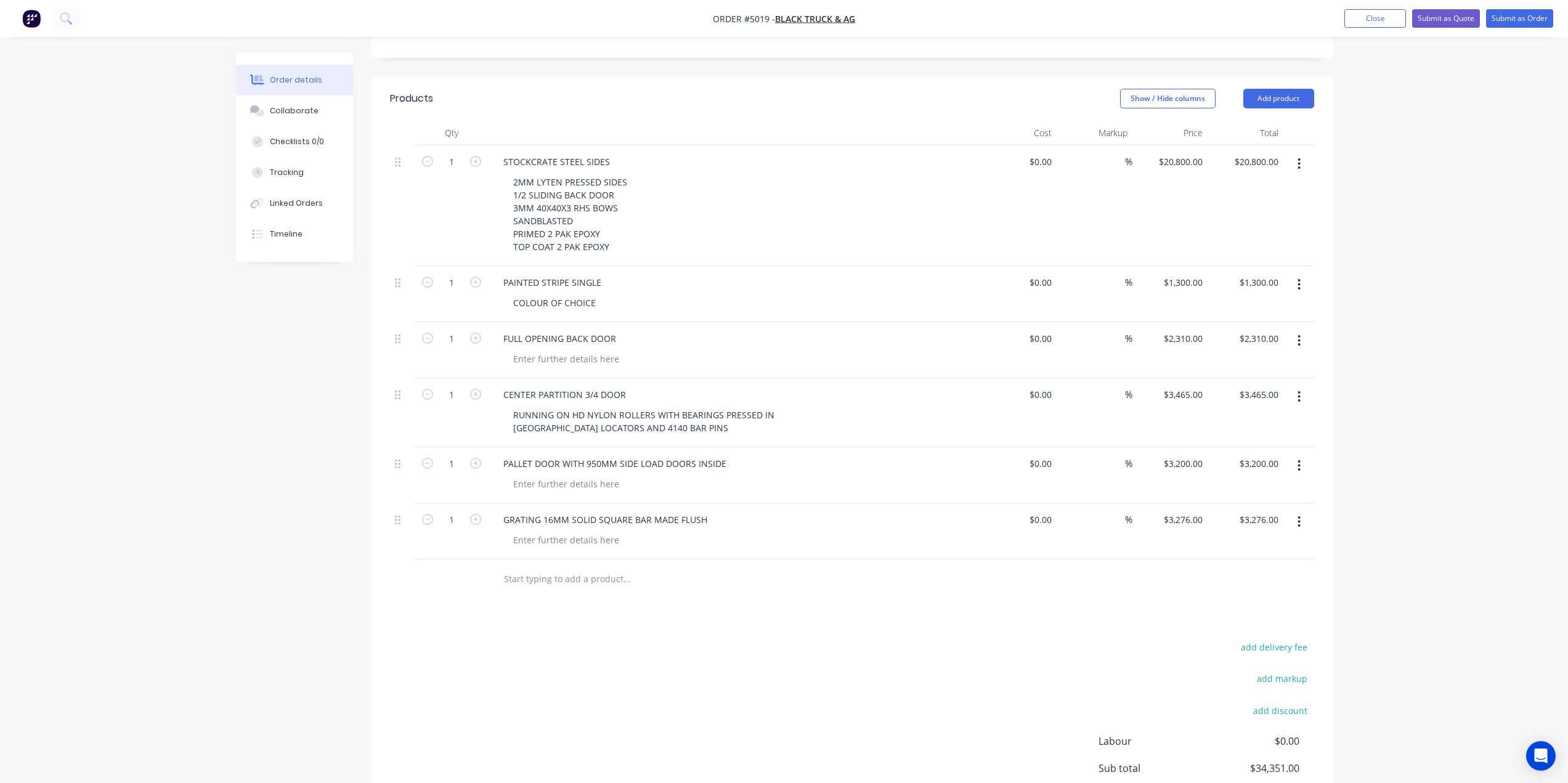
scroll to position [384, 0]
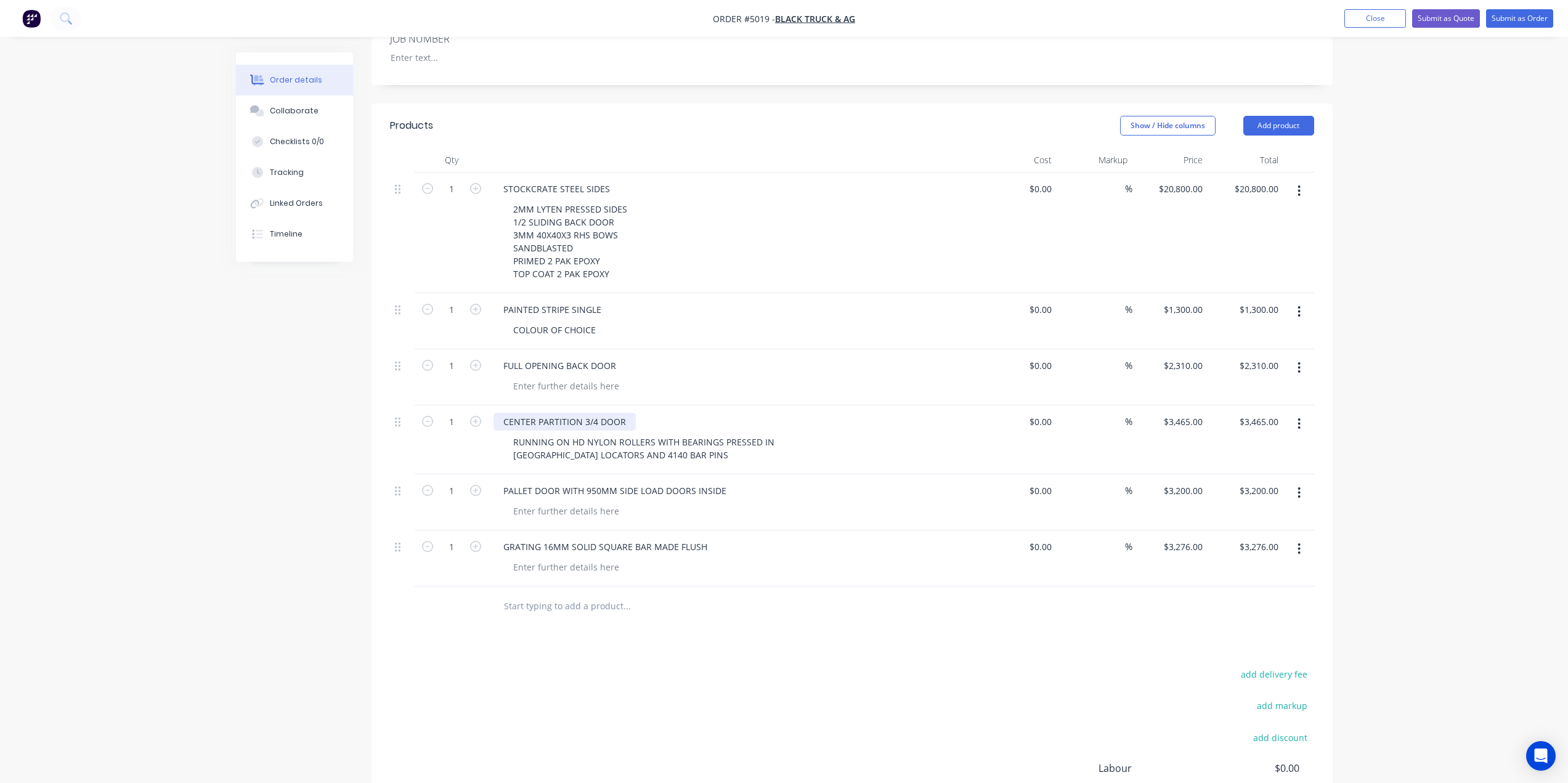
click at [550, 413] on div "CENTER PARTITION 3/4 DOOR" at bounding box center [564, 422] width 142 height 18
click at [799, 482] on div "PALLET DOOR WITH 950MM SIDE LOAD DOORS INSIDE" at bounding box center [735, 491] width 483 height 18
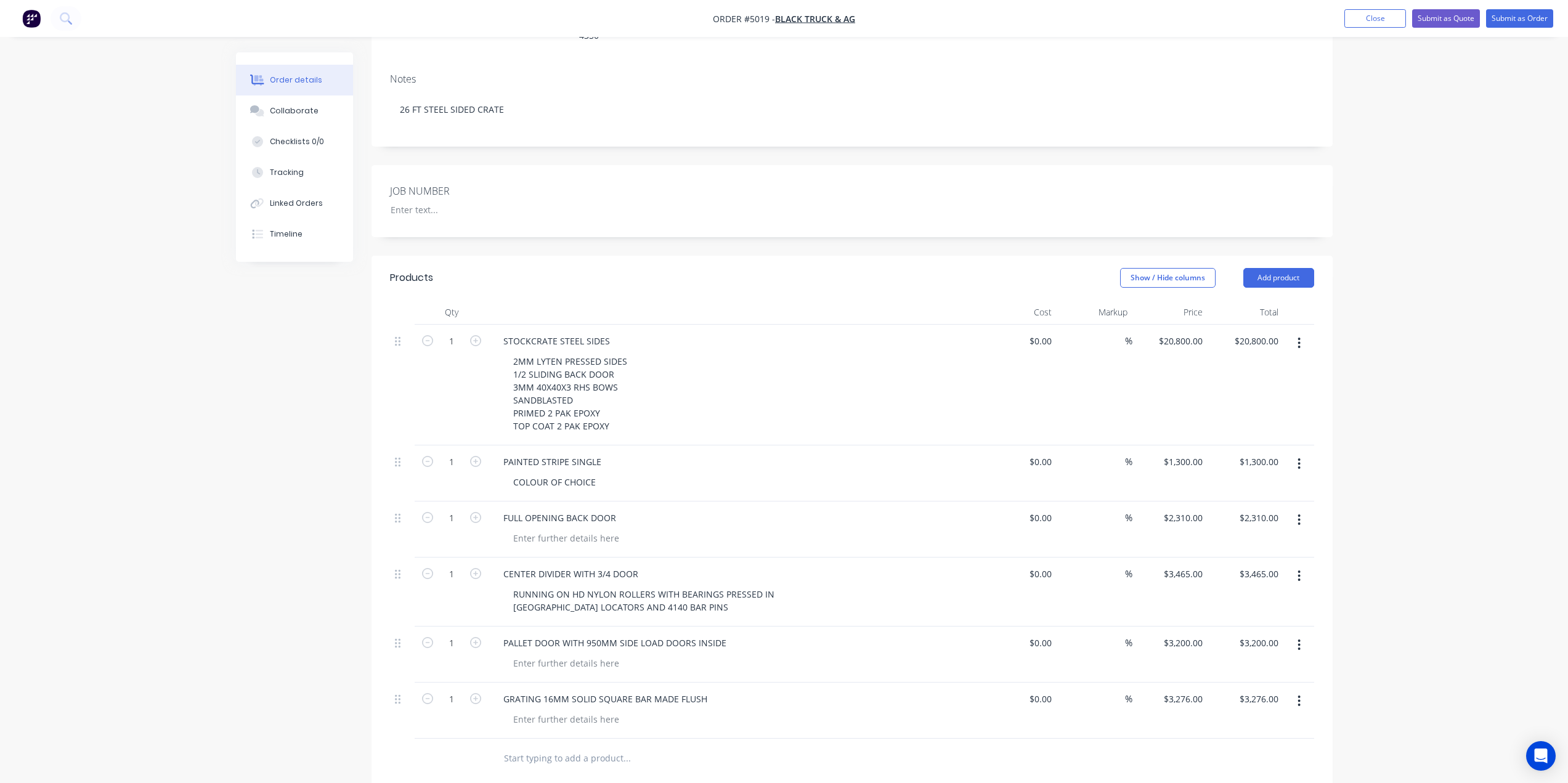
scroll to position [14, 0]
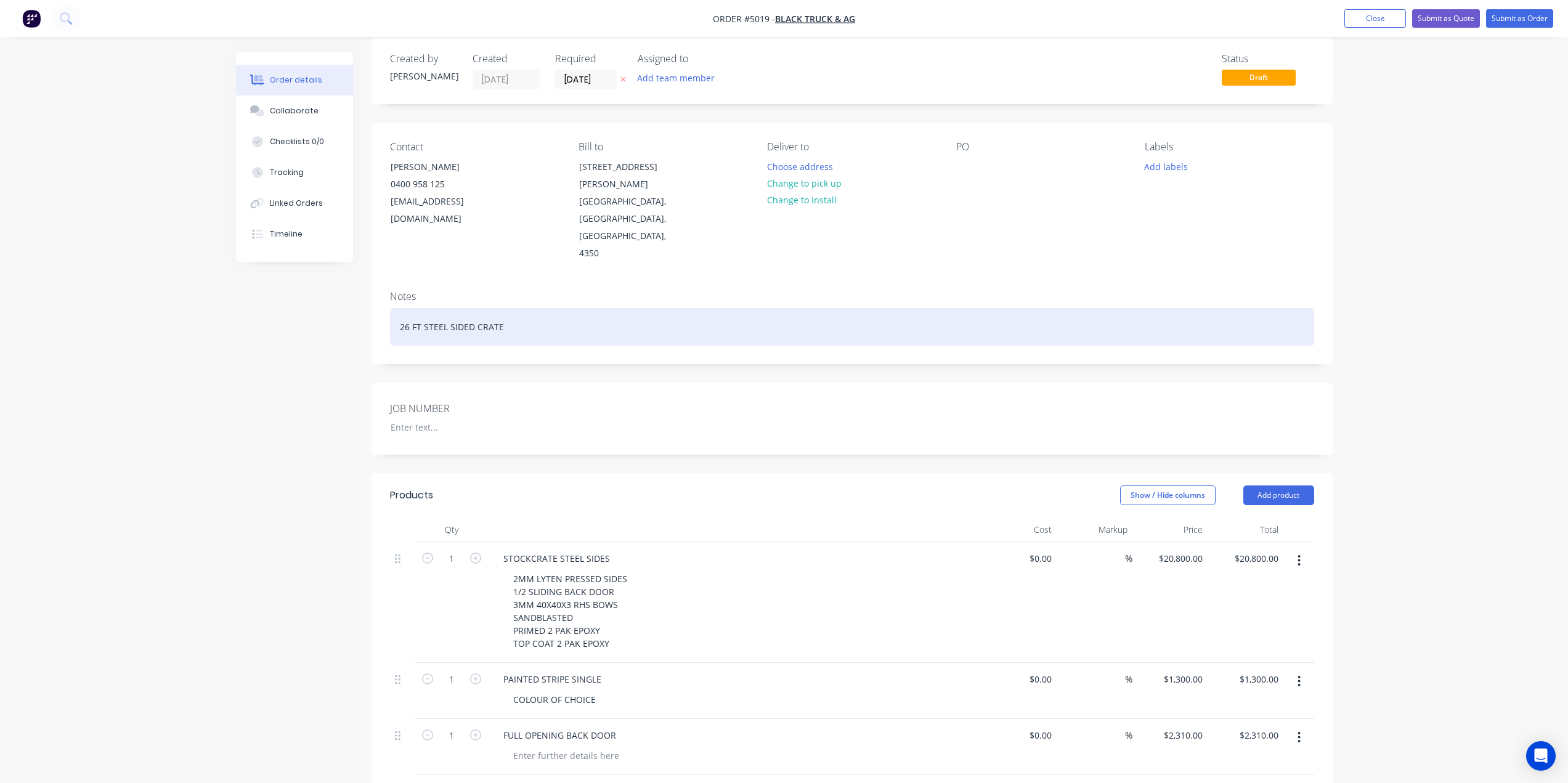
click at [529, 308] on div "26 FT STEEL SIDED CRATE" at bounding box center [852, 326] width 924 height 37
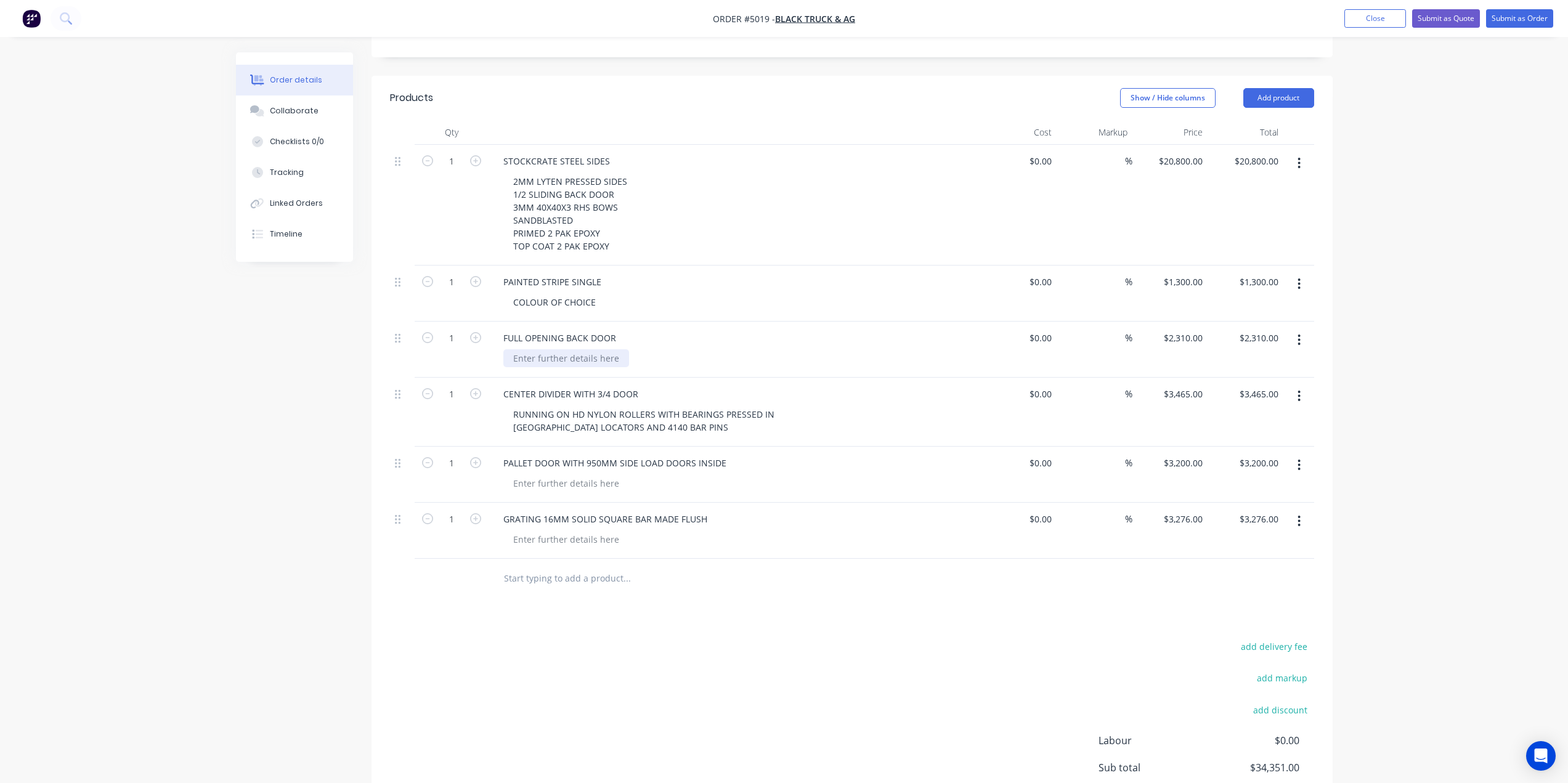
scroll to position [384, 0]
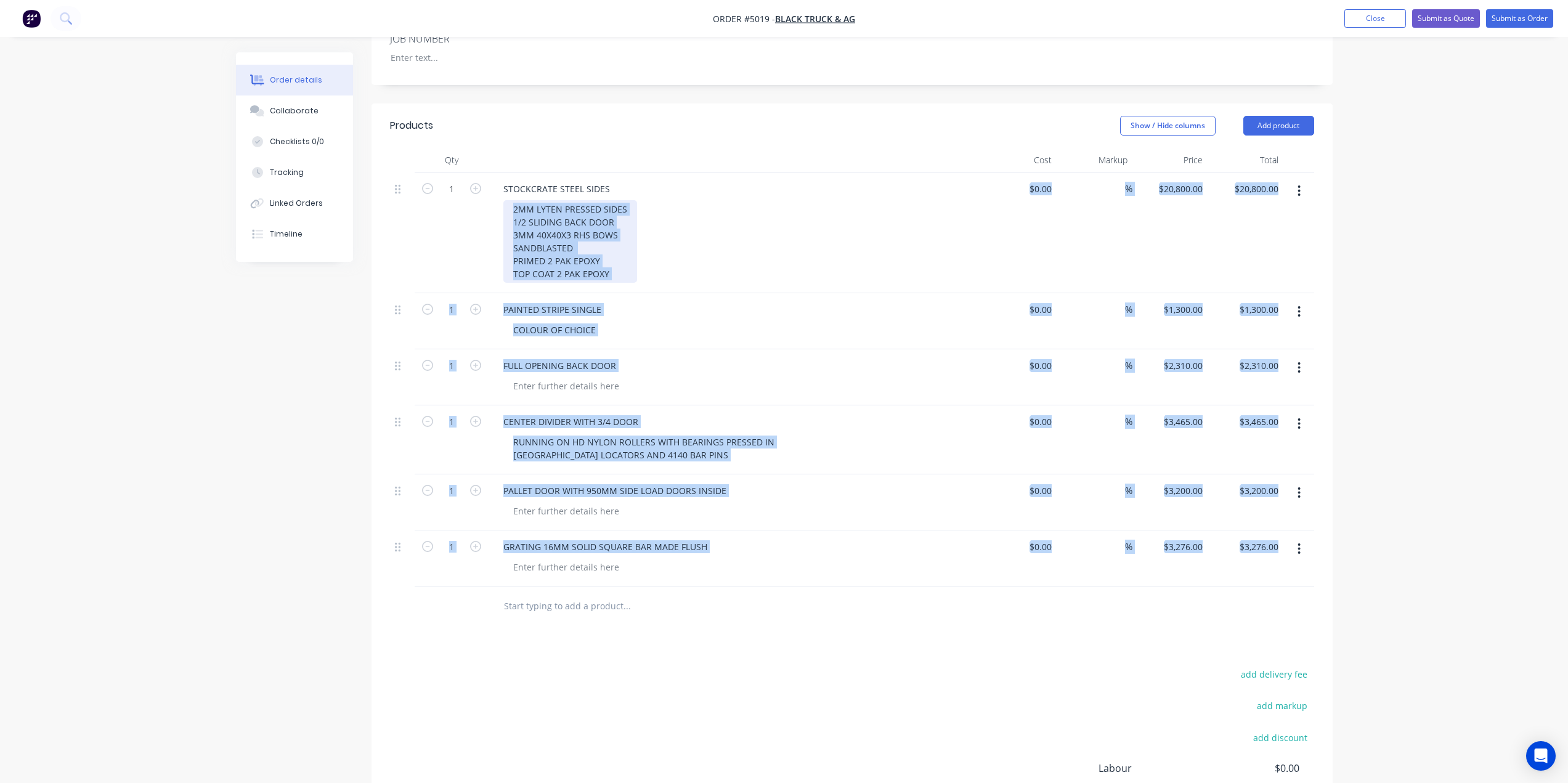
drag, startPoint x: 1214, startPoint y: 567, endPoint x: 455, endPoint y: 124, distance: 878.8
click at [455, 148] on div "Qty Cost Markup Price Total 1 STOCKCRATE STEEL SIDES 2MM LYTEN PRESSED SIDES 1/…" at bounding box center [852, 387] width 961 height 478
copy div "2MM LYTEN PRESSED SIDES 1/2 SLIDING BACK DOOR 3MM 40X40X3 RHS BOWS SANDBLASTED …"
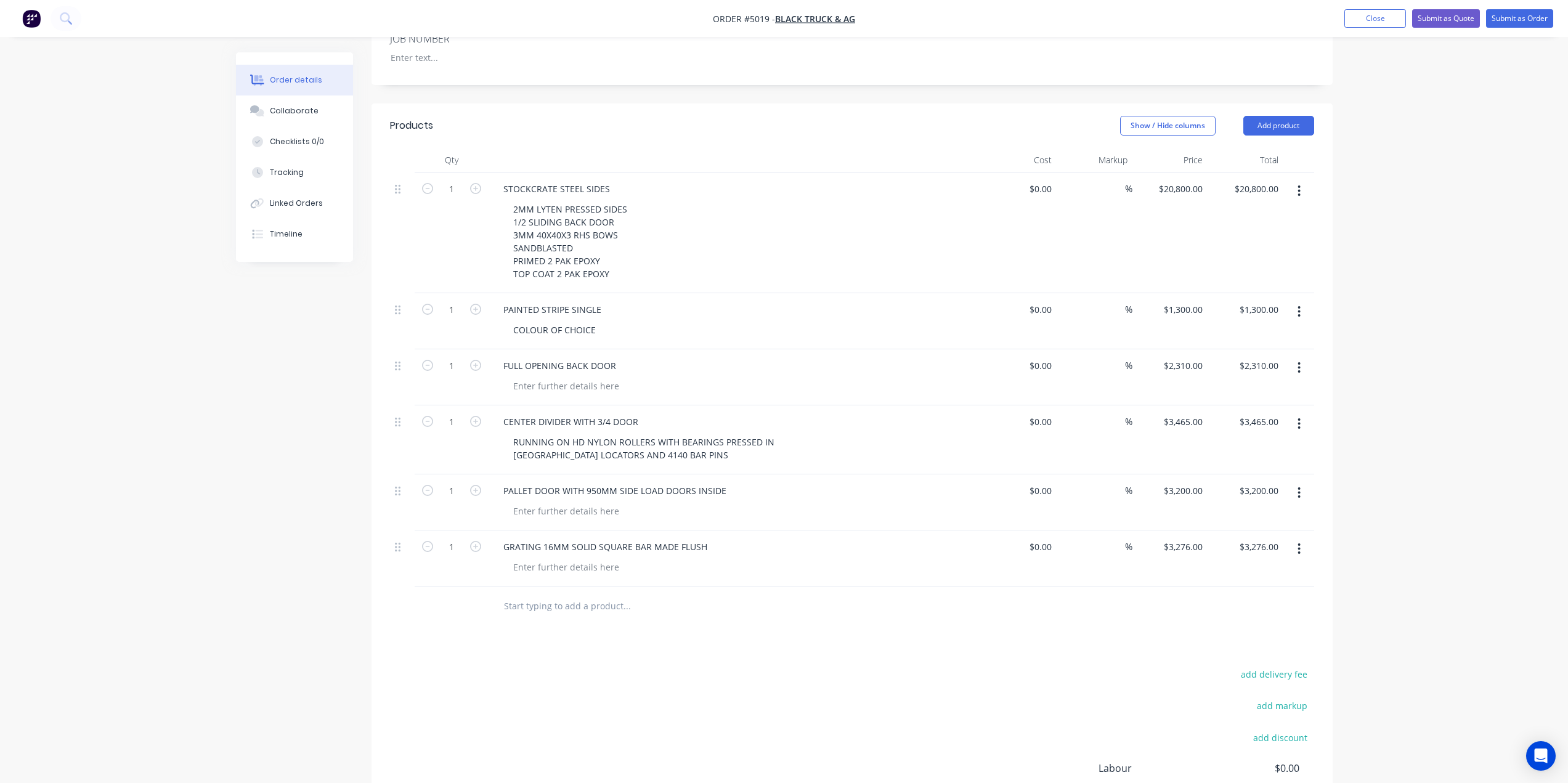
click at [731, 666] on div "add delivery fee add markup add discount Labour $0.00 Sub total $34,351.00 Marg…" at bounding box center [852, 784] width 924 height 238
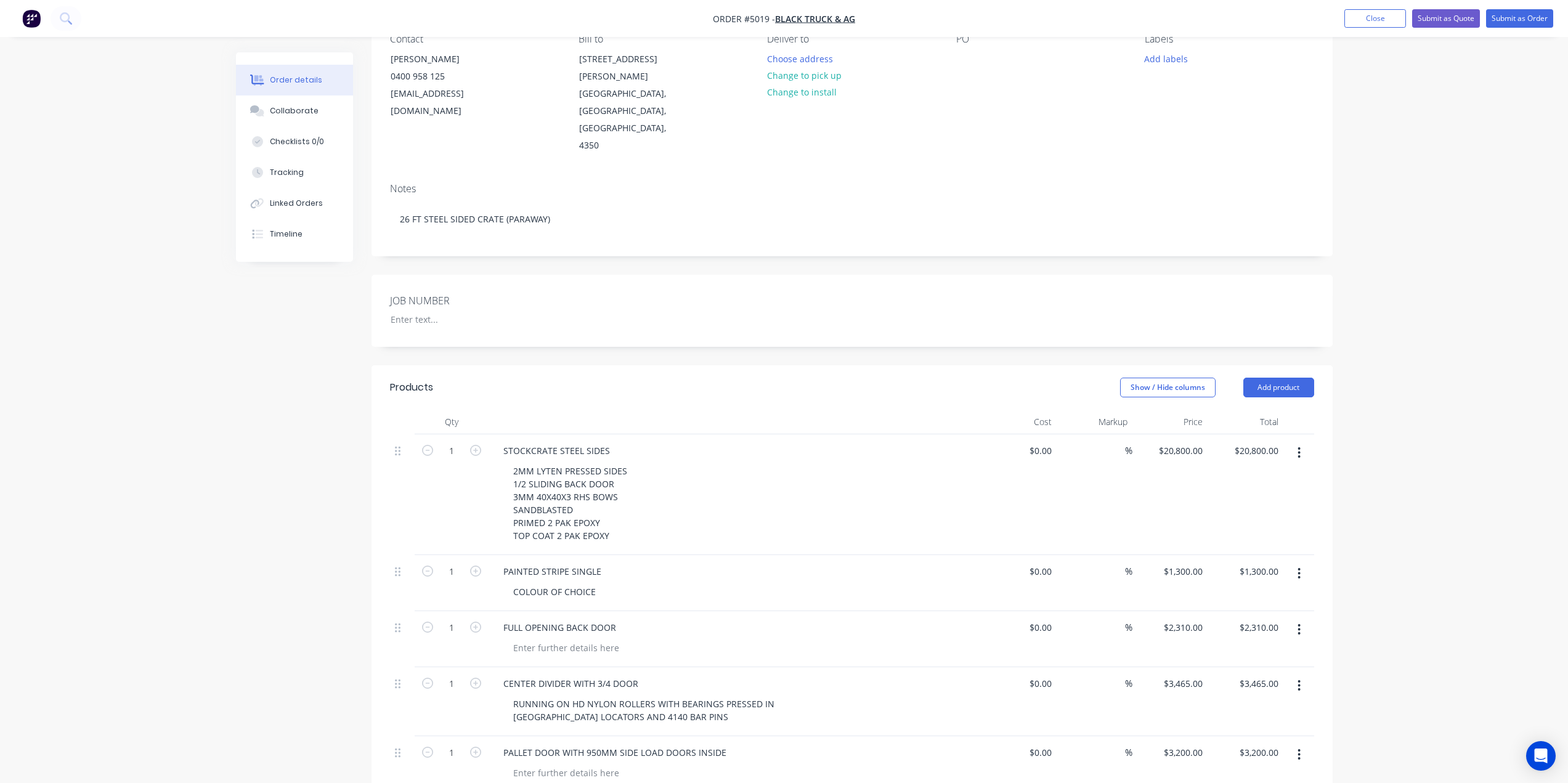
scroll to position [123, 0]
click at [1139, 376] on button "Show / Hide columns" at bounding box center [1167, 386] width 95 height 20
click at [1136, 393] on span at bounding box center [1140, 392] width 10 height 10
click at [1125, 387] on input "Cost" at bounding box center [1125, 387] width 0 height 0
click at [1136, 404] on span at bounding box center [1140, 409] width 10 height 10
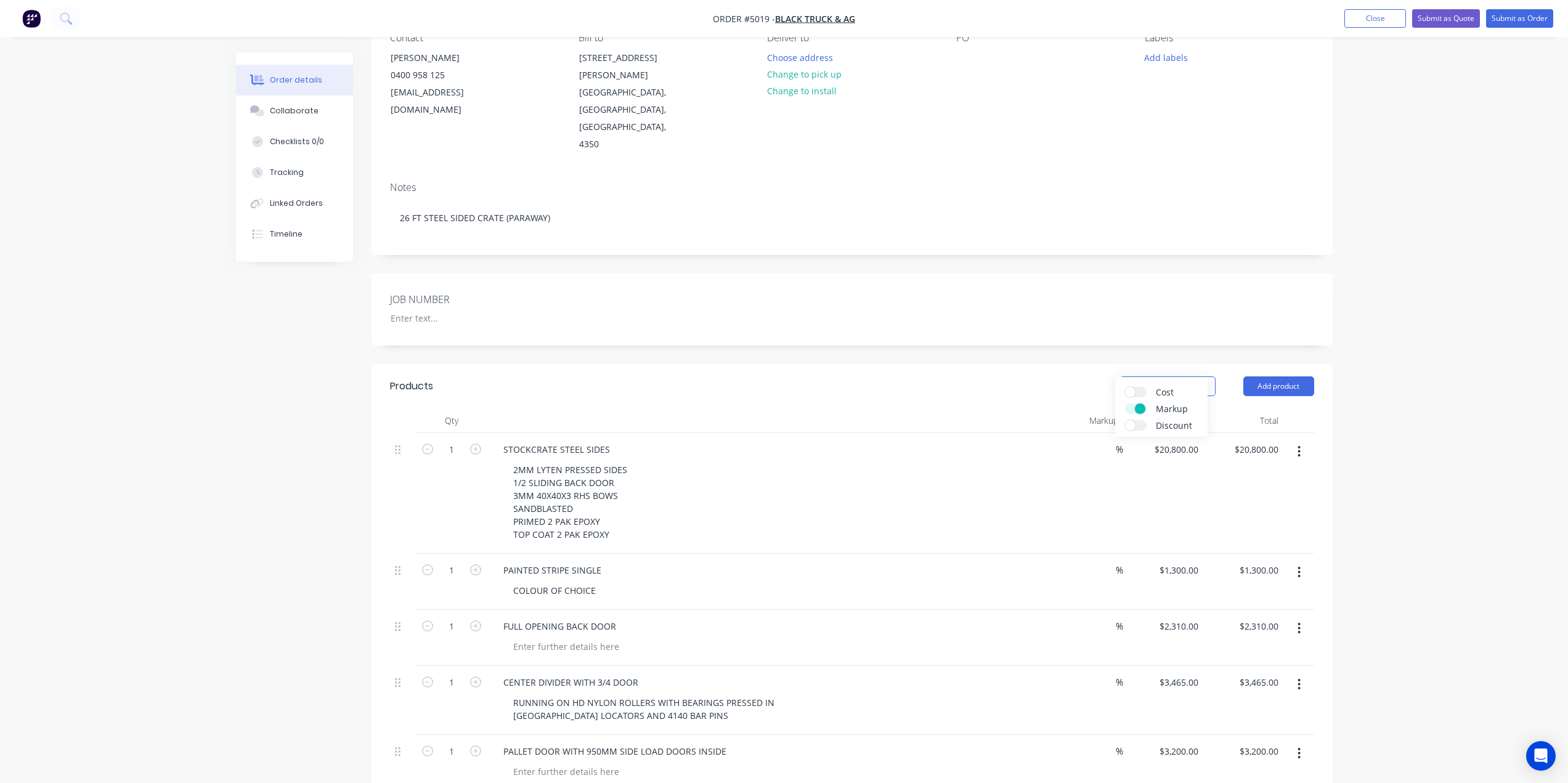
click at [1125, 404] on input "Markup" at bounding box center [1125, 404] width 0 height 0
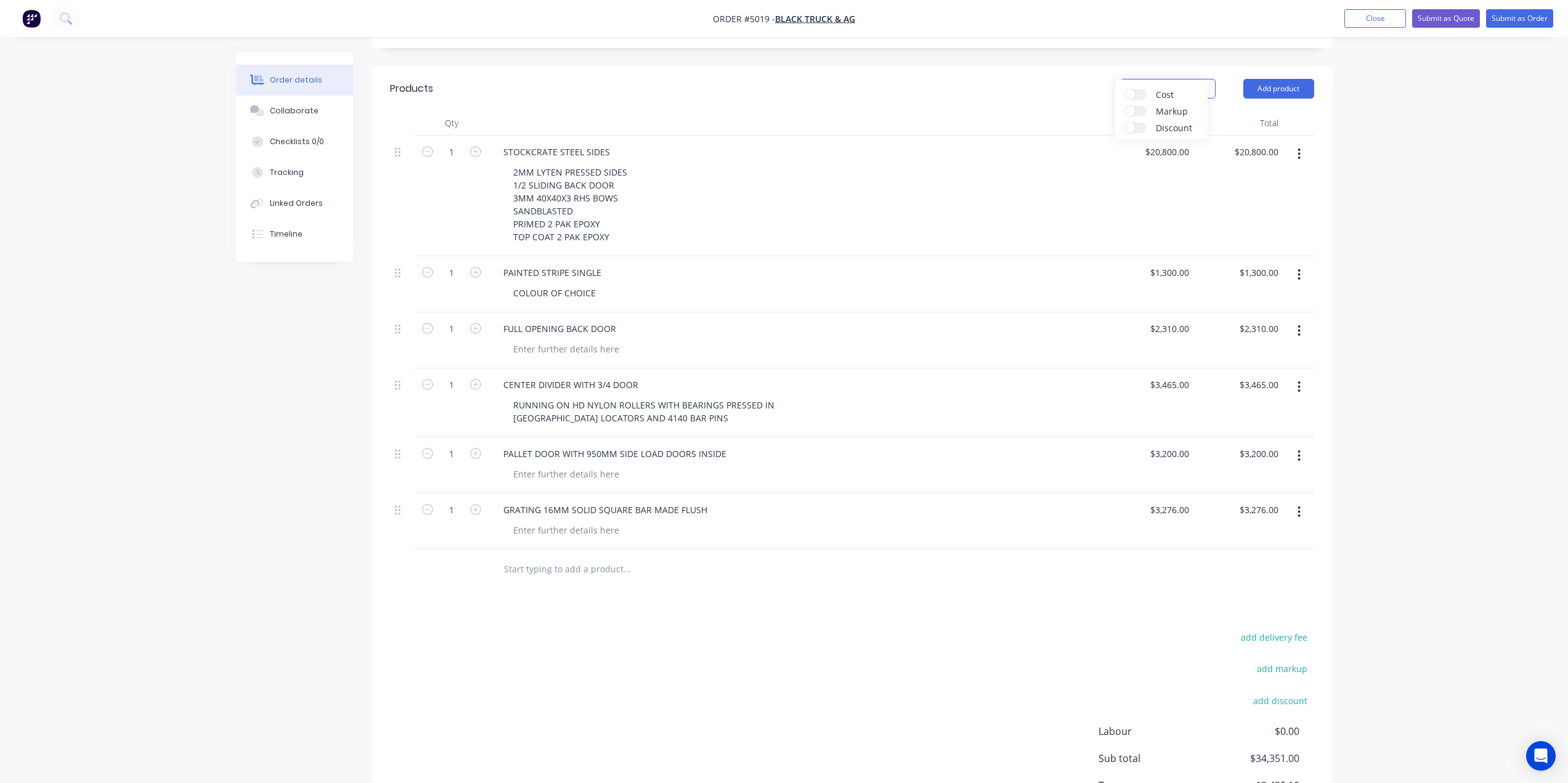
scroll to position [431, 0]
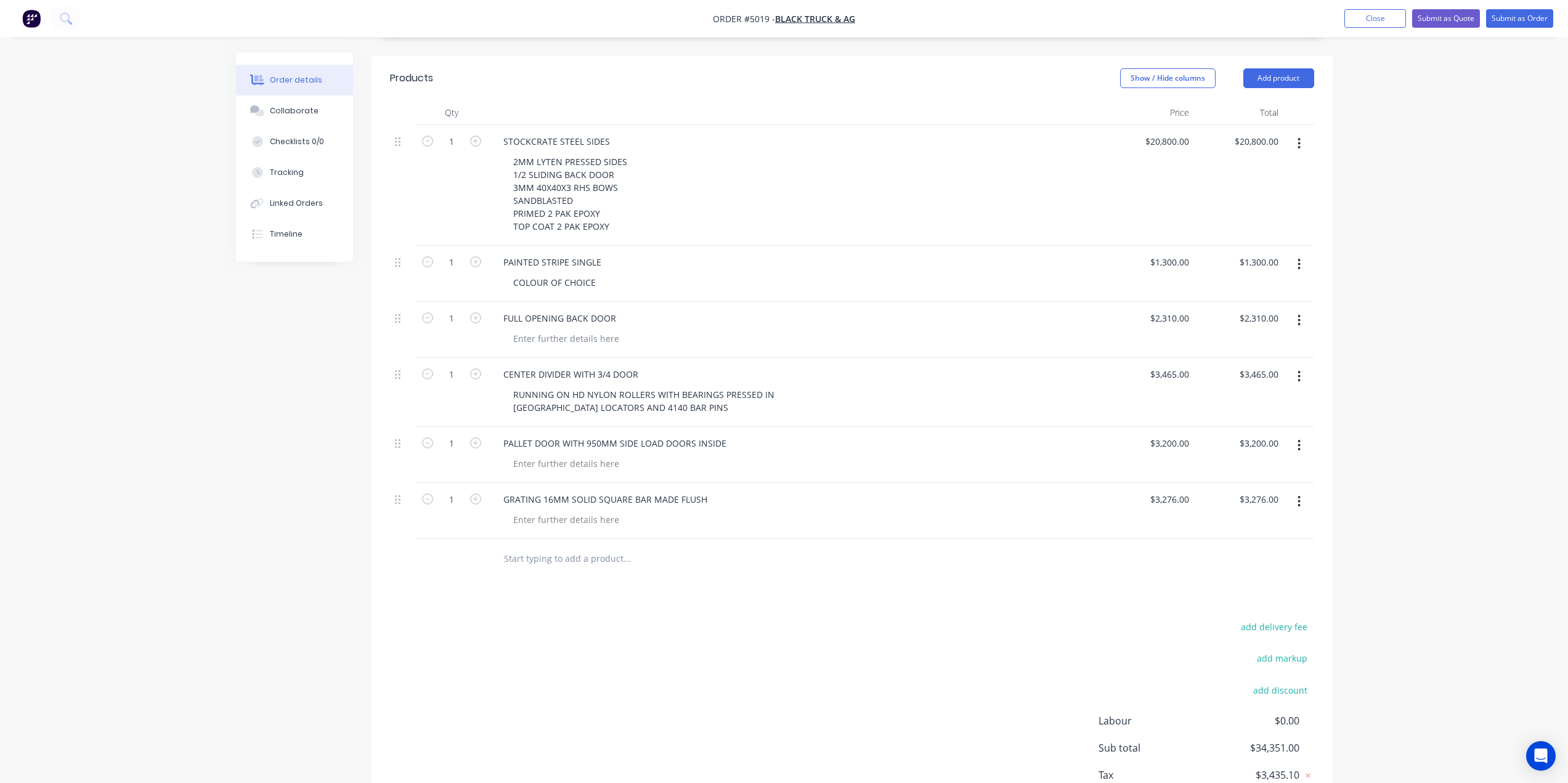
click at [1035, 455] on div at bounding box center [802, 464] width 596 height 18
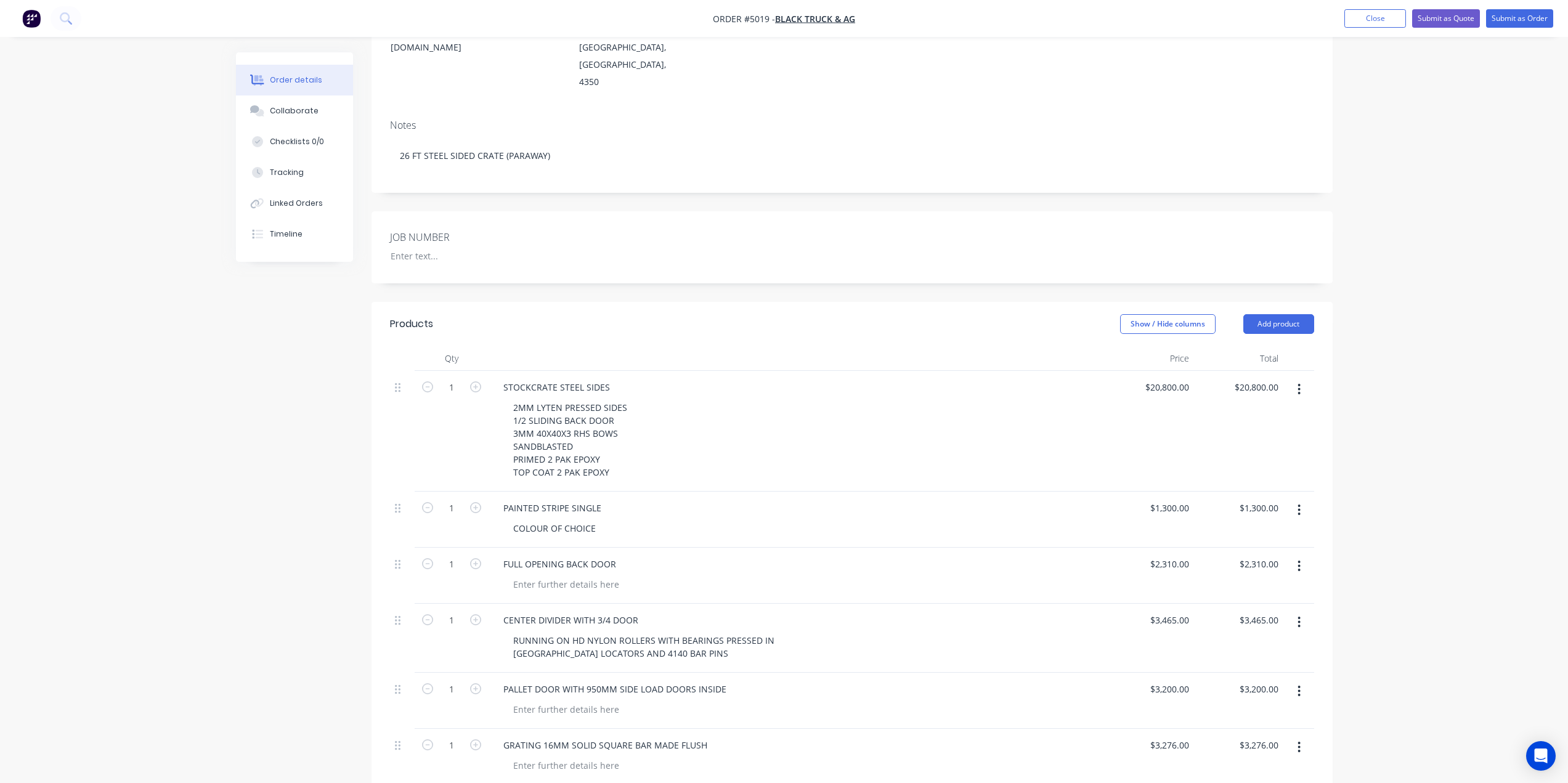
scroll to position [172, 0]
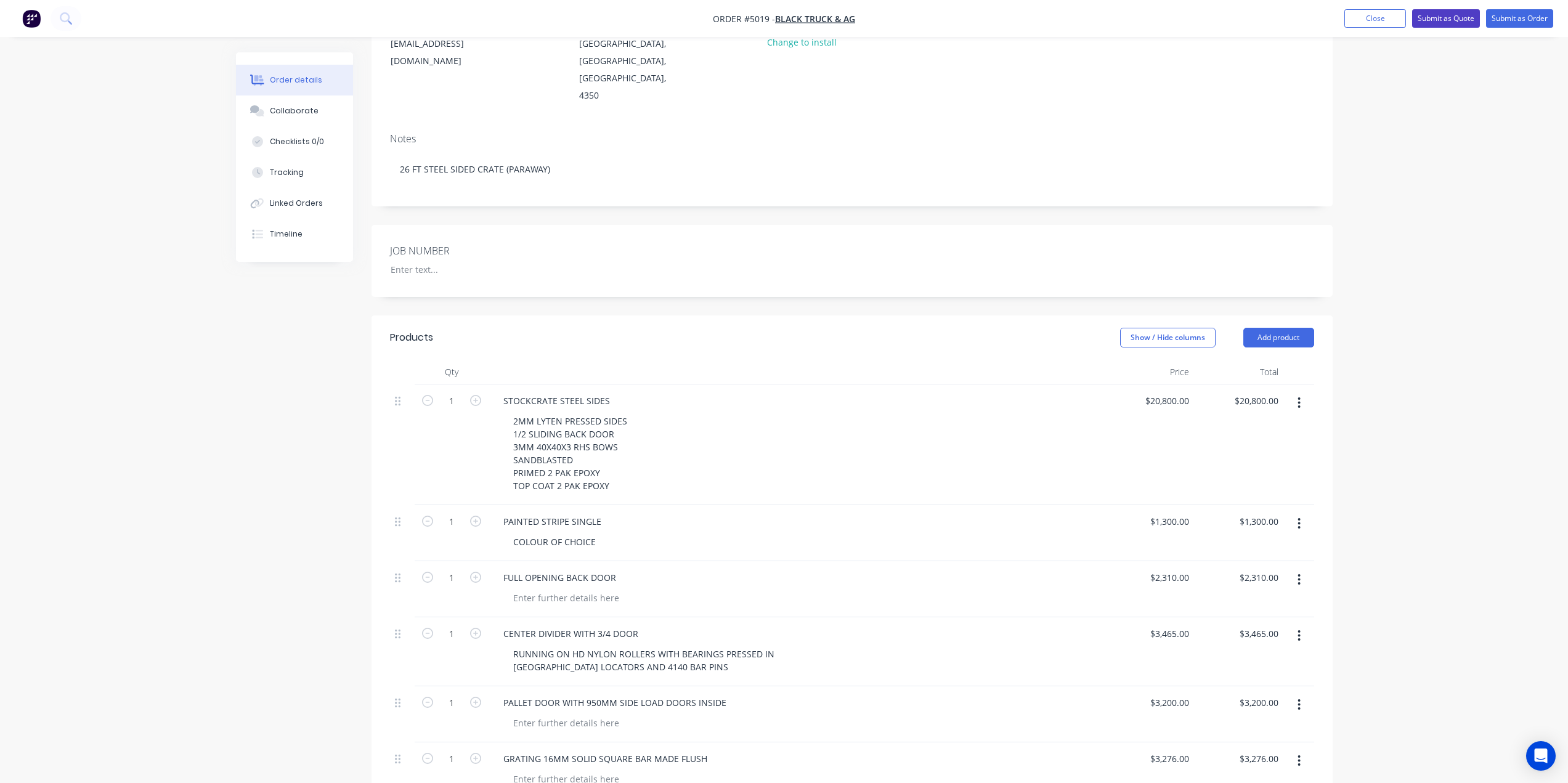
click at [1439, 15] on button "Submit as Quote" at bounding box center [1446, 18] width 68 height 19
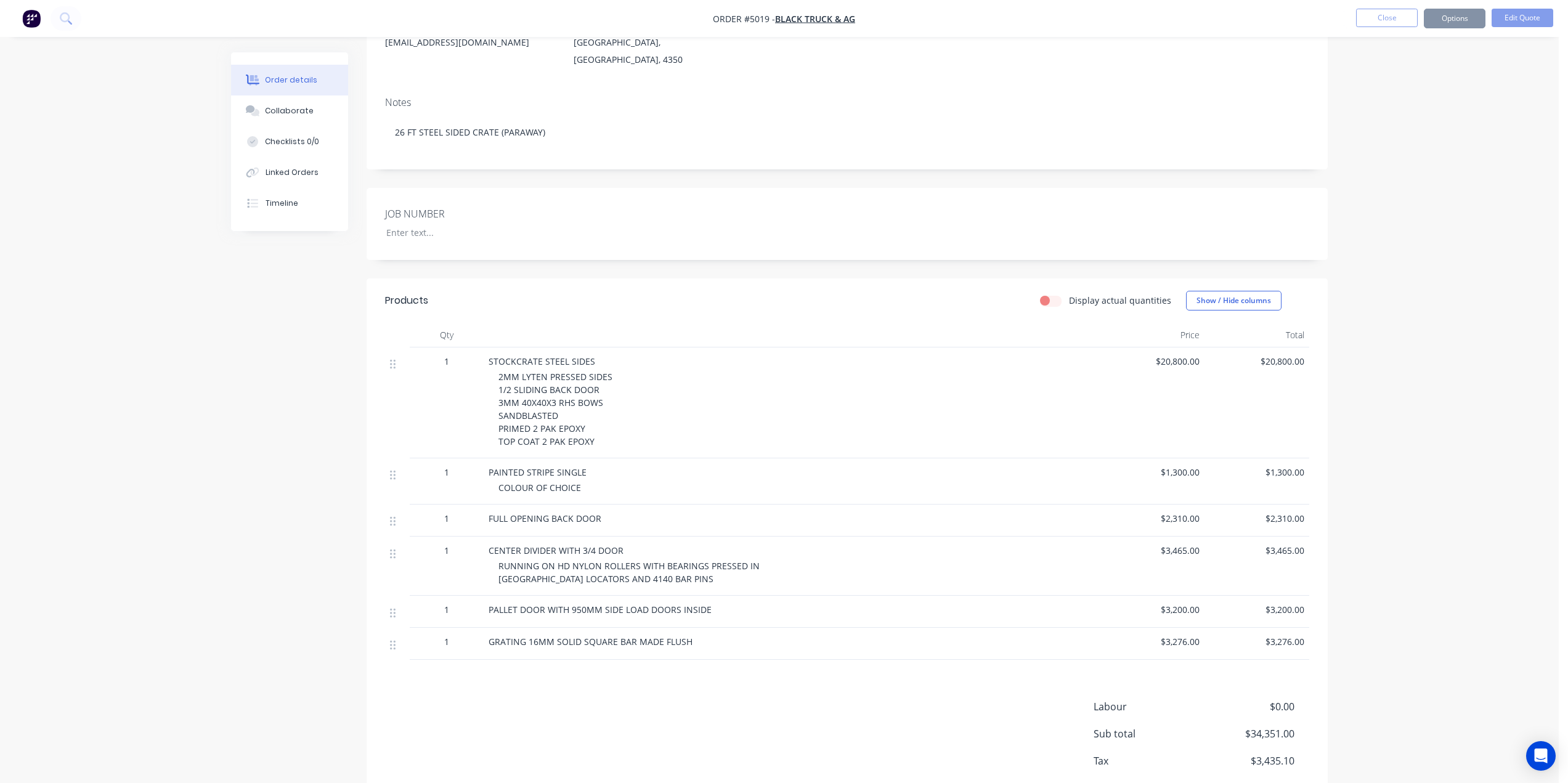
scroll to position [0, 0]
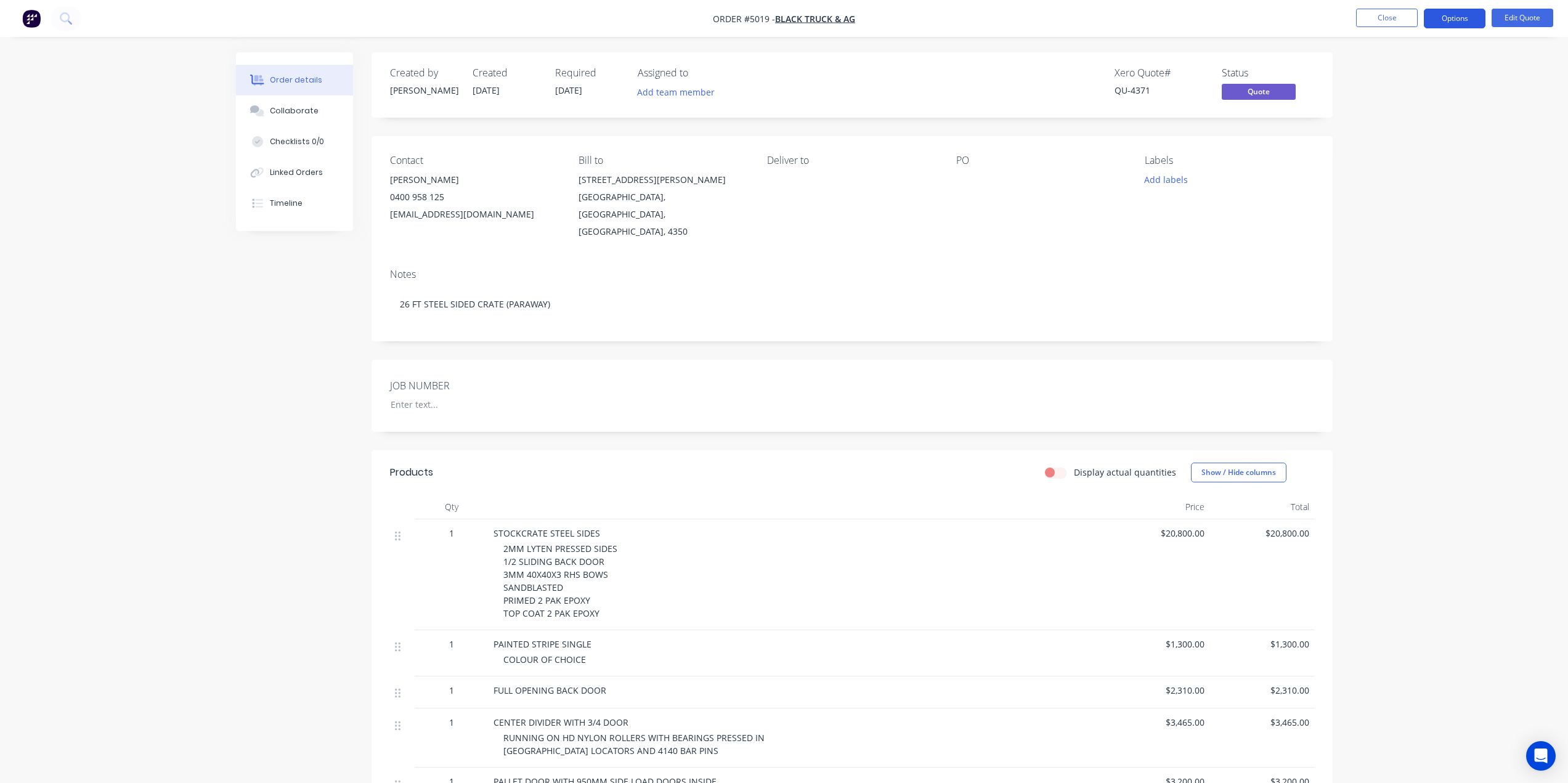
click at [1468, 15] on button "Options" at bounding box center [1455, 18] width 62 height 20
click at [1412, 79] on div "Quote" at bounding box center [1417, 75] width 113 height 18
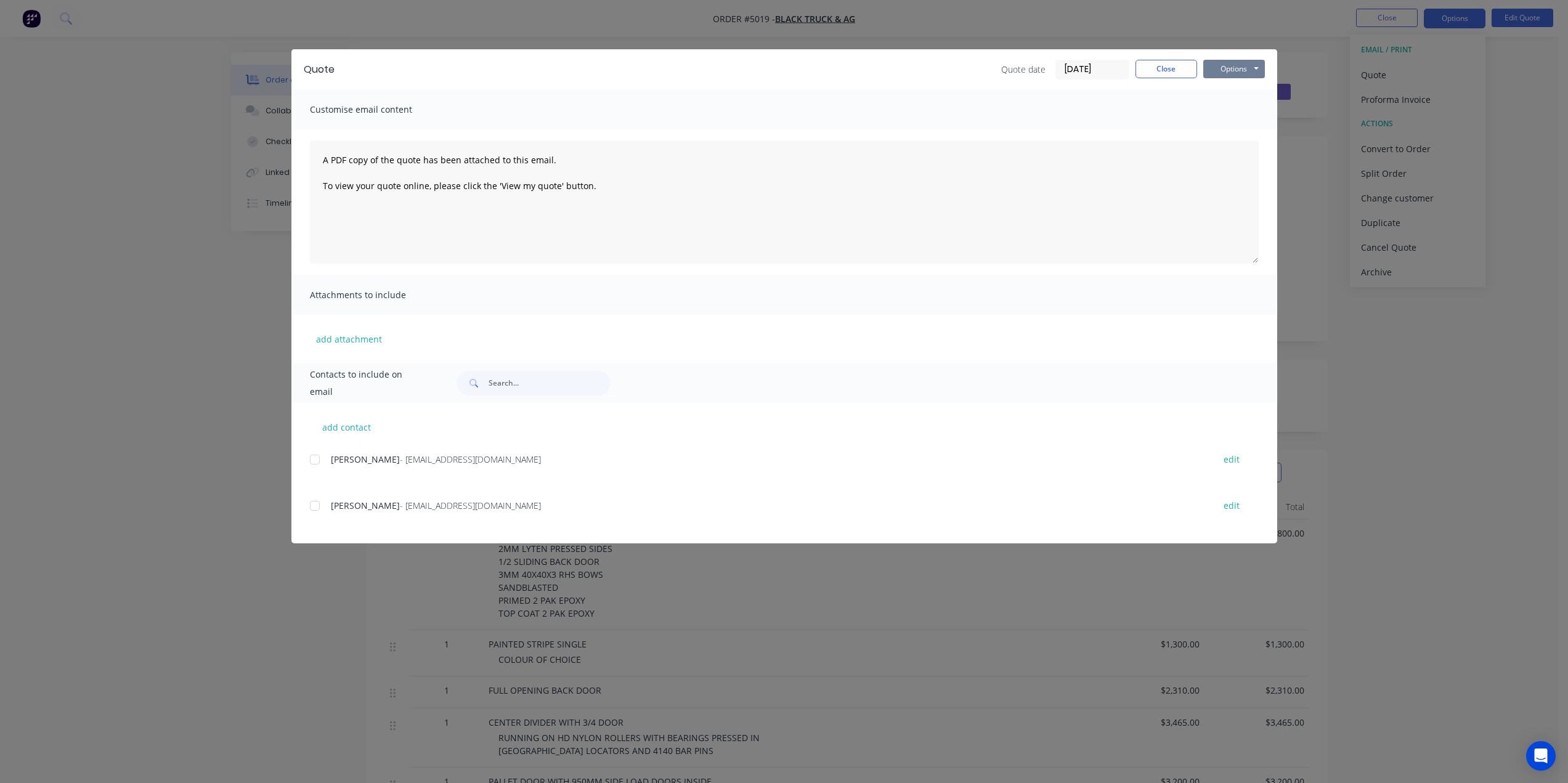
click at [1243, 71] on button "Options" at bounding box center [1234, 69] width 62 height 19
click at [1242, 113] on button "Print" at bounding box center [1242, 111] width 79 height 21
click at [314, 509] on div at bounding box center [315, 505] width 24 height 24
click at [1243, 71] on button "Options" at bounding box center [1234, 69] width 62 height 19
click at [1242, 131] on button "Email" at bounding box center [1242, 131] width 79 height 21
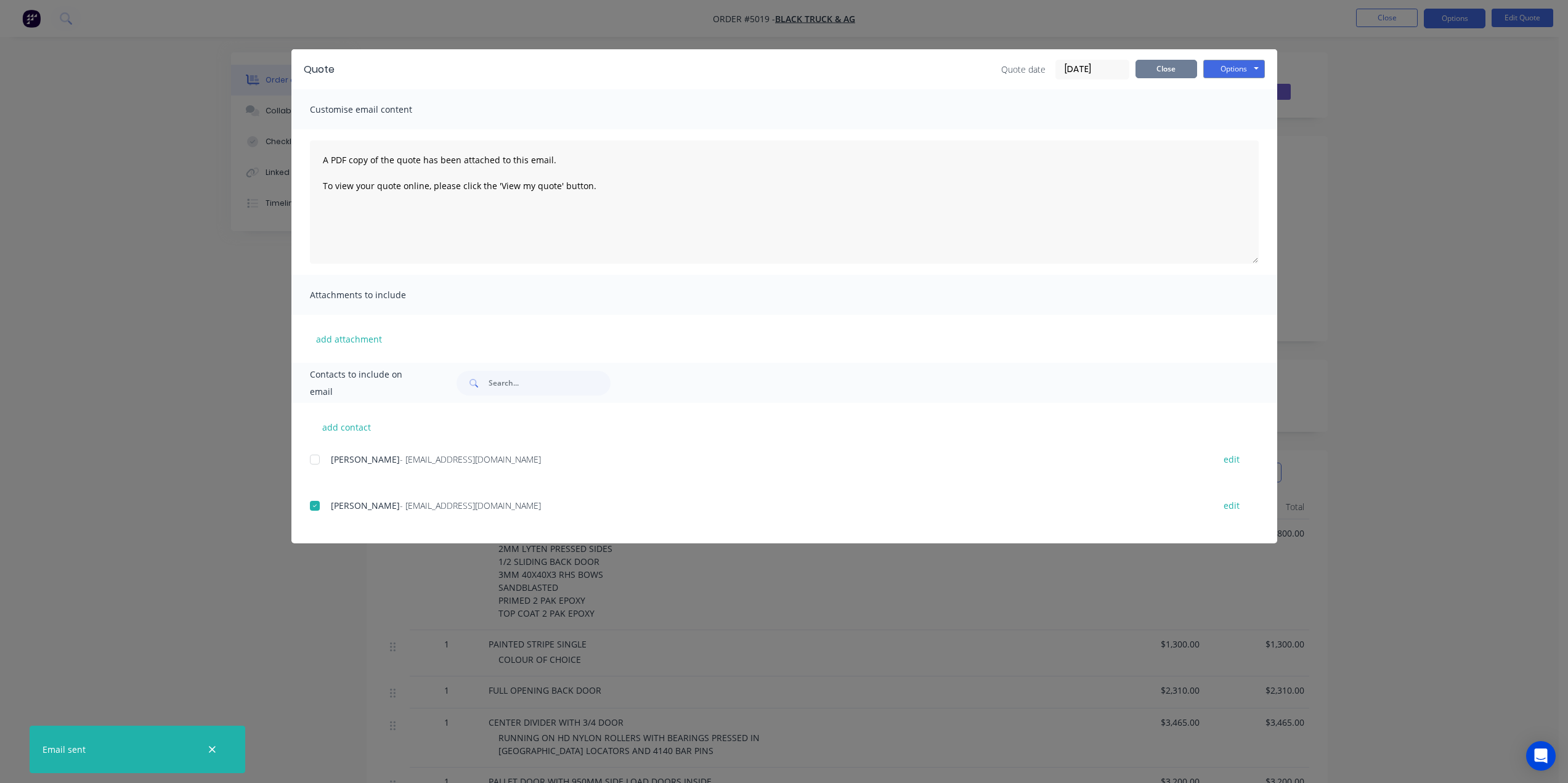
click at [1155, 71] on button "Close" at bounding box center [1166, 69] width 62 height 19
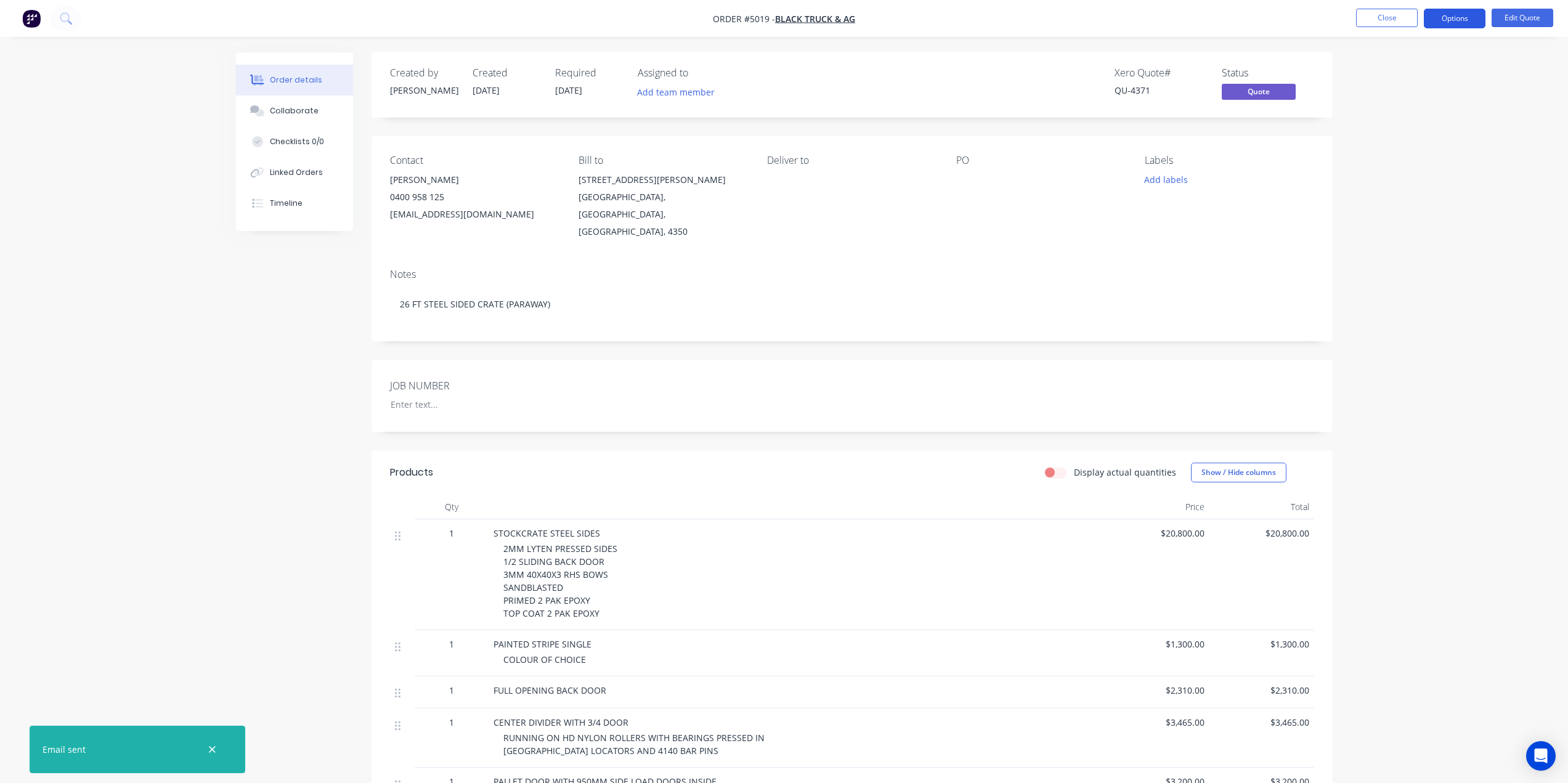
click at [1450, 18] on button "Options" at bounding box center [1455, 18] width 62 height 20
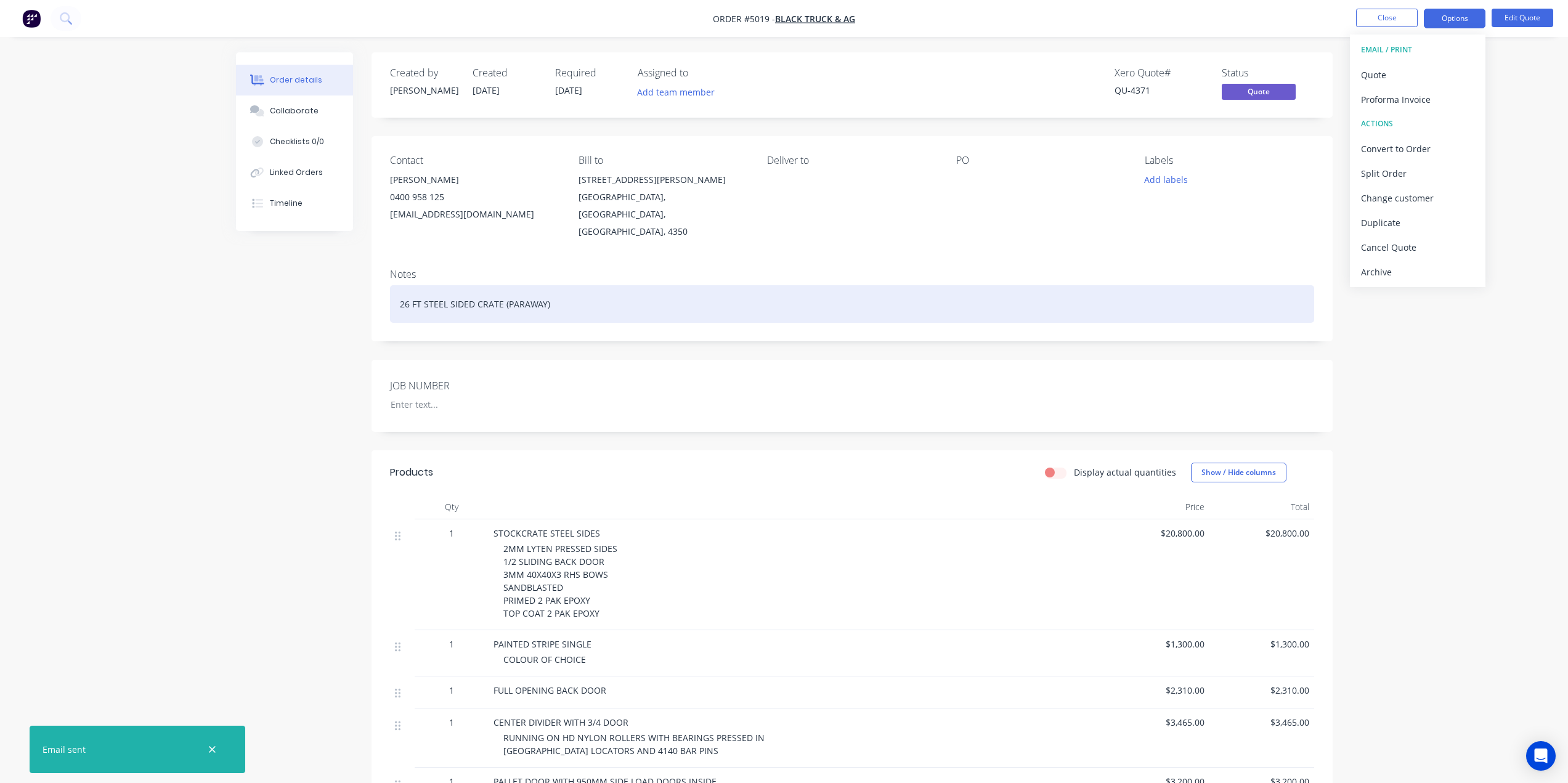
click at [1164, 285] on div "26 FT STEEL SIDED CRATE (PARAWAY)" at bounding box center [852, 304] width 924 height 37
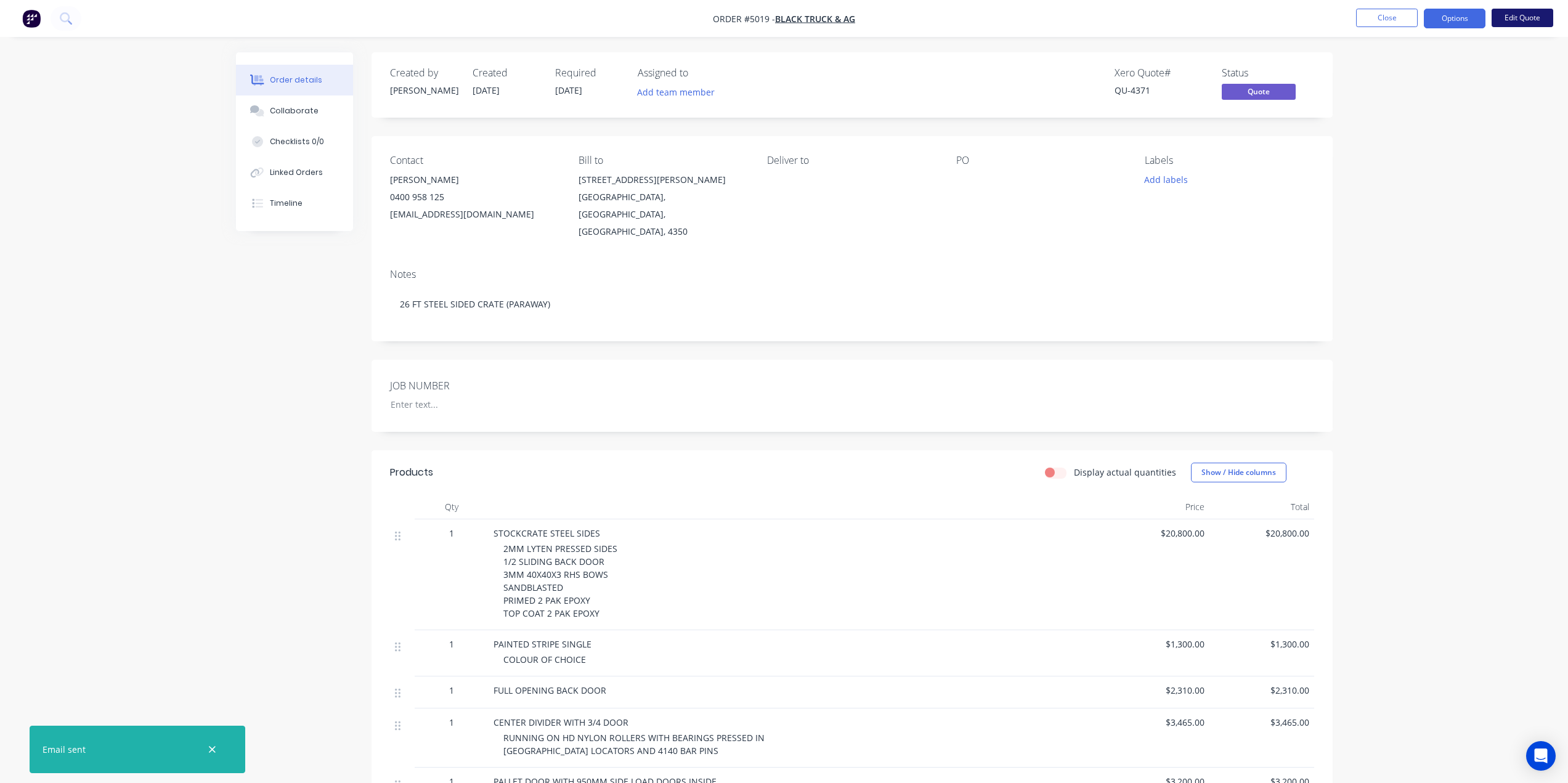
click at [1522, 21] on button "Edit Quote" at bounding box center [1522, 17] width 62 height 19
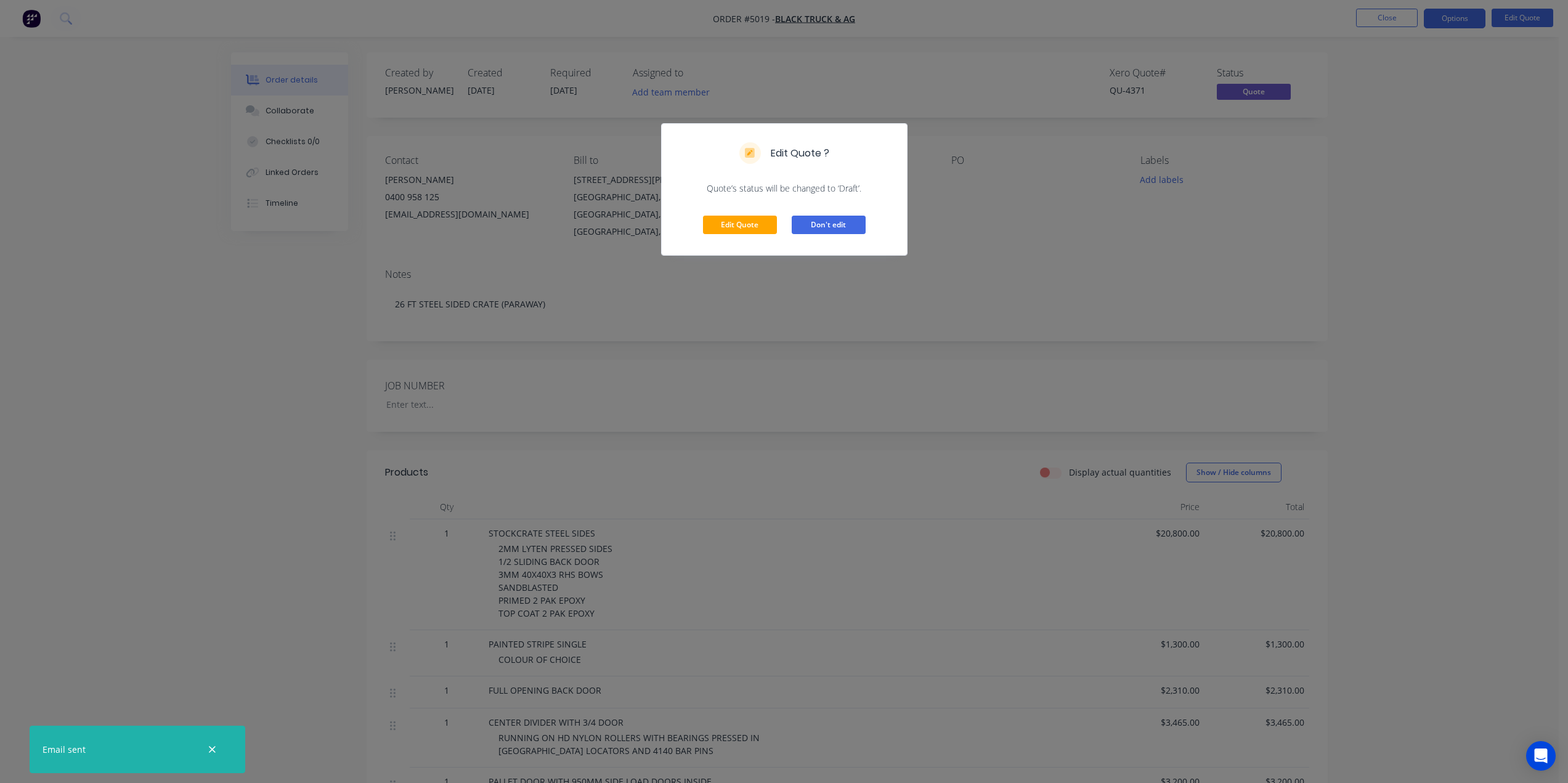
click at [835, 225] on button "Don't edit" at bounding box center [828, 225] width 74 height 19
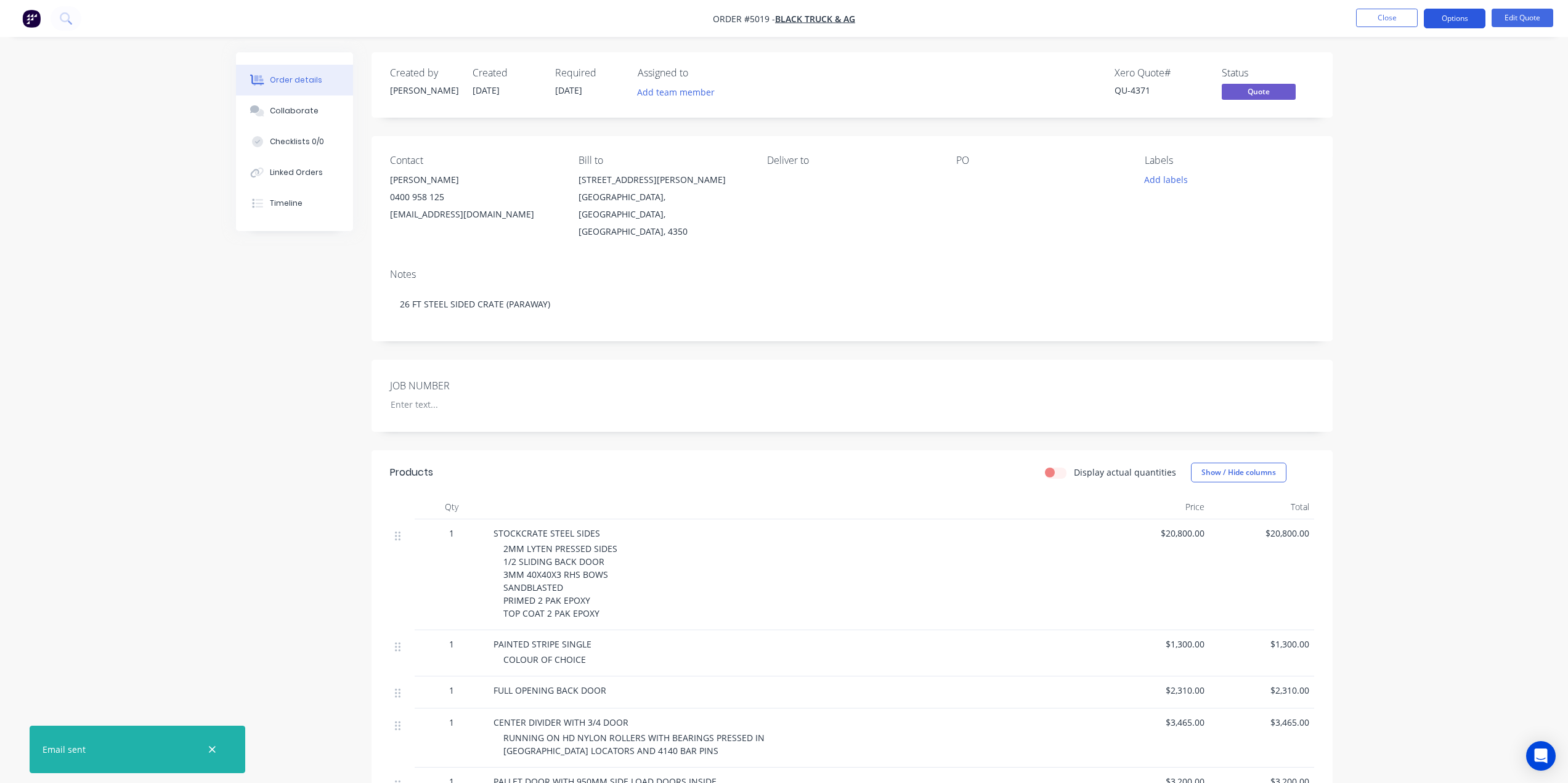
click at [1453, 22] on button "Options" at bounding box center [1455, 18] width 62 height 20
click at [1372, 222] on div "Duplicate" at bounding box center [1417, 223] width 113 height 18
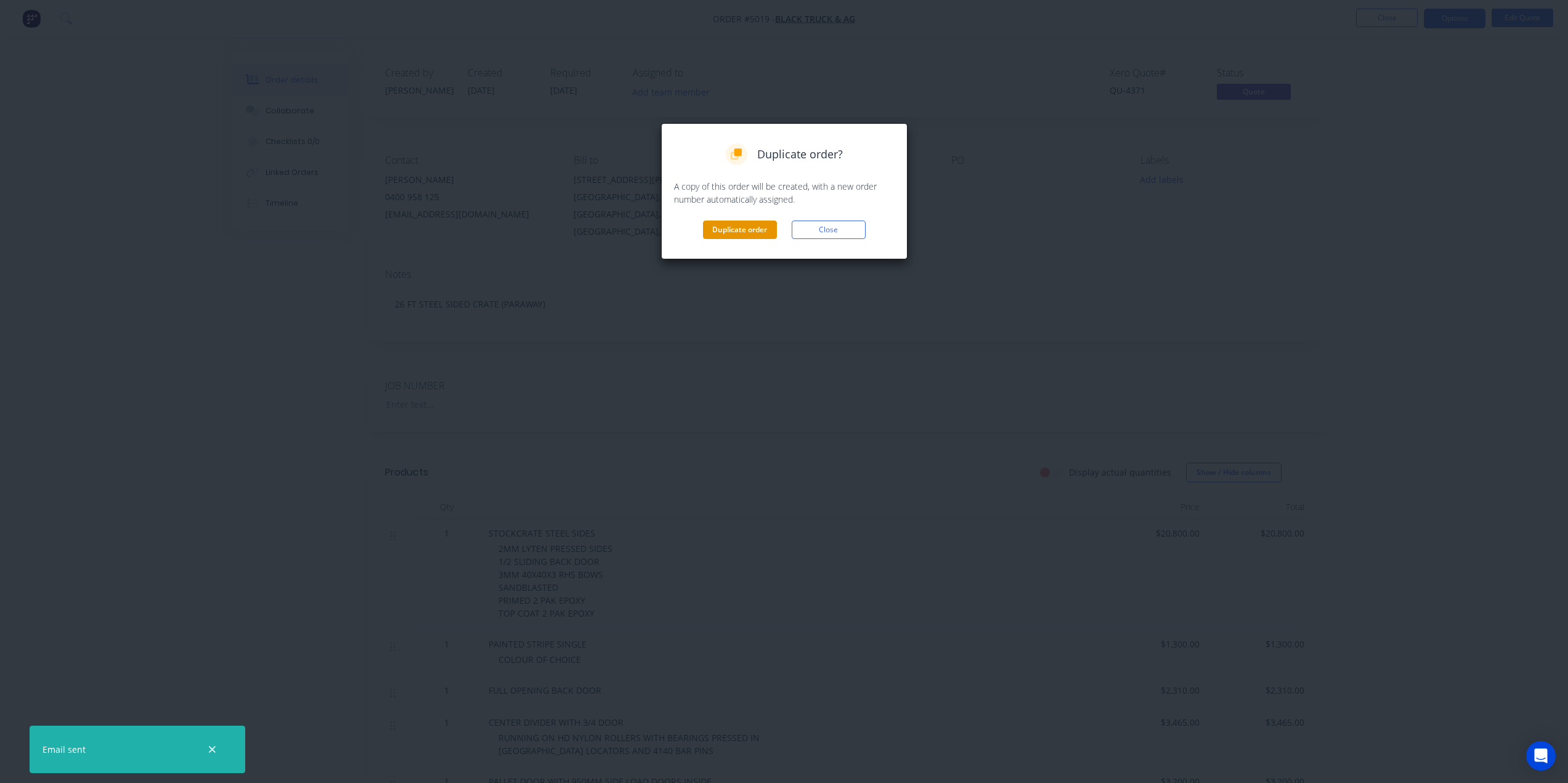
click at [758, 230] on button "Duplicate order" at bounding box center [739, 229] width 74 height 19
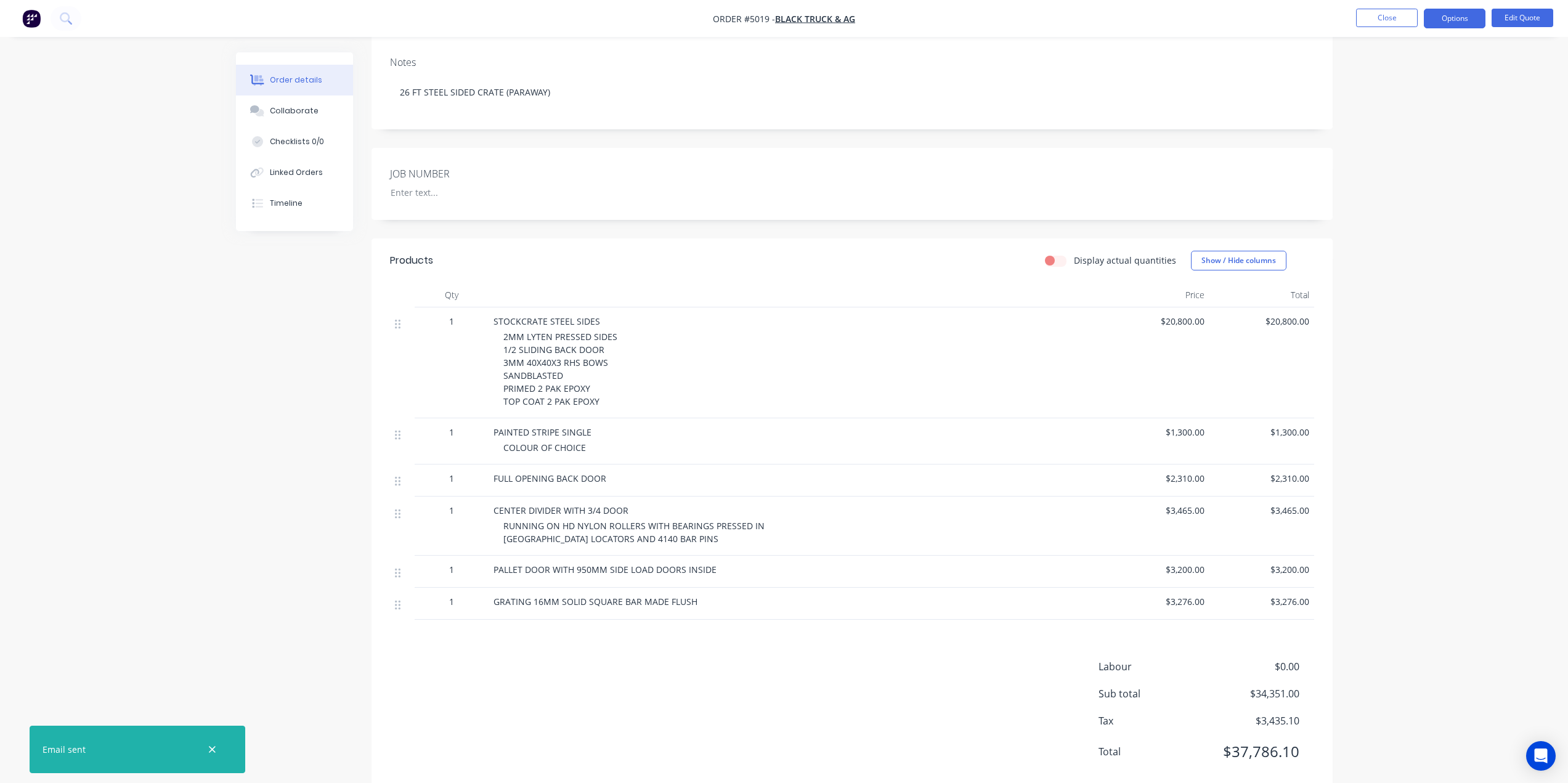
scroll to position [223, 0]
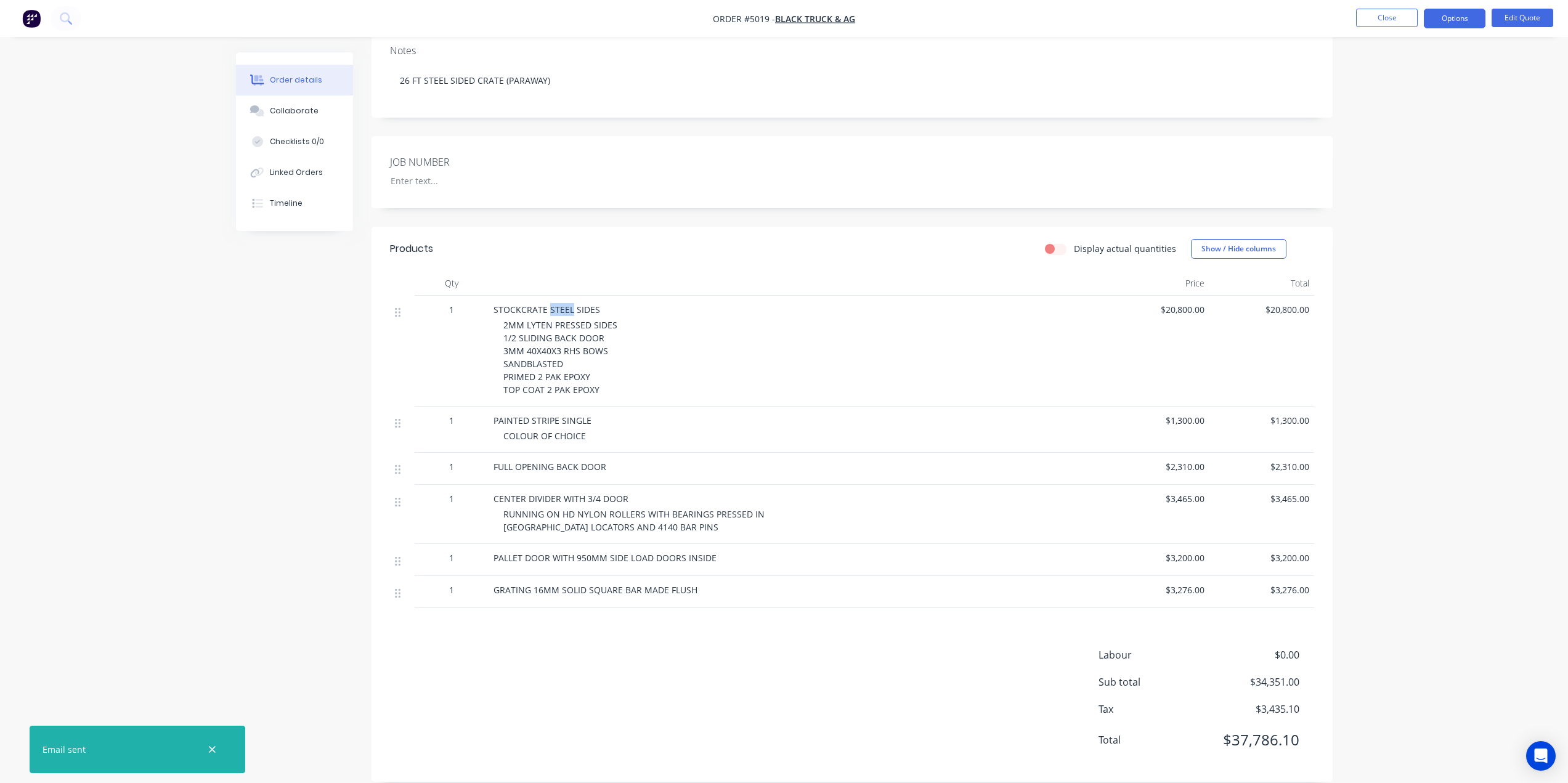
drag, startPoint x: 571, startPoint y: 293, endPoint x: 547, endPoint y: 293, distance: 24.0
click at [547, 304] on span "STOCKCRATE STEEL SIDES" at bounding box center [546, 310] width 106 height 12
click at [1516, 21] on button "Edit Quote" at bounding box center [1522, 17] width 62 height 19
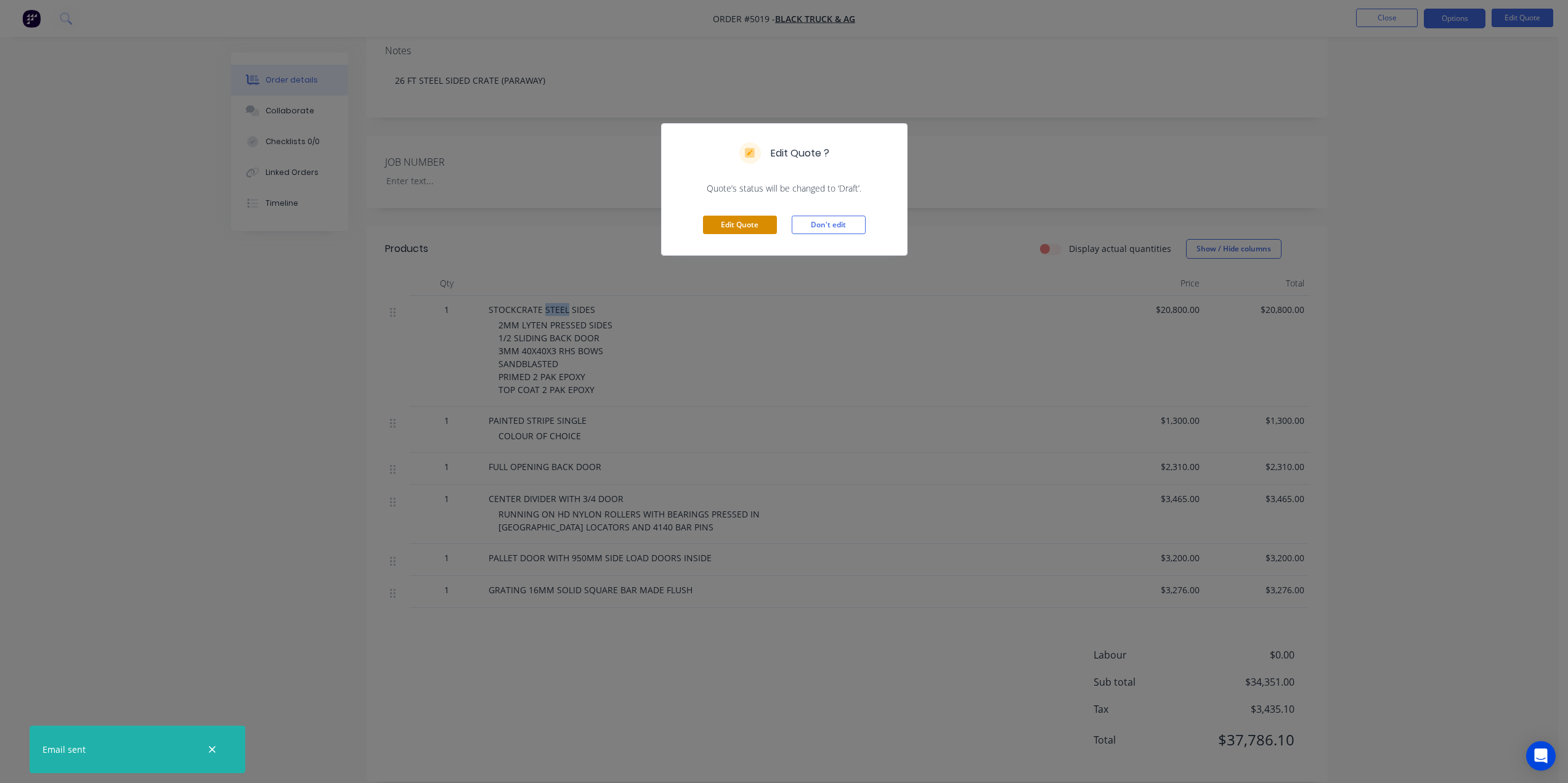
click at [730, 224] on button "Edit Quote" at bounding box center [739, 225] width 74 height 19
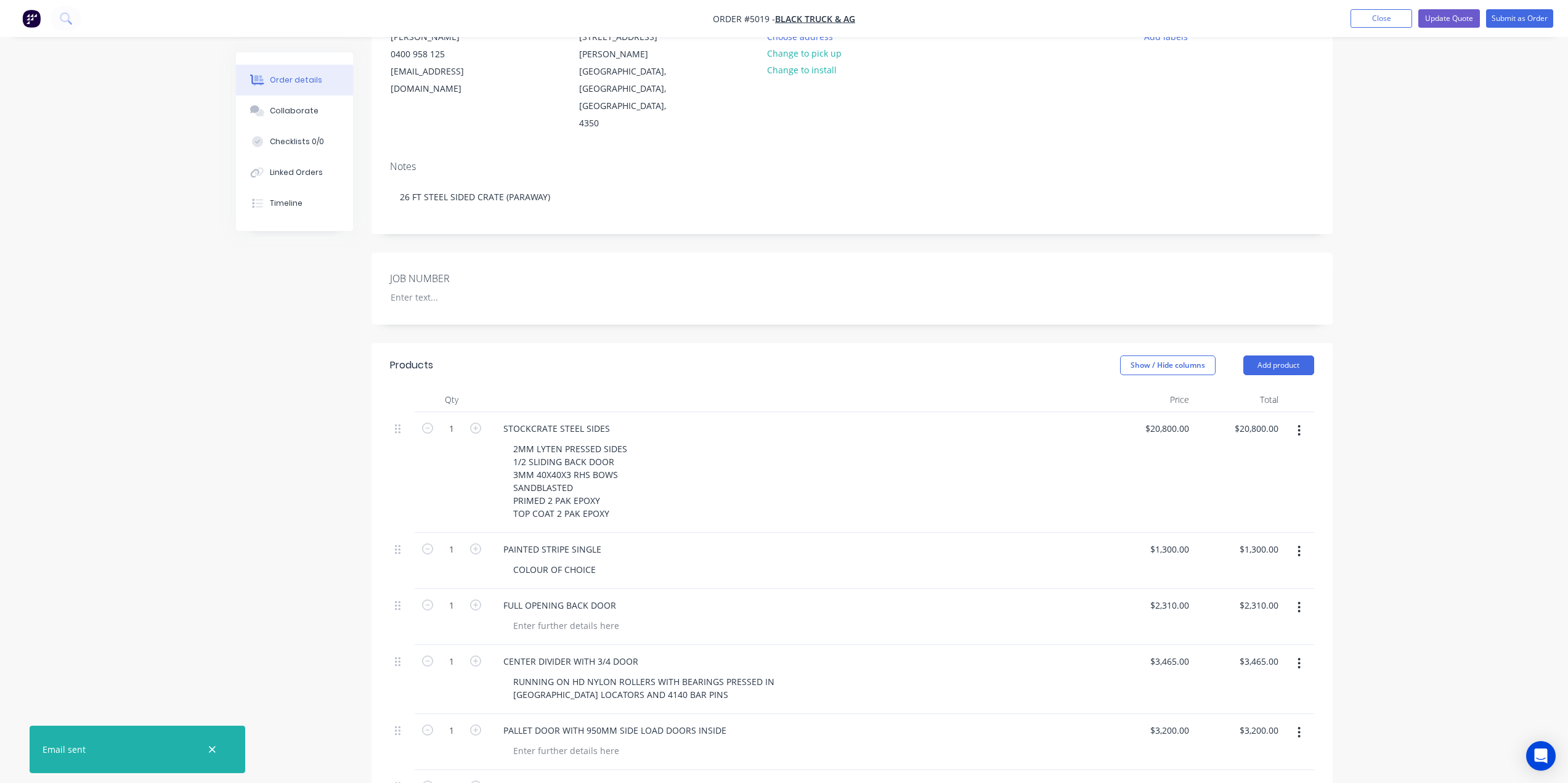
scroll to position [0, 0]
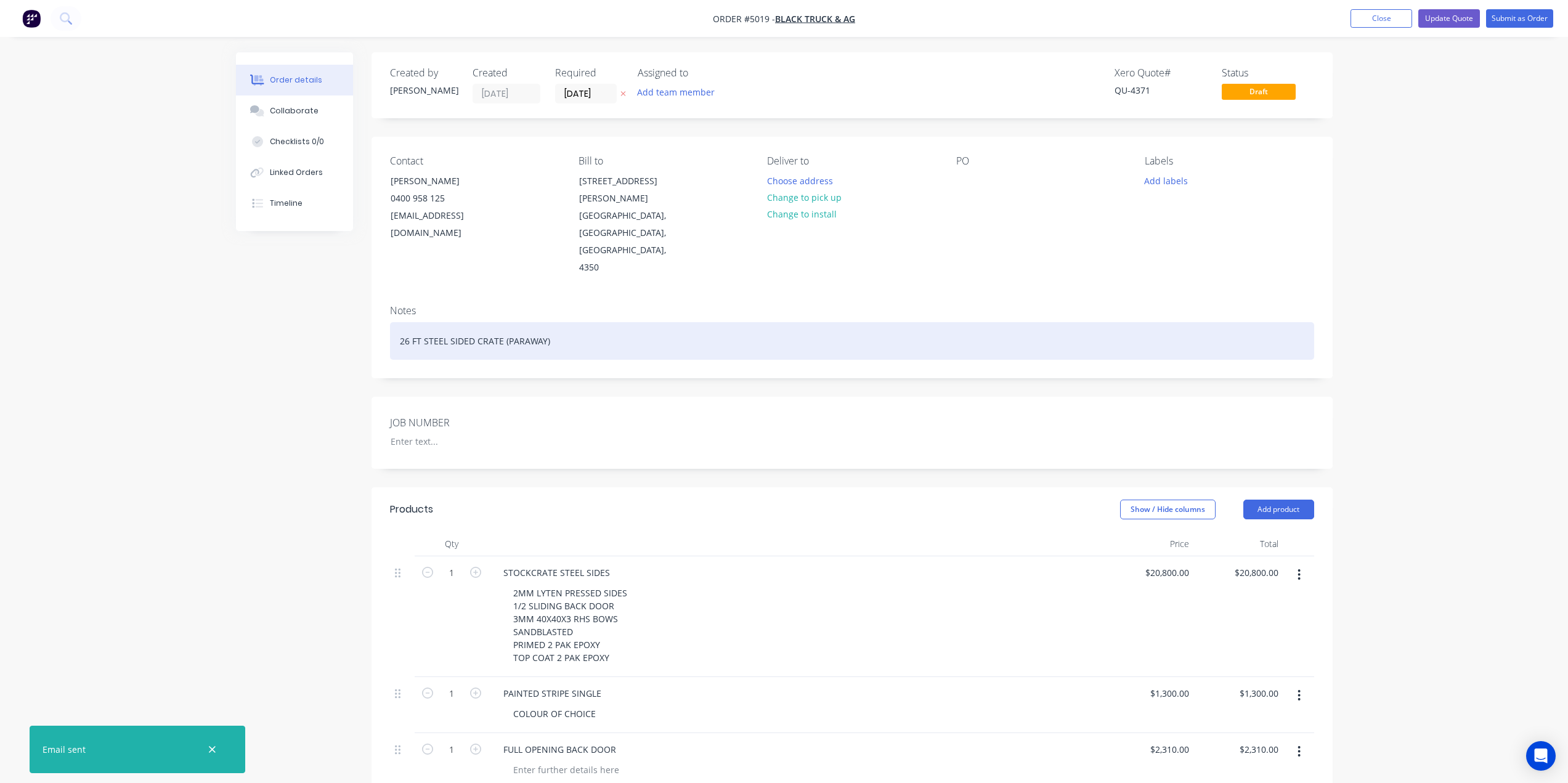
click at [468, 322] on div "26 FT STEEL SIDED CRATE (PARAWAY)" at bounding box center [852, 341] width 924 height 37
drag, startPoint x: 446, startPoint y: 305, endPoint x: 424, endPoint y: 307, distance: 22.1
click at [424, 322] on div "26 FT STEEL SIDED CRATE (PARAWAY)" at bounding box center [852, 341] width 924 height 37
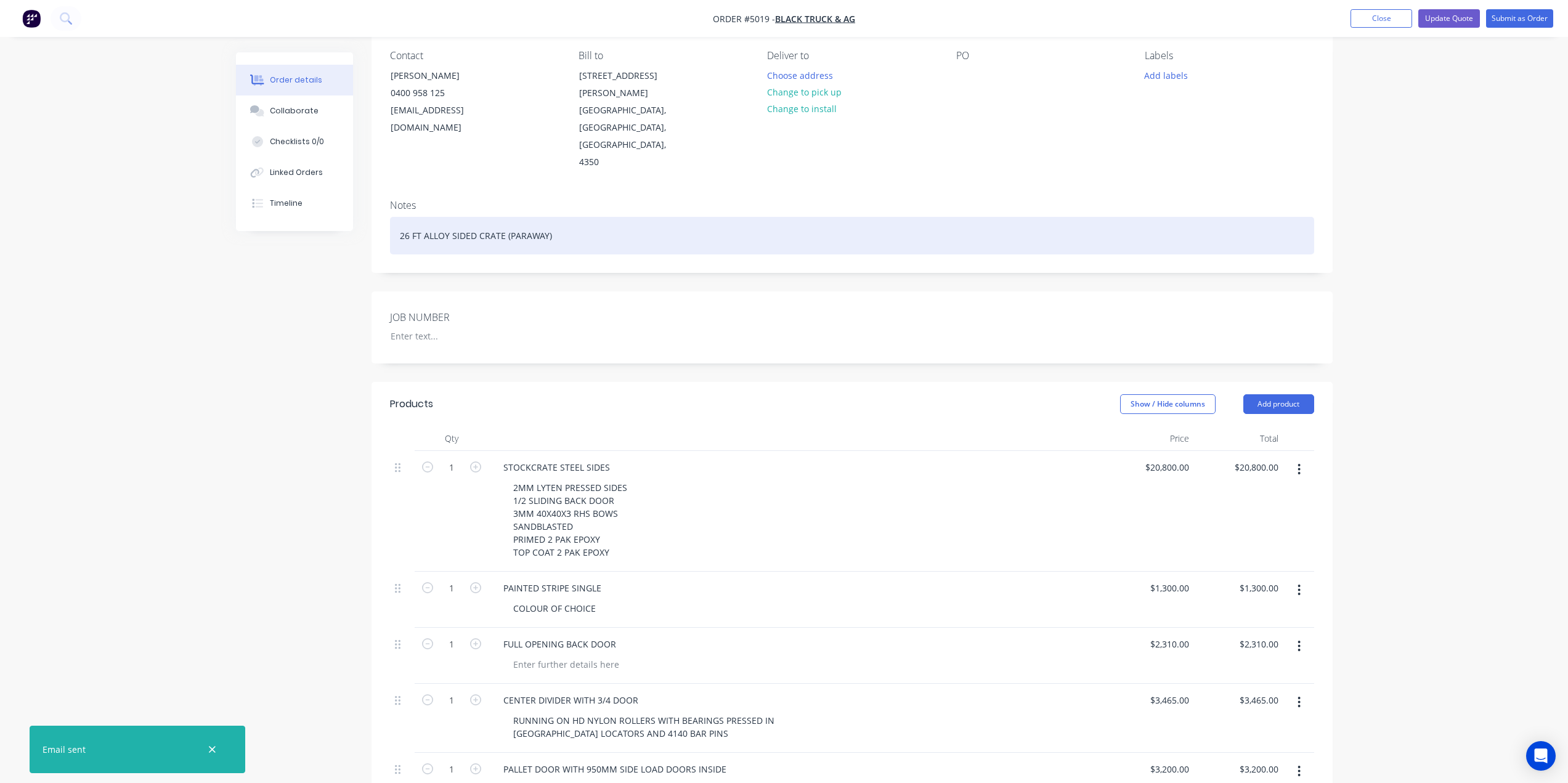
scroll to position [247, 0]
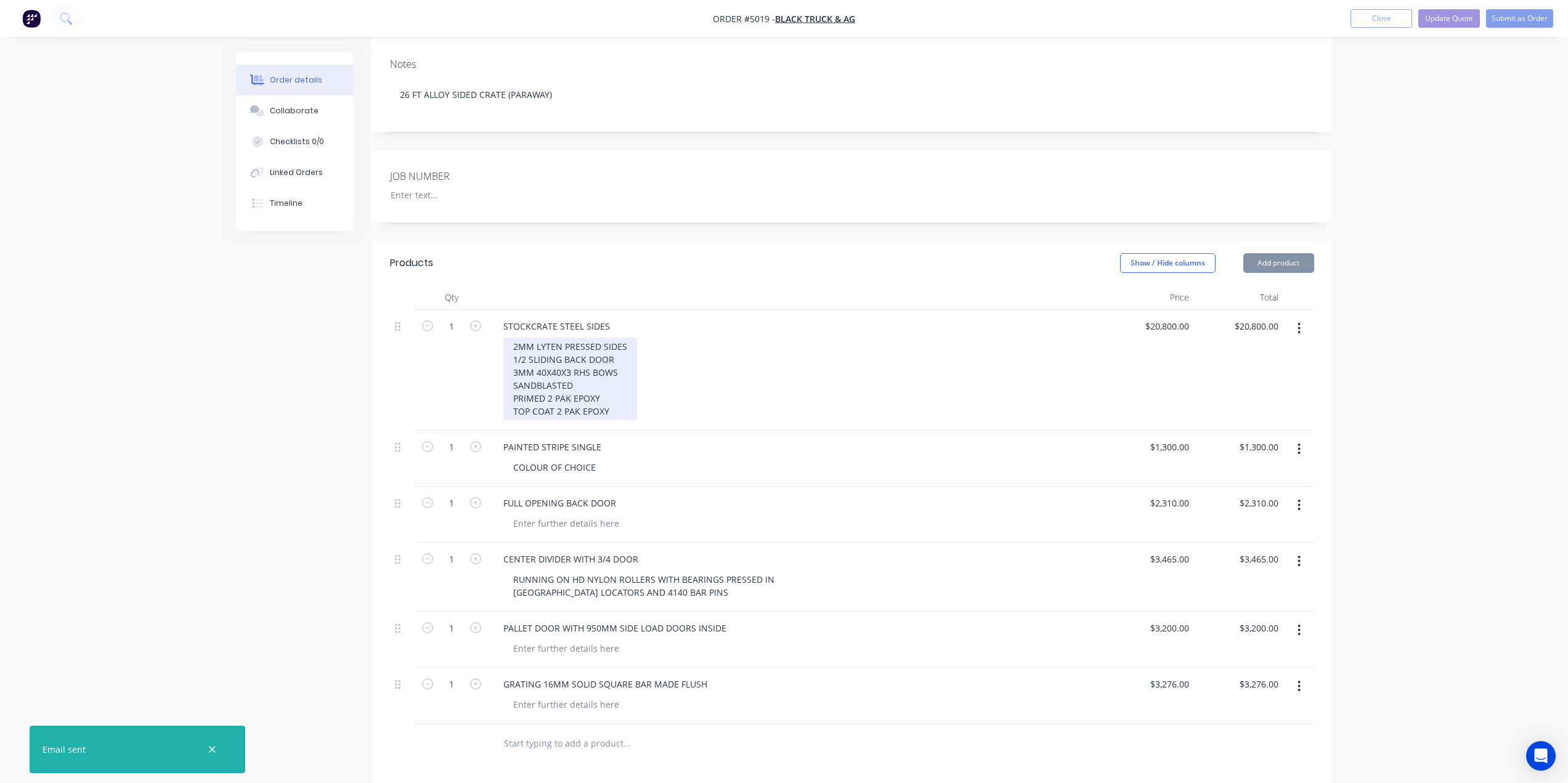
click at [558, 337] on div "2MM LYTEN PRESSED SIDES 1/2 SLIDING BACK DOOR 3MM 40X40X3 RHS BOWS SANDBLASTED …" at bounding box center [571, 379] width 134 height 82
drag, startPoint x: 623, startPoint y: 314, endPoint x: 510, endPoint y: 316, distance: 113.0
click at [510, 337] on div "2MM LYTEN PRESSED SIDES 1/2 SLIDING BACK DOOR 3MM 40X40X3 RHS BOWS SANDBLASTED …" at bounding box center [571, 379] width 134 height 82
click at [790, 337] on div "145MM HIGH ALLOY BOARDS 1/2 SLIDING BACK DOOR 3MM 40X40X3 RHS BOWS SANDBLASTED …" at bounding box center [802, 379] width 596 height 82
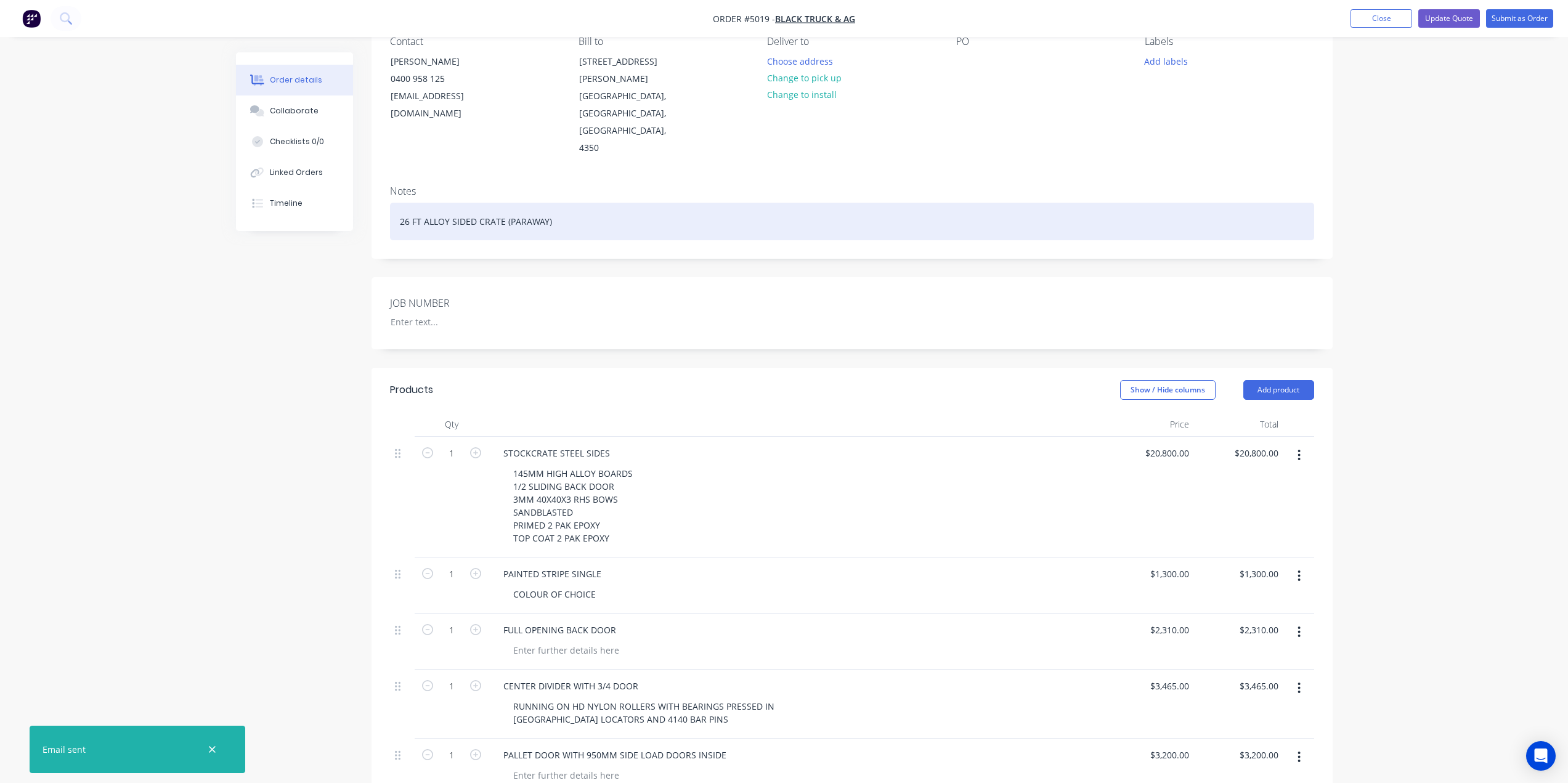
scroll to position [0, 0]
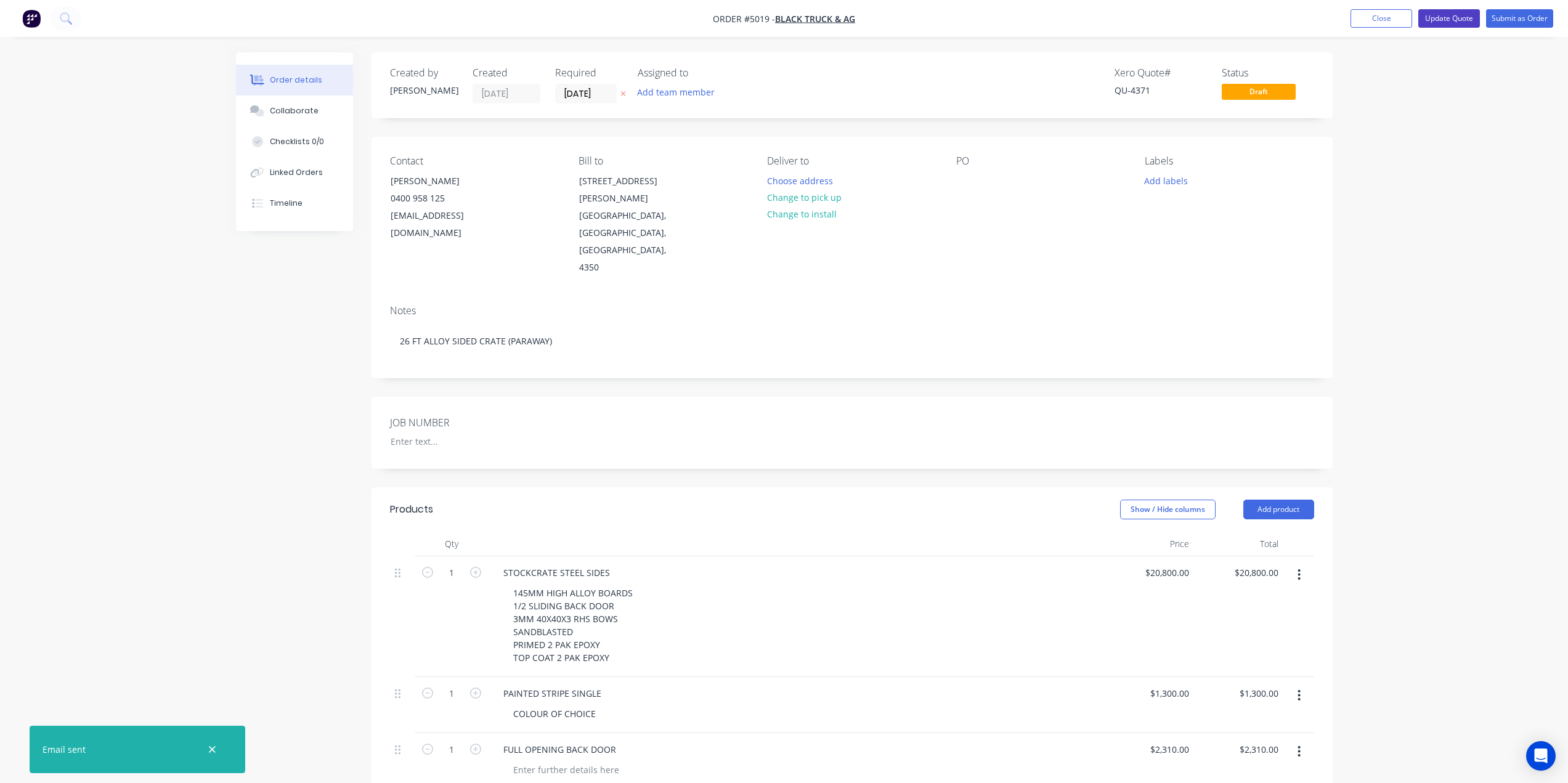
click at [1438, 17] on button "Update Quote" at bounding box center [1449, 18] width 62 height 19
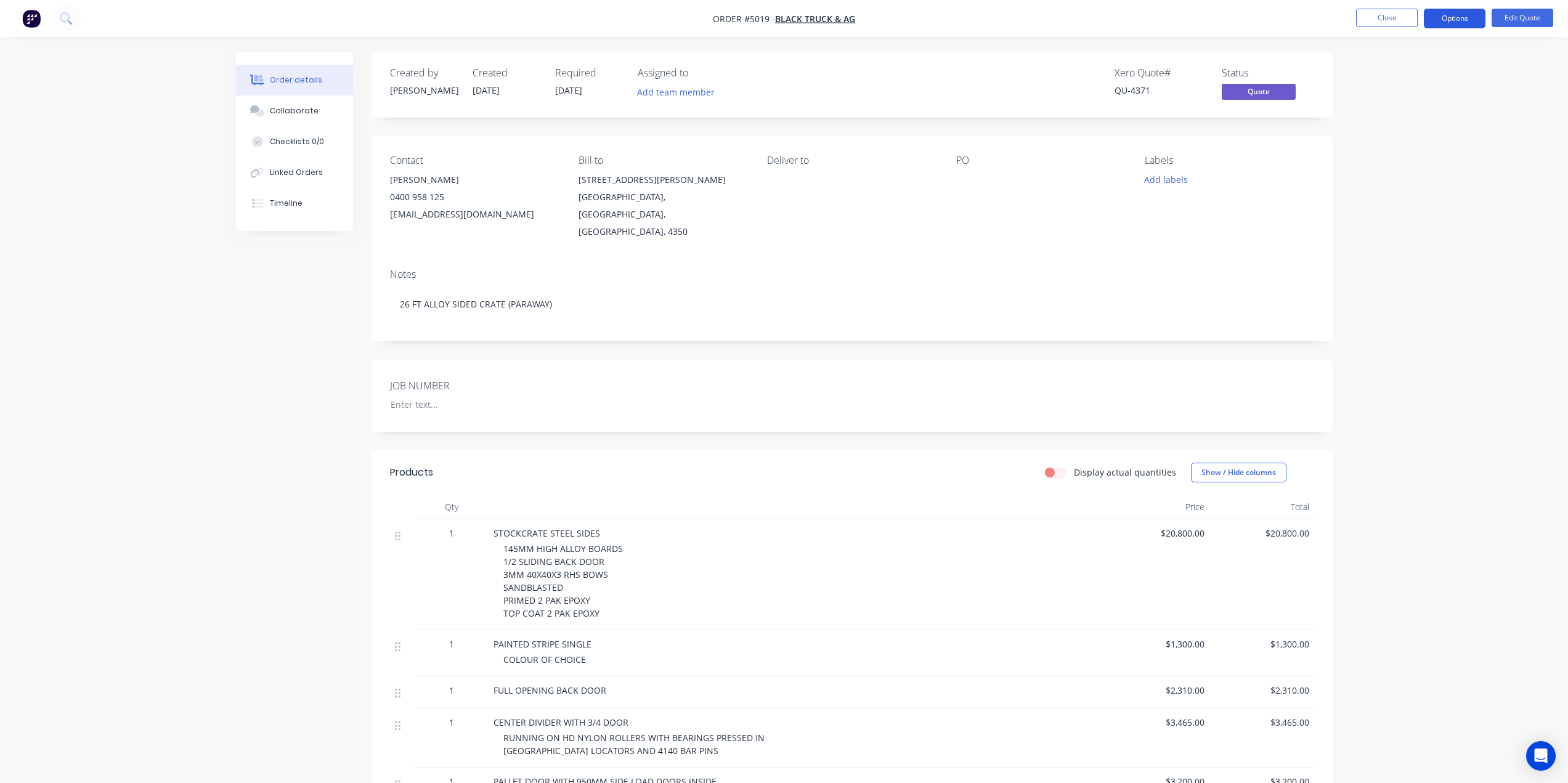
click at [1460, 23] on button "Options" at bounding box center [1455, 18] width 62 height 20
click at [1418, 77] on div "Quote" at bounding box center [1417, 75] width 113 height 18
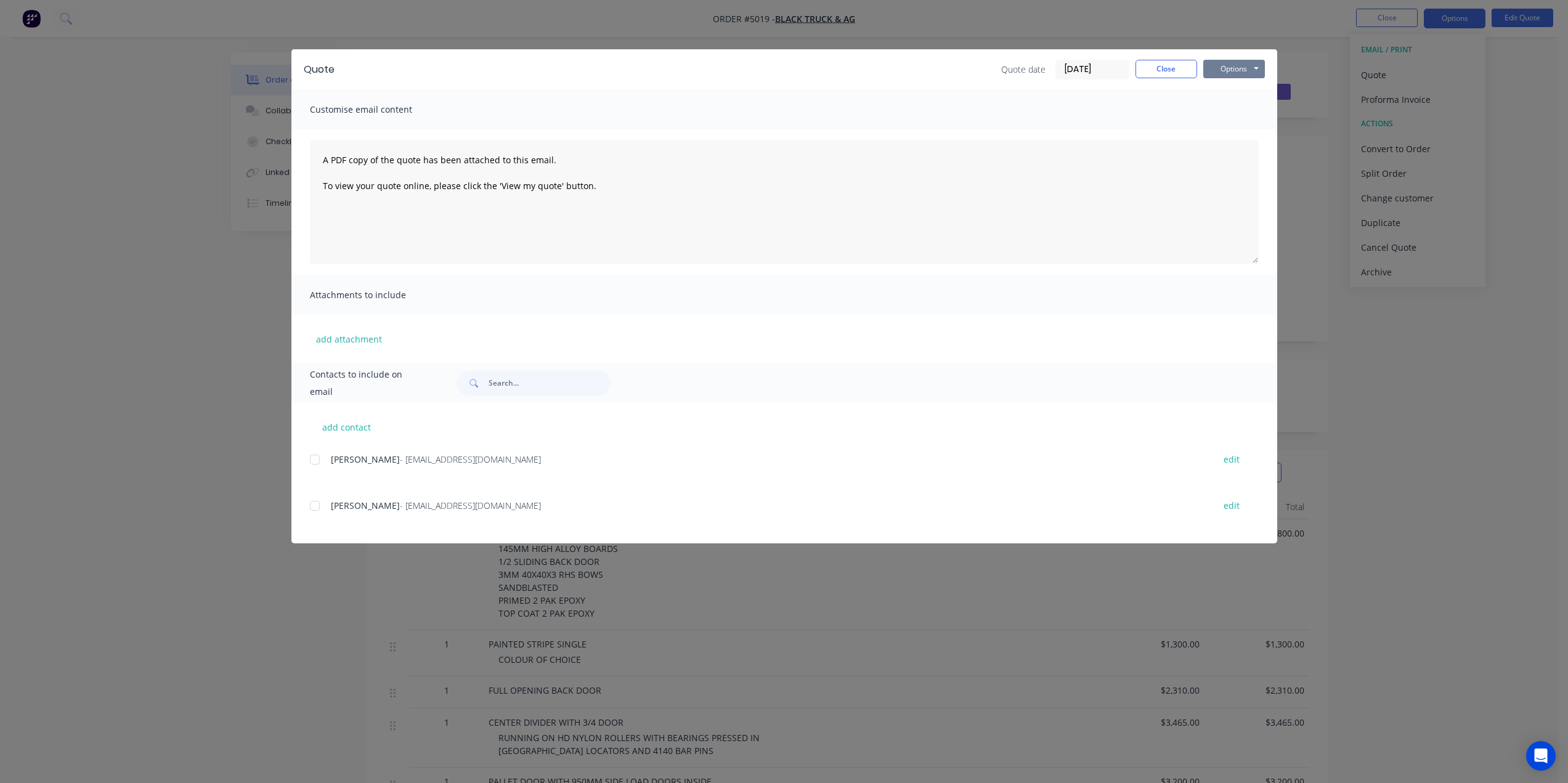
click at [1233, 73] on button "Options" at bounding box center [1234, 69] width 62 height 19
click at [1225, 112] on button "Print" at bounding box center [1242, 111] width 79 height 21
click at [1166, 70] on button "Close" at bounding box center [1166, 69] width 62 height 19
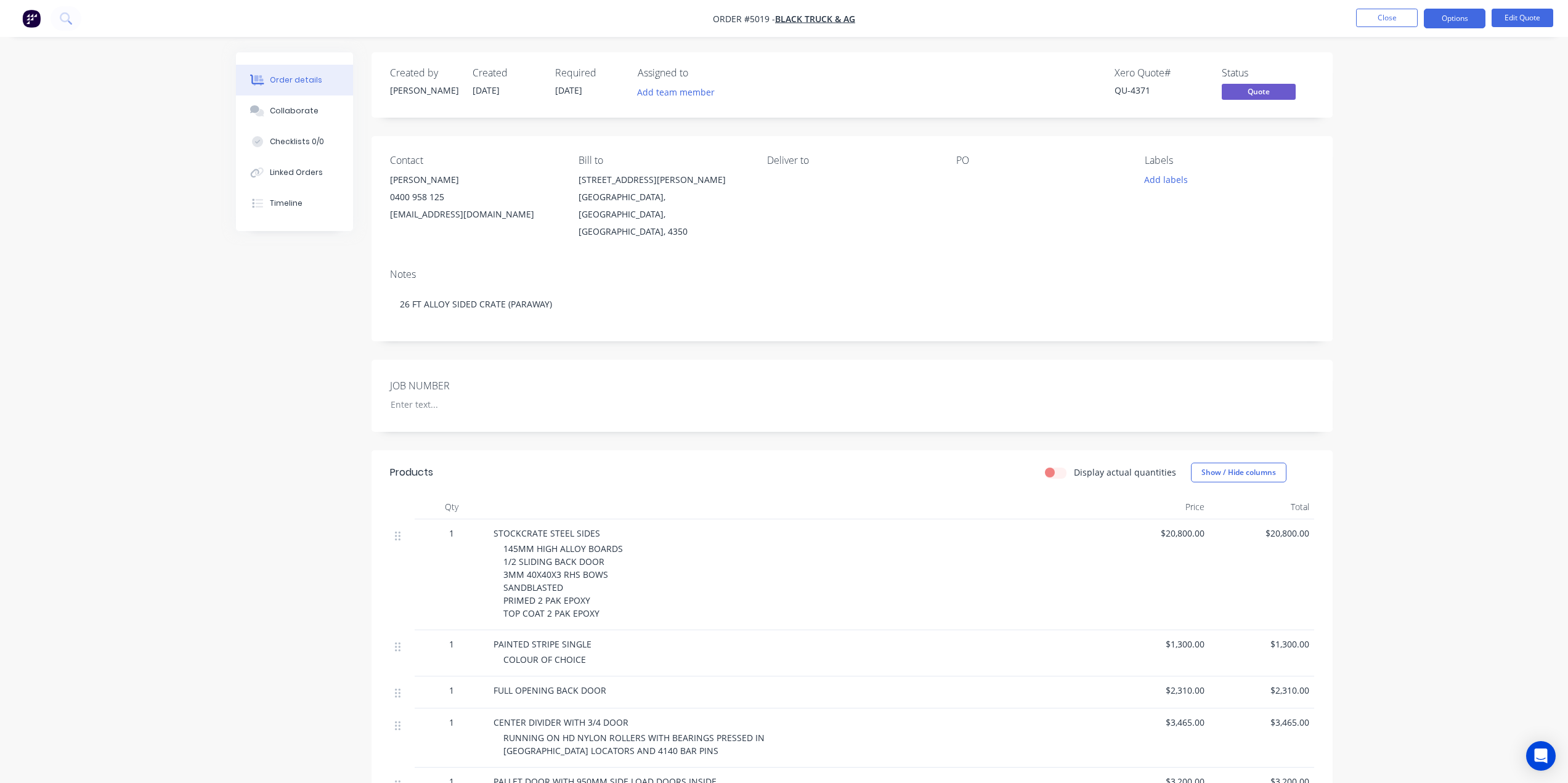
click at [1426, 191] on div "Order details Collaborate Checklists 0/0 Linked Orders Timeline Order details C…" at bounding box center [784, 512] width 1568 height 1024
click at [1393, 12] on button "Close" at bounding box center [1386, 17] width 62 height 19
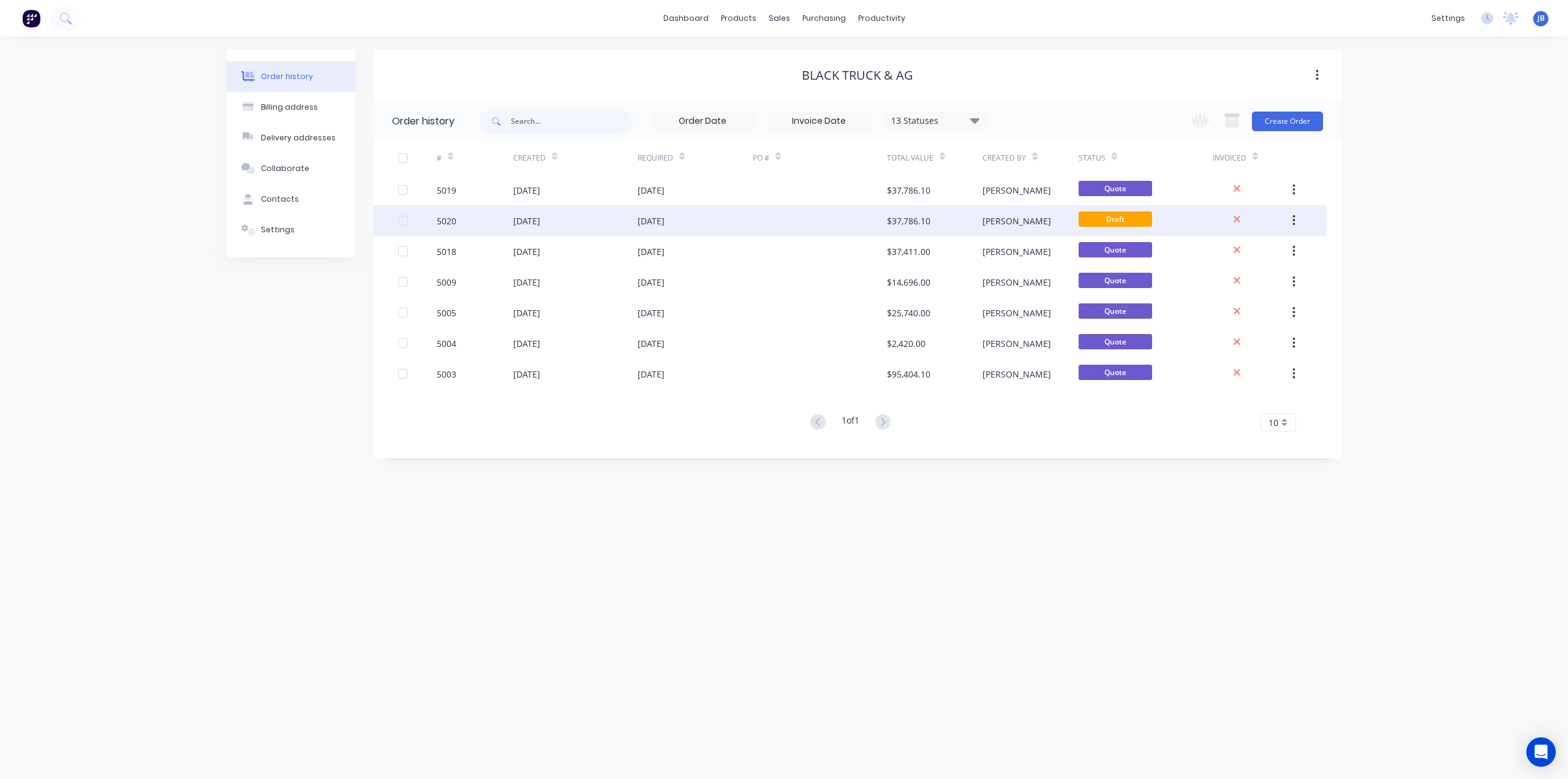
click at [649, 224] on div "[DATE]" at bounding box center [651, 221] width 27 height 13
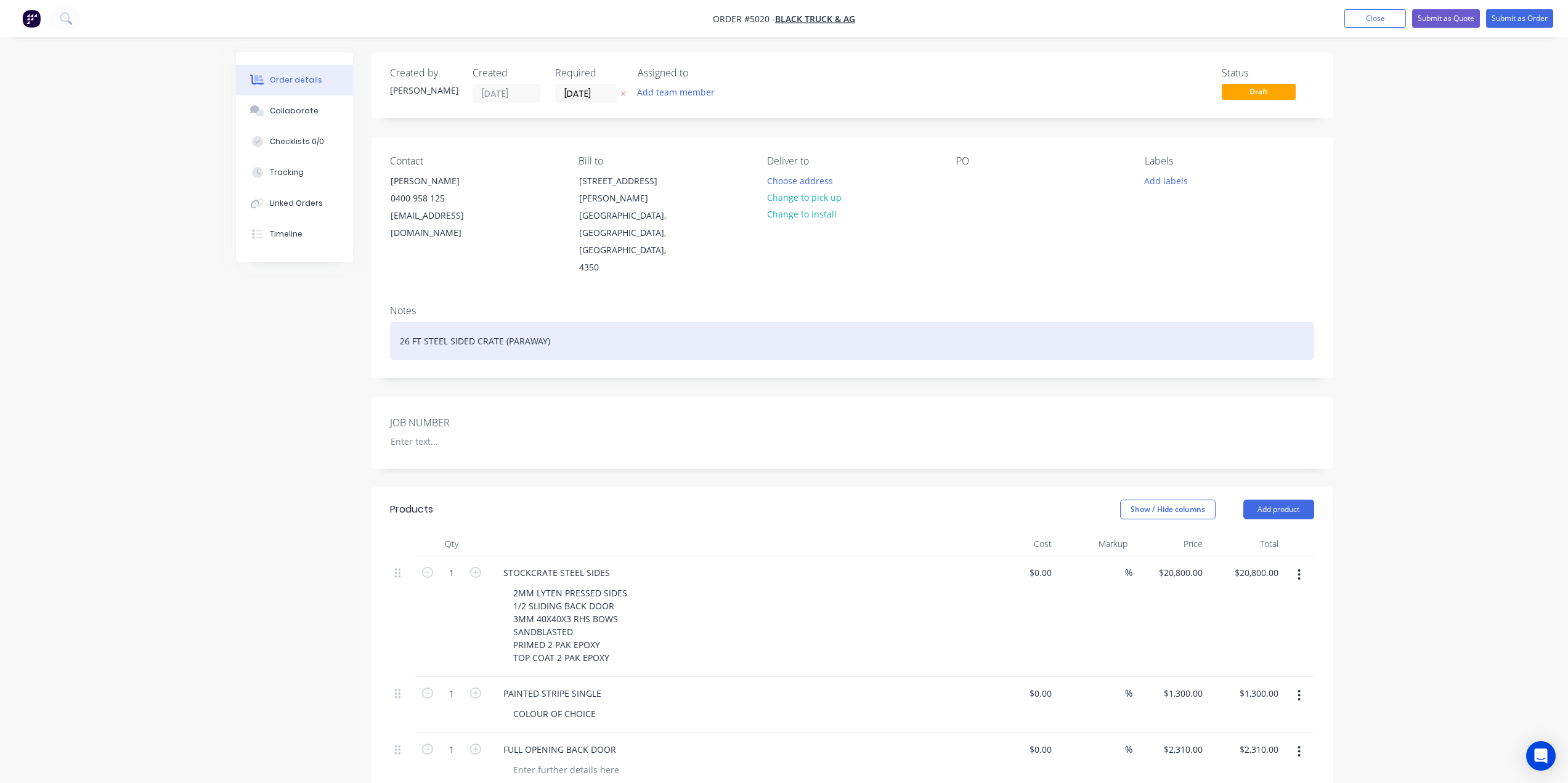
click at [442, 322] on div "26 FT STEEL SIDED CRATE (PARAWAY)" at bounding box center [852, 341] width 924 height 37
drag, startPoint x: 448, startPoint y: 306, endPoint x: 424, endPoint y: 305, distance: 24.0
click at [424, 322] on div "26 FT STEEL SIDED CRATE (PARAWAY)" at bounding box center [852, 341] width 924 height 37
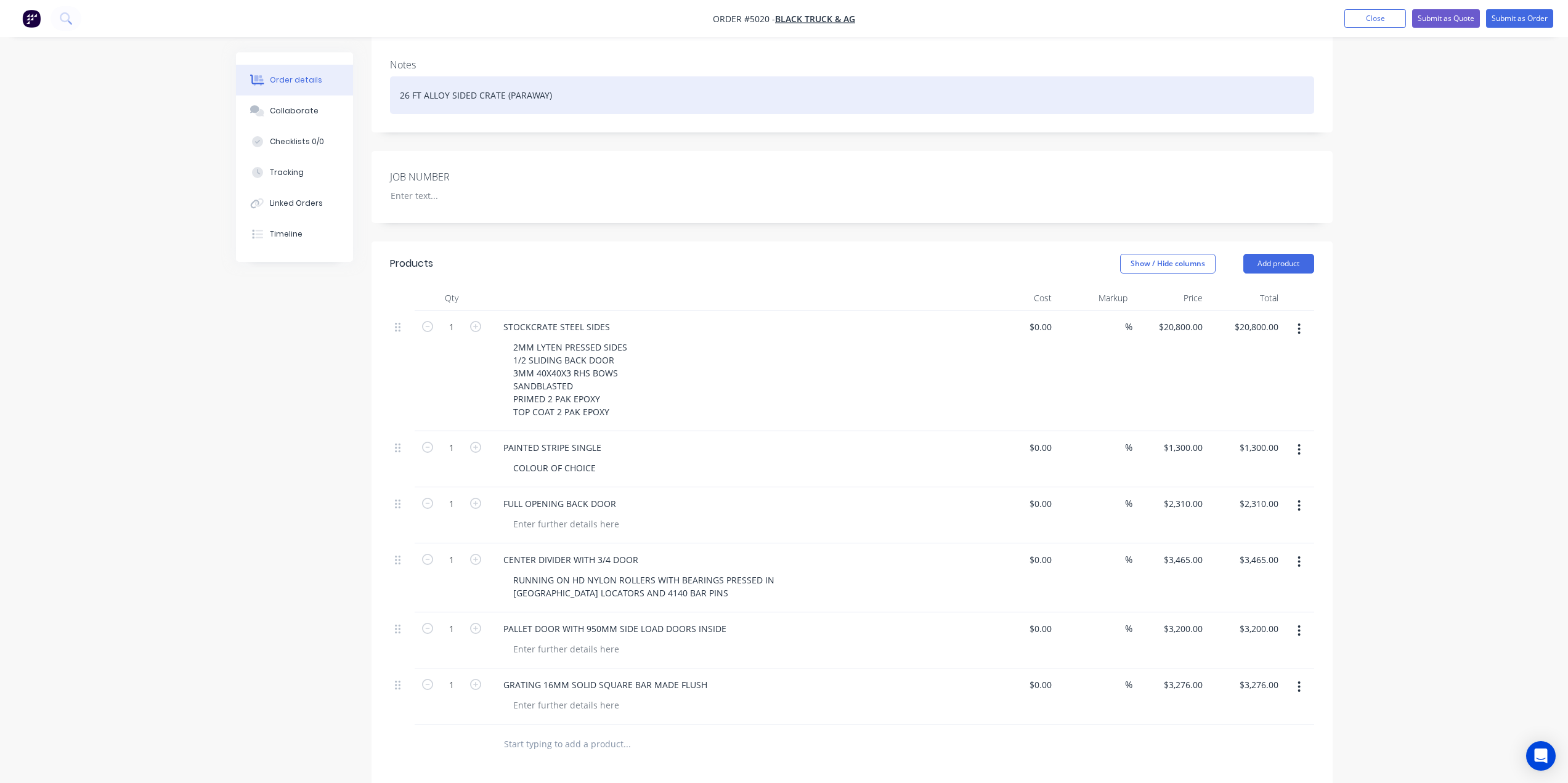
scroll to position [185, 0]
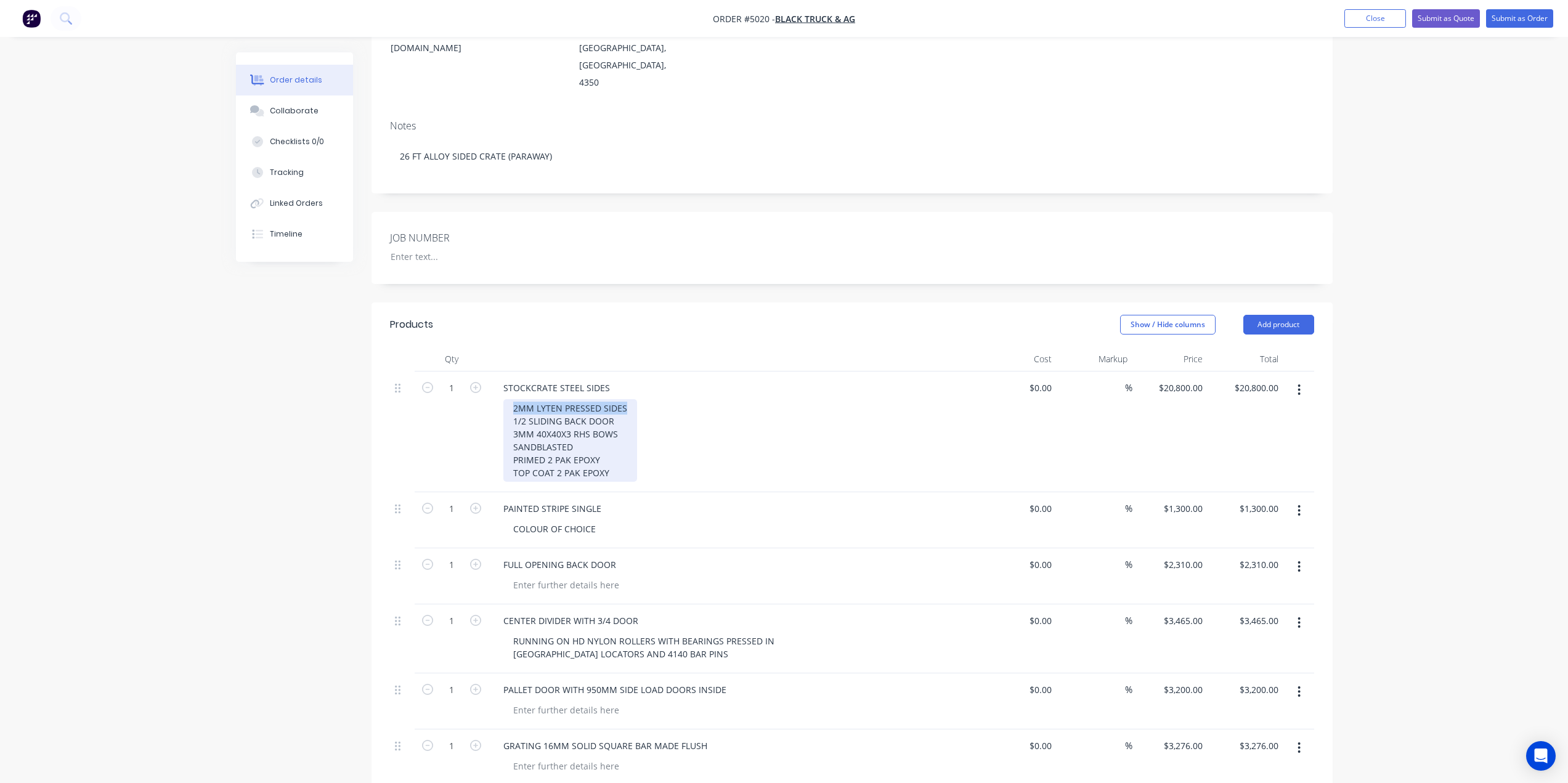
drag, startPoint x: 628, startPoint y: 373, endPoint x: 473, endPoint y: 365, distance: 155.2
click at [473, 372] on div "1 STOCKCRATE STEEL SIDES 2MM LYTEN PRESSED SIDES 1/2 SLIDING BACK DOOR 3MM 40X4…" at bounding box center [852, 431] width 924 height 120
click at [688, 315] on div "Show / Hide columns Add product" at bounding box center [950, 325] width 728 height 20
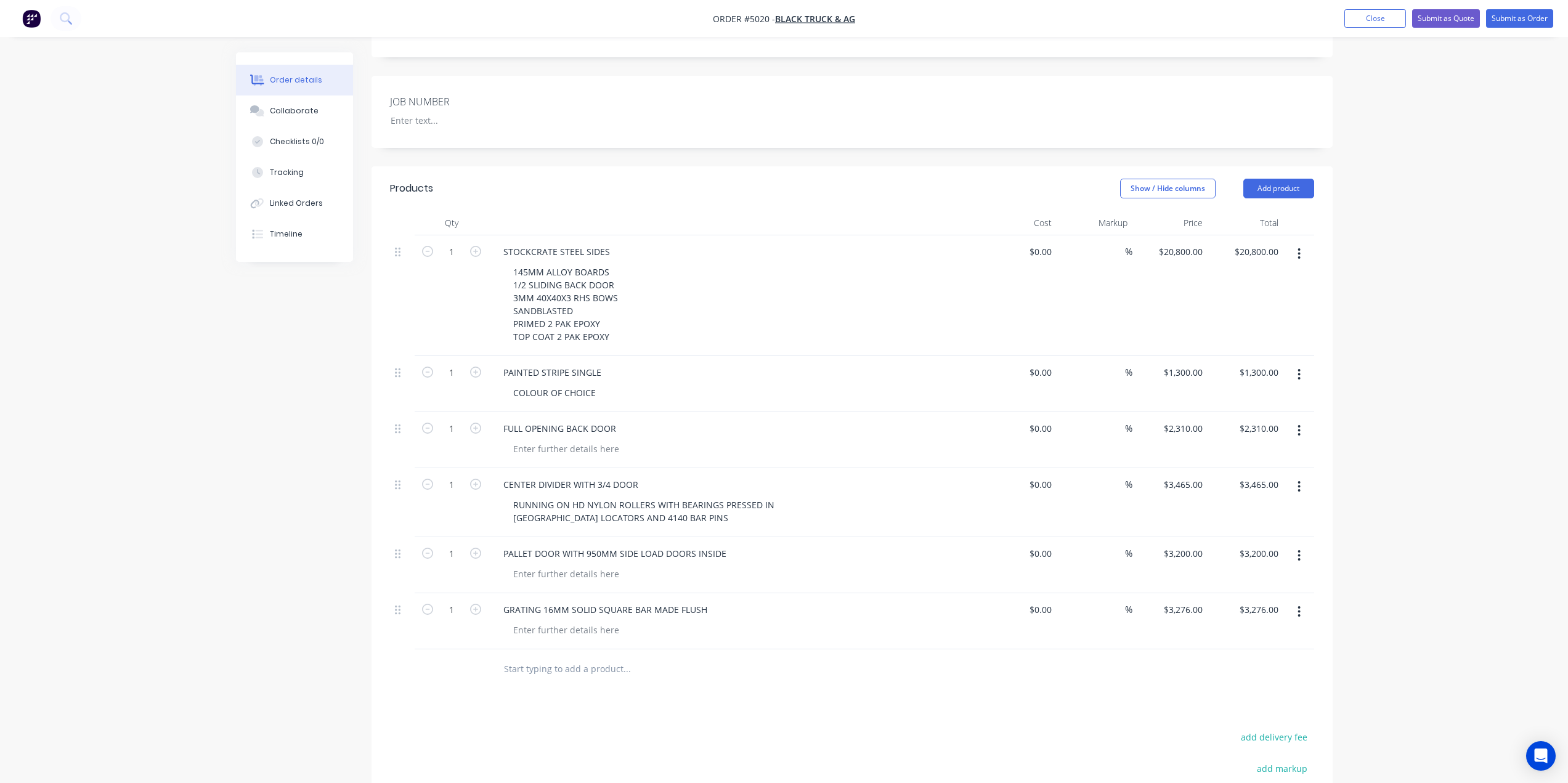
scroll to position [308, 0]
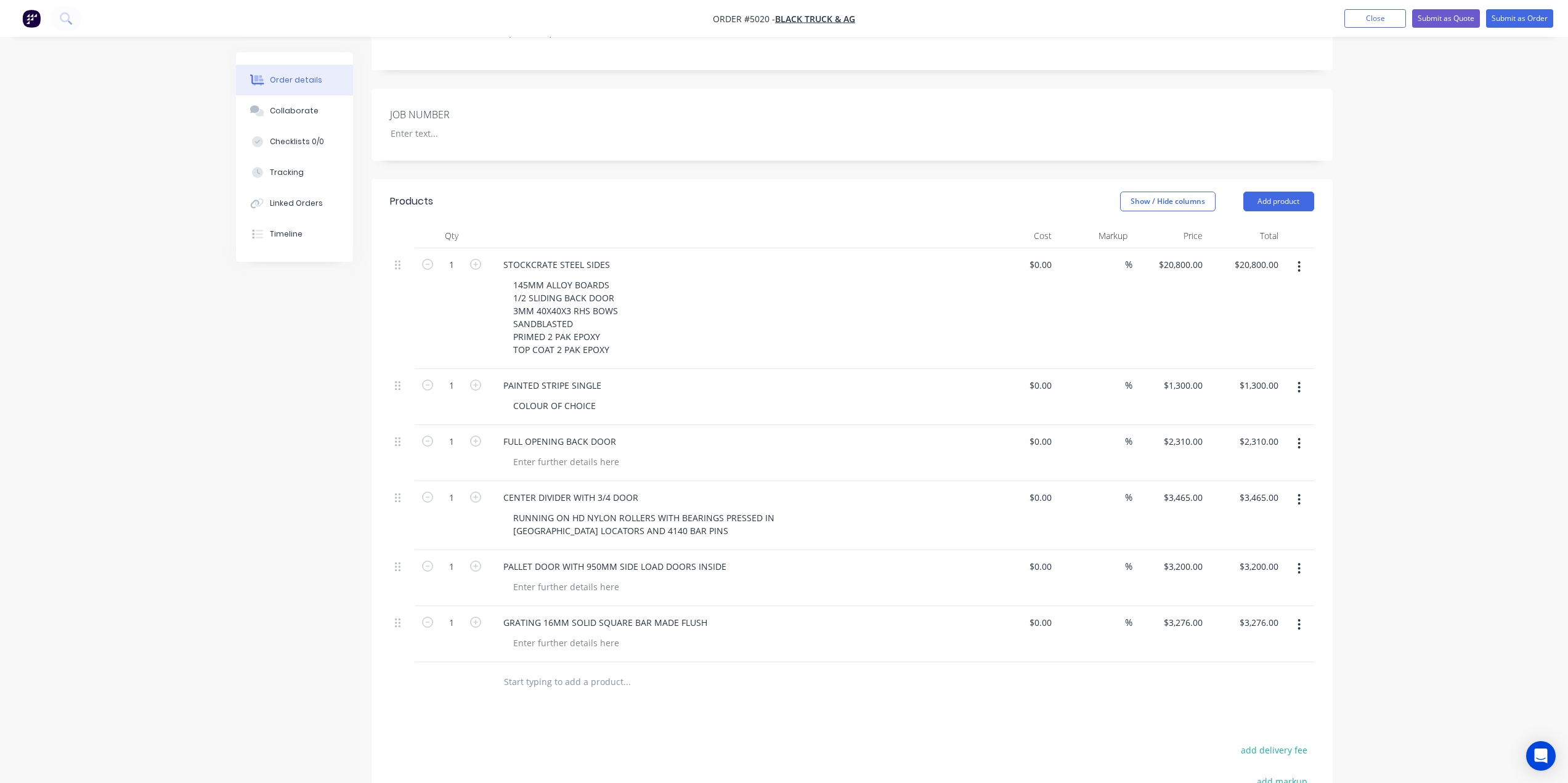
click at [703, 288] on div "145MM ALLOY BOARDS 1/2 SLIDING BACK DOOR 3MM 40X40X3 RHS BOWS SANDBLASTED PRIME…" at bounding box center [740, 317] width 473 height 82
click at [583, 256] on div "STOCKCRATE STEEL SIDES" at bounding box center [556, 265] width 126 height 18
drag, startPoint x: 582, startPoint y: 230, endPoint x: 558, endPoint y: 228, distance: 24.1
click at [558, 256] on div "STOCKCRATE STEEL SIDES" at bounding box center [556, 265] width 126 height 18
click at [609, 184] on header "Products Show / Hide columns Add product" at bounding box center [852, 201] width 961 height 44
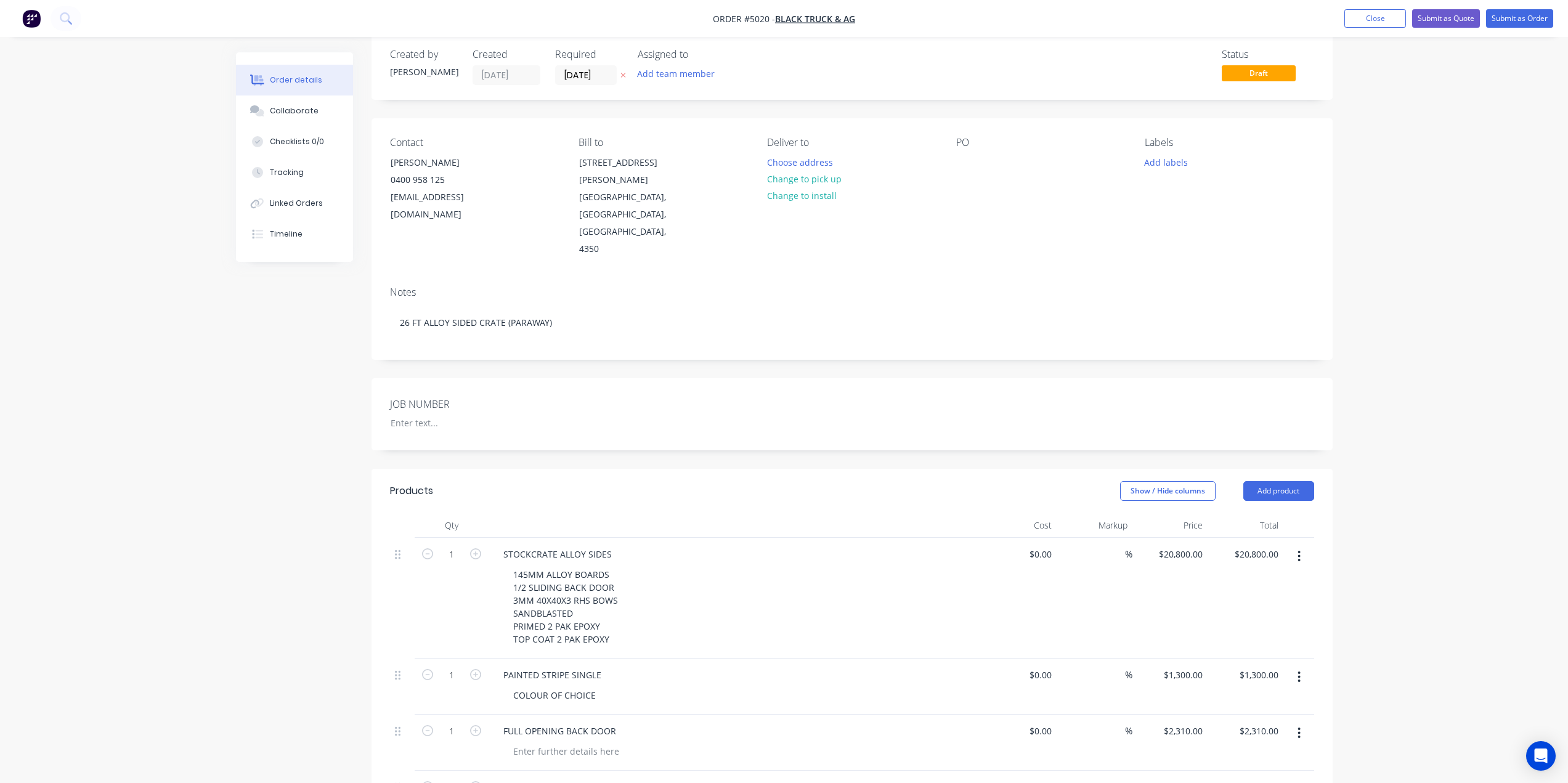
scroll to position [0, 0]
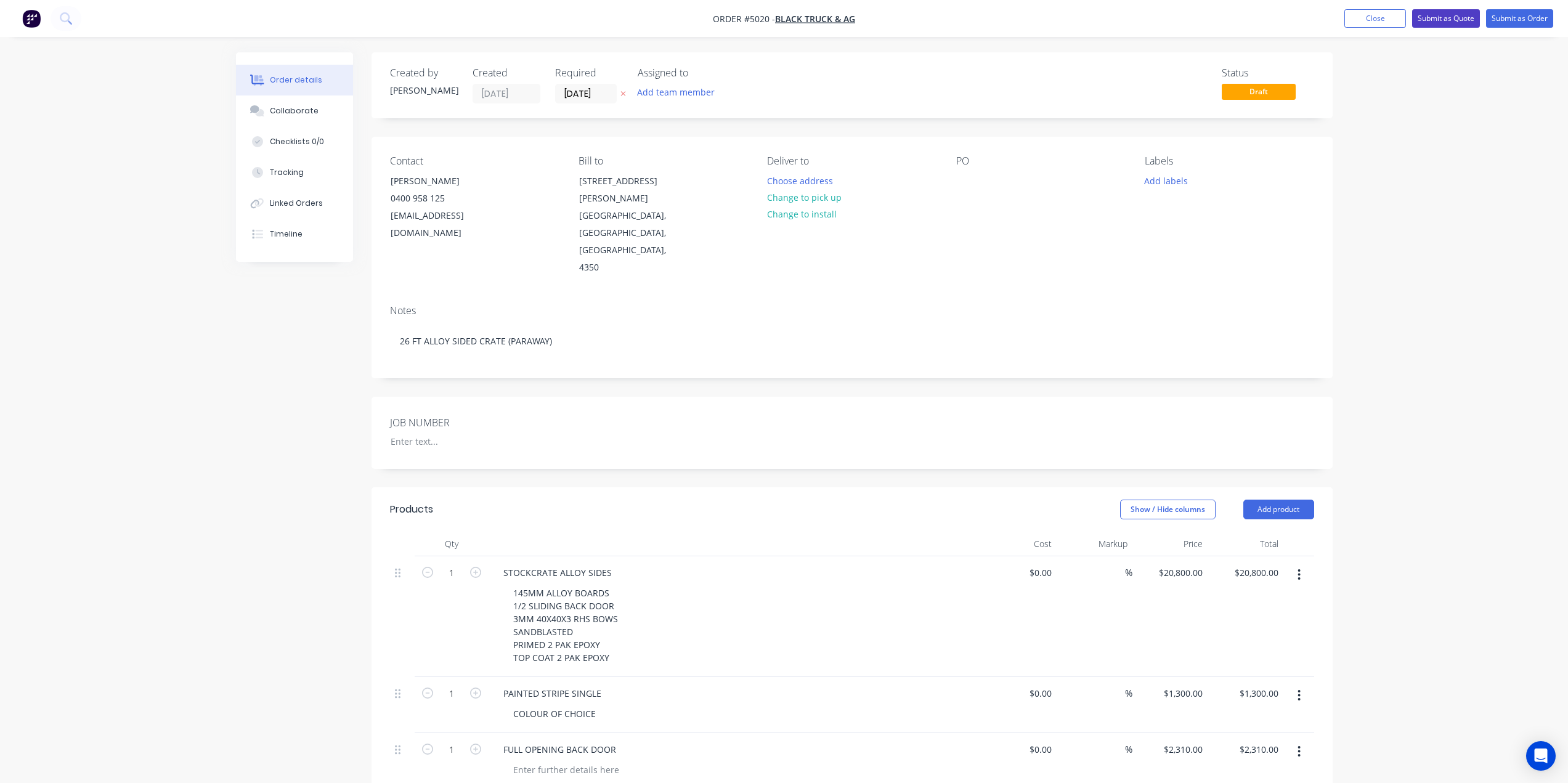
click at [1436, 17] on button "Submit as Quote" at bounding box center [1446, 18] width 68 height 19
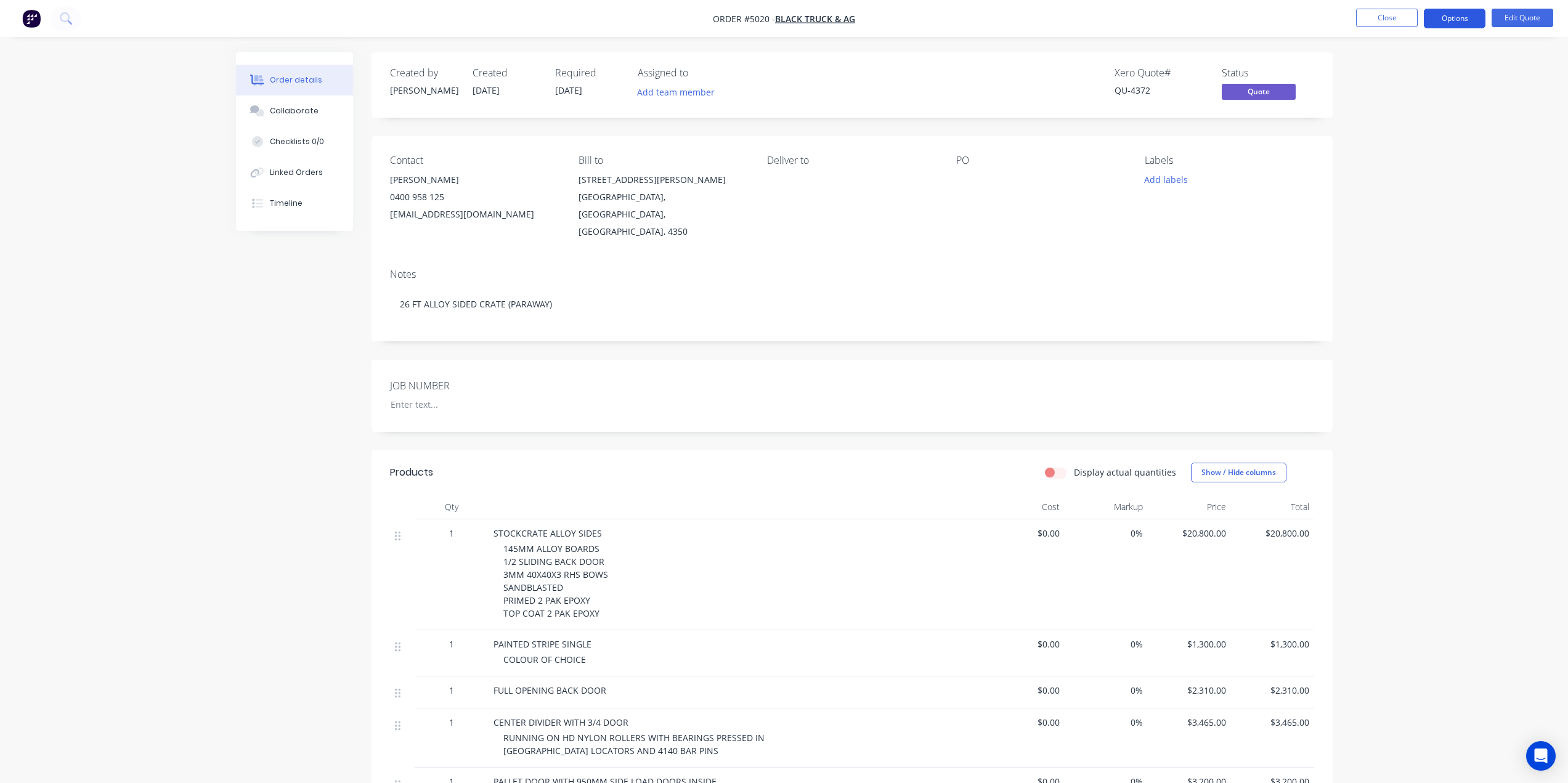
click at [1442, 20] on button "Options" at bounding box center [1455, 18] width 62 height 20
click at [1417, 78] on div "Quote" at bounding box center [1417, 75] width 113 height 18
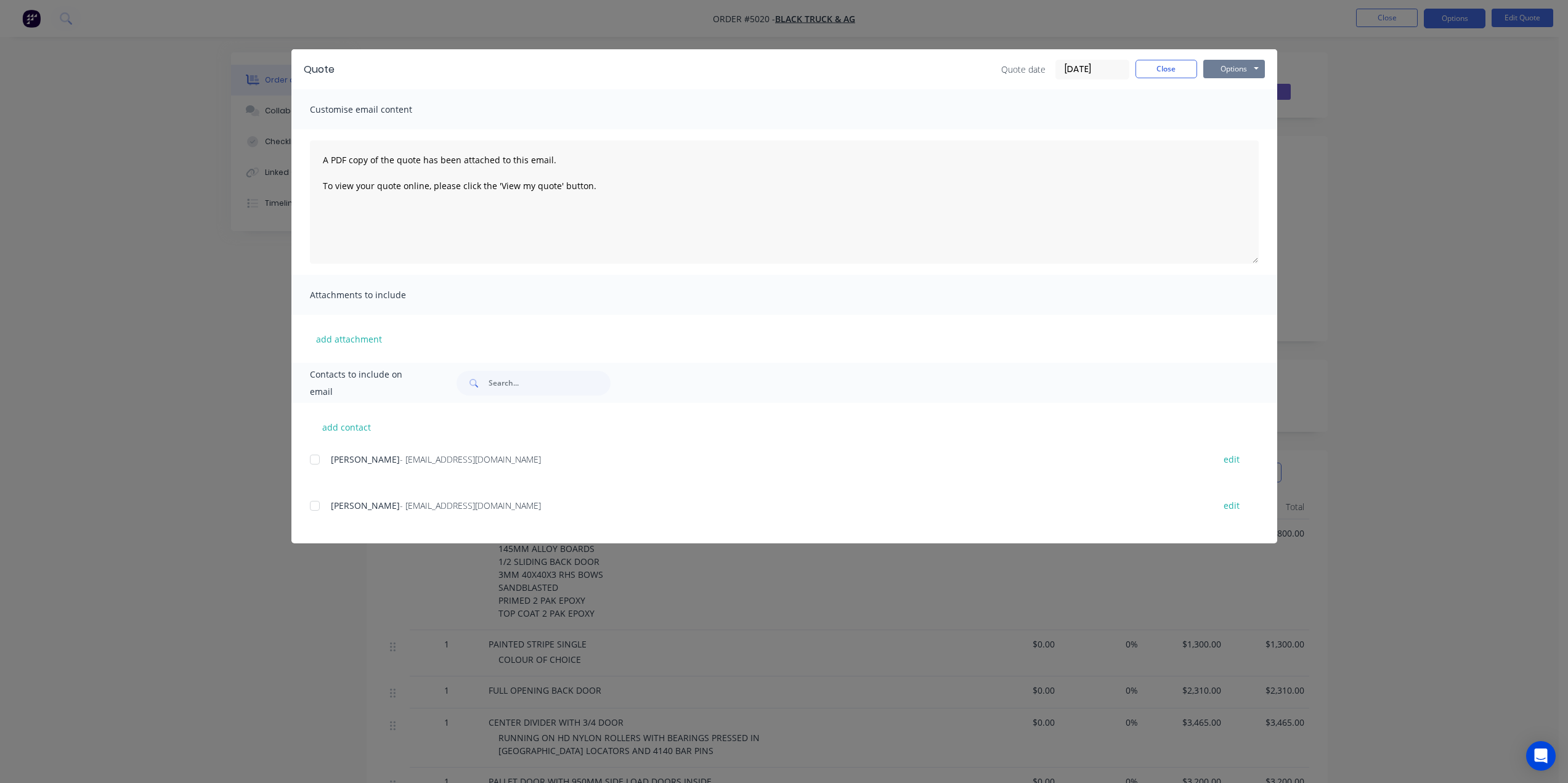
click at [1235, 67] on button "Options" at bounding box center [1234, 69] width 62 height 19
click at [1233, 135] on button "Email" at bounding box center [1242, 131] width 79 height 21
click at [544, 471] on div "JORDAN CHAPMAN - [EMAIL_ADDRESS][DOMAIN_NAME] edit" at bounding box center [793, 466] width 967 height 32
click at [427, 505] on span "- [EMAIL_ADDRESS][DOMAIN_NAME]" at bounding box center [470, 505] width 141 height 12
click at [314, 509] on div at bounding box center [315, 505] width 24 height 24
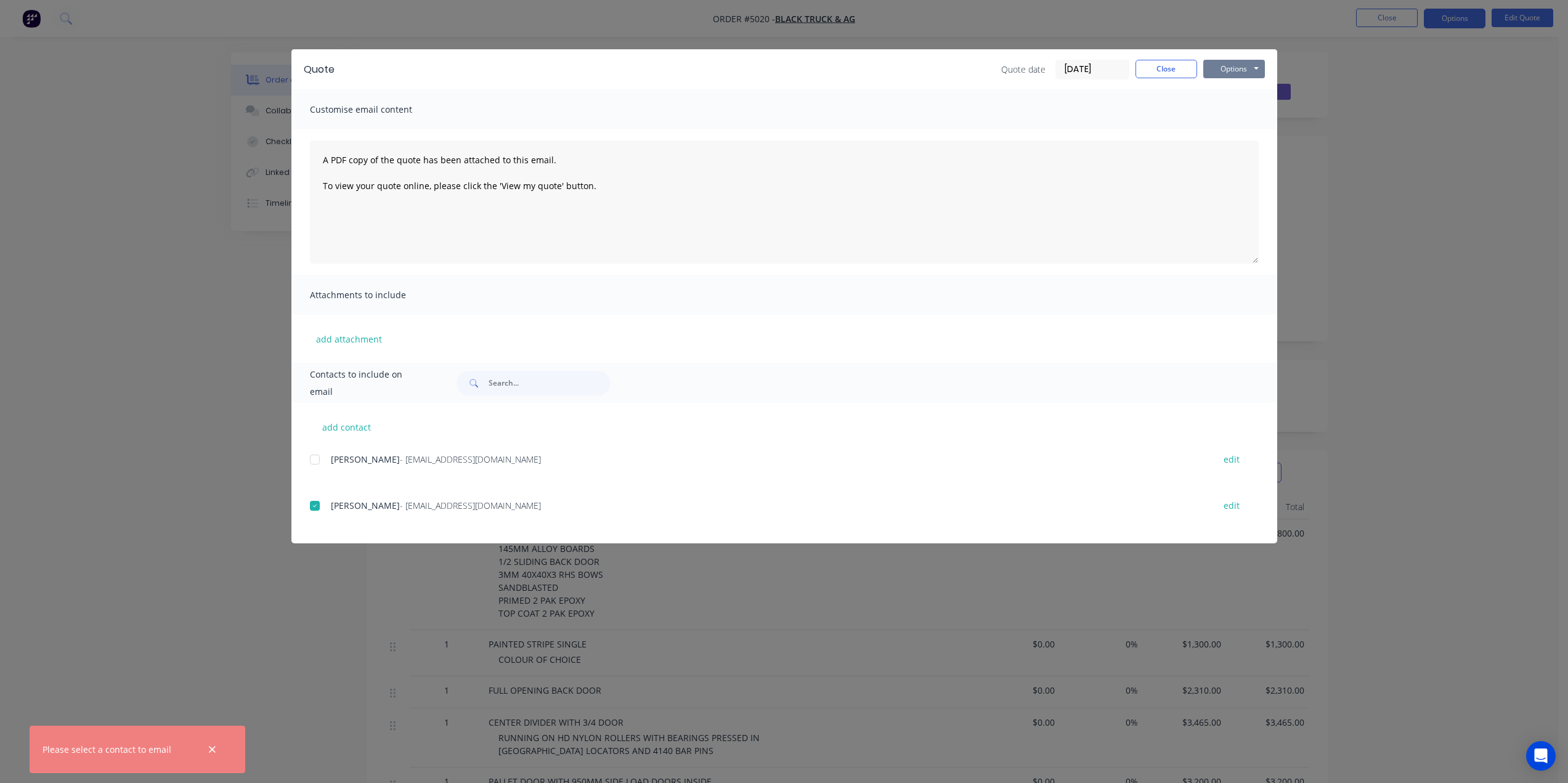
click at [1239, 75] on button "Options" at bounding box center [1234, 69] width 62 height 19
click at [1237, 133] on button "Email" at bounding box center [1242, 131] width 79 height 21
click at [1226, 74] on button "Options" at bounding box center [1234, 69] width 62 height 19
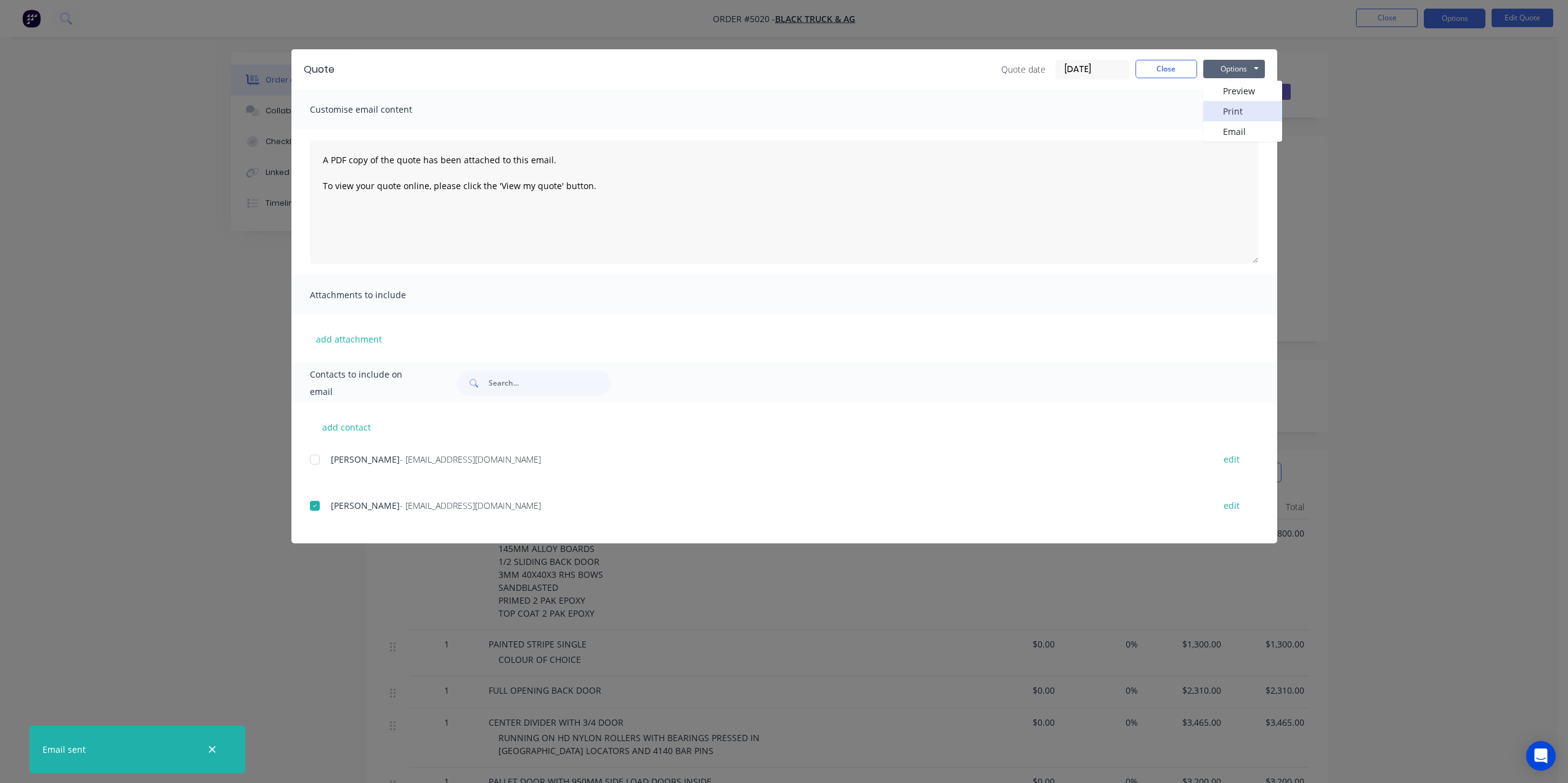
click at [1233, 108] on button "Print" at bounding box center [1242, 111] width 79 height 21
click at [1166, 63] on button "Close" at bounding box center [1166, 69] width 62 height 19
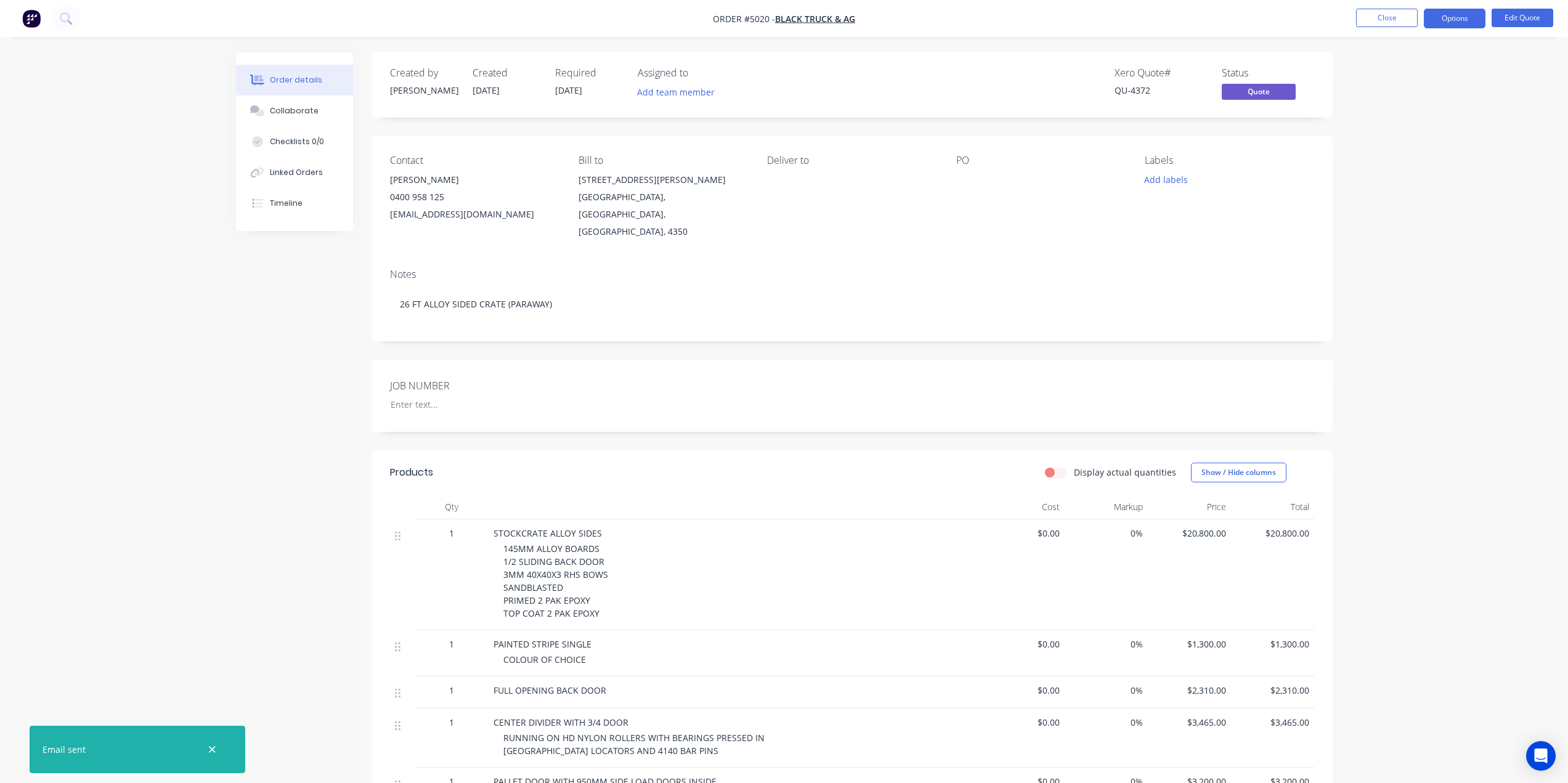
click at [1223, 527] on span "$20,800.00" at bounding box center [1189, 533] width 73 height 13
click at [1209, 527] on span "$20,800.00" at bounding box center [1189, 533] width 73 height 13
click at [1459, 16] on button "Options" at bounding box center [1455, 18] width 62 height 20
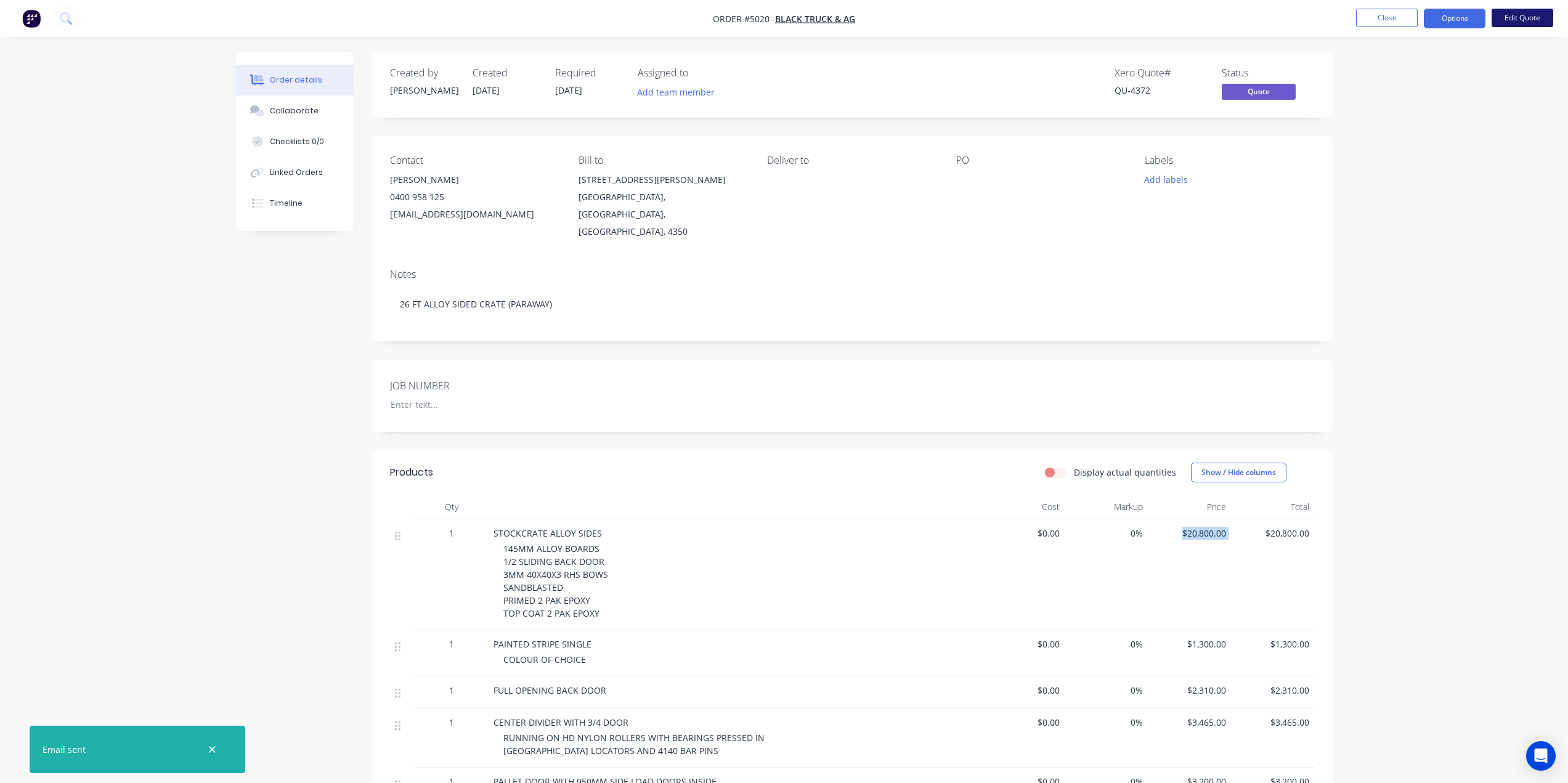
click at [1531, 26] on button "Edit Quote" at bounding box center [1522, 17] width 62 height 19
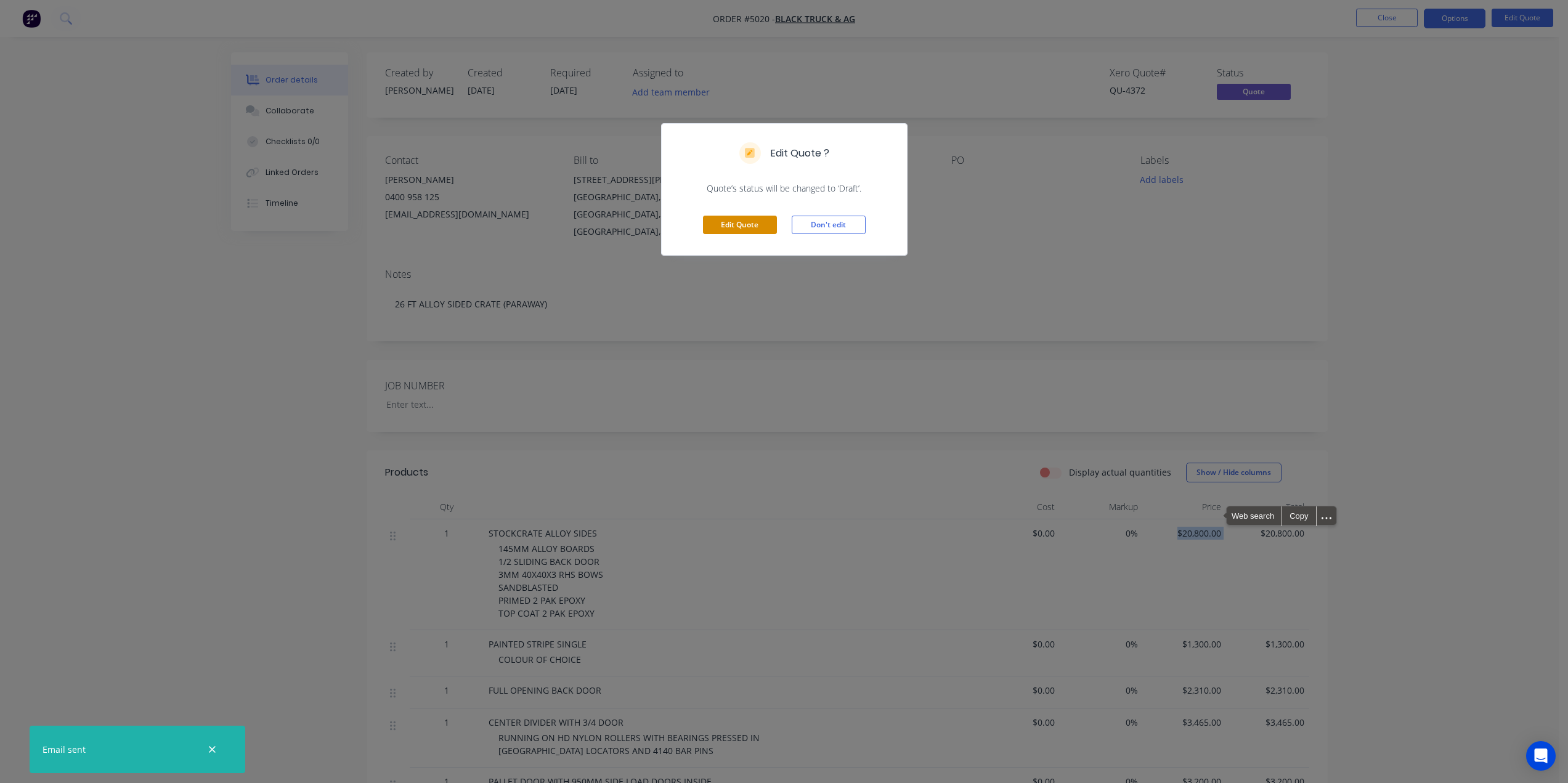
click at [741, 225] on button "Edit Quote" at bounding box center [739, 225] width 74 height 19
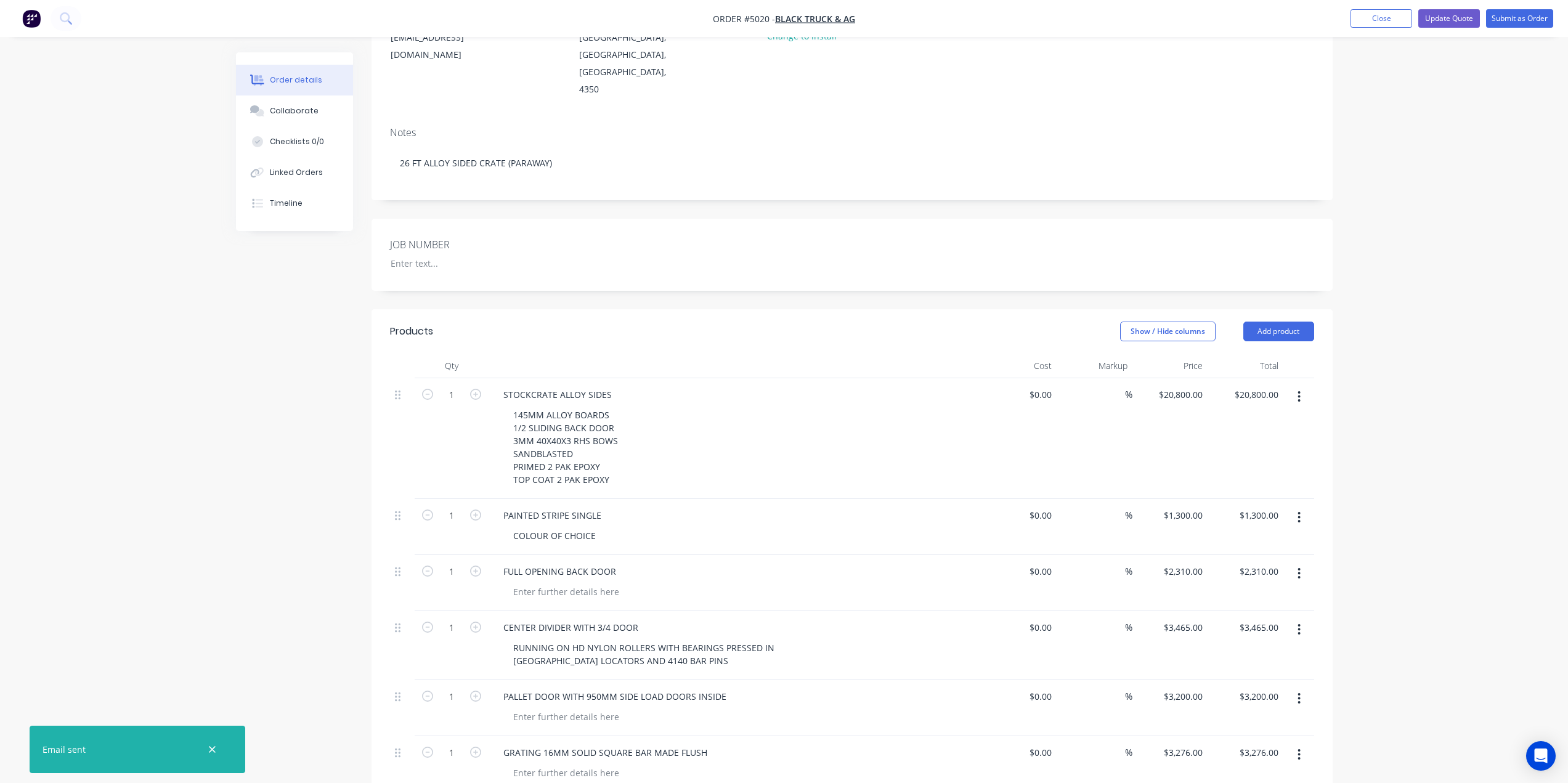
scroll to position [185, 0]
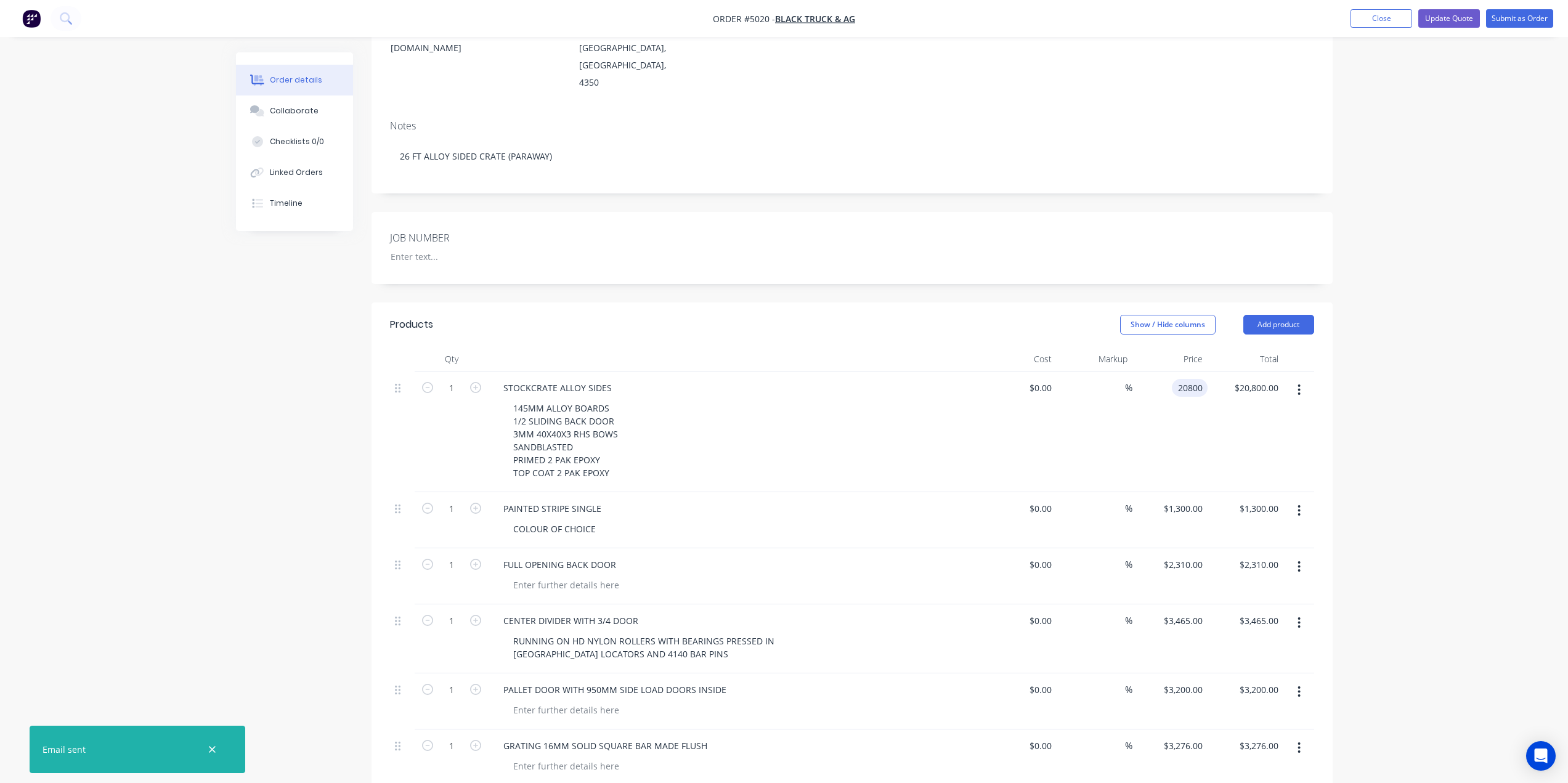
click at [1184, 379] on input "20800" at bounding box center [1192, 388] width 31 height 18
click at [1108, 415] on div "%" at bounding box center [1095, 431] width 76 height 120
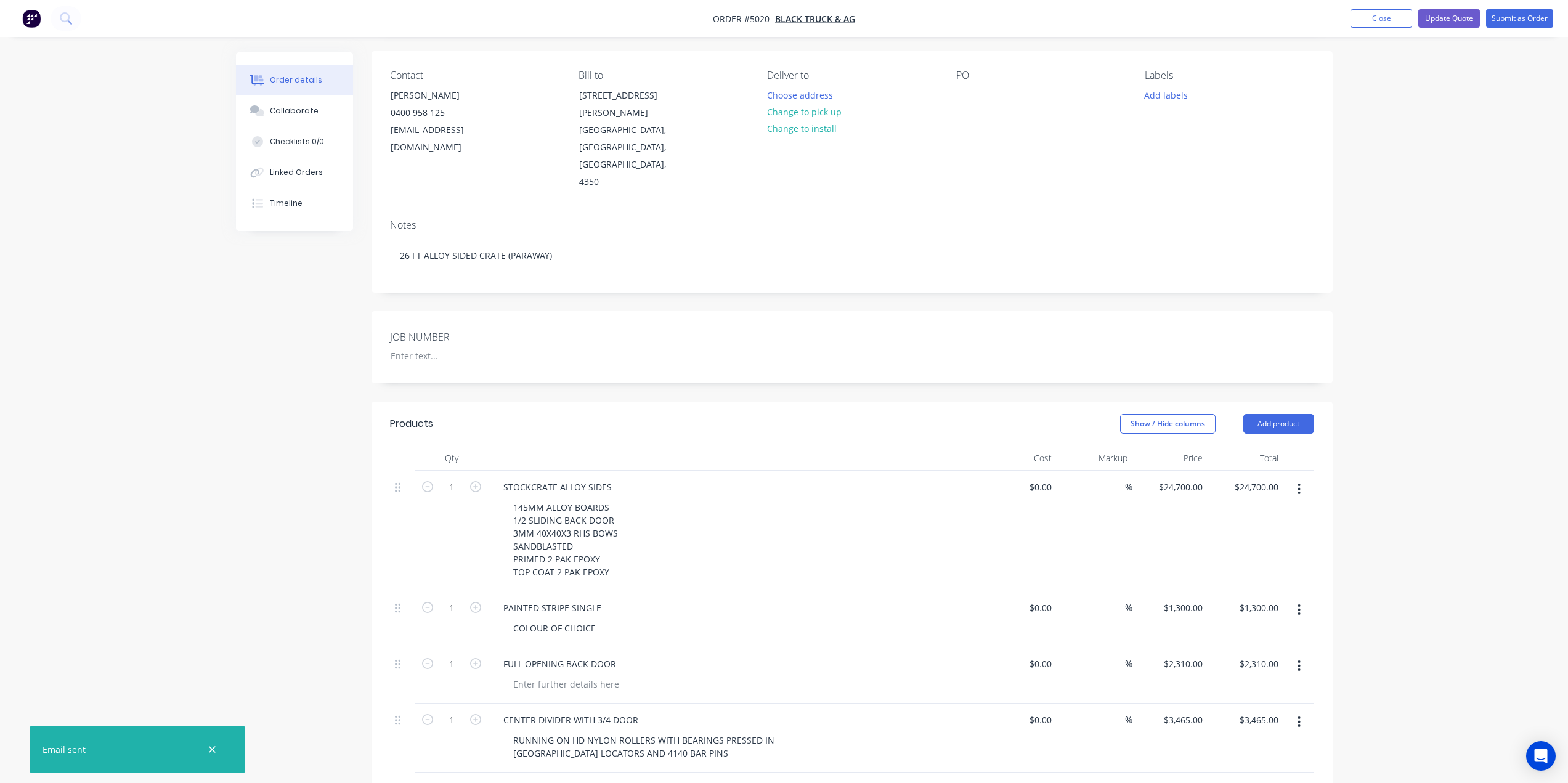
scroll to position [0, 0]
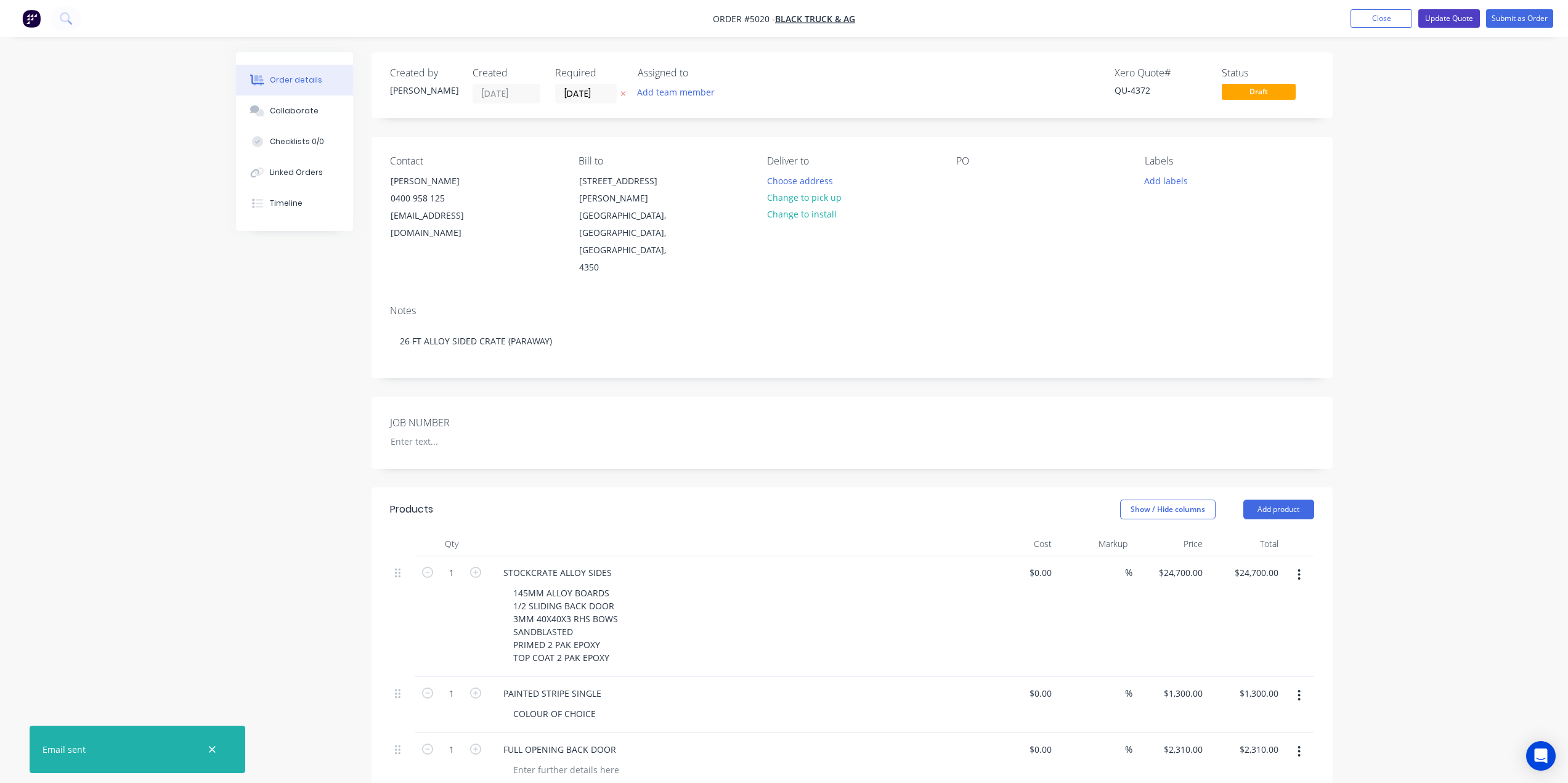
click at [1446, 21] on button "Update Quote" at bounding box center [1449, 18] width 62 height 19
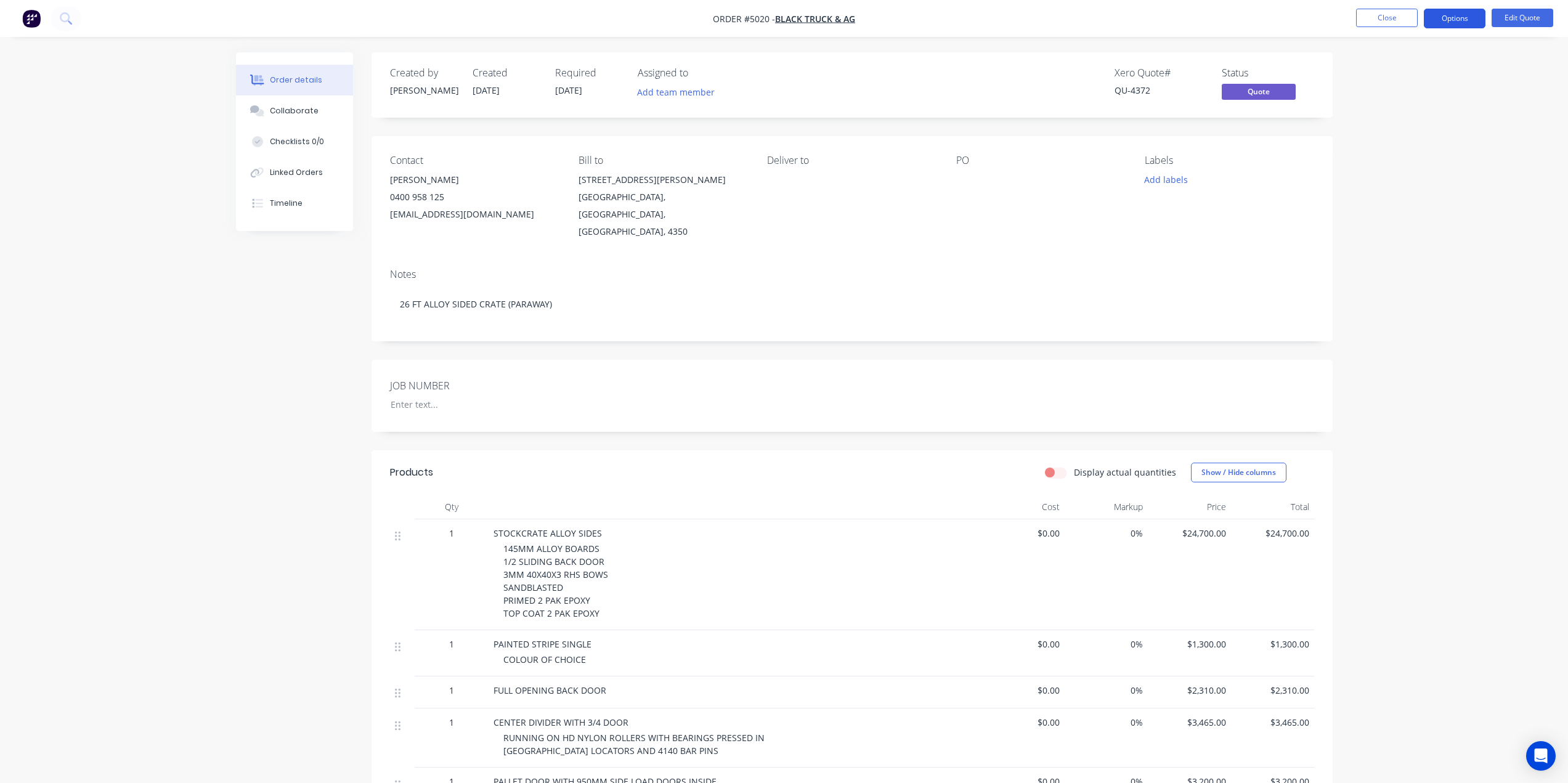
click at [1460, 12] on button "Options" at bounding box center [1455, 18] width 62 height 20
click at [1394, 80] on div "Quote" at bounding box center [1417, 75] width 113 height 18
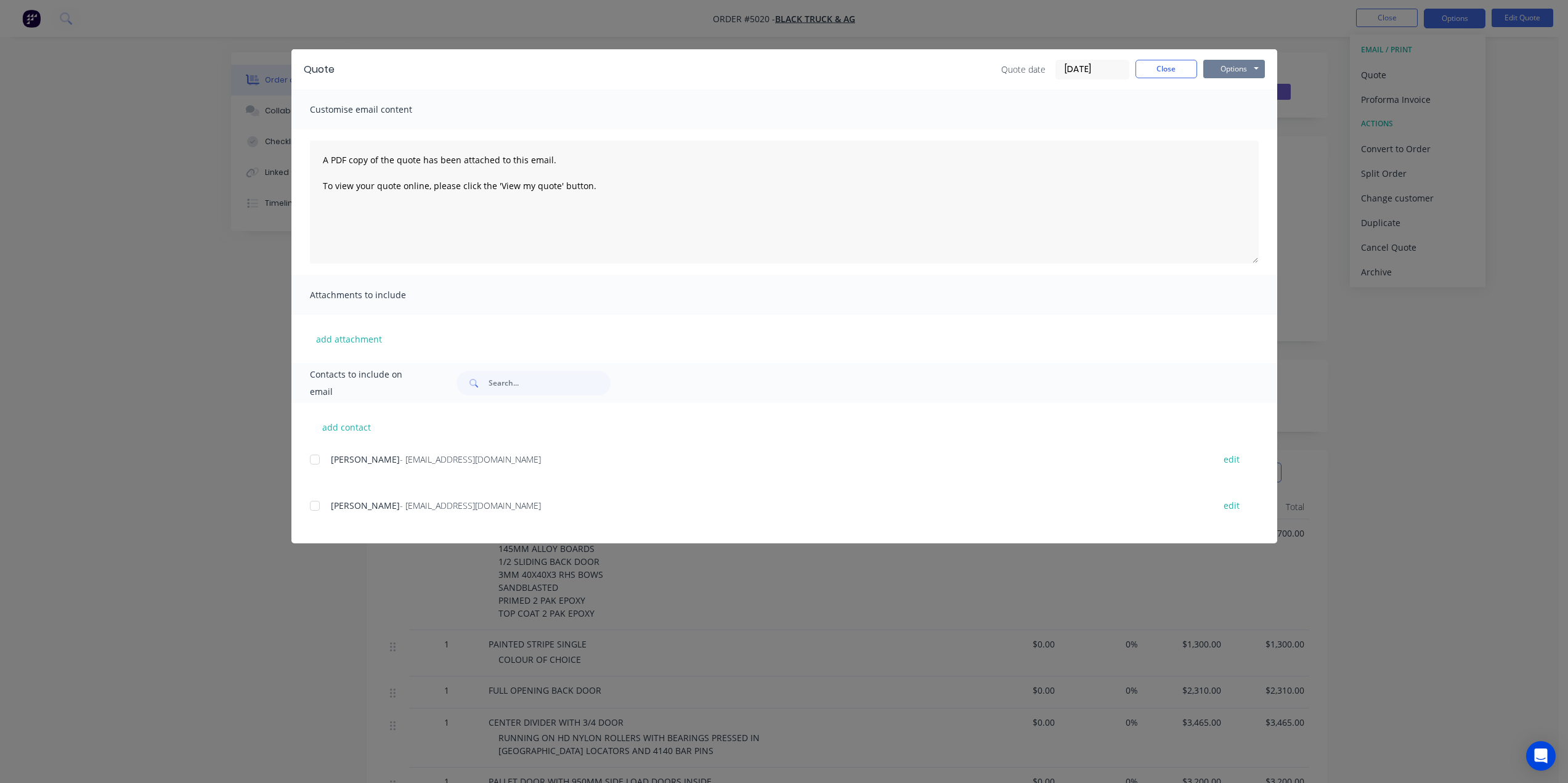
click at [1238, 73] on button "Options" at bounding box center [1234, 69] width 62 height 19
click at [1244, 128] on button "Email" at bounding box center [1242, 131] width 79 height 21
click at [468, 489] on div "JORDAN CHAPMAN - [EMAIL_ADDRESS][DOMAIN_NAME] edit [PERSON_NAME] - [EMAIL_ADDRE…" at bounding box center [793, 496] width 967 height 92
drag, startPoint x: 344, startPoint y: 505, endPoint x: 328, endPoint y: 507, distance: 16.1
click at [345, 505] on span "[PERSON_NAME]" at bounding box center [365, 505] width 69 height 12
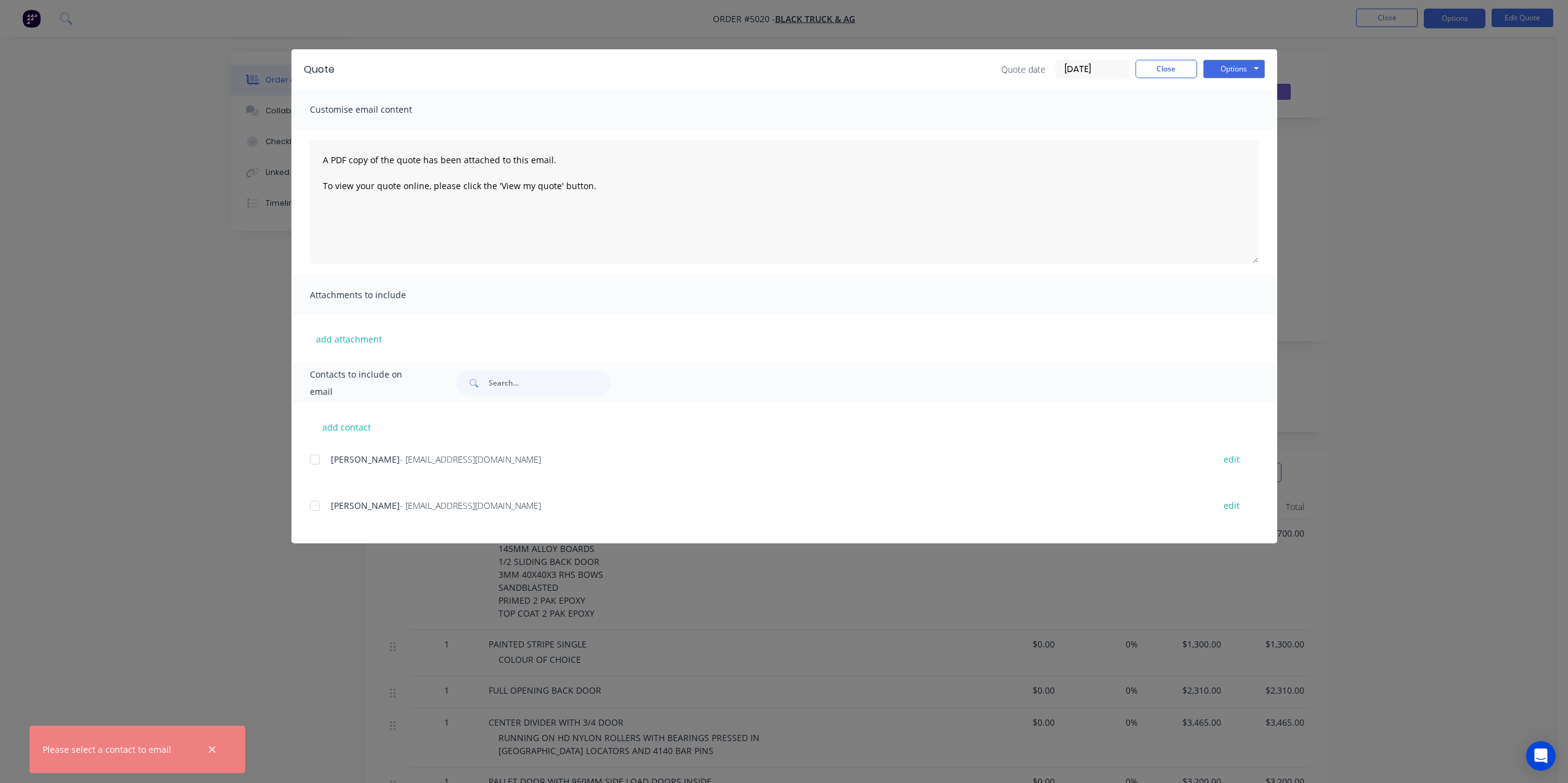
click at [317, 504] on div at bounding box center [315, 505] width 24 height 24
click at [1252, 59] on div "Quote Quote date [DATE] Close Options Preview Print Email" at bounding box center [784, 70] width 986 height 40
click at [1250, 64] on button "Options" at bounding box center [1234, 69] width 62 height 19
click at [1234, 129] on button "Email" at bounding box center [1242, 131] width 79 height 21
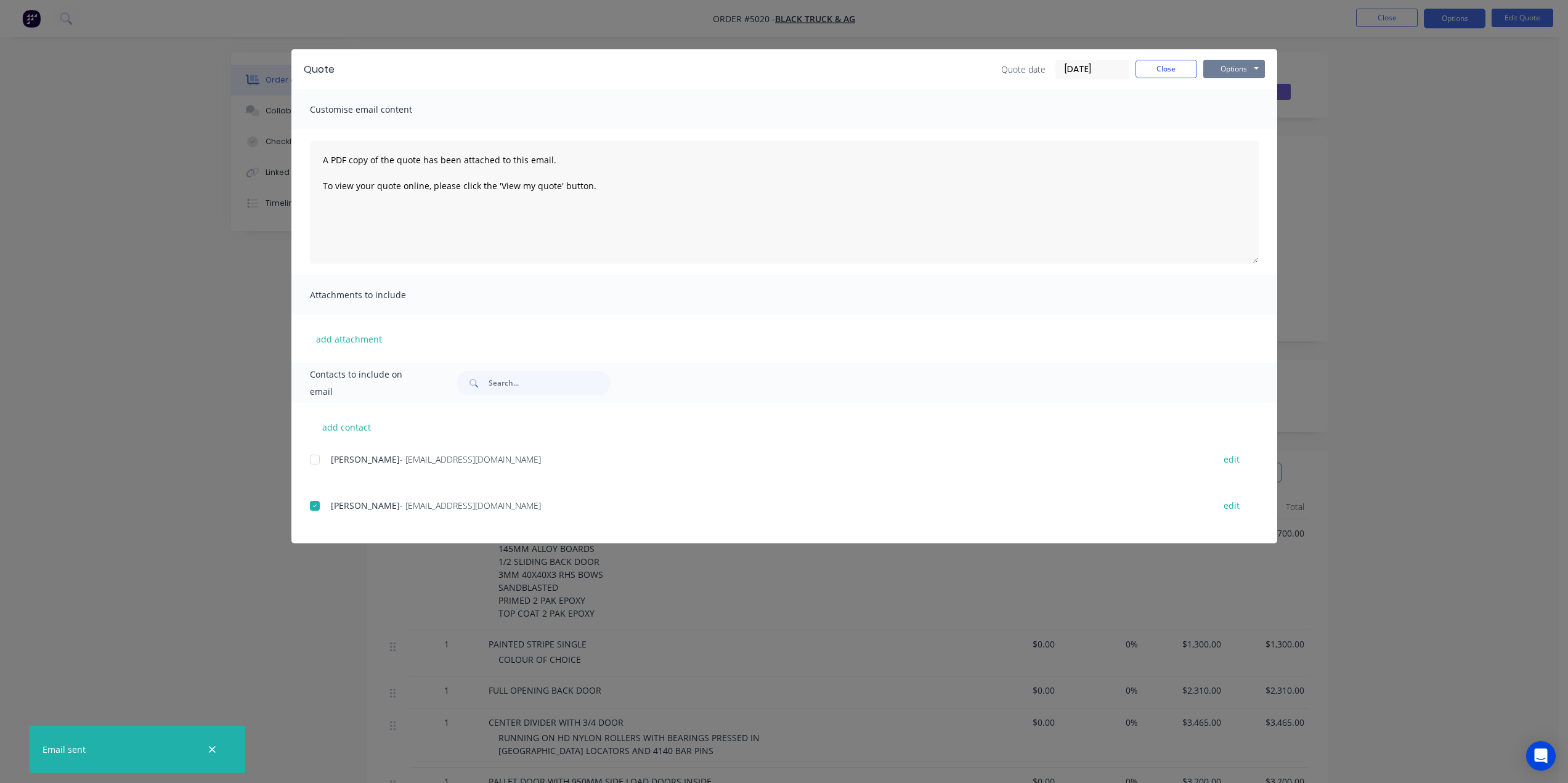
click at [1248, 73] on button "Options" at bounding box center [1234, 69] width 62 height 19
click at [1235, 113] on button "Print" at bounding box center [1242, 111] width 79 height 21
click at [1170, 66] on button "Close" at bounding box center [1166, 69] width 62 height 19
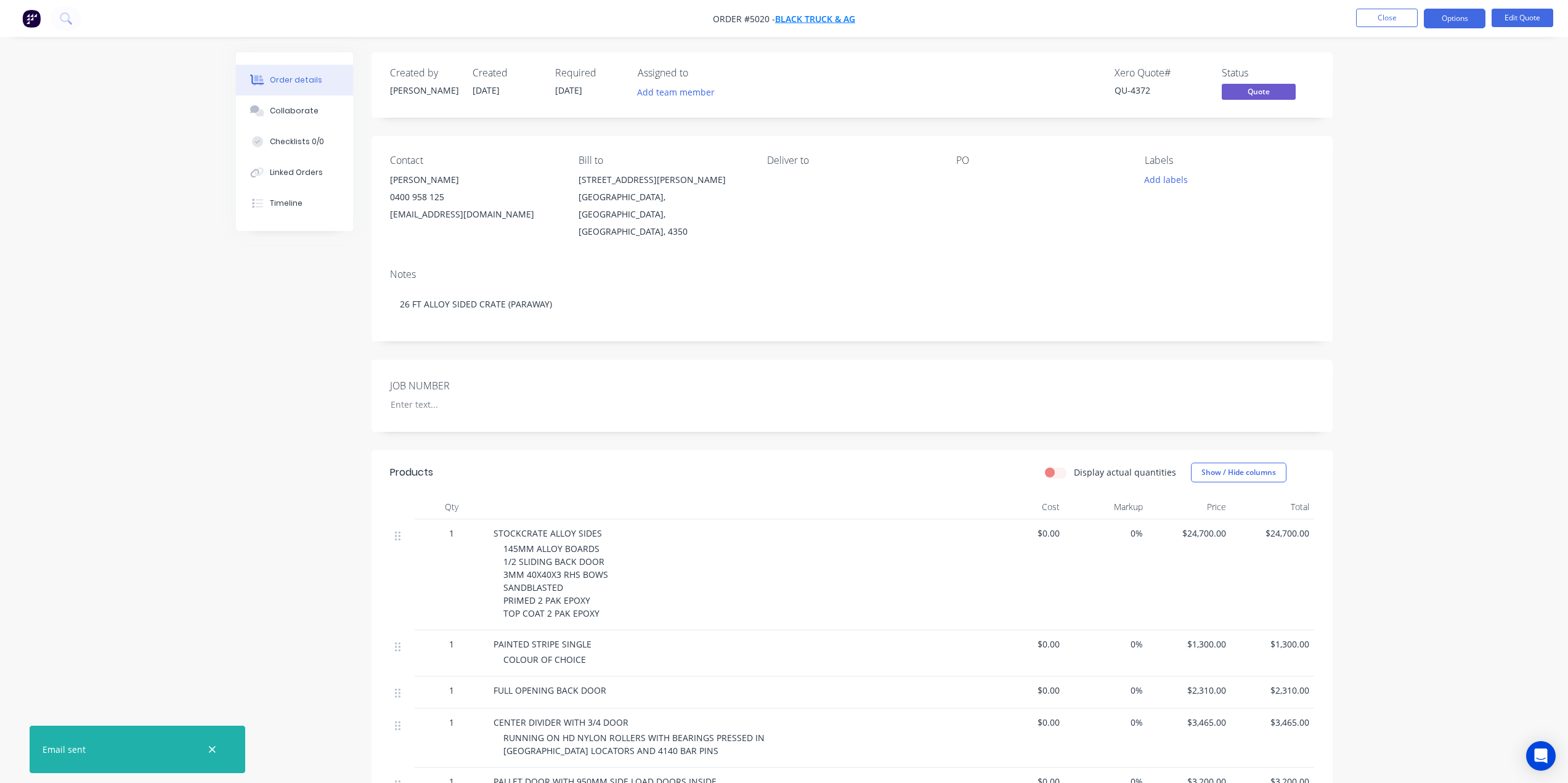
click at [807, 19] on span "BLACK TRUCK & AG" at bounding box center [815, 19] width 80 height 12
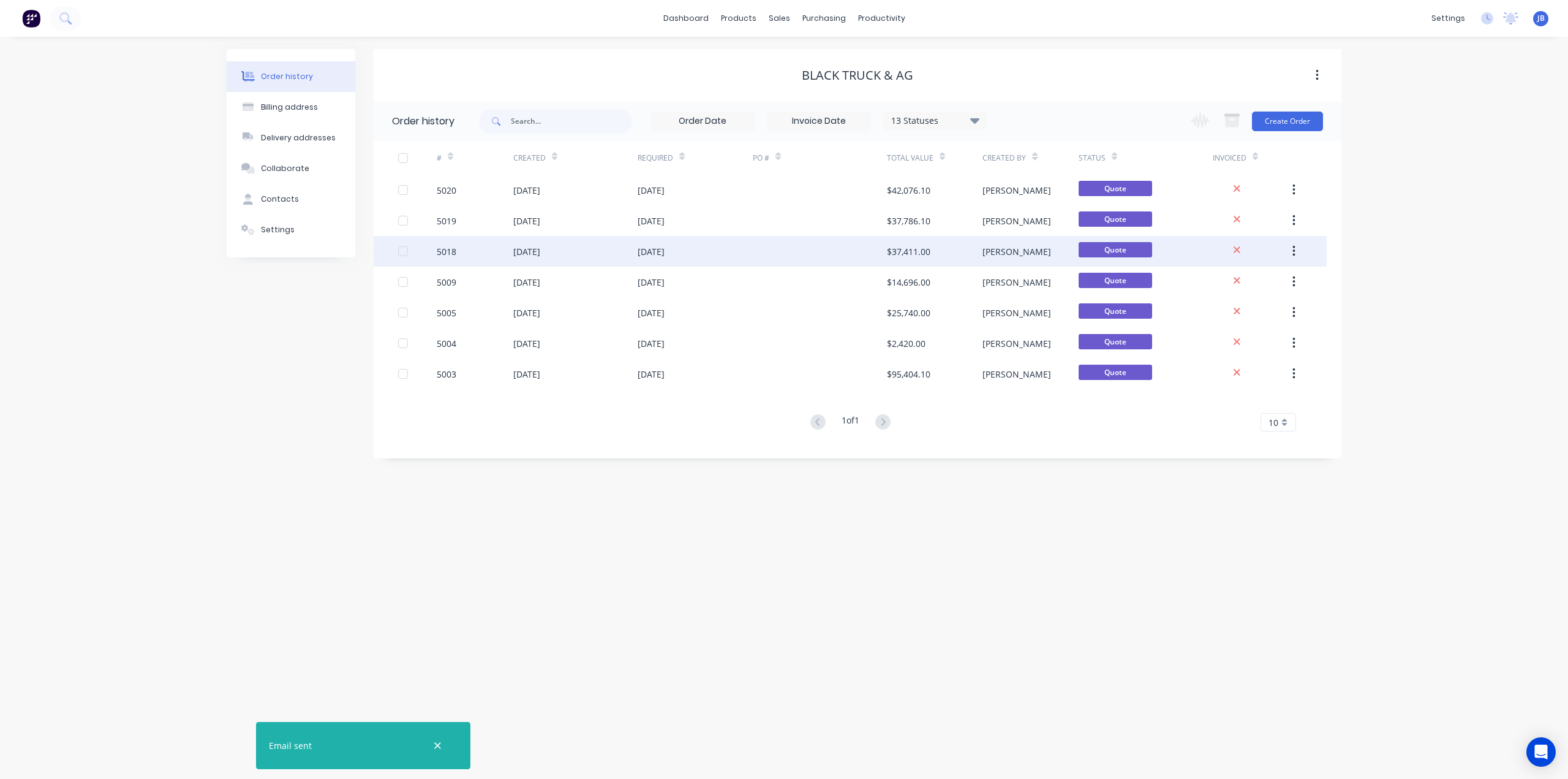
click at [581, 256] on div "[DATE]" at bounding box center [576, 251] width 124 height 31
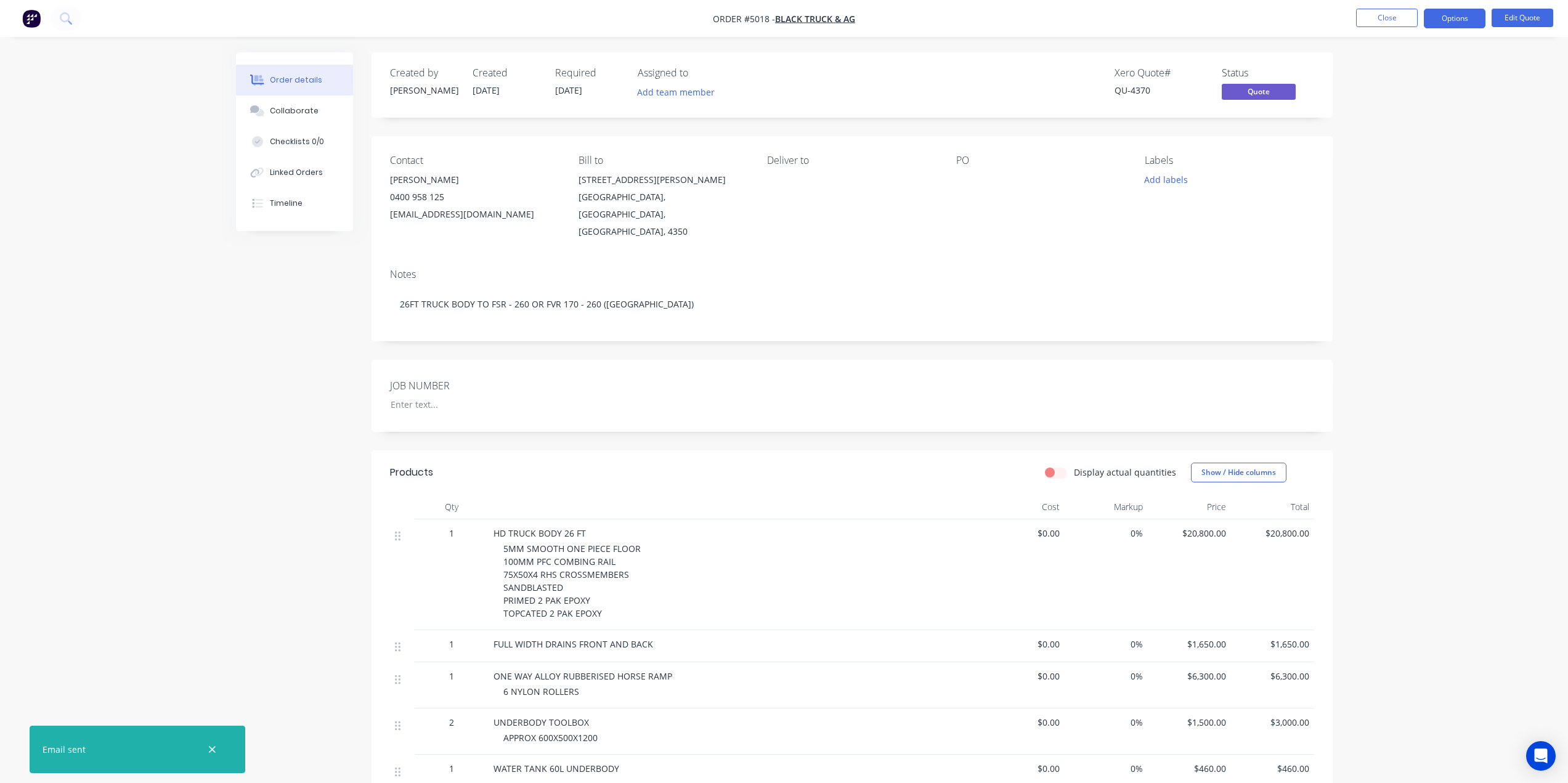
click at [760, 360] on div "JOB NUMBER" at bounding box center [852, 396] width 961 height 72
click at [1448, 17] on button "Options" at bounding box center [1455, 18] width 62 height 20
click at [1388, 75] on div "Quote" at bounding box center [1417, 75] width 113 height 18
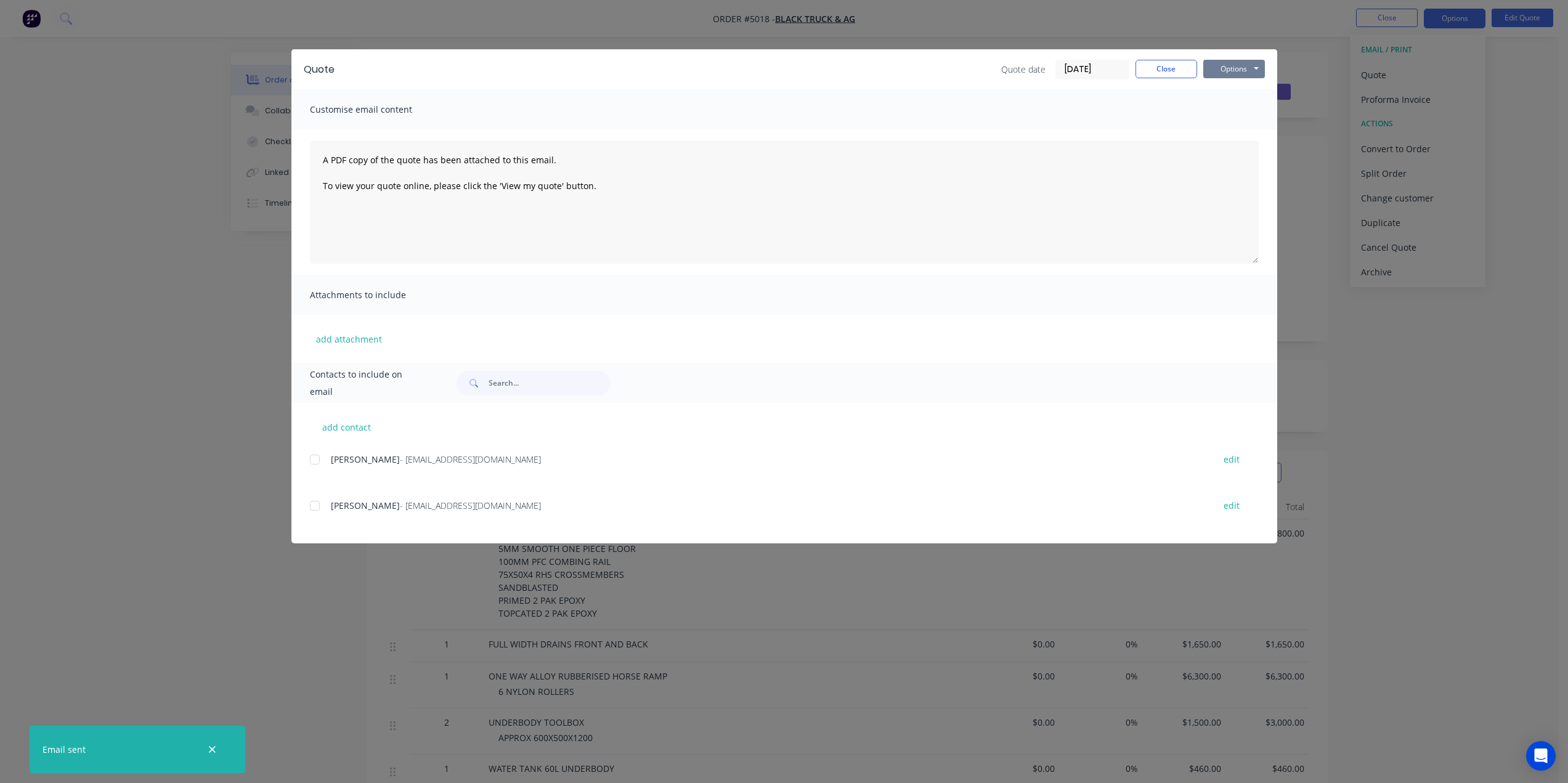
click at [1244, 72] on button "Options" at bounding box center [1234, 69] width 62 height 19
click at [1235, 112] on button "Print" at bounding box center [1242, 111] width 79 height 21
click at [1246, 64] on button "Options" at bounding box center [1234, 69] width 62 height 19
click at [1236, 89] on button "Preview" at bounding box center [1242, 91] width 79 height 21
